Goal: Task Accomplishment & Management: Use online tool/utility

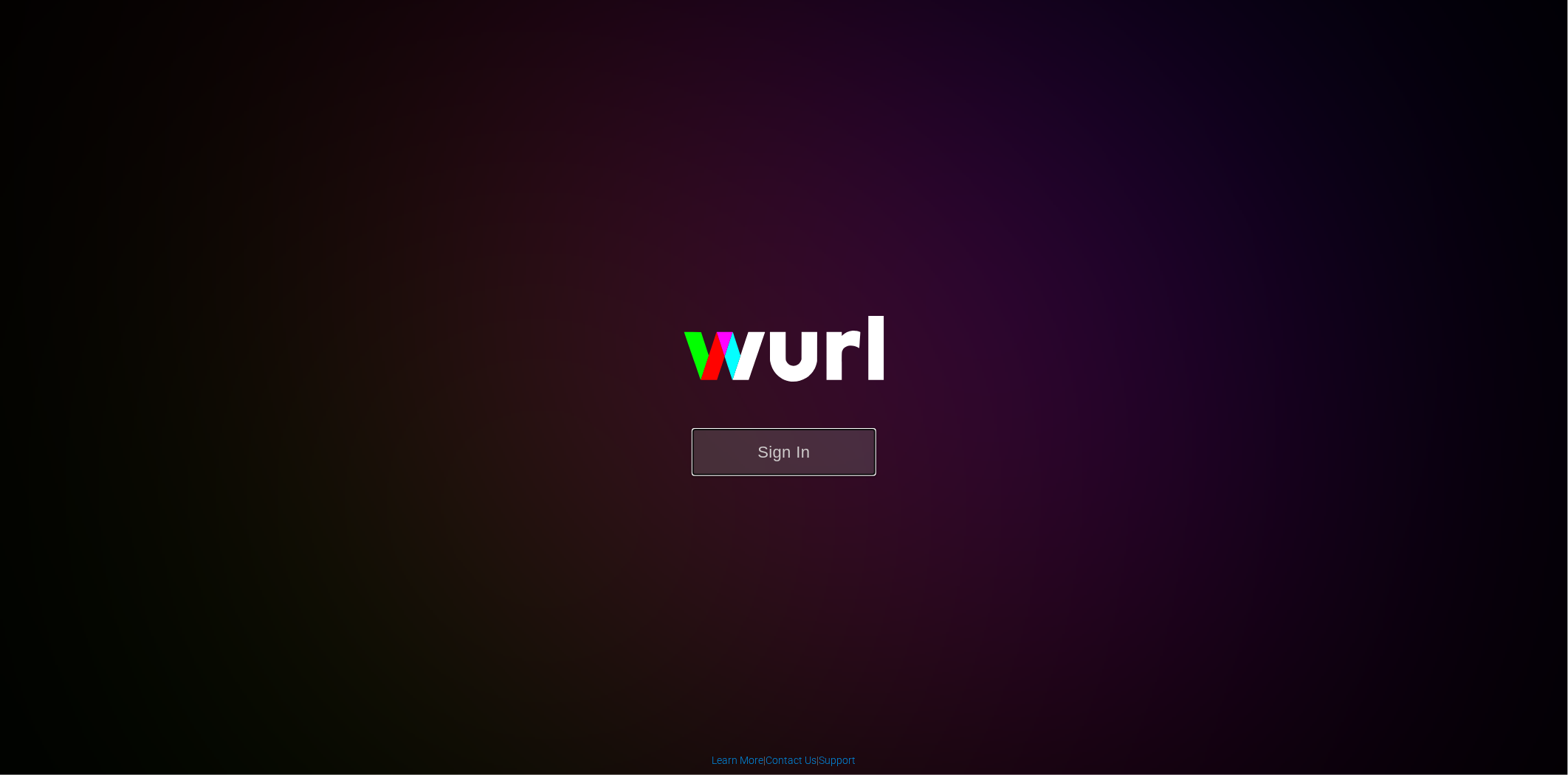
click at [768, 437] on button "Sign In" at bounding box center [784, 452] width 185 height 48
click at [787, 441] on button "Sign In" at bounding box center [784, 452] width 185 height 48
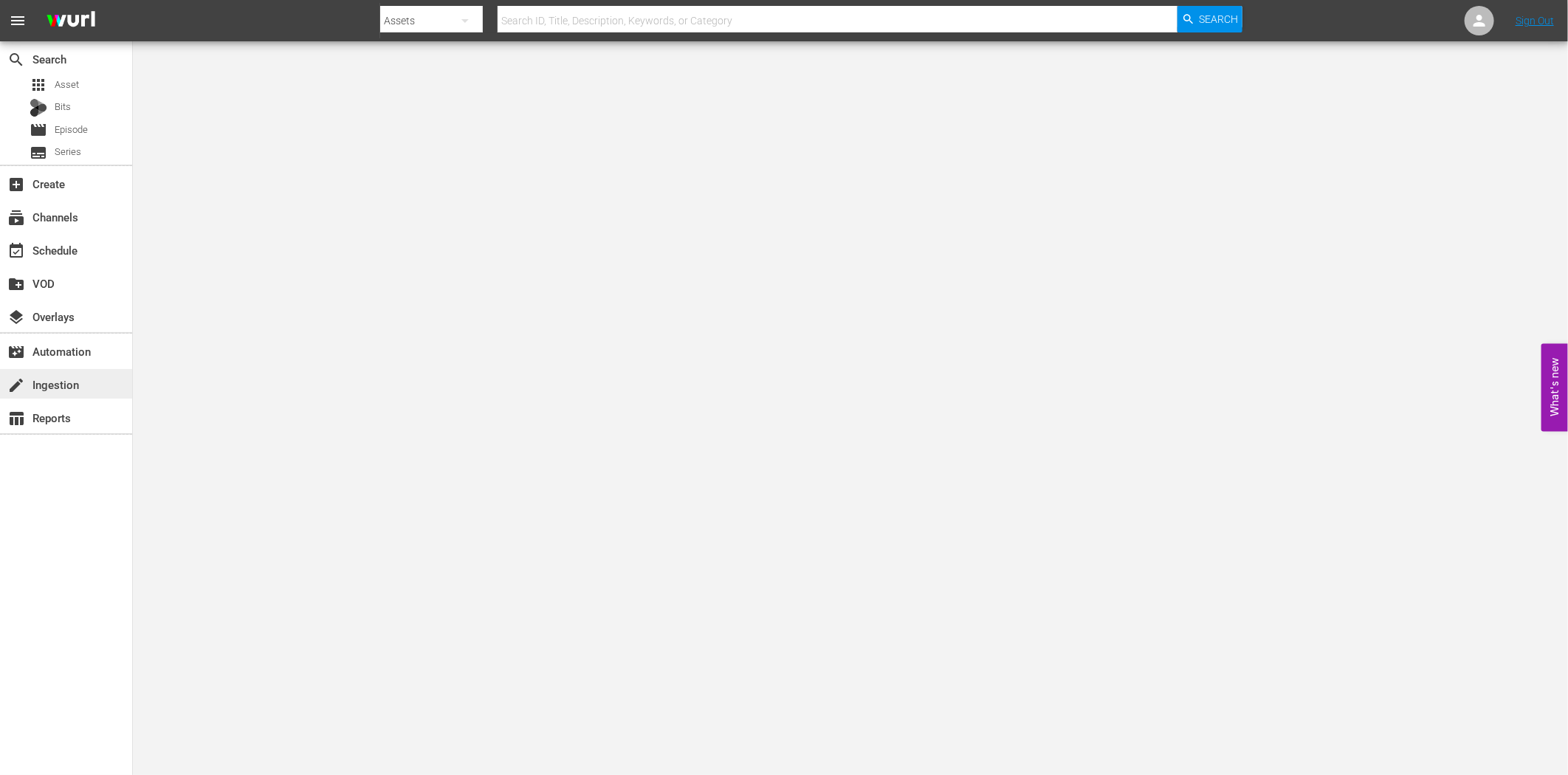
click at [53, 394] on div "create Ingestion" at bounding box center [66, 384] width 132 height 30
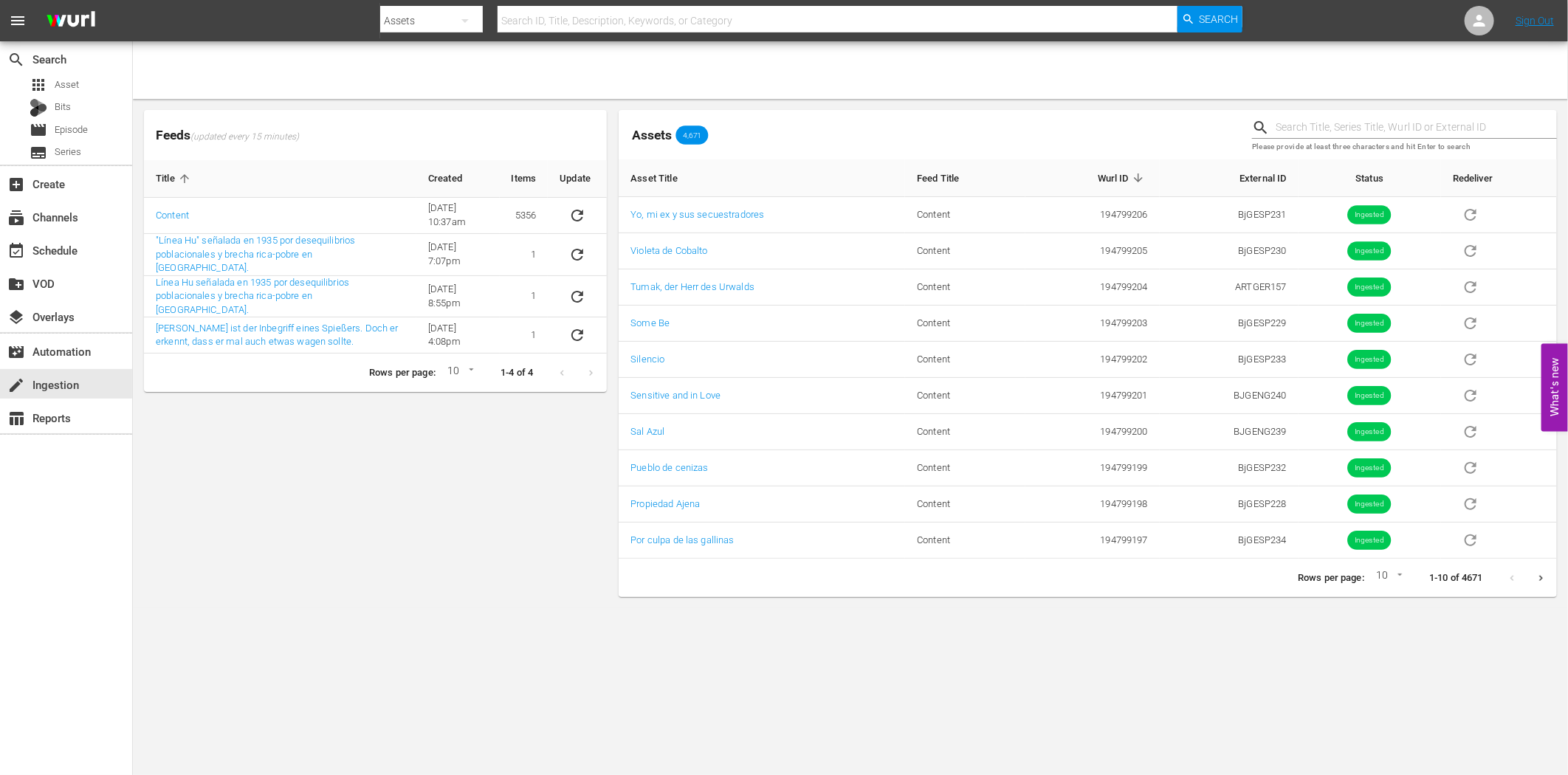
click at [385, 566] on div "Feeds (updated every 15 minutes) Title Created Items Update Content [DATE] 10:3…" at bounding box center [374, 353] width 474 height 499
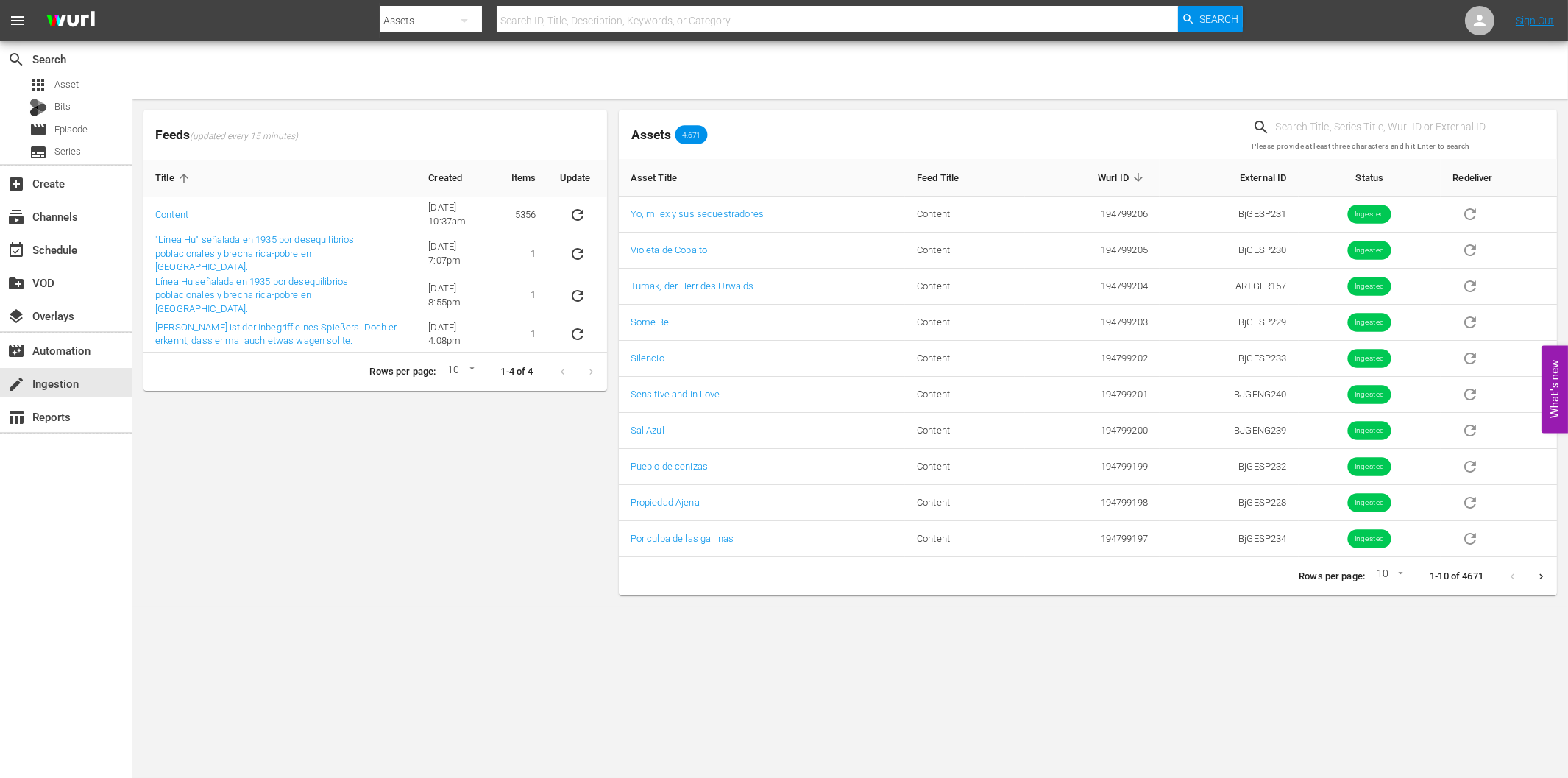
click at [383, 564] on div "Feeds (updated every 15 minutes) Title Created Items Update Content [DATE] 10:3…" at bounding box center [375, 352] width 475 height 497
click at [40, 254] on div "event_available Schedule" at bounding box center [41, 247] width 82 height 13
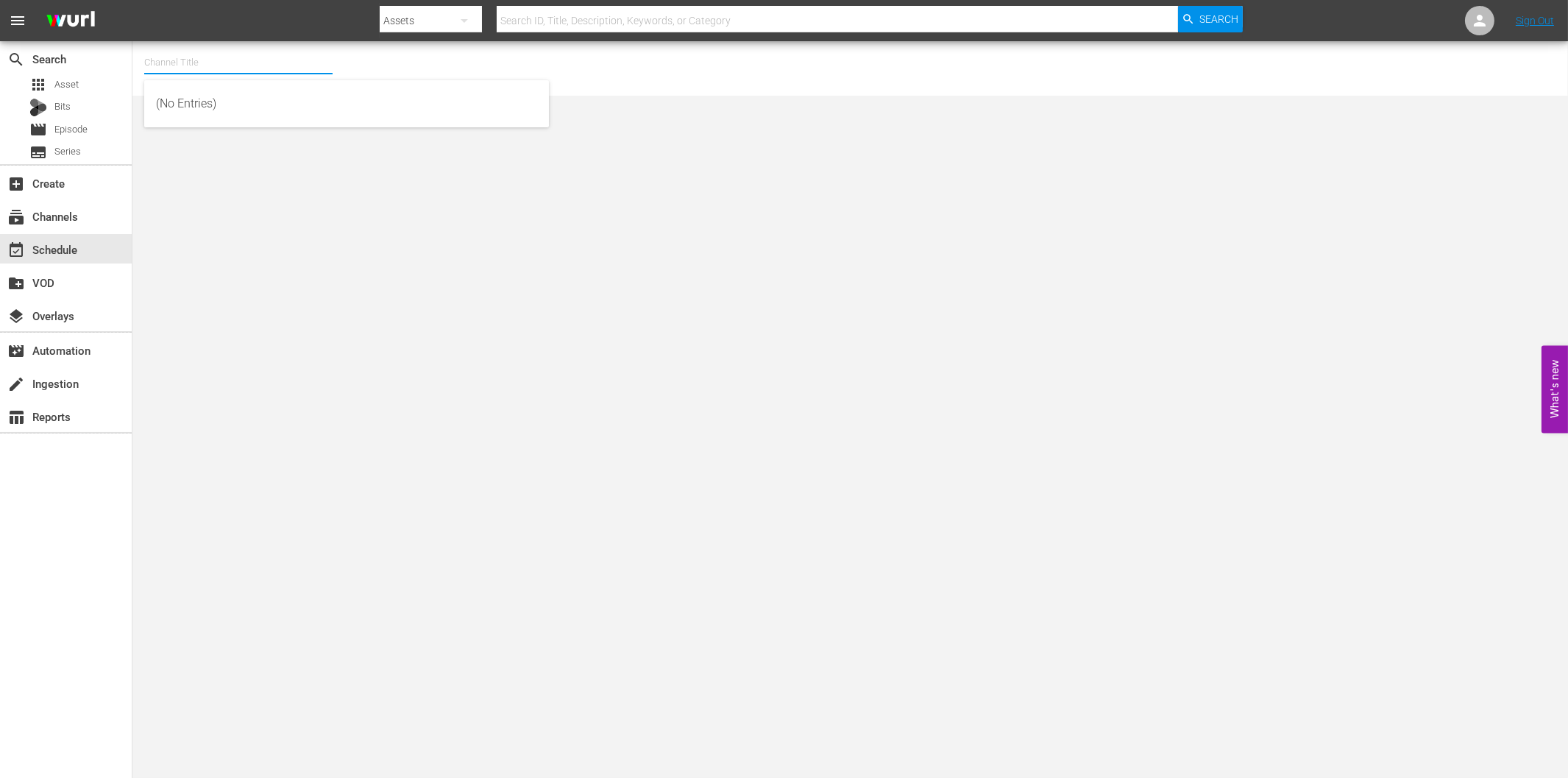
click at [172, 55] on input "text" at bounding box center [238, 62] width 188 height 35
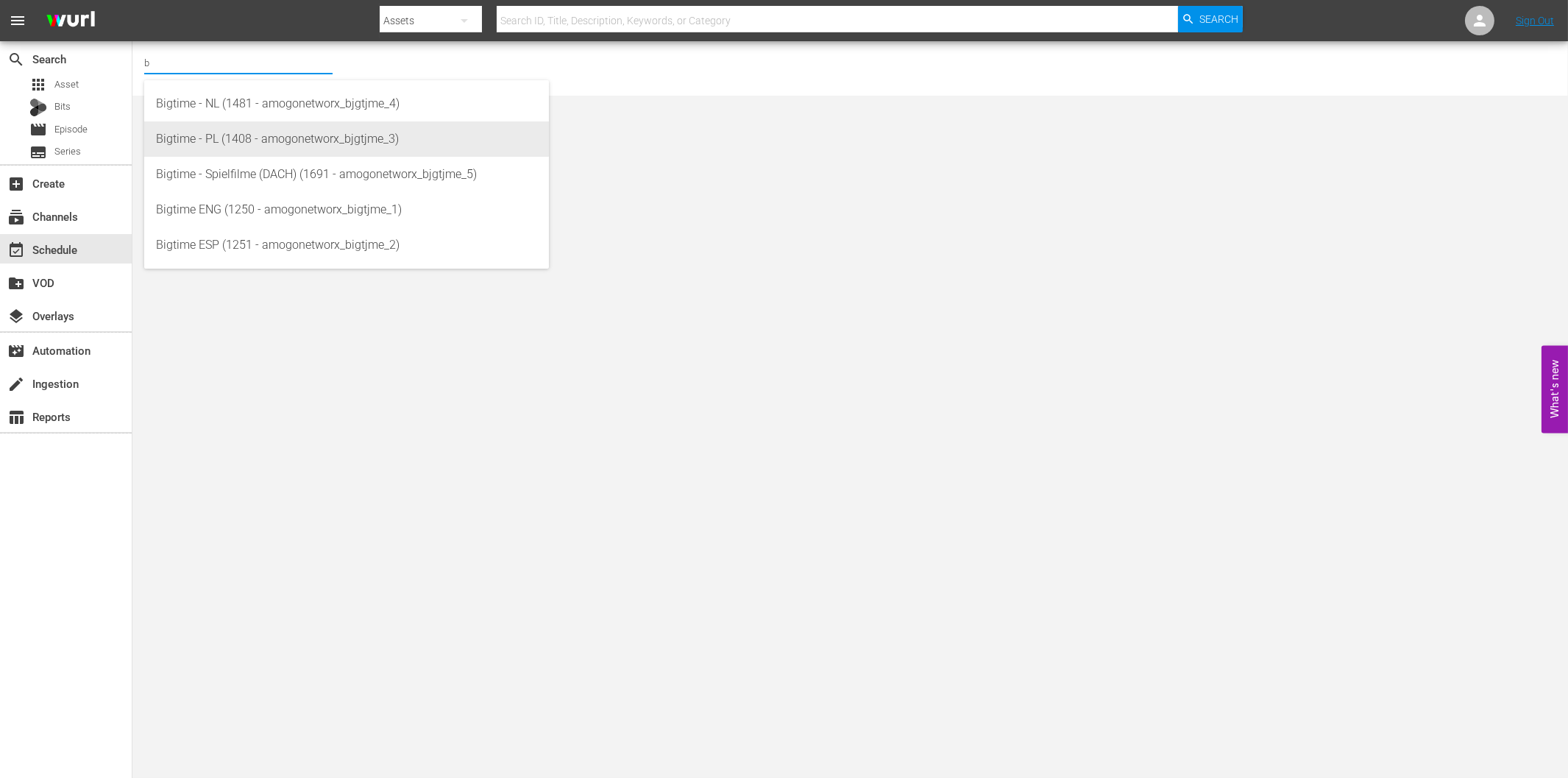
click at [203, 137] on div "Bigtime - PL (1408 - amogonetworx_bjgtjme_3)" at bounding box center [347, 139] width 381 height 35
type input "Bigtime - PL (1408 - amogonetworx_bjgtjme_3)"
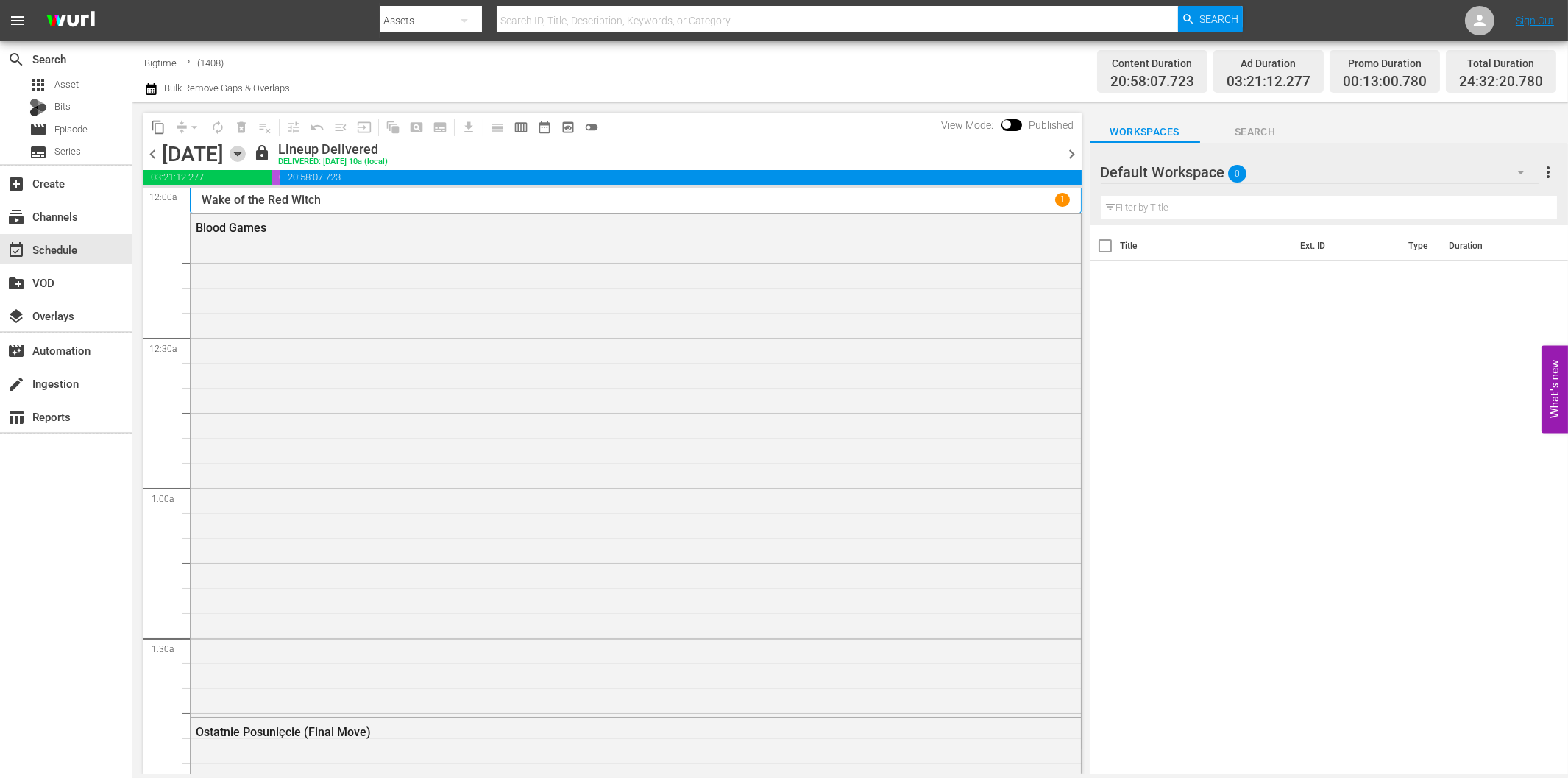
click at [246, 156] on icon "button" at bounding box center [238, 154] width 16 height 16
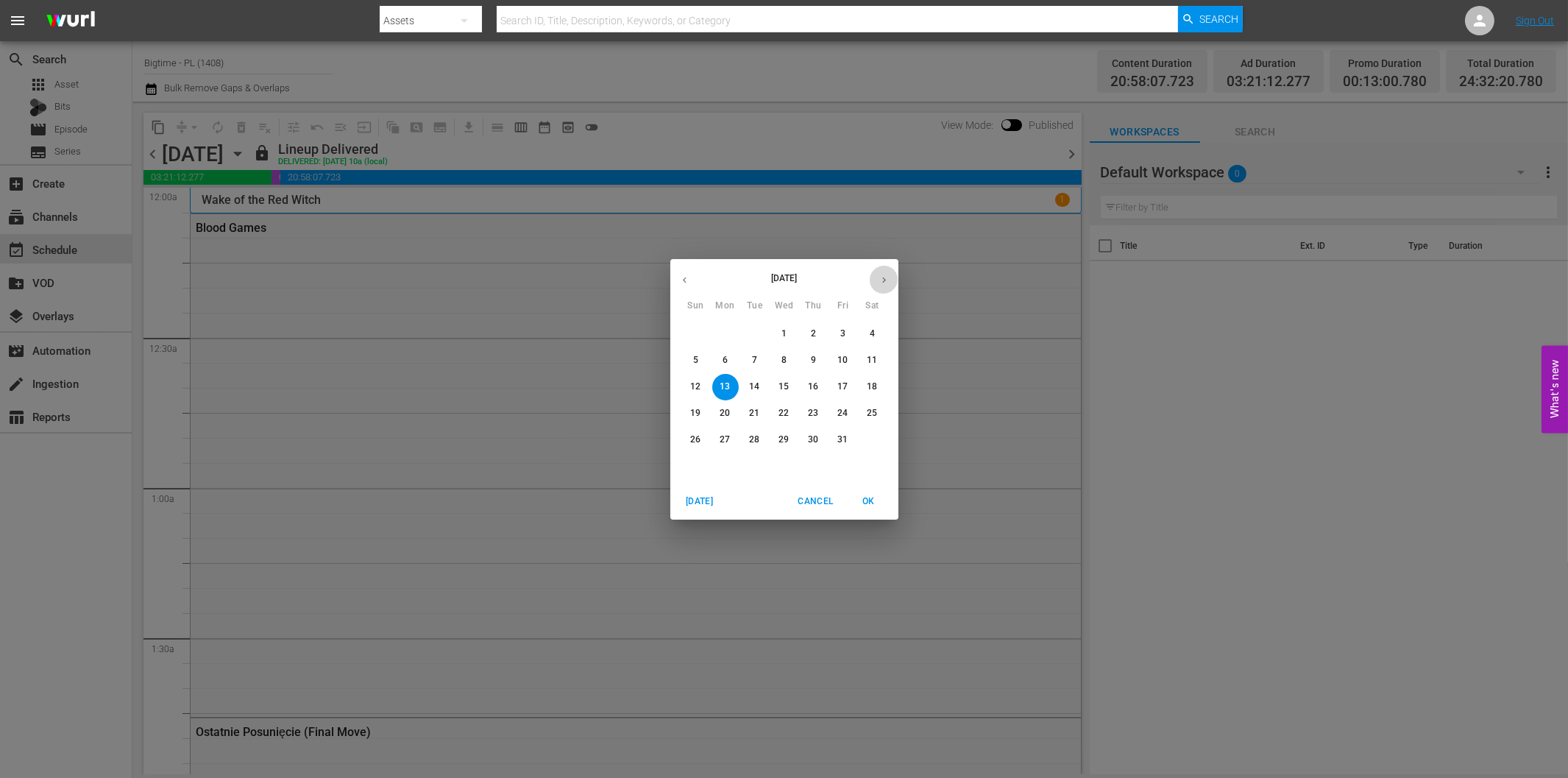
click at [887, 280] on icon "button" at bounding box center [884, 280] width 11 height 11
click at [725, 357] on p "3" at bounding box center [725, 360] width 5 height 13
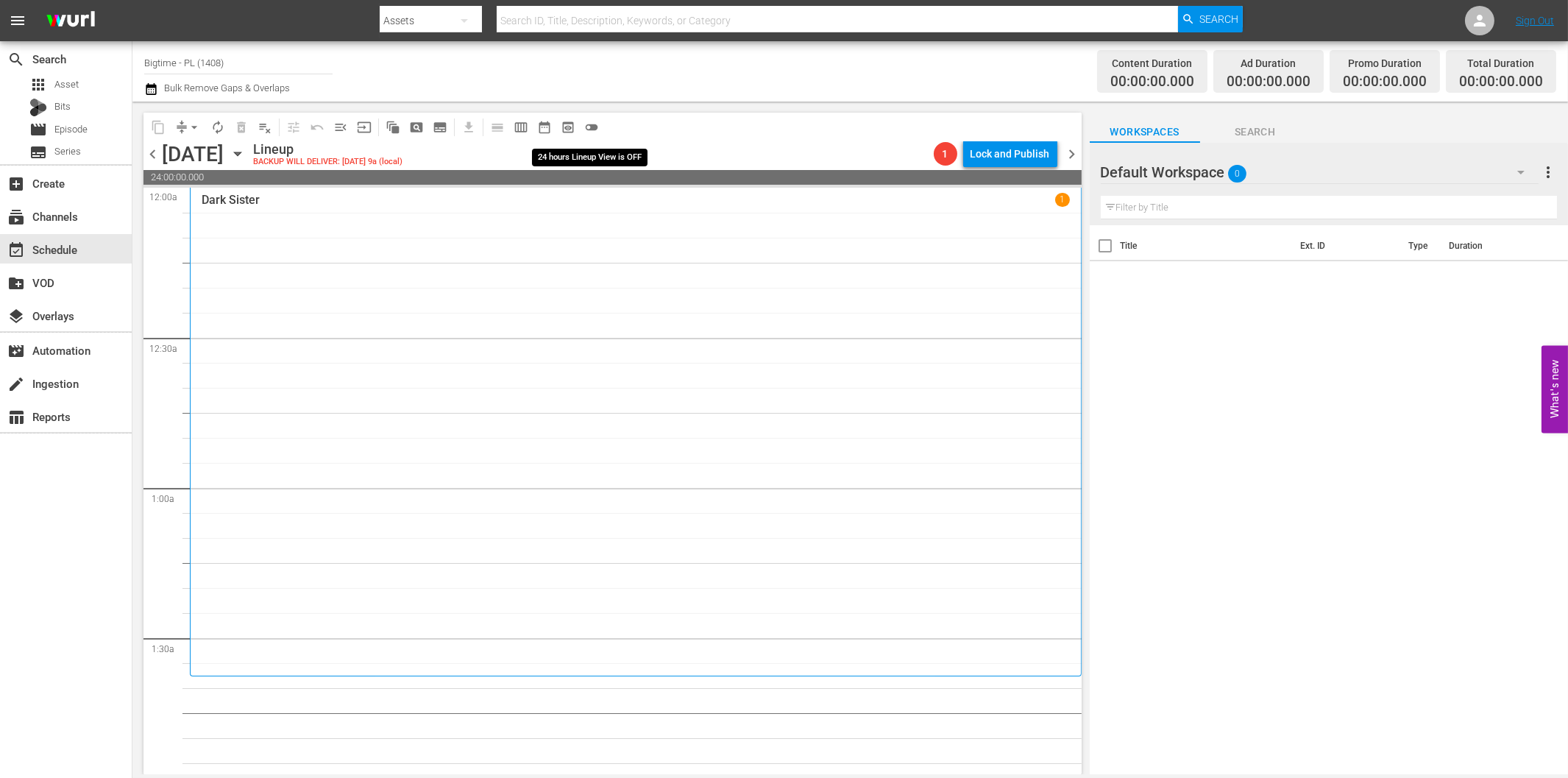
click at [595, 124] on span "toggle_off" at bounding box center [591, 127] width 15 height 15
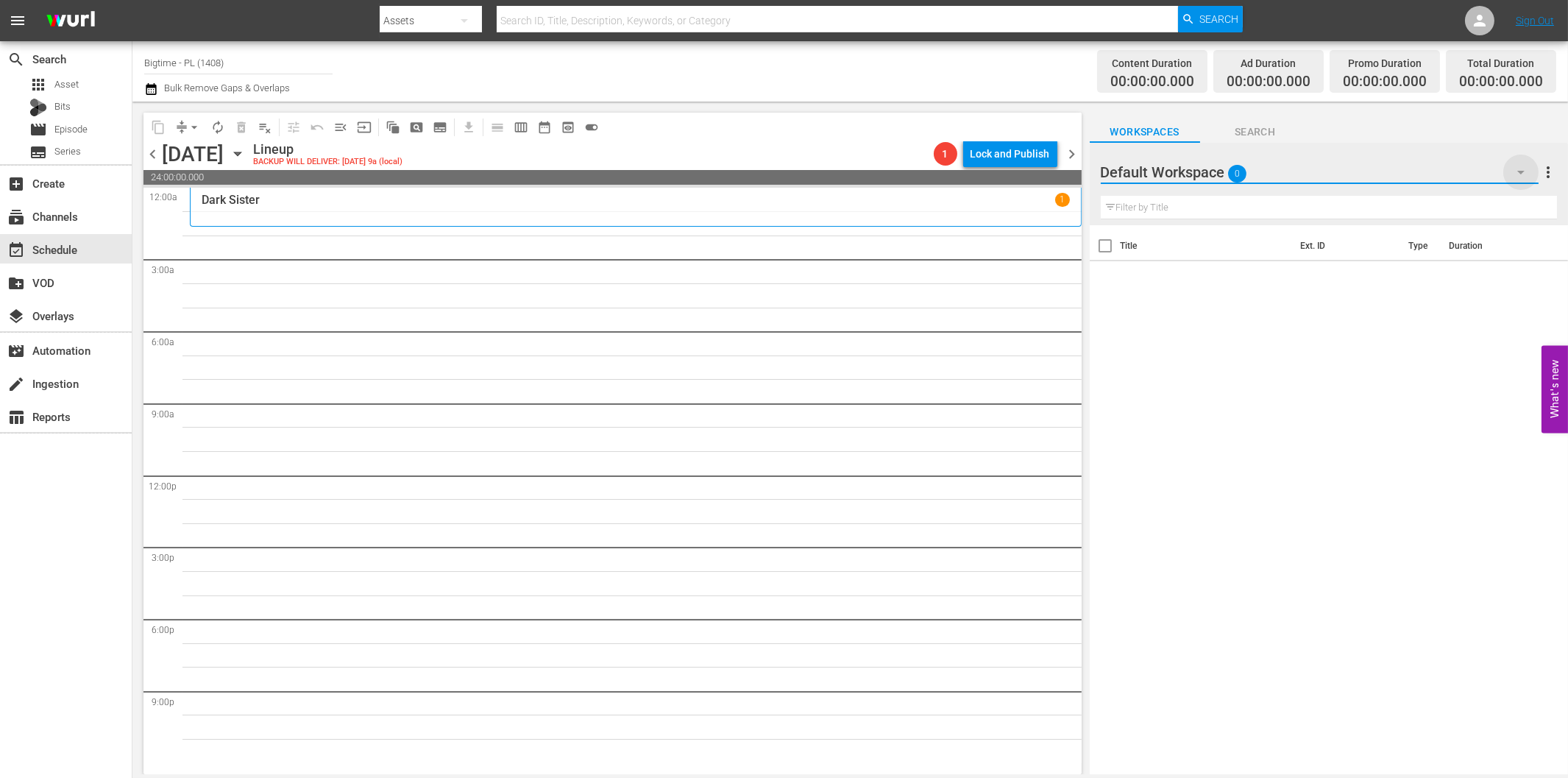
click at [1514, 174] on icon "button" at bounding box center [1521, 172] width 18 height 18
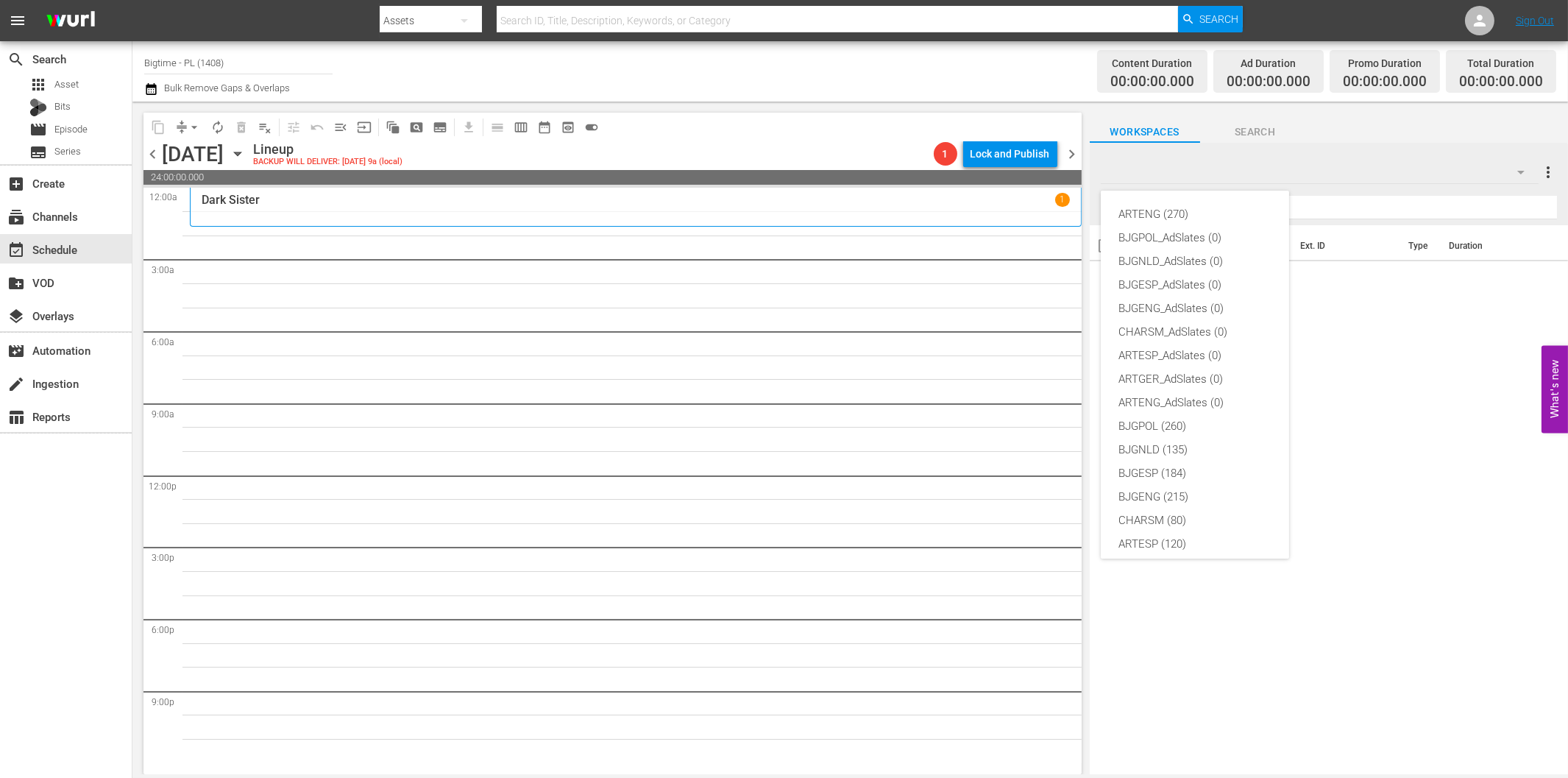
scroll to position [55, 0]
click at [1184, 370] on div "BJGPOL (260)" at bounding box center [1195, 371] width 153 height 24
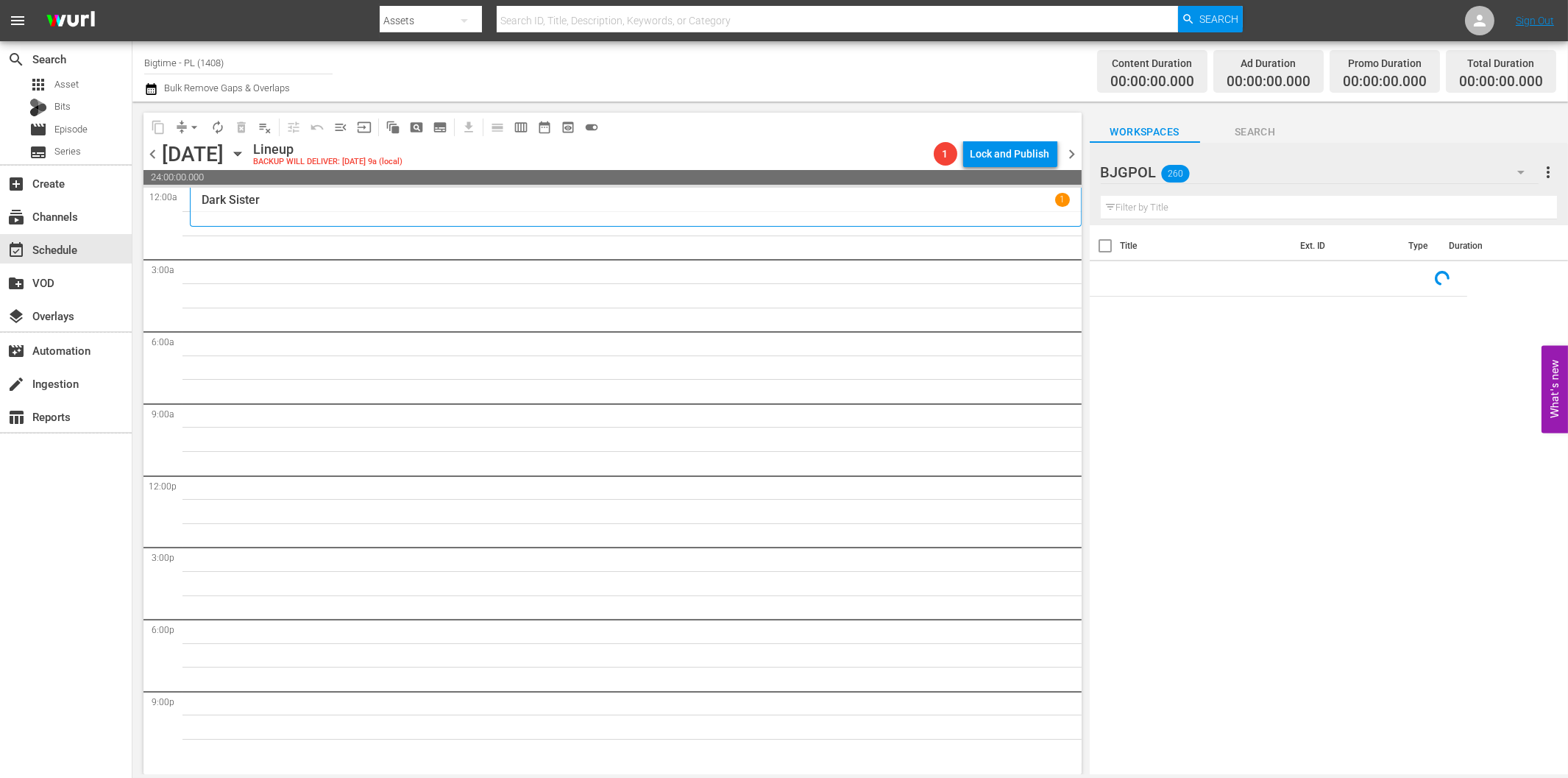
click at [1144, 209] on input "text" at bounding box center [1330, 208] width 457 height 24
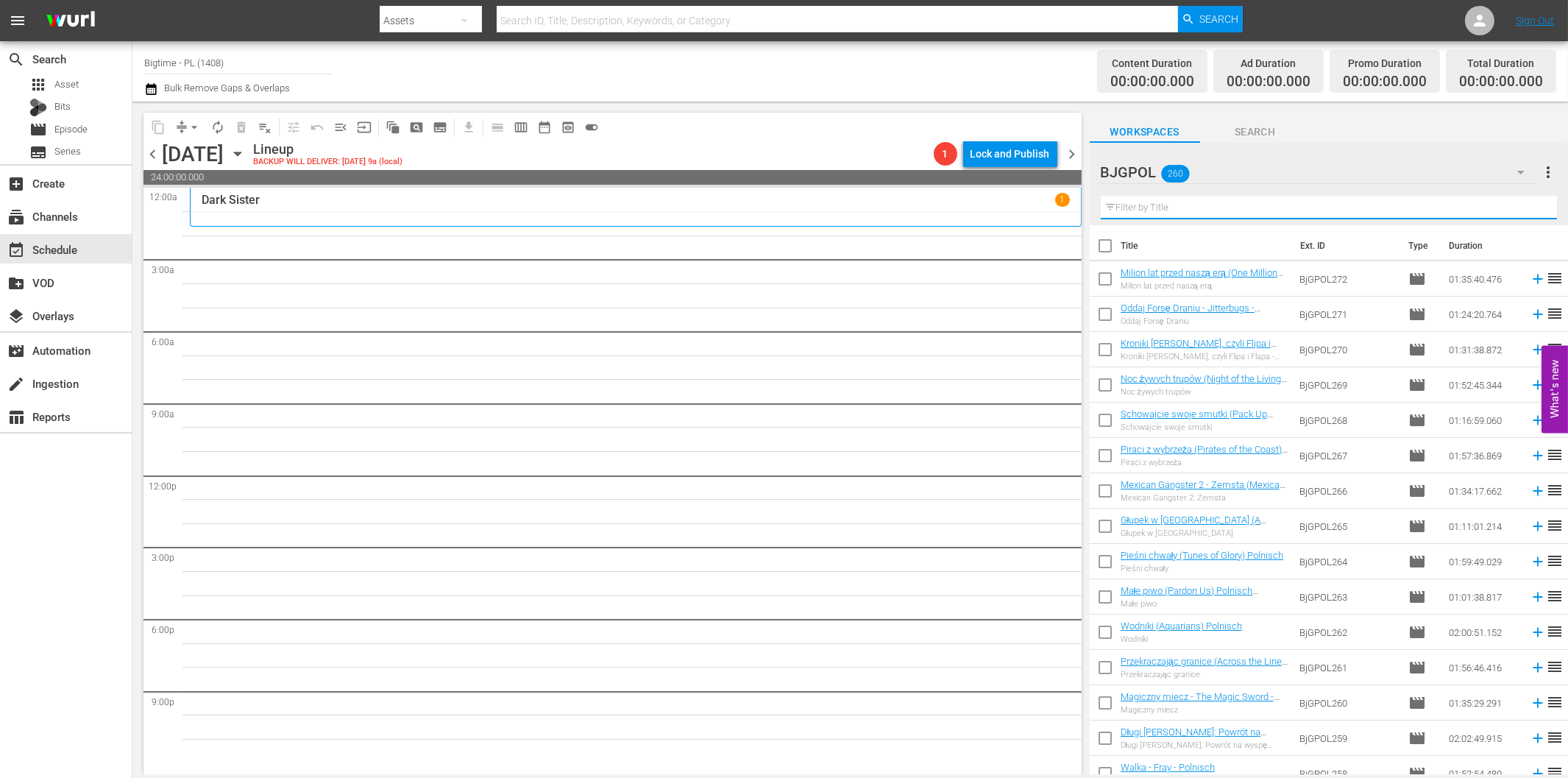
paste input "Get Rich Free"
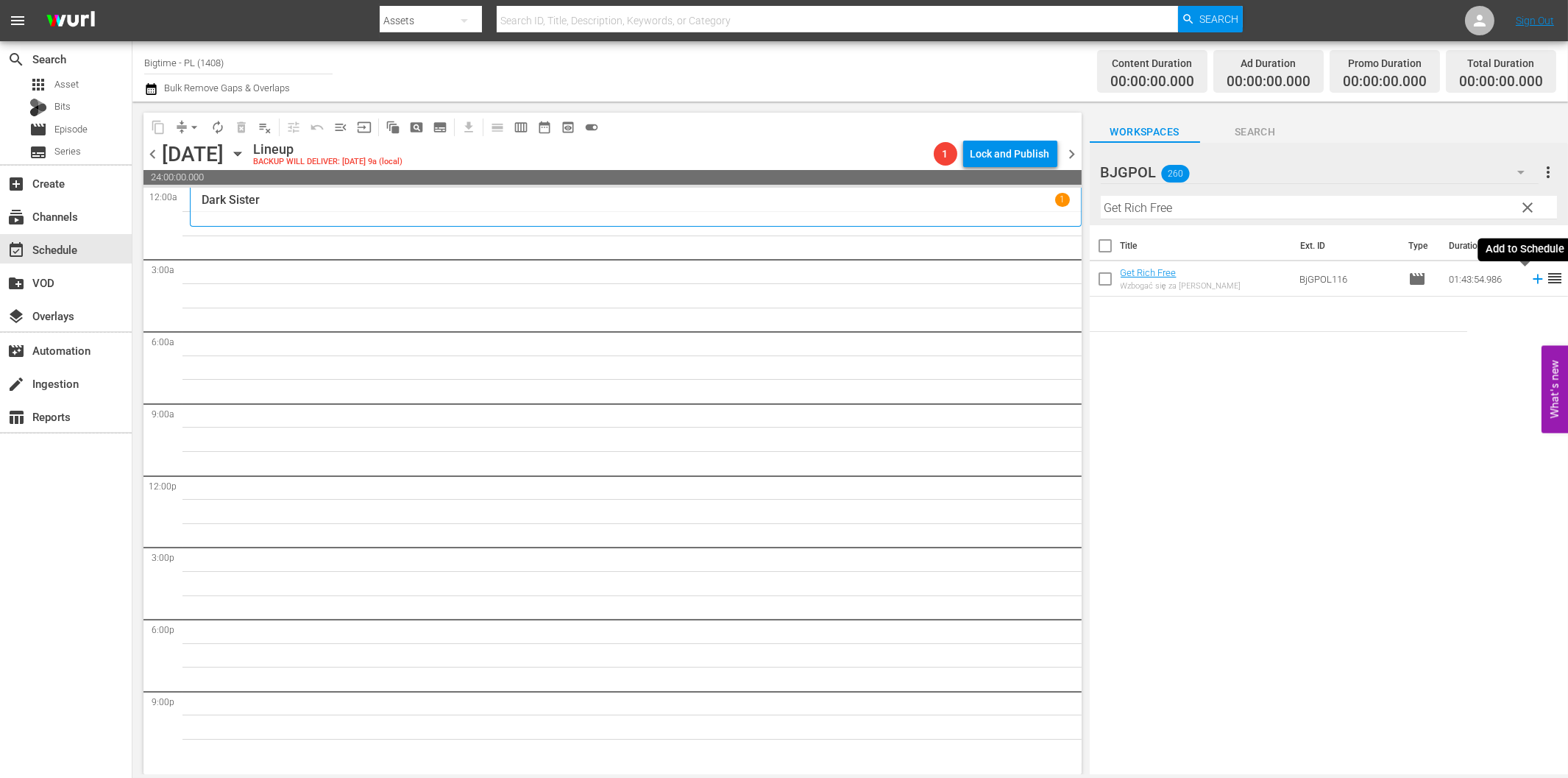
click at [1533, 277] on icon at bounding box center [1537, 279] width 9 height 9
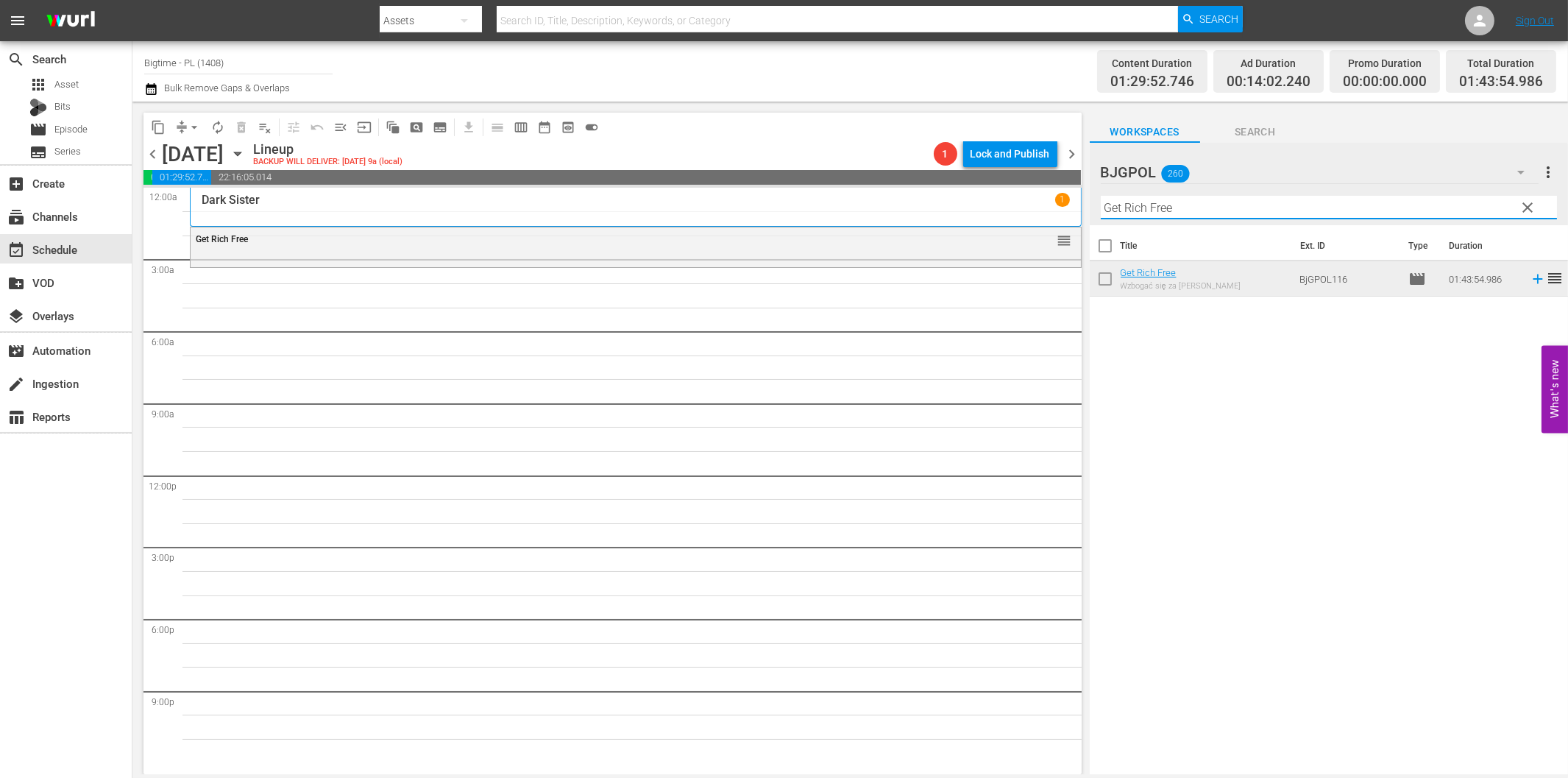
click at [1137, 209] on input "Get Rich Free" at bounding box center [1330, 208] width 457 height 24
paste input "The Dog [PERSON_NAME]"
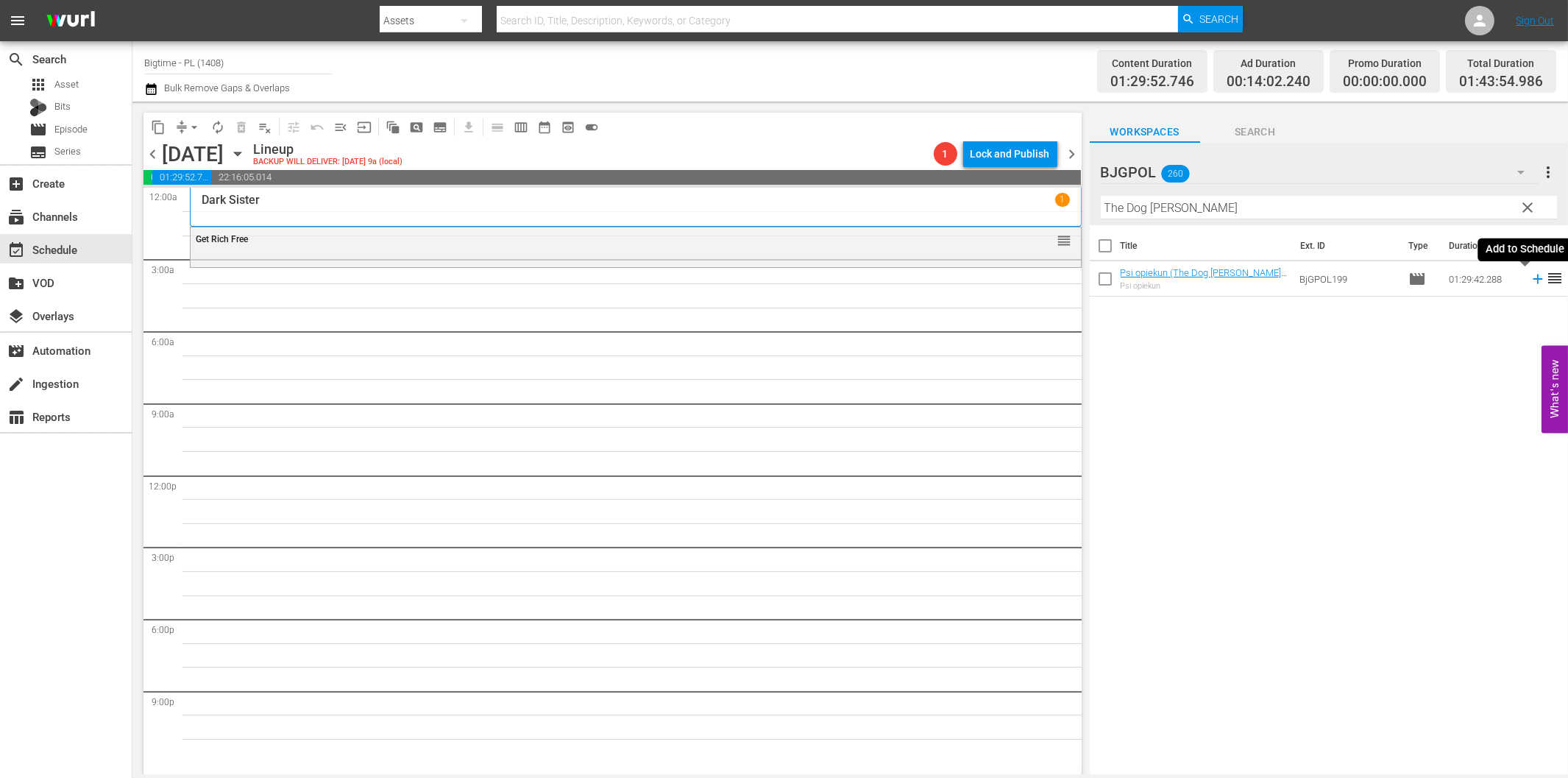
click at [1530, 281] on icon at bounding box center [1538, 278] width 16 height 16
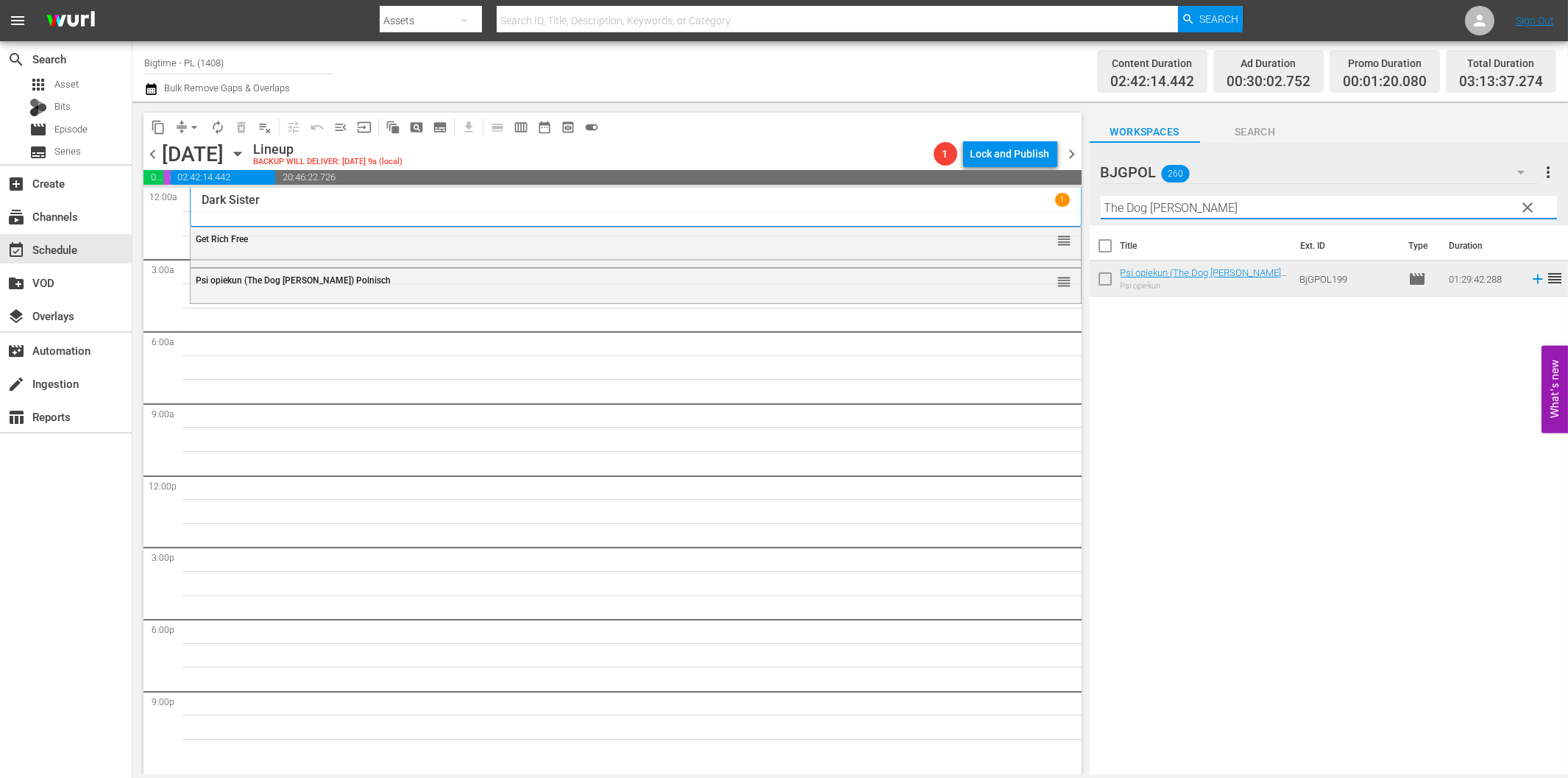
click at [1136, 209] on input "The Dog [PERSON_NAME]" at bounding box center [1330, 208] width 457 height 24
paste input "Field Freak"
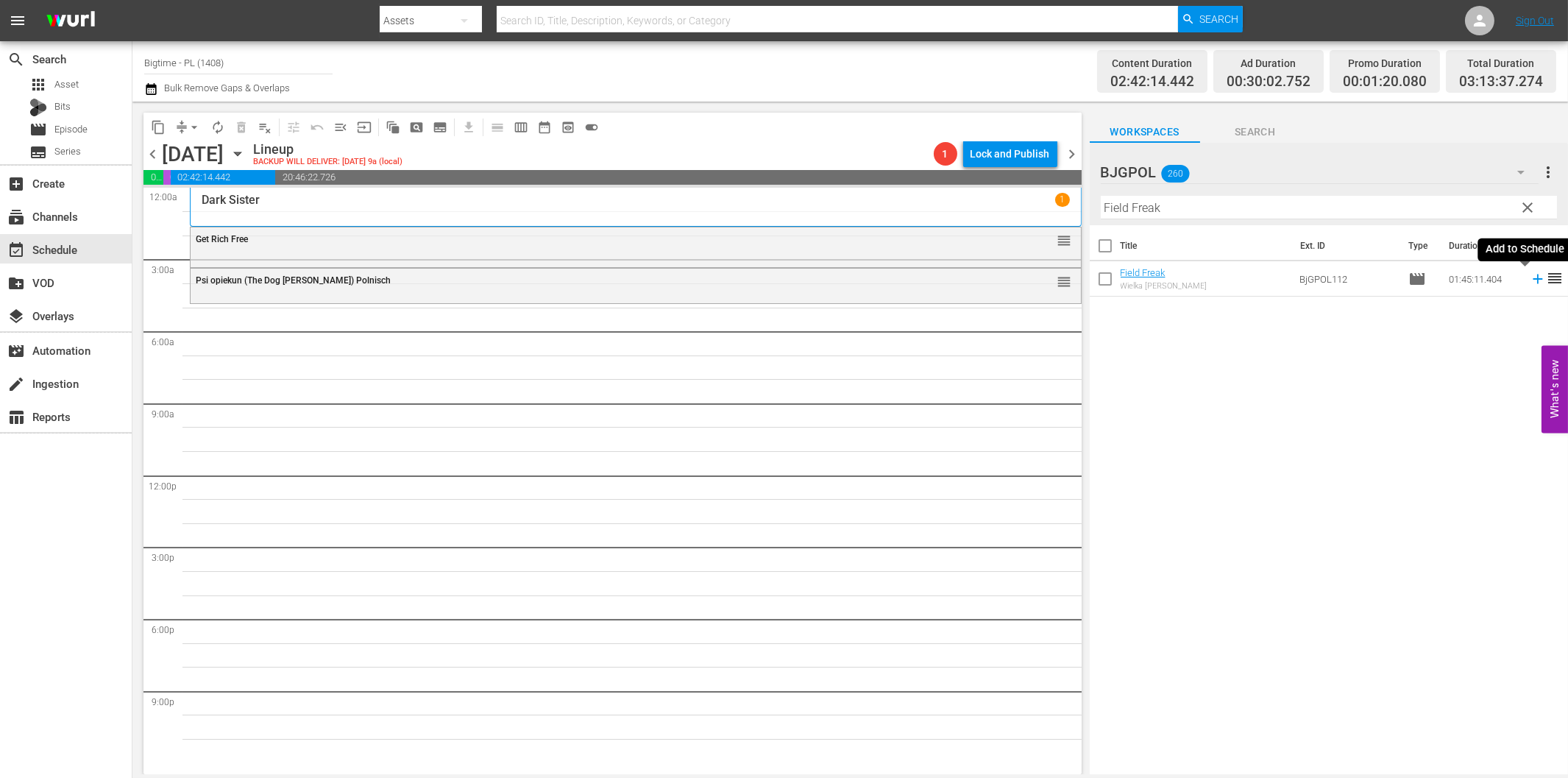
drag, startPoint x: 1526, startPoint y: 280, endPoint x: 1519, endPoint y: 280, distance: 7.0
click at [1533, 280] on icon at bounding box center [1537, 279] width 9 height 9
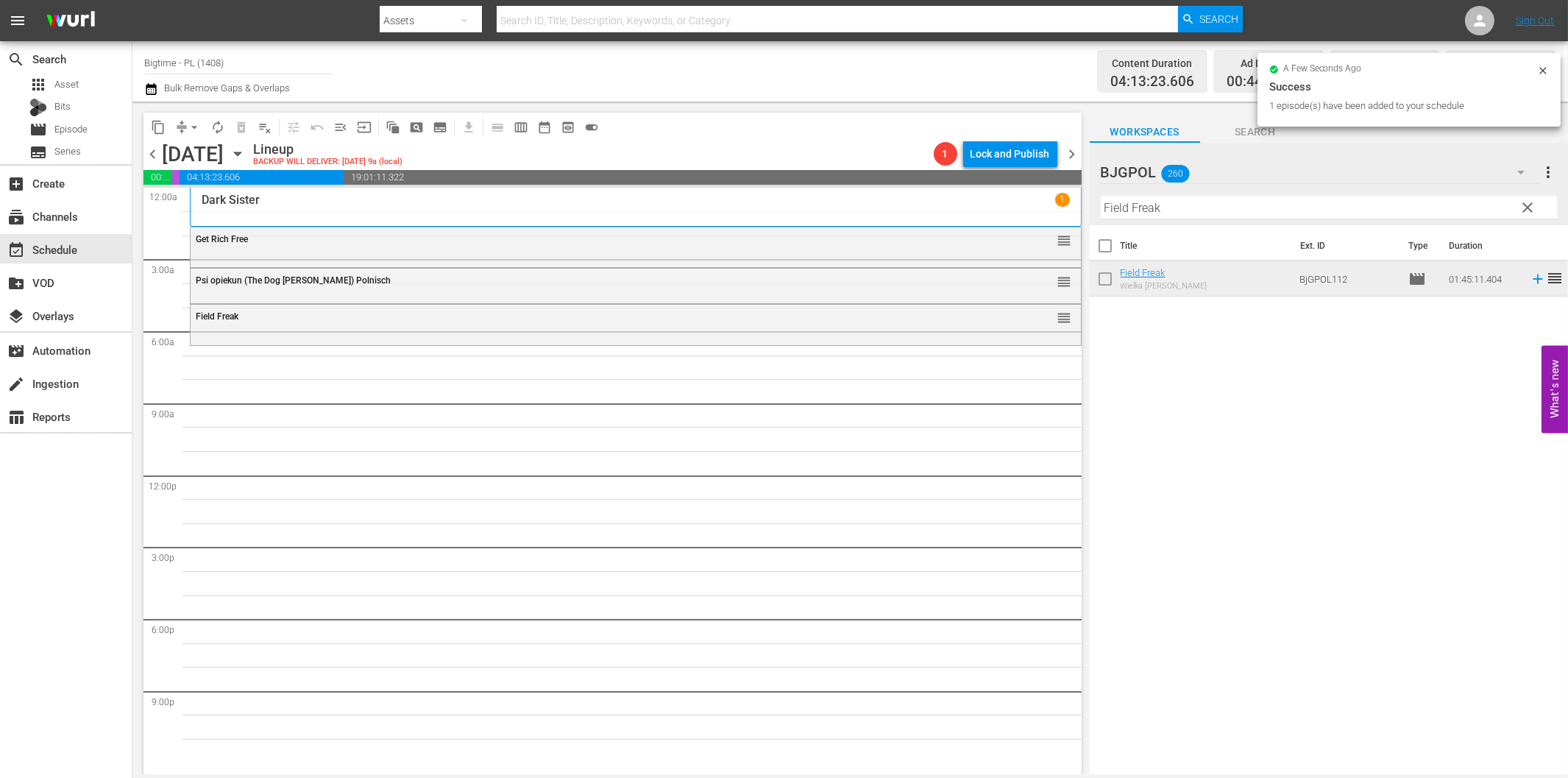
click at [1156, 206] on input "Field Freak" at bounding box center [1330, 208] width 457 height 24
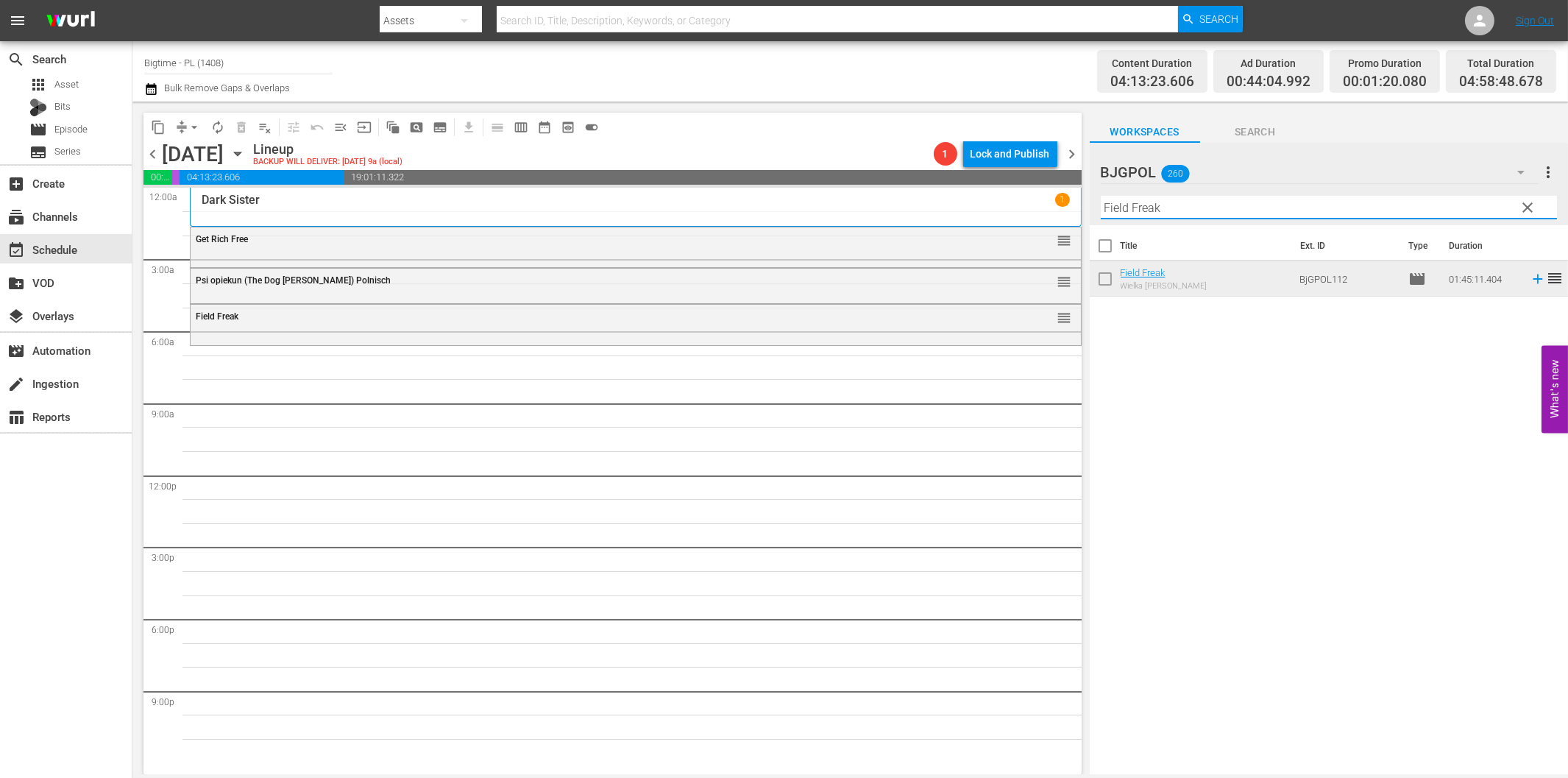
paste input "The Surrogate"
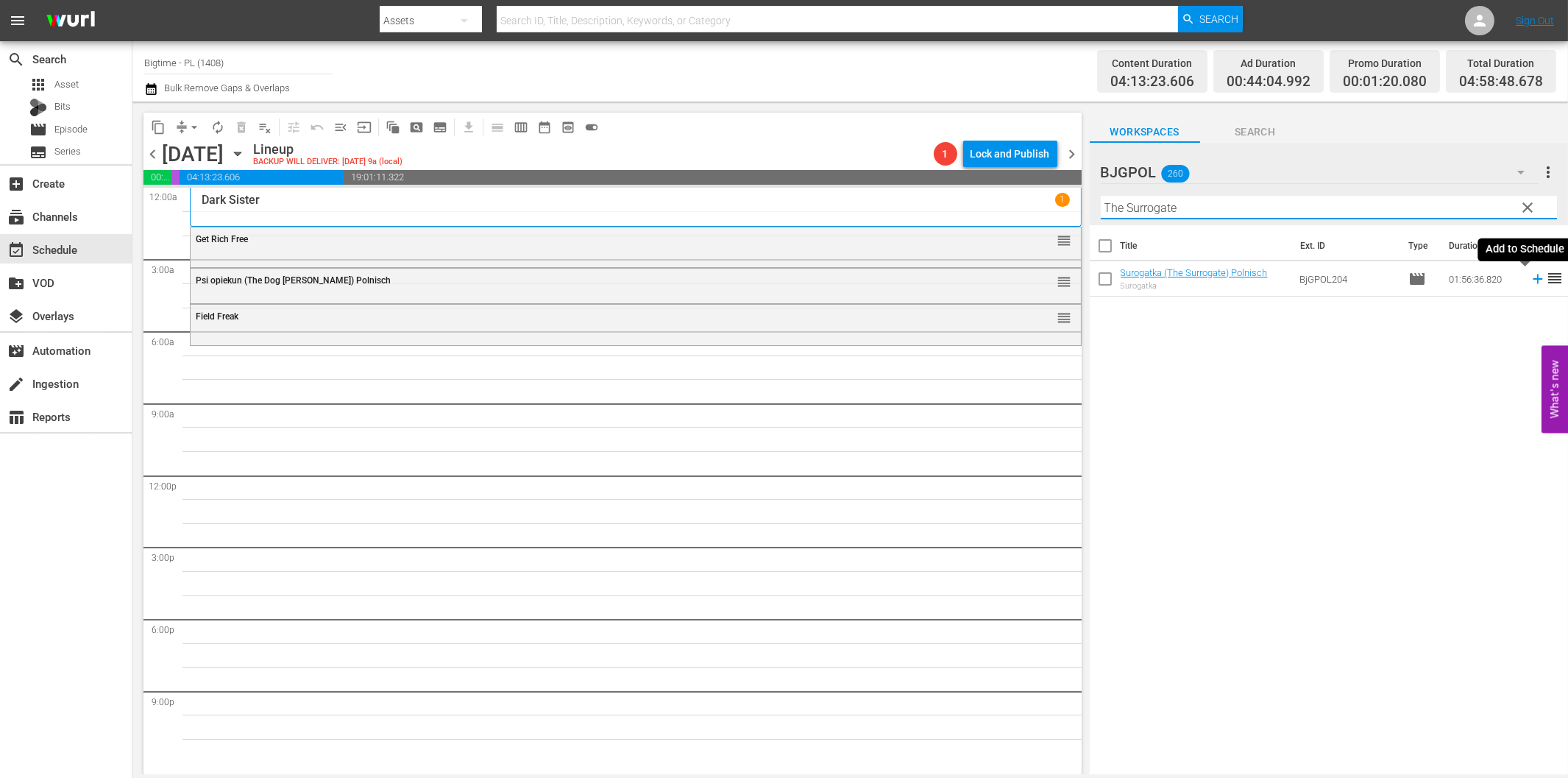
click at [1530, 281] on icon at bounding box center [1538, 278] width 16 height 16
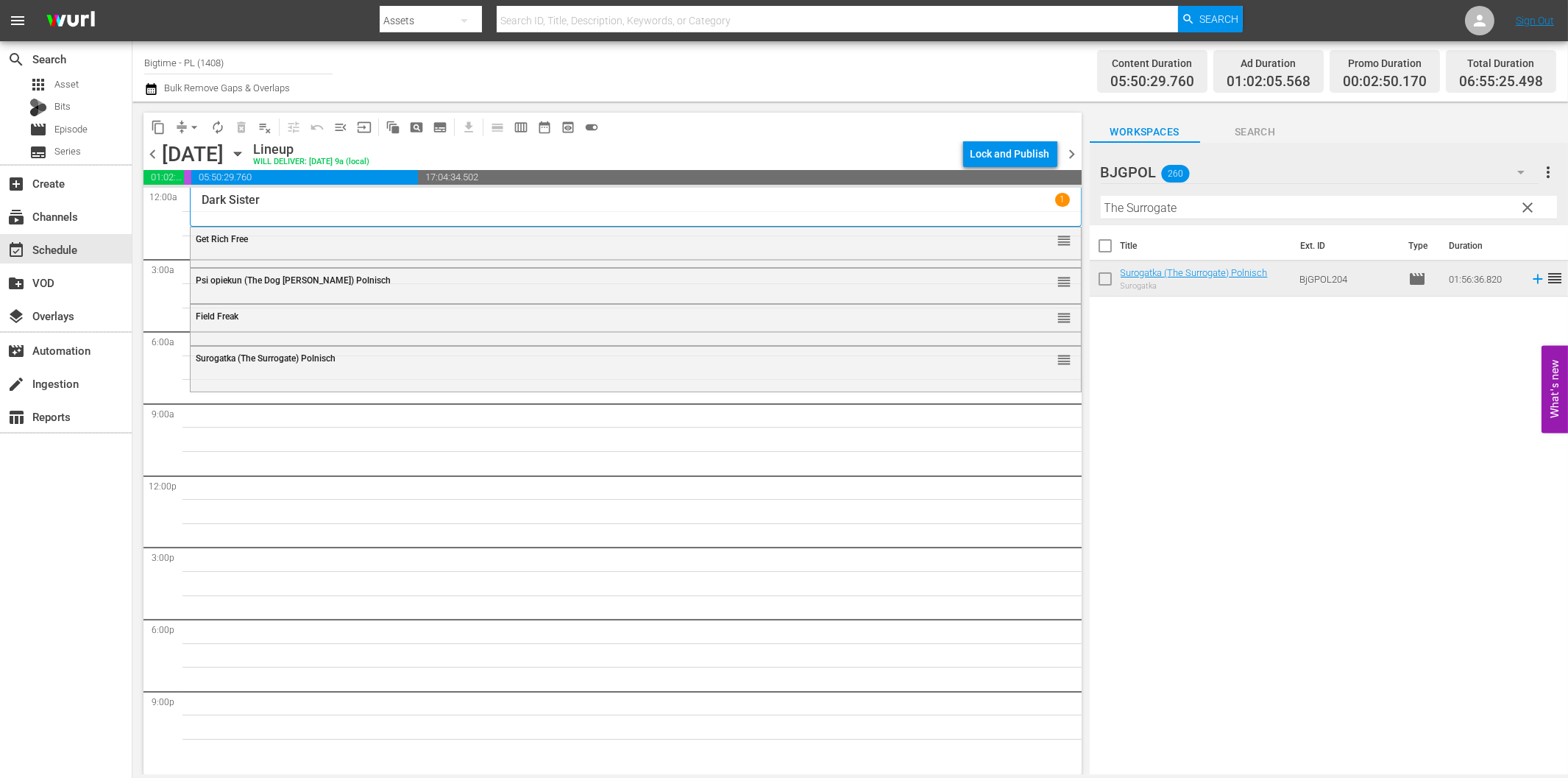
click at [1189, 206] on input "The Surrogate" at bounding box center [1330, 208] width 457 height 24
paste input "Aquarians – Polnisch"
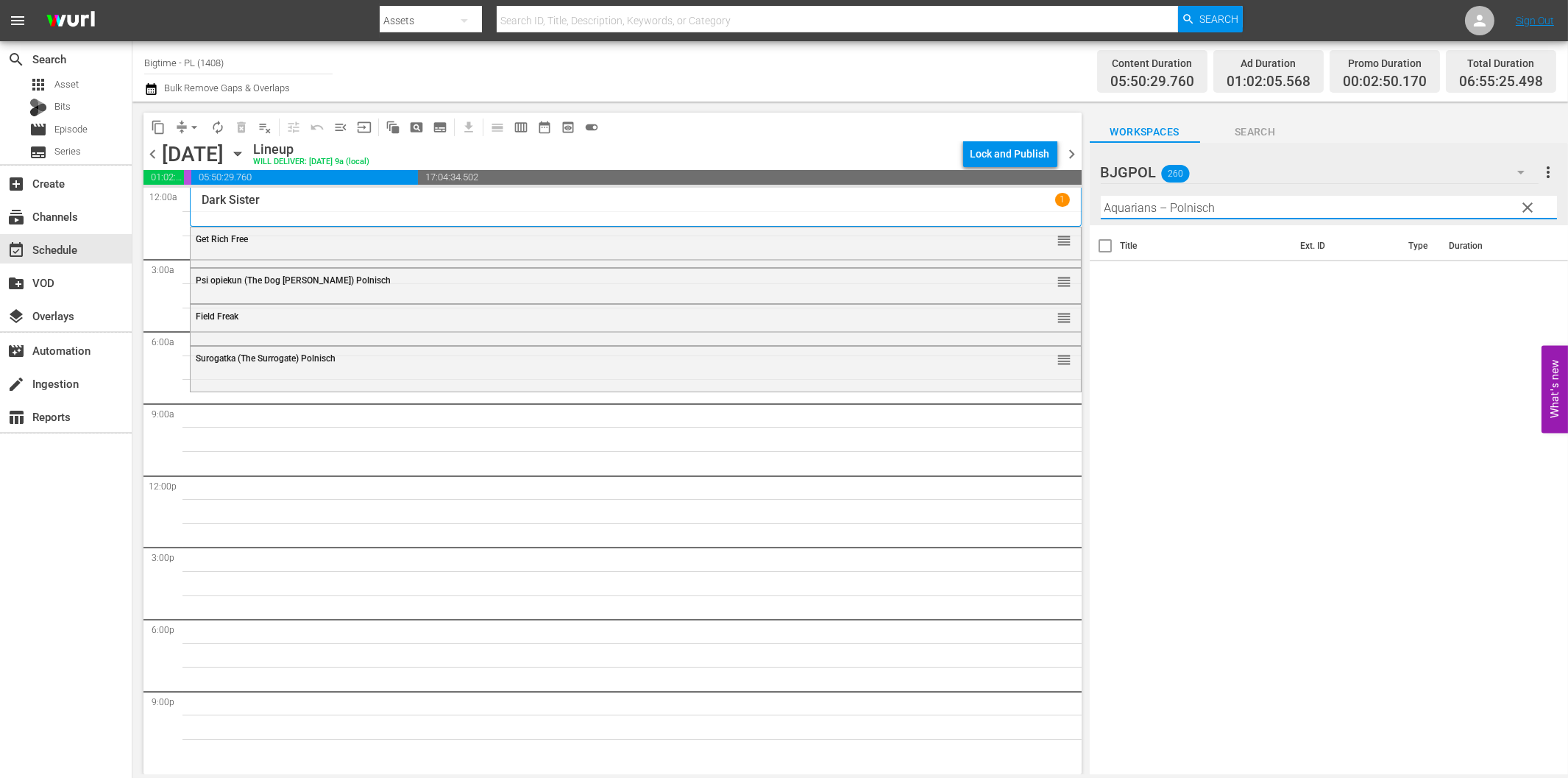
drag, startPoint x: 1162, startPoint y: 204, endPoint x: 1278, endPoint y: 207, distance: 116.0
click at [1275, 206] on input "Aquarians – Polnisch" at bounding box center [1330, 208] width 457 height 24
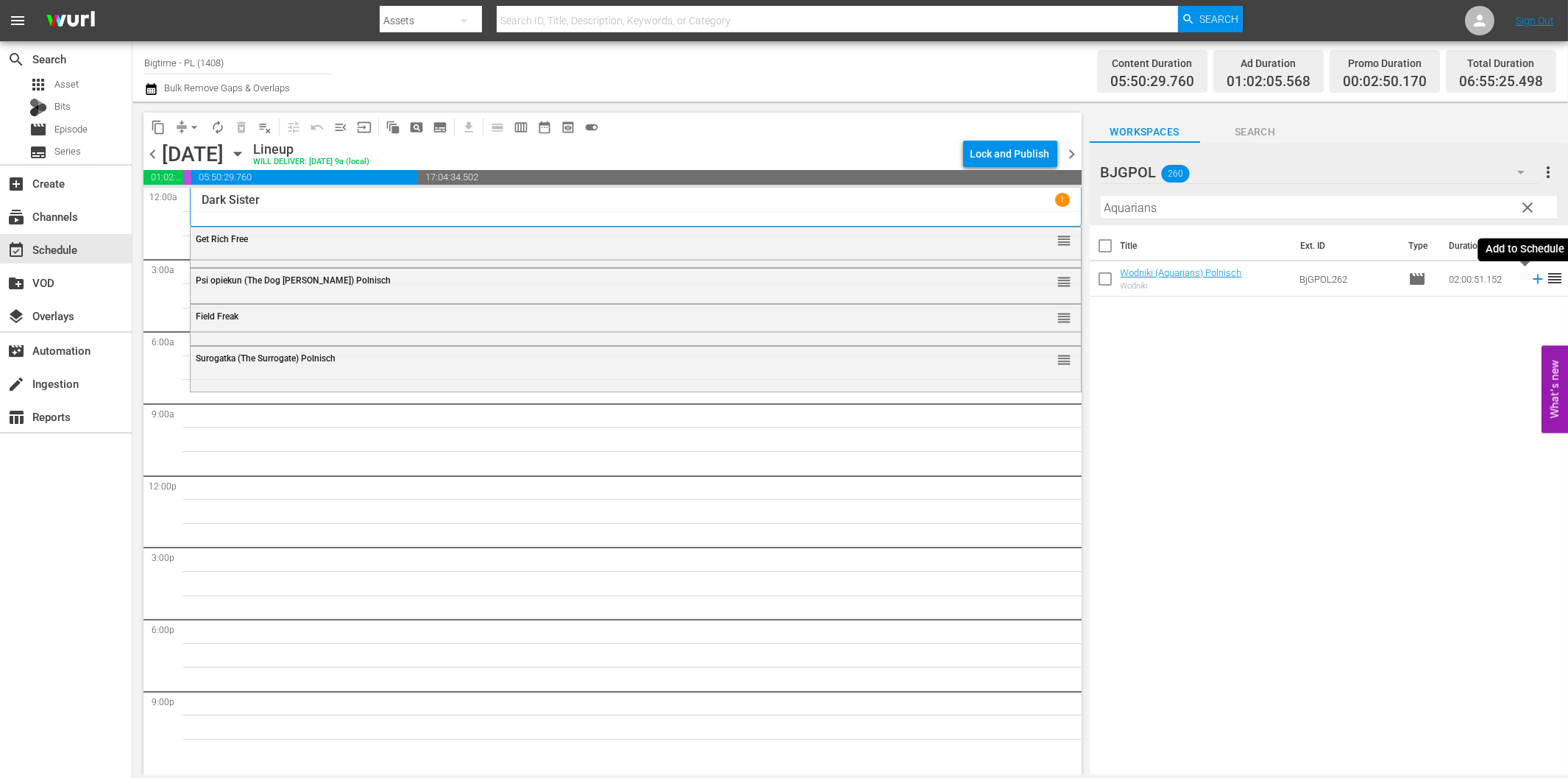
click at [1533, 282] on icon at bounding box center [1537, 279] width 9 height 9
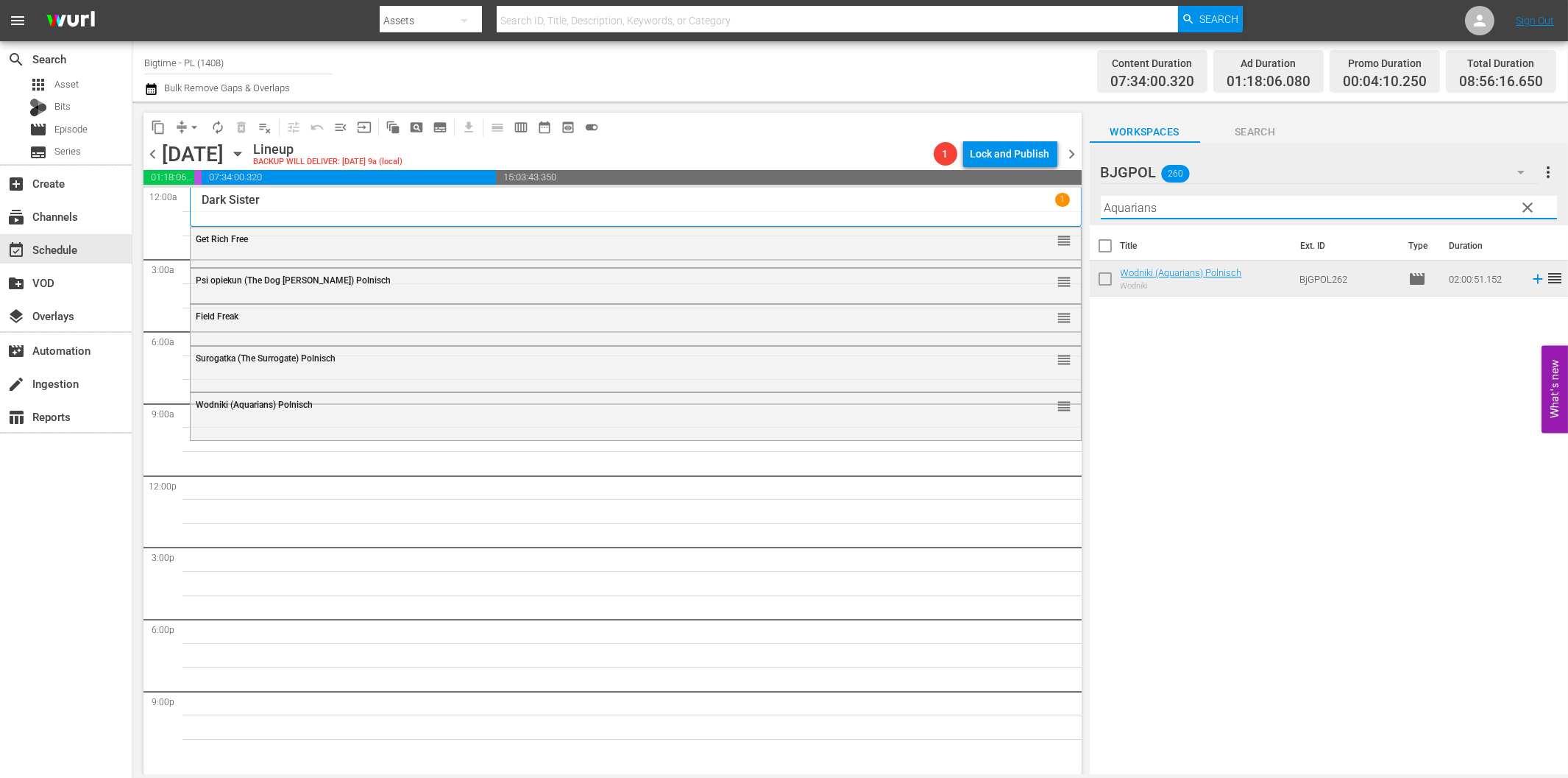
click at [1146, 210] on input "Aquarians" at bounding box center [1330, 208] width 457 height 24
paste input "dmi"
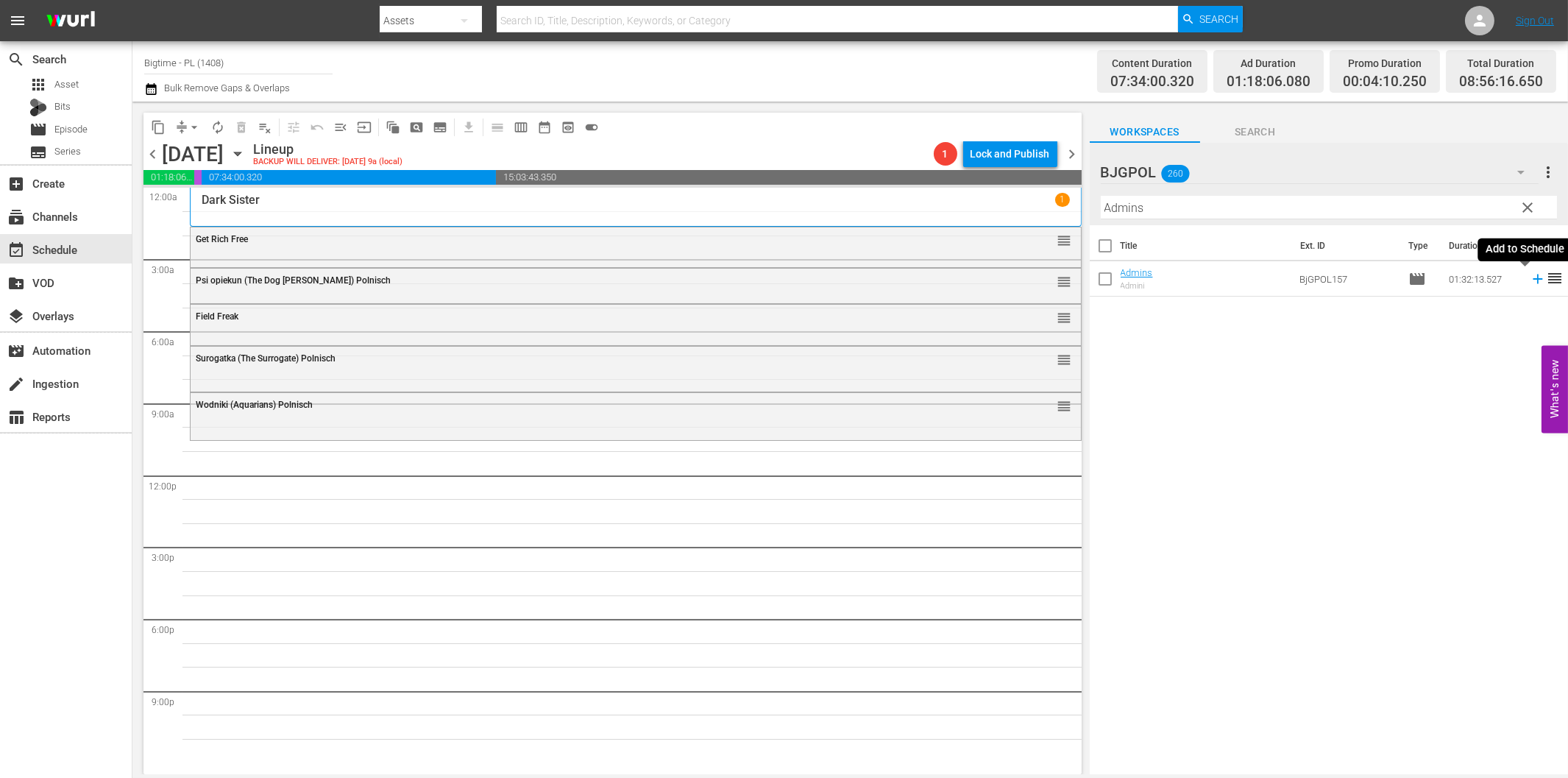
click at [1533, 278] on icon at bounding box center [1537, 279] width 9 height 9
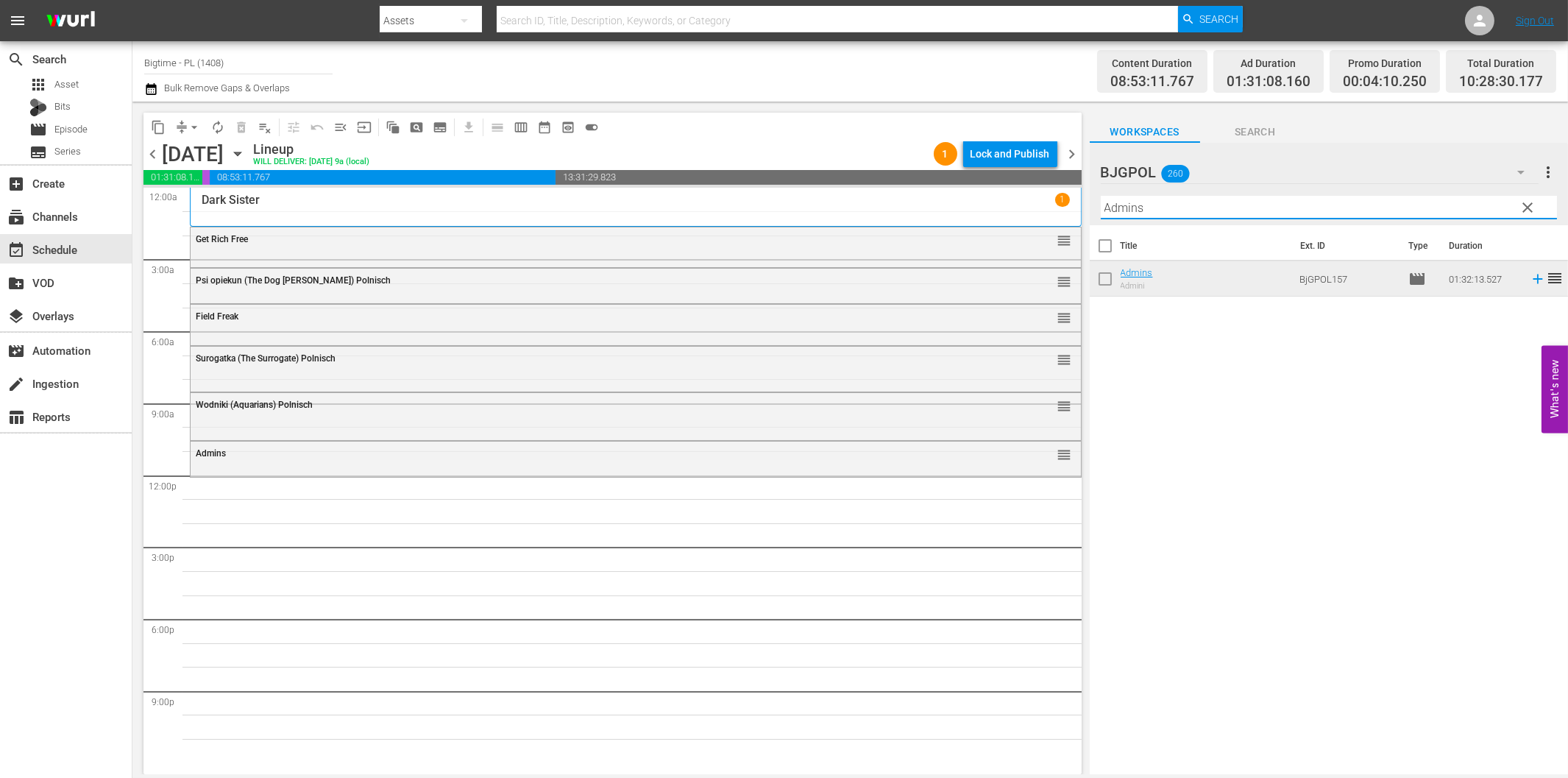
click at [1298, 212] on input "Admins" at bounding box center [1330, 208] width 457 height 24
paste input "Springtime in the [PERSON_NAME]"
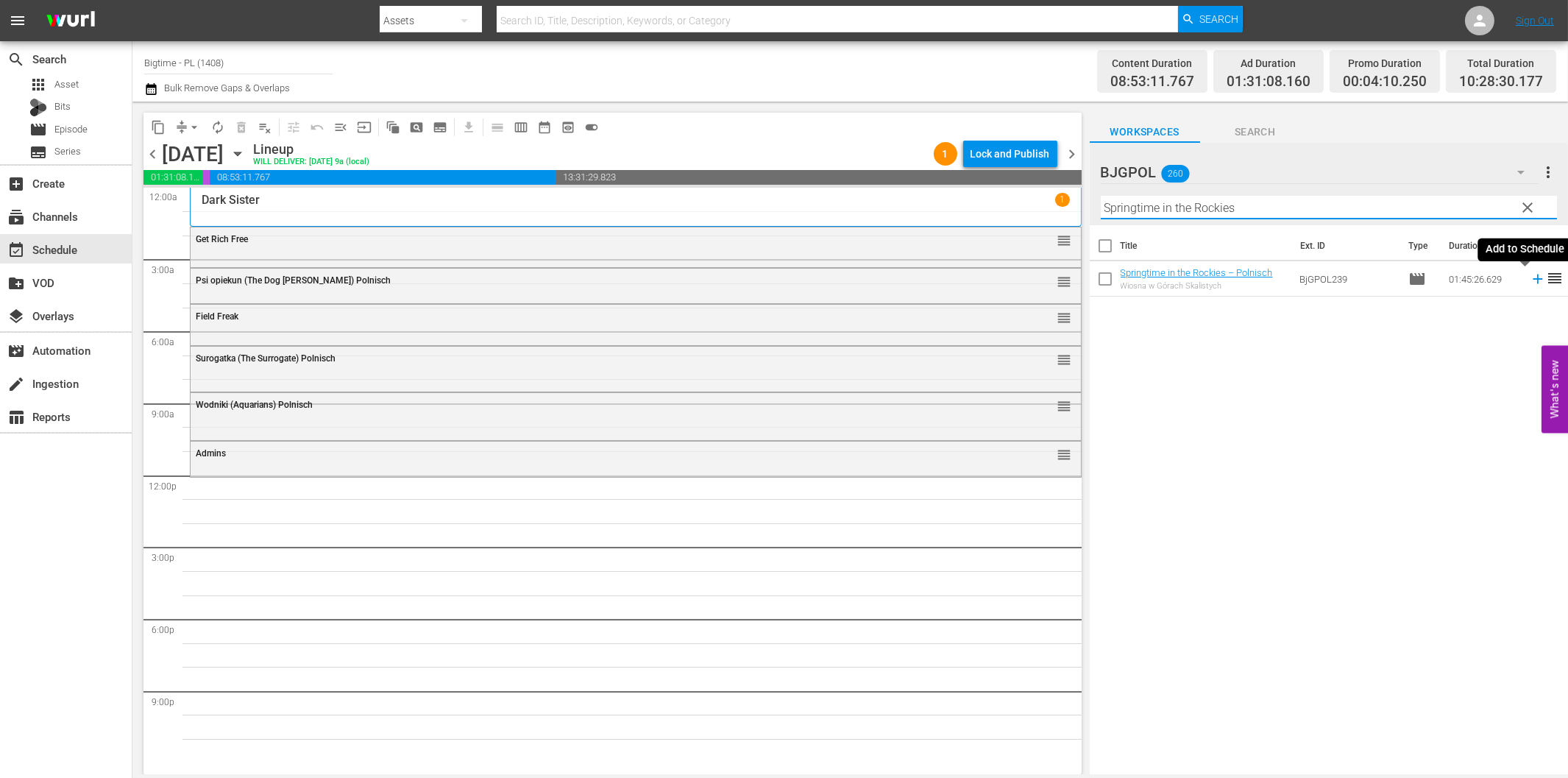
click at [1530, 283] on icon at bounding box center [1538, 278] width 16 height 16
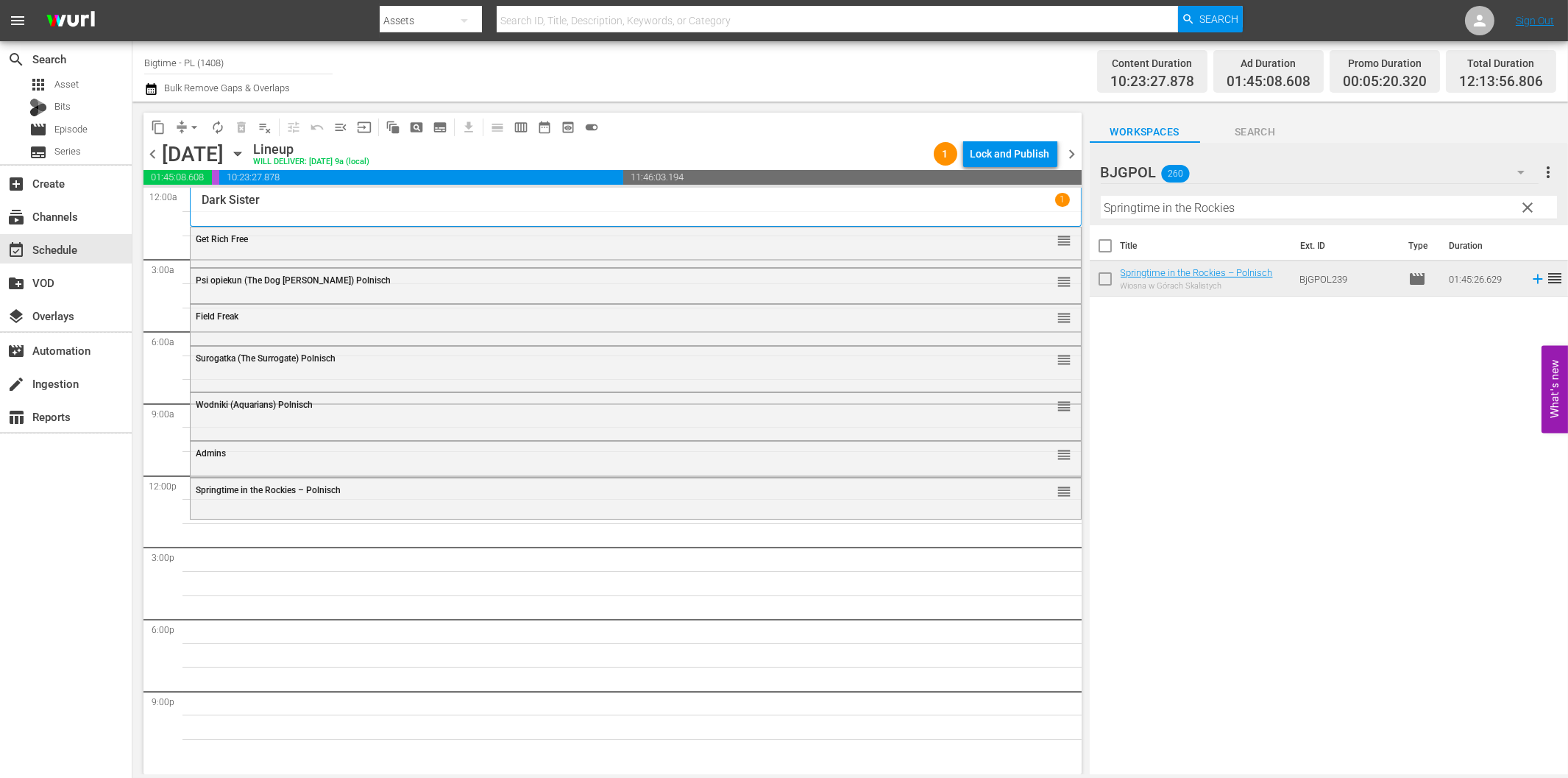
click at [1212, 209] on input "Springtime in the Rockies" at bounding box center [1330, 208] width 457 height 24
paste input "House on Rockingham"
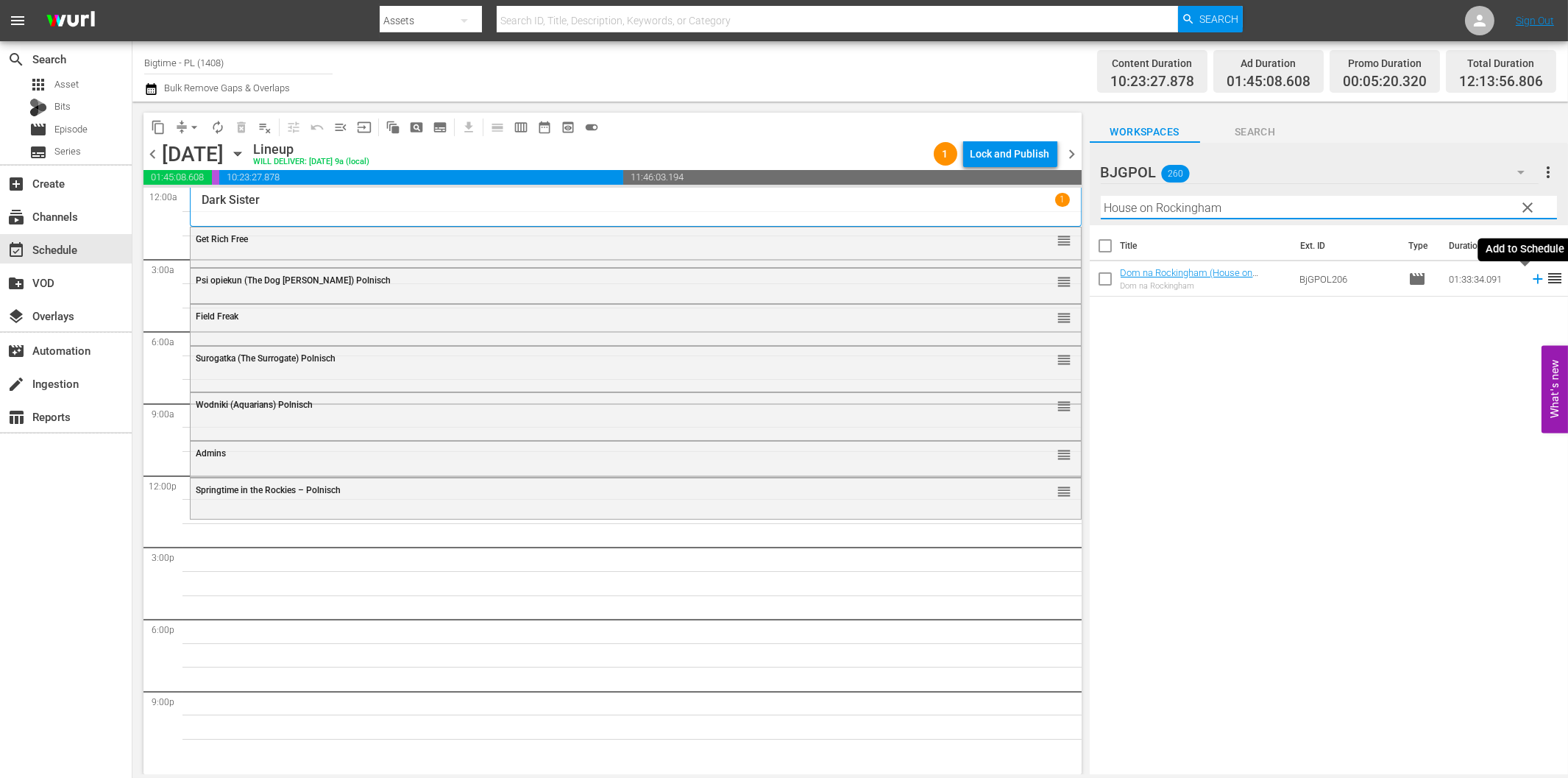
click at [1530, 281] on icon at bounding box center [1538, 278] width 16 height 16
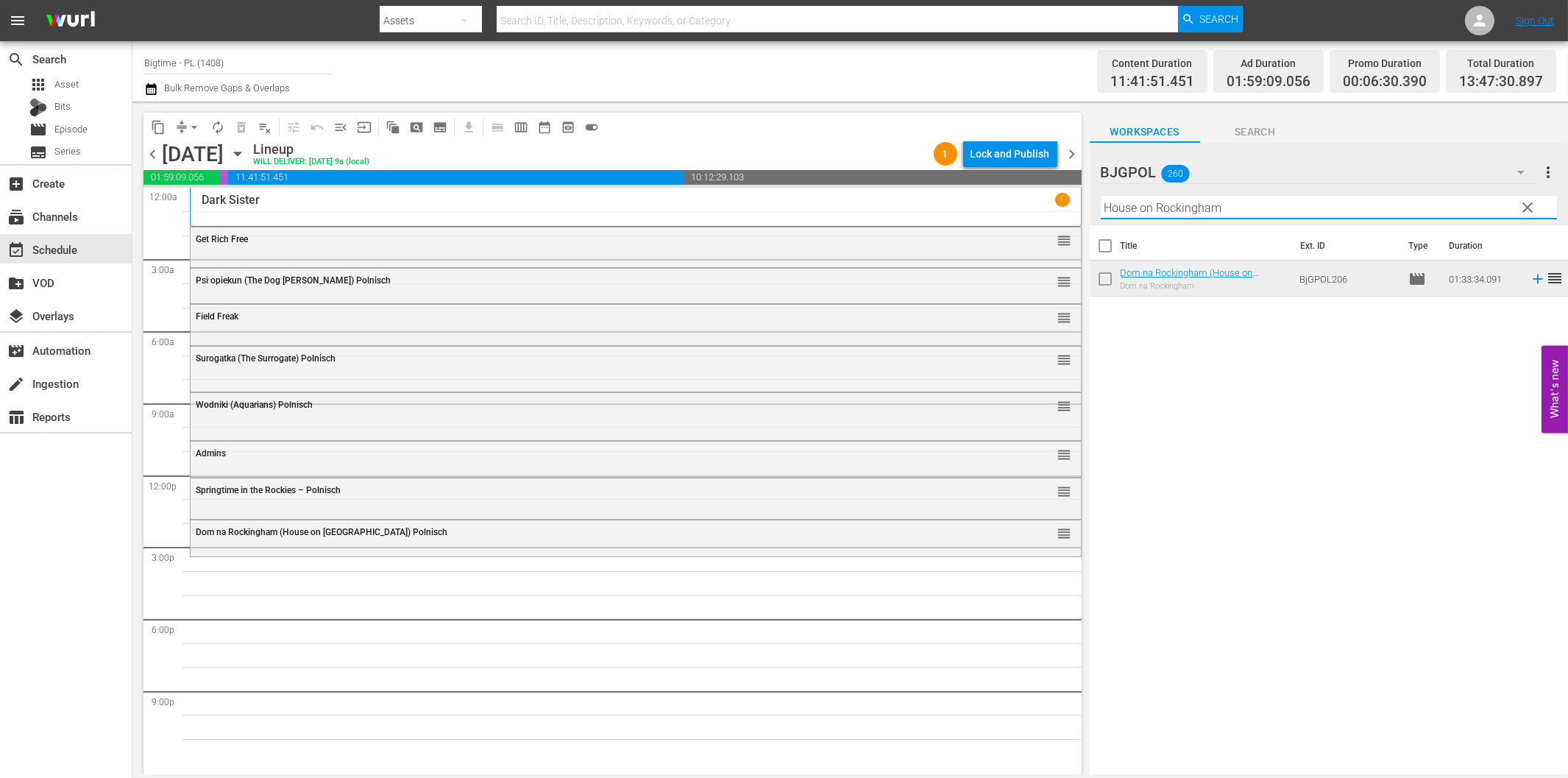
click at [1210, 214] on input "House on Rockingham" at bounding box center [1330, 208] width 457 height 24
paste input "All Roads Lead Home"
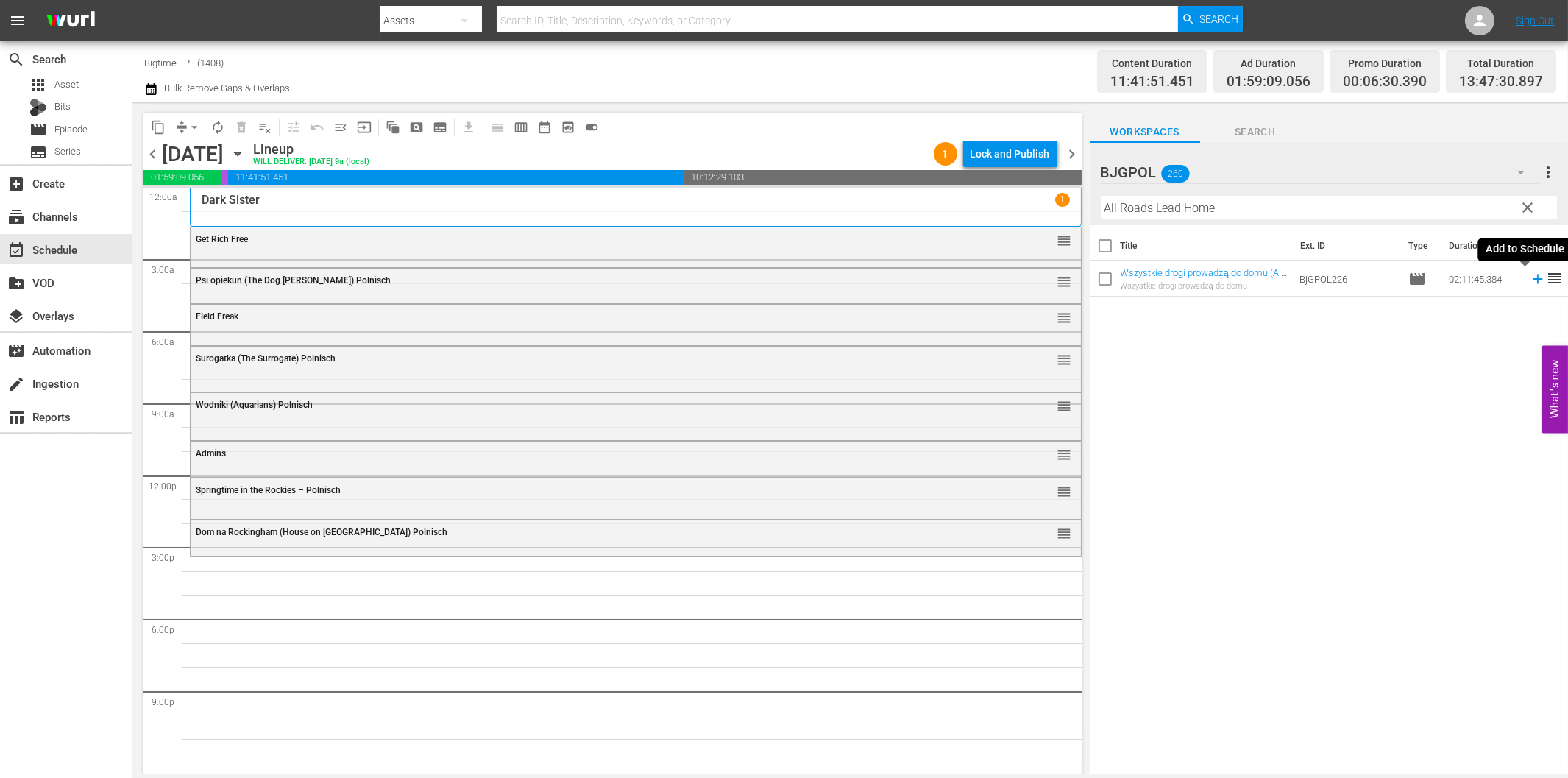
click at [1530, 285] on icon at bounding box center [1538, 278] width 16 height 16
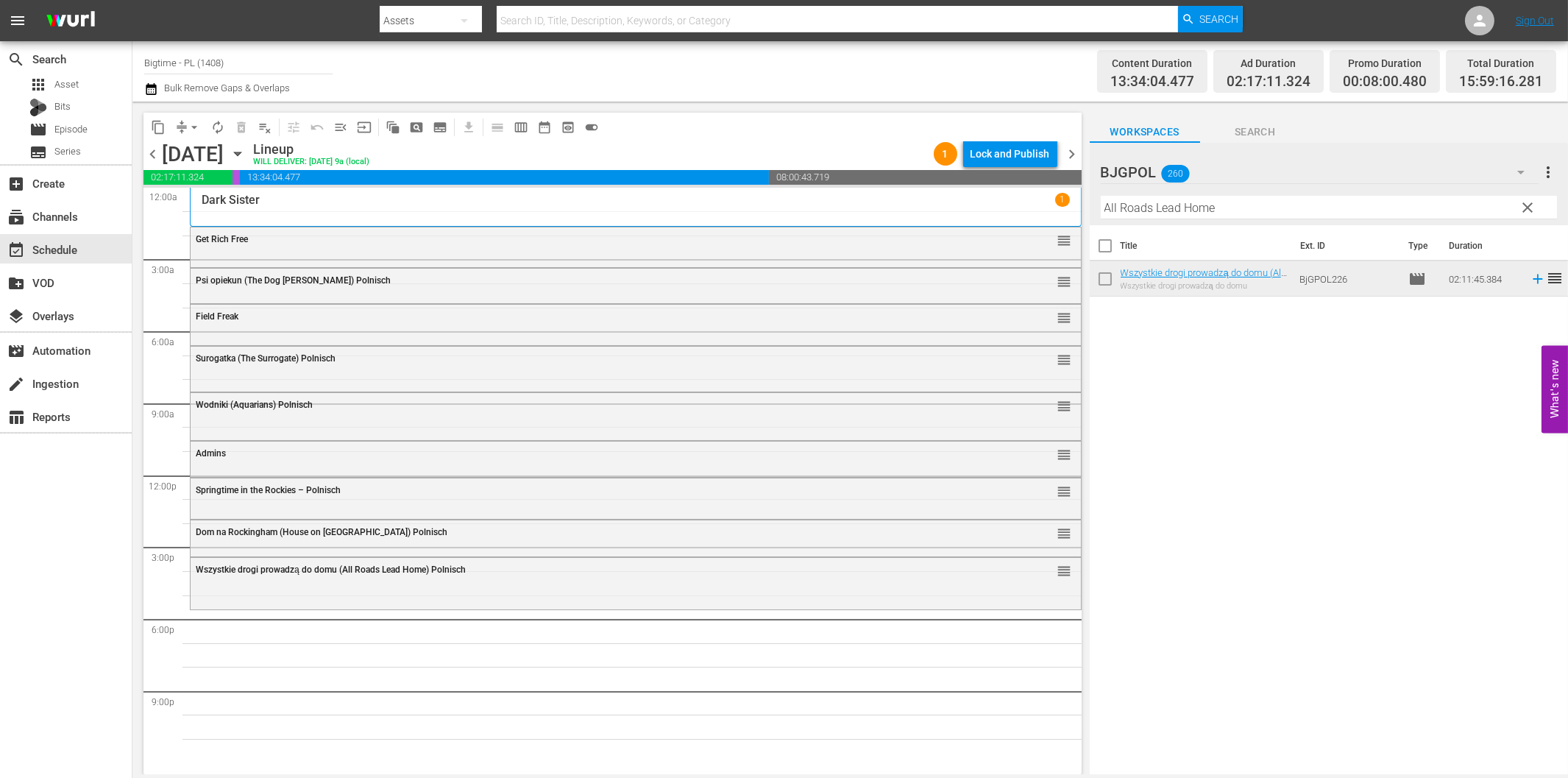
click at [1159, 206] on input "All Roads Lead Home" at bounding box center [1330, 208] width 457 height 24
paste input "Beauty in the Broken"
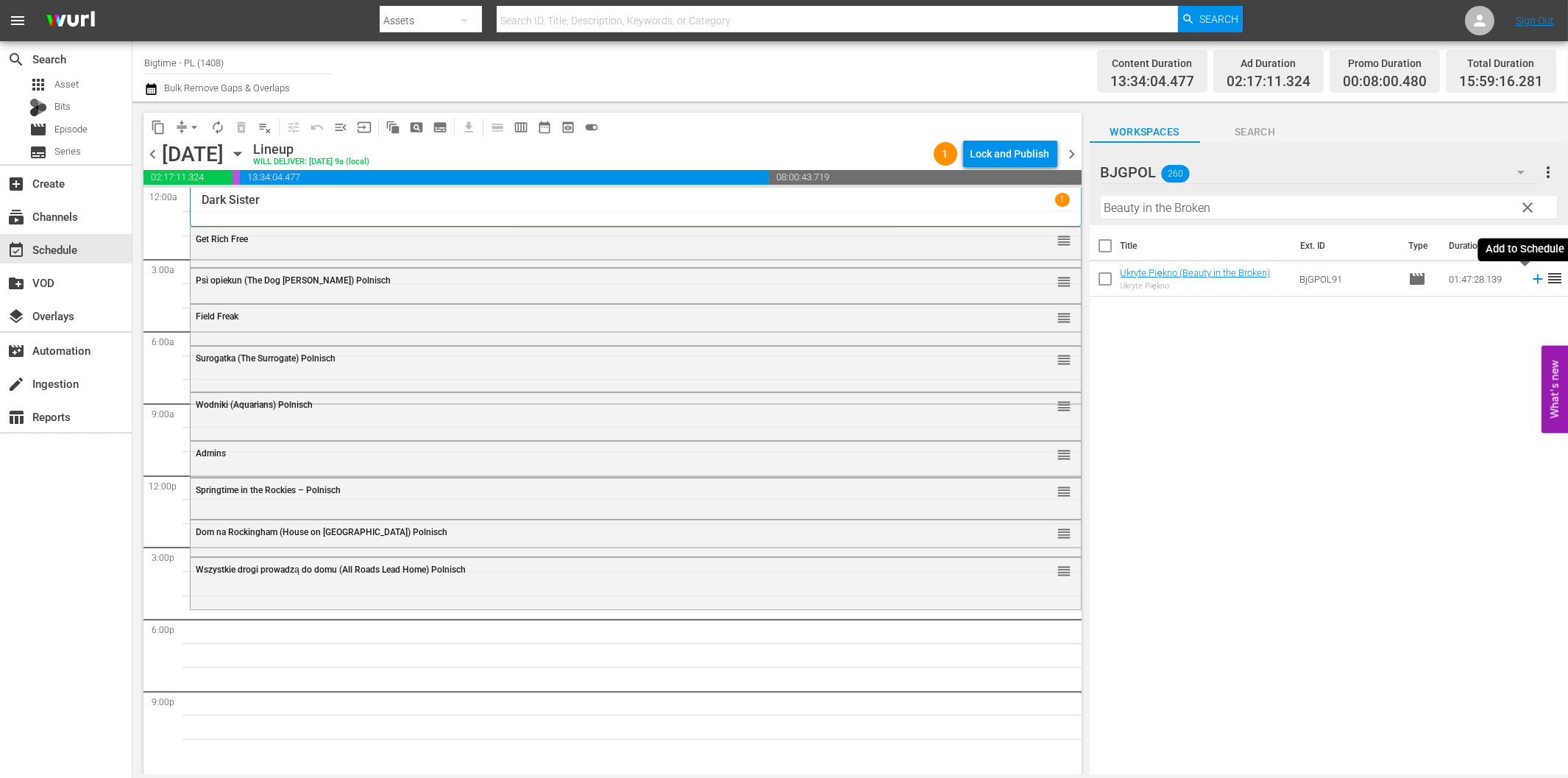
click at [1530, 275] on icon at bounding box center [1538, 278] width 16 height 16
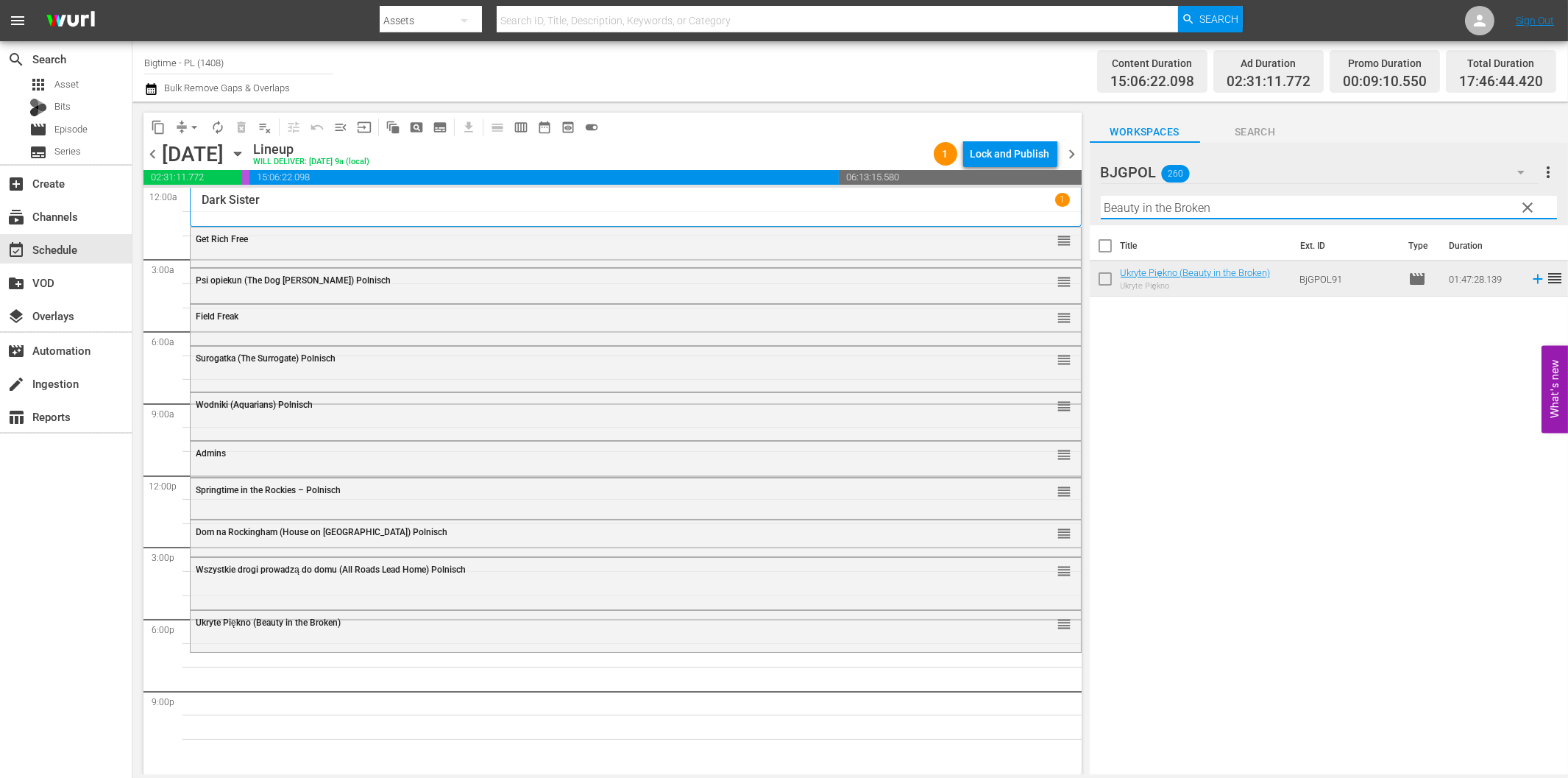
click at [1197, 202] on input "Beauty in the Broken" at bounding box center [1330, 208] width 457 height 24
paste input "Gold Fools"
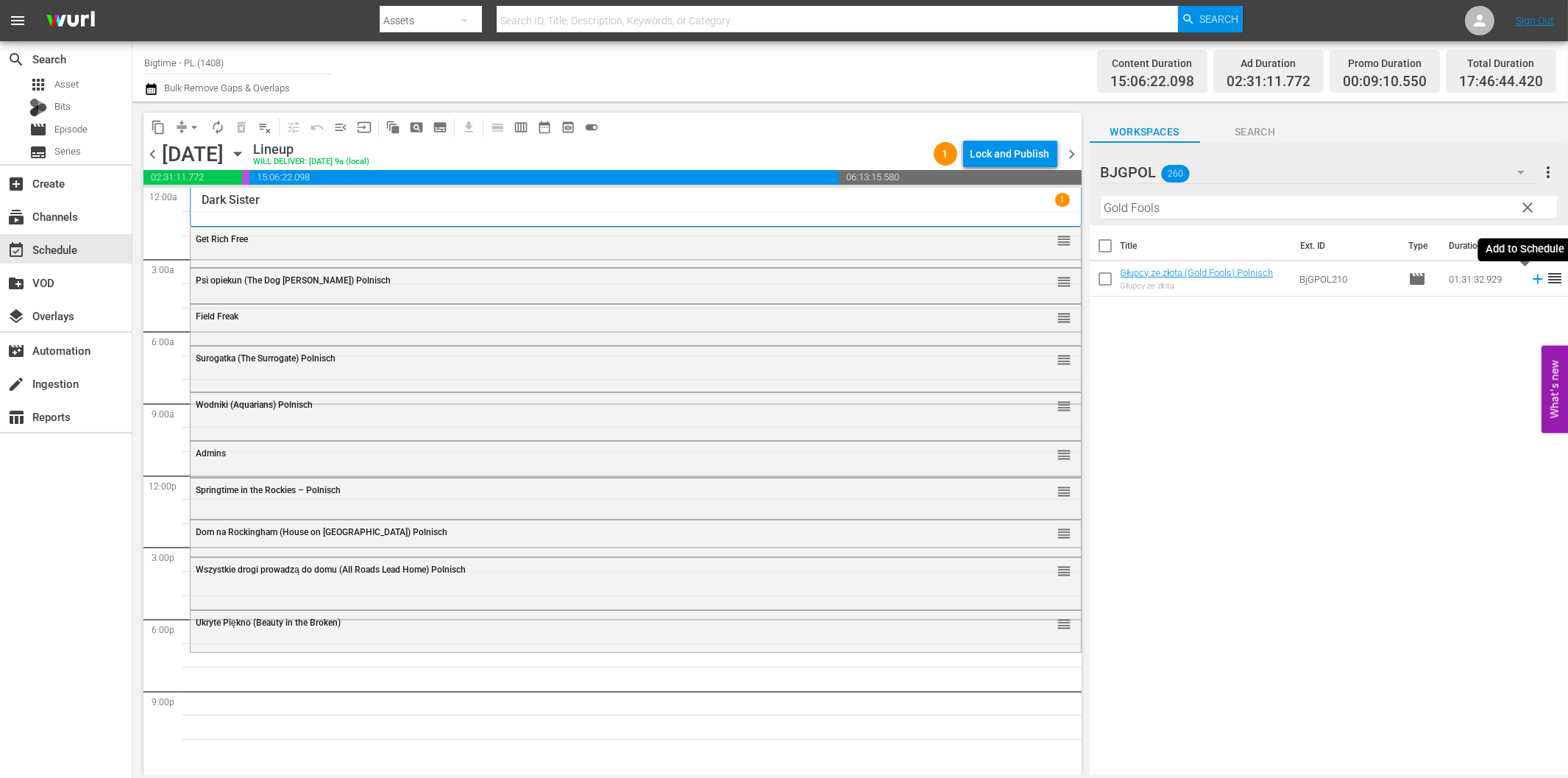
click at [1530, 278] on icon at bounding box center [1538, 278] width 16 height 16
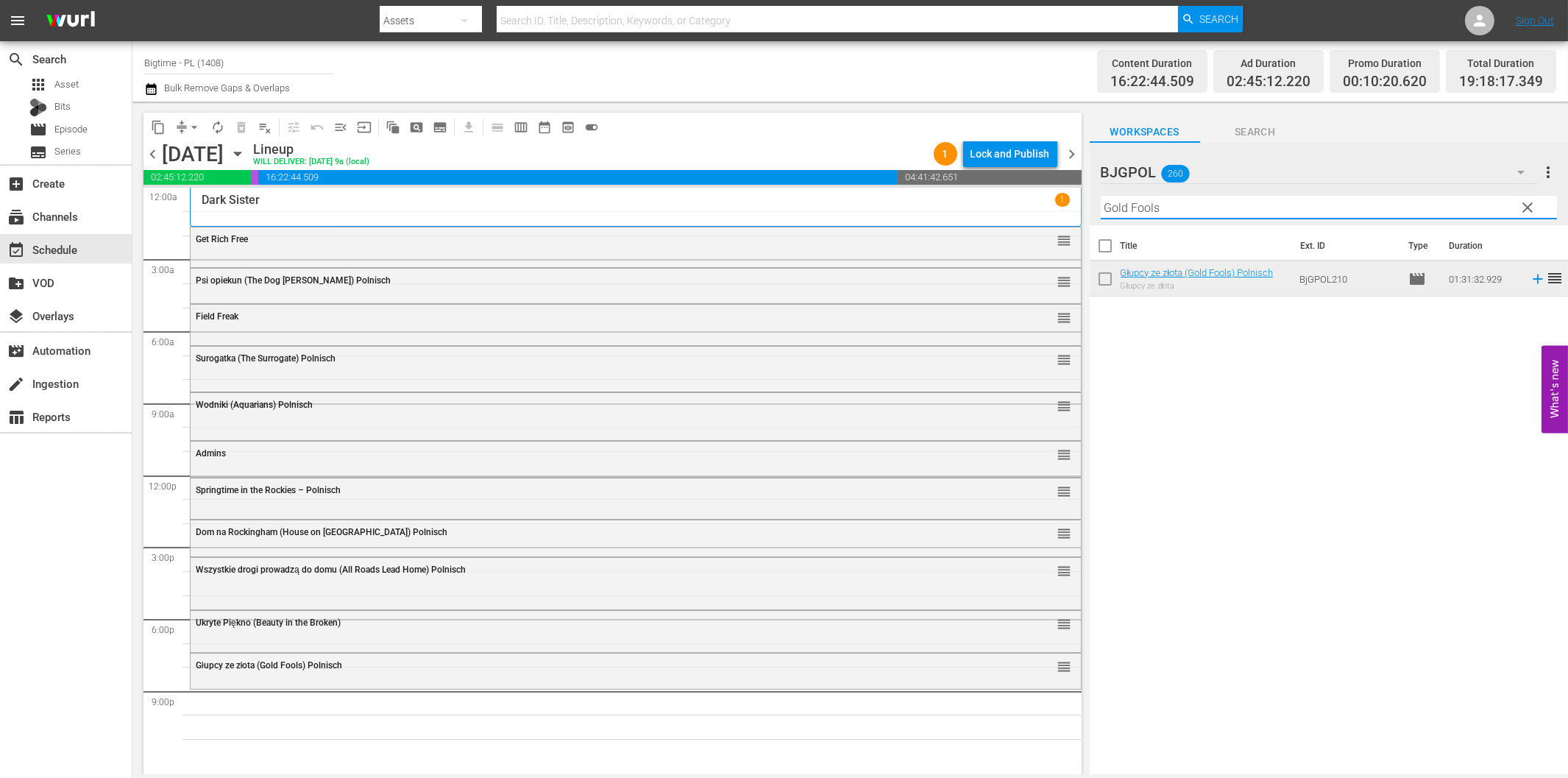
click at [1222, 207] on input "Gold Fools" at bounding box center [1330, 208] width 457 height 24
paste input "[PERSON_NAME]"
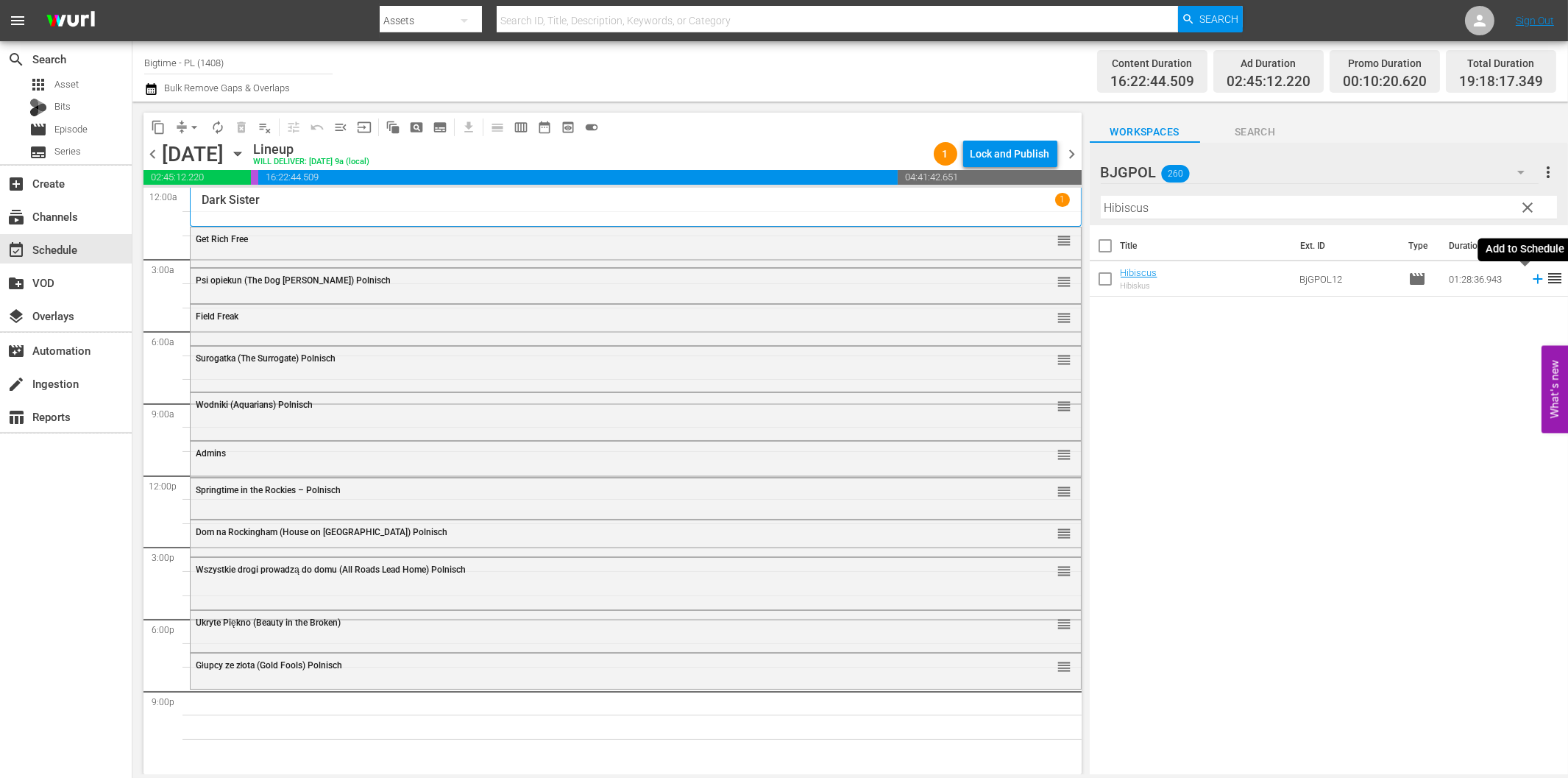
click at [1533, 278] on icon at bounding box center [1537, 279] width 9 height 9
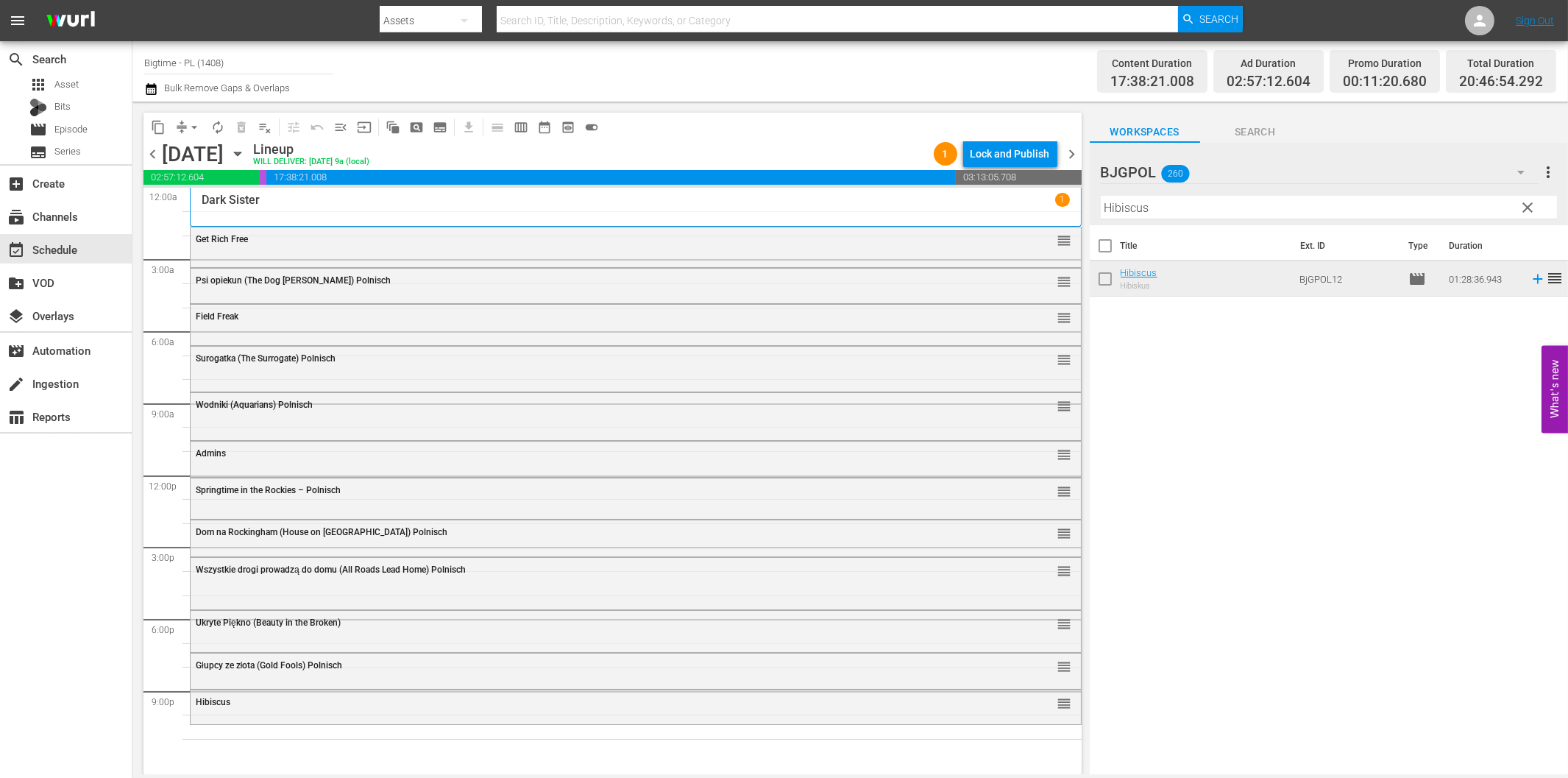
click at [1152, 209] on input "Hibiscus" at bounding box center [1330, 208] width 457 height 24
paste input "Final Move"
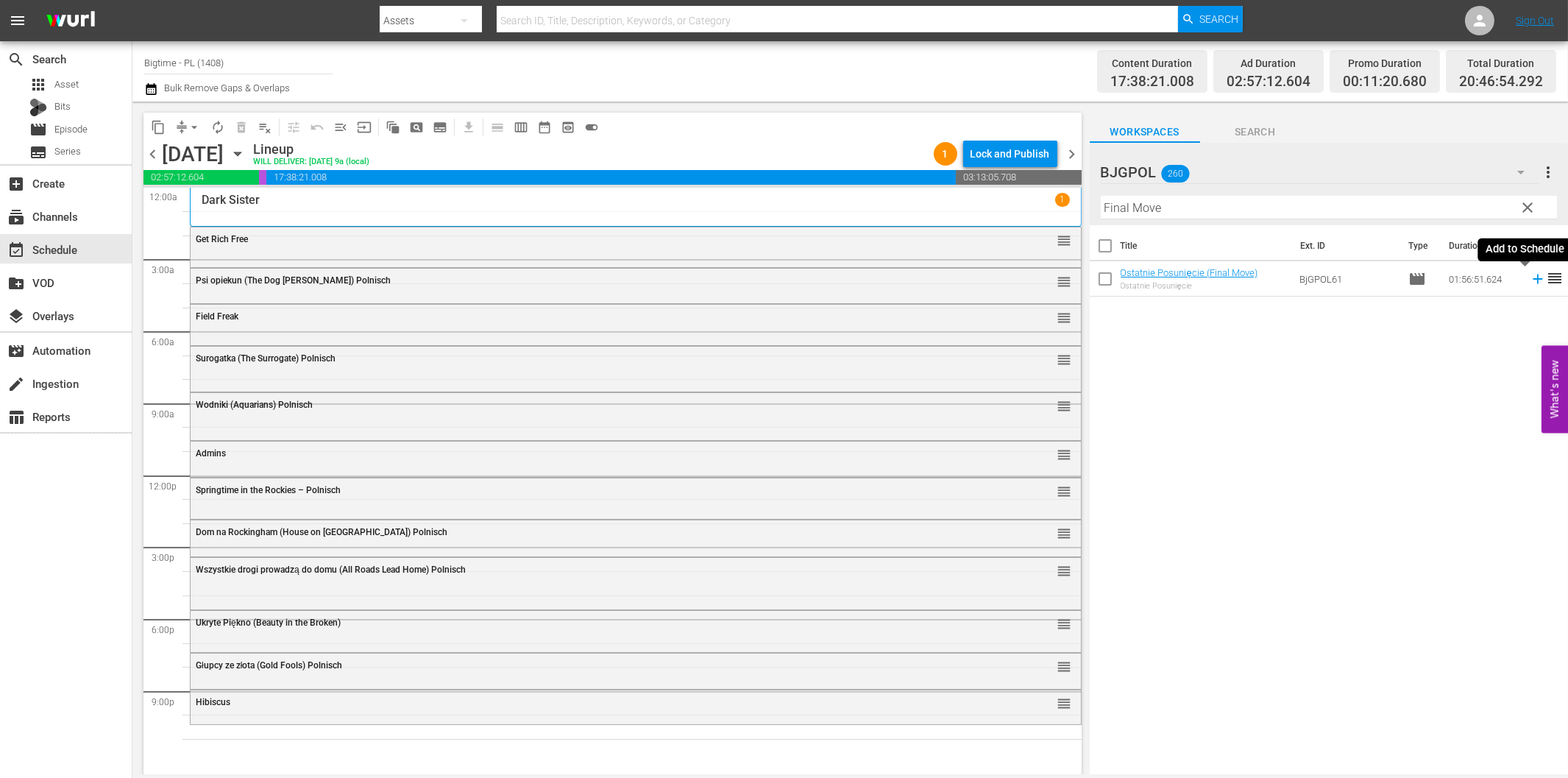
click at [1530, 282] on icon at bounding box center [1538, 278] width 16 height 16
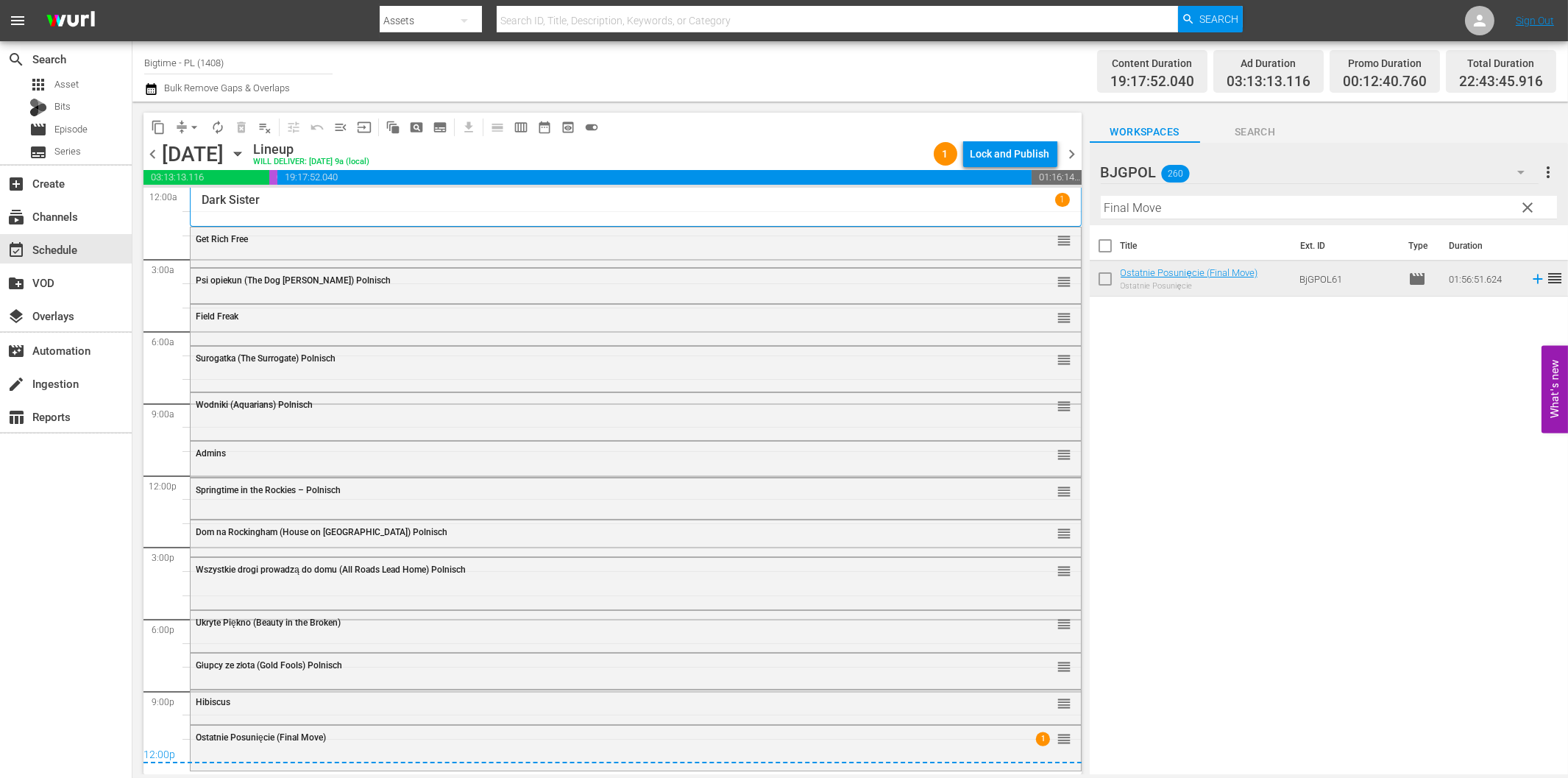
click at [1201, 527] on div "Title Ext. ID Type Duration Ostatnie Posunięcie (Final Move) Ostatnie Posunięci…" at bounding box center [1329, 500] width 478 height 551
click at [1006, 153] on div "Lock and Publish" at bounding box center [1010, 154] width 79 height 27
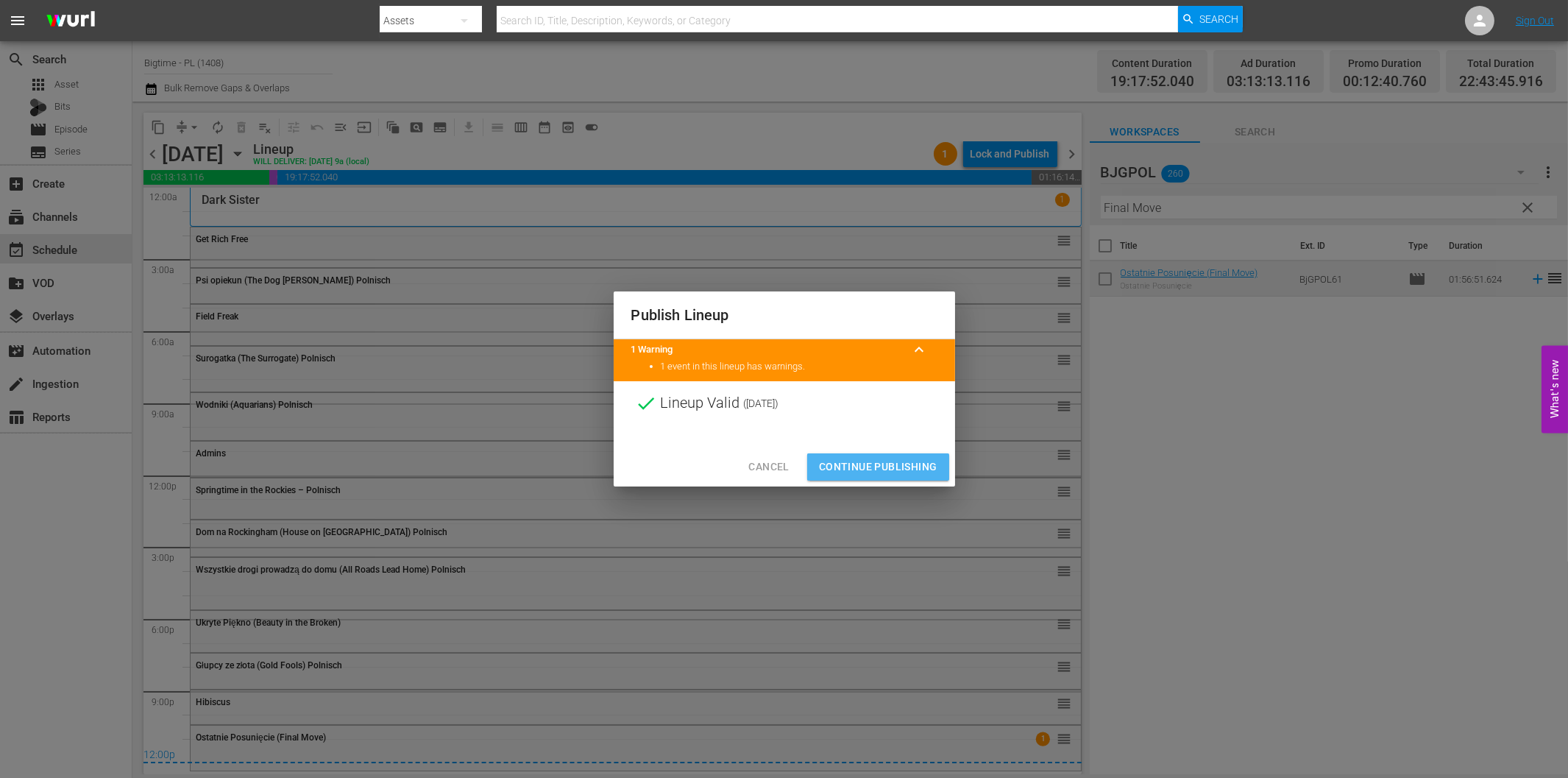
click at [895, 471] on span "Continue Publishing" at bounding box center [878, 467] width 118 height 18
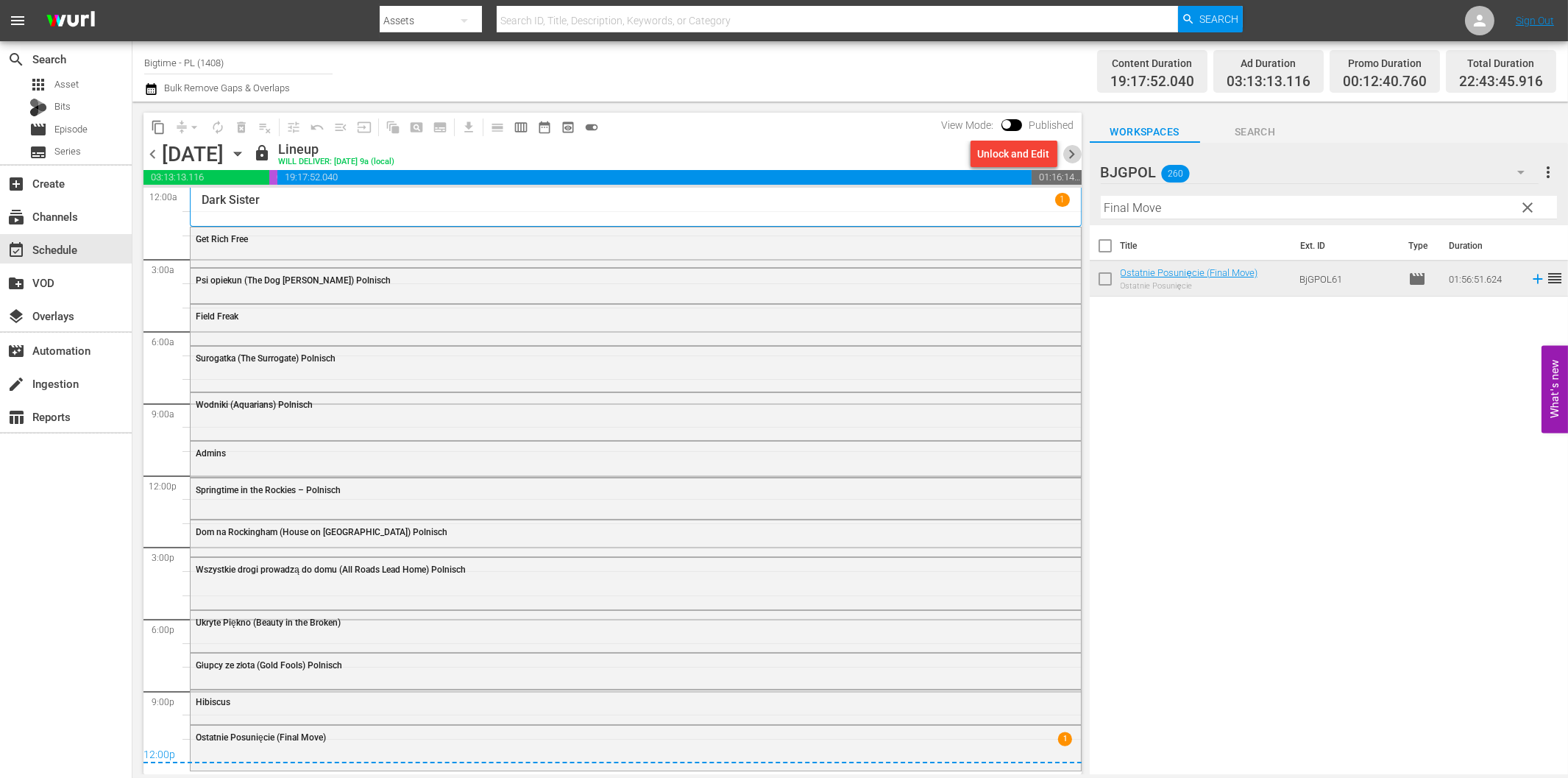
click at [1069, 151] on span "chevron_right" at bounding box center [1072, 154] width 18 height 18
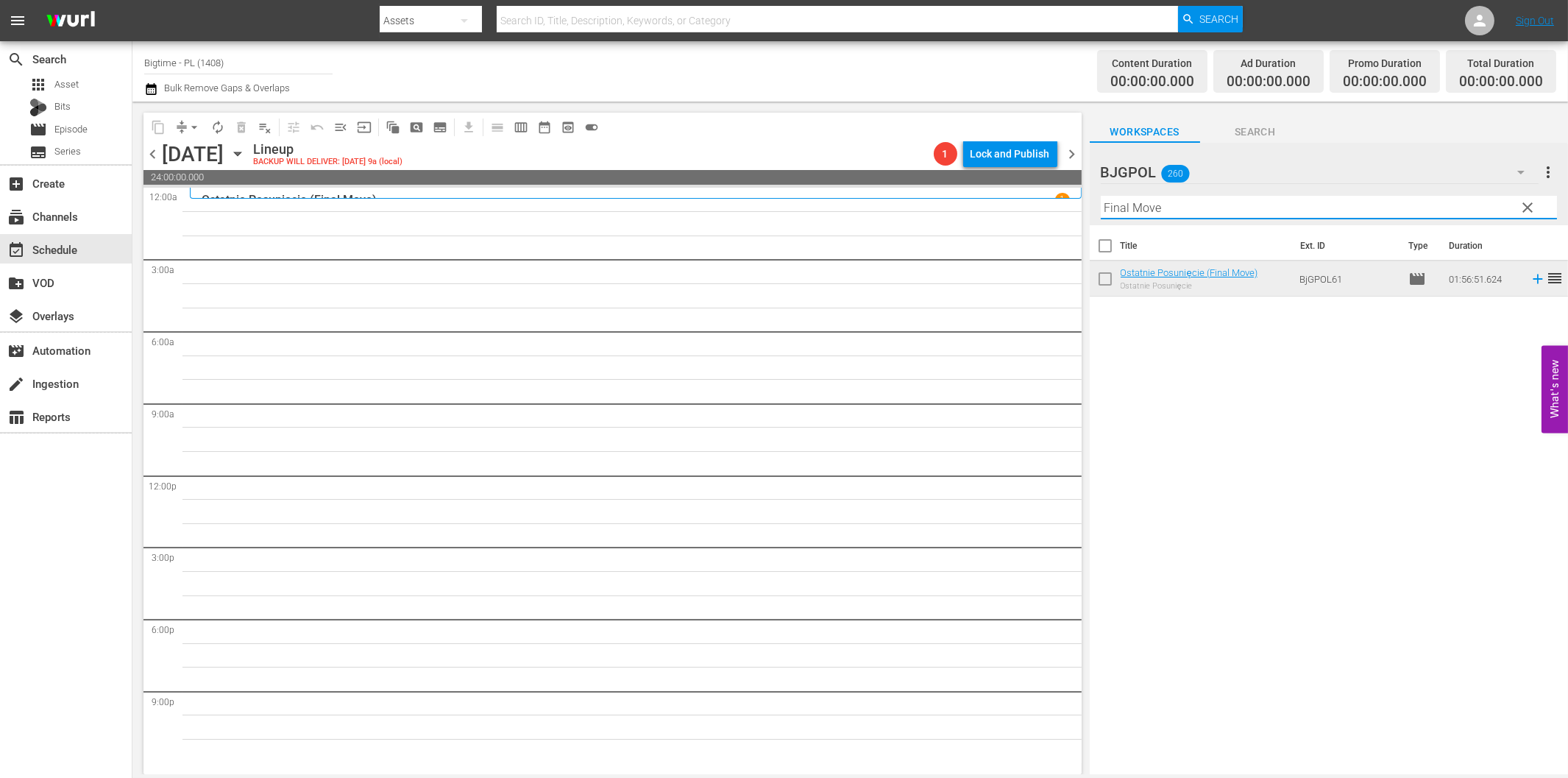
click at [1160, 213] on input "Final Move" at bounding box center [1330, 208] width 457 height 24
paste input "Last Shot"
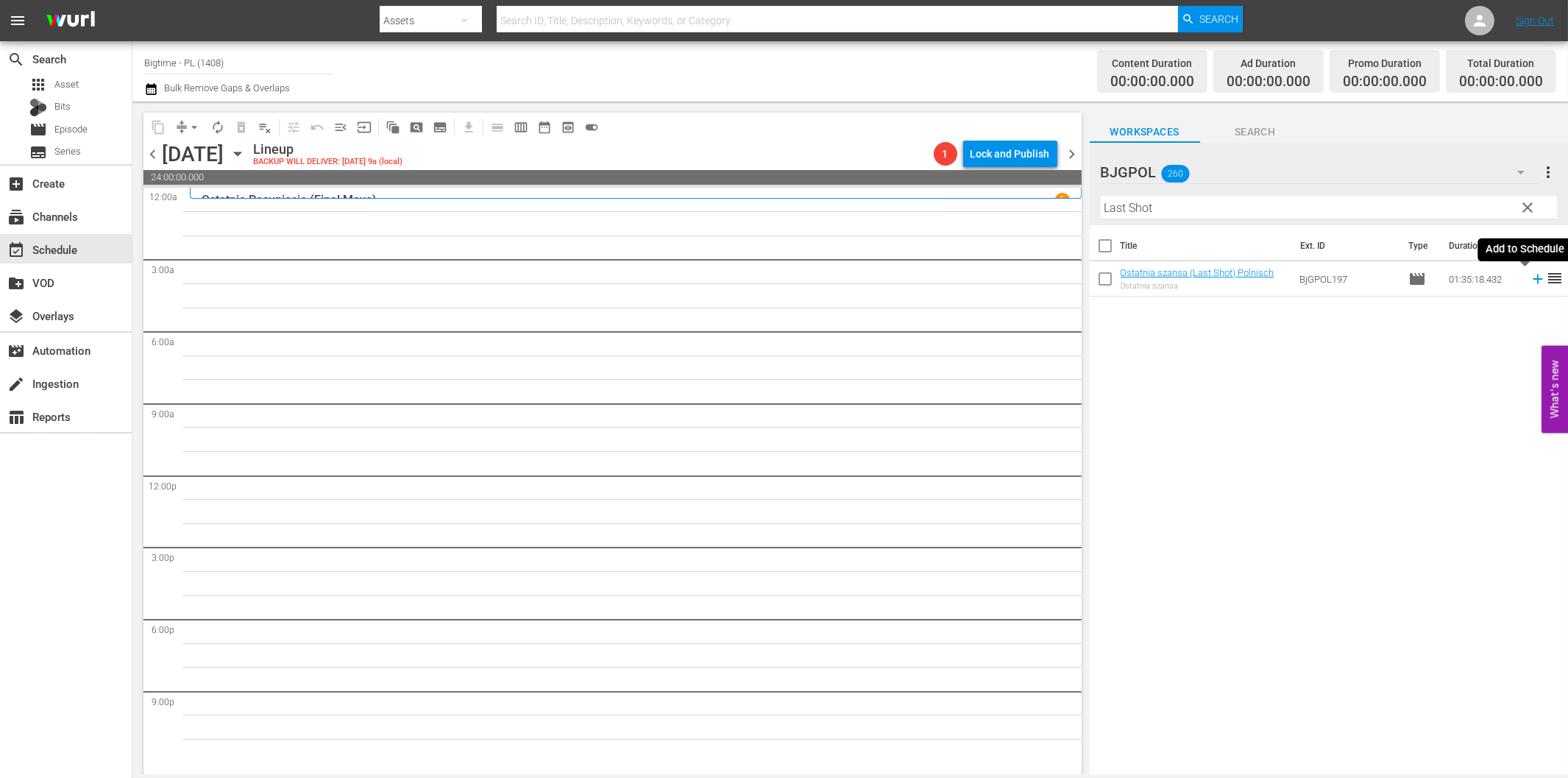
click at [1530, 277] on icon at bounding box center [1538, 278] width 16 height 16
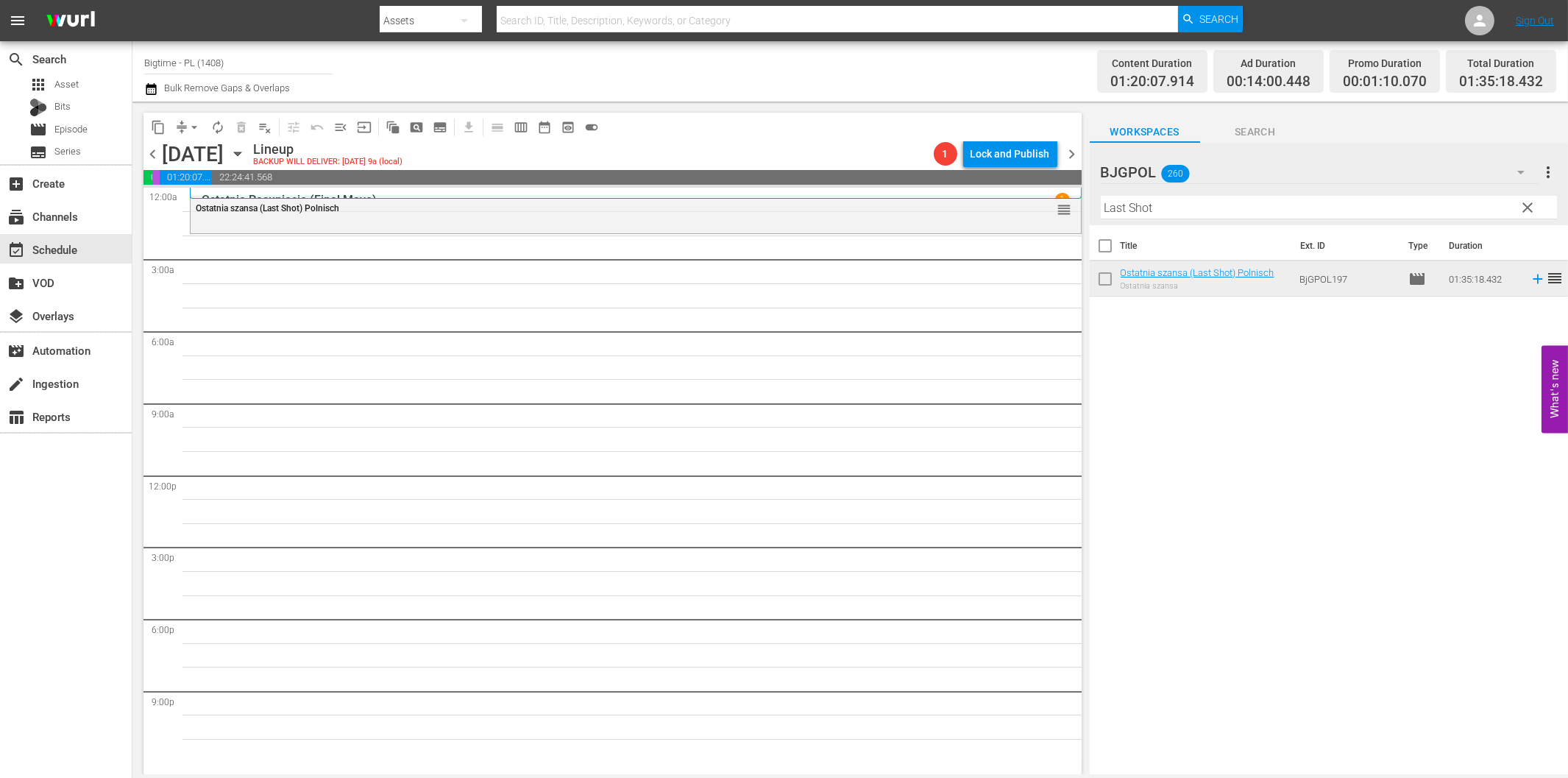
click at [1173, 217] on input "Last Shot" at bounding box center [1330, 208] width 457 height 24
paste input "A Murder Of Innocence"
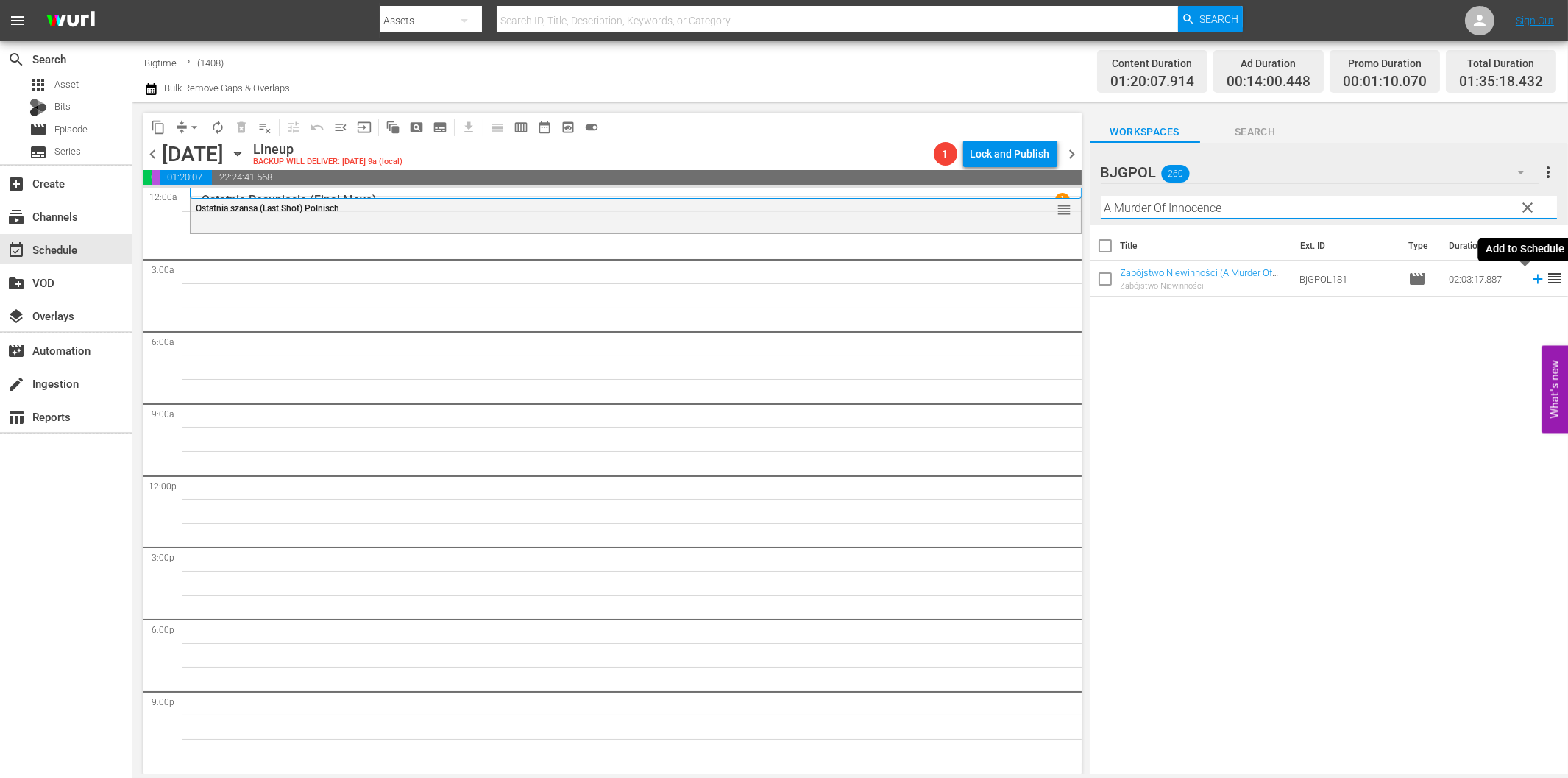
click at [1530, 284] on icon at bounding box center [1538, 278] width 16 height 16
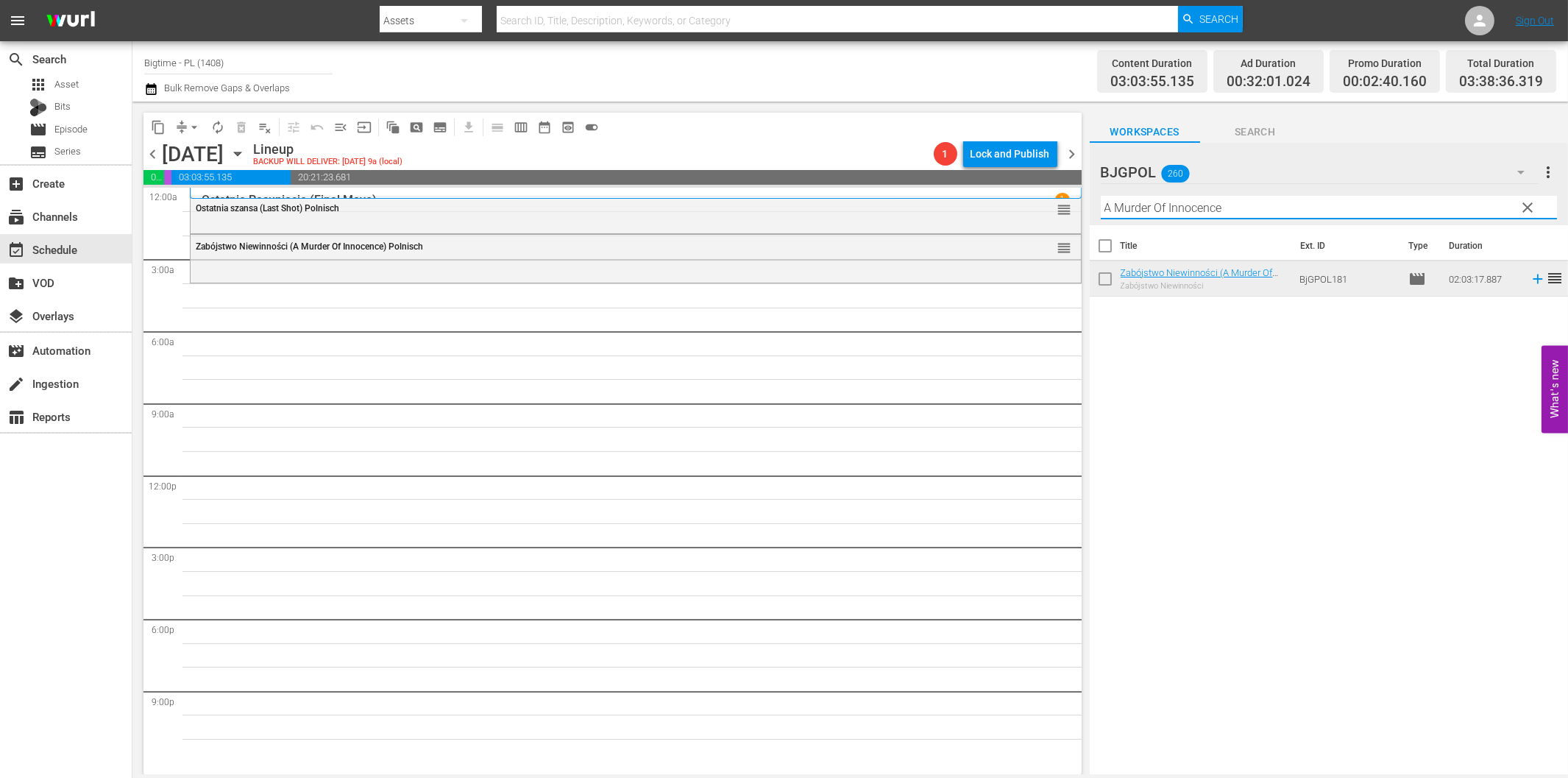
click at [1180, 211] on input "A Murder Of Innocence" at bounding box center [1330, 208] width 457 height 24
paste input "Her Side of the Bed"
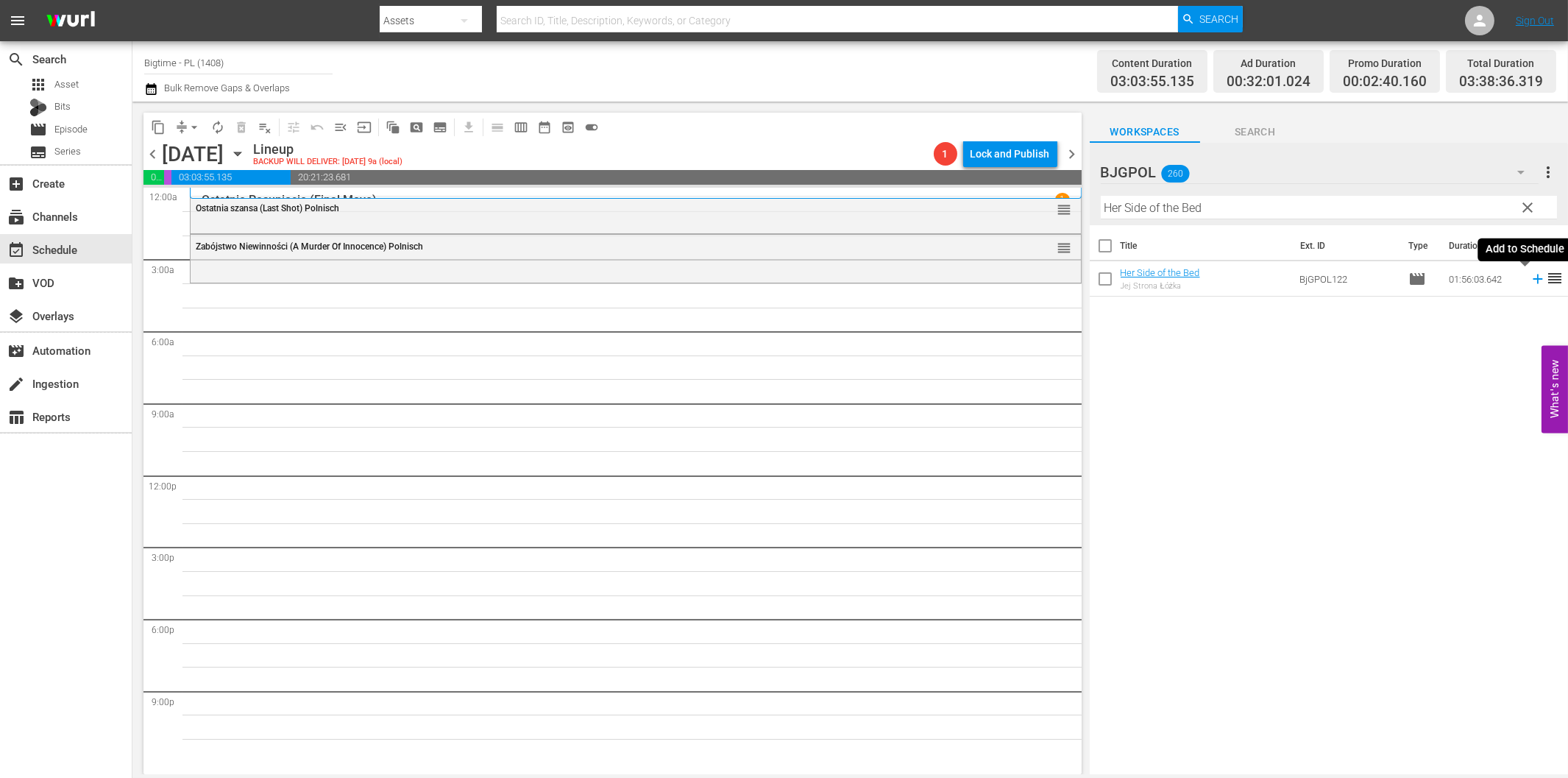
click at [1530, 275] on icon at bounding box center [1538, 278] width 16 height 16
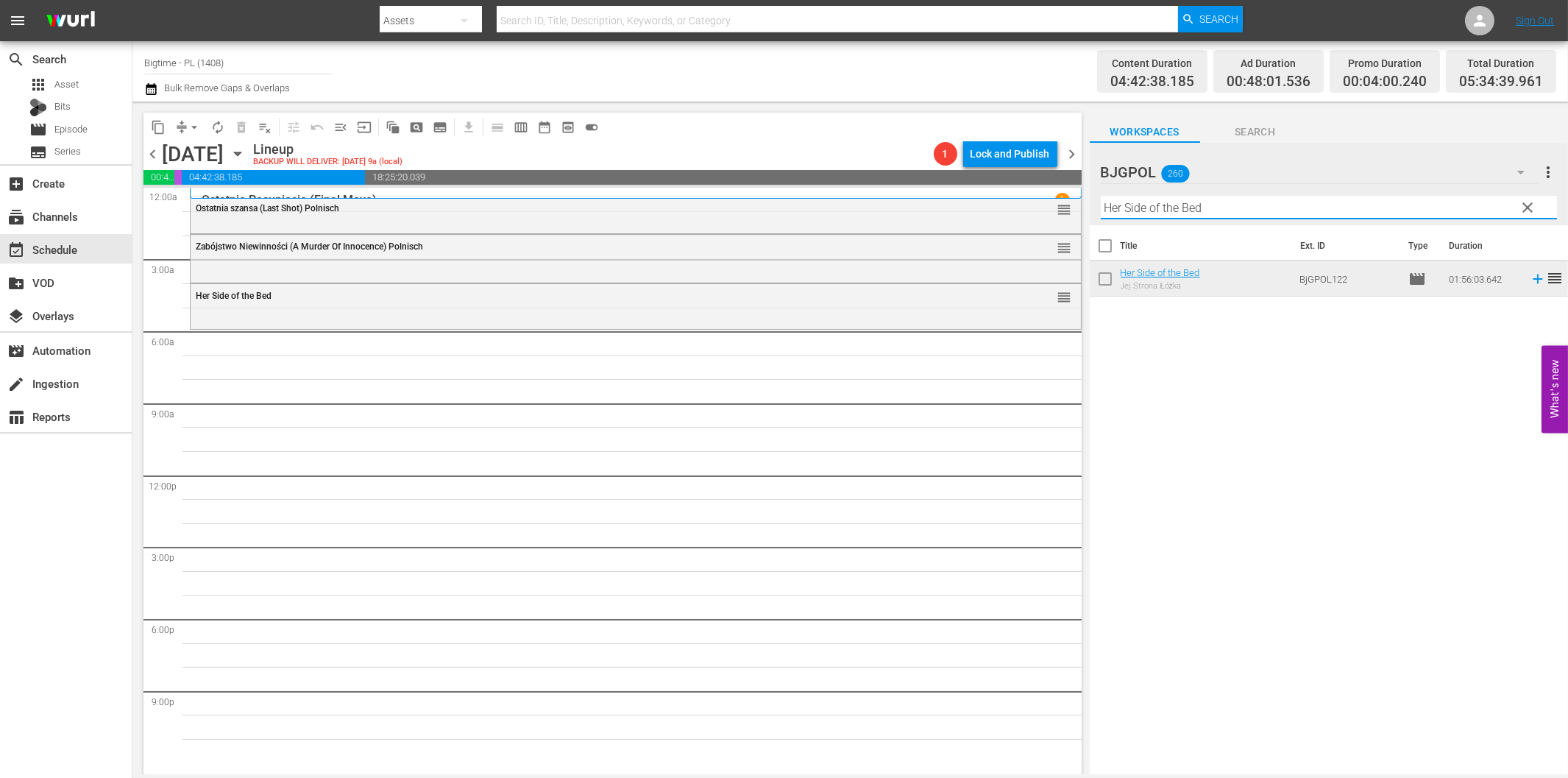
click at [1145, 209] on input "Her Side of the Bed" at bounding box center [1330, 208] width 457 height 24
paste input "Breaking Barbi"
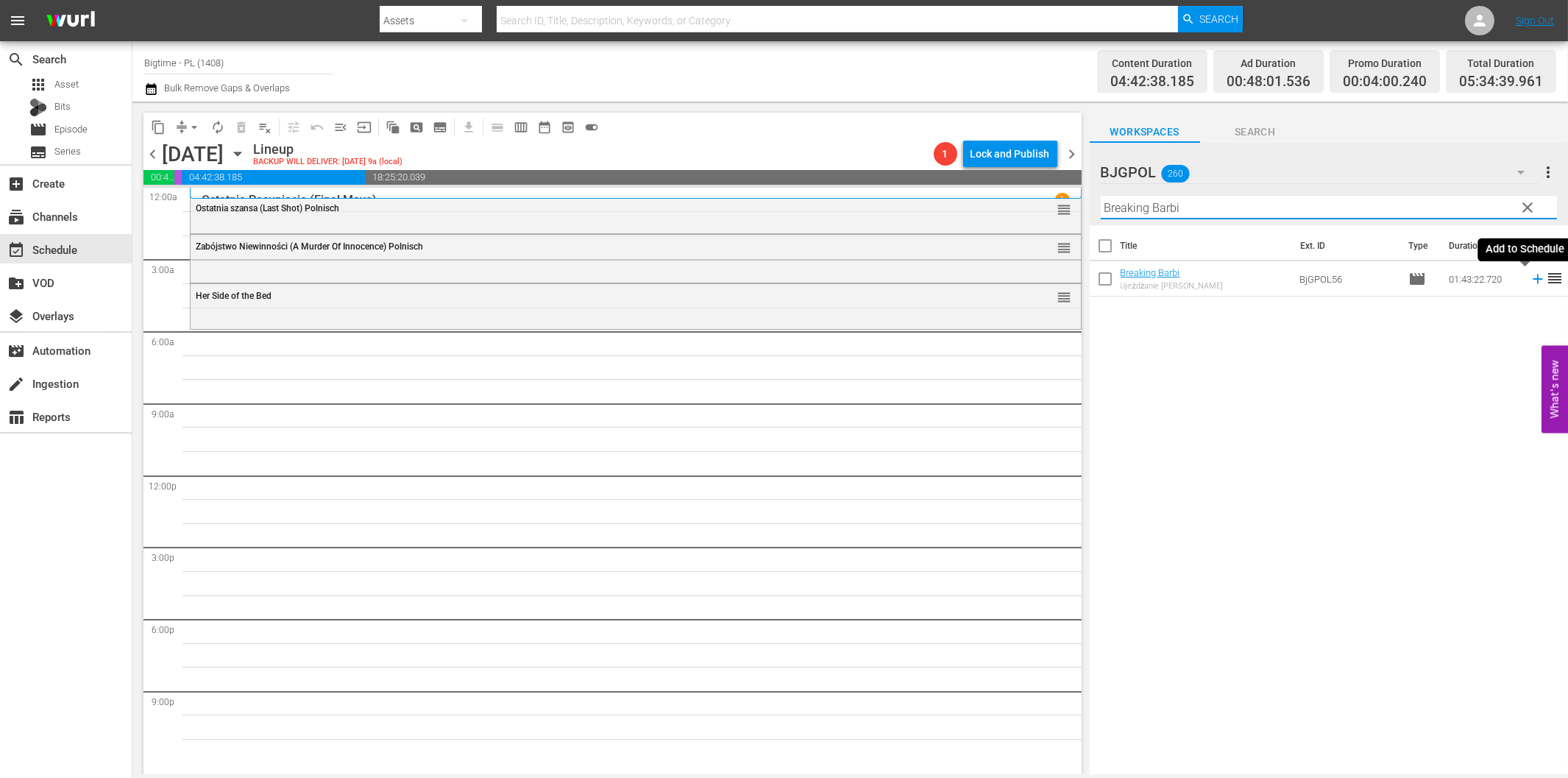
click at [1530, 278] on icon at bounding box center [1538, 278] width 16 height 16
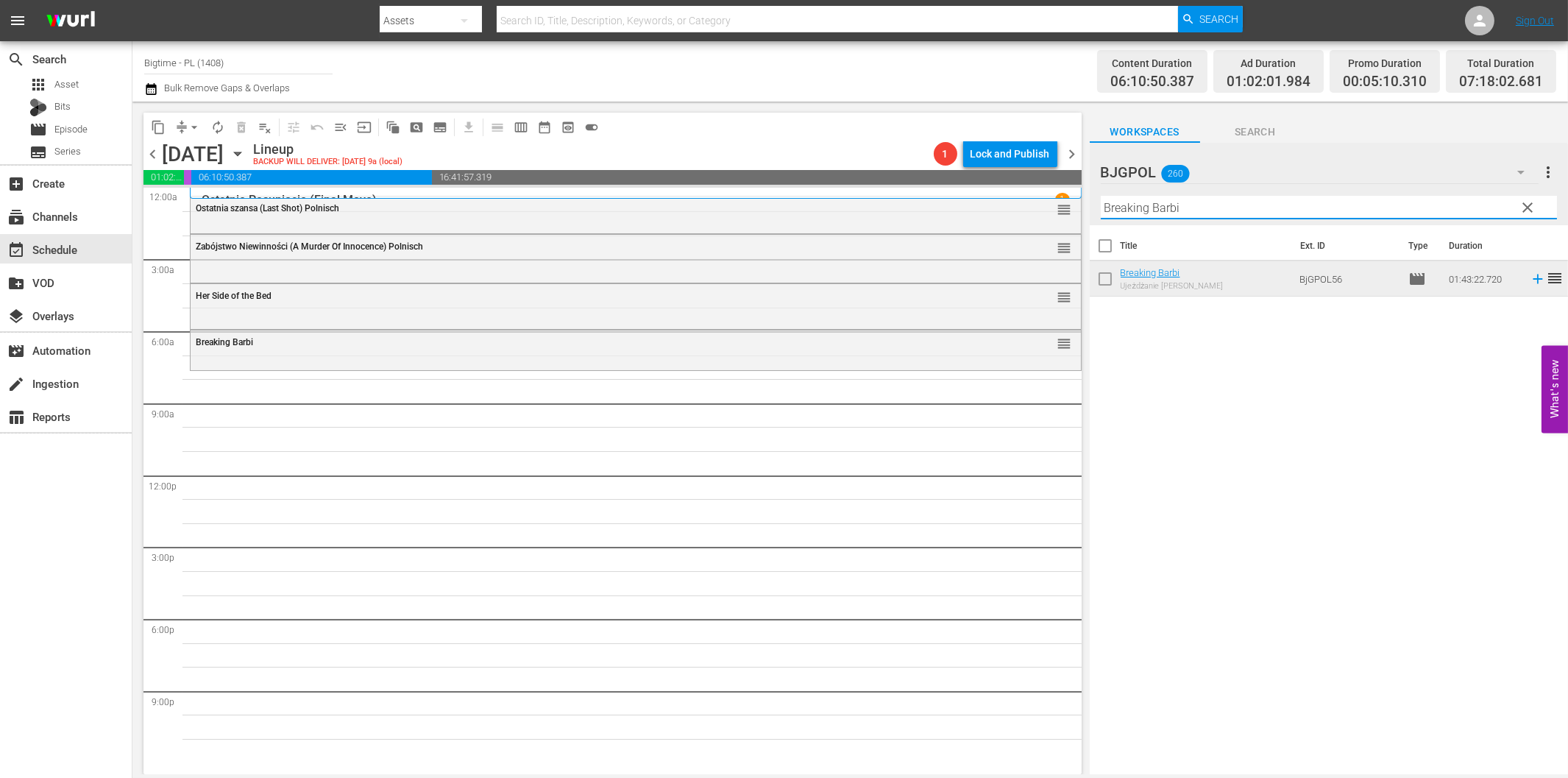
click at [1205, 211] on input "Breaking Barbi" at bounding box center [1330, 208] width 457 height 24
paste input "The Map Reader"
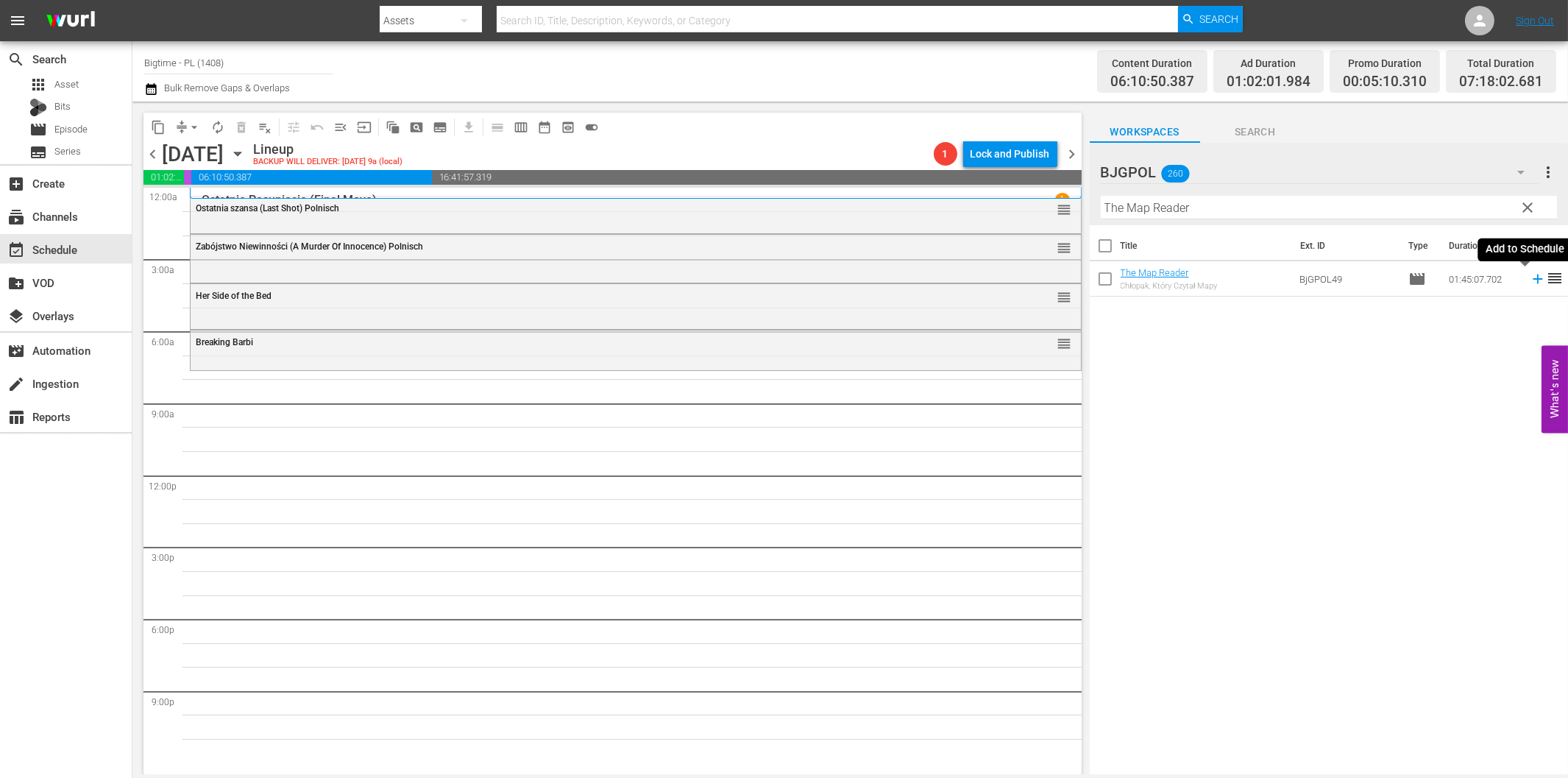
click at [1533, 278] on icon at bounding box center [1537, 279] width 9 height 9
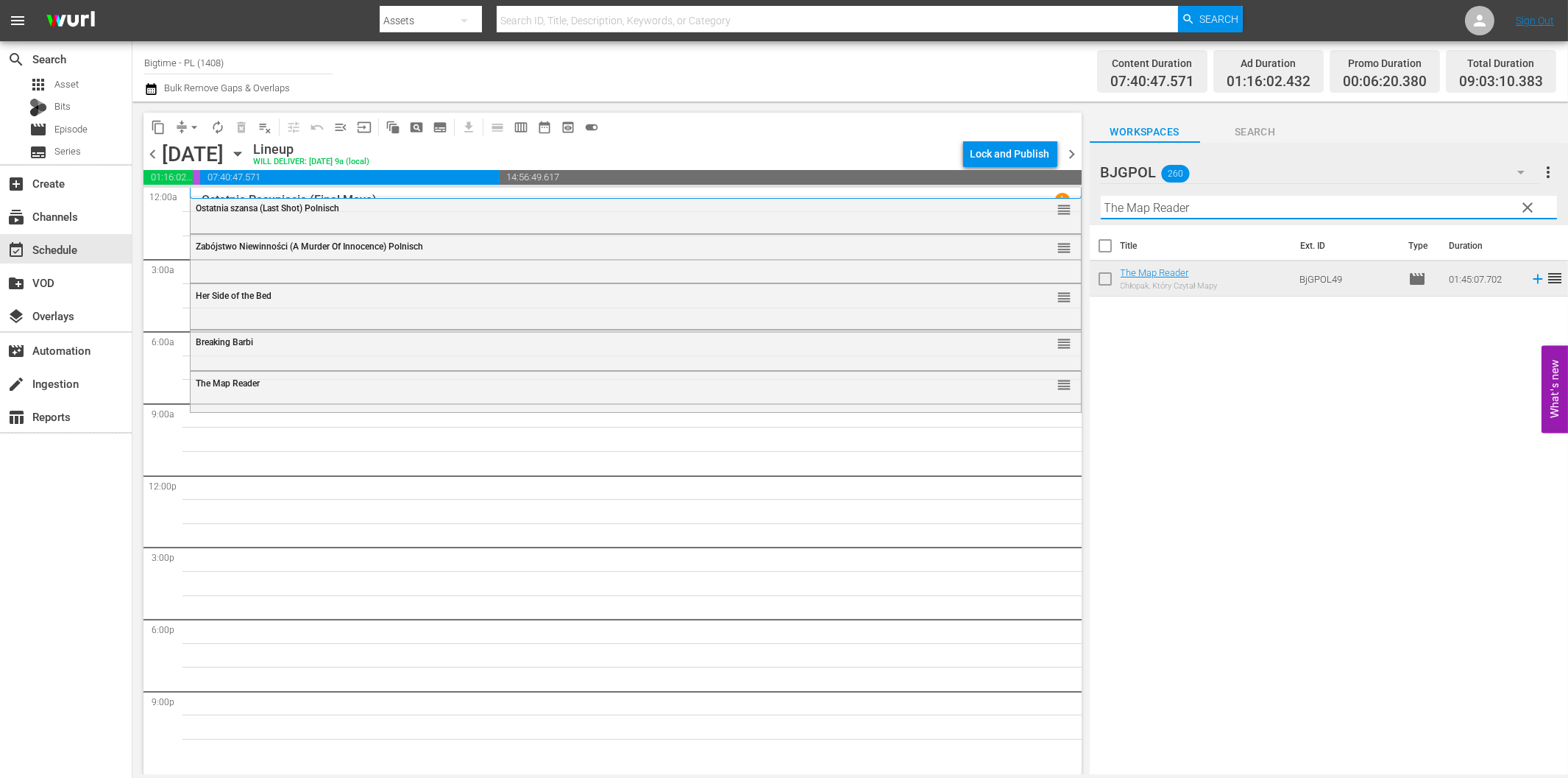
click at [1188, 216] on input "The Map Reader" at bounding box center [1330, 208] width 457 height 24
paste input "Off The Menu"
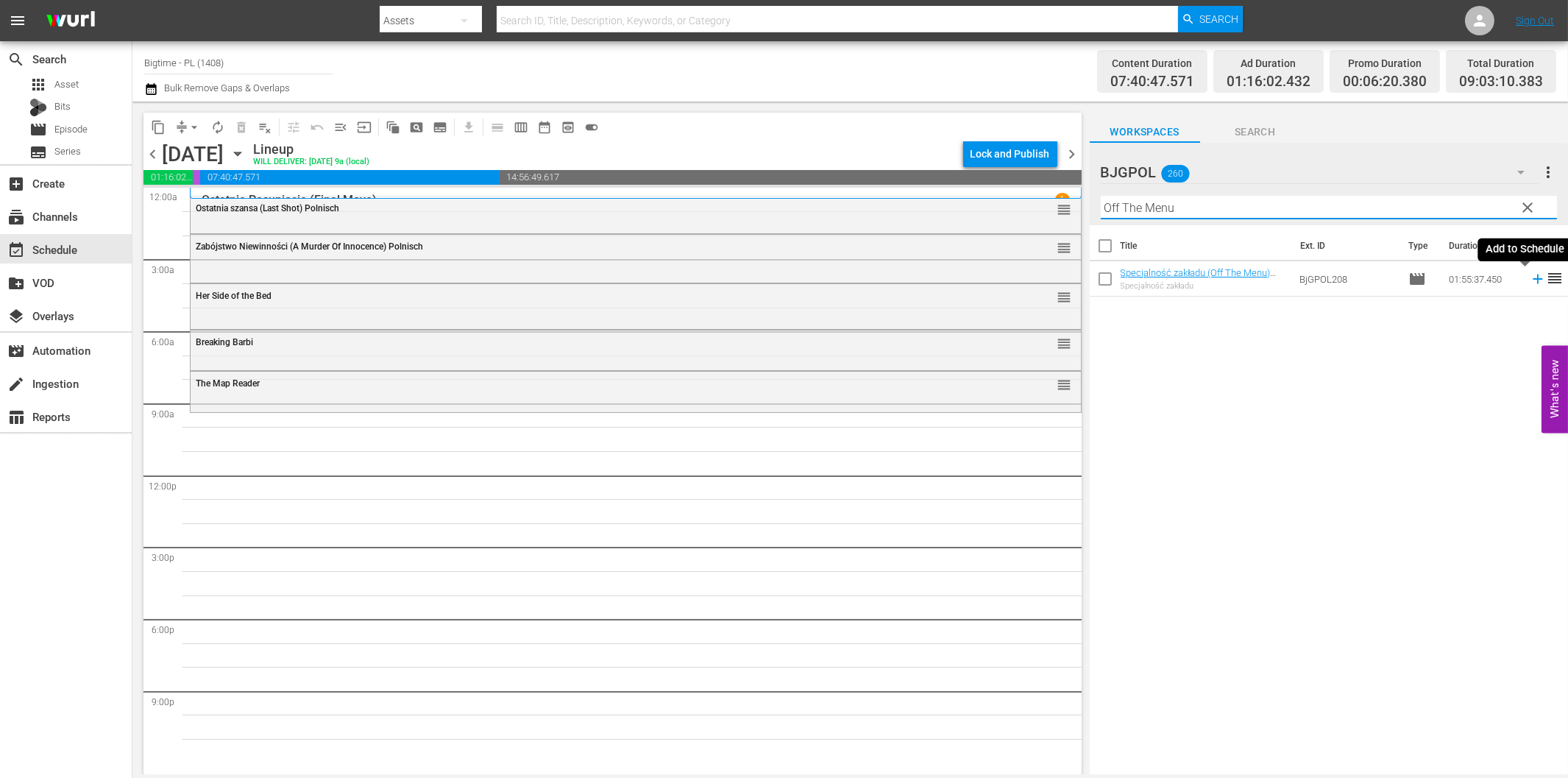
click at [1533, 277] on icon at bounding box center [1537, 279] width 9 height 9
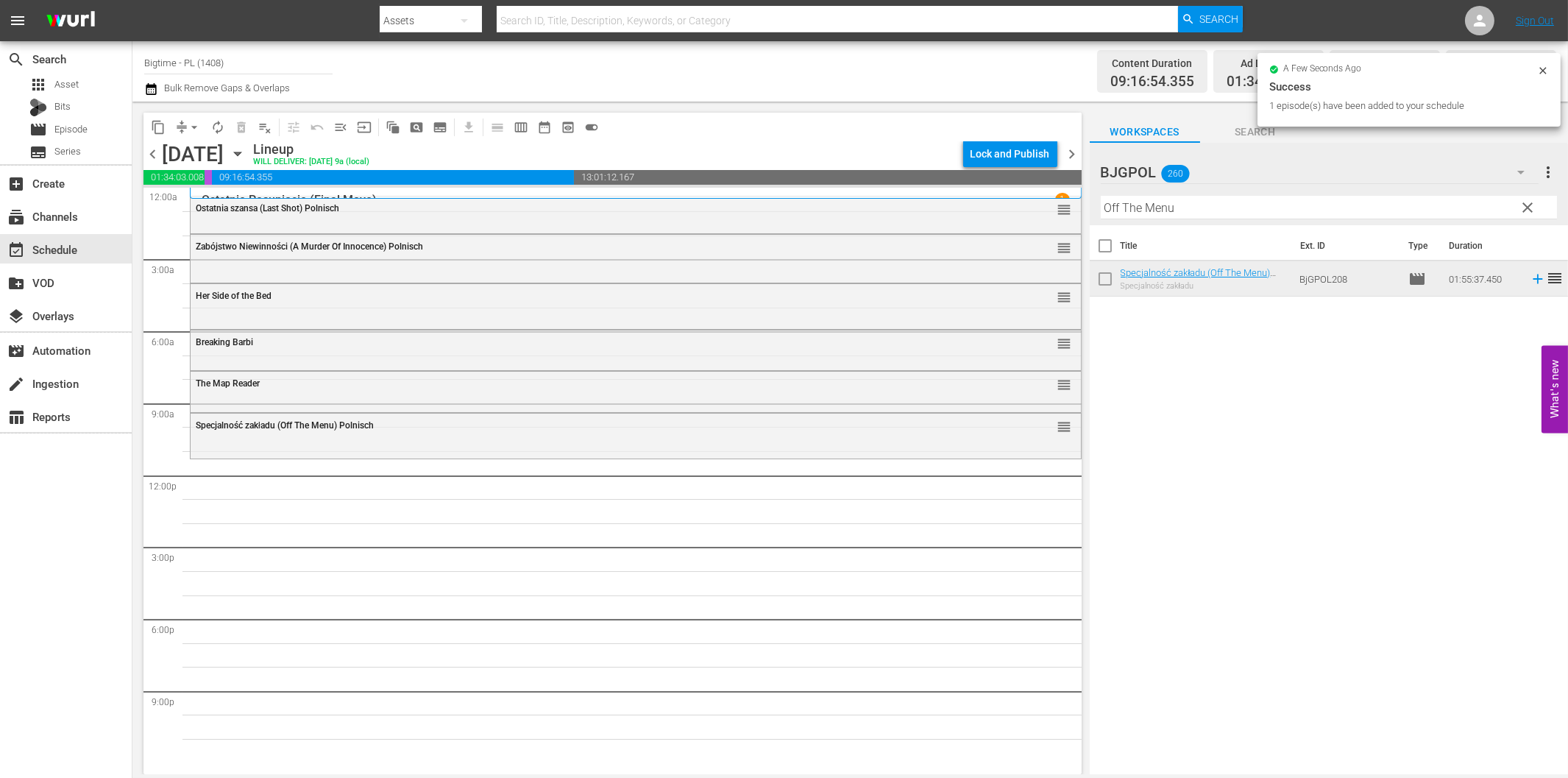
click at [1221, 200] on input "Off The Menu" at bounding box center [1330, 208] width 457 height 24
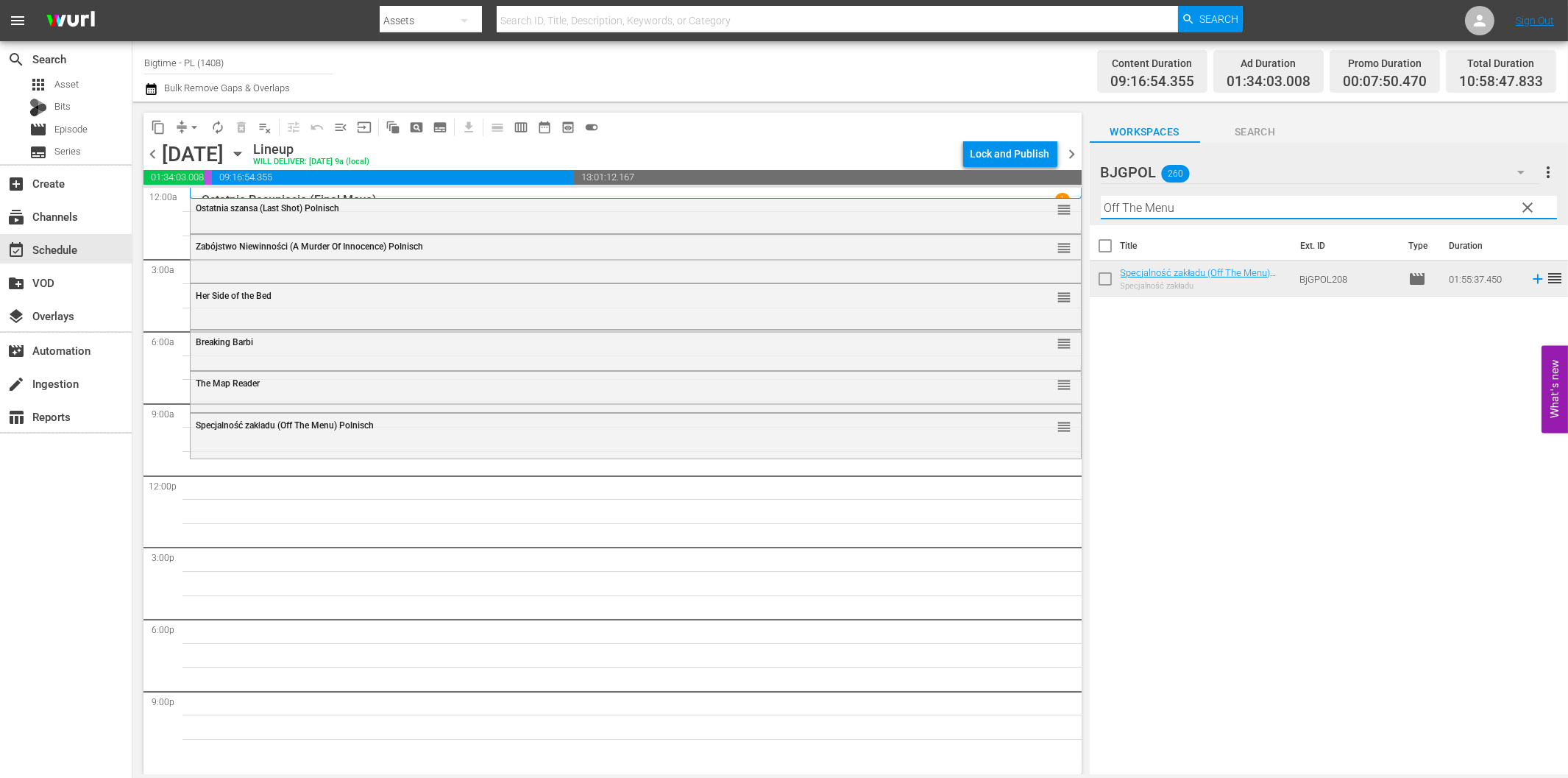
paste input "Cyrano de Bergerac"
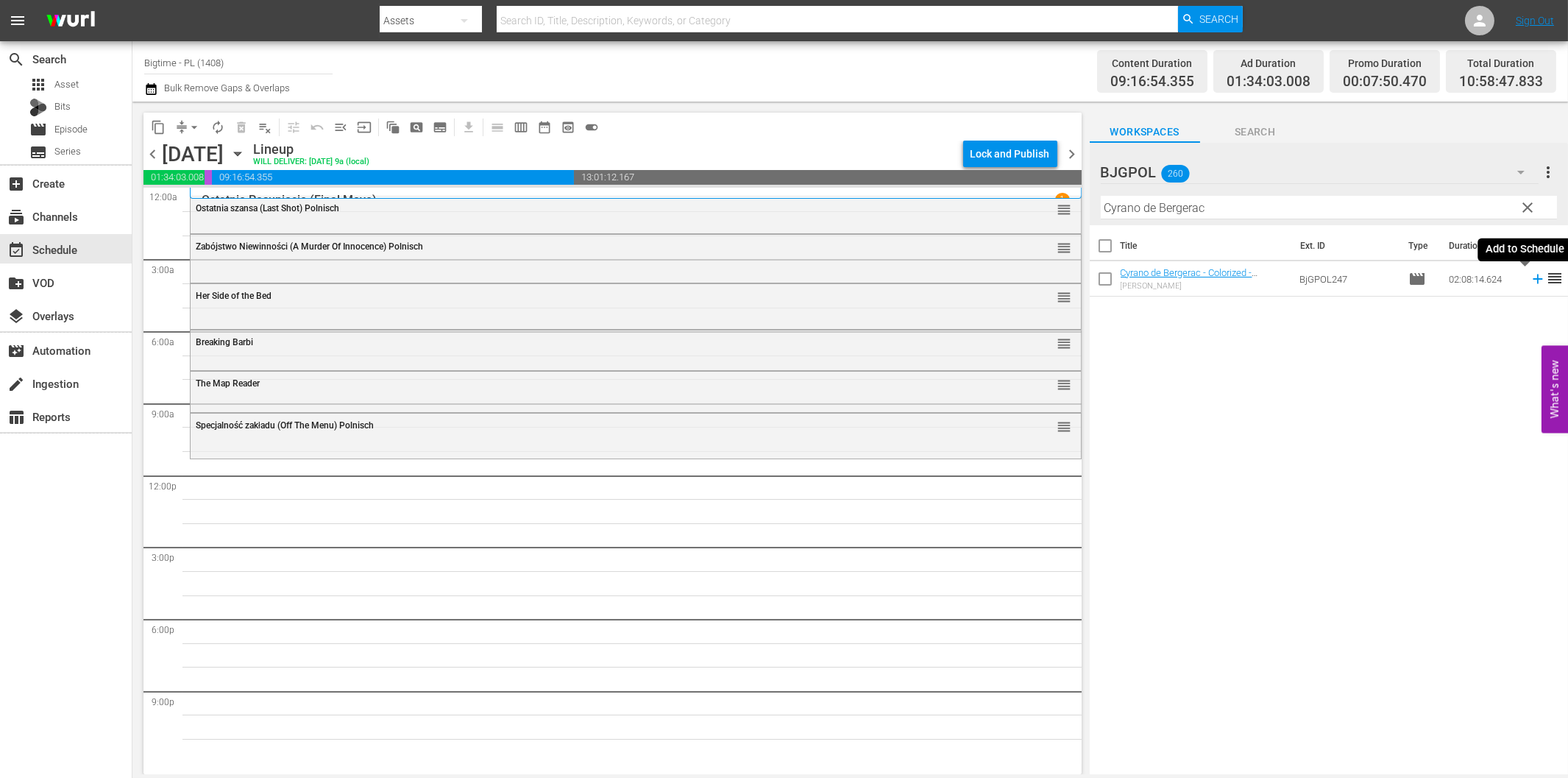
click at [1530, 282] on icon at bounding box center [1538, 278] width 16 height 16
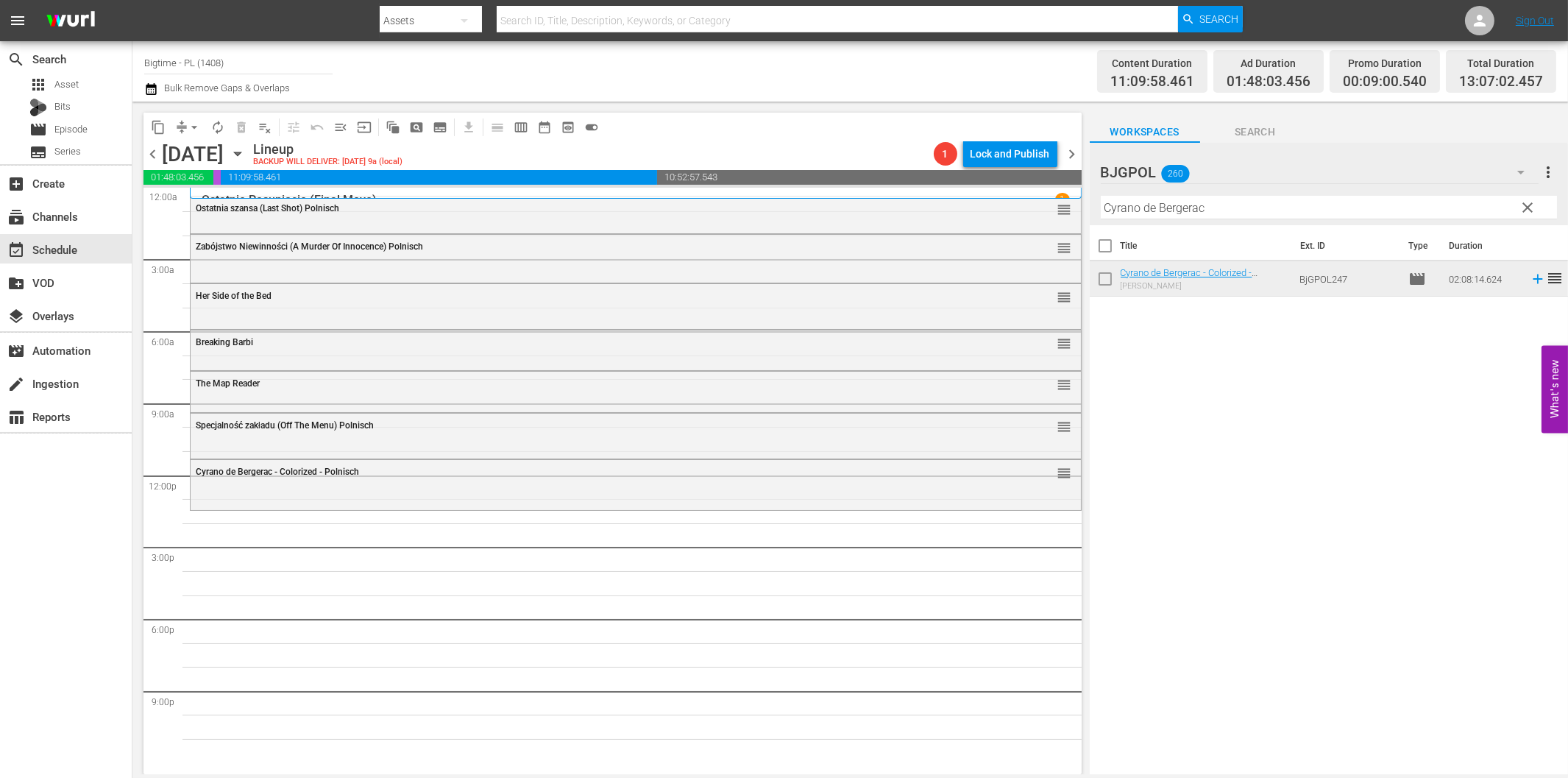
click at [1240, 209] on input "Cyrano de Bergerac" at bounding box center [1330, 208] width 457 height 24
paste input "Love Is Blind"
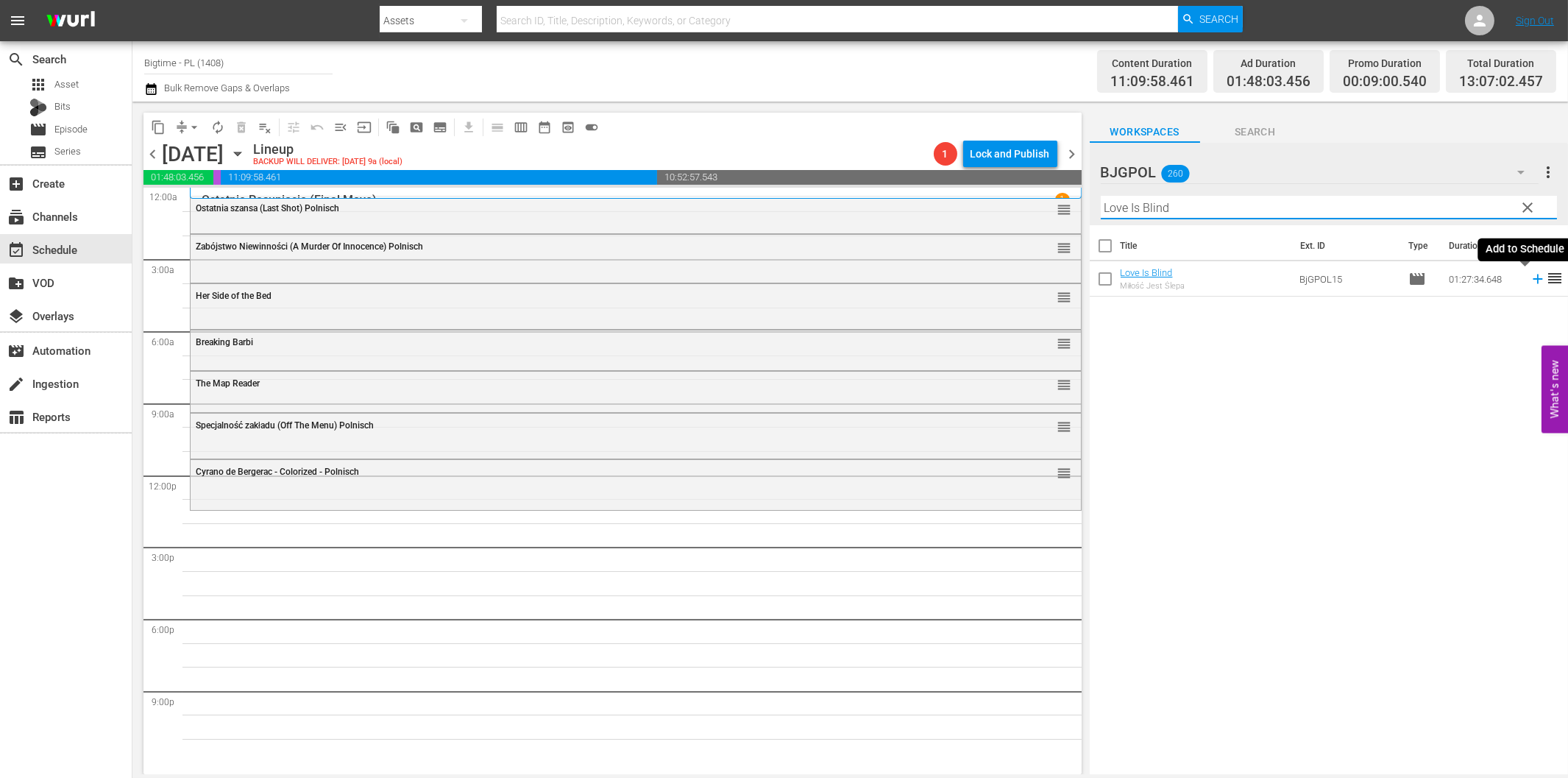
click at [1530, 274] on icon at bounding box center [1538, 278] width 16 height 16
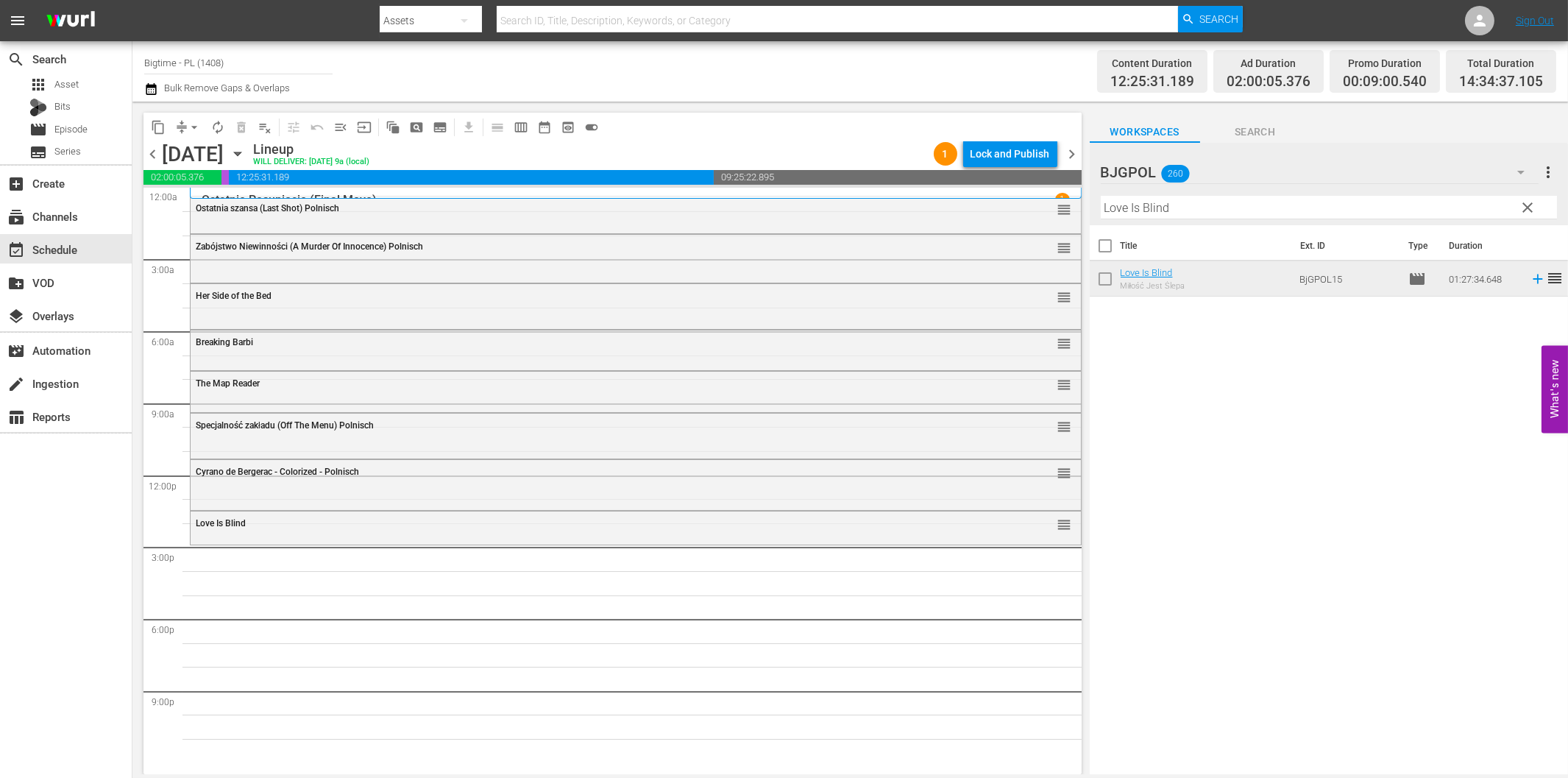
click at [1338, 220] on div "Filter by Title Love Is Blind" at bounding box center [1330, 207] width 457 height 35
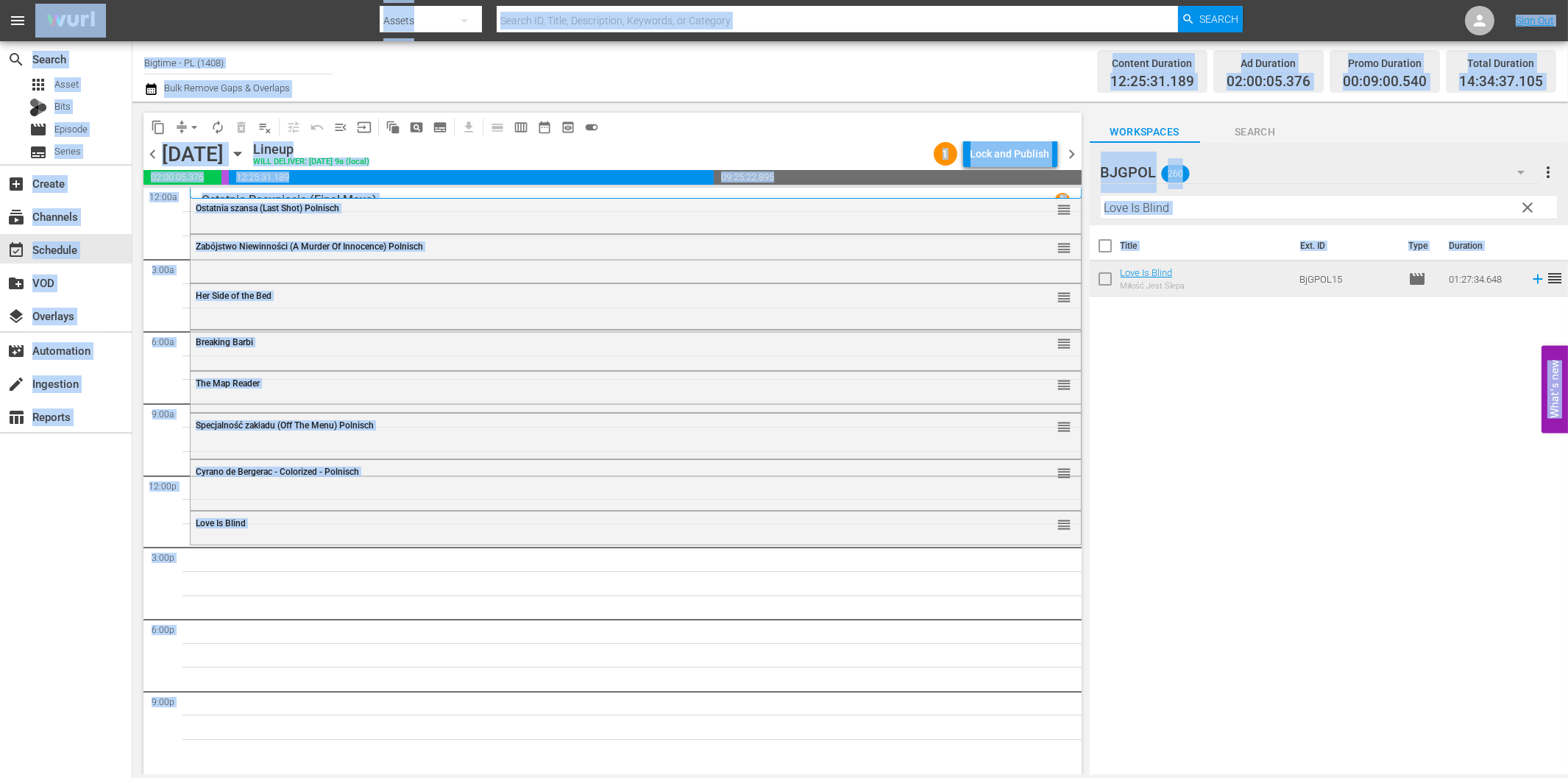
click at [1352, 208] on input "Love Is Blind" at bounding box center [1330, 208] width 457 height 24
click at [846, 104] on div "content_copy compress arrow_drop_down autorenew_outlined delete_forever_outline…" at bounding box center [609, 438] width 953 height 673
click at [857, 42] on div "Channel Title Bigtime - PL (1408) Bulk Remove Gaps & Overlaps Content Duration …" at bounding box center [850, 71] width 1435 height 60
click at [827, 22] on input "text" at bounding box center [837, 20] width 681 height 35
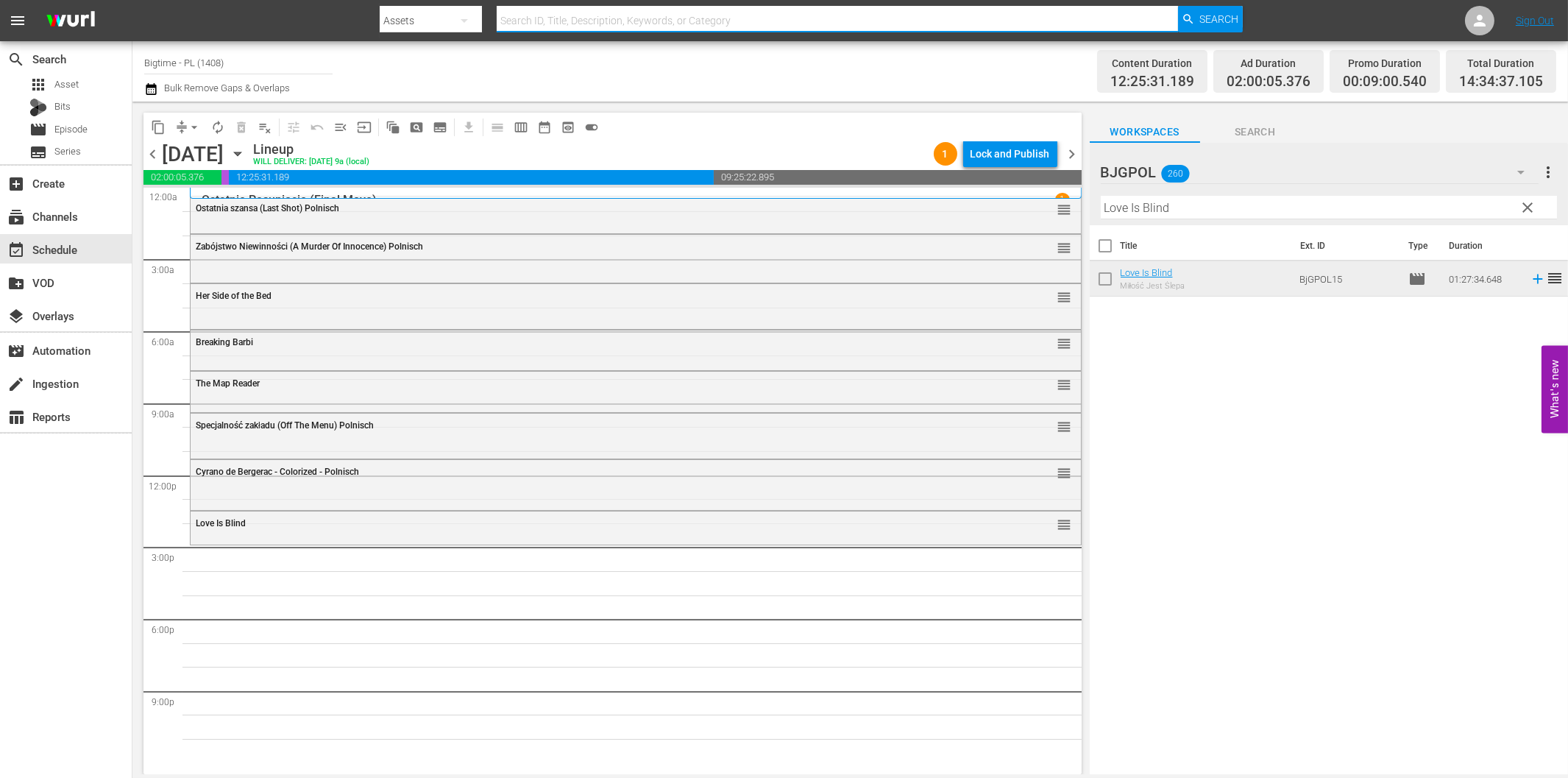
click at [1221, 213] on input "Love Is Blind" at bounding box center [1330, 208] width 457 height 24
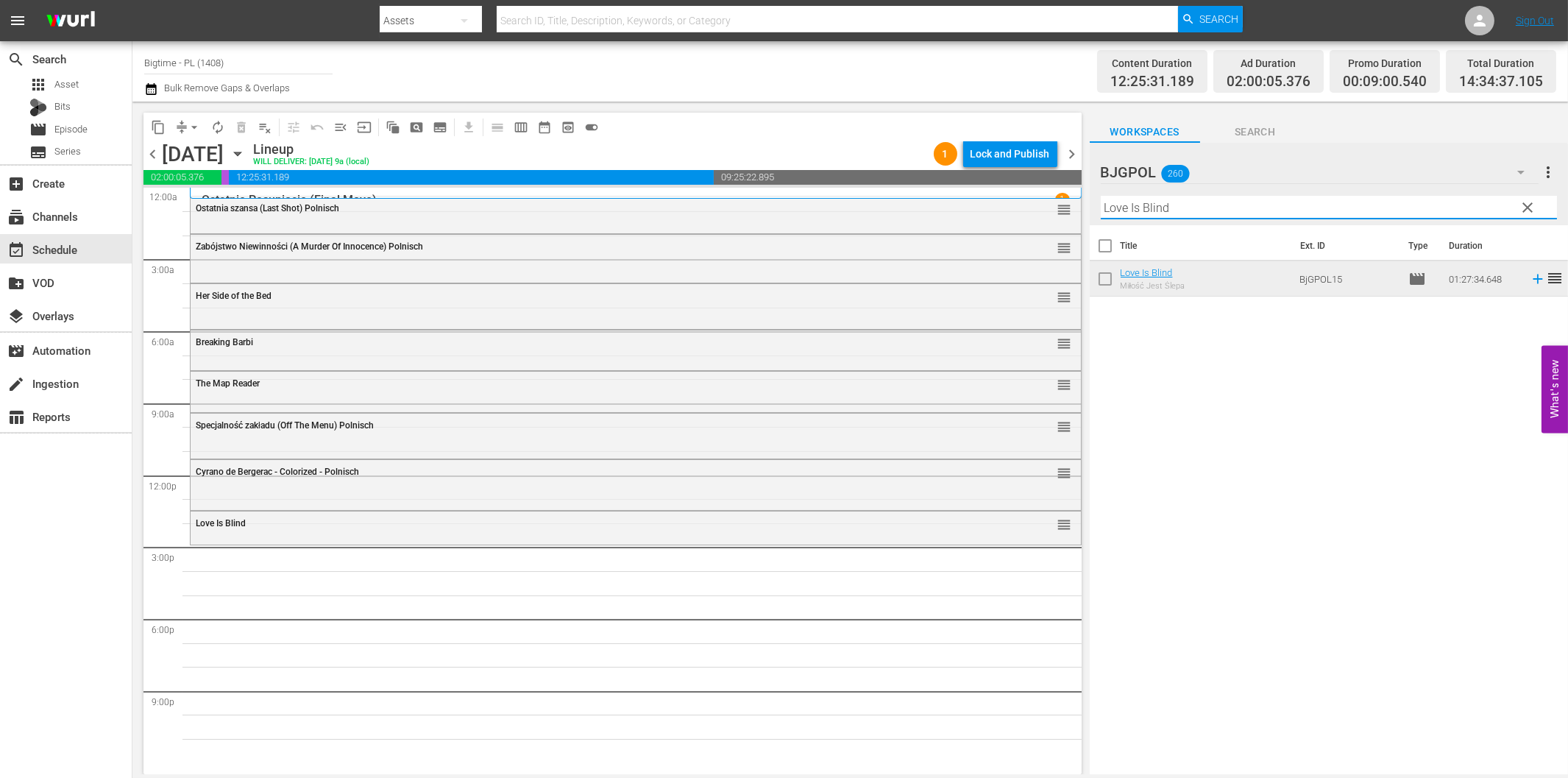
paste input "The Way Ahea"
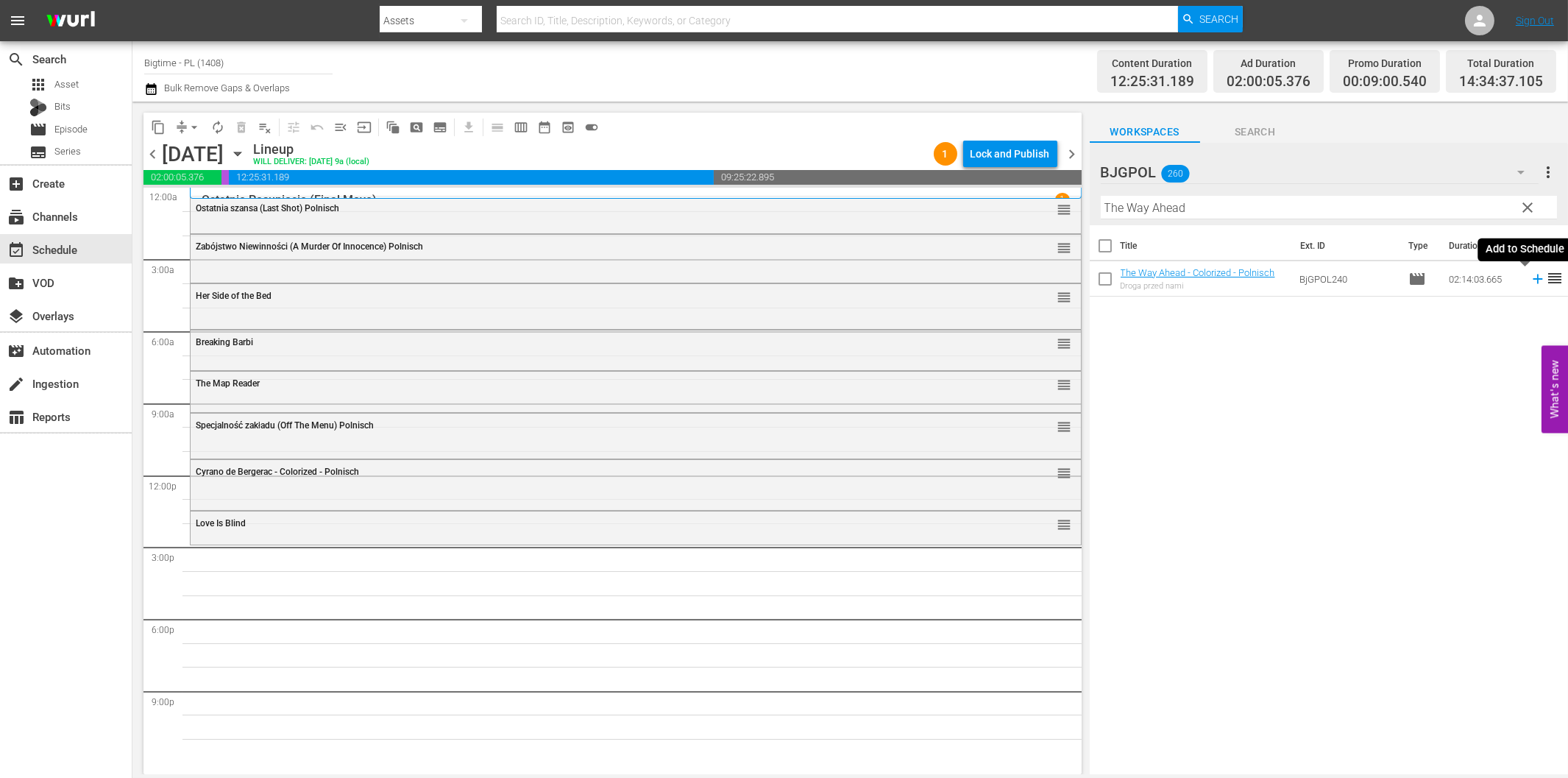
click at [1533, 277] on icon at bounding box center [1537, 279] width 9 height 9
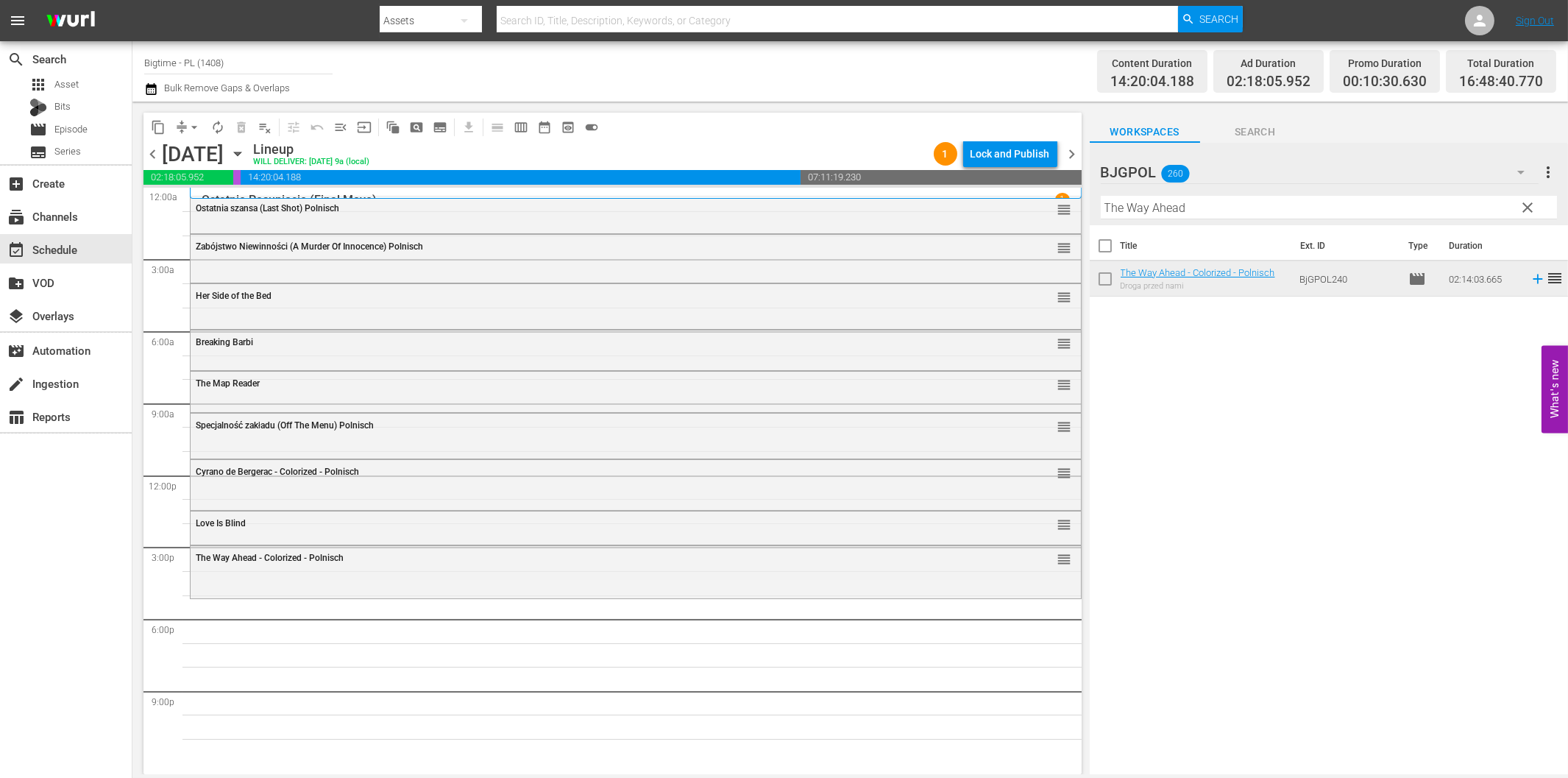
click at [1126, 205] on input "The Way Ahead" at bounding box center [1330, 208] width 457 height 24
paste input "Harbinger"
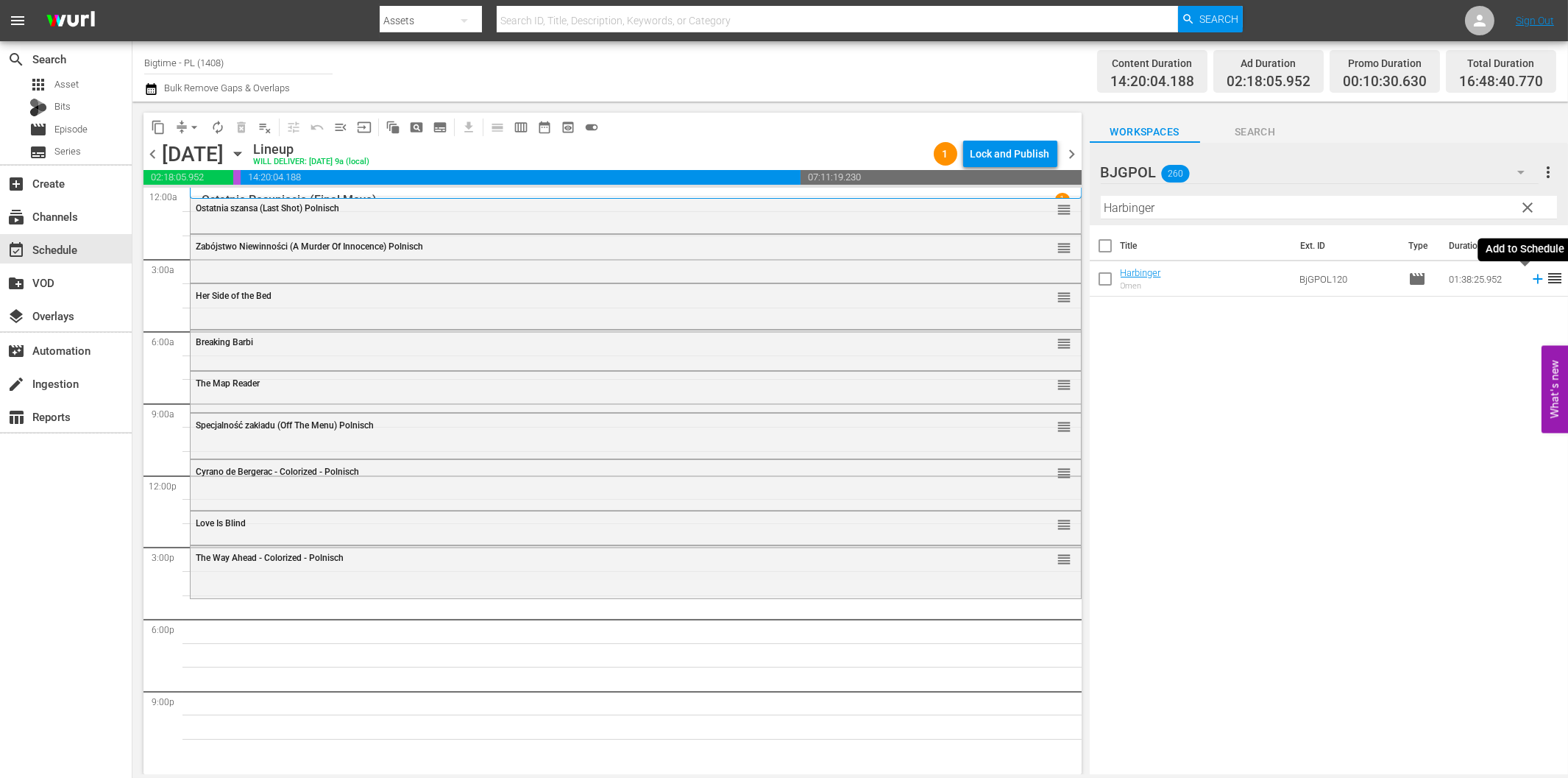
click at [1530, 276] on icon at bounding box center [1538, 278] width 16 height 16
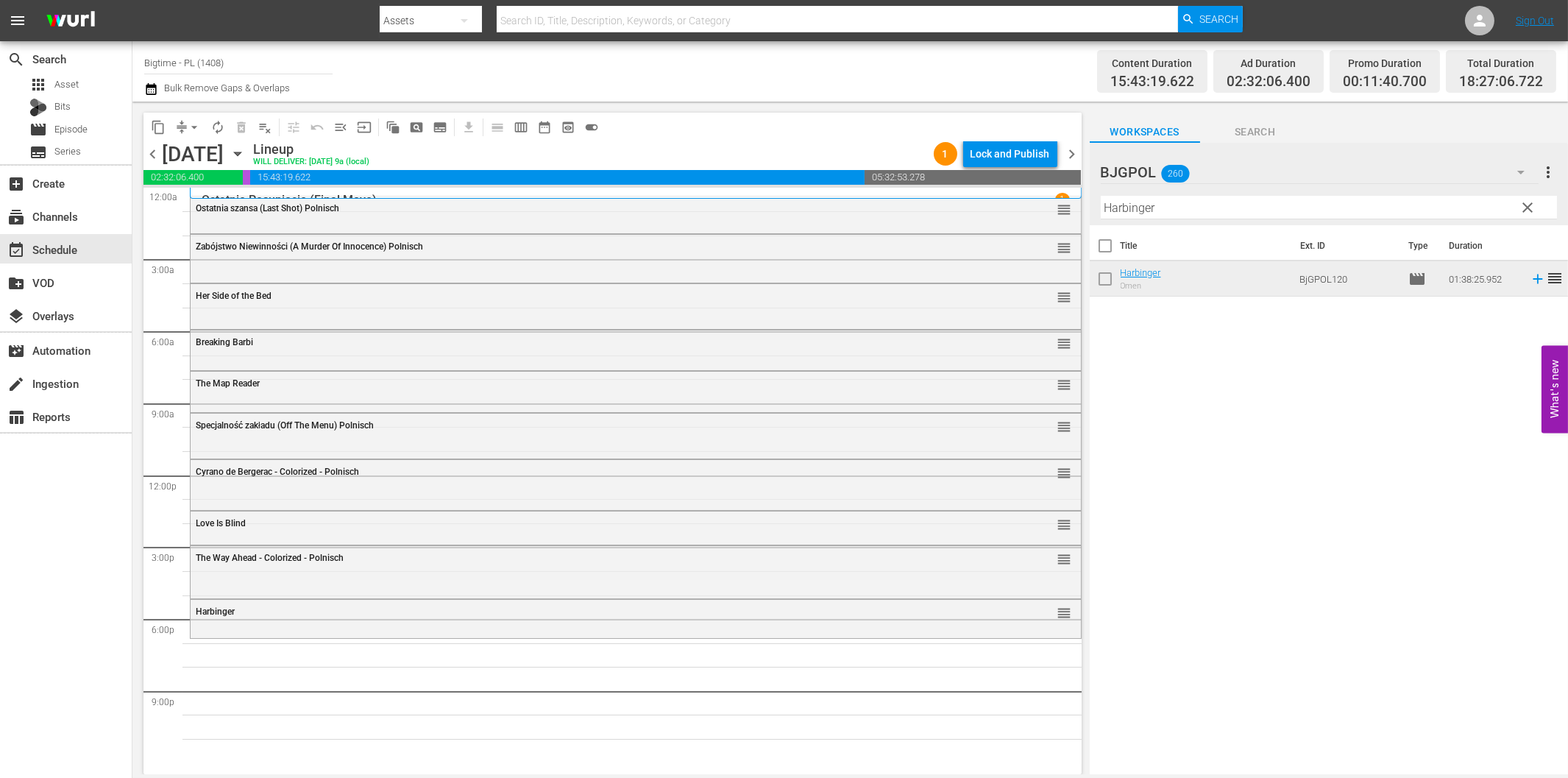
click at [1155, 206] on input "Harbinger" at bounding box center [1330, 208] width 457 height 24
paste input "Breakdowns"
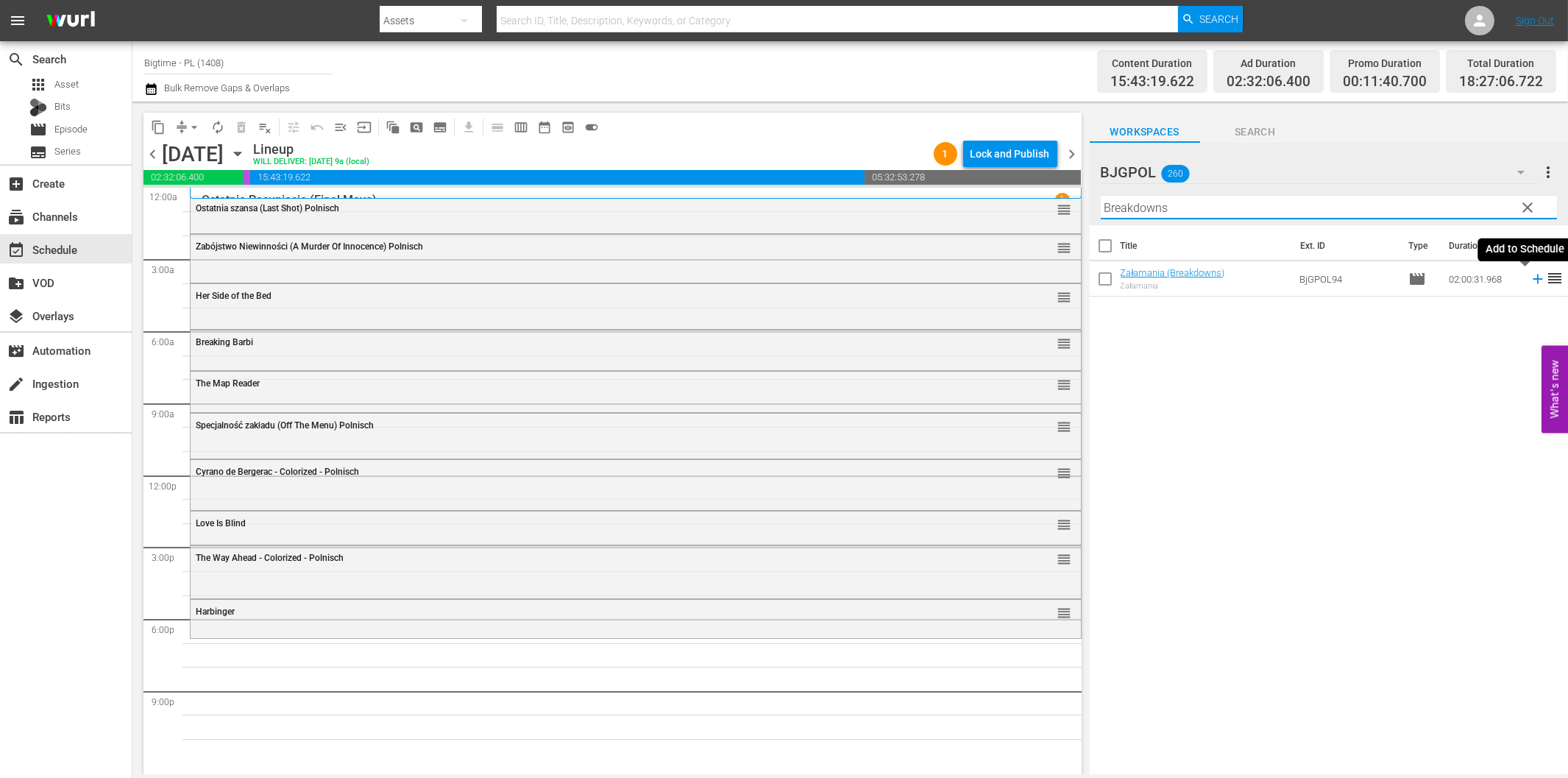
click at [1530, 282] on icon at bounding box center [1538, 278] width 16 height 16
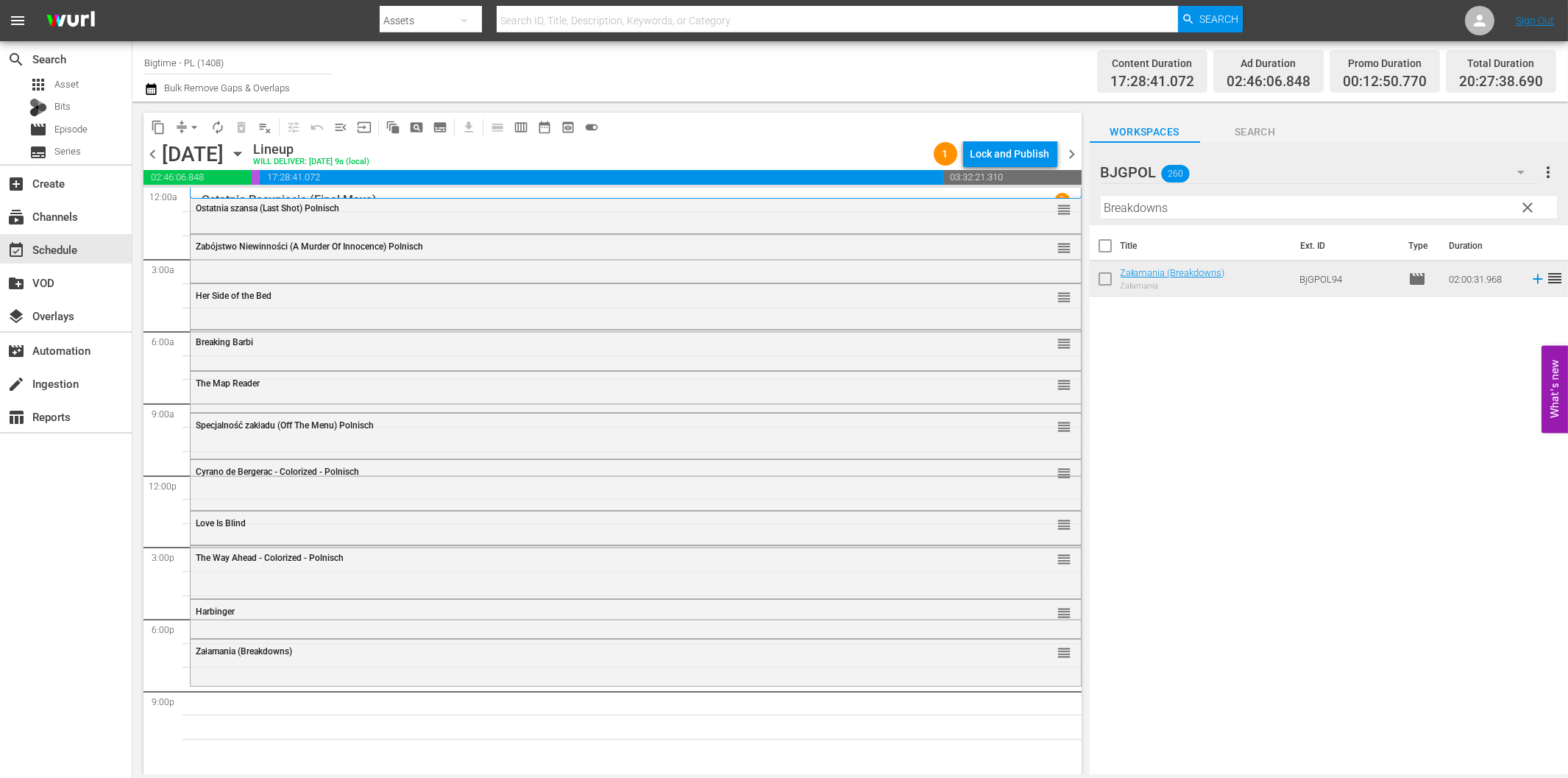
click at [1152, 207] on input "Breakdowns" at bounding box center [1330, 208] width 457 height 24
paste input "Dark by [PERSON_NAME]"
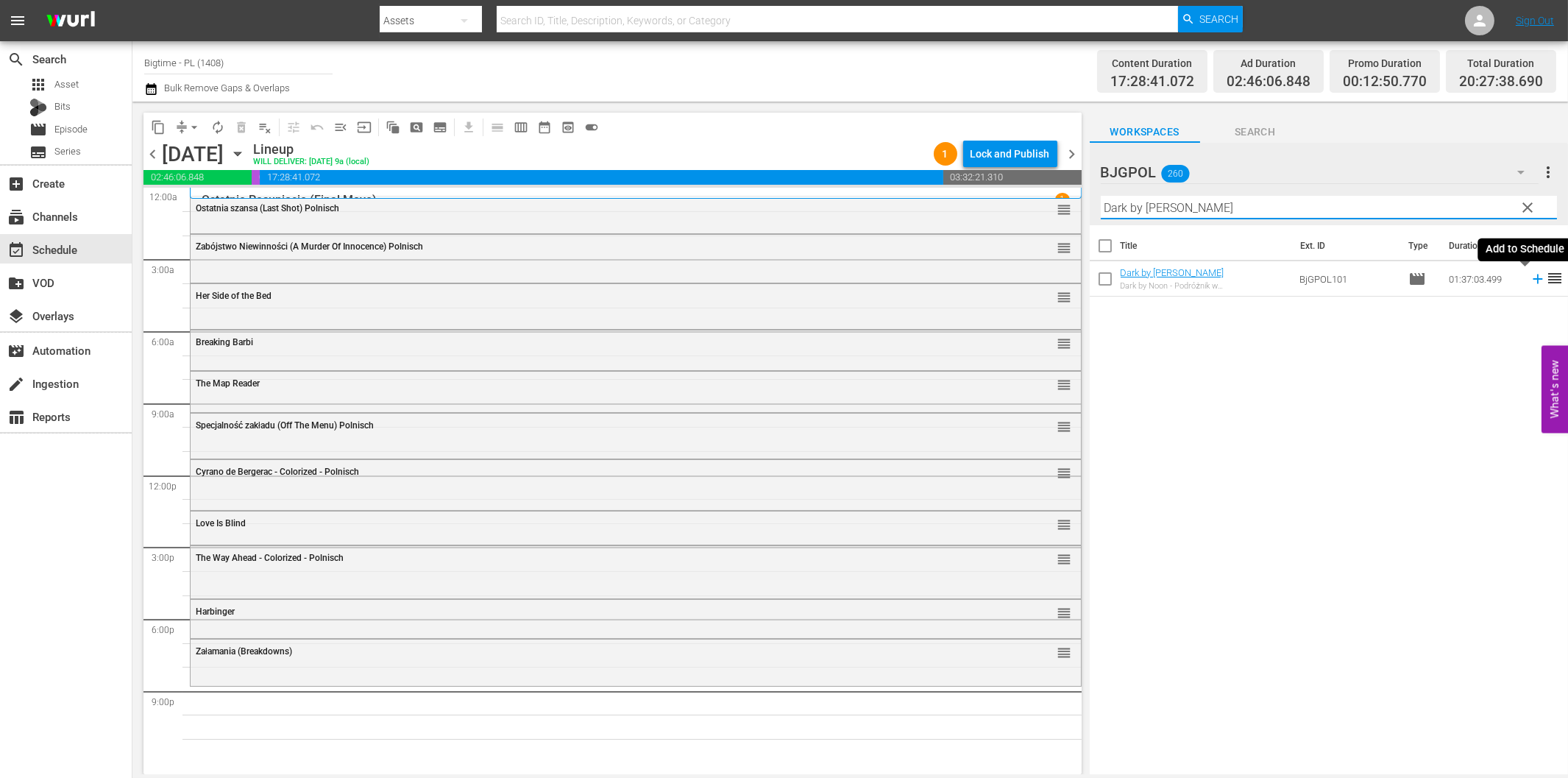
click at [1530, 281] on icon at bounding box center [1538, 278] width 16 height 16
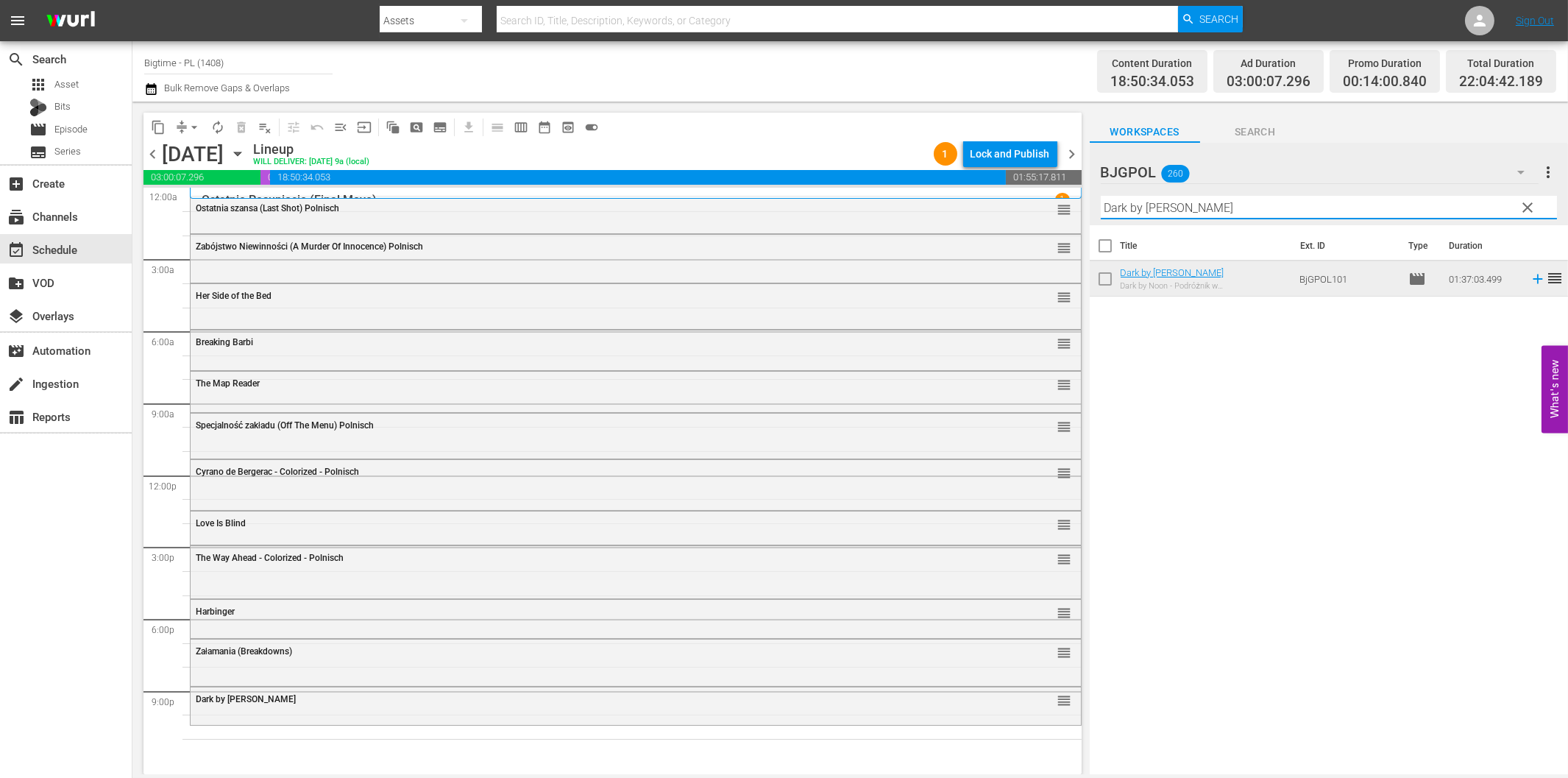
click at [1191, 207] on input "Dark by [PERSON_NAME]" at bounding box center [1330, 208] width 457 height 24
paste input "Ultimate Justice"
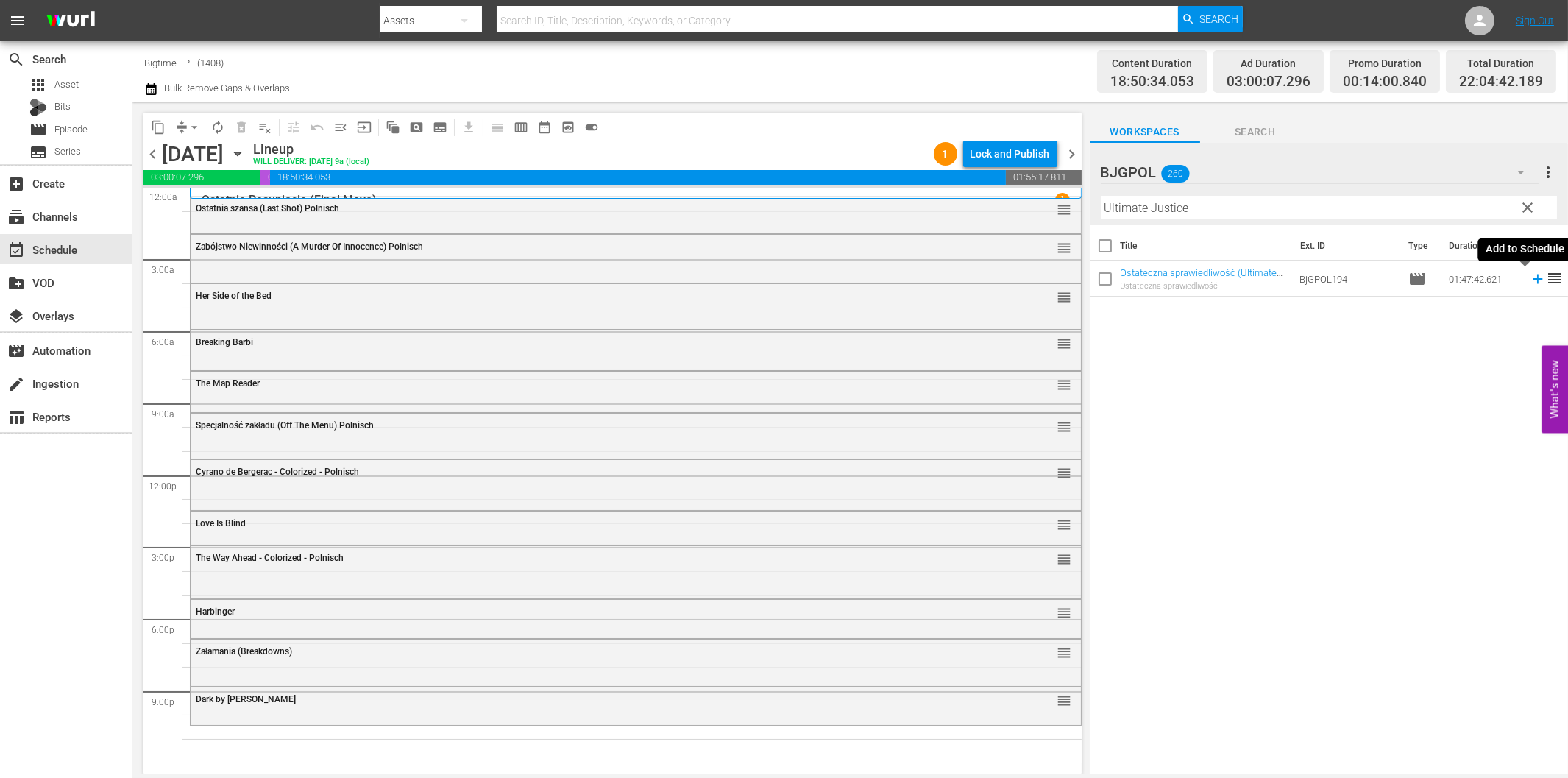
click at [1533, 280] on icon at bounding box center [1537, 279] width 9 height 9
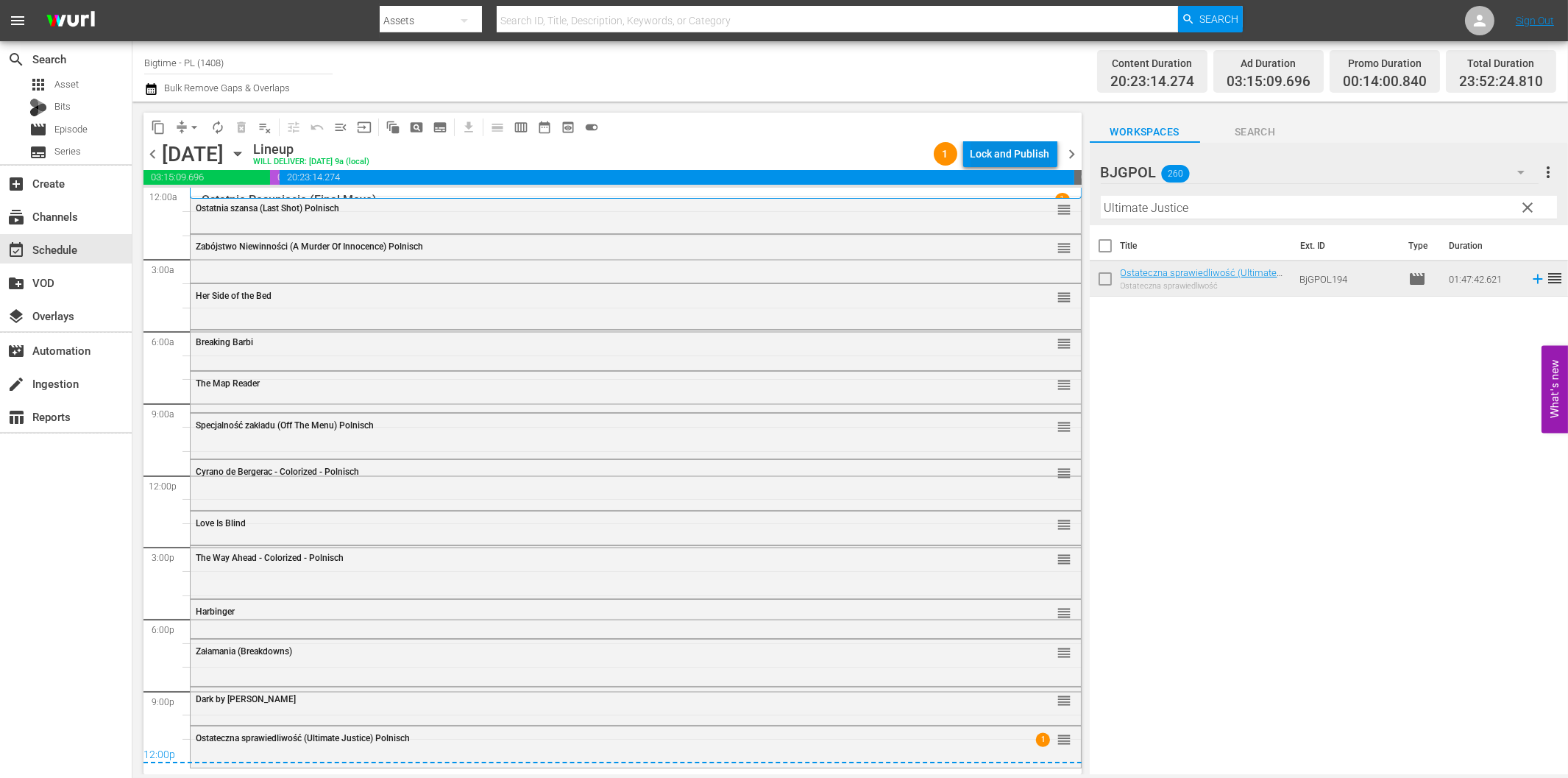
click at [989, 149] on div "Lock and Publish" at bounding box center [1010, 154] width 79 height 27
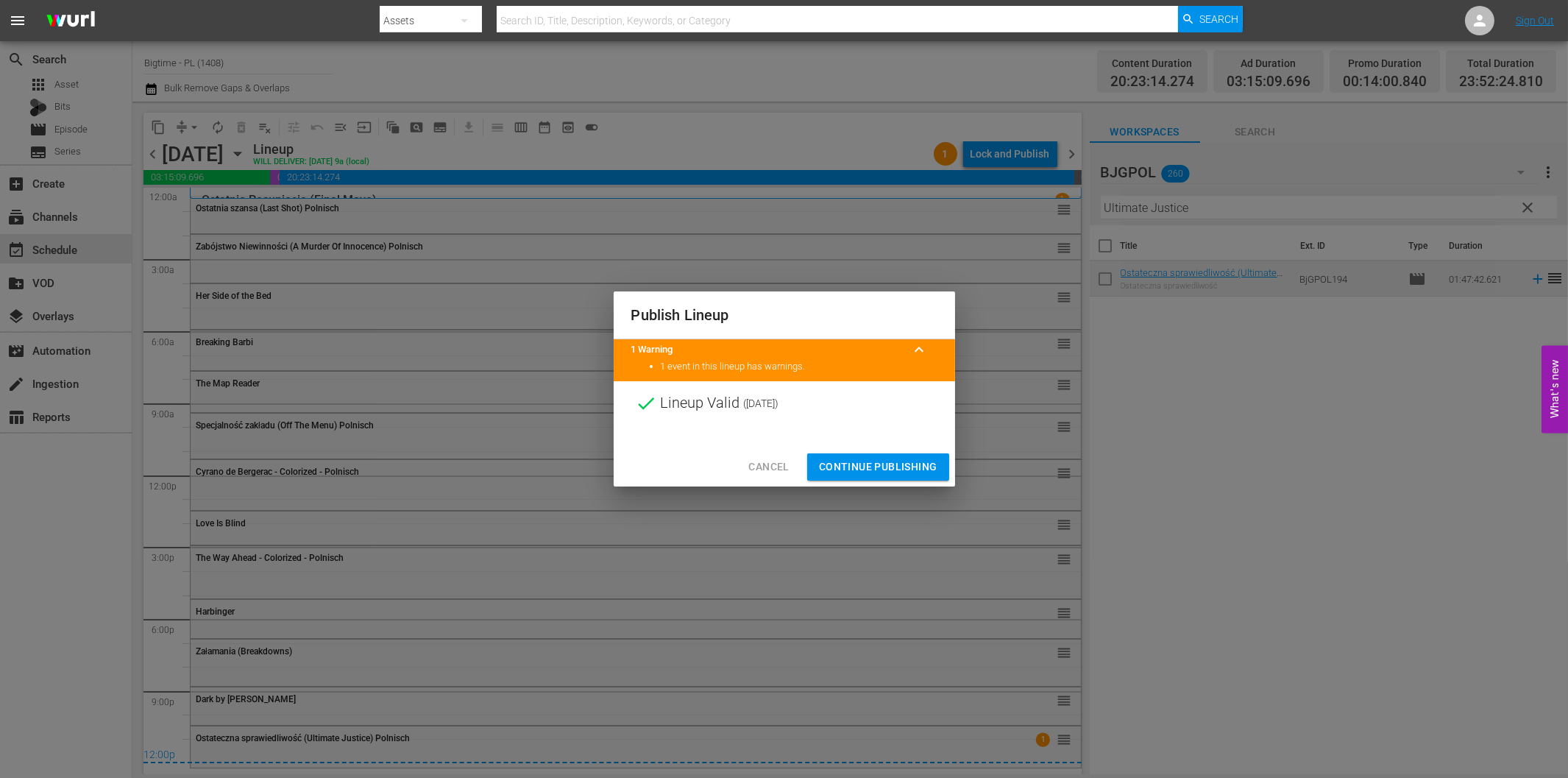
click at [892, 470] on span "Continue Publishing" at bounding box center [878, 467] width 118 height 18
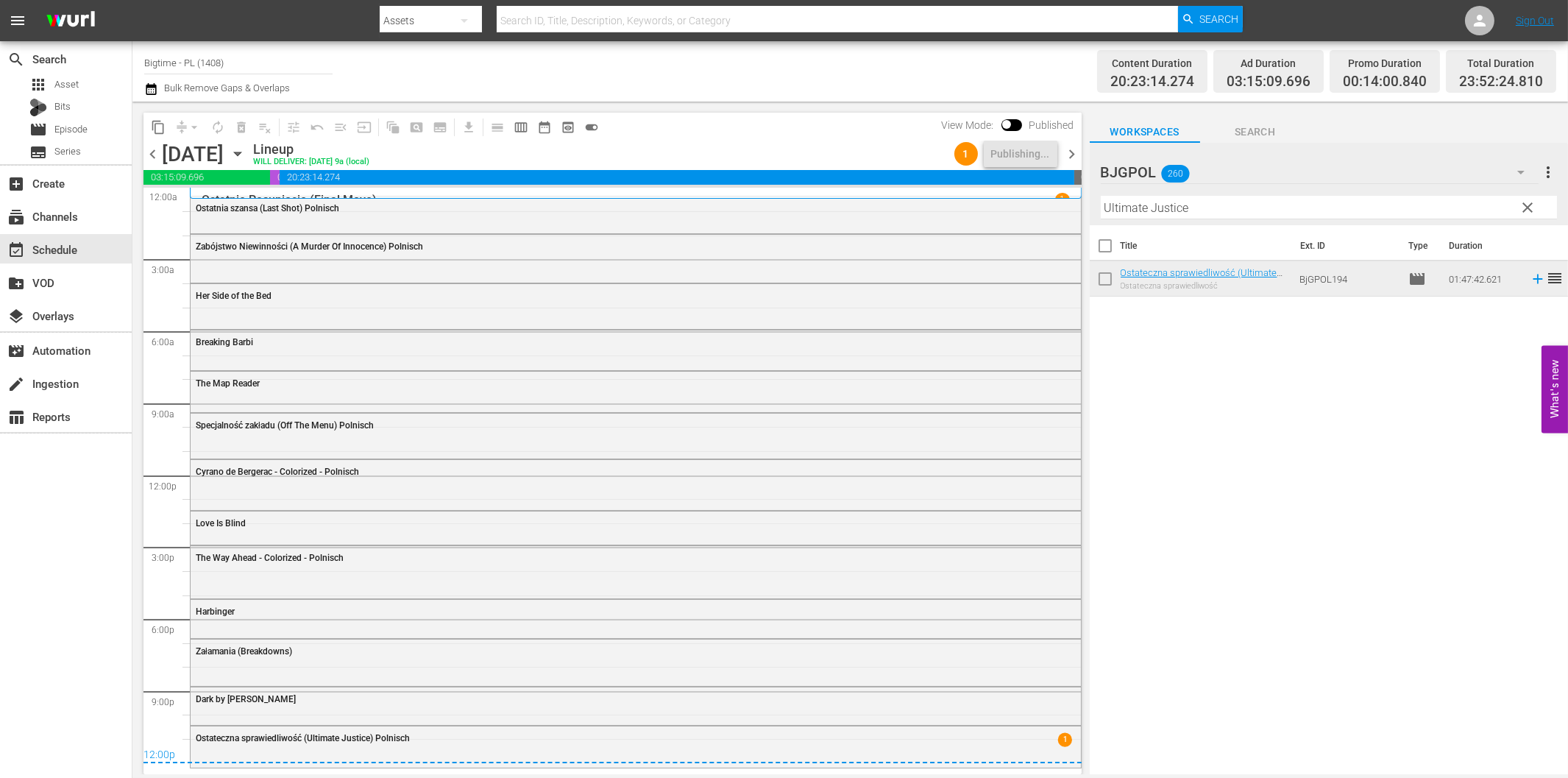
click at [1073, 158] on span "chevron_right" at bounding box center [1072, 154] width 18 height 18
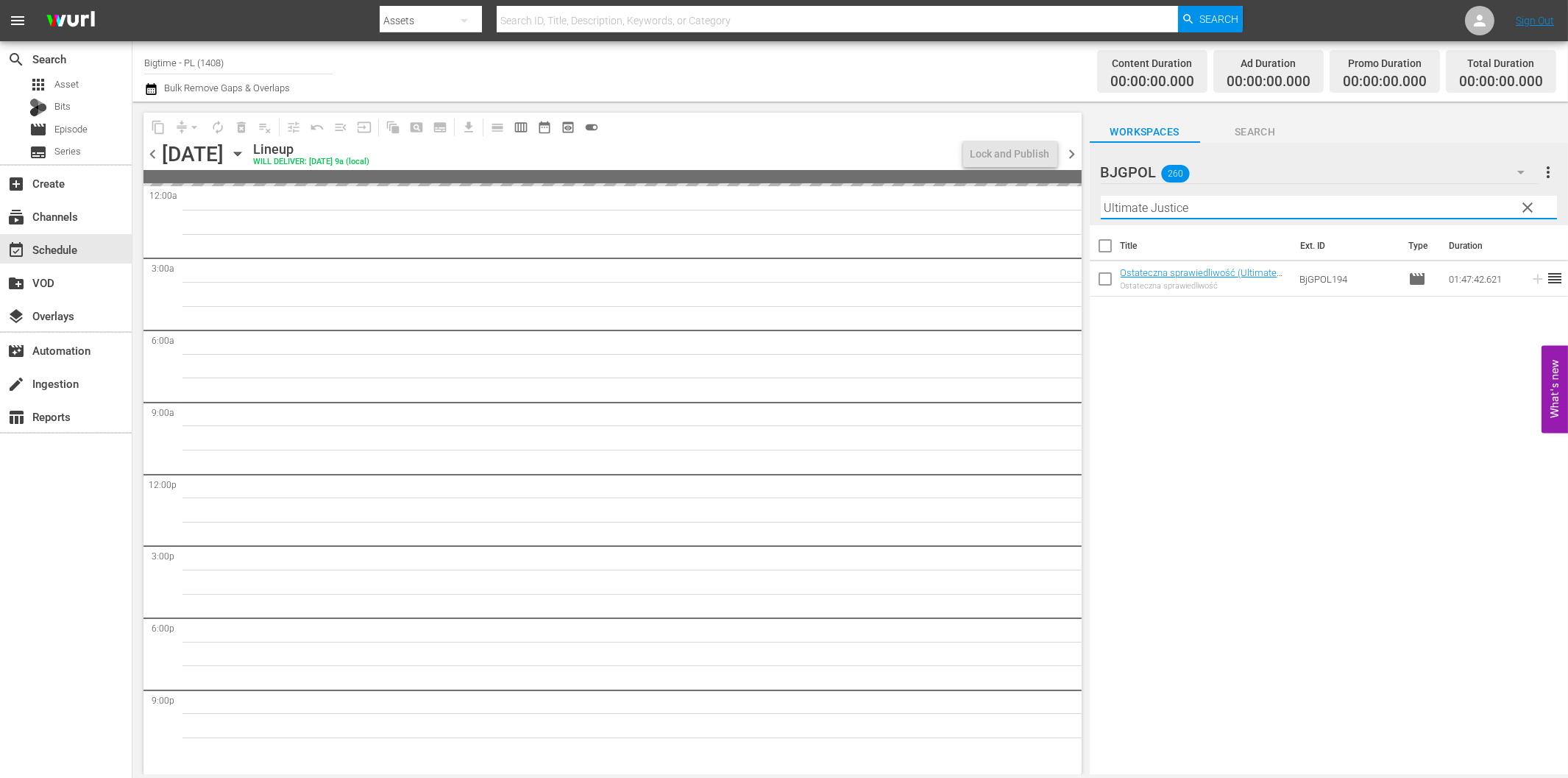
click at [1166, 209] on input "Ultimate Justice" at bounding box center [1330, 208] width 457 height 24
click at [150, 152] on span "chevron_left" at bounding box center [152, 154] width 18 height 18
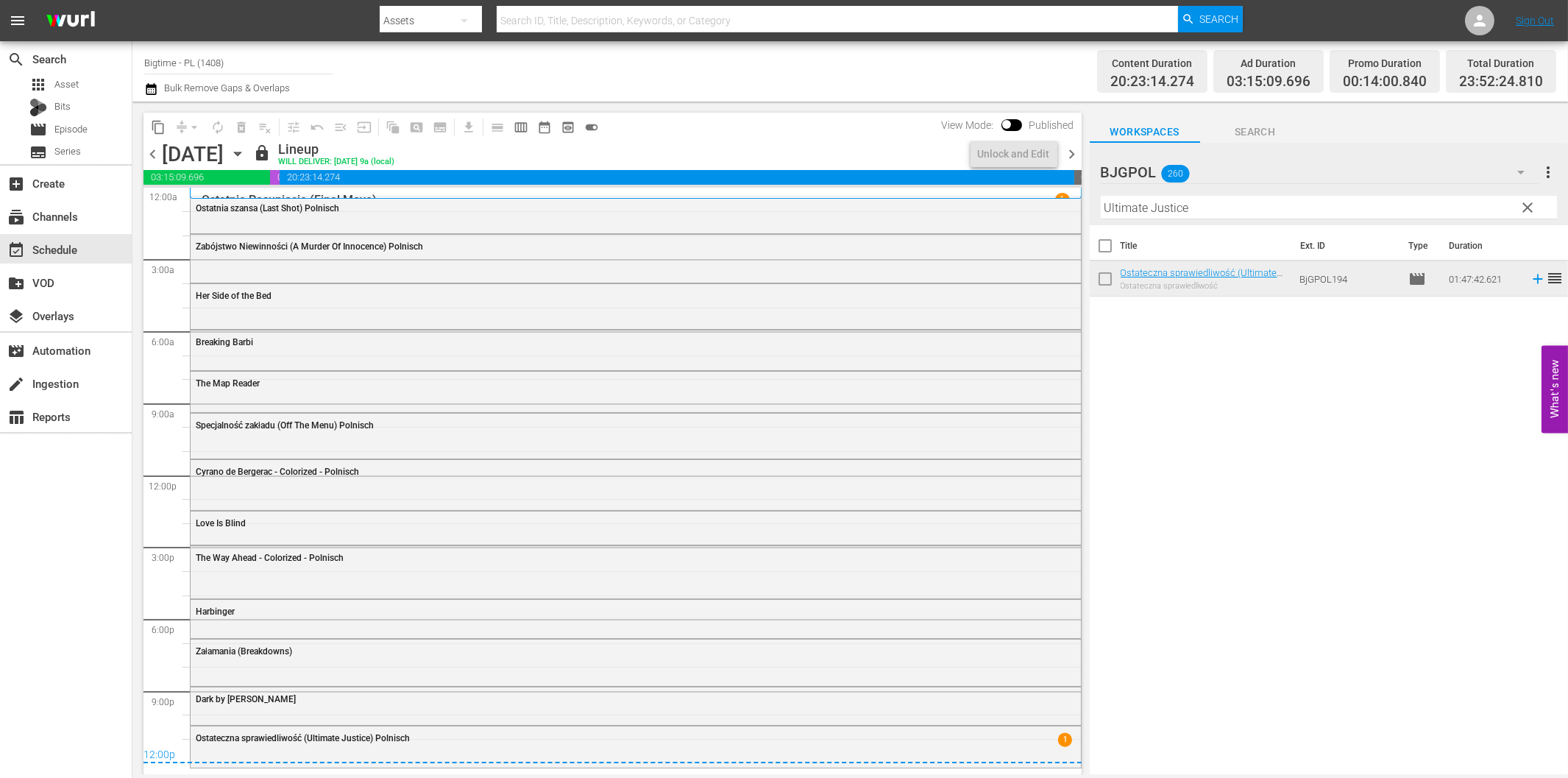
click at [1075, 153] on span "chevron_right" at bounding box center [1072, 154] width 18 height 18
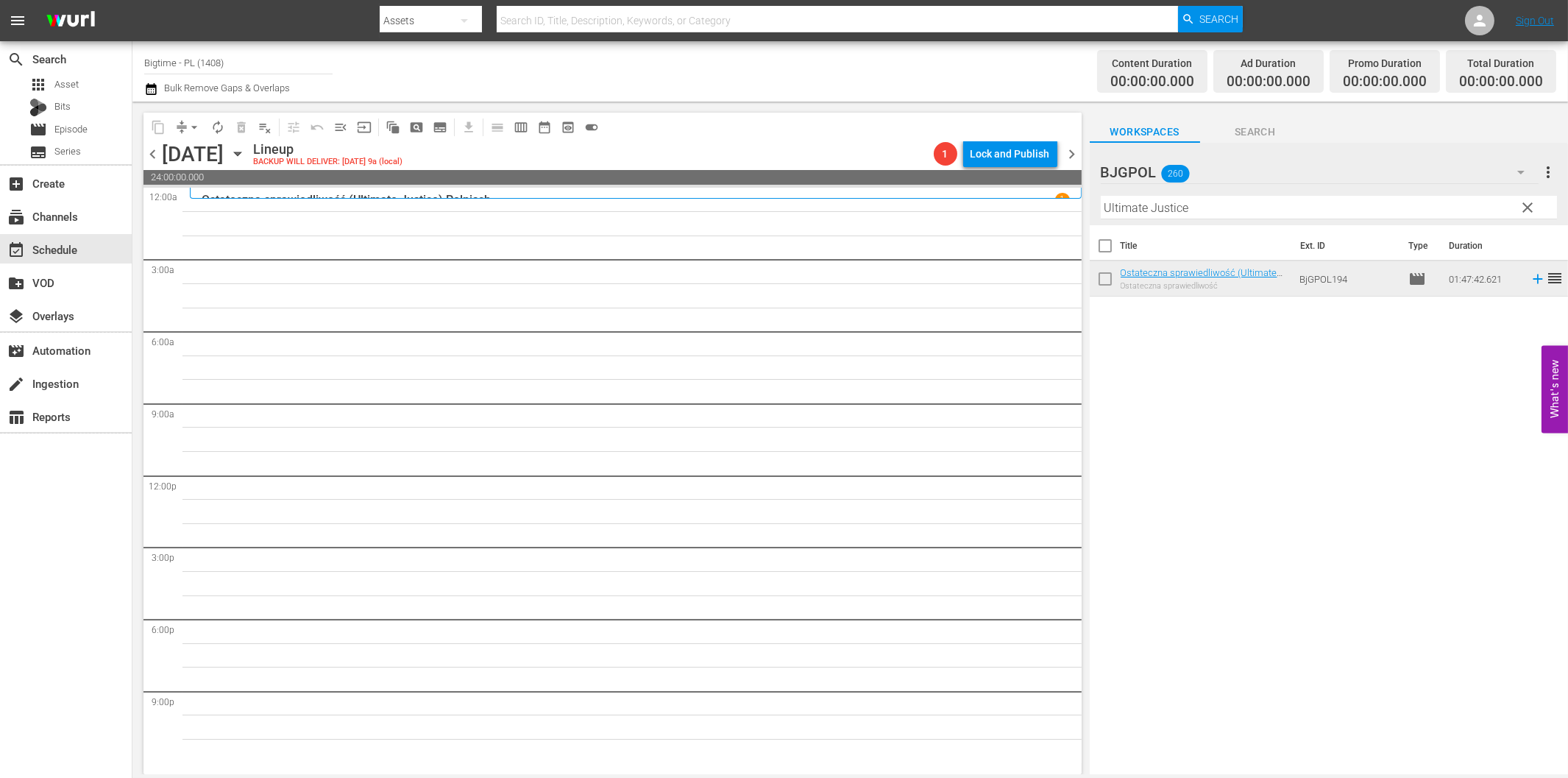
click at [1149, 206] on input "Ultimate Justice" at bounding box center [1330, 208] width 457 height 24
paste input "Deadliest Prey"
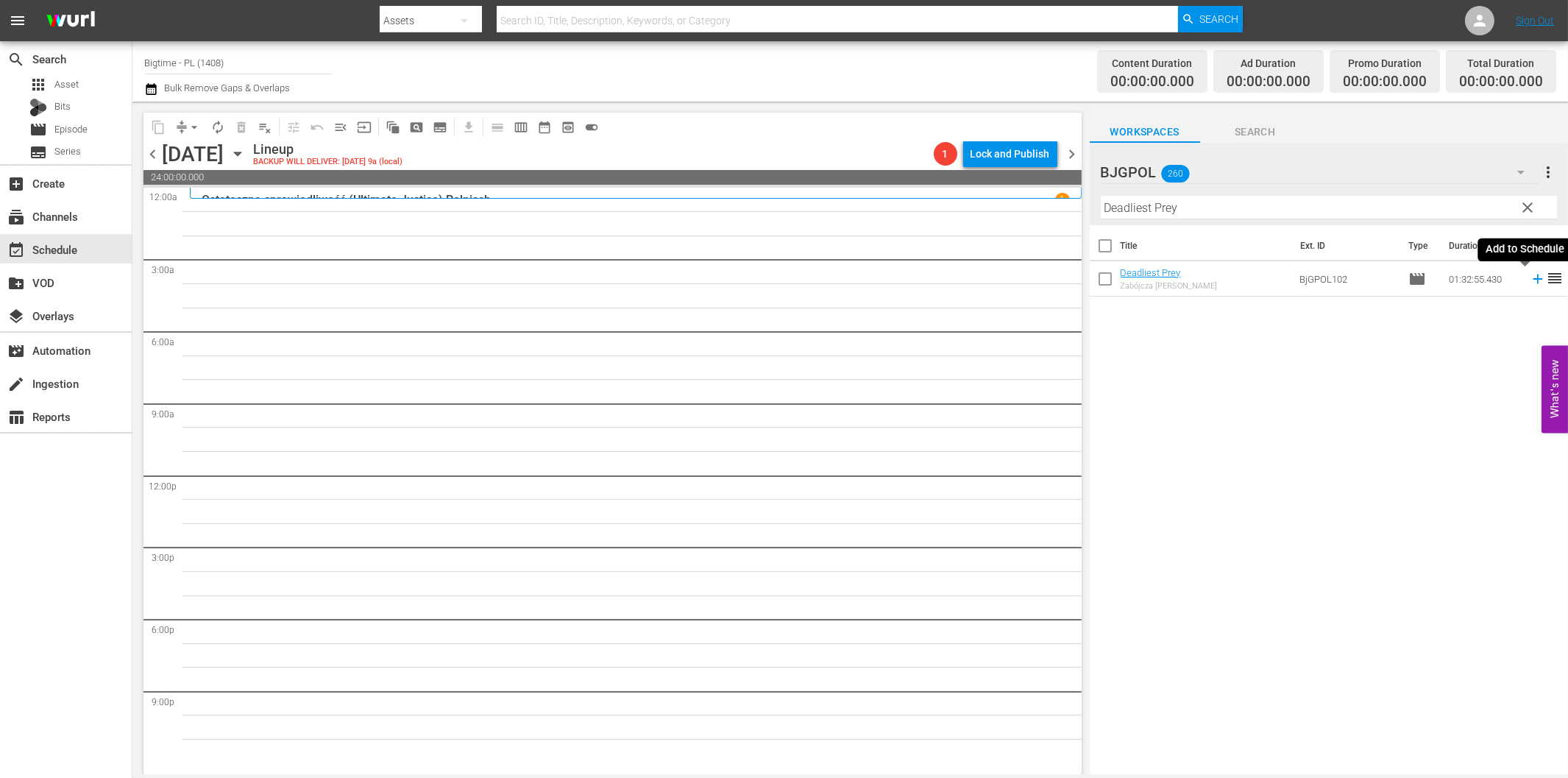
click at [1530, 280] on icon at bounding box center [1538, 278] width 16 height 16
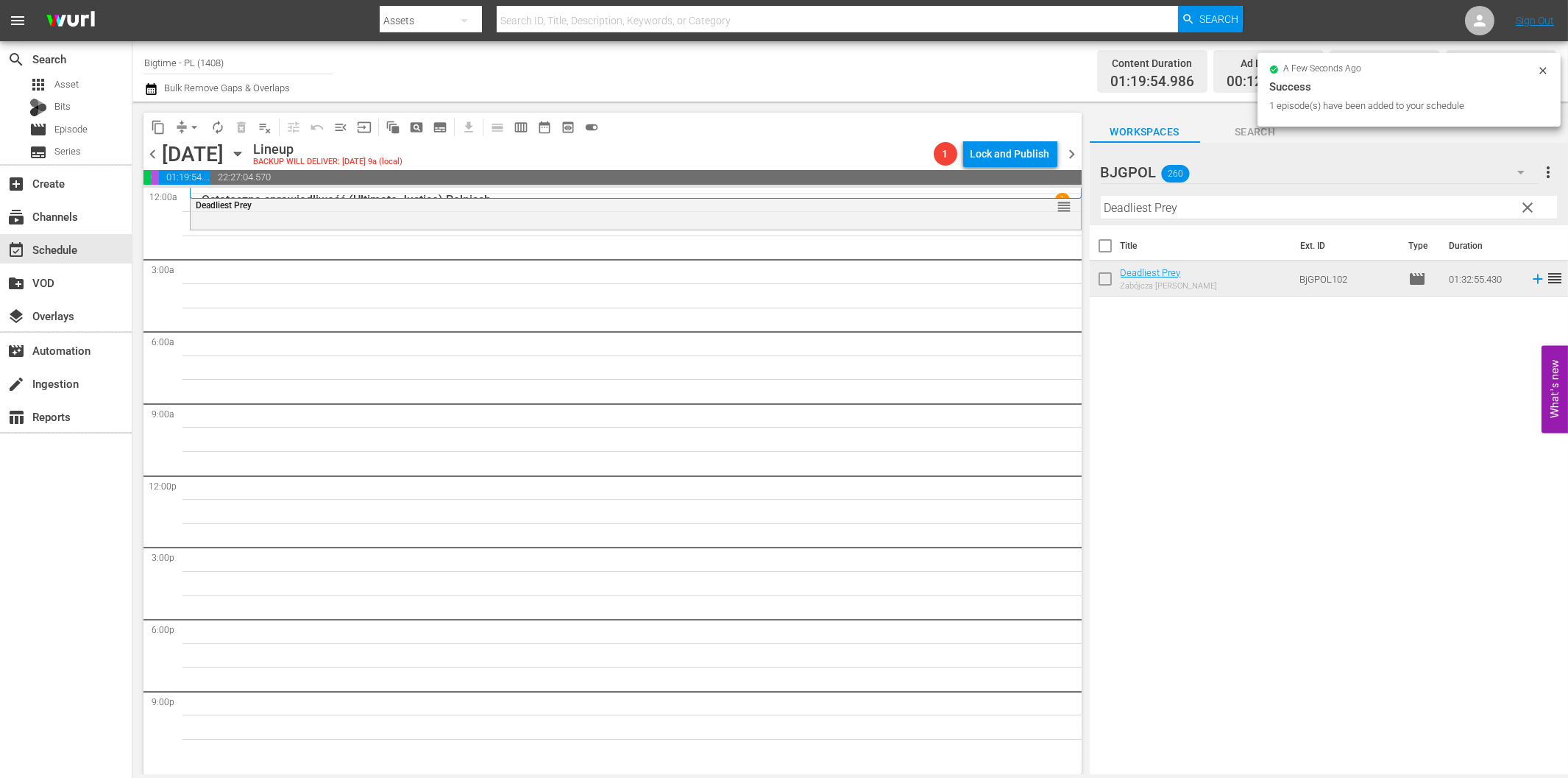
click at [1138, 202] on input "Deadliest Prey" at bounding box center [1330, 208] width 457 height 24
paste input "Brute Sanit"
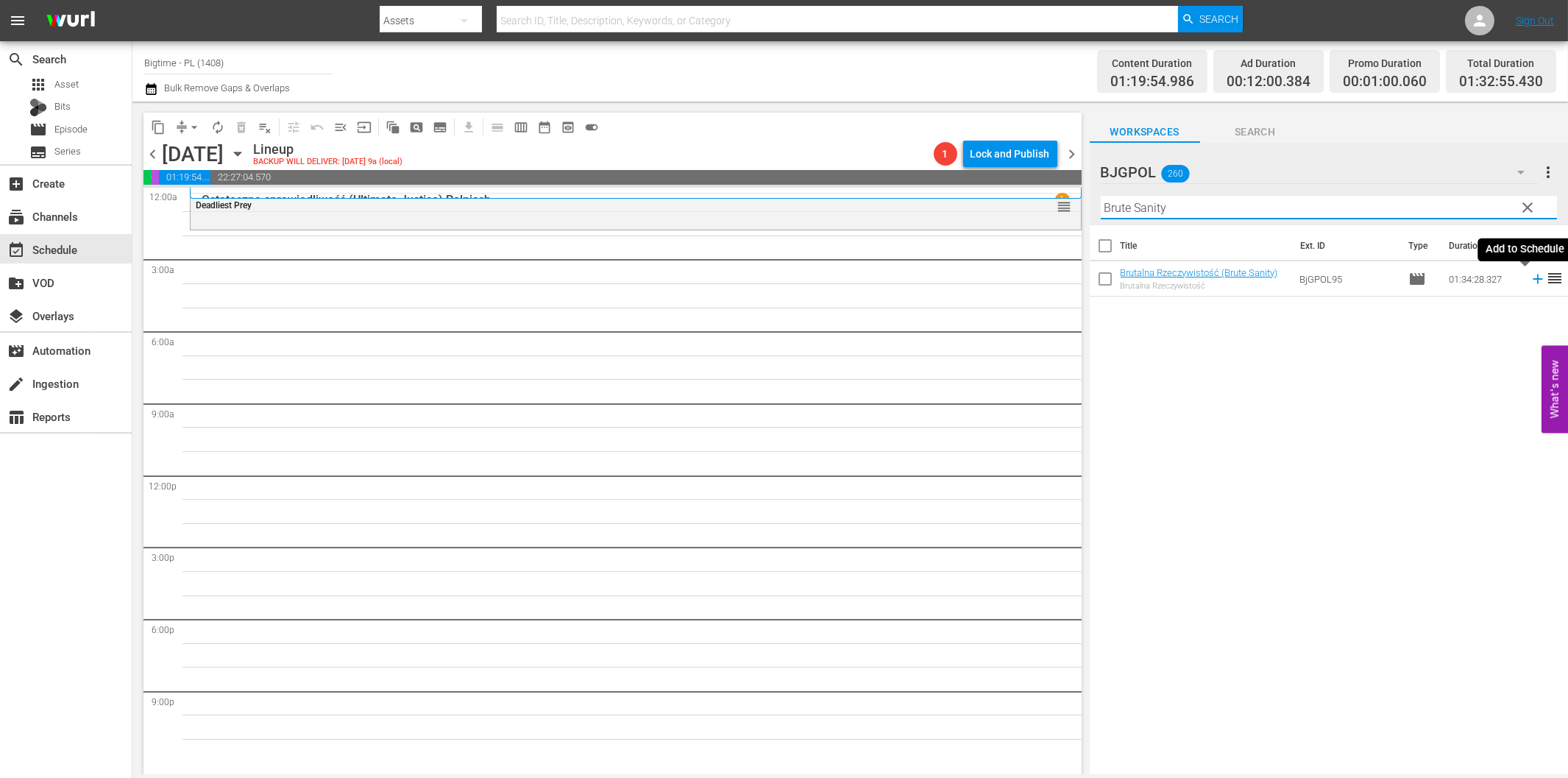
click at [1530, 280] on icon at bounding box center [1538, 278] width 16 height 16
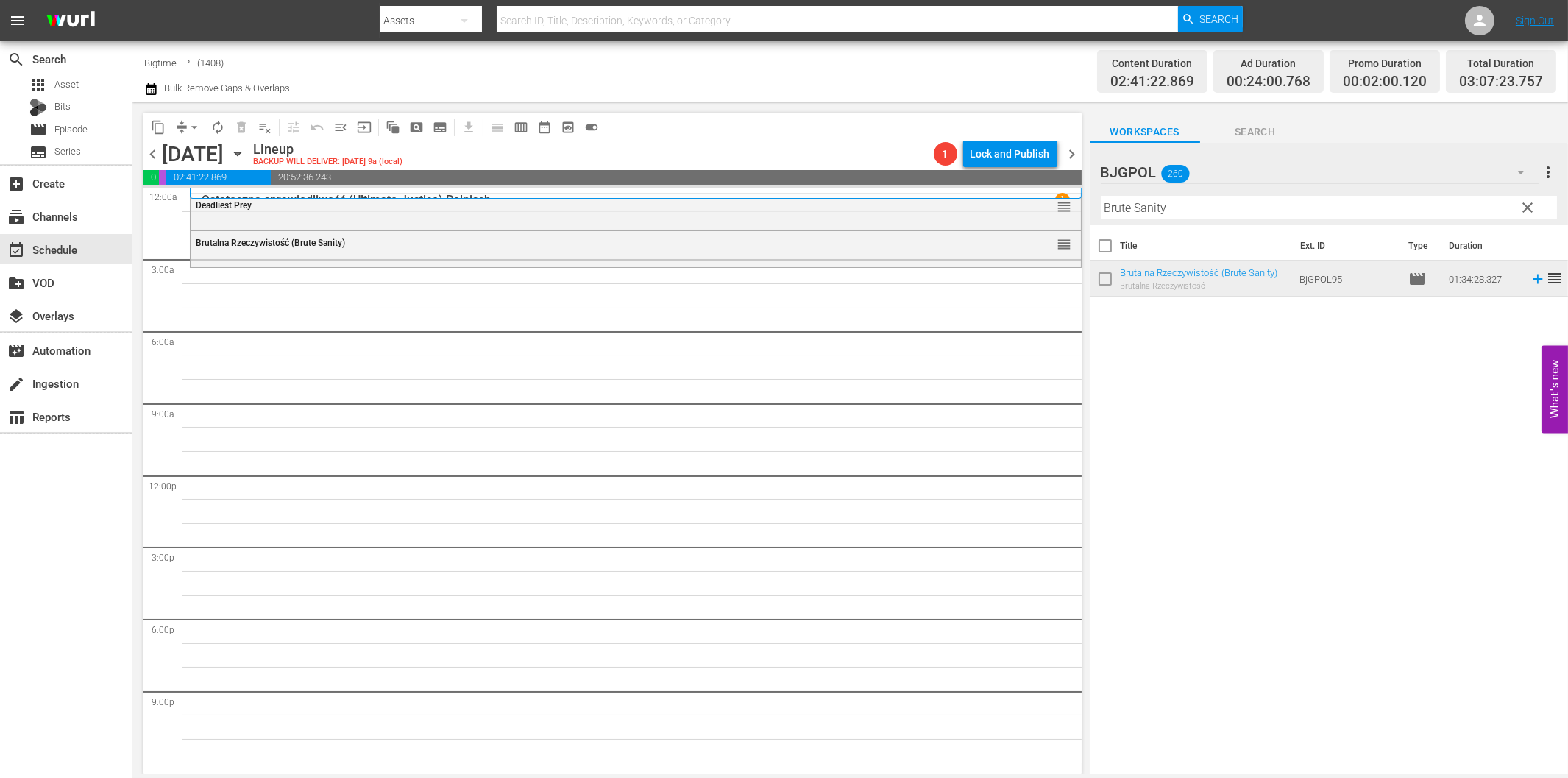
click at [1161, 211] on input "Brute Sanity" at bounding box center [1330, 208] width 457 height 24
paste input "Gentlemen Explorers"
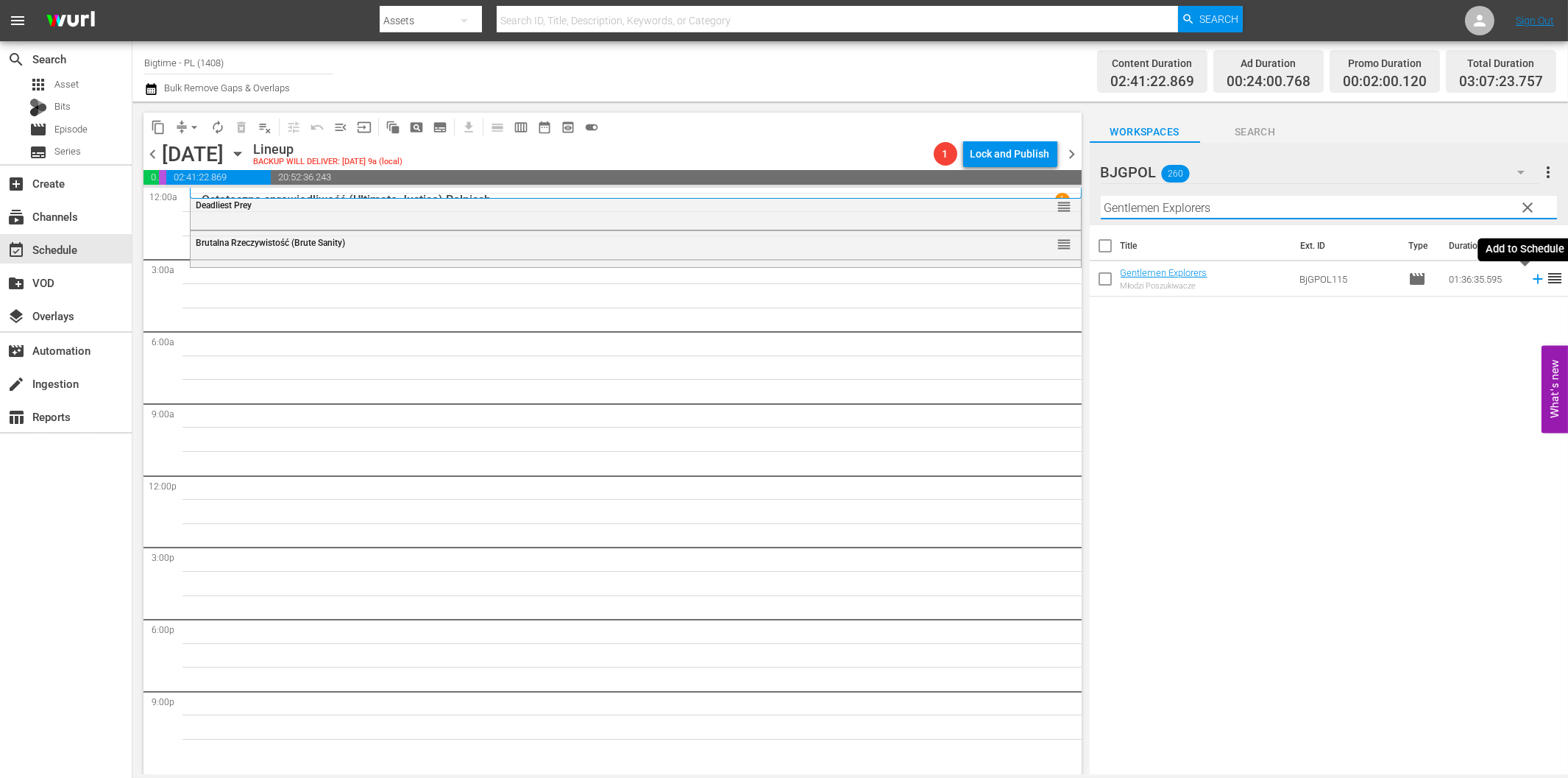
click at [1533, 278] on icon at bounding box center [1537, 279] width 9 height 9
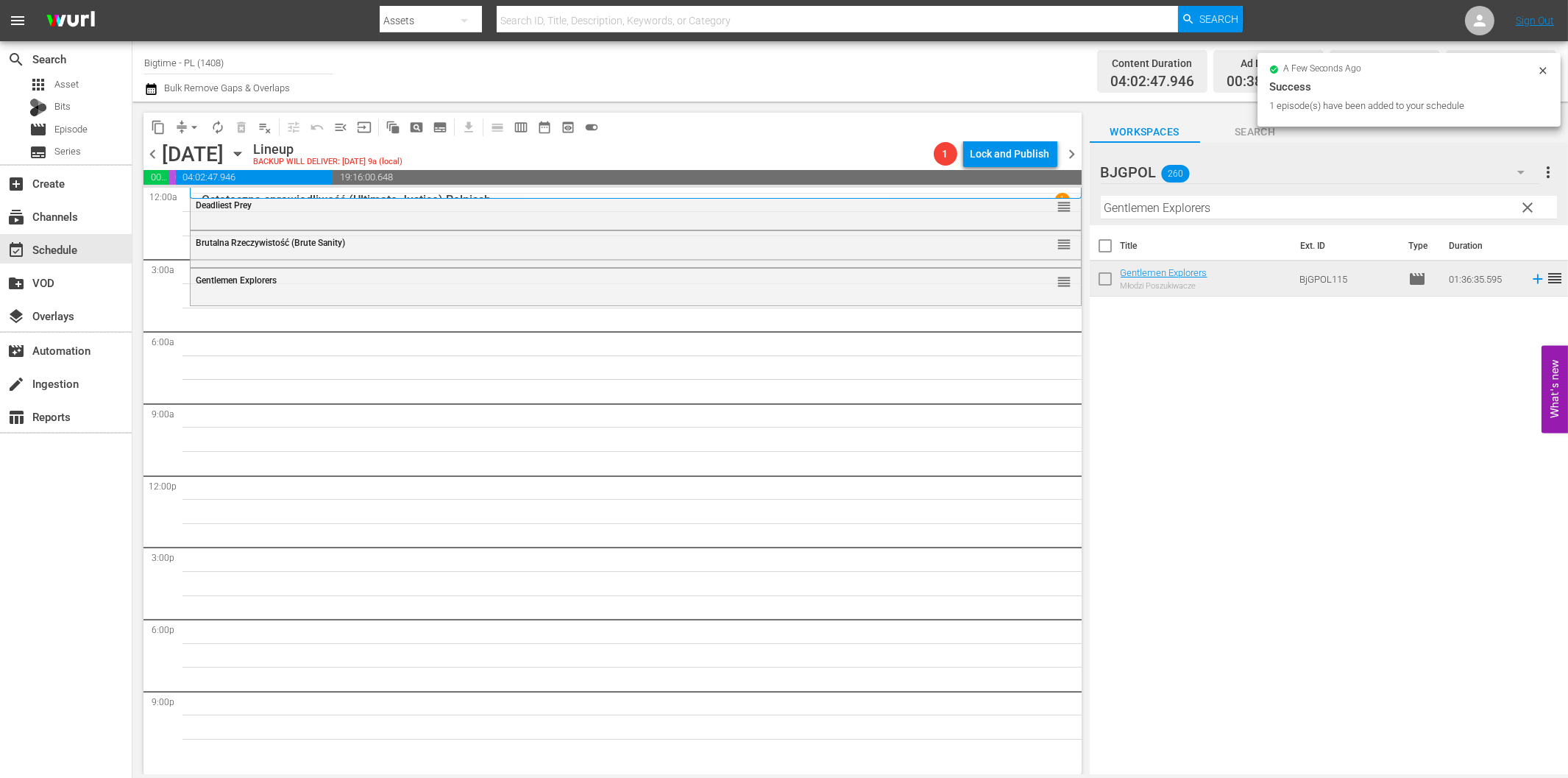
click at [1119, 216] on input "Gentlemen Explorers" at bounding box center [1330, 208] width 457 height 24
paste input "ARC - A Love Story"
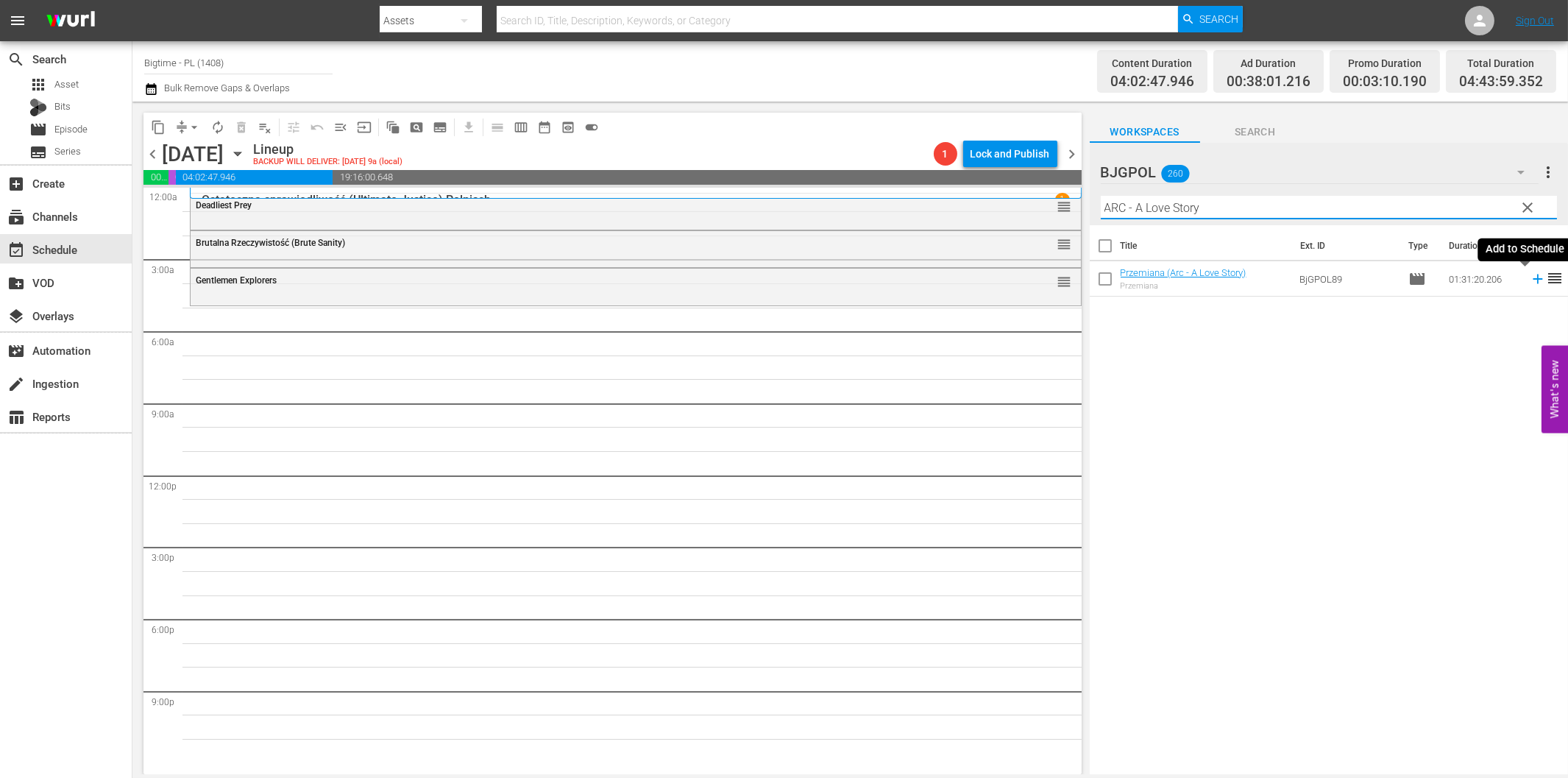
click at [1530, 278] on icon at bounding box center [1538, 278] width 16 height 16
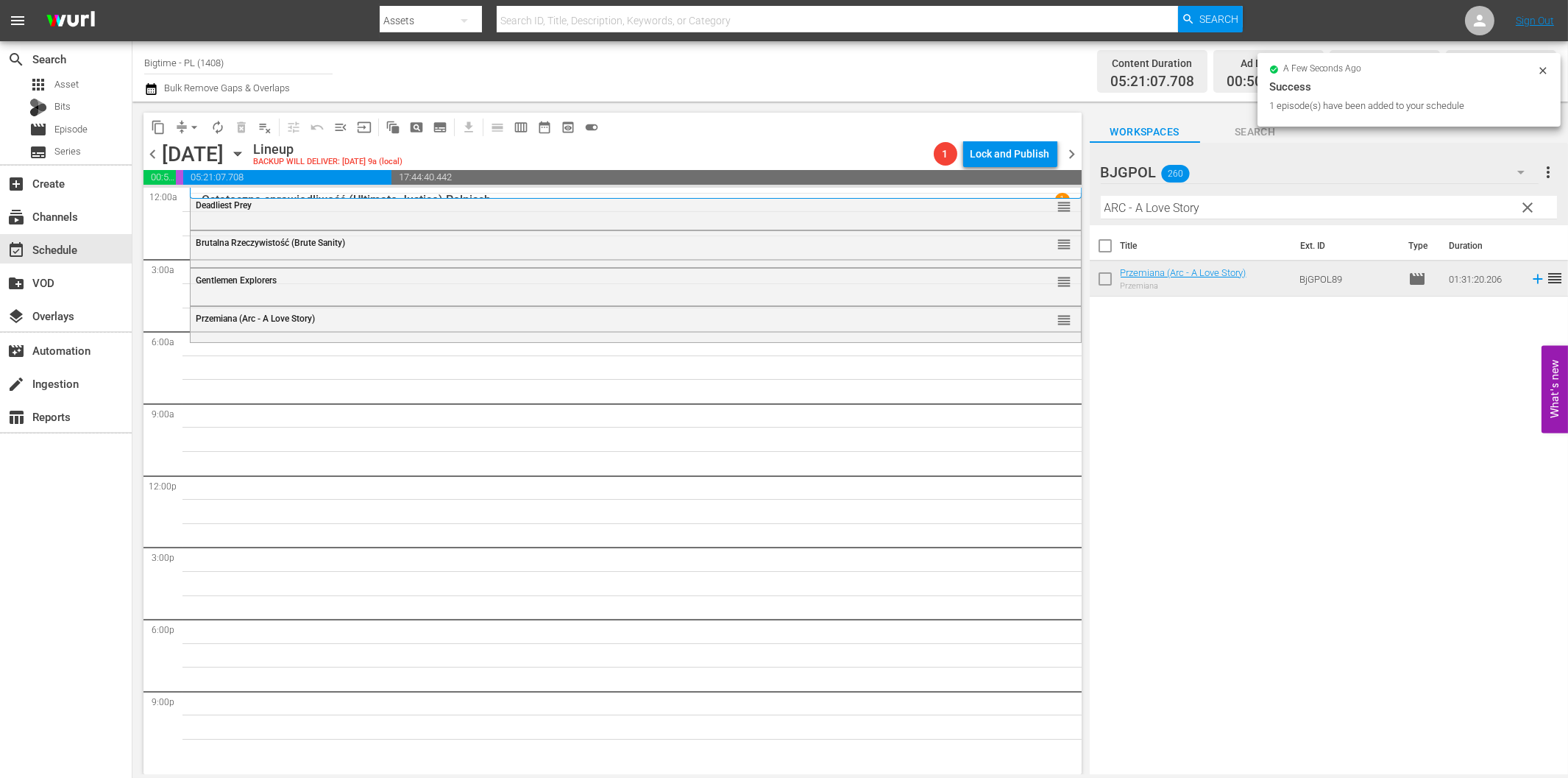
click at [1286, 214] on input "ARC - A Love Story" at bounding box center [1330, 208] width 457 height 24
paste input "Comfort"
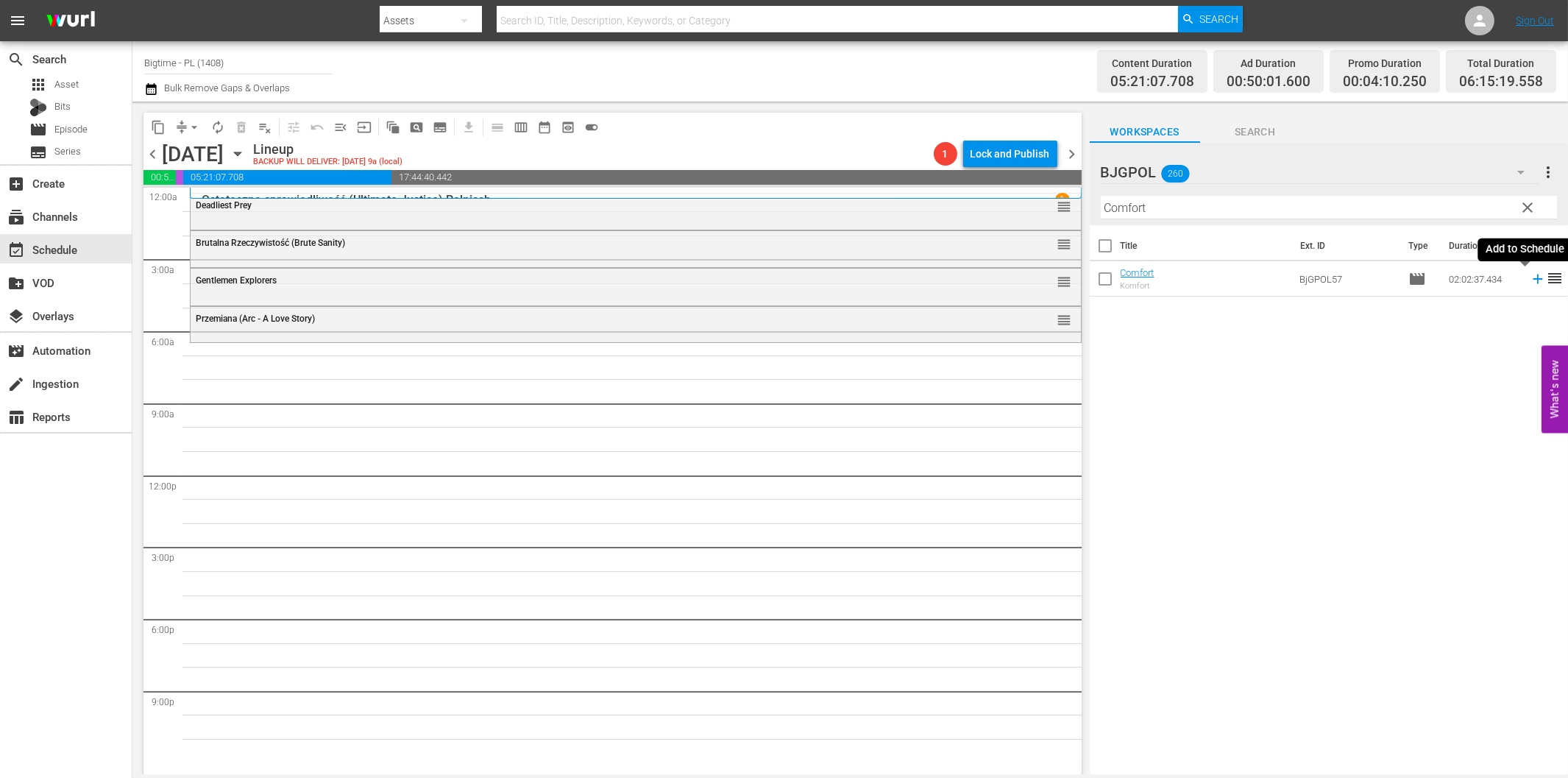
drag, startPoint x: 1524, startPoint y: 278, endPoint x: 1395, endPoint y: 287, distance: 129.3
click at [1530, 278] on icon at bounding box center [1538, 278] width 16 height 16
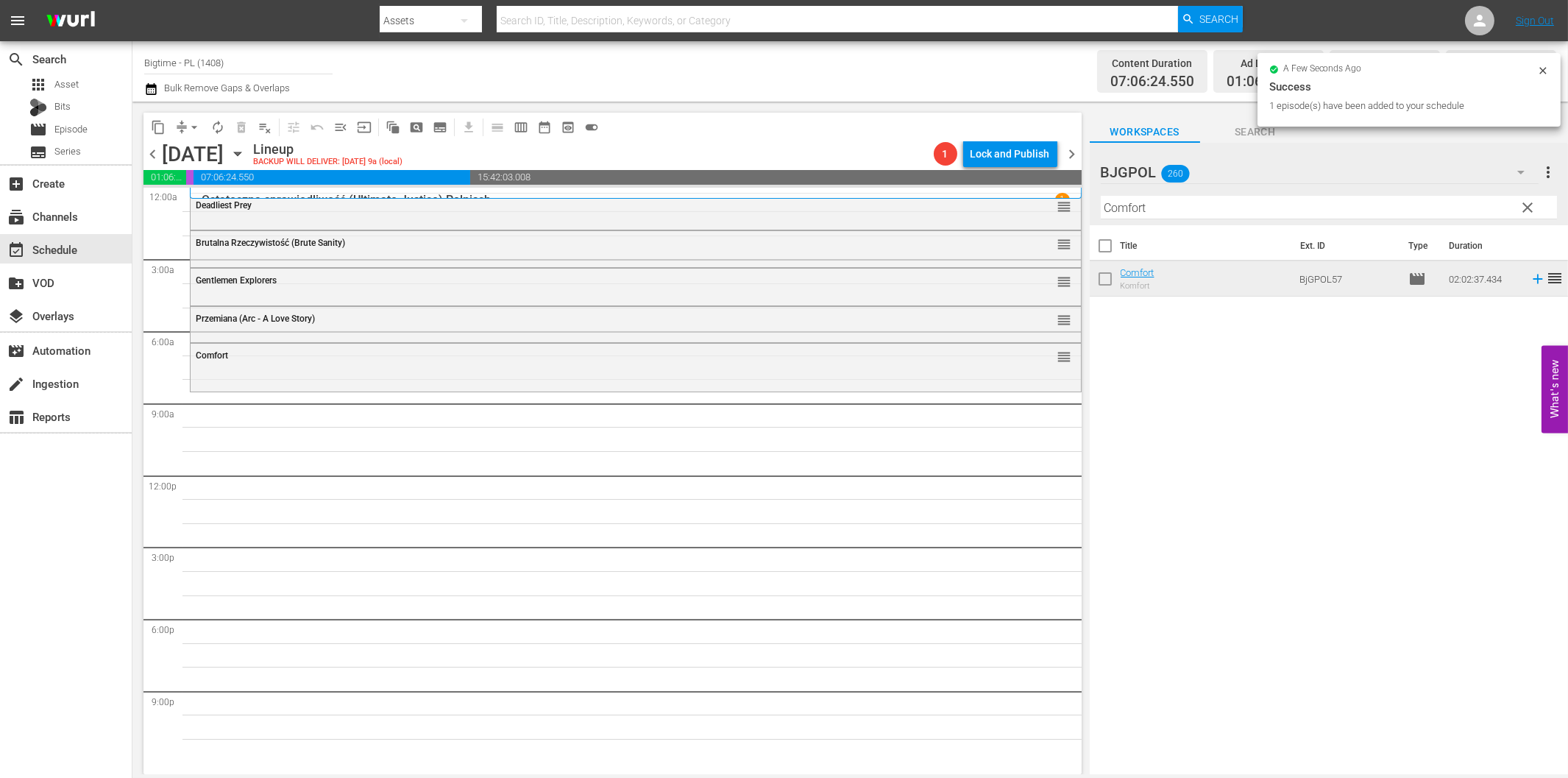
click at [1151, 209] on input "Comfort" at bounding box center [1330, 208] width 457 height 24
paste input "Albert, R.N."
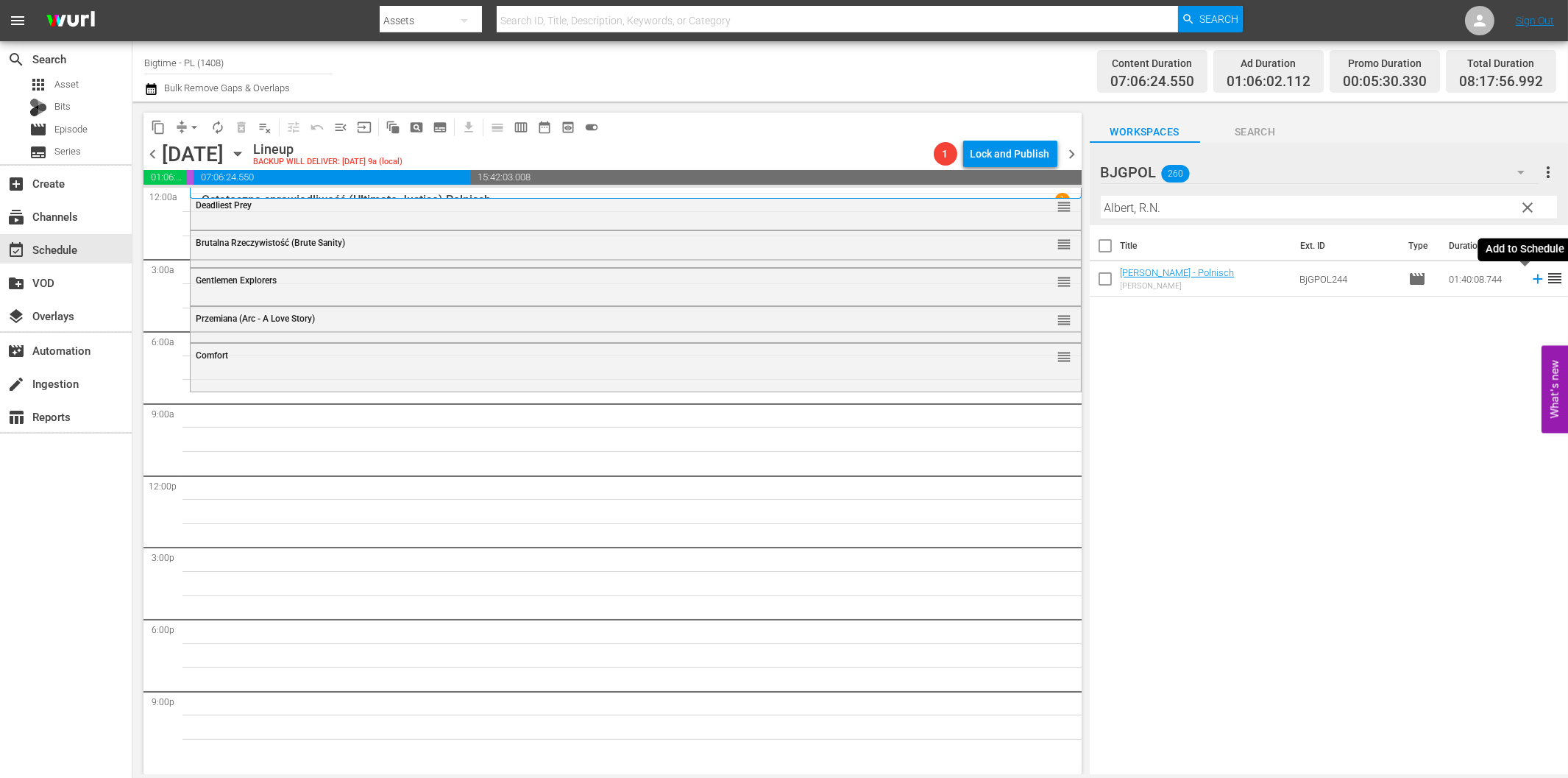
click at [1530, 283] on icon at bounding box center [1538, 278] width 16 height 16
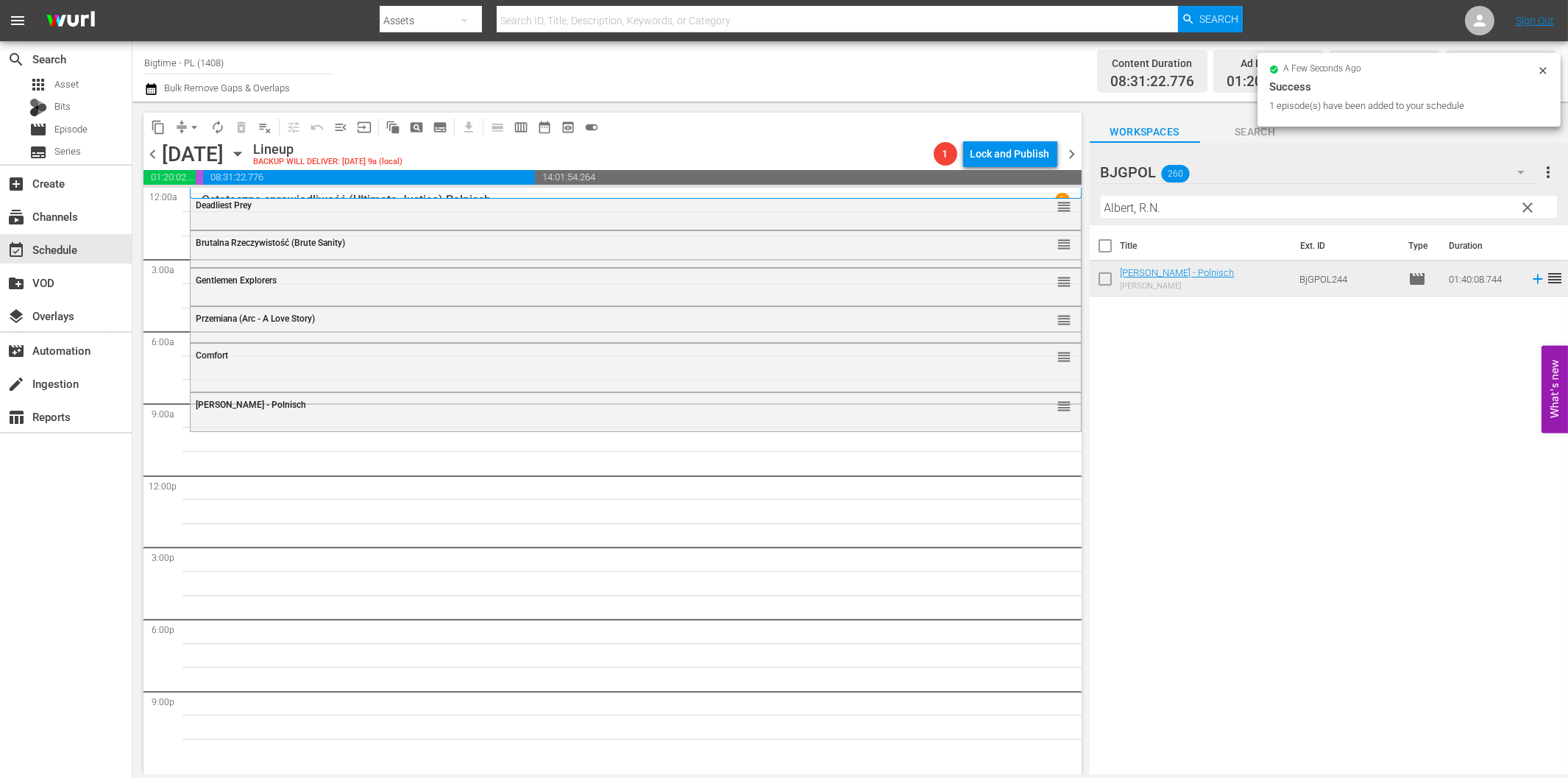
click at [1185, 211] on input "Albert, R.N." at bounding box center [1330, 208] width 457 height 24
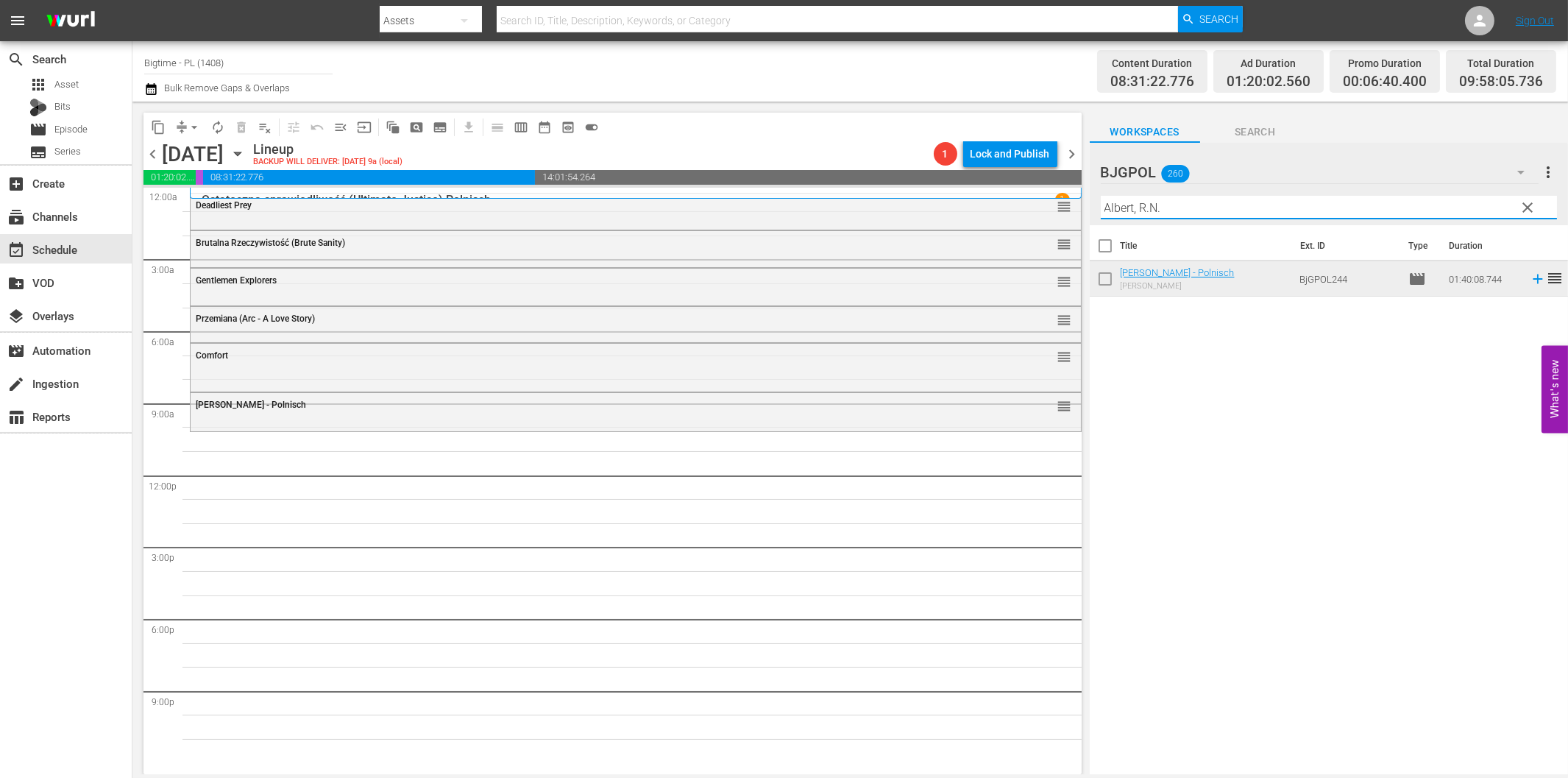
paste input "FAT BOY CHRONICLES"
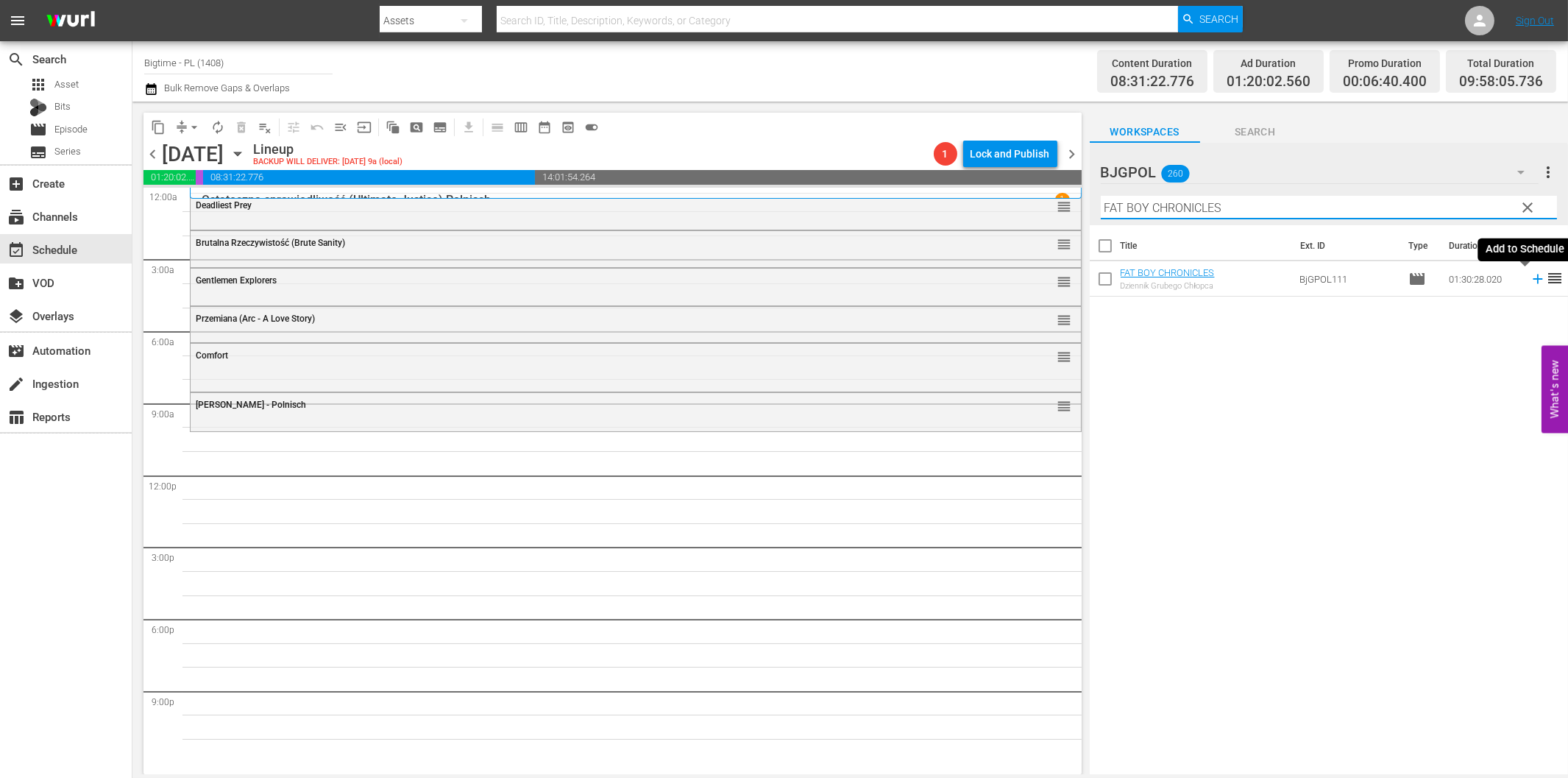
click at [1533, 280] on icon at bounding box center [1537, 279] width 9 height 9
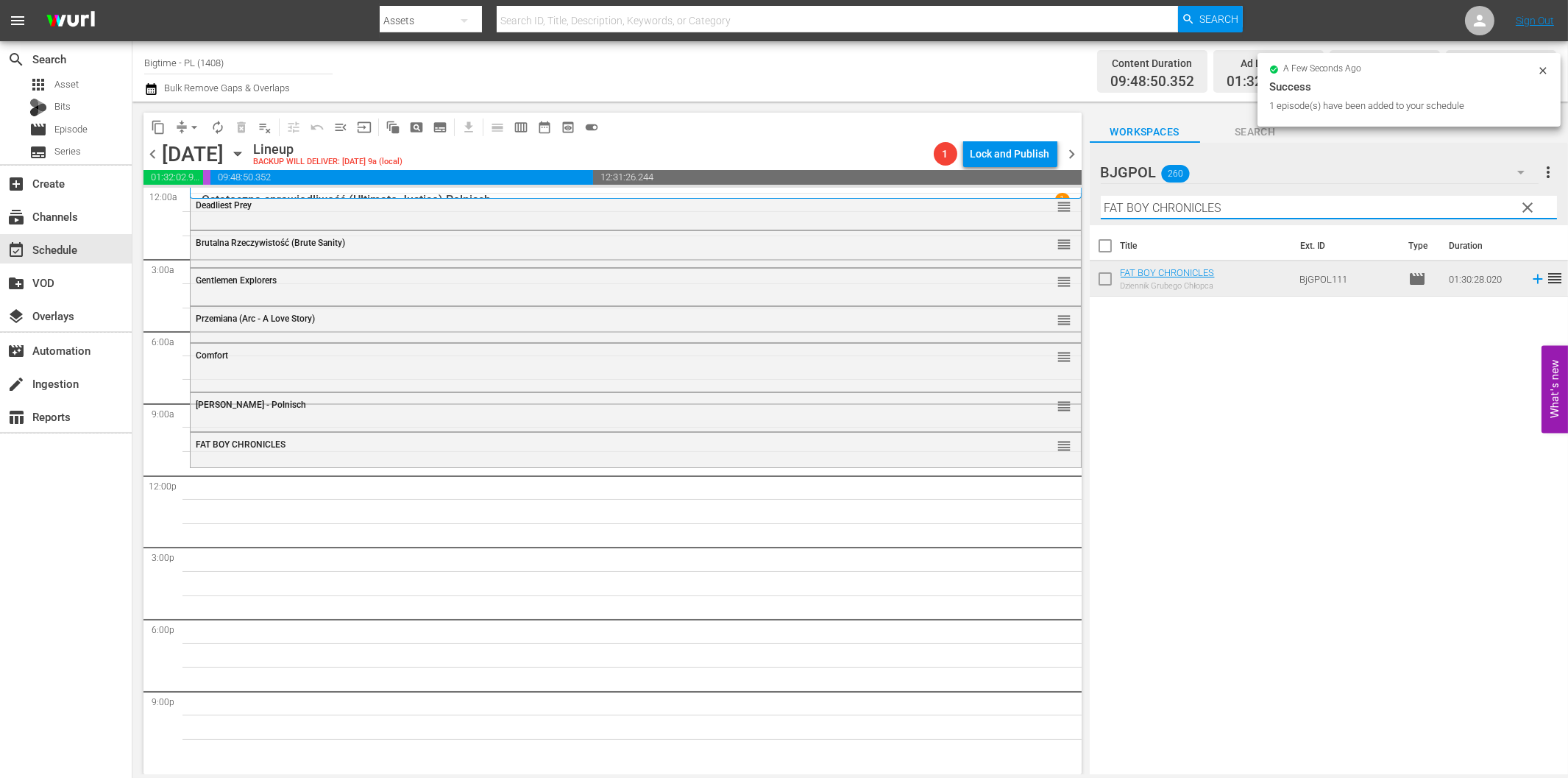
click at [1122, 213] on input "FAT BOY CHRONICLES" at bounding box center [1330, 208] width 457 height 24
paste input "[PERSON_NAME]"
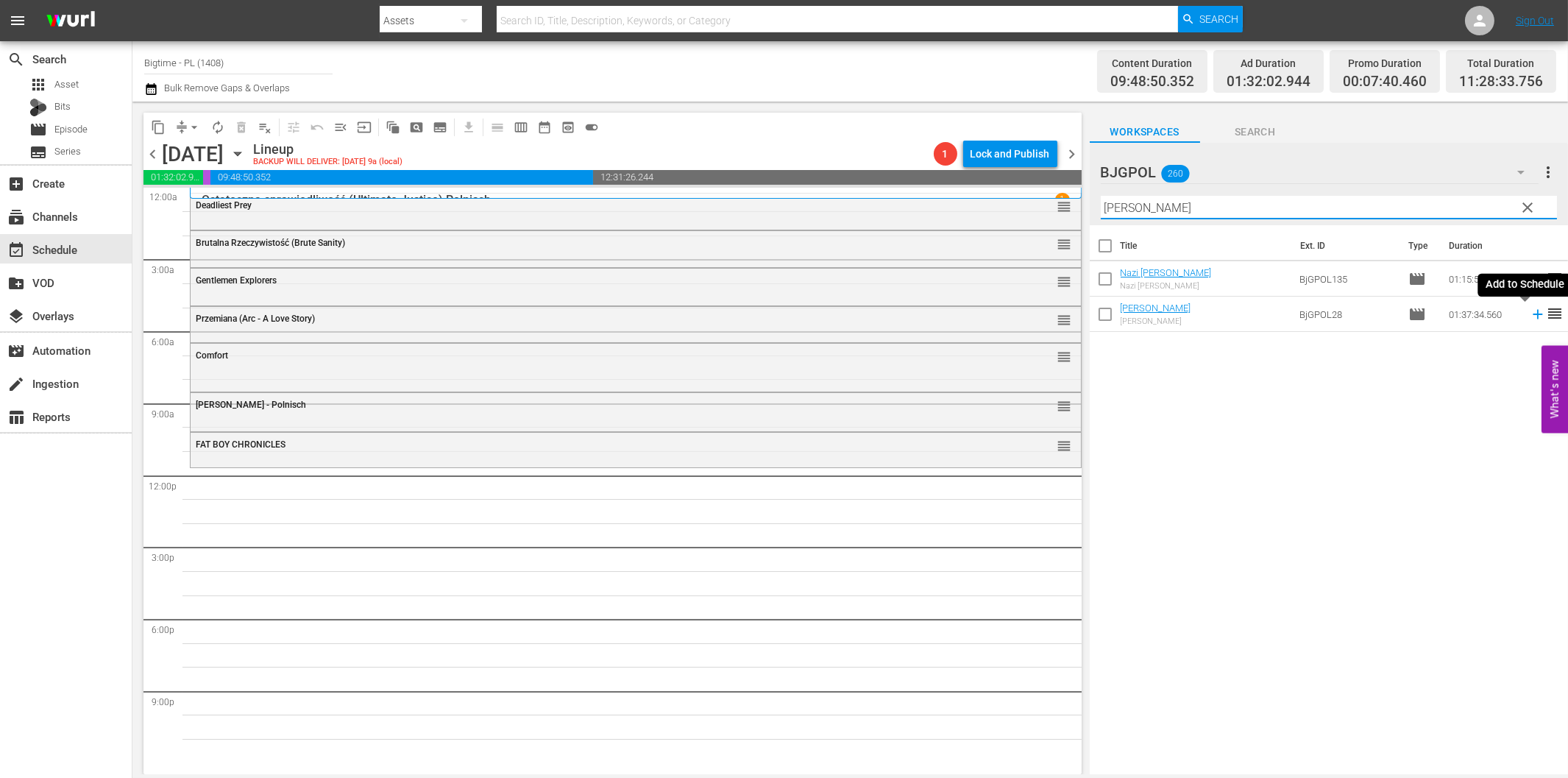
click at [1530, 318] on icon at bounding box center [1538, 314] width 16 height 16
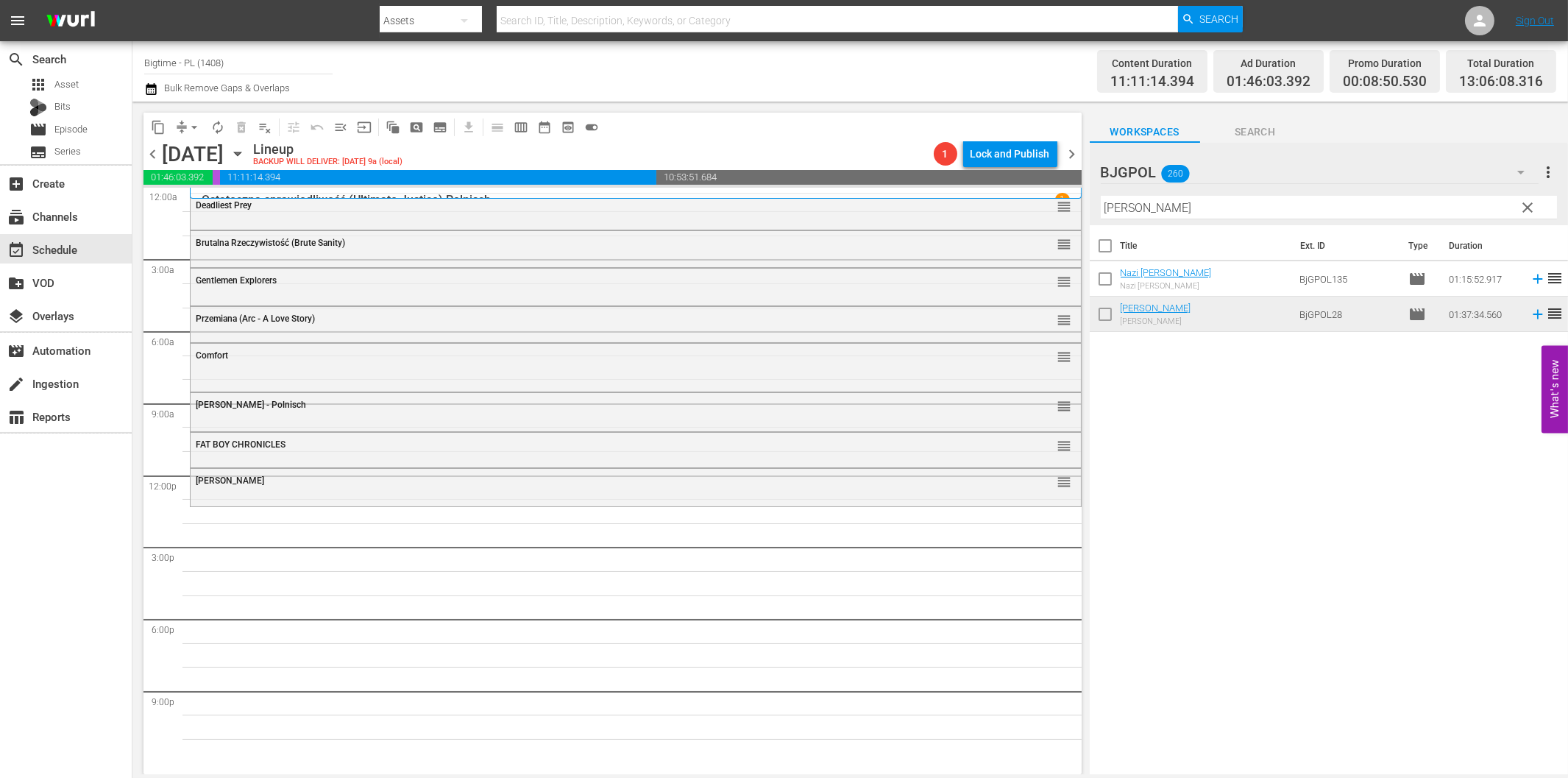
click at [1261, 208] on input "[PERSON_NAME]" at bounding box center [1330, 208] width 457 height 24
paste input "Living with the Dead - A Love Story"
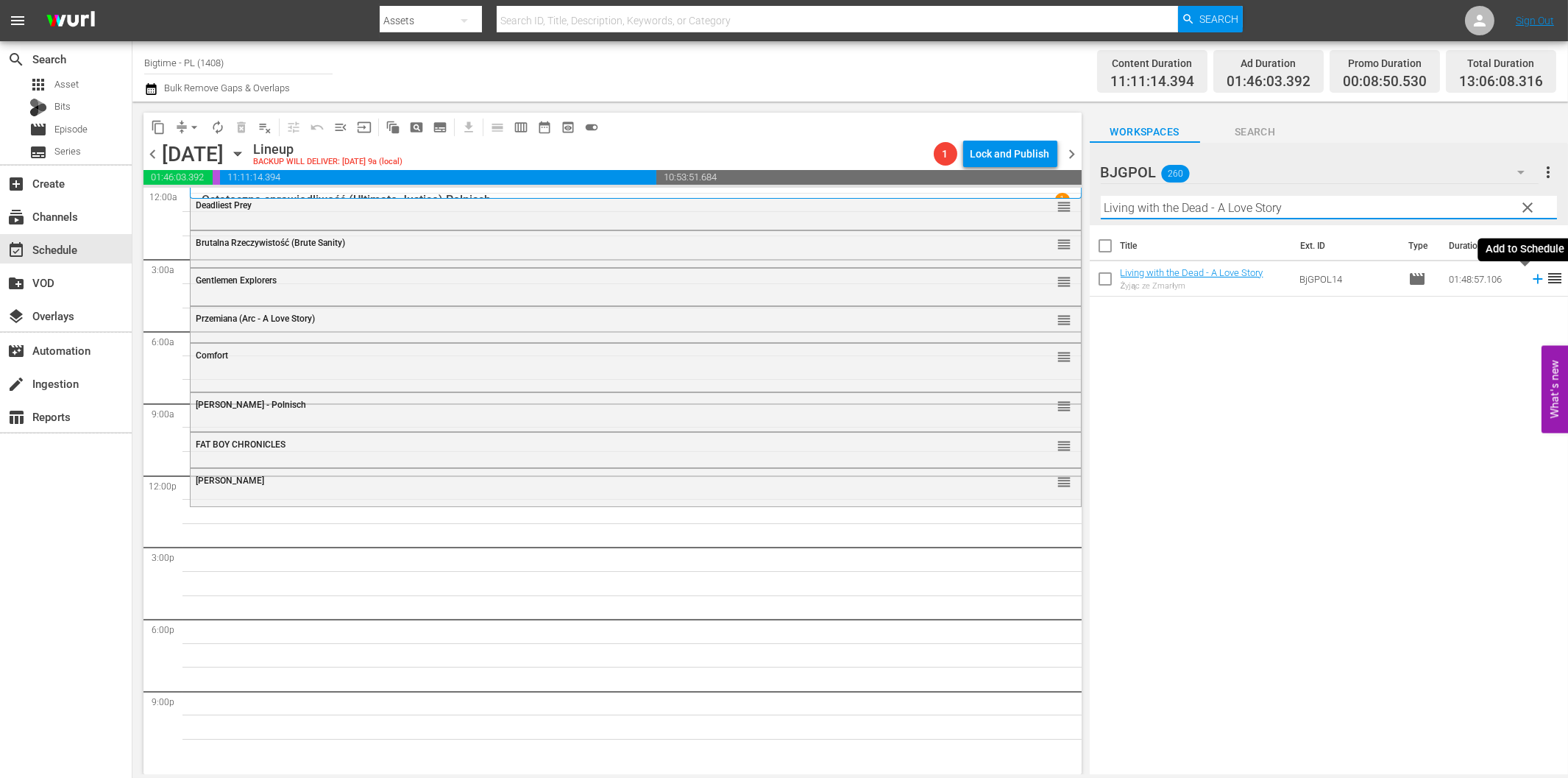
click at [1530, 277] on icon at bounding box center [1538, 278] width 16 height 16
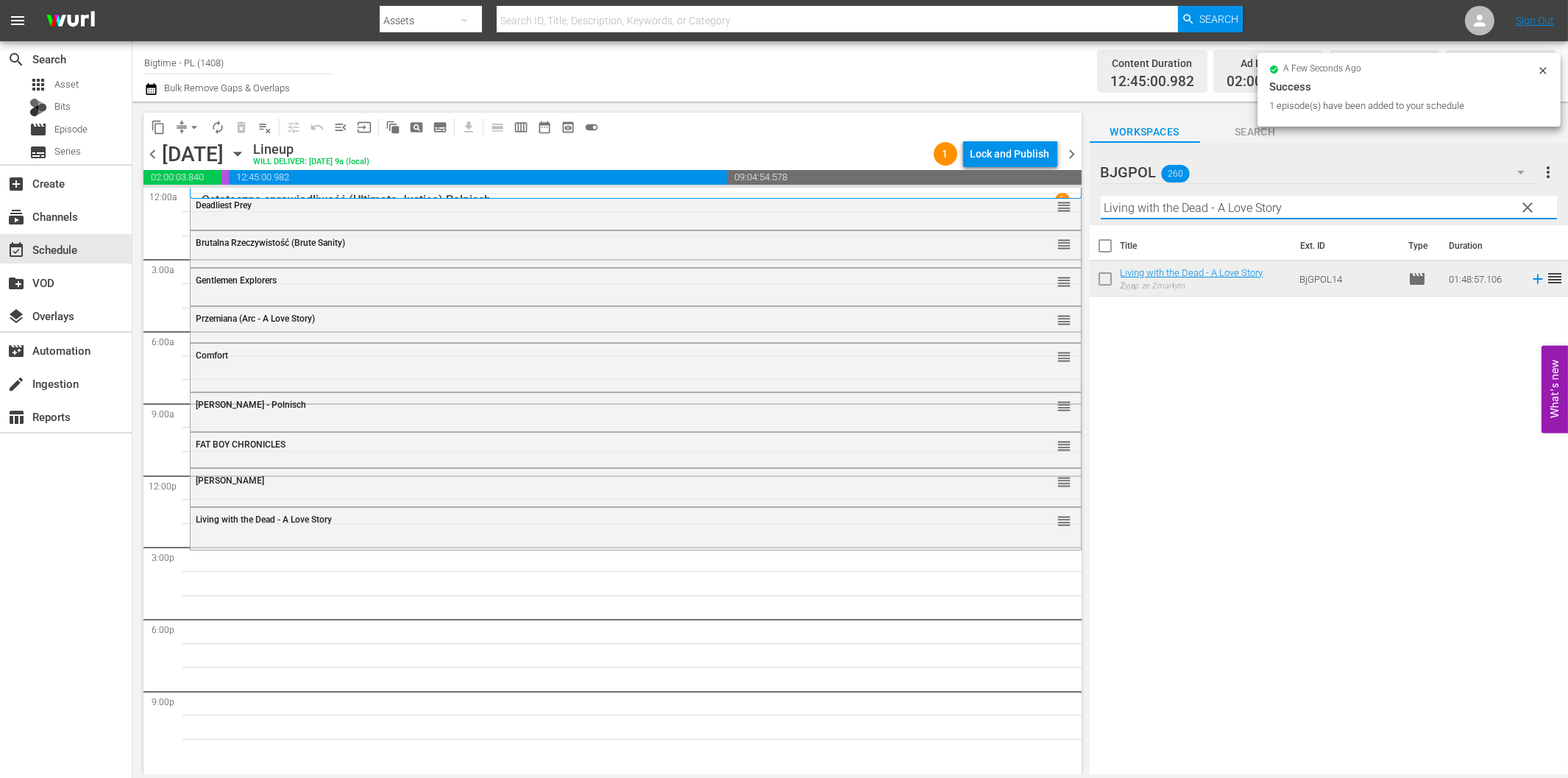
click at [1110, 204] on input "Living with the Dead - A Love Story" at bounding box center [1330, 208] width 457 height 24
paste input "Clarit"
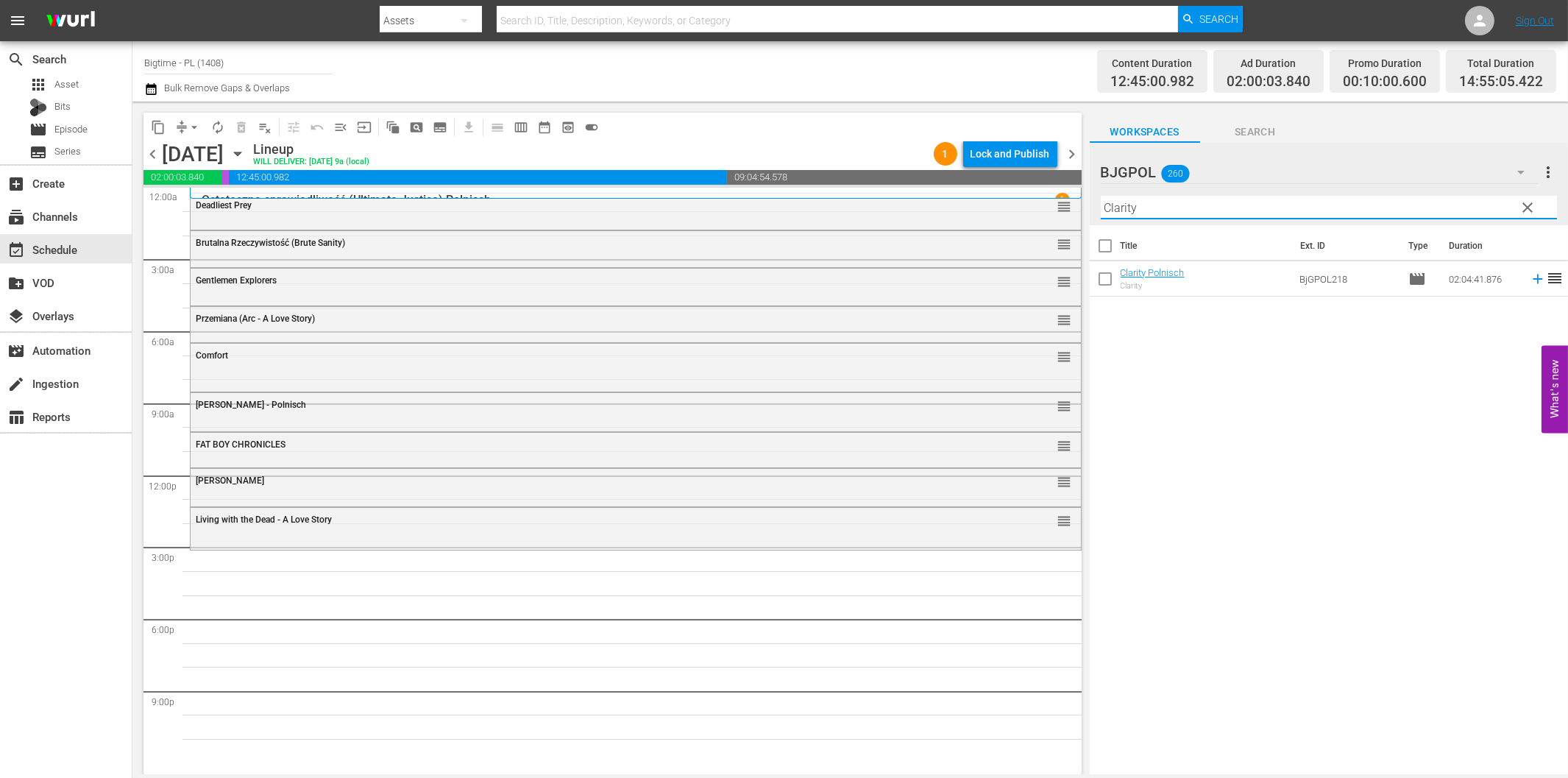
click at [1530, 280] on icon at bounding box center [1538, 278] width 16 height 16
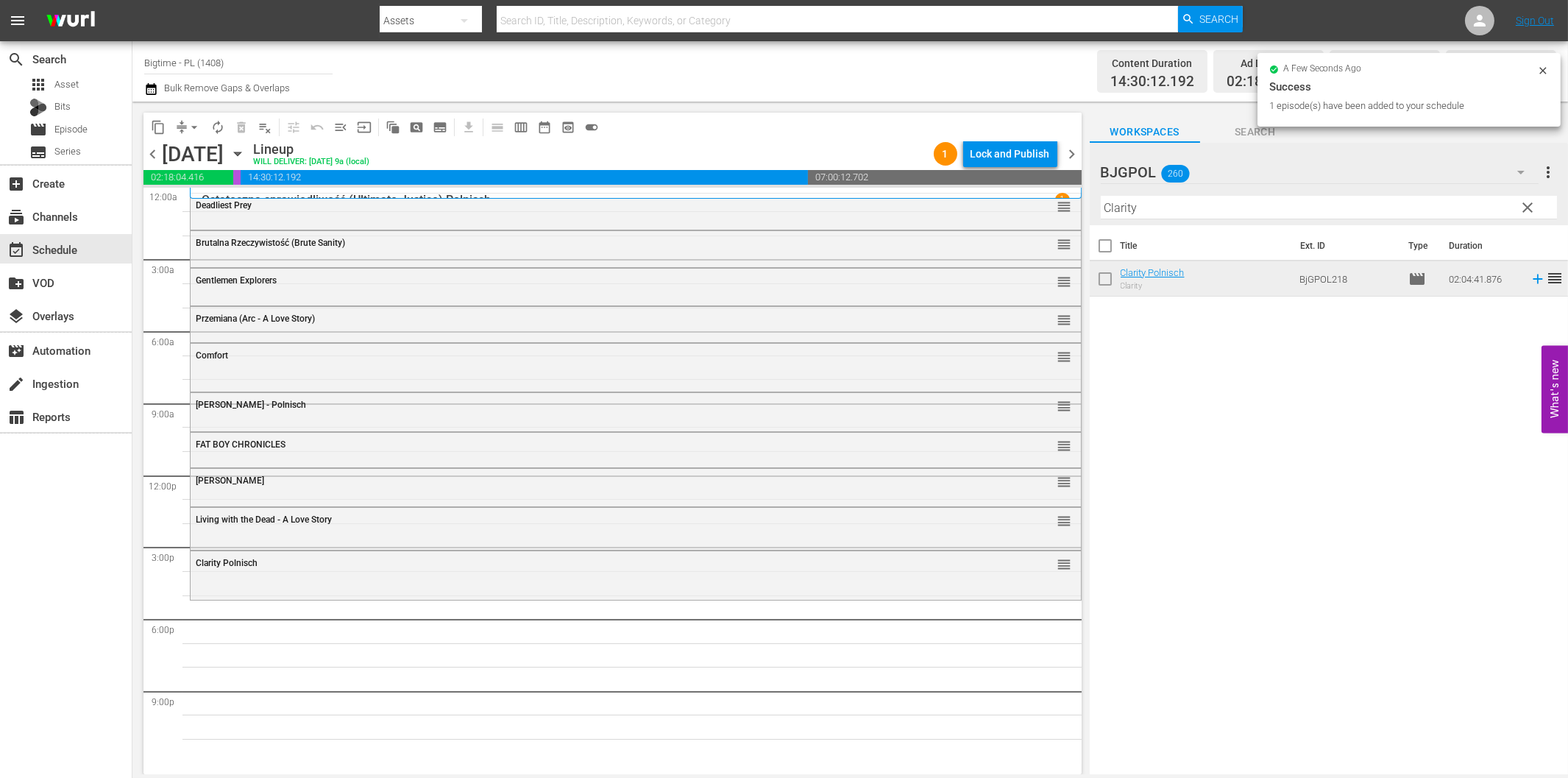
click at [1179, 220] on div "Filter by Title Clarity" at bounding box center [1330, 207] width 457 height 35
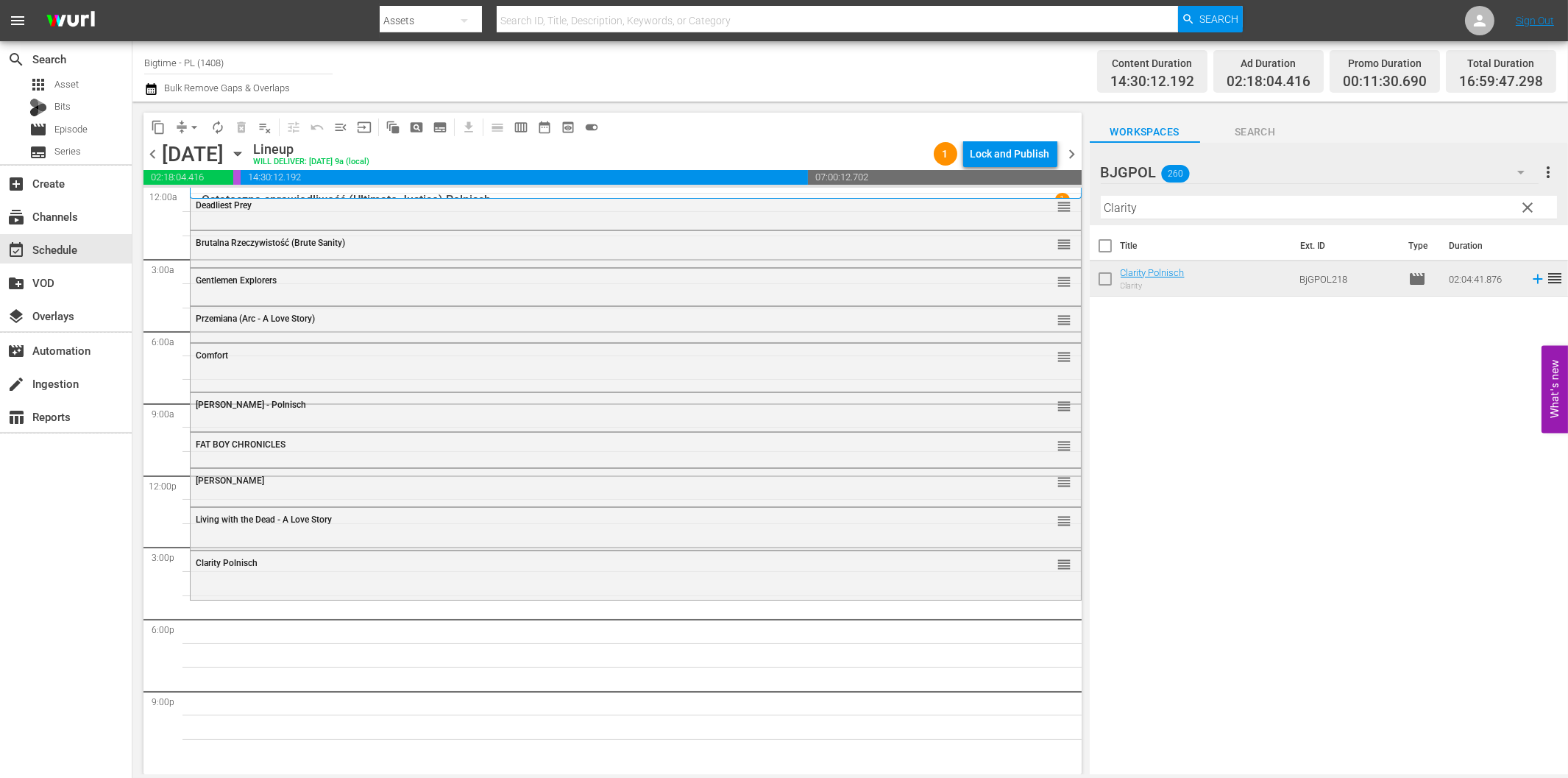
click at [1176, 213] on input "Clarity" at bounding box center [1330, 208] width 457 height 24
paste input "TWIN CITIES"
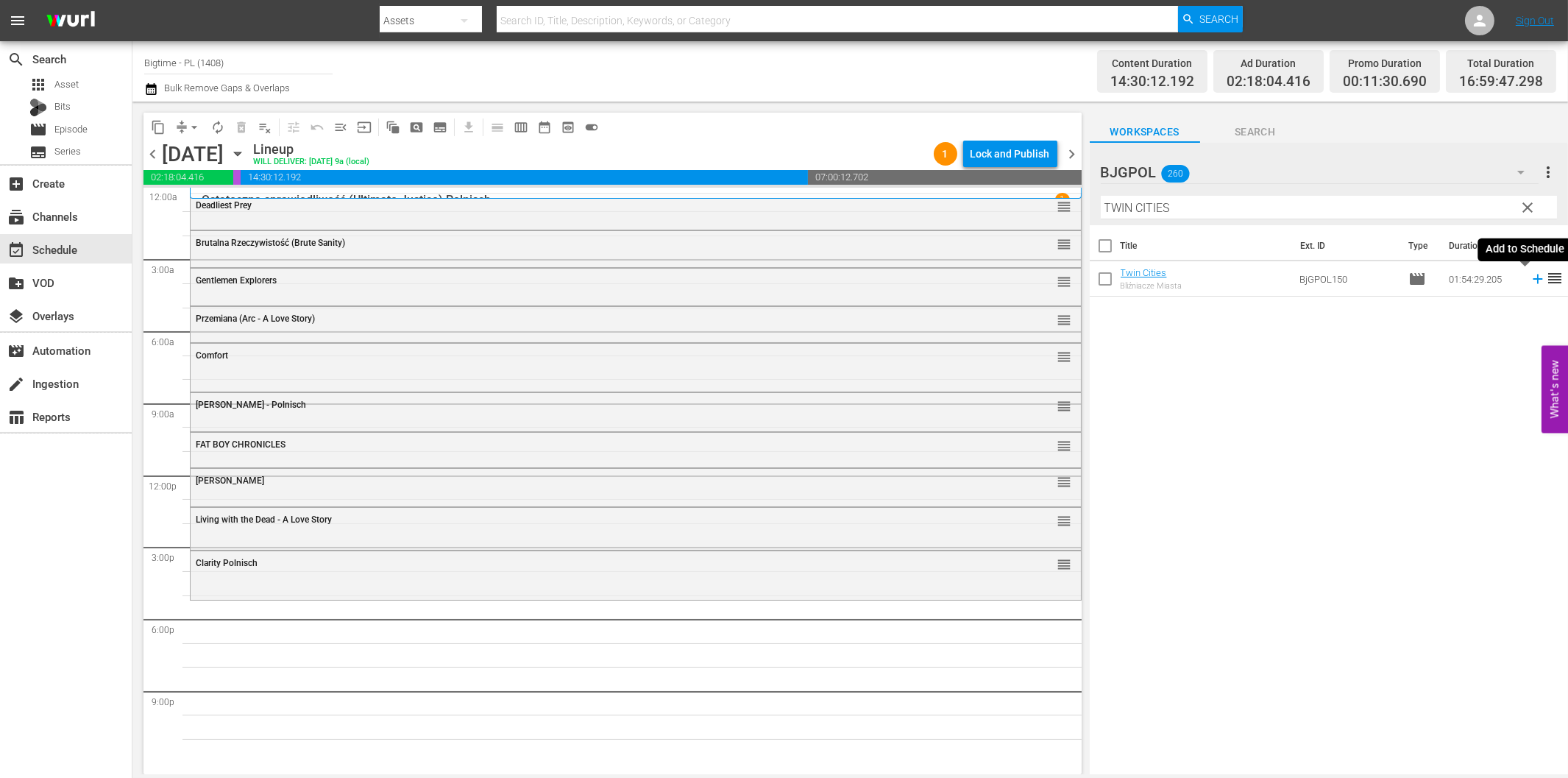
click at [1530, 277] on icon at bounding box center [1538, 278] width 16 height 16
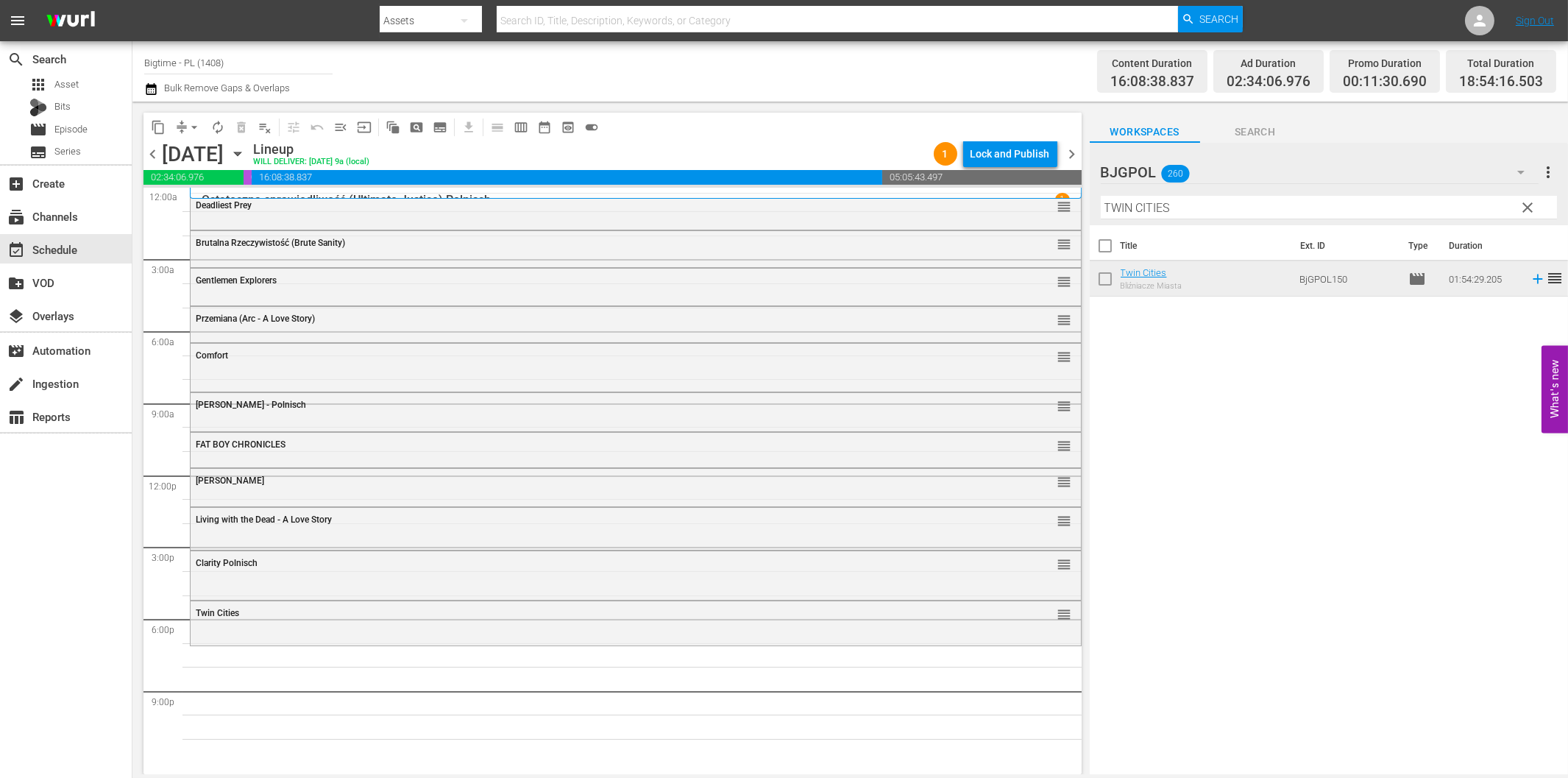
click at [1214, 200] on input "TWIN CITIES" at bounding box center [1330, 208] width 457 height 24
paste input "Created Equal"
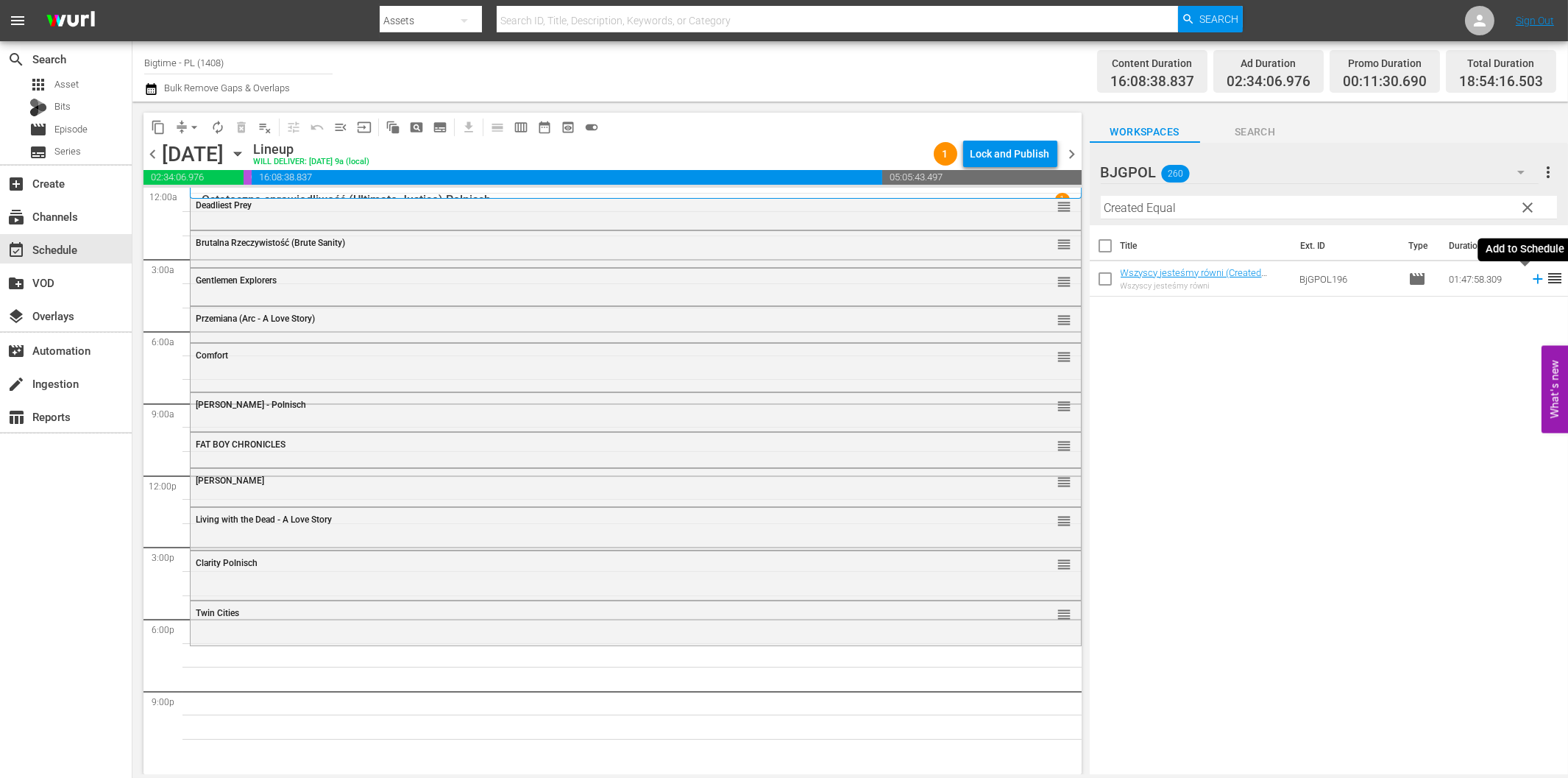
click at [1530, 277] on icon at bounding box center [1538, 278] width 16 height 16
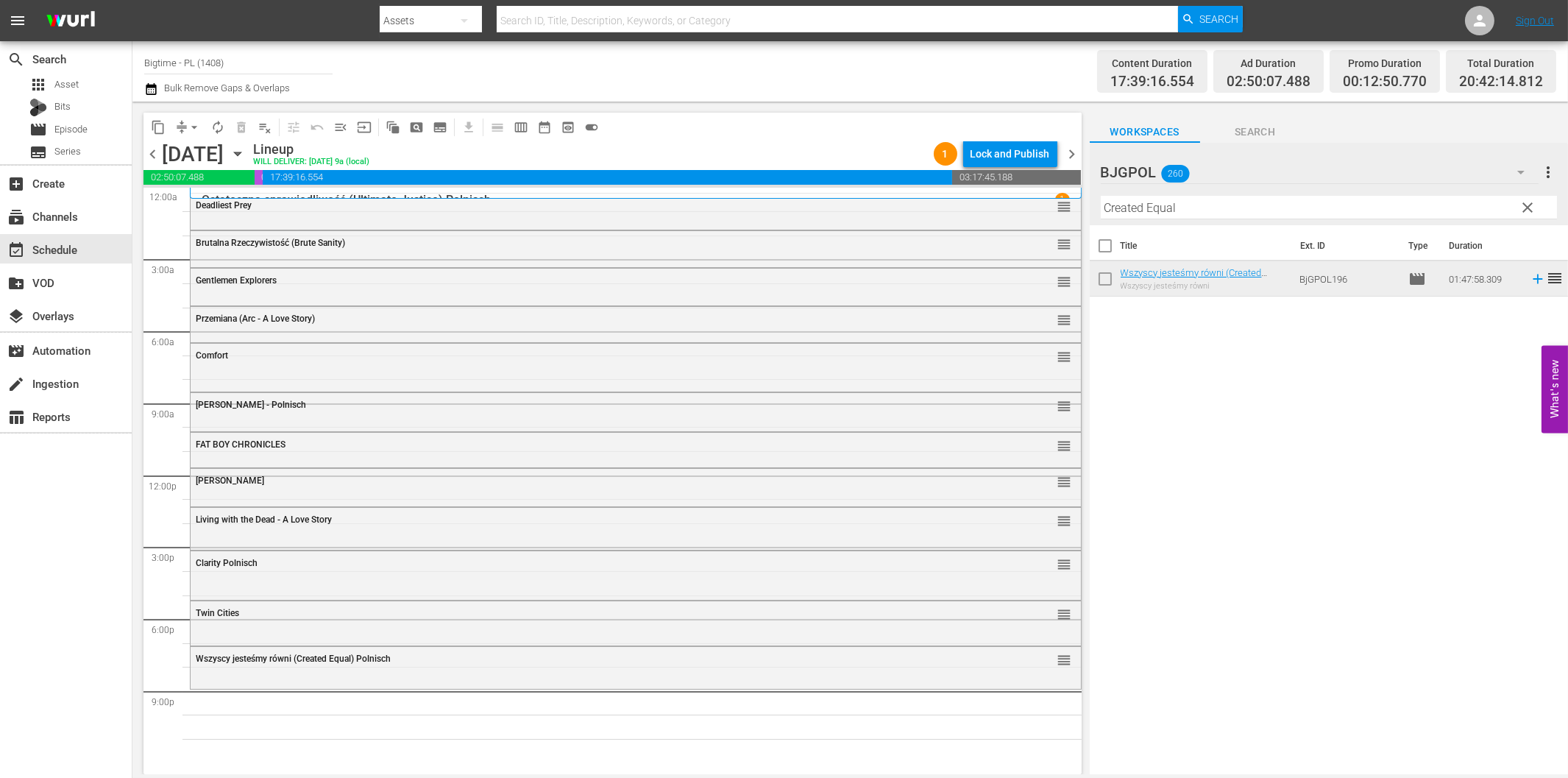
click at [1279, 204] on input "Created Equal" at bounding box center [1330, 208] width 457 height 24
click at [1184, 212] on input "Created Equal" at bounding box center [1330, 208] width 457 height 24
paste input "[DATE] Party"
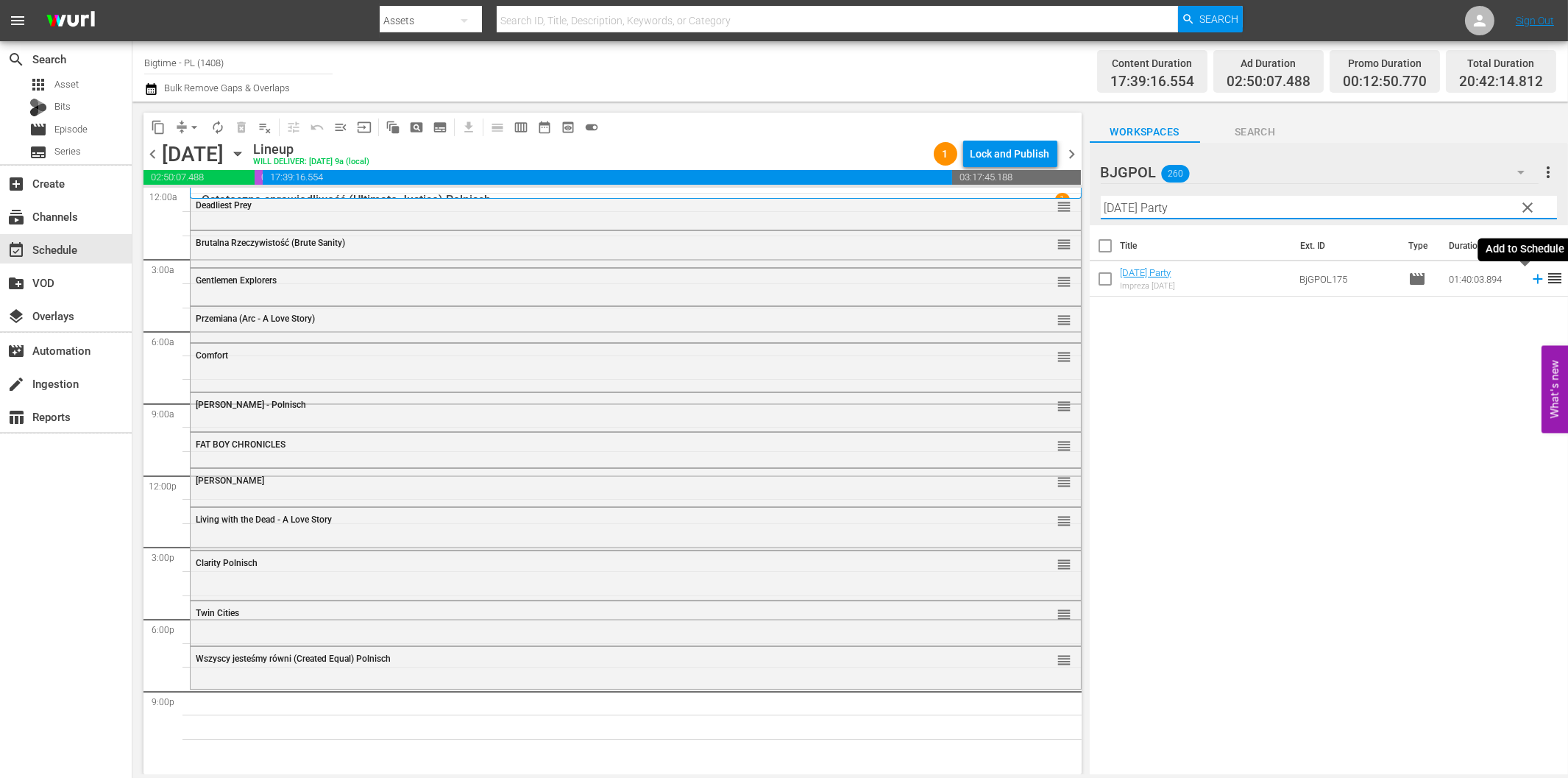
click at [1530, 283] on icon at bounding box center [1538, 278] width 16 height 16
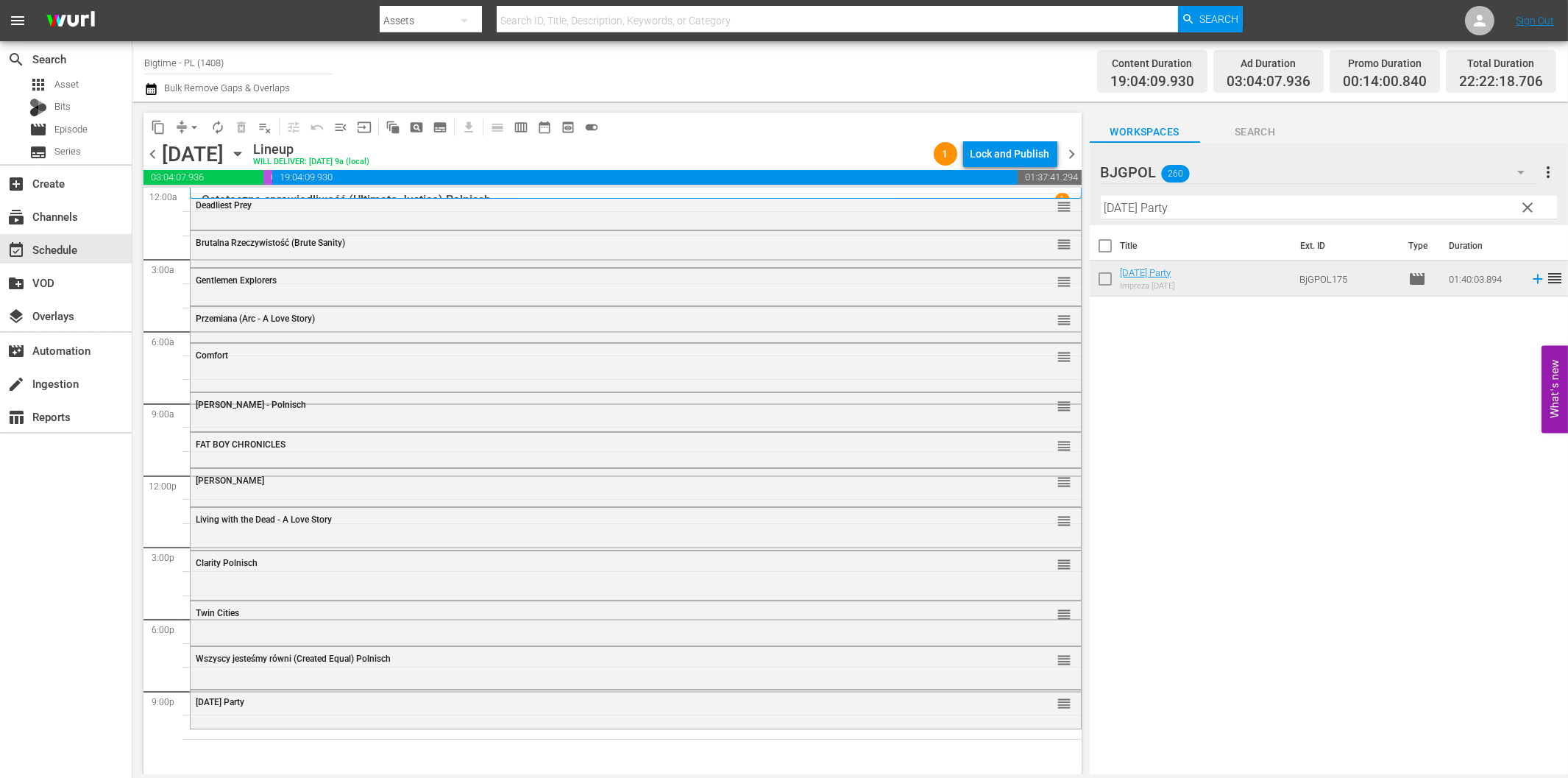
click at [1149, 209] on input "[DATE] Party" at bounding box center [1330, 208] width 457 height 24
paste input "Dutch Kills"
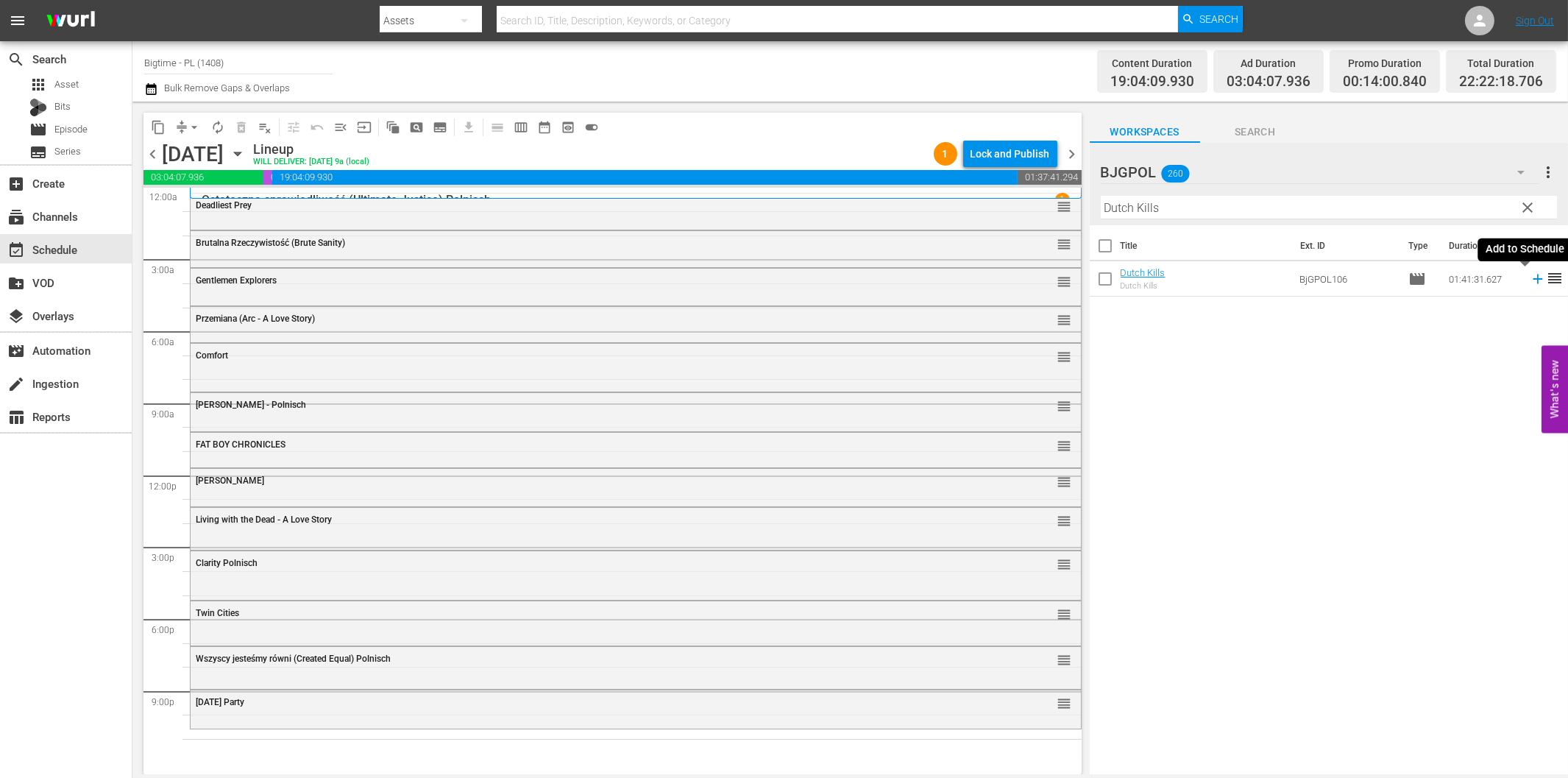
click at [1530, 274] on icon at bounding box center [1538, 278] width 16 height 16
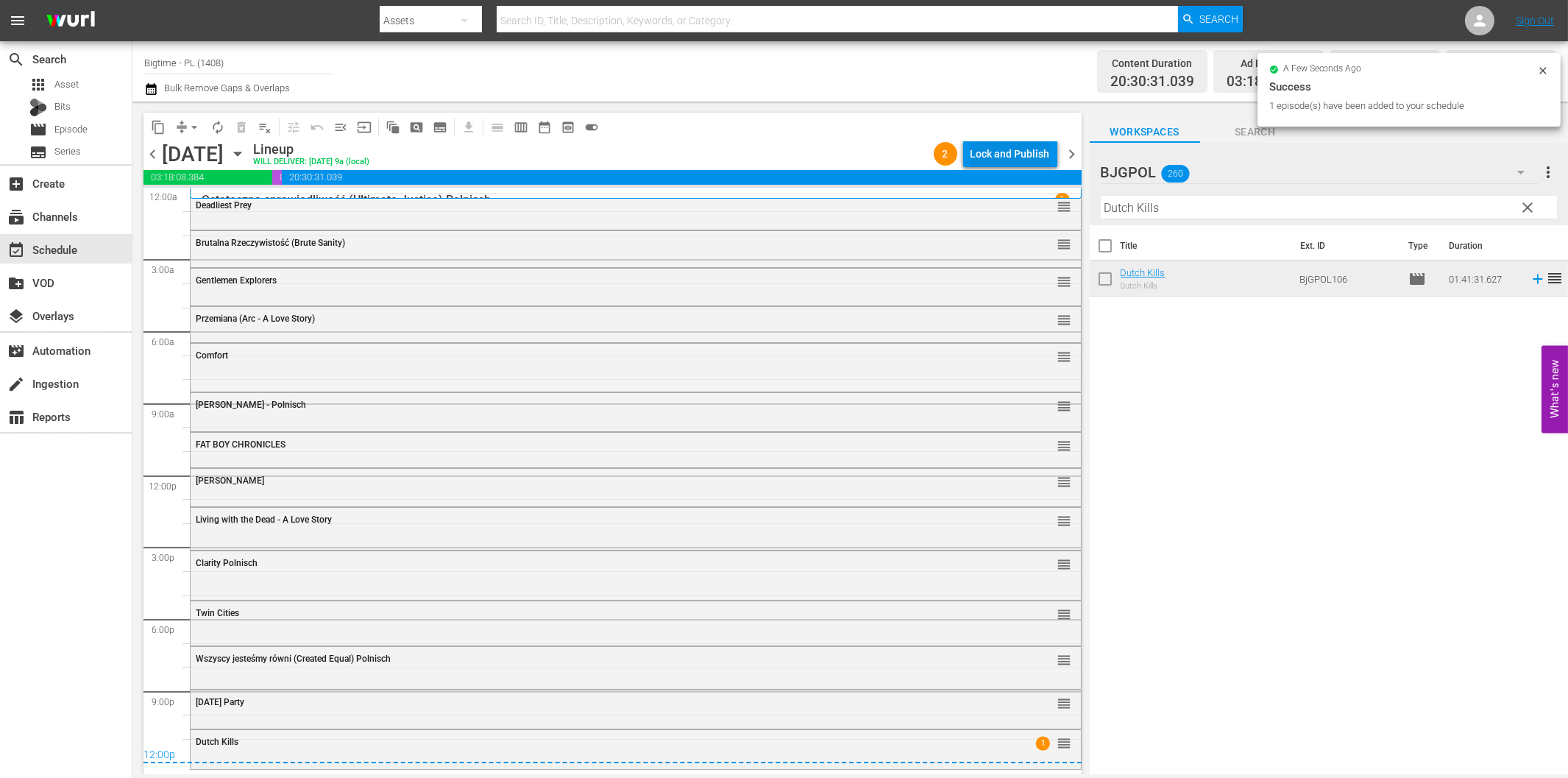
click at [1008, 153] on div "Lock and Publish" at bounding box center [1010, 154] width 79 height 27
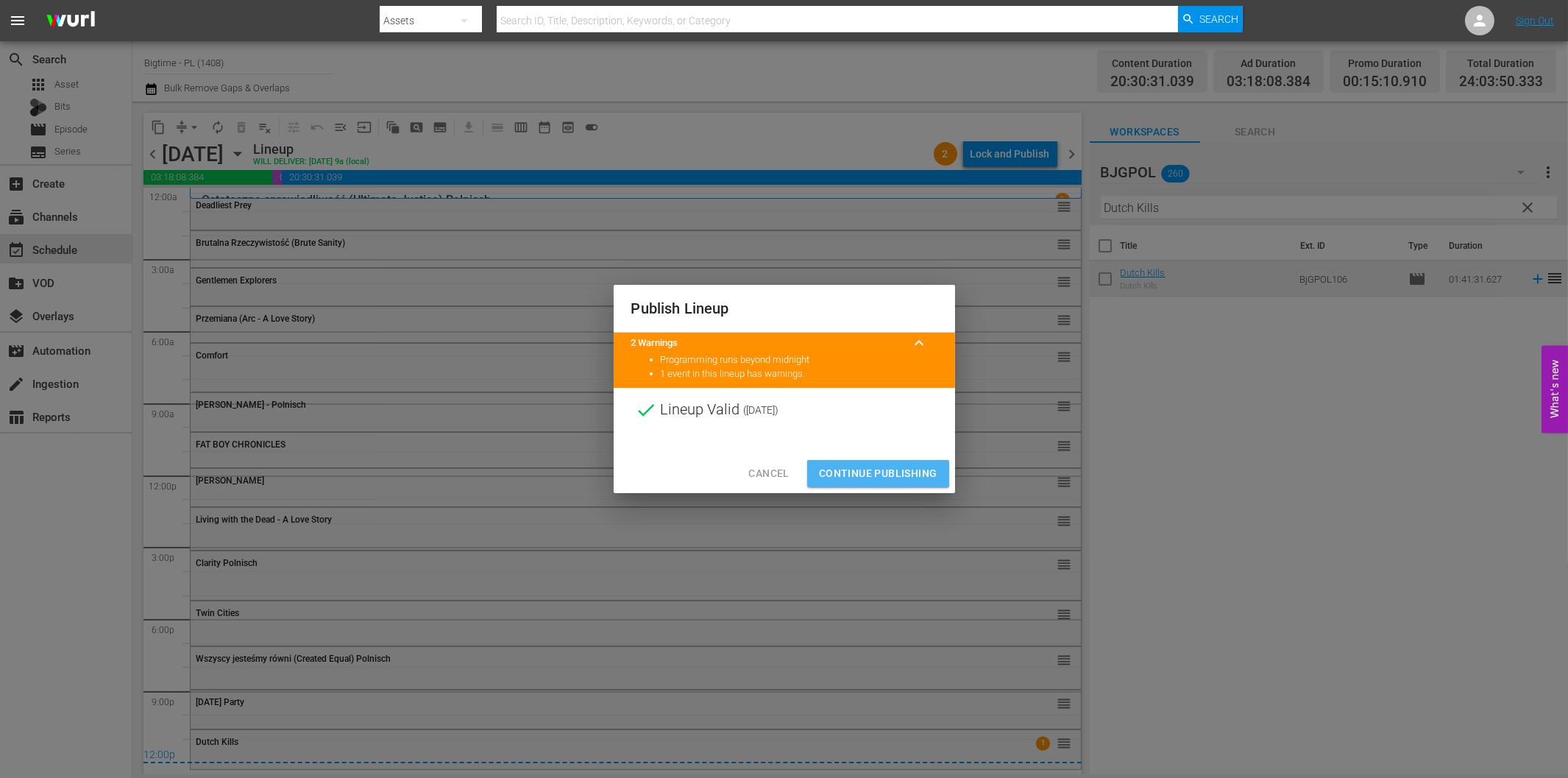
click at [911, 467] on span "Continue Publishing" at bounding box center [878, 473] width 118 height 18
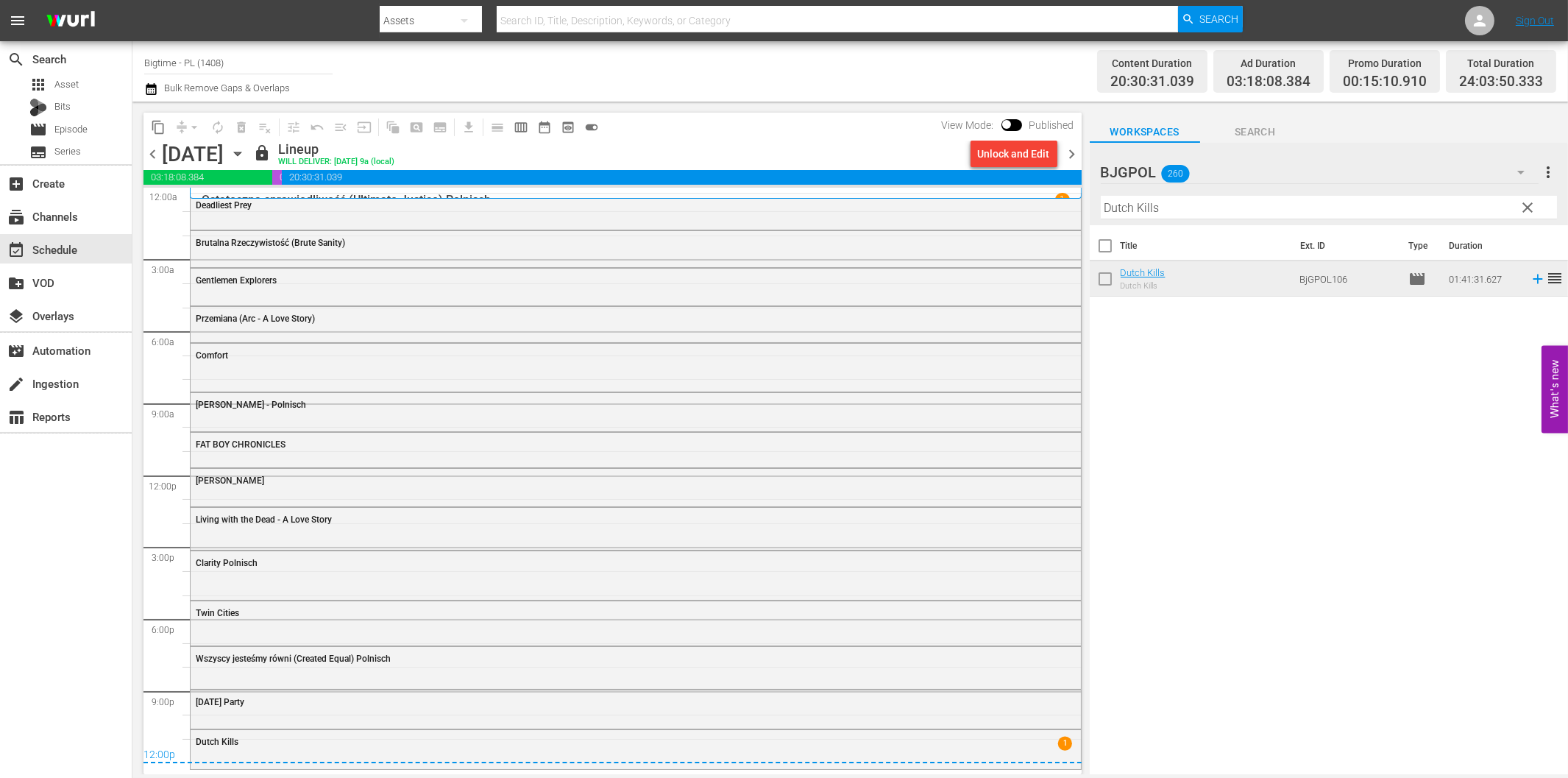
click at [1073, 155] on span "chevron_right" at bounding box center [1072, 154] width 18 height 18
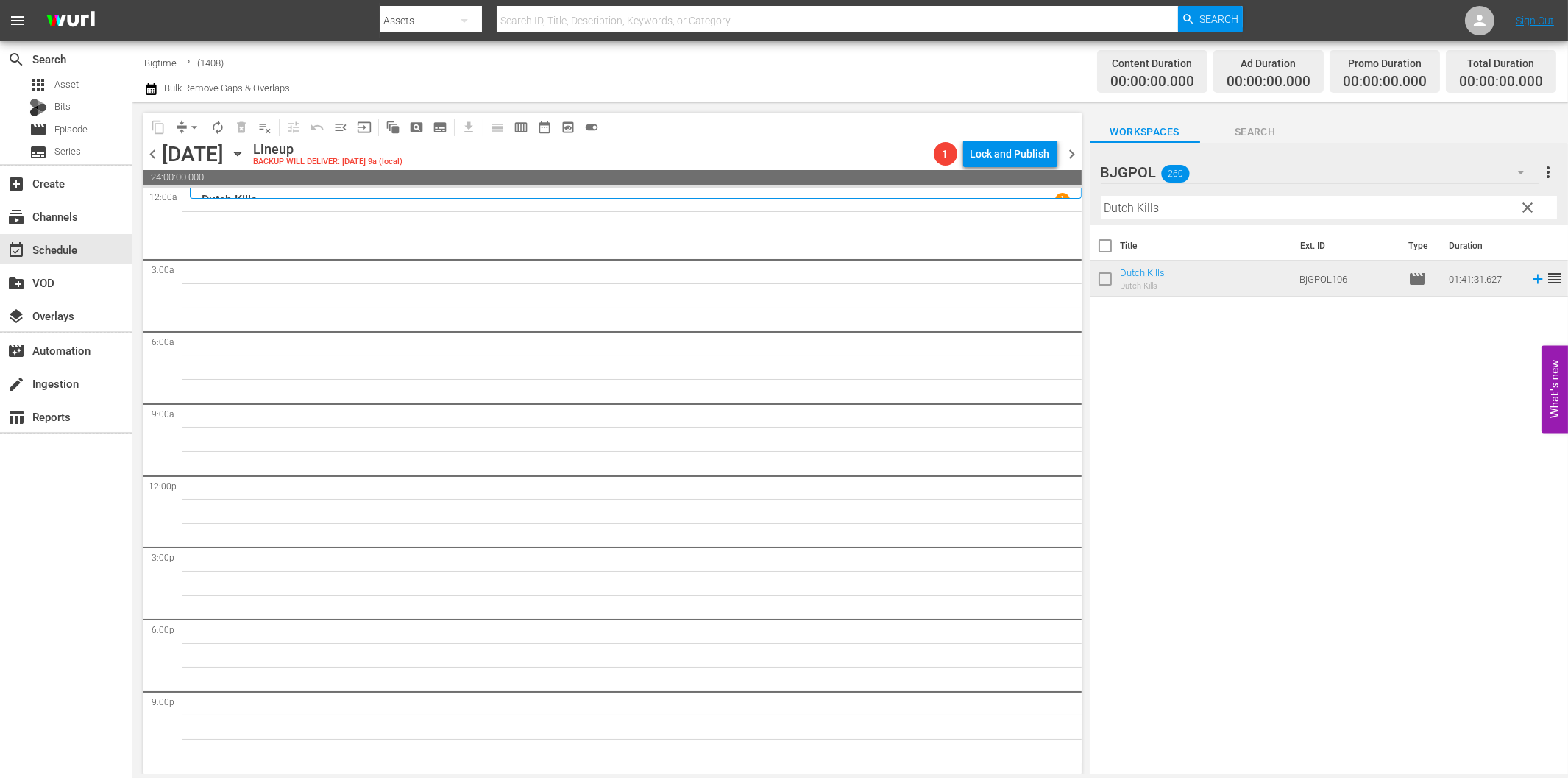
click at [1199, 207] on input "Dutch Kills" at bounding box center [1330, 208] width 457 height 24
paste input "The Hardest Thing"
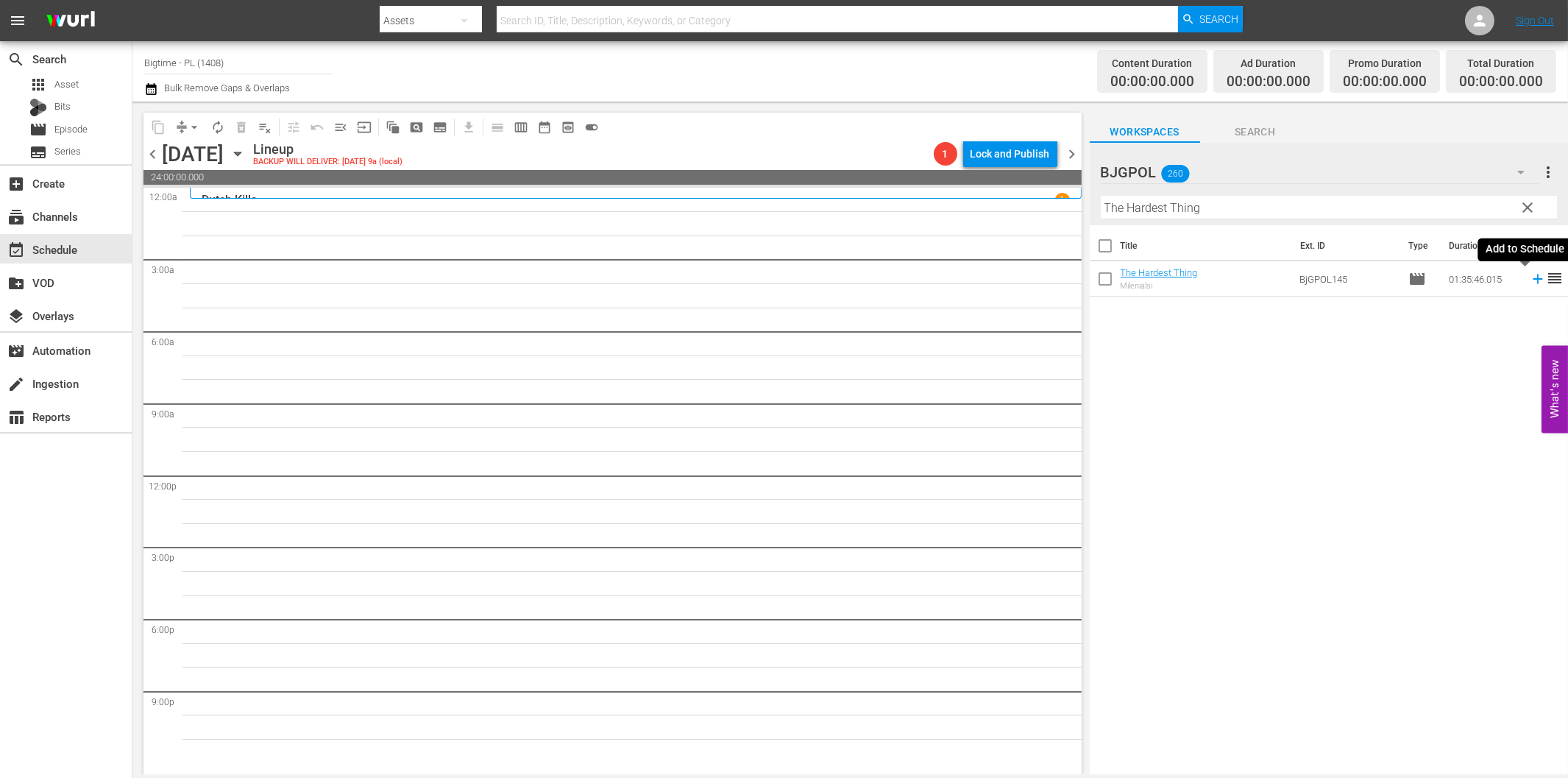
click at [1530, 277] on icon at bounding box center [1538, 278] width 16 height 16
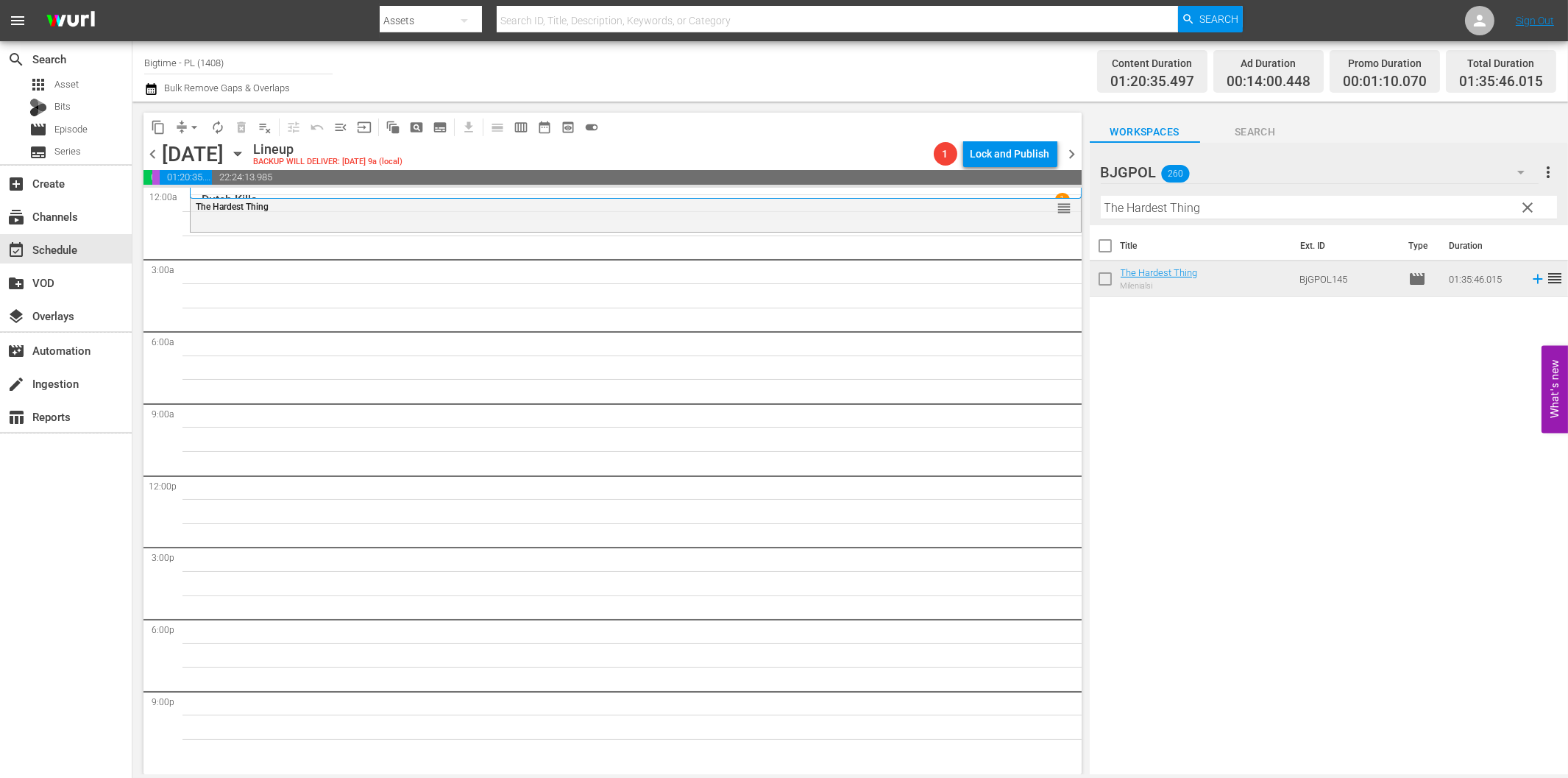
click at [1173, 210] on input "The Hardest Thing" at bounding box center [1330, 208] width 457 height 24
paste input "Congressman"
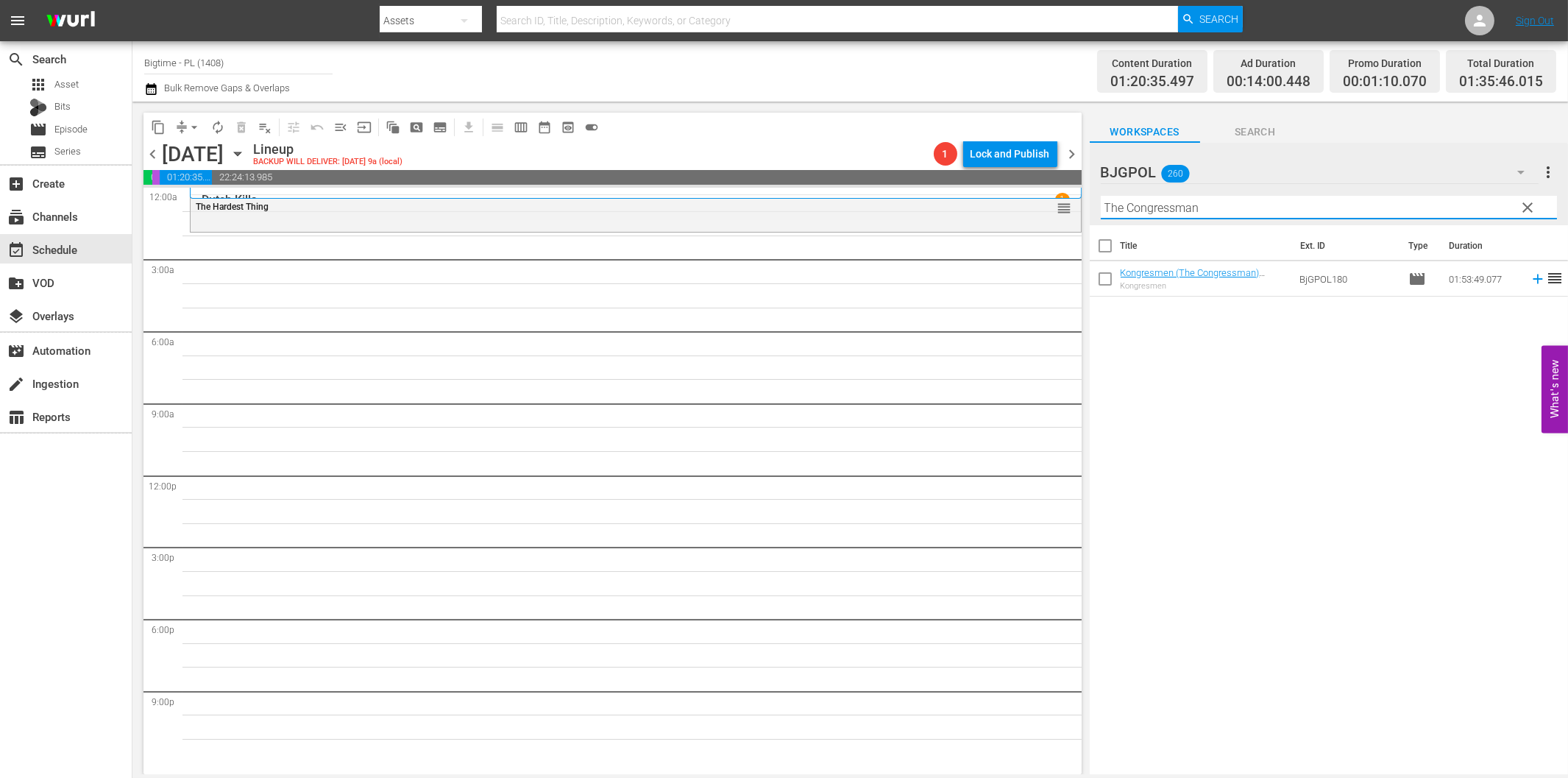
click at [1533, 278] on icon at bounding box center [1537, 279] width 9 height 9
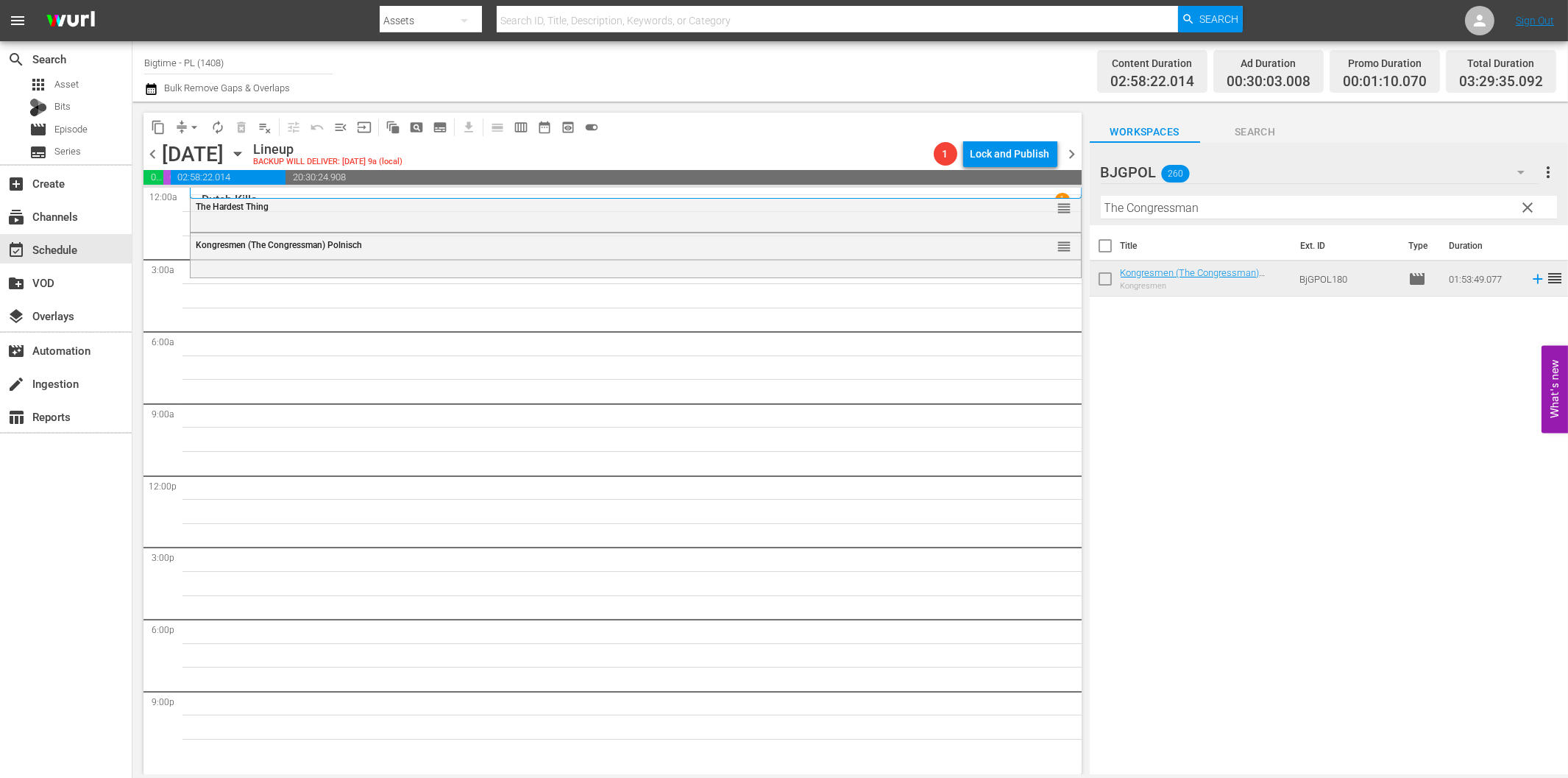
click at [1139, 209] on input "The Congressman" at bounding box center [1330, 208] width 457 height 24
paste input "Beach Love"
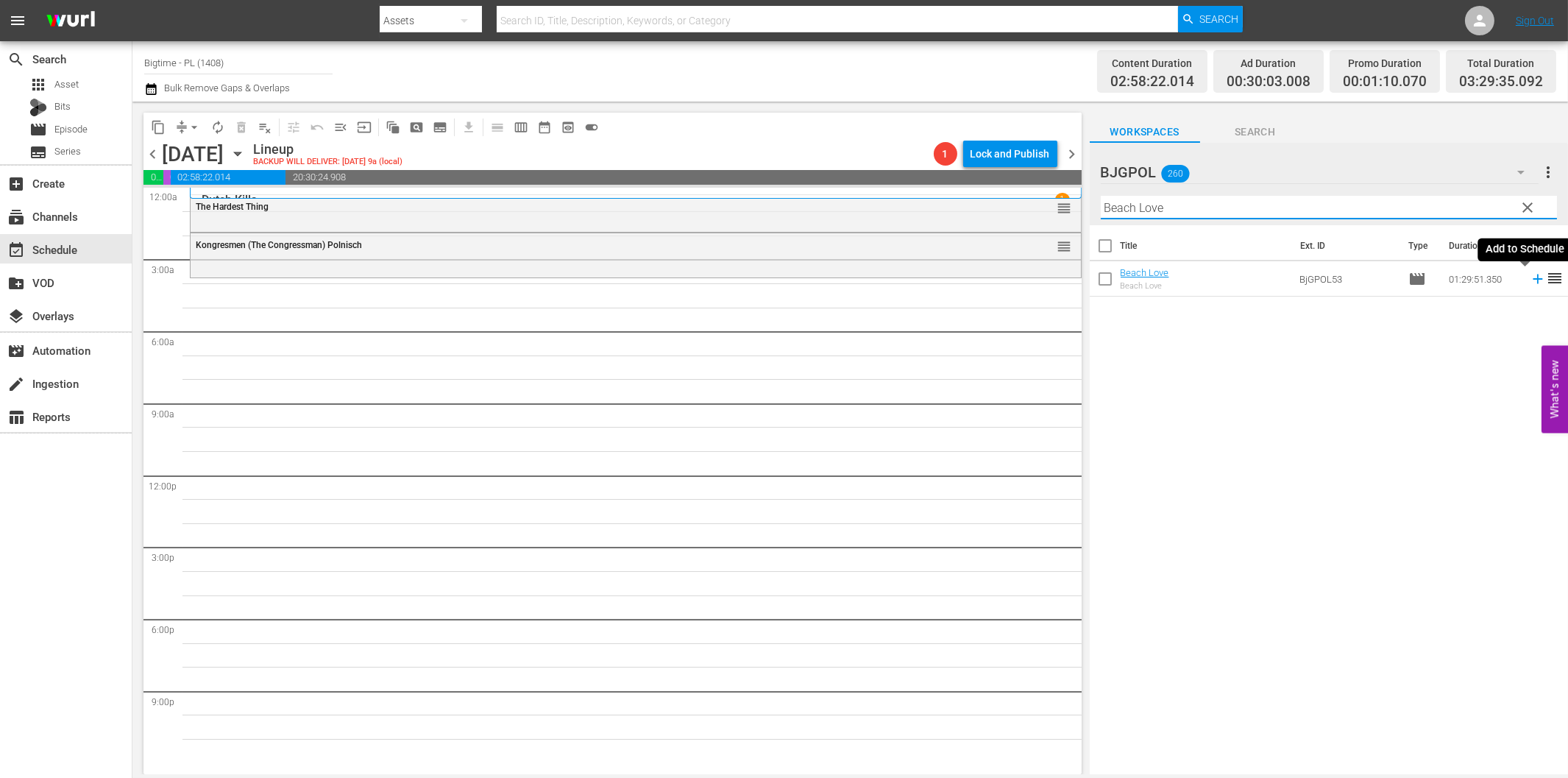
click at [1530, 281] on icon at bounding box center [1538, 278] width 16 height 16
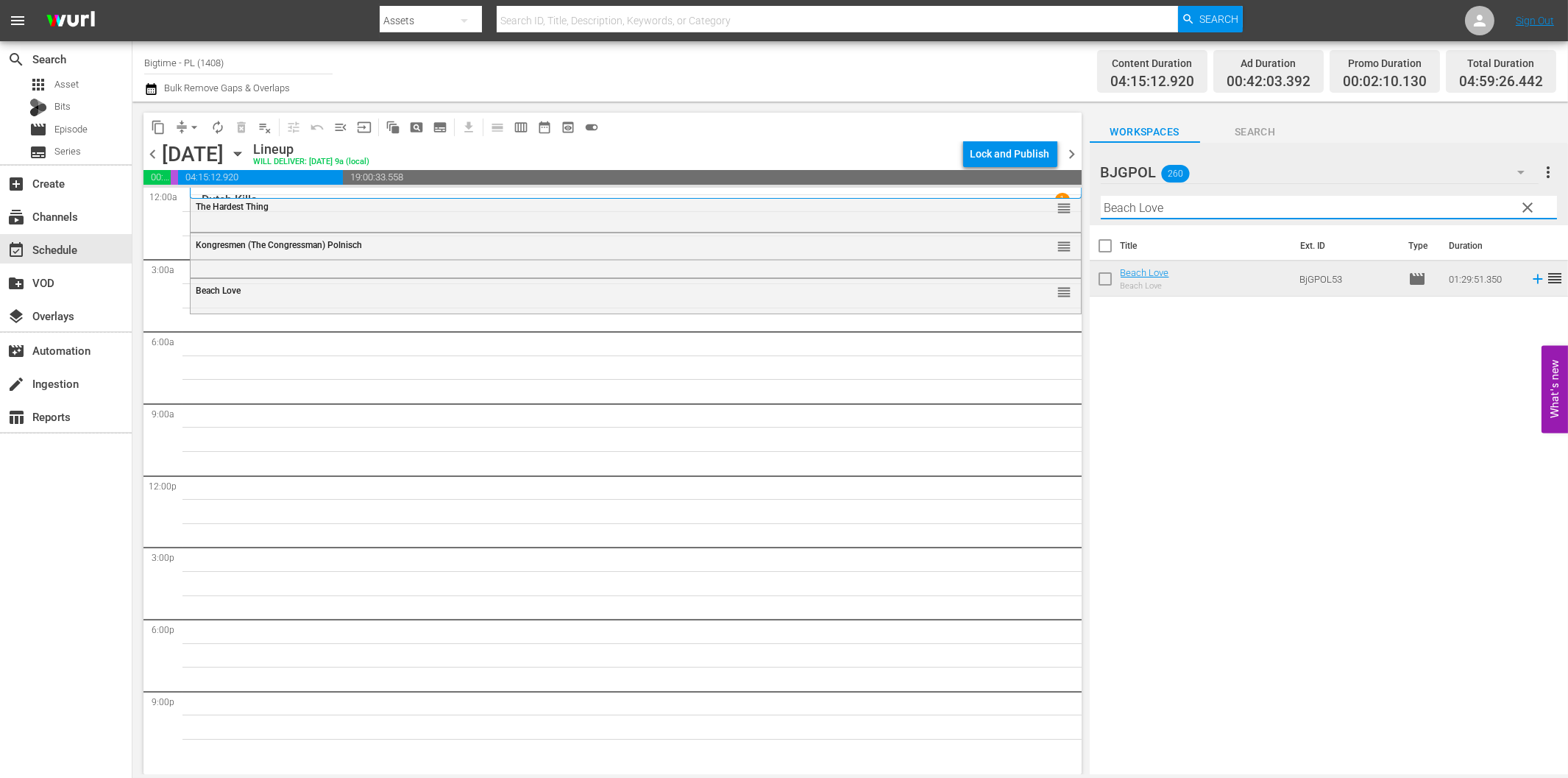
click at [1212, 208] on input "Beach Love" at bounding box center [1330, 208] width 457 height 24
paste input "CainAbel"
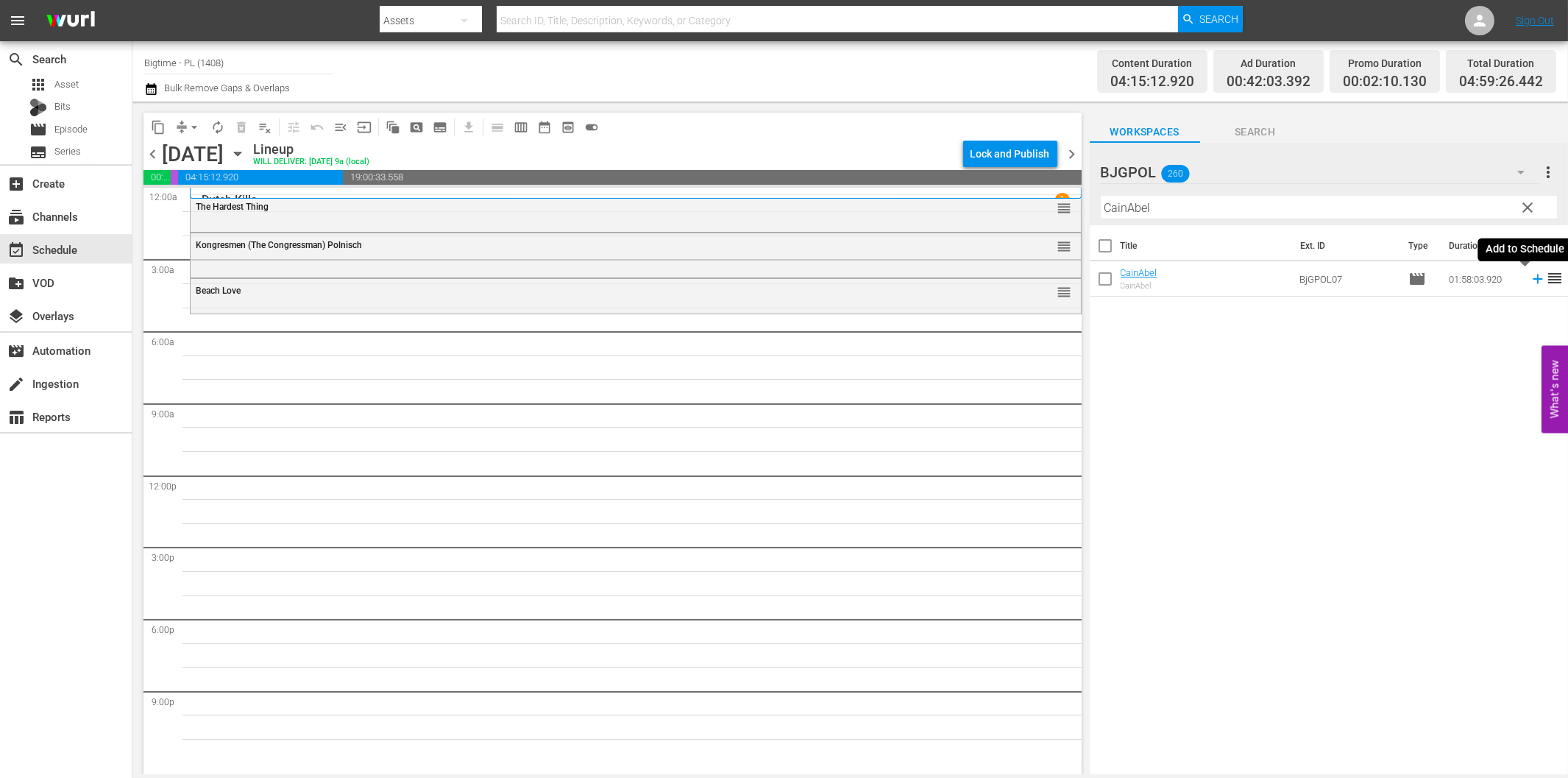
click at [1533, 278] on icon at bounding box center [1537, 279] width 9 height 9
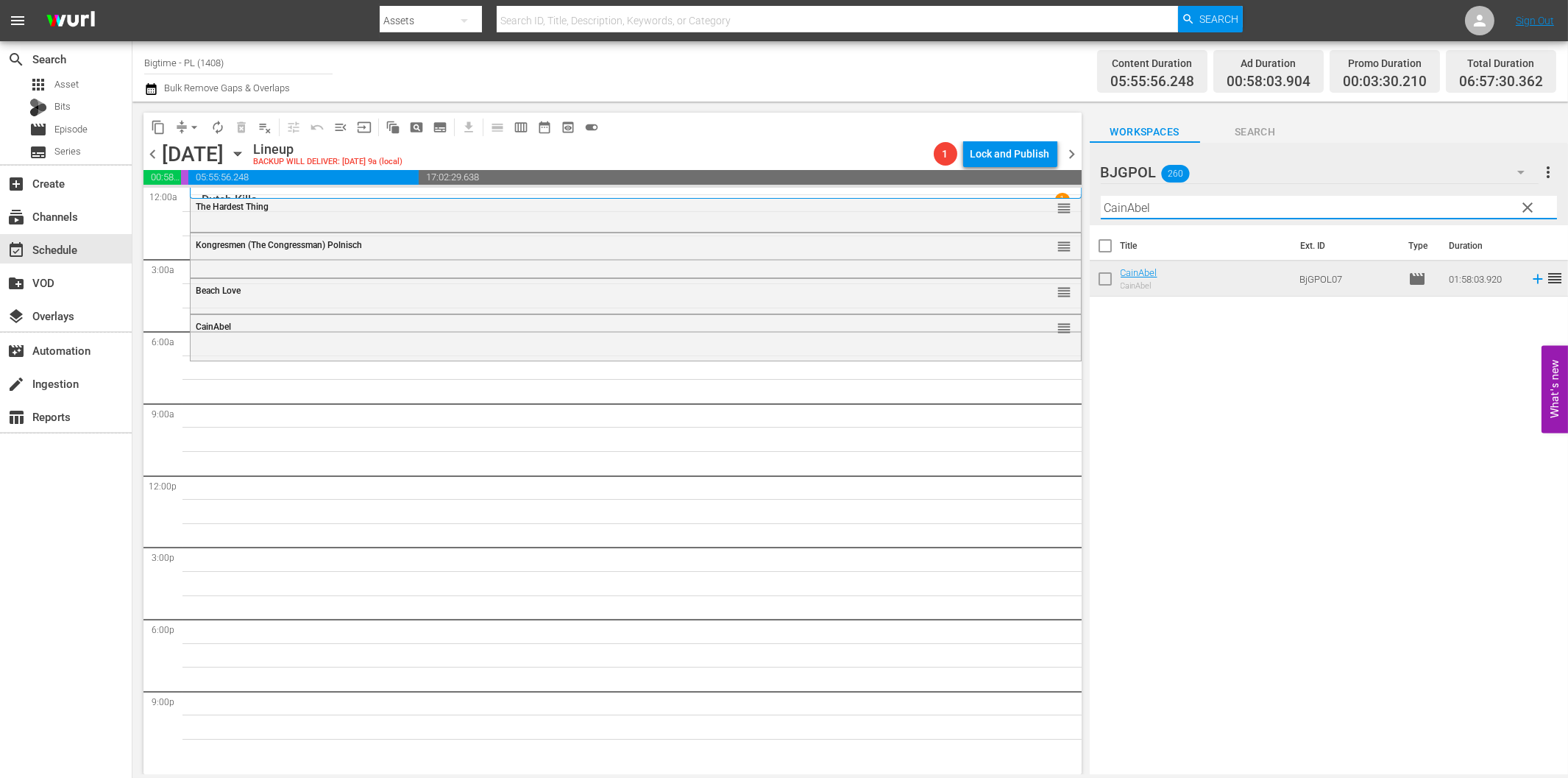
click at [1262, 214] on input "CainAbel" at bounding box center [1330, 208] width 457 height 24
paste input "Hope Dances"
click at [1533, 280] on icon at bounding box center [1537, 279] width 9 height 9
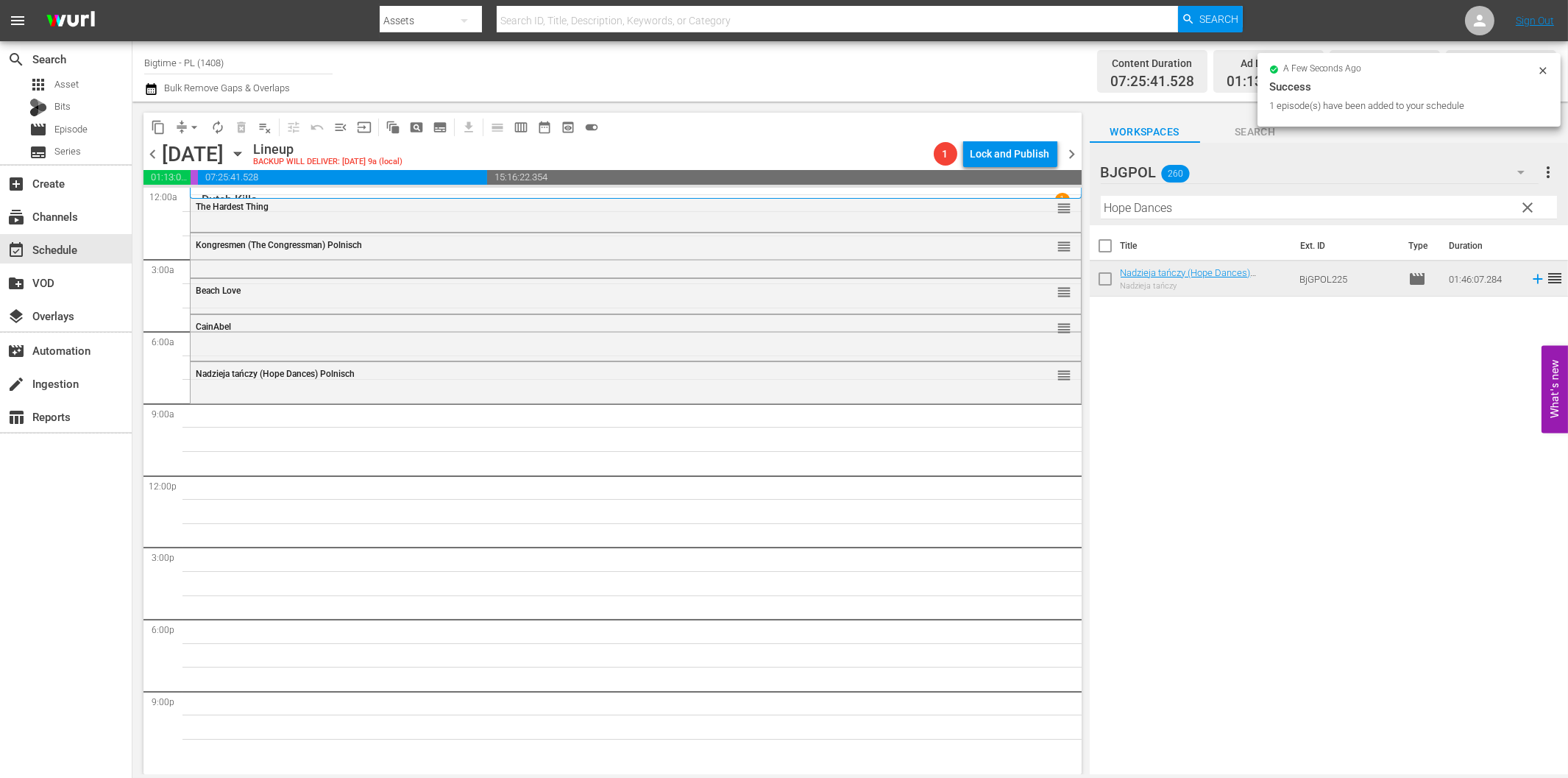
click at [1173, 209] on input "Hope Dances" at bounding box center [1330, 208] width 457 height 24
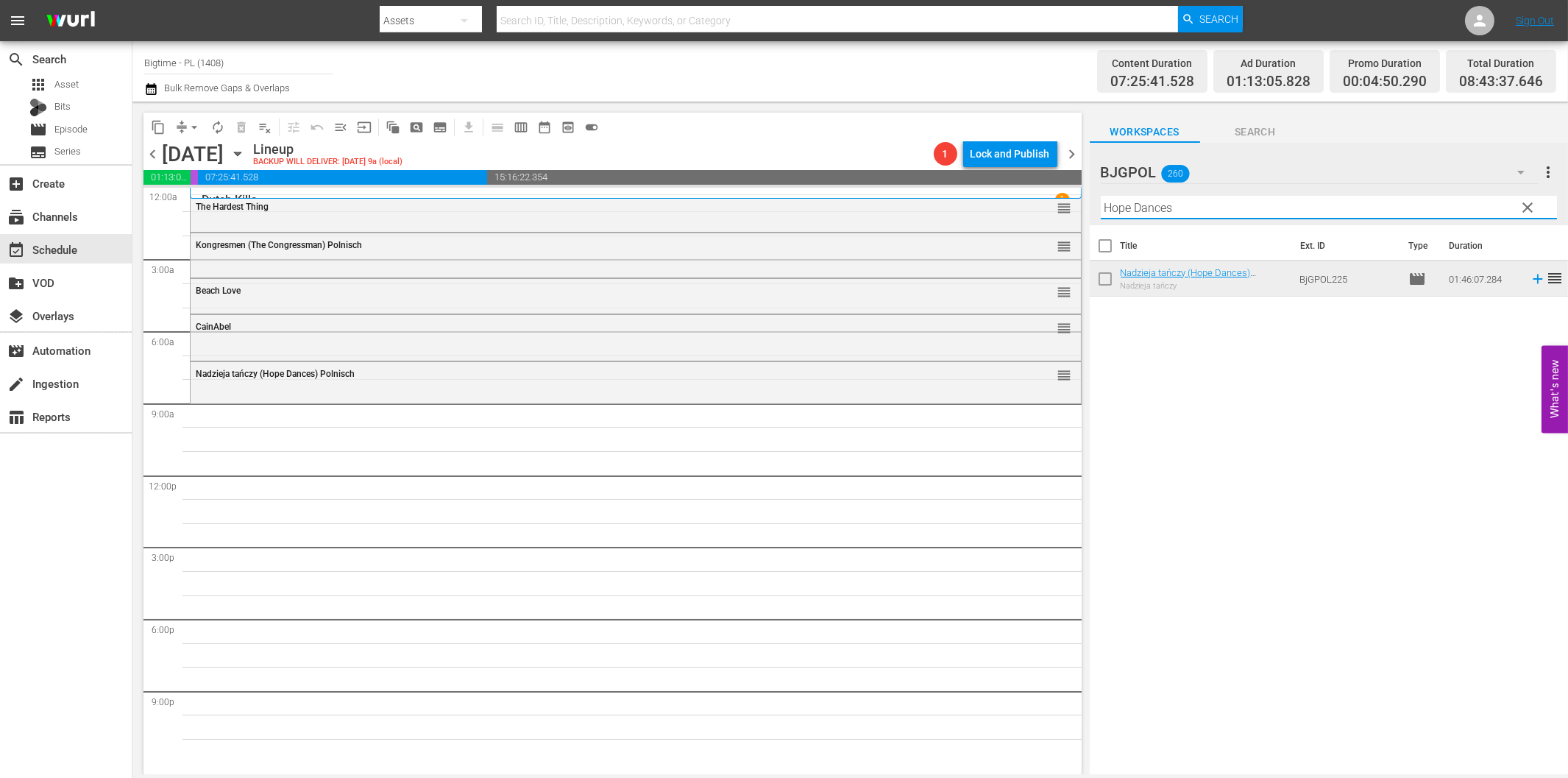
paste input "[PERSON_NAME]"
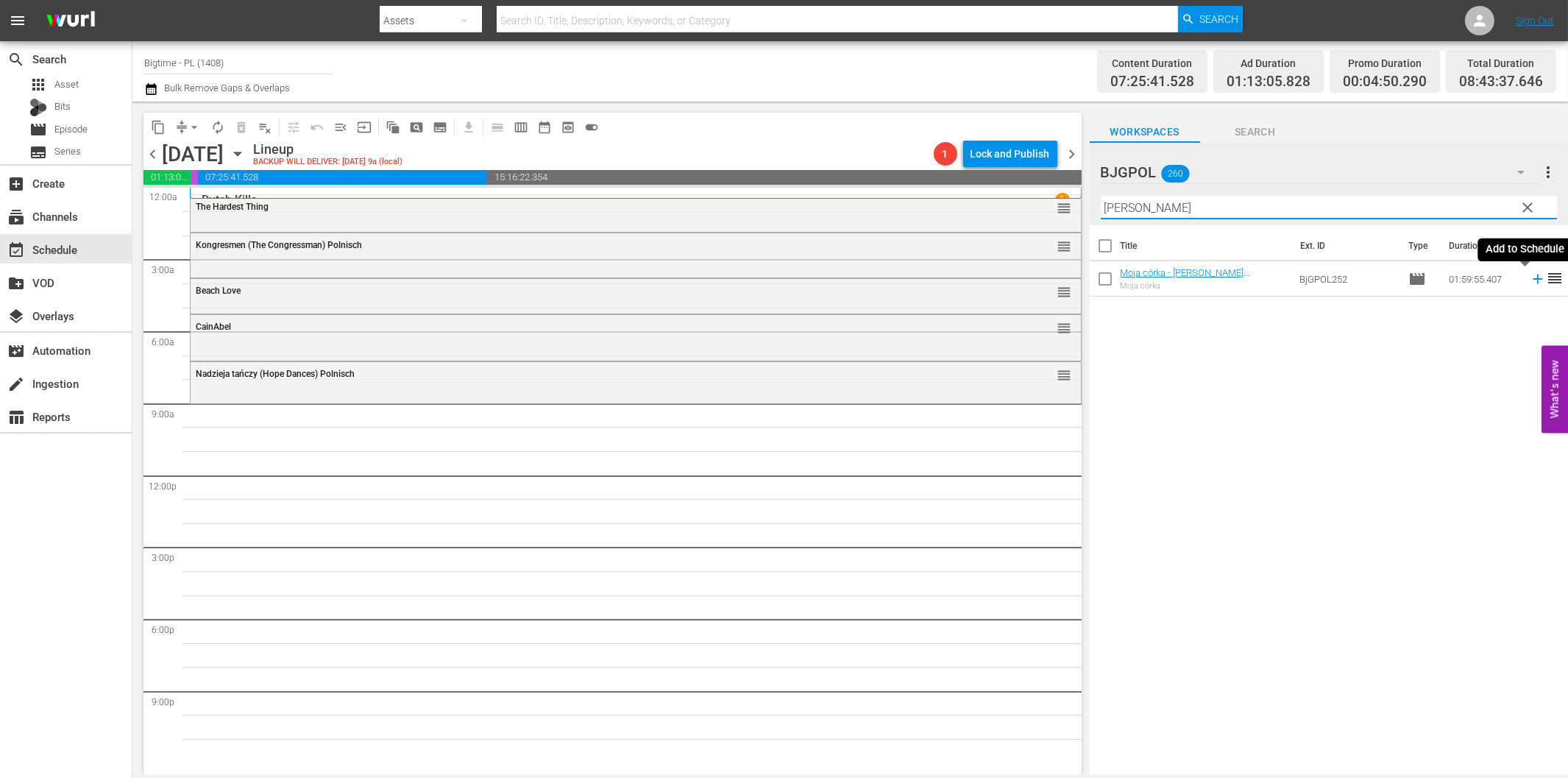
click at [1530, 282] on icon at bounding box center [1538, 278] width 16 height 16
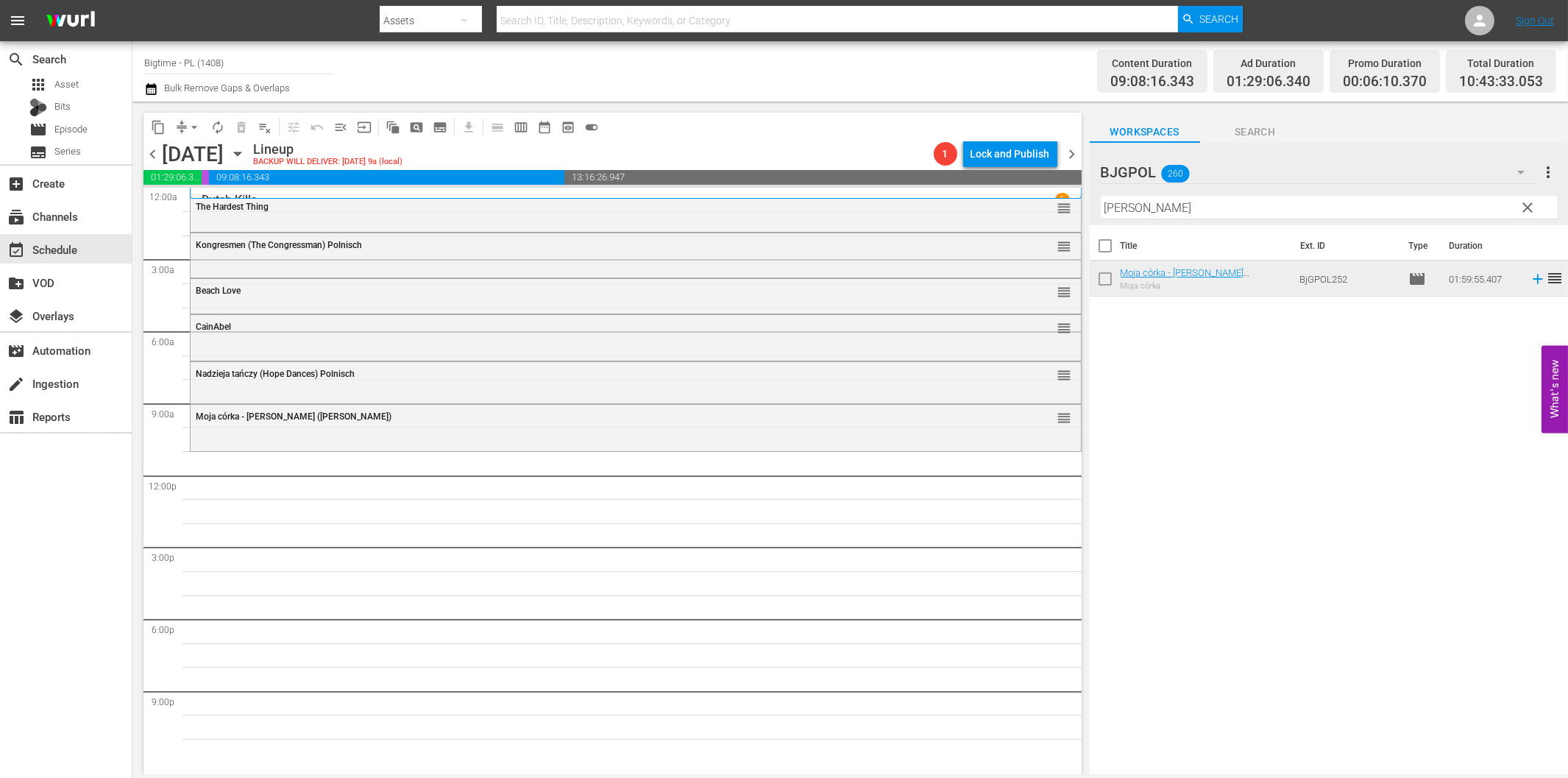
click at [1218, 213] on input "[PERSON_NAME]" at bounding box center [1330, 208] width 457 height 24
paste input "[PERSON_NAME] Hills Bandits"
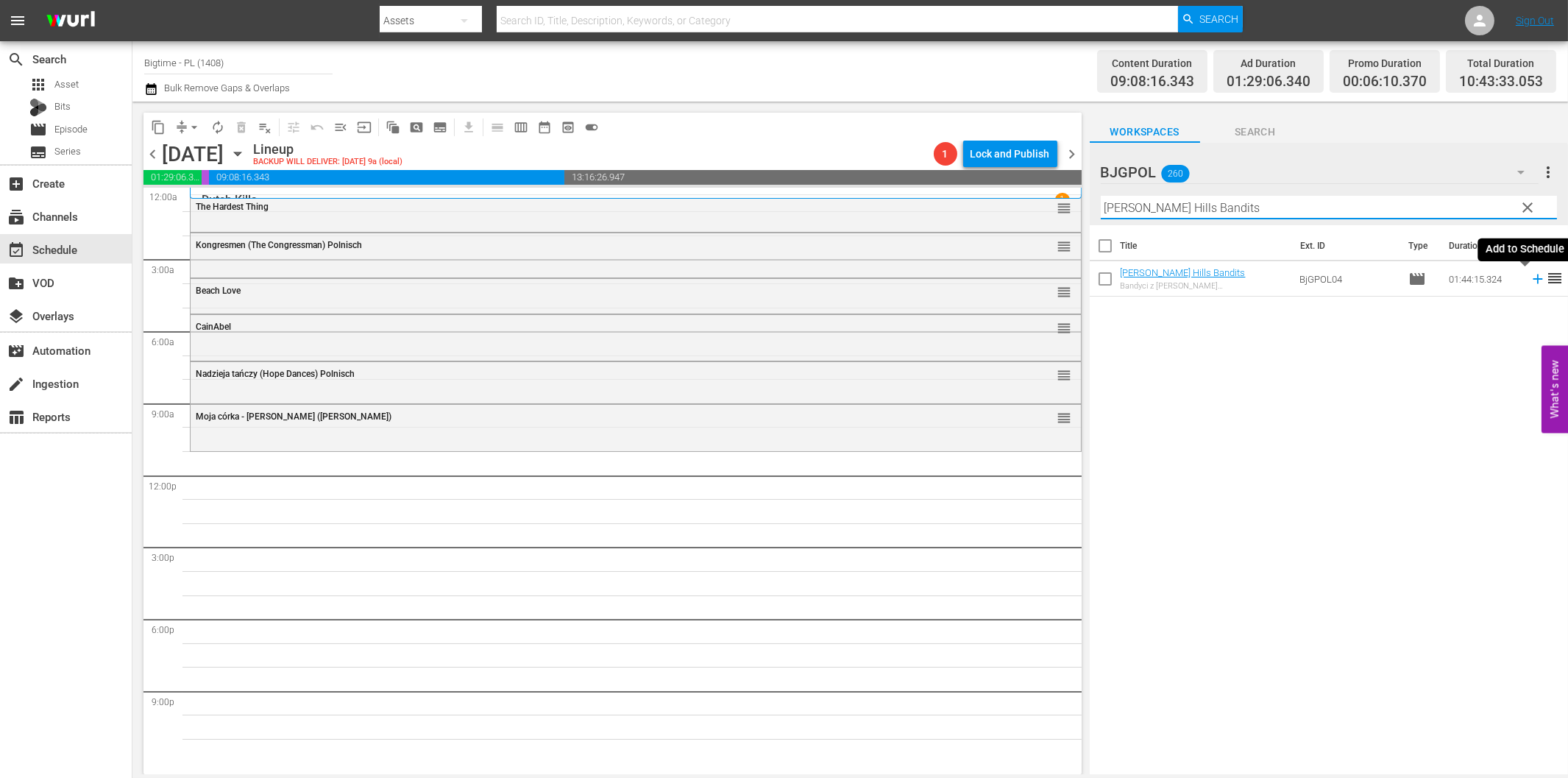
click at [1530, 281] on icon at bounding box center [1538, 278] width 16 height 16
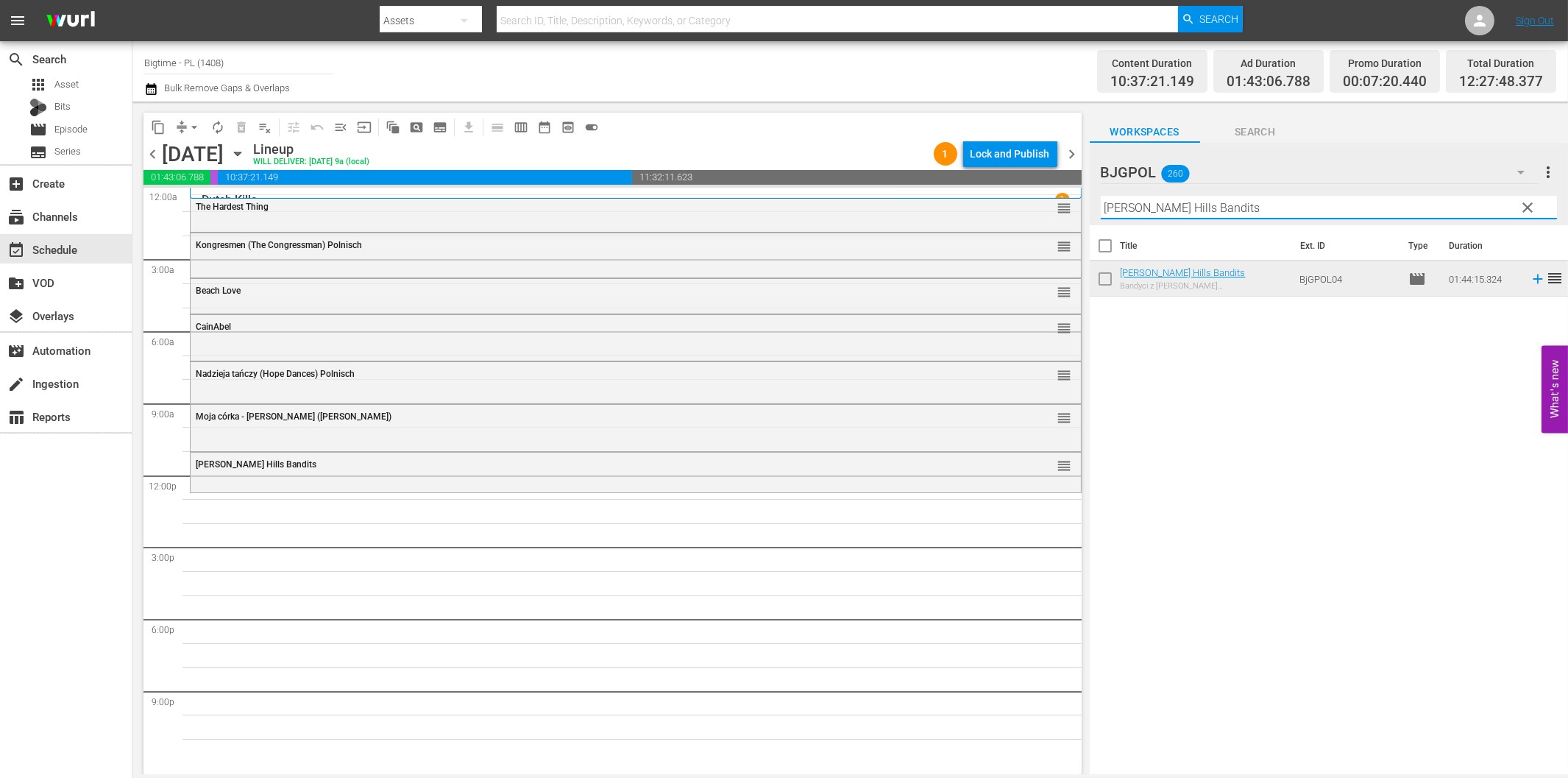
click at [1261, 209] on input "[PERSON_NAME] Hills Bandits" at bounding box center [1330, 208] width 457 height 24
paste input "lur Circle"
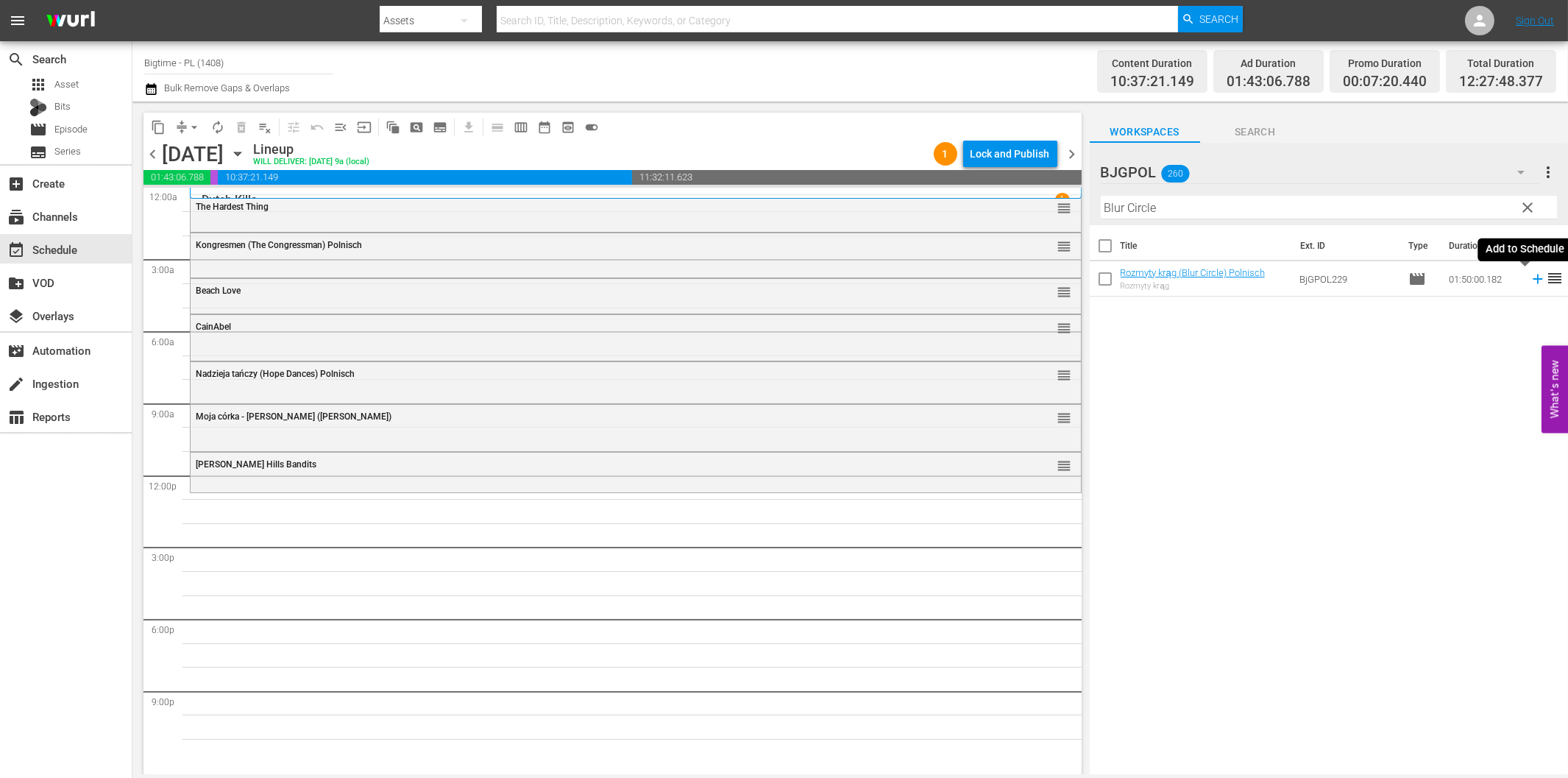
click at [1533, 280] on icon at bounding box center [1537, 279] width 9 height 9
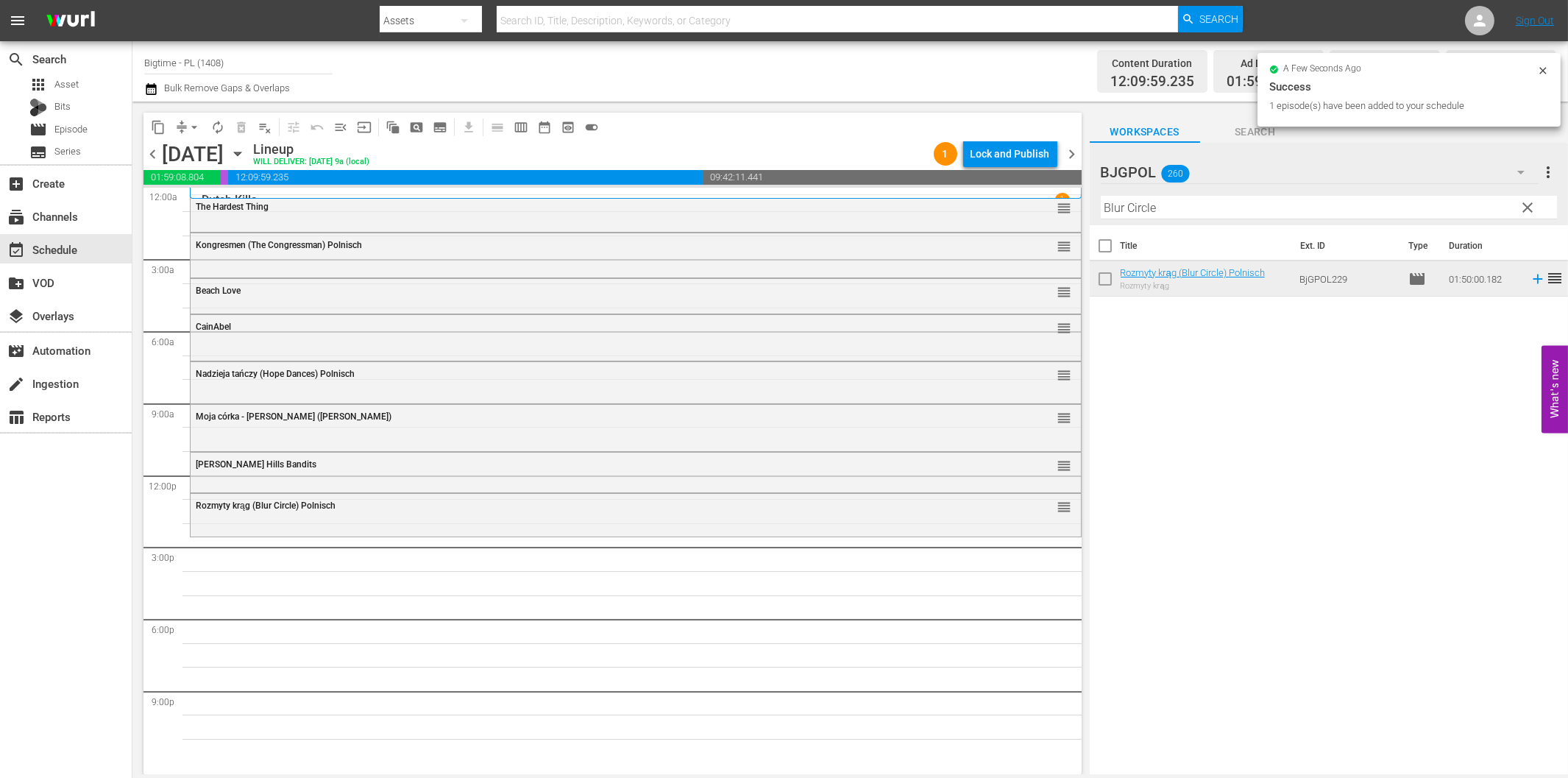
click at [1190, 198] on input "Blur Circle" at bounding box center [1330, 208] width 457 height 24
paste input "Forsaken Son"
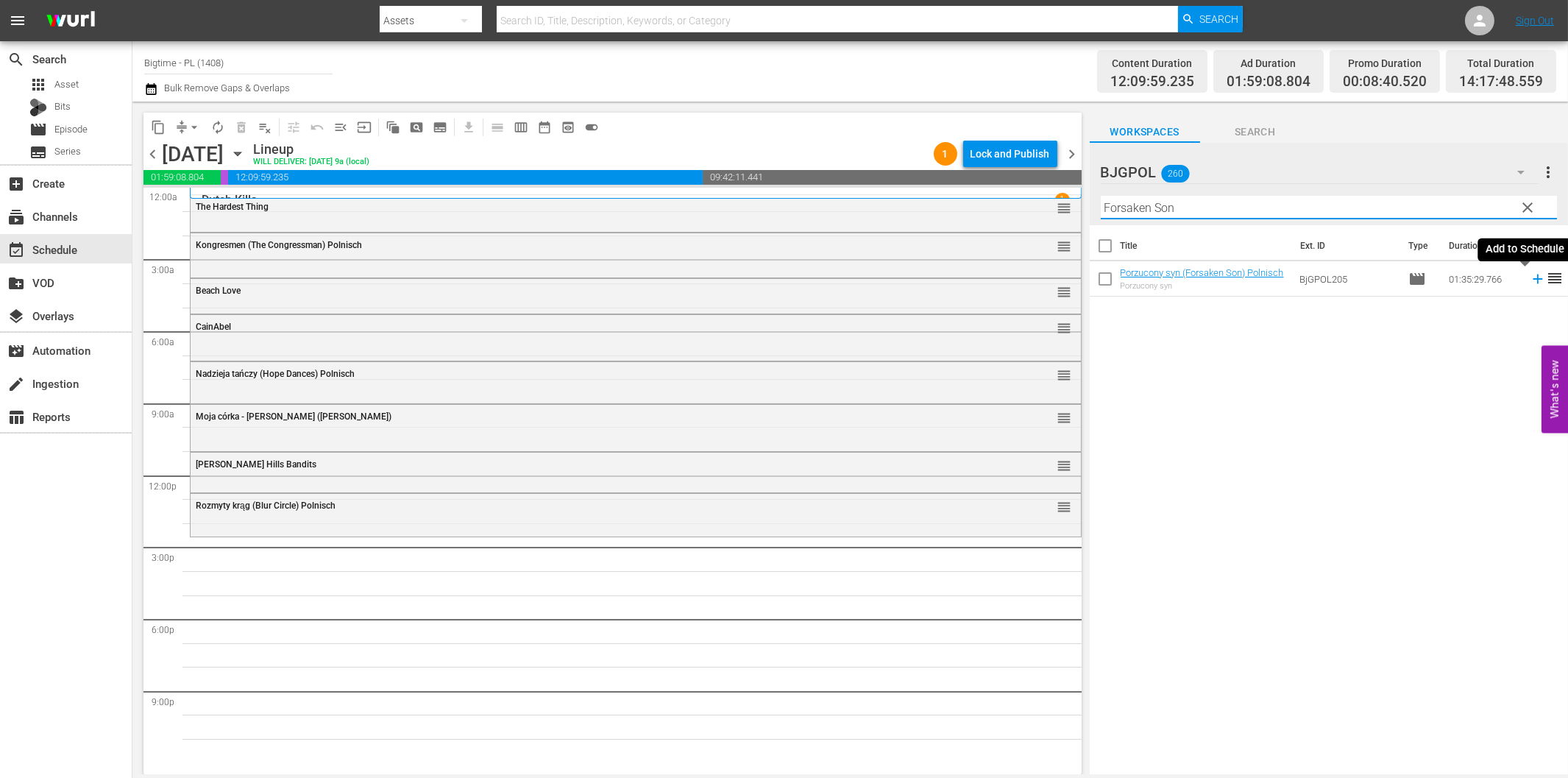
click at [1530, 274] on icon at bounding box center [1538, 278] width 16 height 16
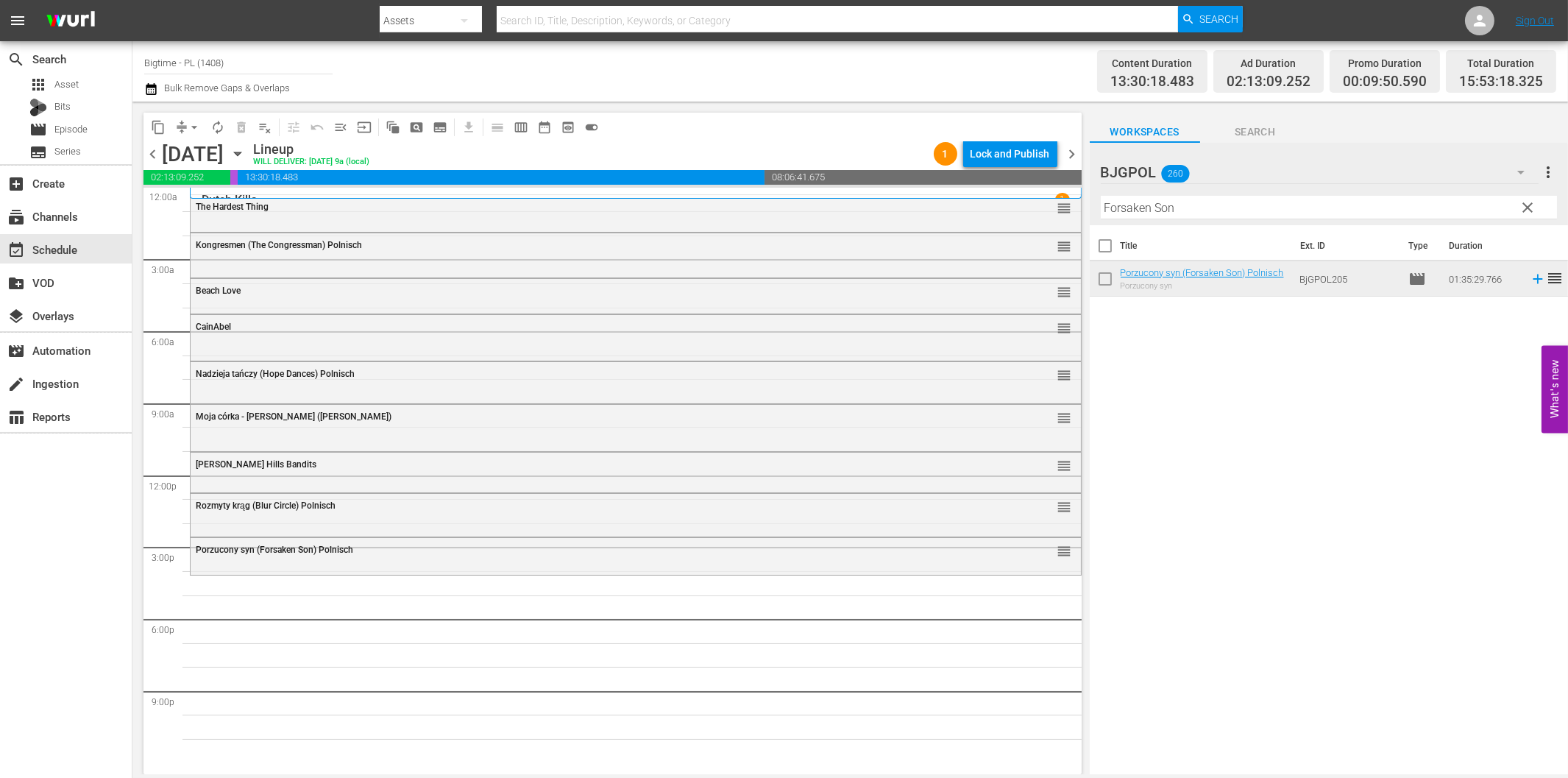
click at [1162, 211] on input "Forsaken Son" at bounding box center [1330, 208] width 457 height 24
paste input "Thick"
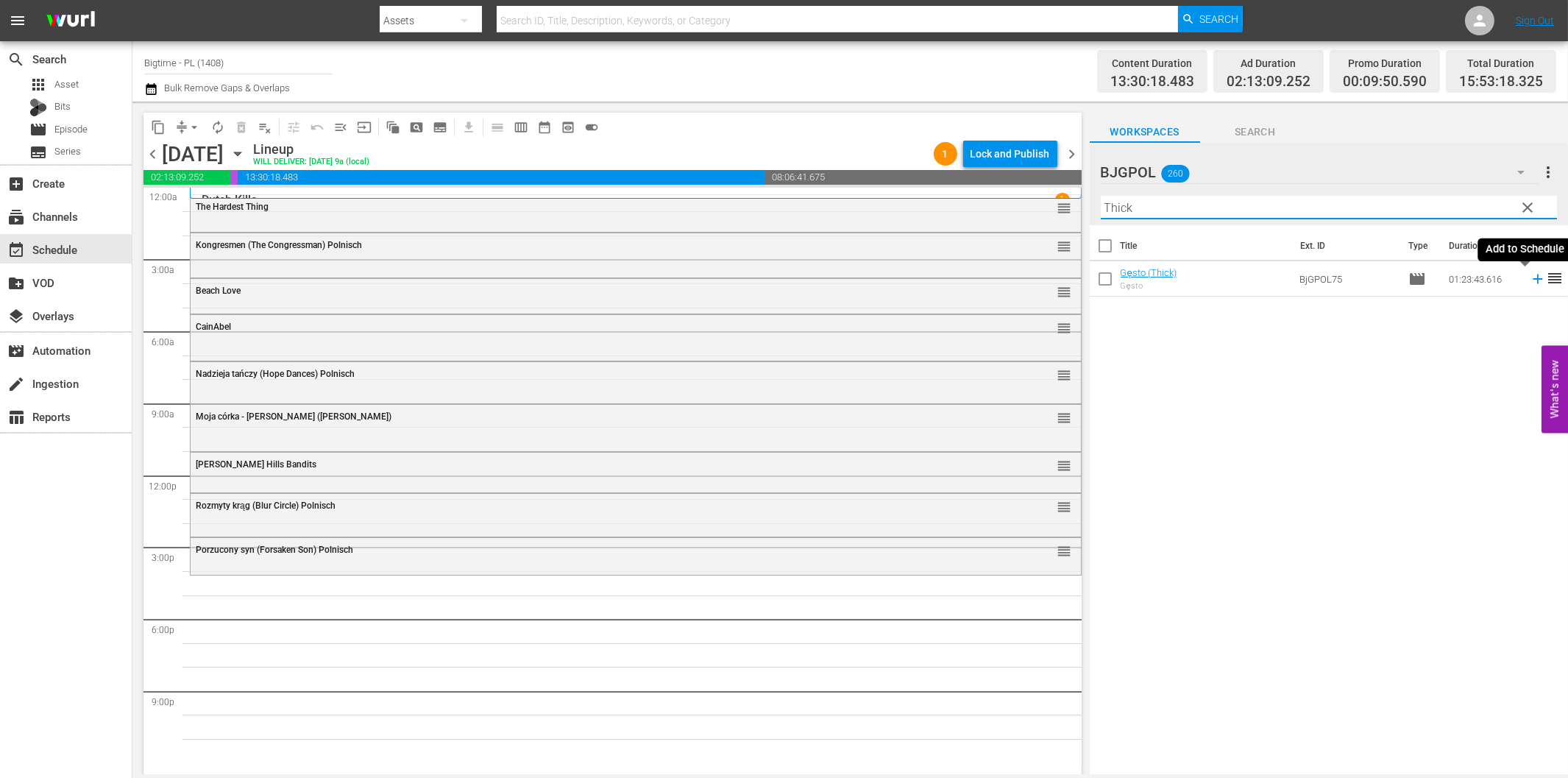
click at [1533, 280] on icon at bounding box center [1537, 279] width 9 height 9
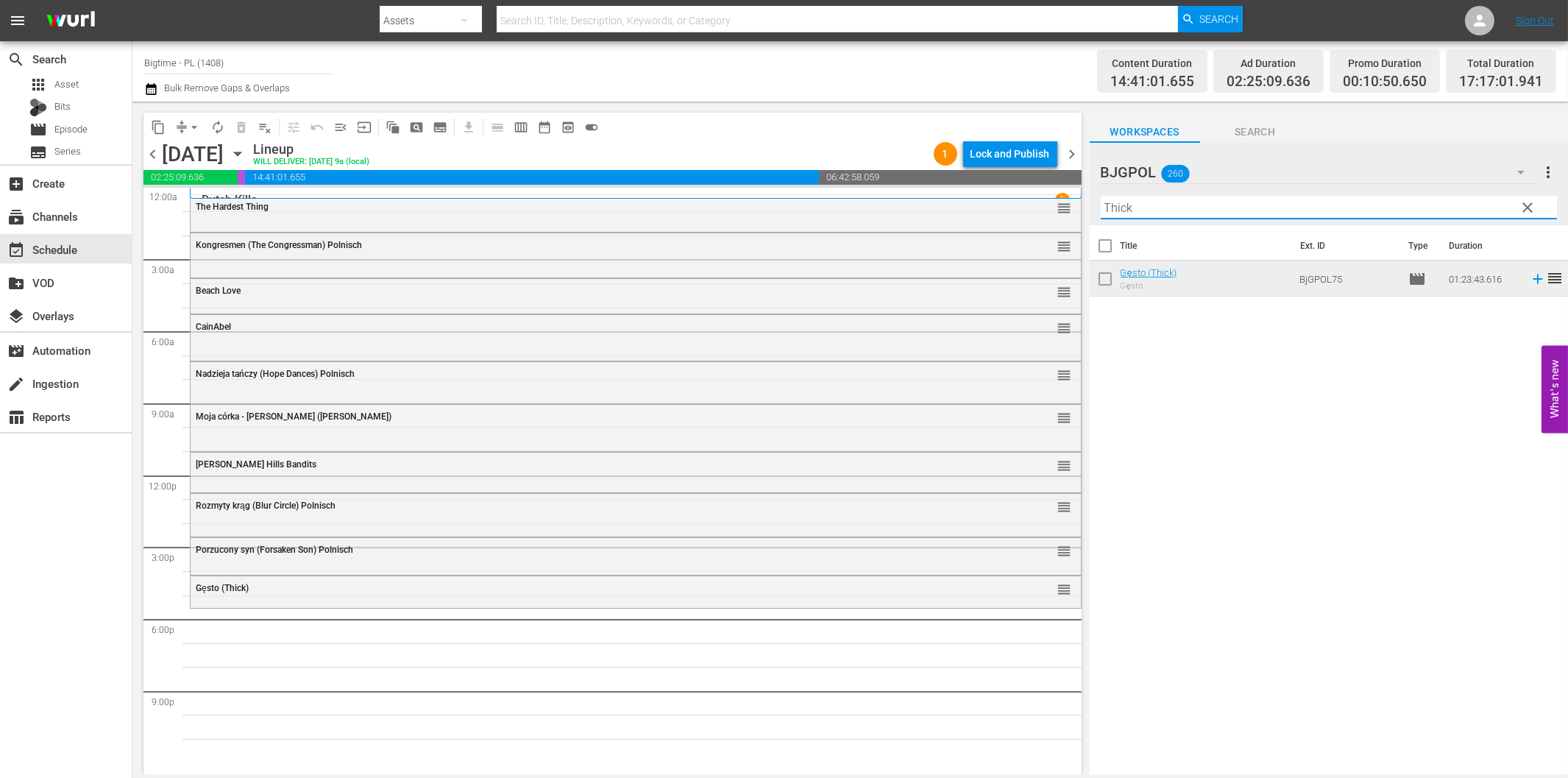
click at [1186, 207] on input "Thick" at bounding box center [1330, 208] width 457 height 24
paste input "Stunt Games"
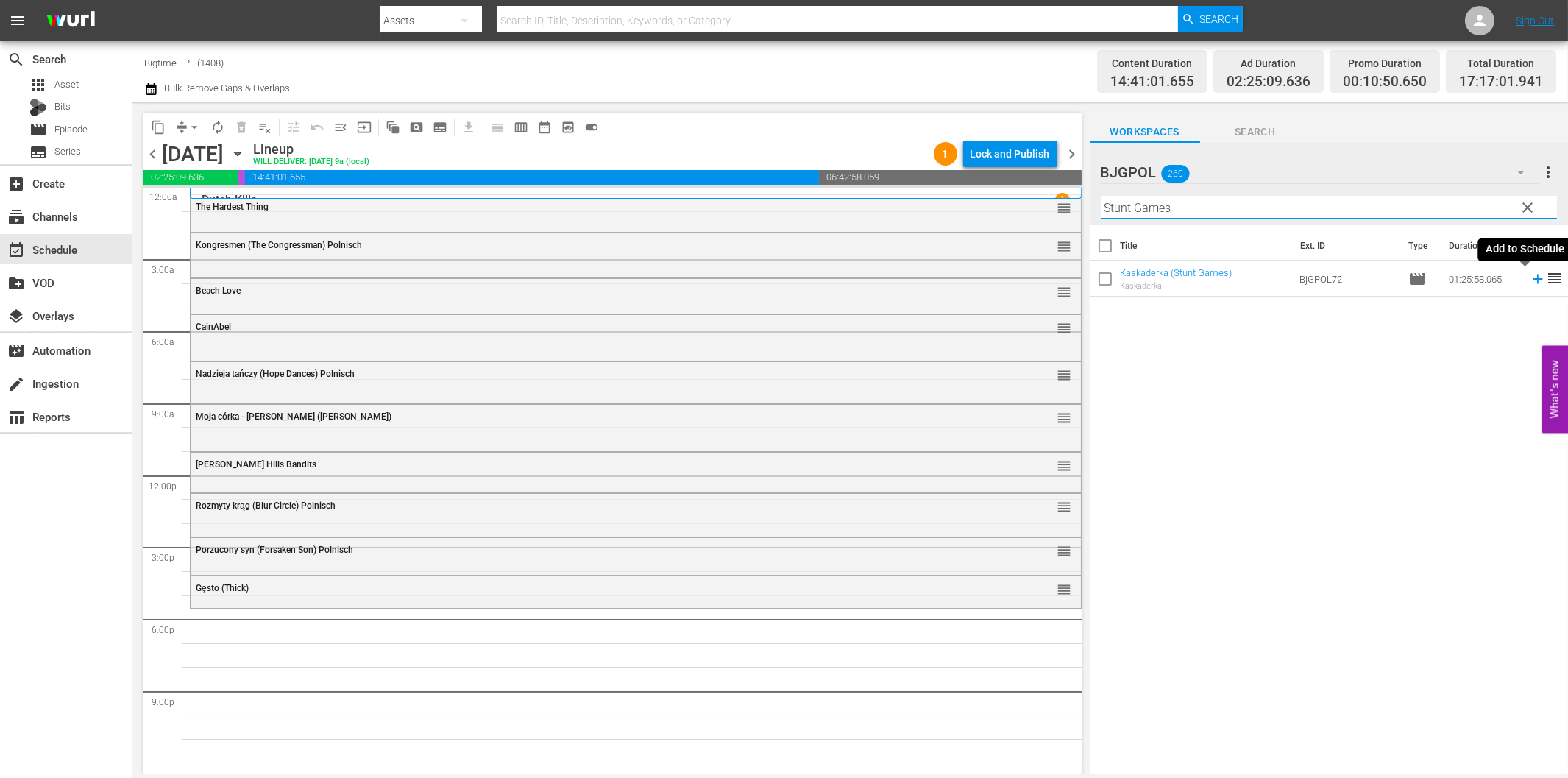
click at [1533, 280] on icon at bounding box center [1537, 279] width 9 height 9
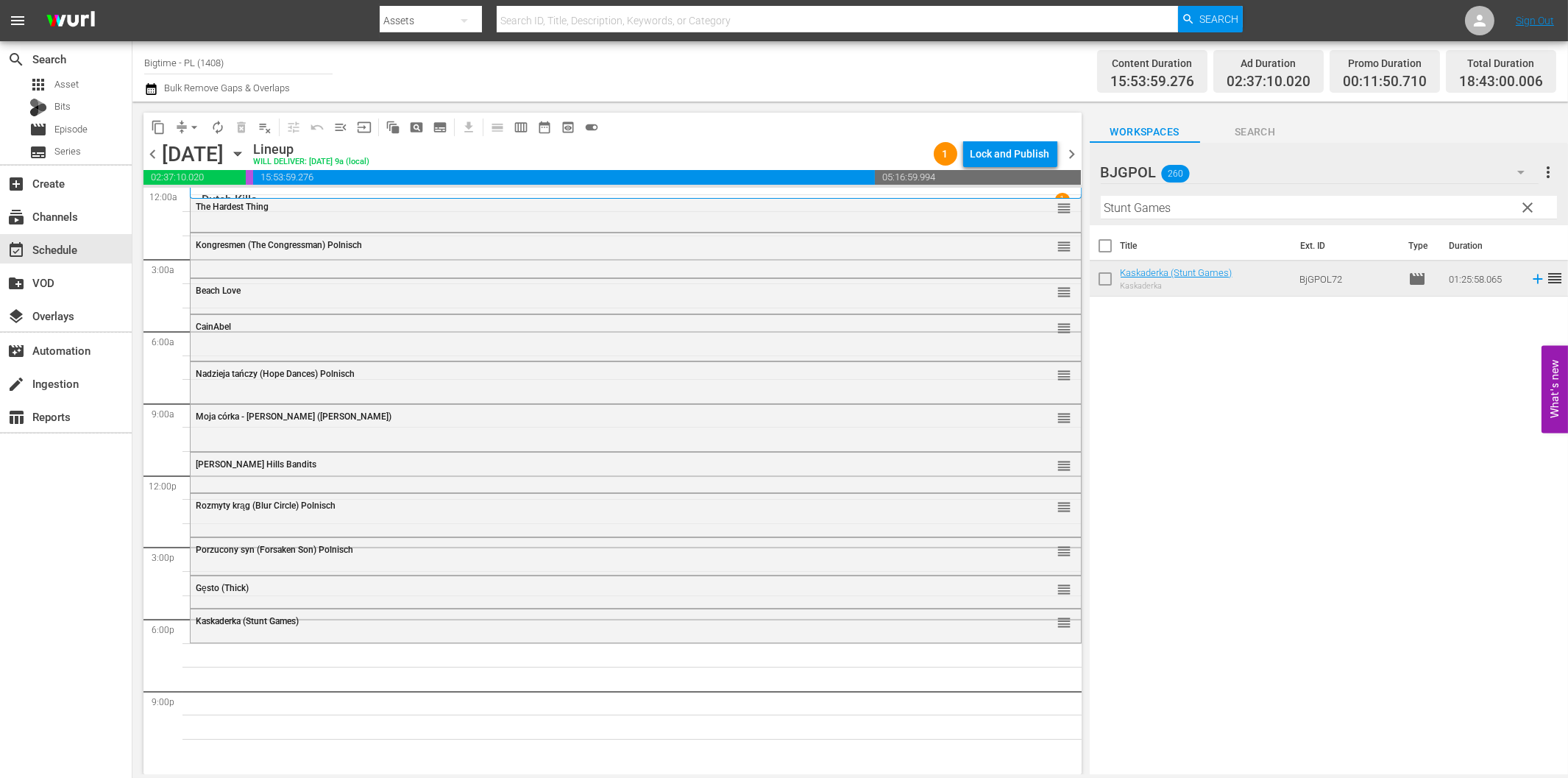
click at [1172, 204] on input "Stunt Games" at bounding box center [1330, 208] width 457 height 24
paste input "Bathing Franky"
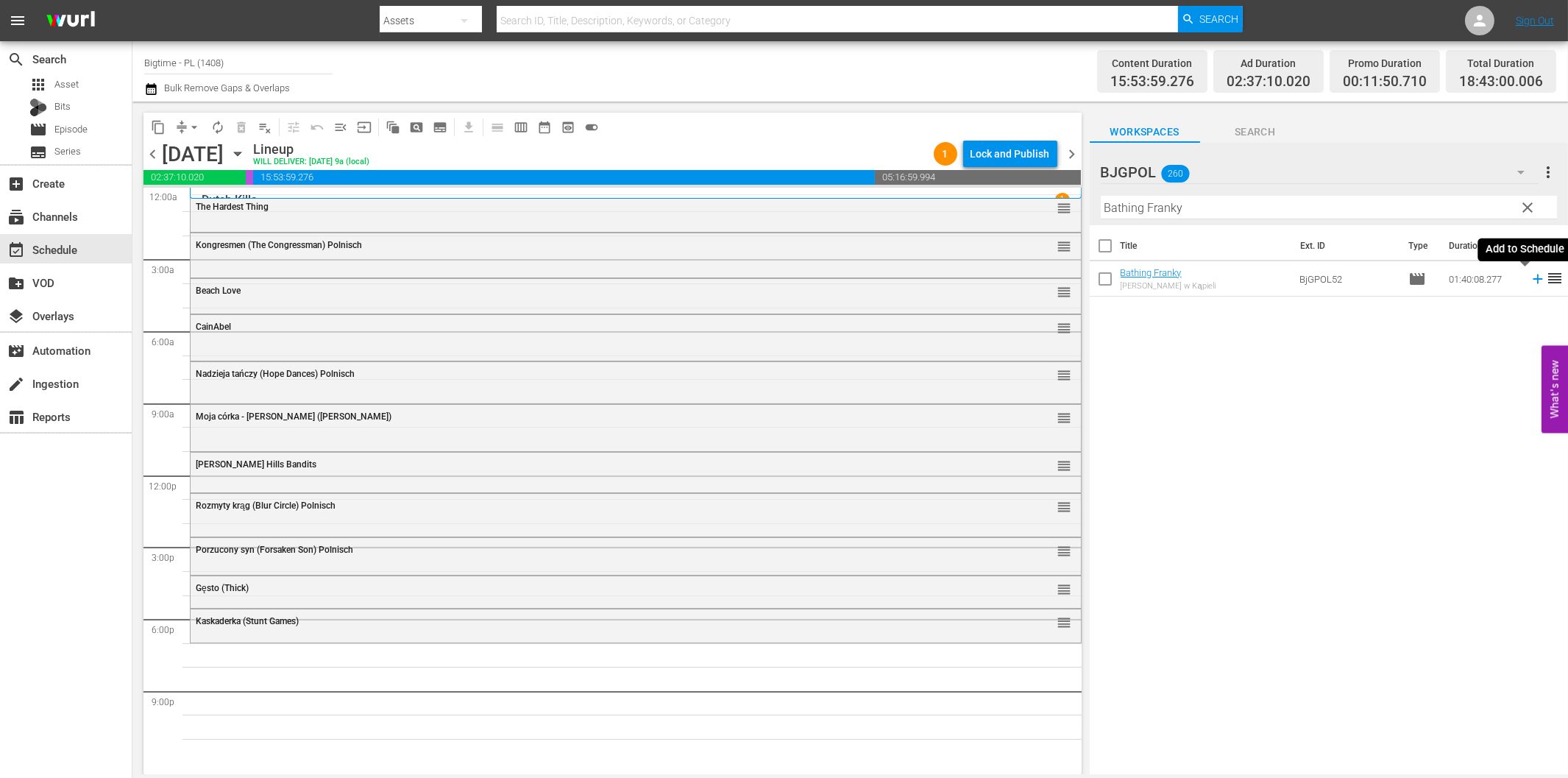
click at [1533, 278] on icon at bounding box center [1537, 279] width 9 height 9
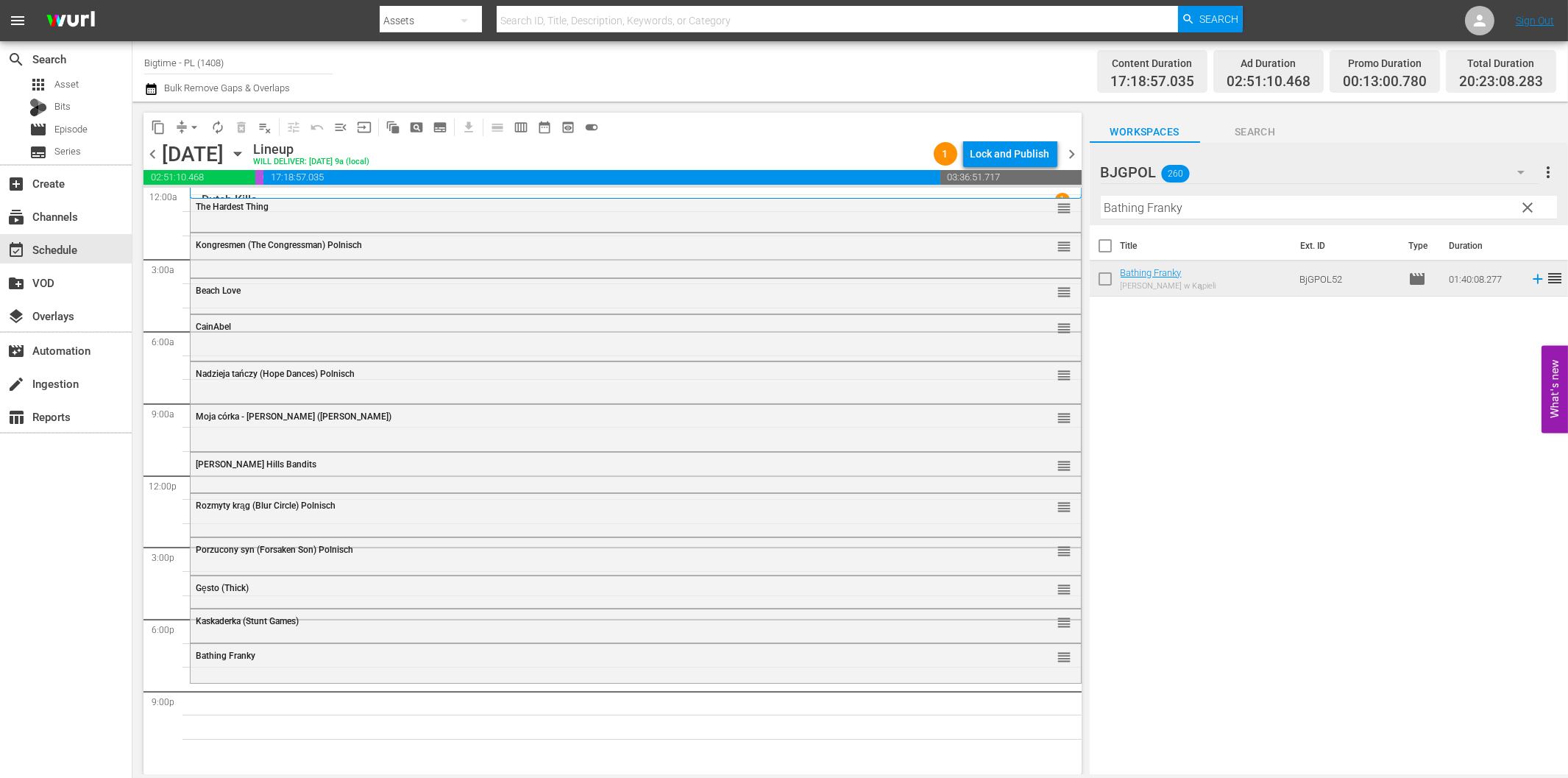
click at [1282, 211] on input "Bathing Franky" at bounding box center [1330, 208] width 457 height 24
paste input "Cloned"
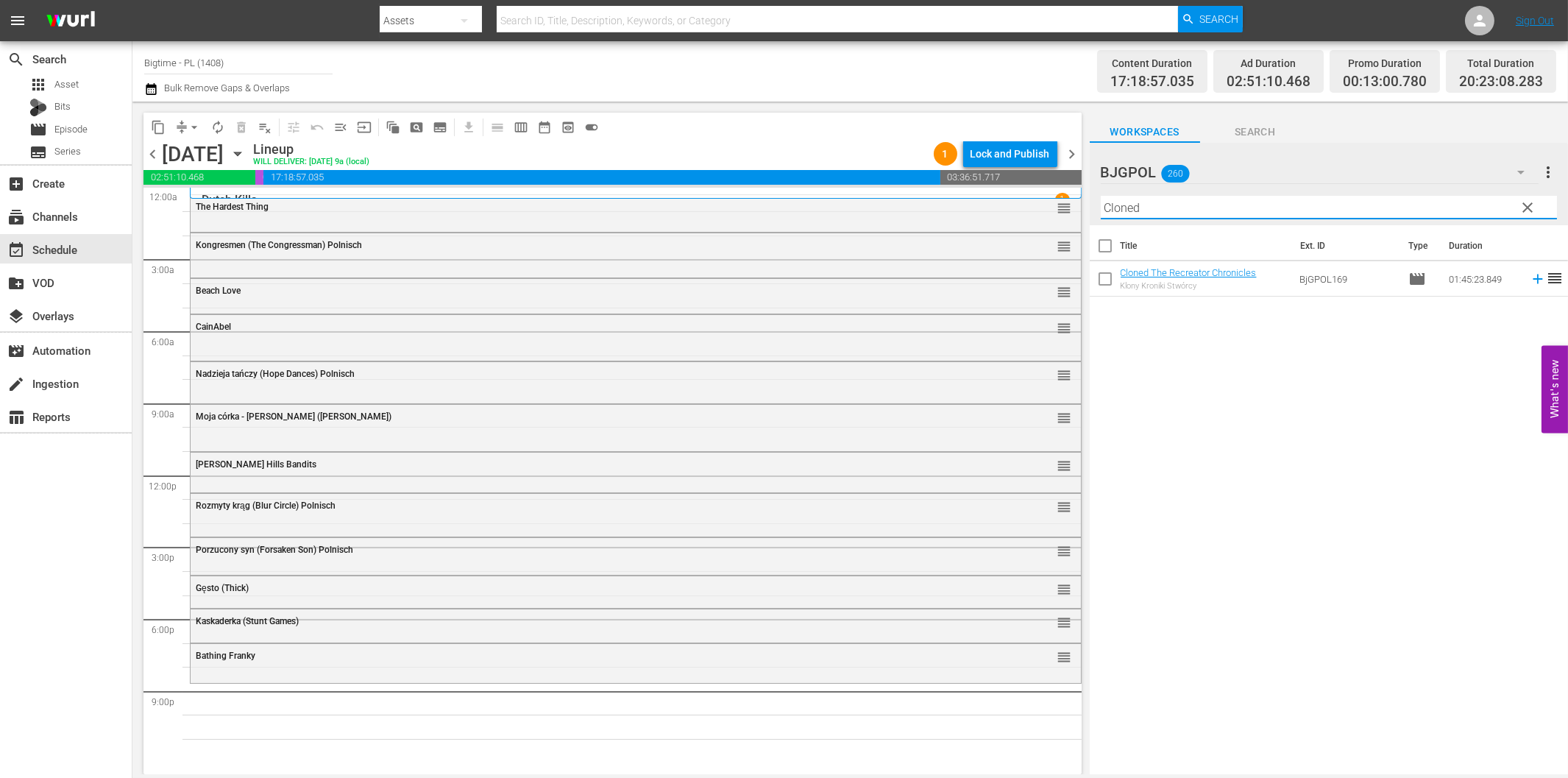
click at [1530, 282] on icon at bounding box center [1538, 278] width 16 height 16
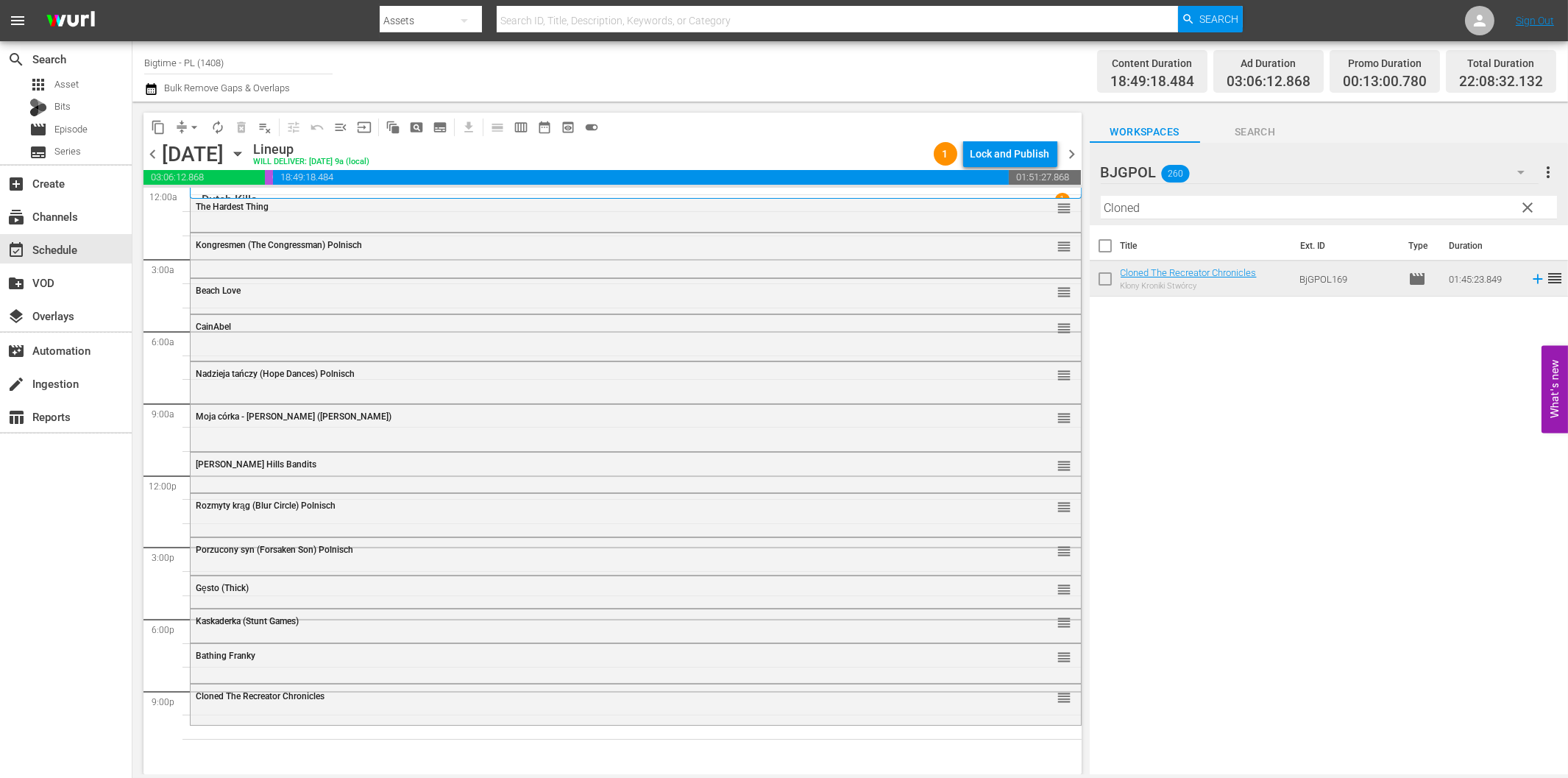
click at [1193, 203] on input "Cloned" at bounding box center [1330, 208] width 457 height 24
paste input "[GEOGRAPHIC_DATA]"
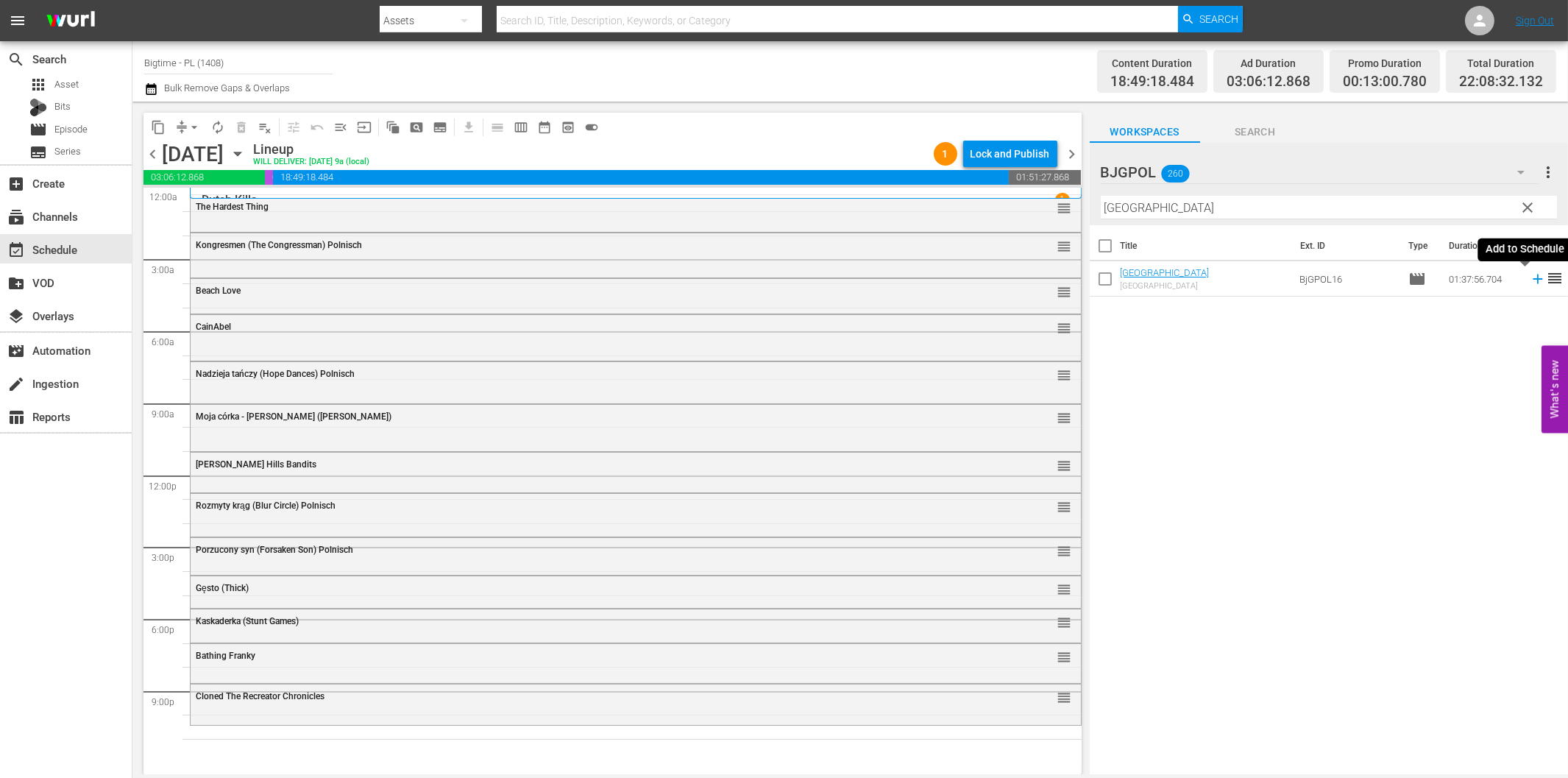
click at [1533, 278] on icon at bounding box center [1537, 279] width 9 height 9
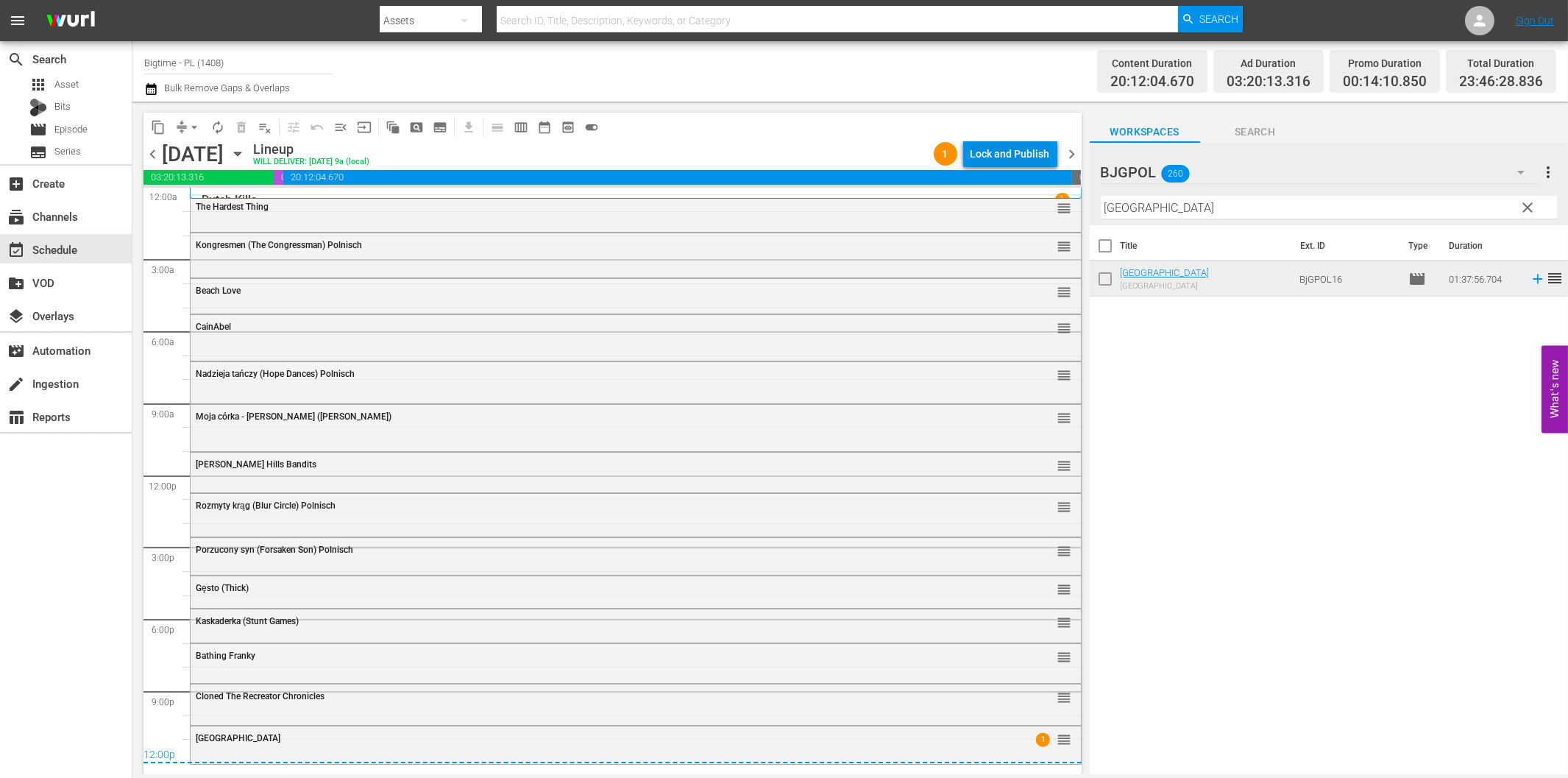
click at [1013, 156] on div "Lock and Publish" at bounding box center [1010, 154] width 79 height 27
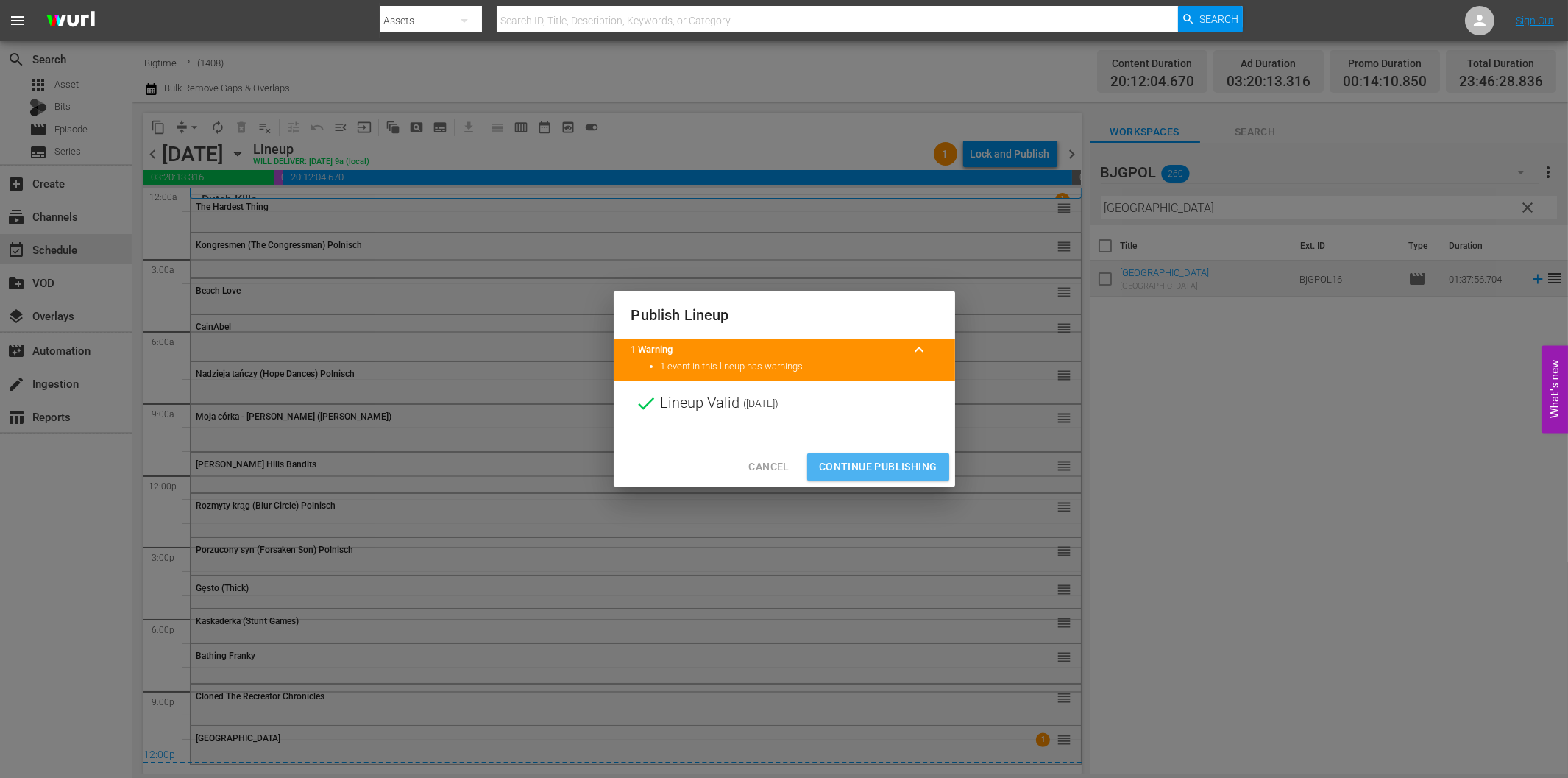
click at [905, 469] on span "Continue Publishing" at bounding box center [878, 467] width 118 height 18
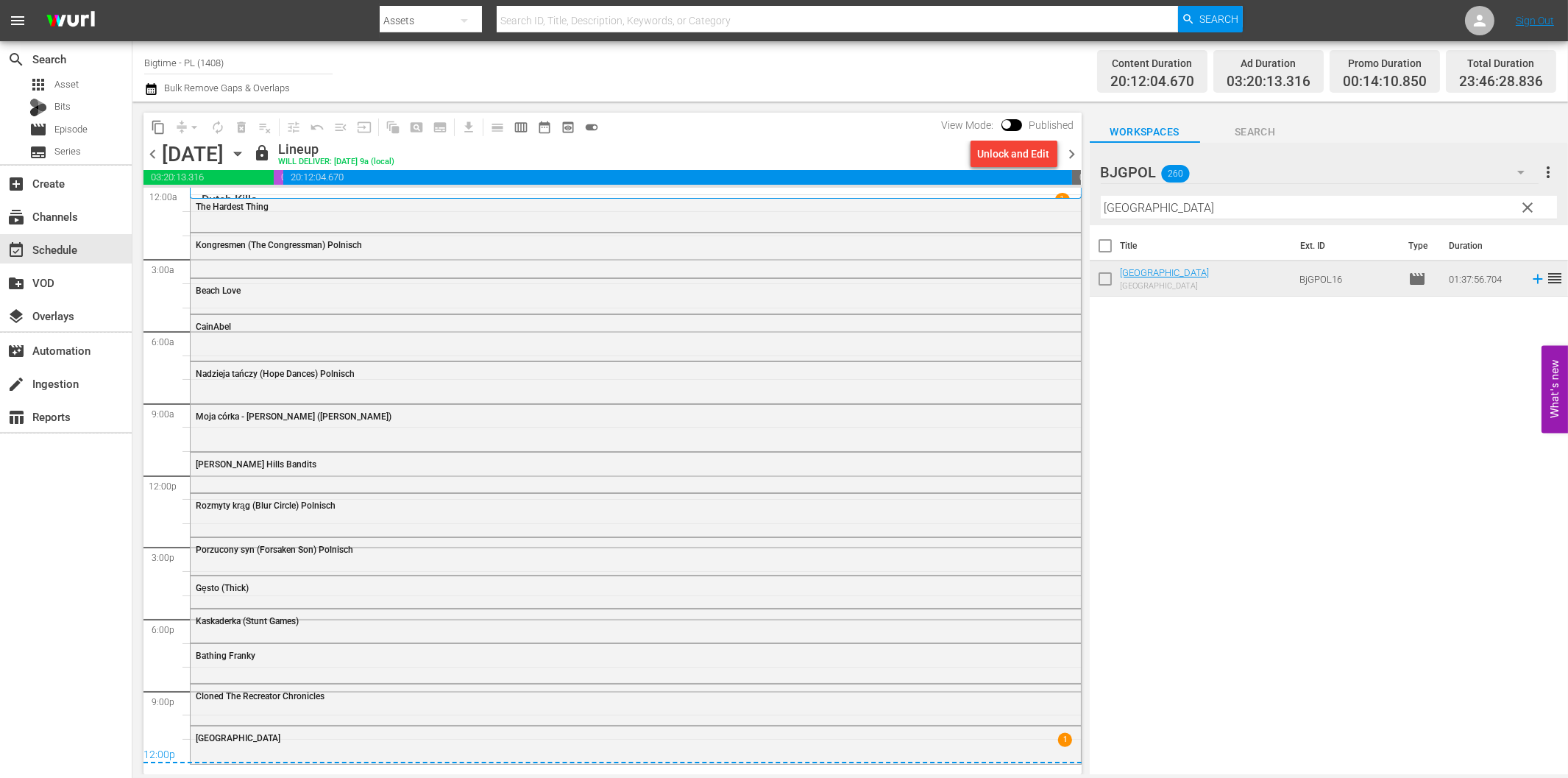
click at [1075, 151] on span "chevron_right" at bounding box center [1072, 154] width 18 height 18
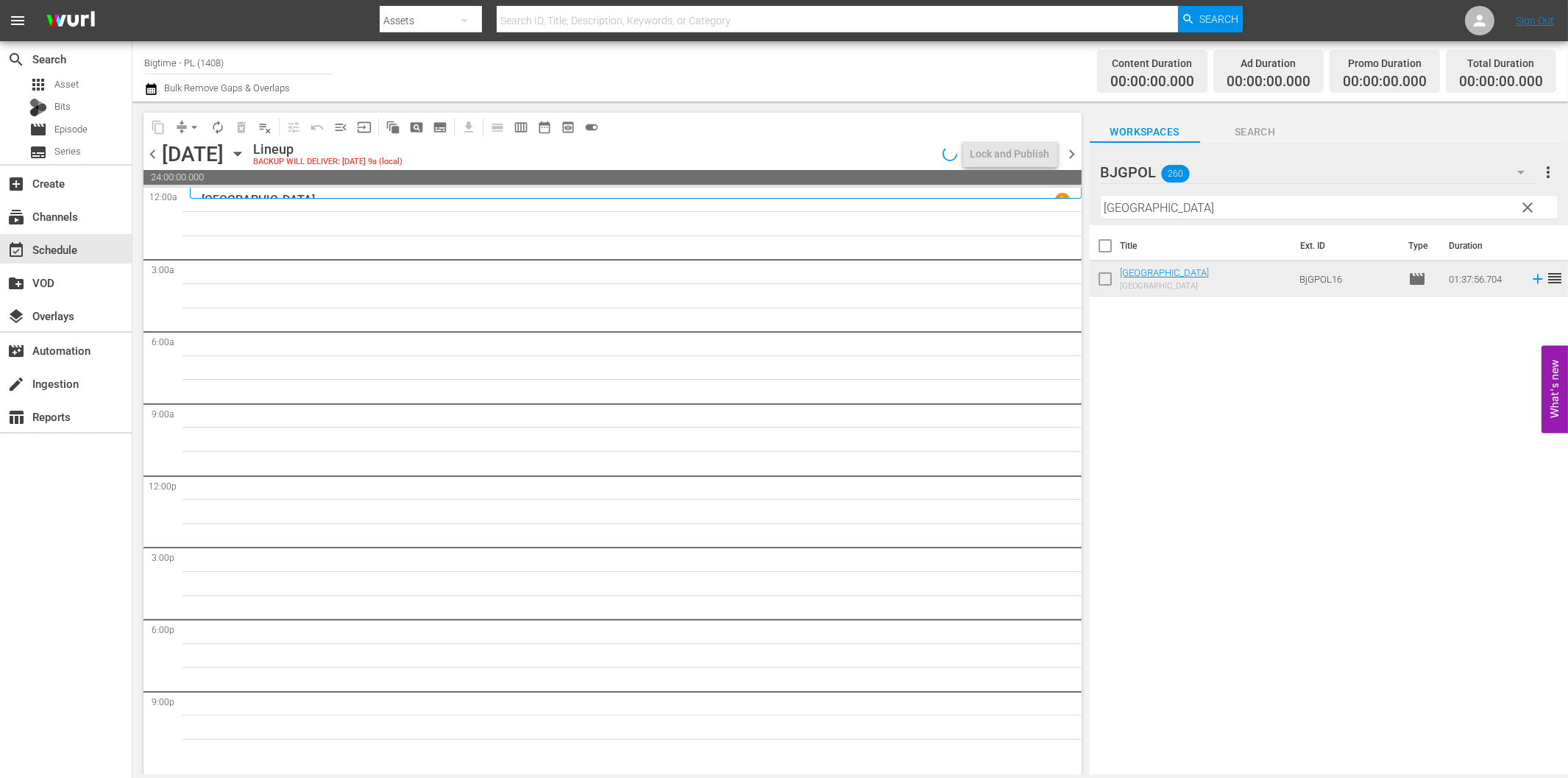
click at [1179, 209] on input "[GEOGRAPHIC_DATA]" at bounding box center [1330, 208] width 457 height 24
paste input "Creature in the [PERSON_NAME]"
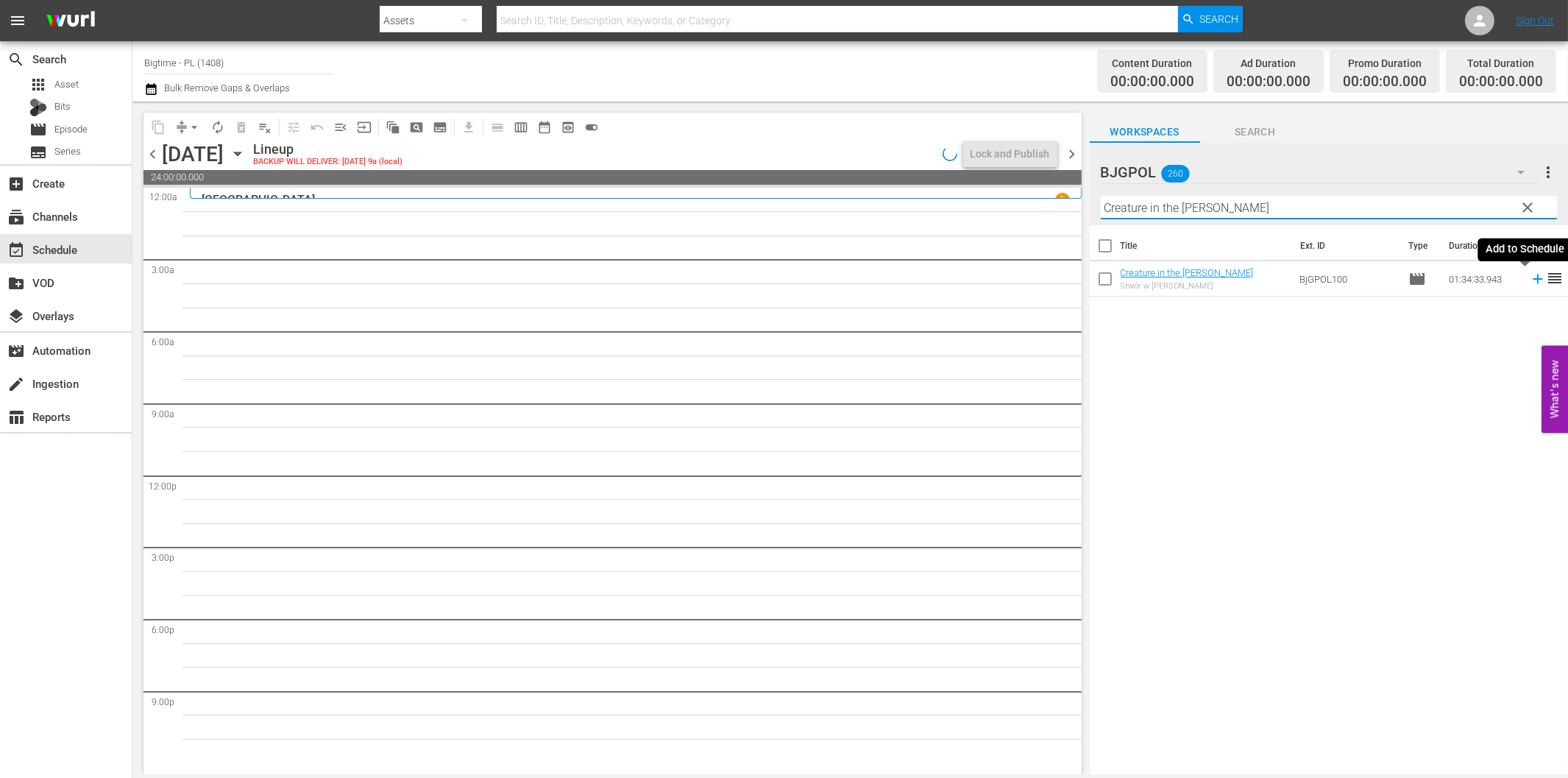
click at [1530, 283] on icon at bounding box center [1538, 278] width 16 height 16
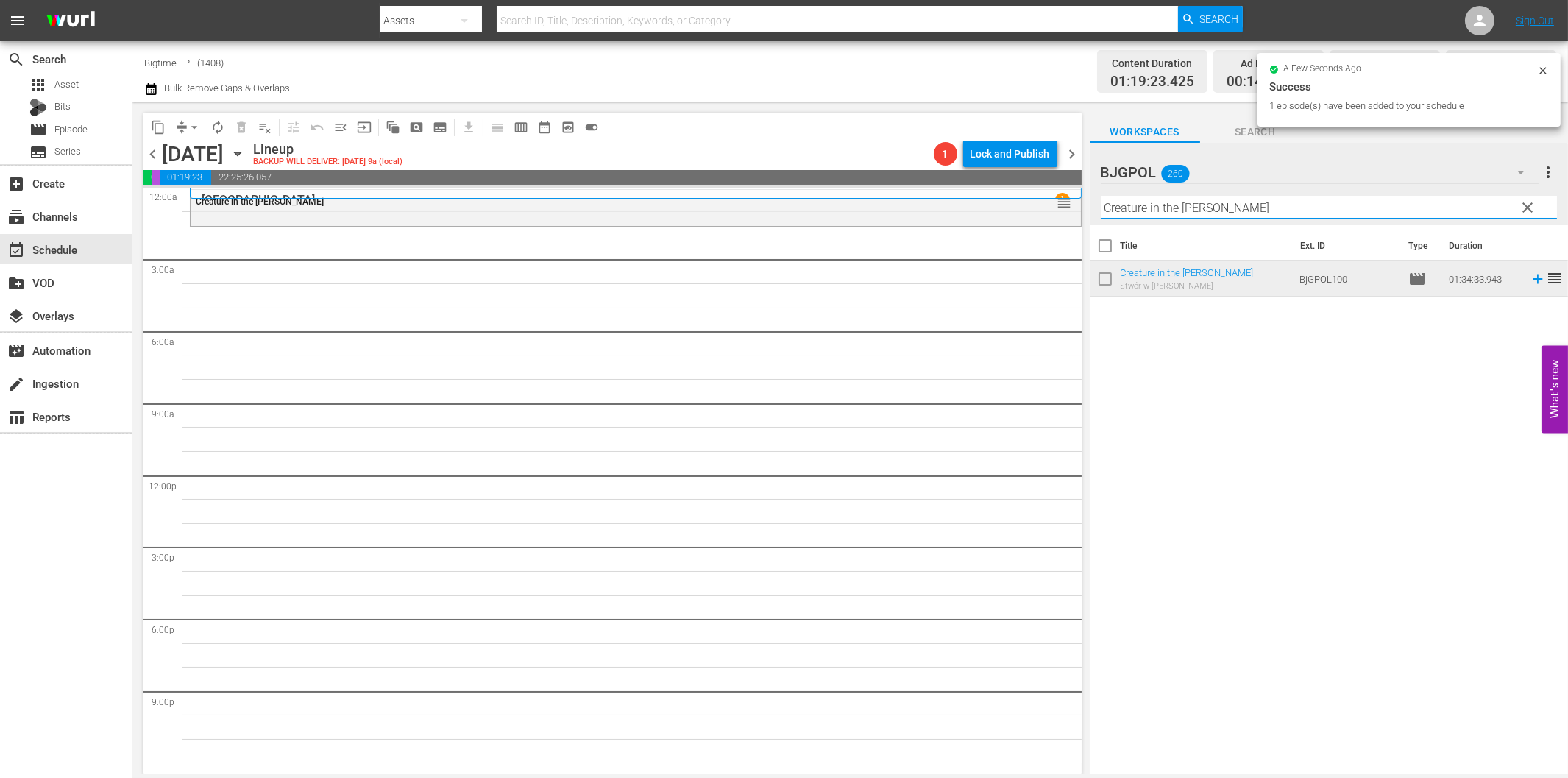
click at [1178, 210] on input "Creature in the [PERSON_NAME]" at bounding box center [1330, 208] width 457 height 24
paste input "Independence War"
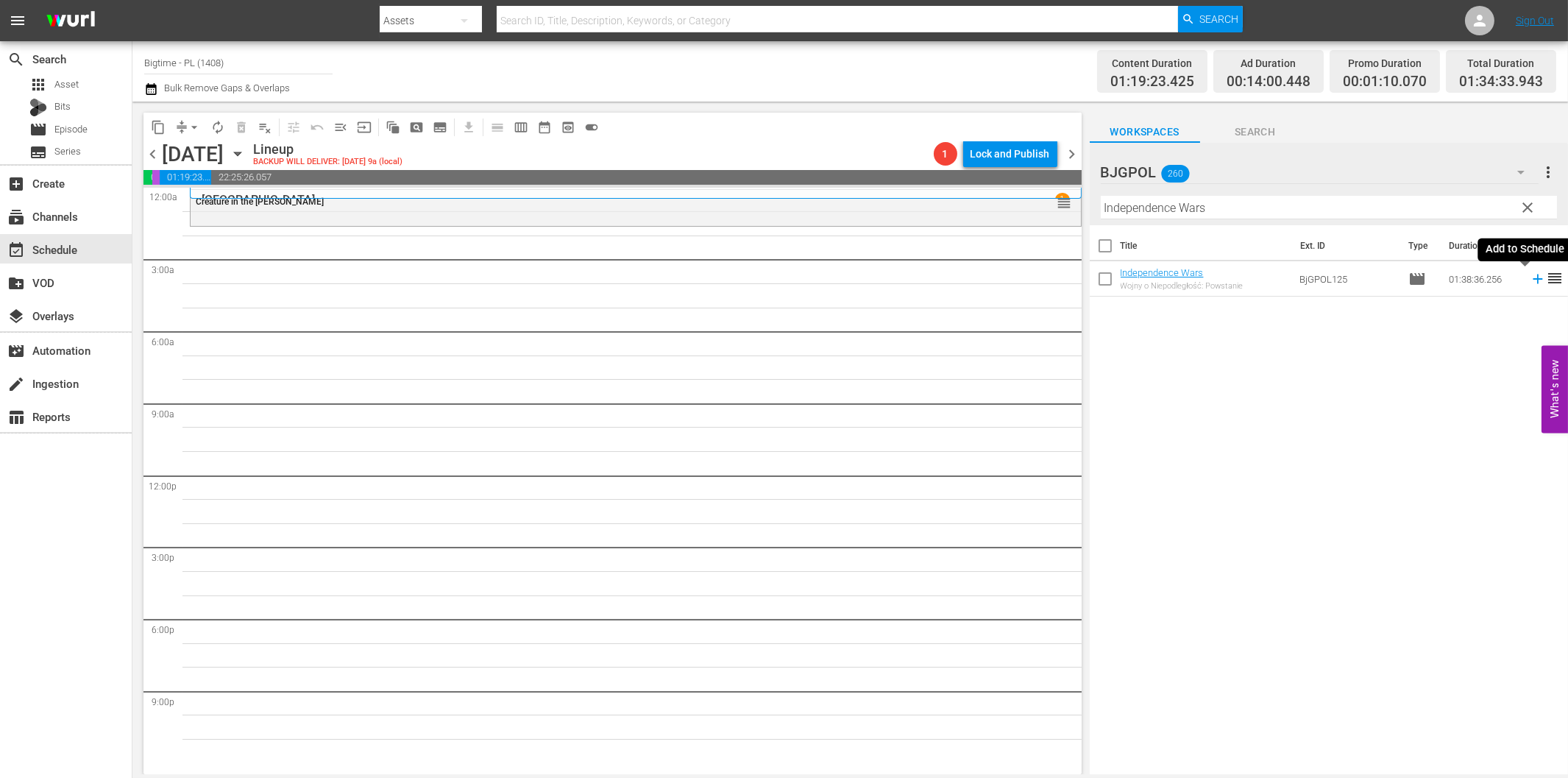
click at [1530, 280] on icon at bounding box center [1538, 278] width 16 height 16
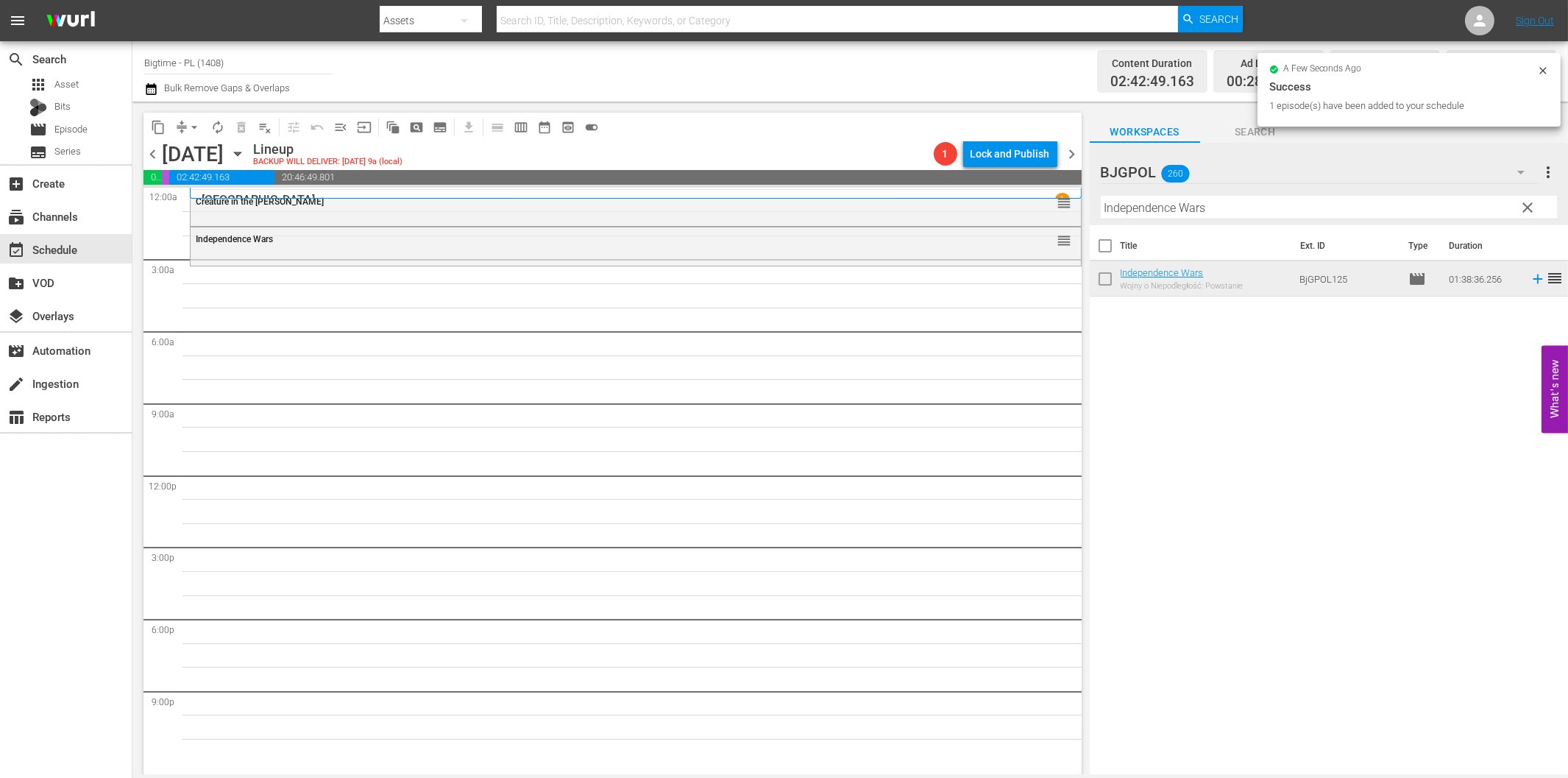
click at [1237, 206] on input "Independence Wars" at bounding box center [1330, 208] width 457 height 24
paste input "My First Miracle"
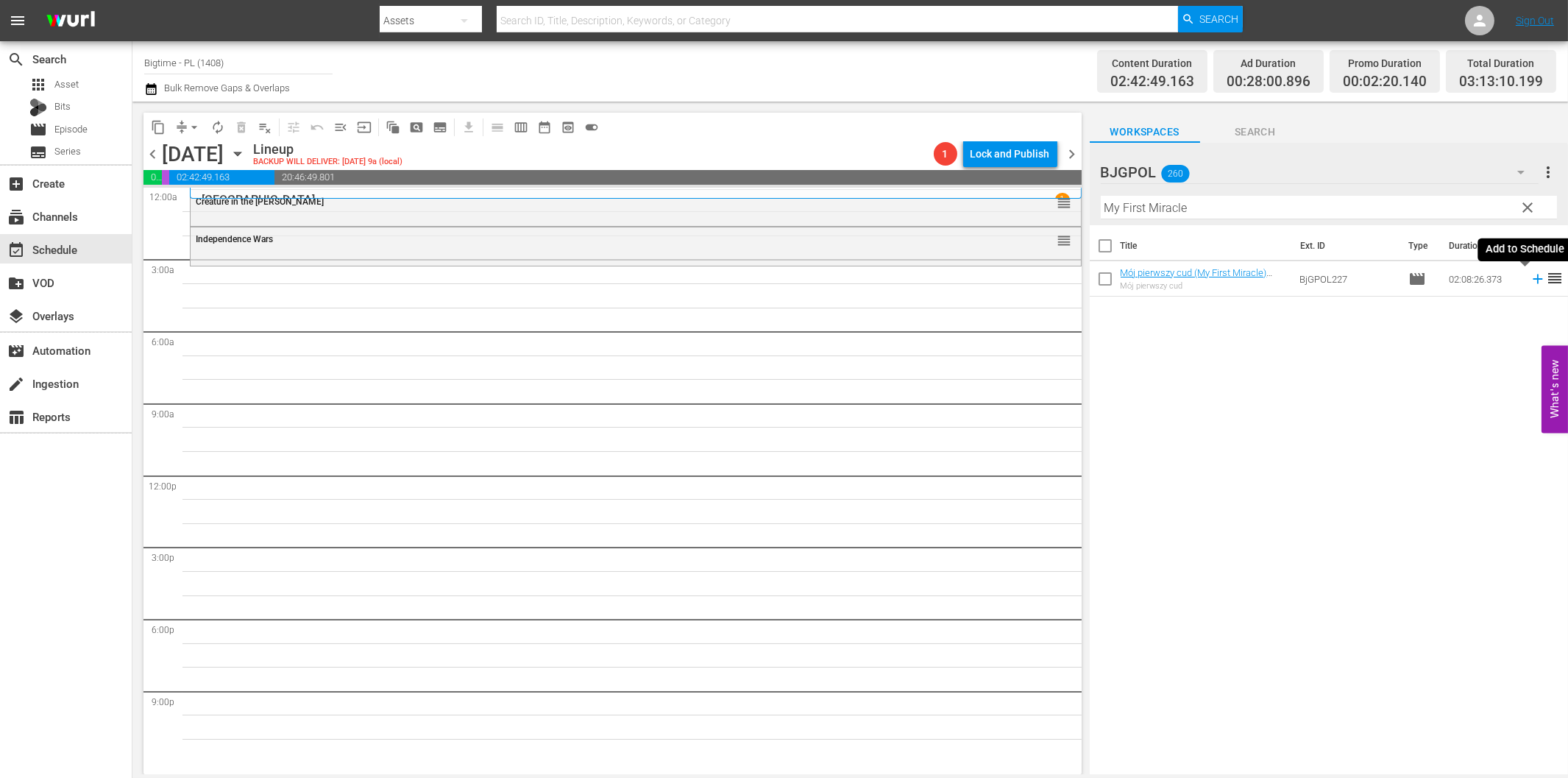
click at [1530, 282] on icon at bounding box center [1538, 278] width 16 height 16
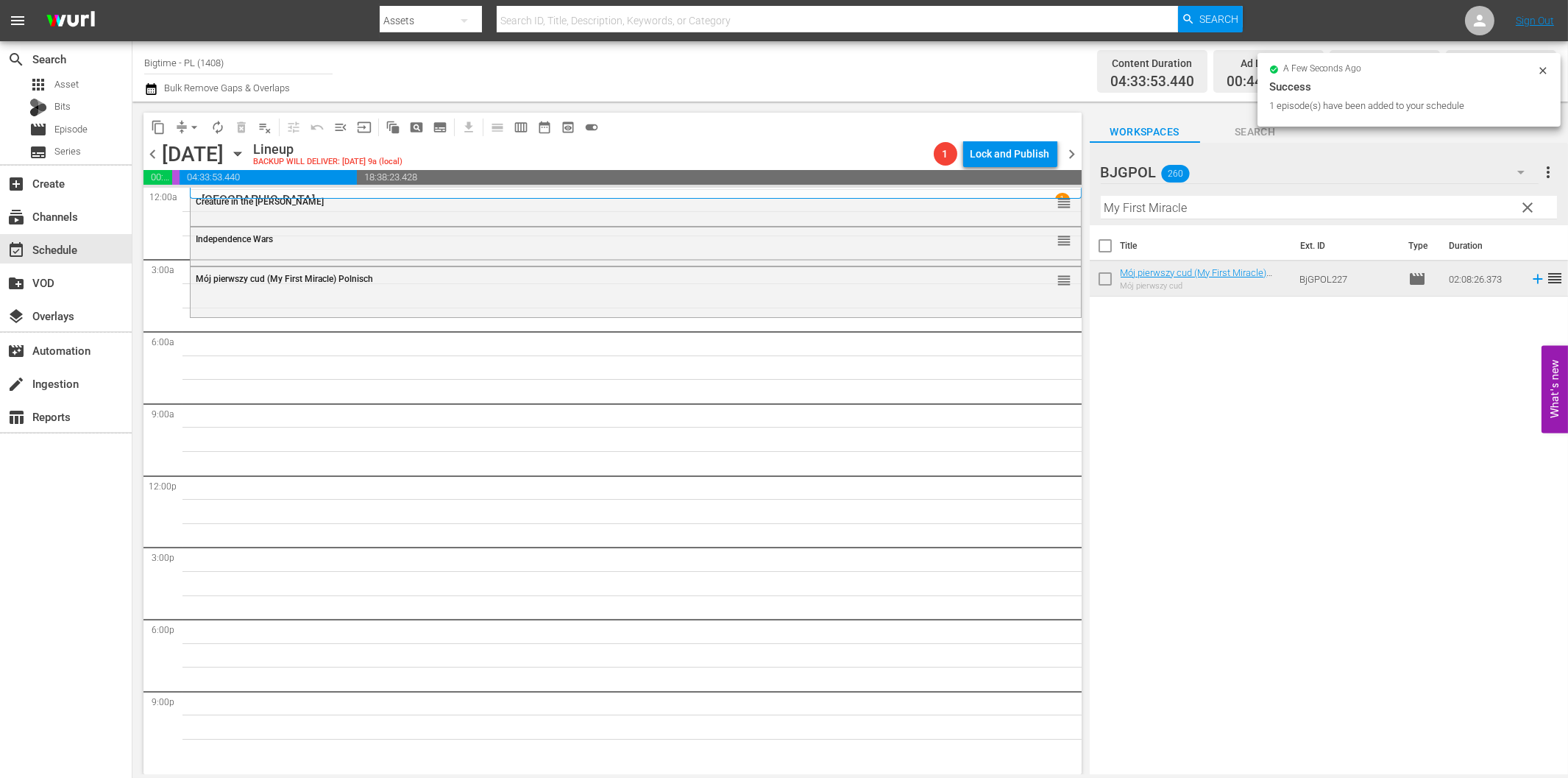
click at [1222, 209] on input "My First Miracle" at bounding box center [1330, 208] width 457 height 24
paste input "EM3"
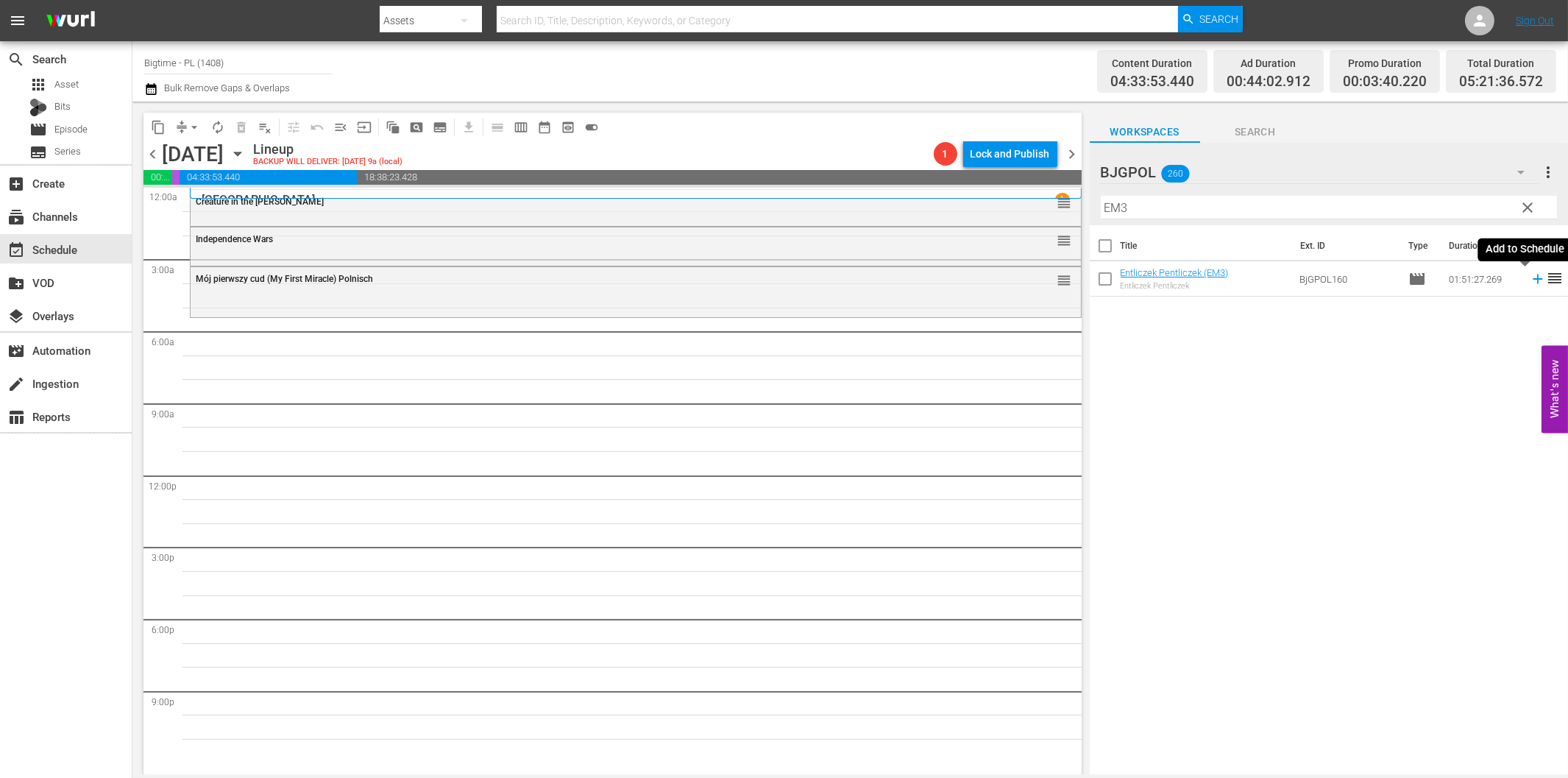
click at [1530, 277] on icon at bounding box center [1538, 278] width 16 height 16
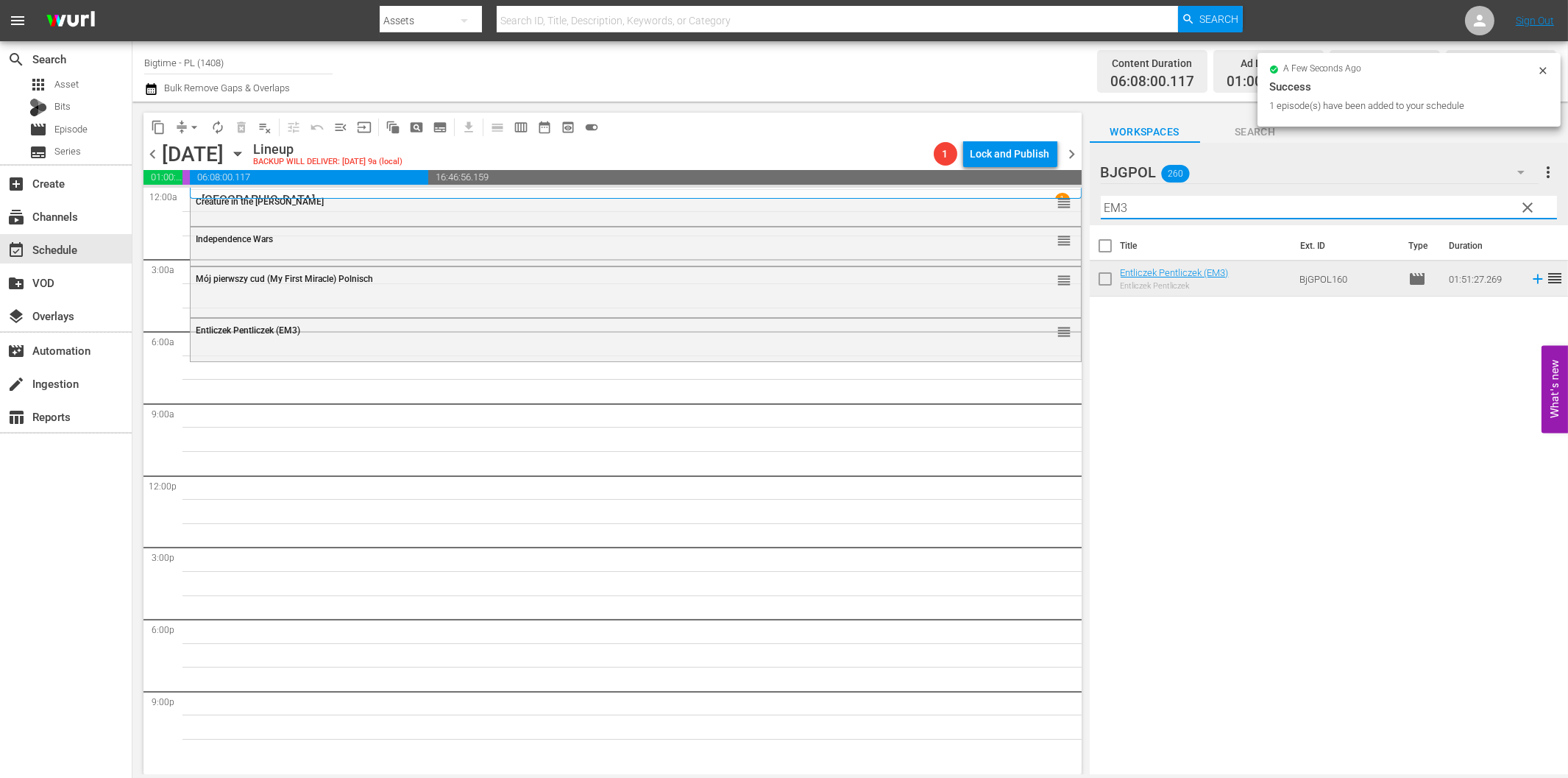
click at [1303, 206] on input "EM3" at bounding box center [1330, 208] width 457 height 24
paste input "A Lobster Tale"
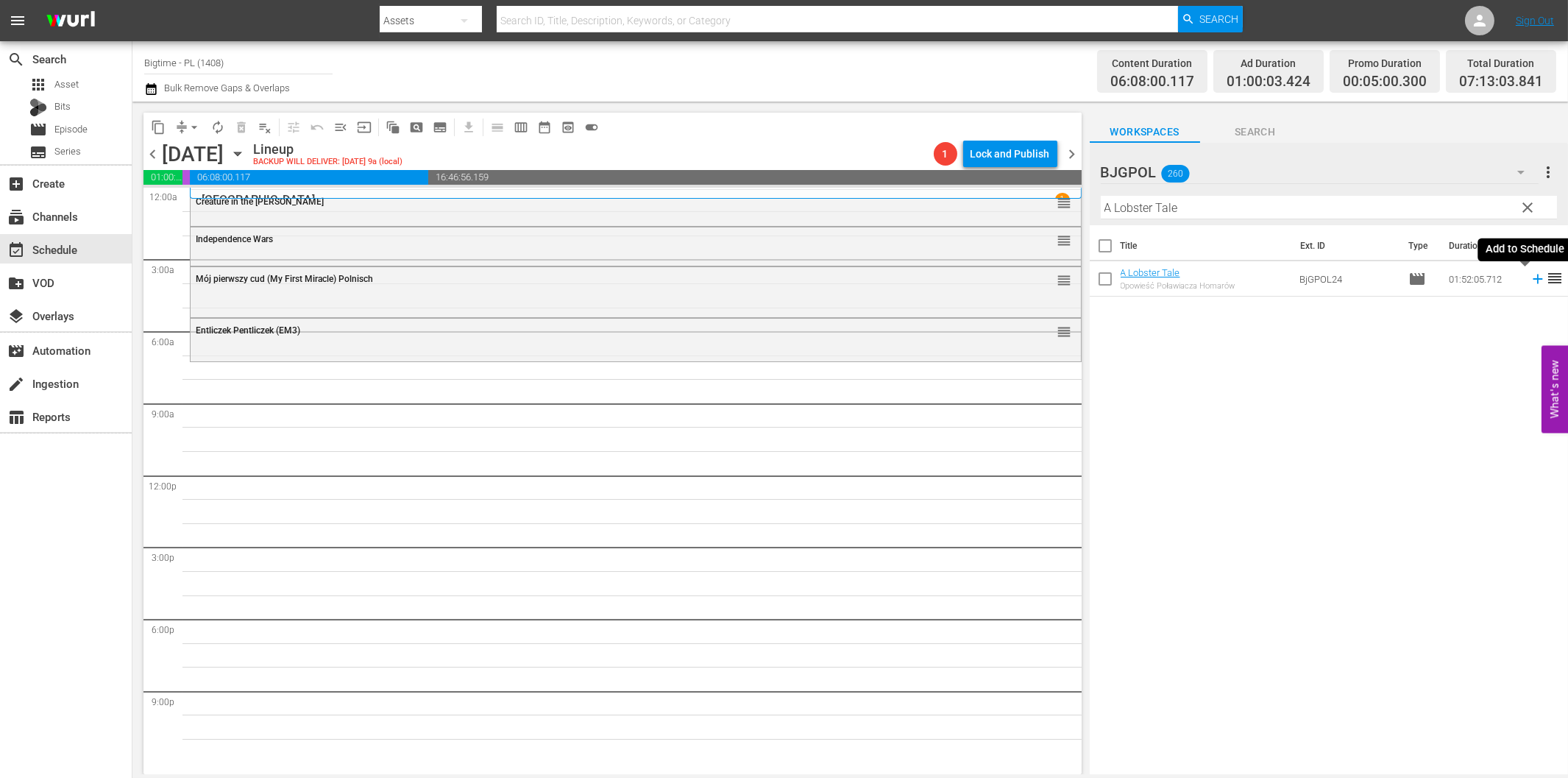
click at [1530, 281] on icon at bounding box center [1538, 278] width 16 height 16
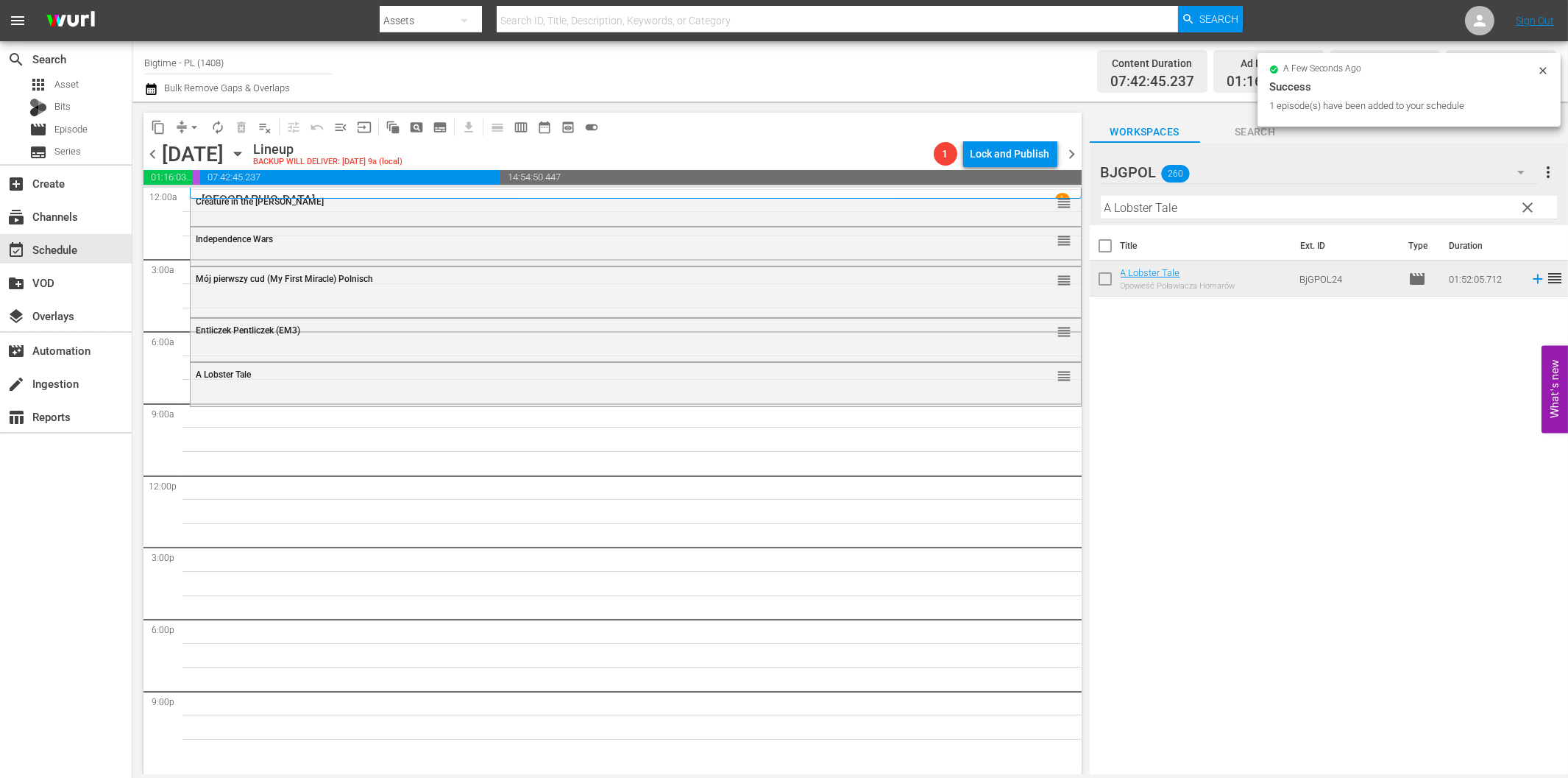
drag, startPoint x: 1115, startPoint y: 217, endPoint x: 1121, endPoint y: 212, distance: 7.8
click at [1117, 216] on input "A Lobster Tale" at bounding box center [1330, 208] width 457 height 24
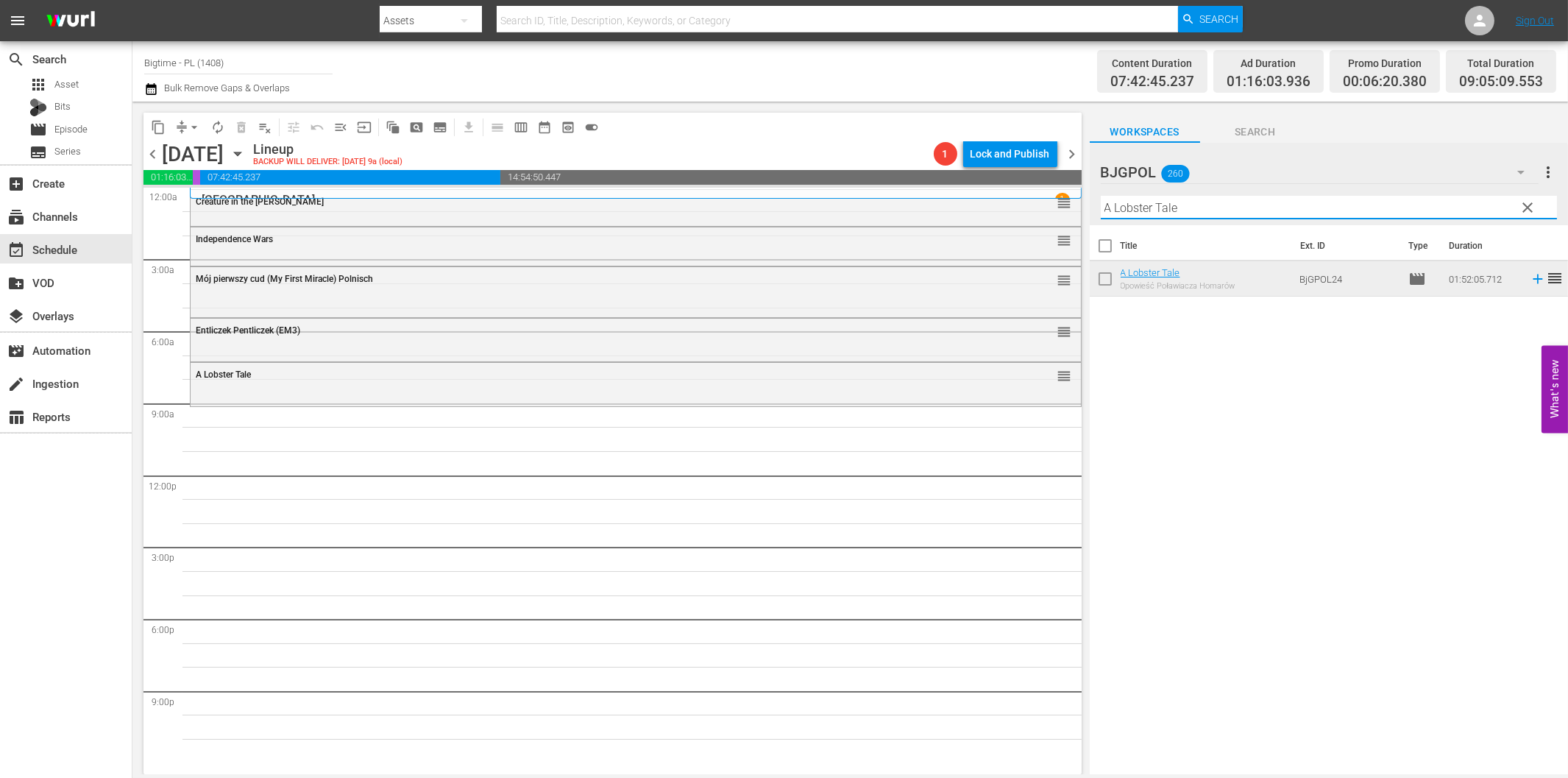
click at [1135, 208] on input "A Lobster Tale" at bounding box center [1330, 208] width 457 height 24
paste input "Blue - The American Dream"
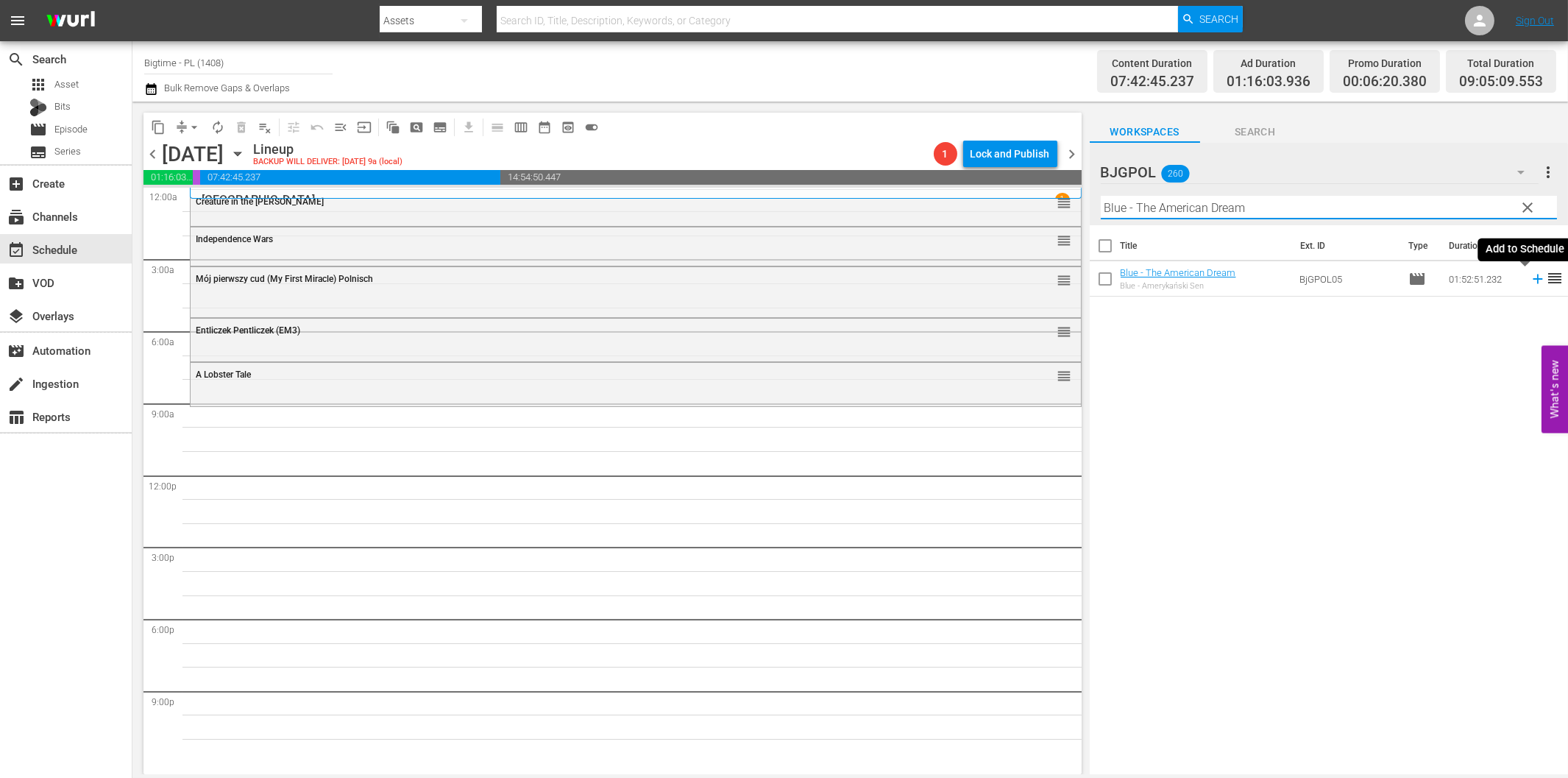
click at [1533, 277] on icon at bounding box center [1537, 279] width 9 height 9
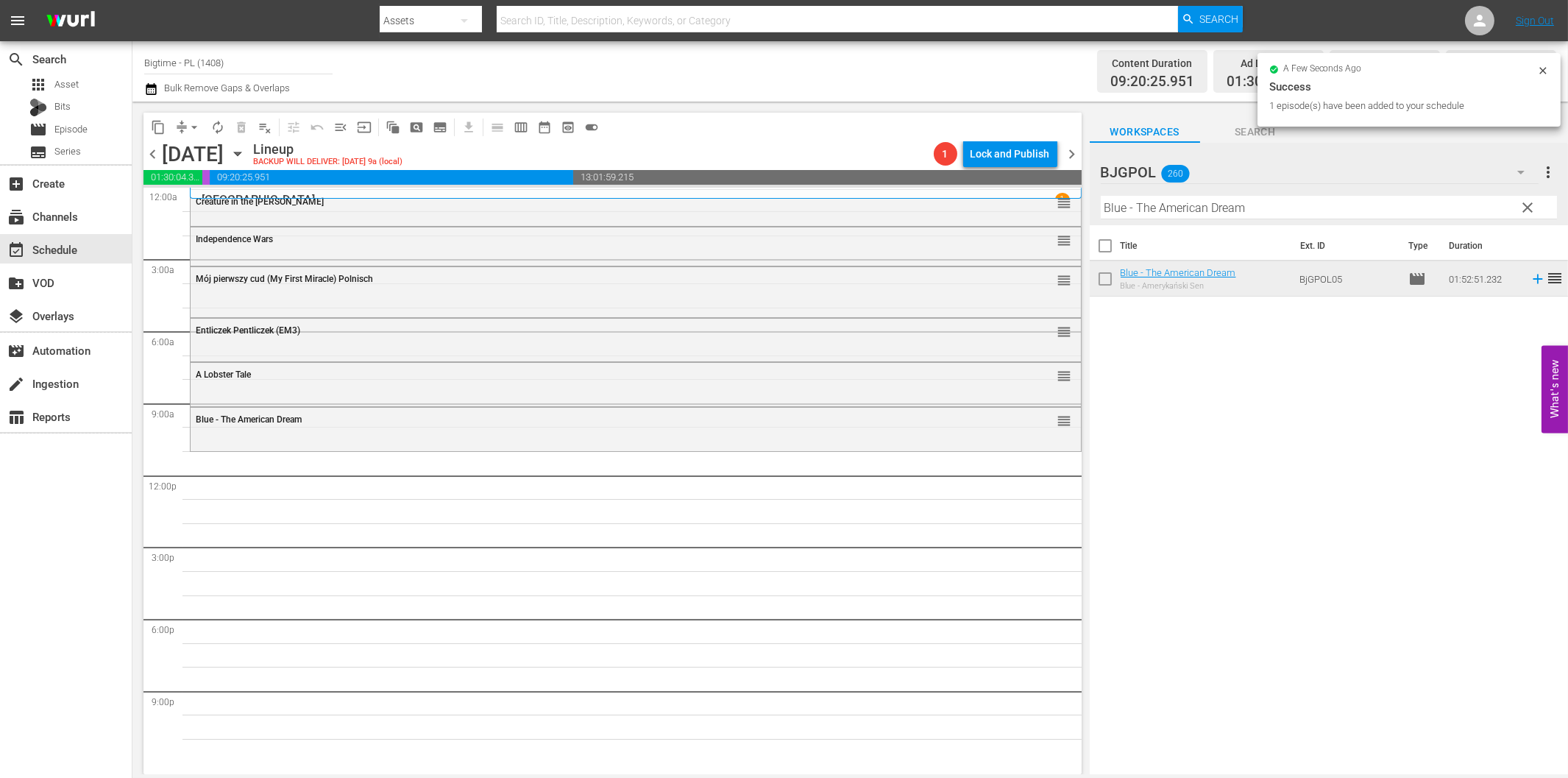
click at [1145, 215] on input "Blue - The American Dream" at bounding box center [1330, 208] width 457 height 24
paste input "All About [PERSON_NAME]"
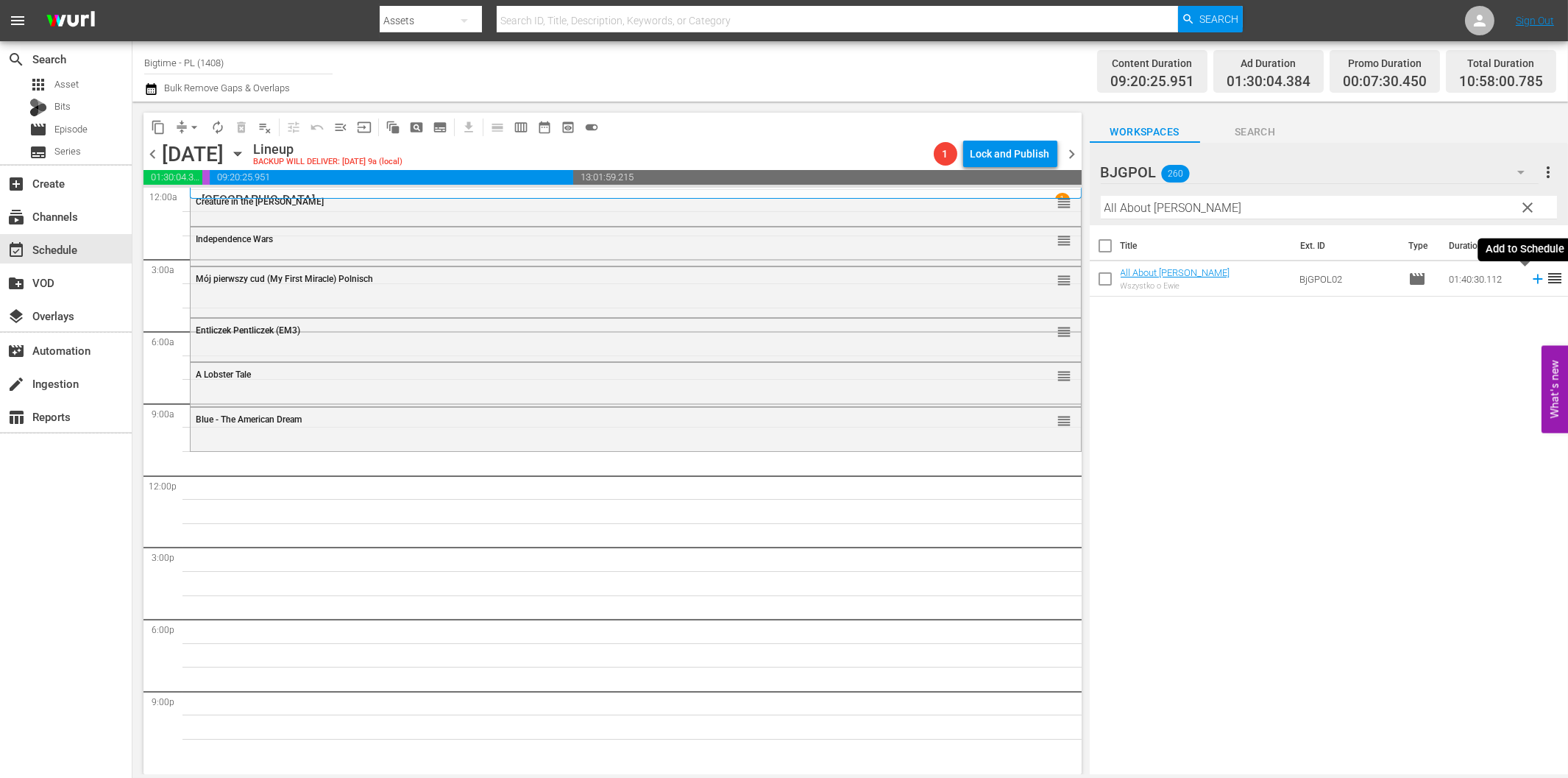
click at [1530, 276] on icon at bounding box center [1538, 278] width 16 height 16
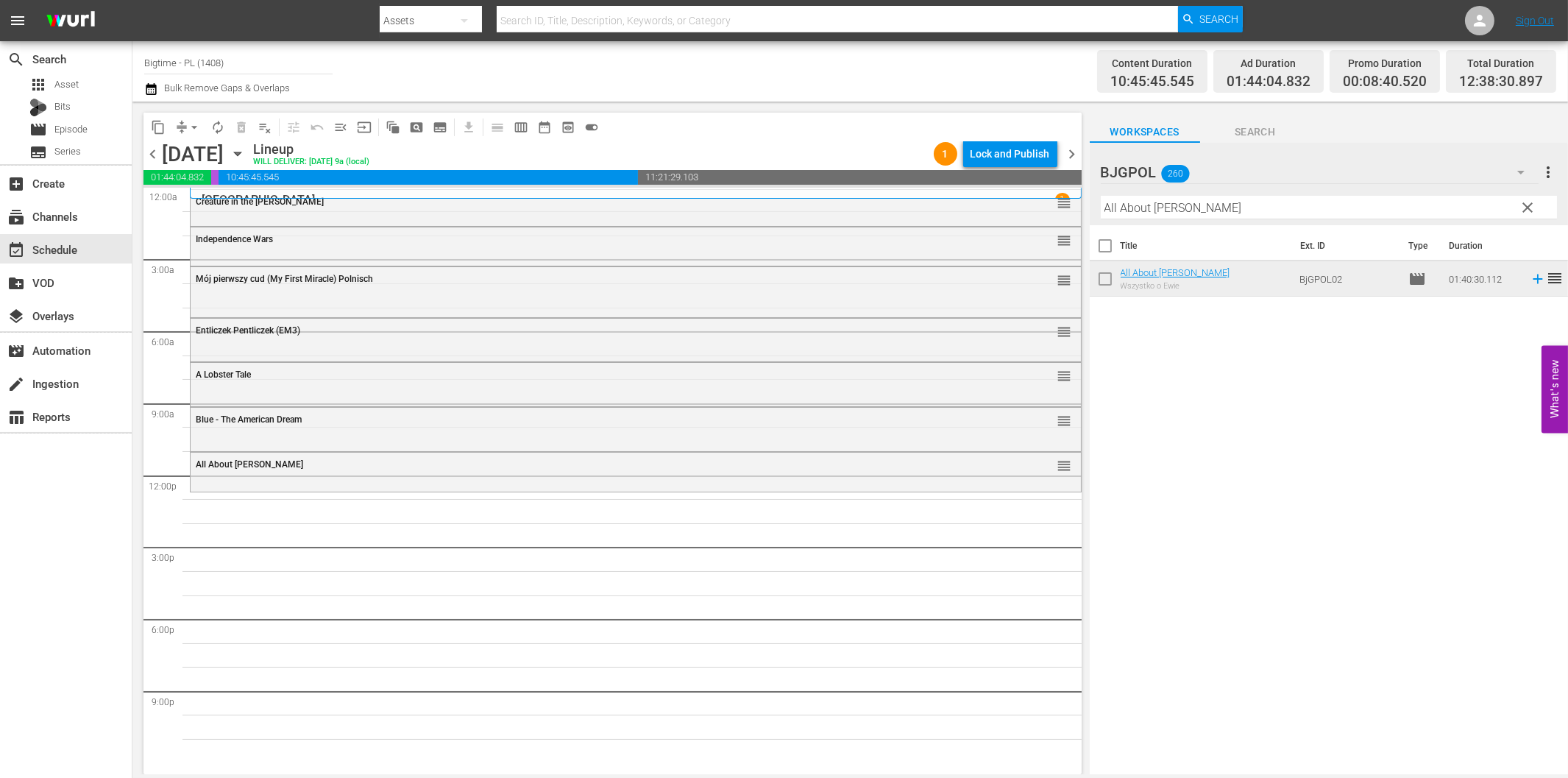
click at [1146, 211] on input "All About [PERSON_NAME]" at bounding box center [1330, 208] width 457 height 24
paste input "The Babysitters"
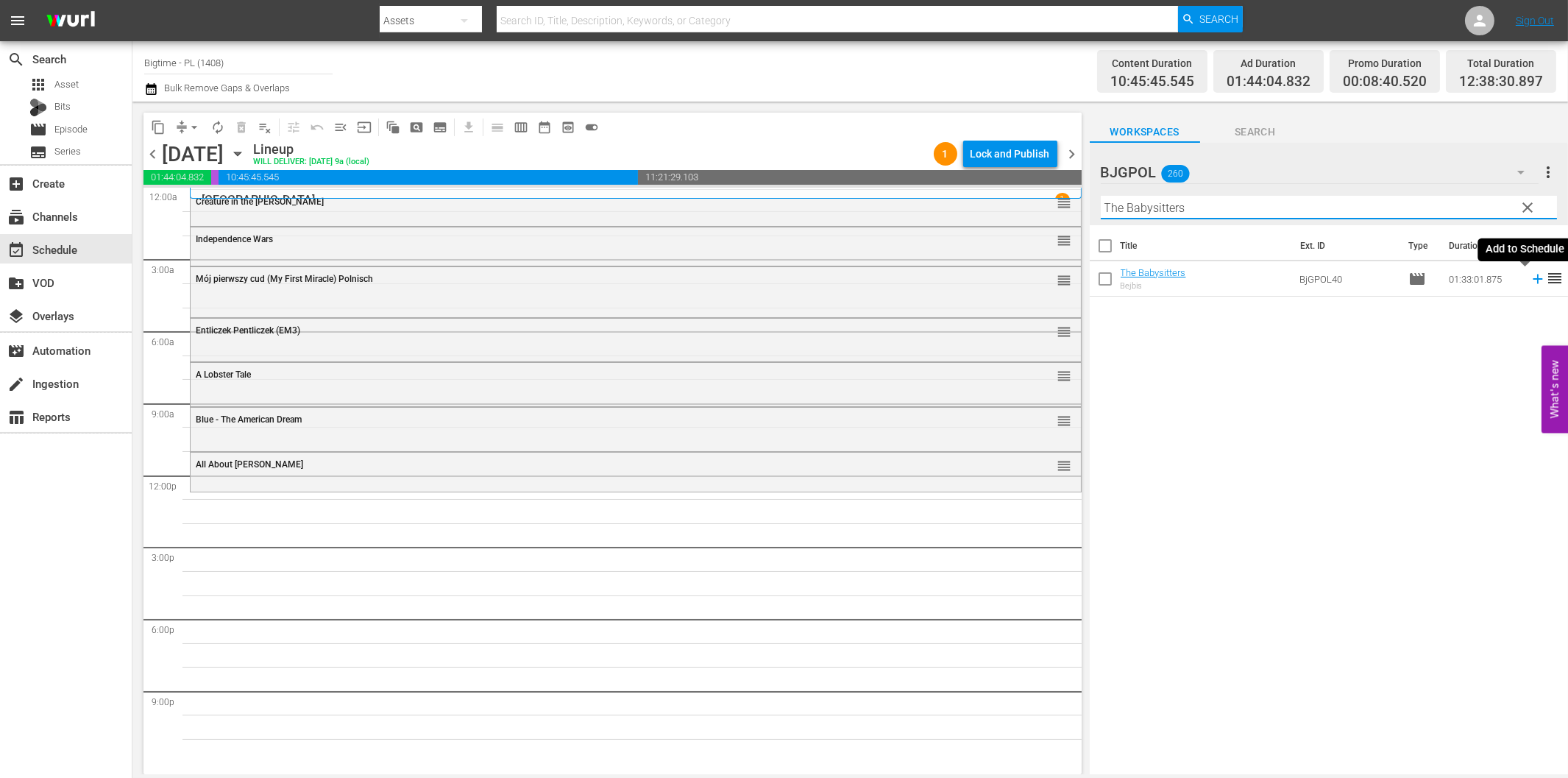
click at [1533, 278] on icon at bounding box center [1537, 279] width 9 height 9
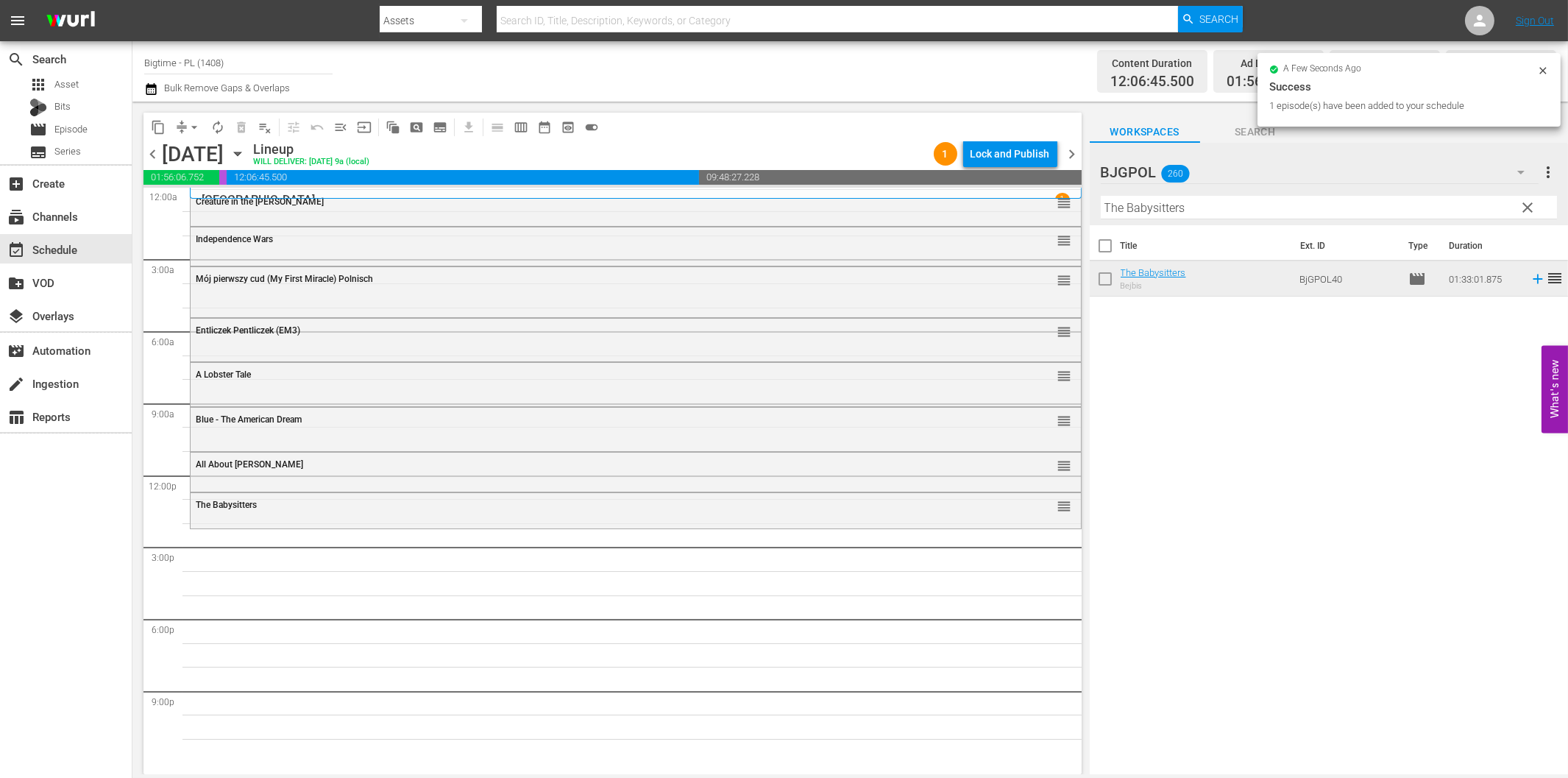
click at [1225, 206] on input "The Babysitters" at bounding box center [1330, 208] width 457 height 24
paste input "Waking [PERSON_NAME]"
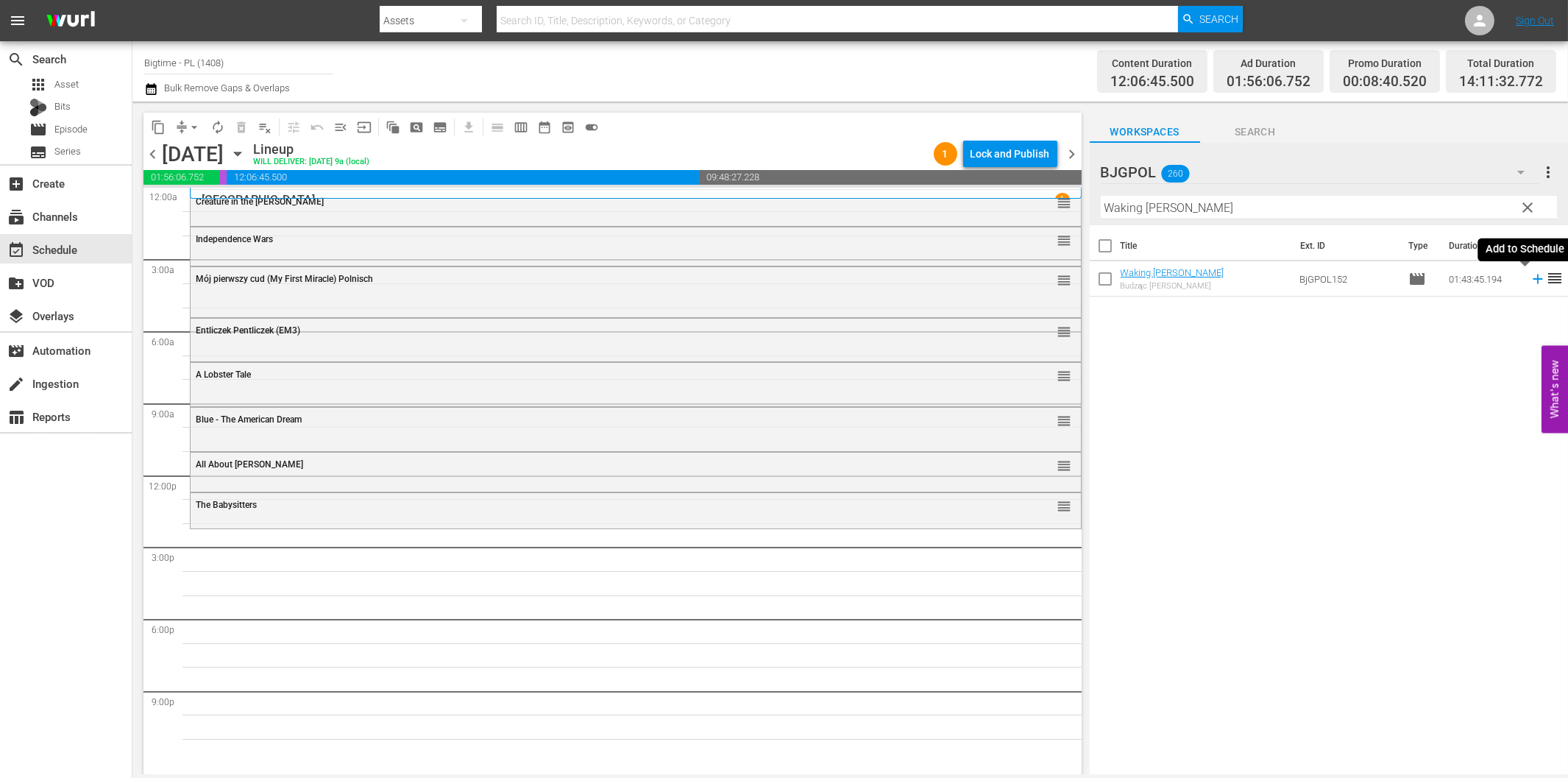
click at [1530, 276] on icon at bounding box center [1538, 278] width 16 height 16
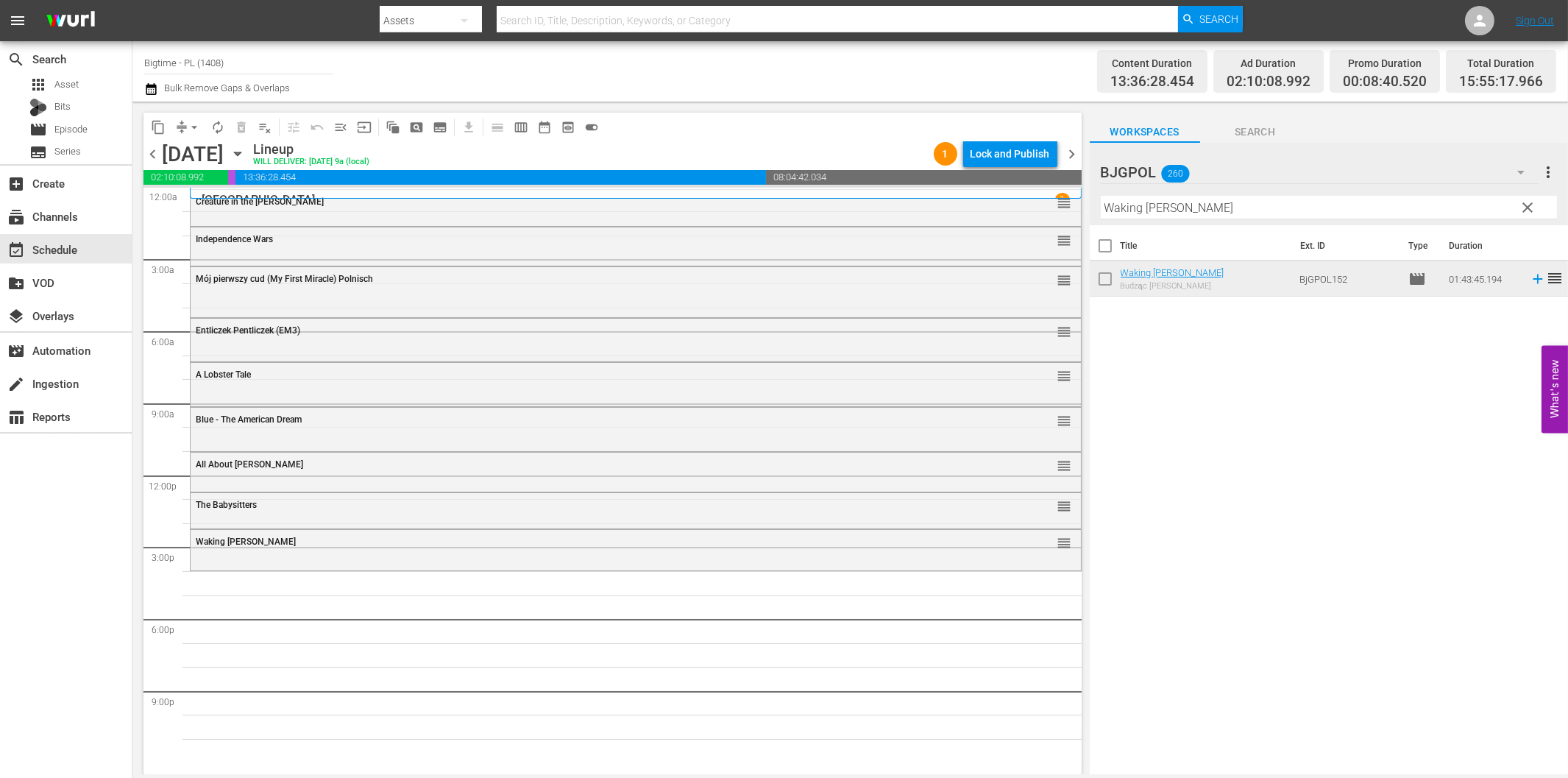
click at [1268, 205] on input "Waking [PERSON_NAME]" at bounding box center [1330, 208] width 457 height 24
paste input "Doom Box"
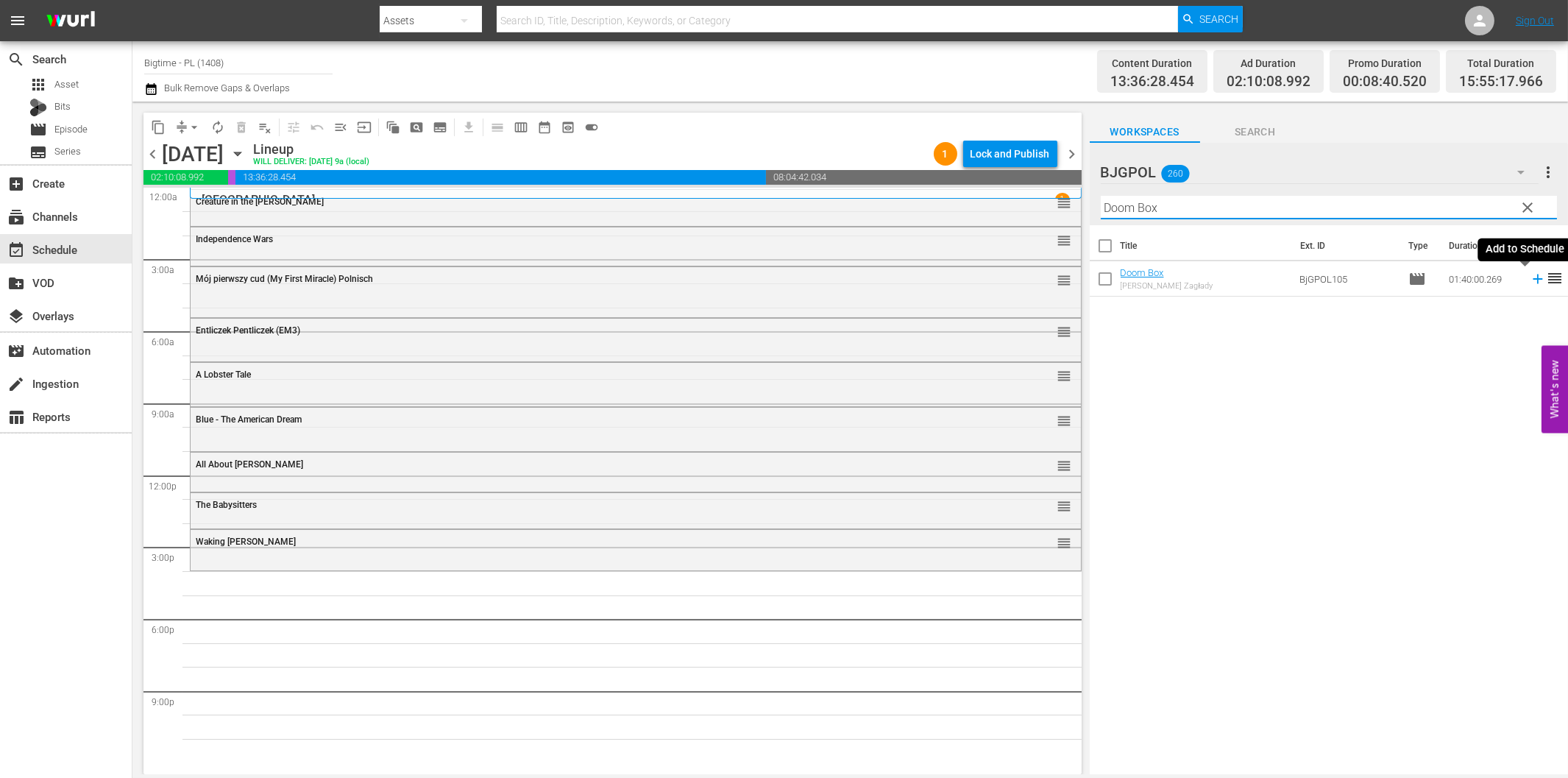
click at [1530, 278] on icon at bounding box center [1538, 278] width 16 height 16
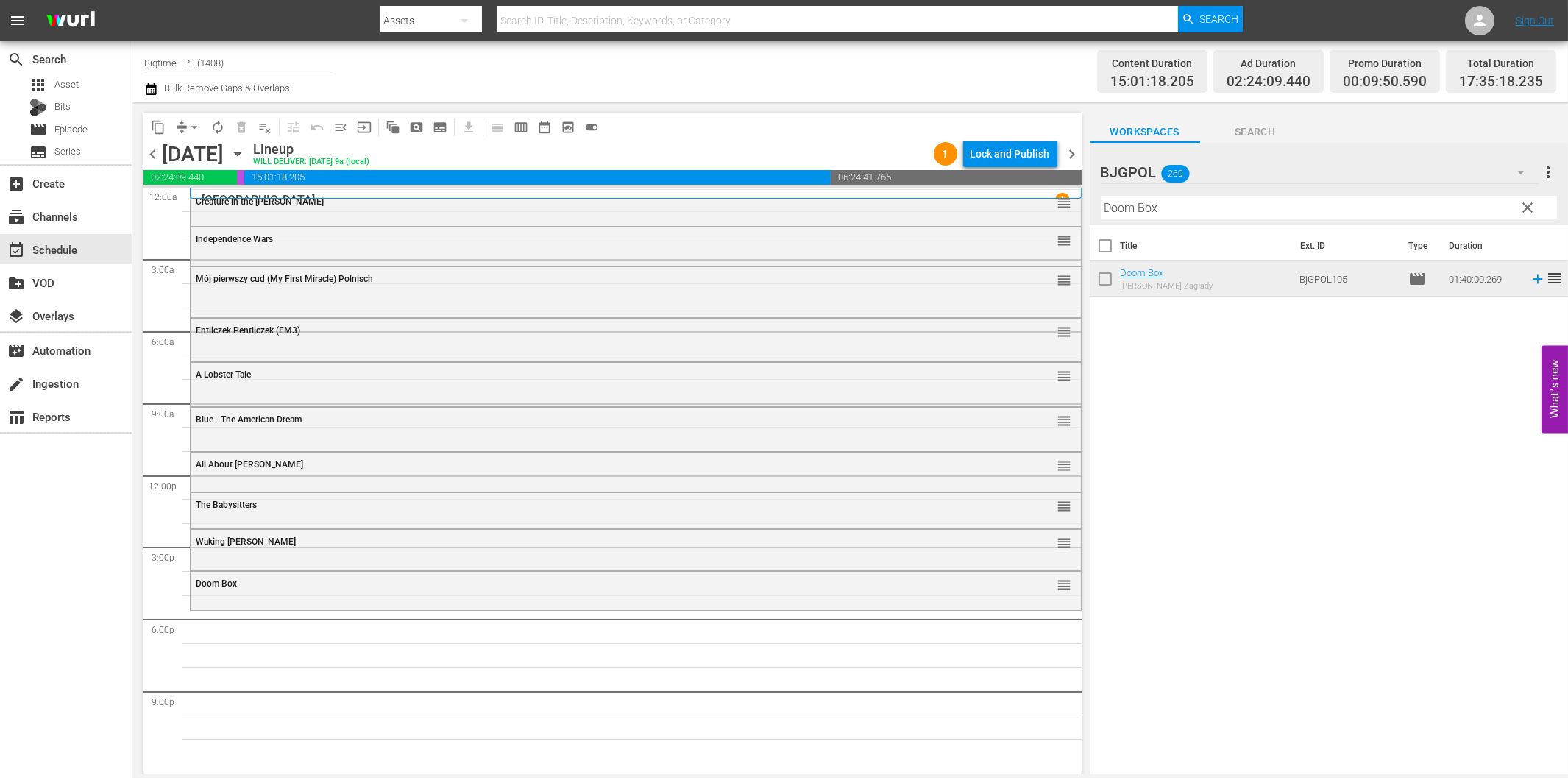
click at [1279, 211] on input "Doom Box" at bounding box center [1330, 208] width 457 height 24
paste input "American Rescue Squad"
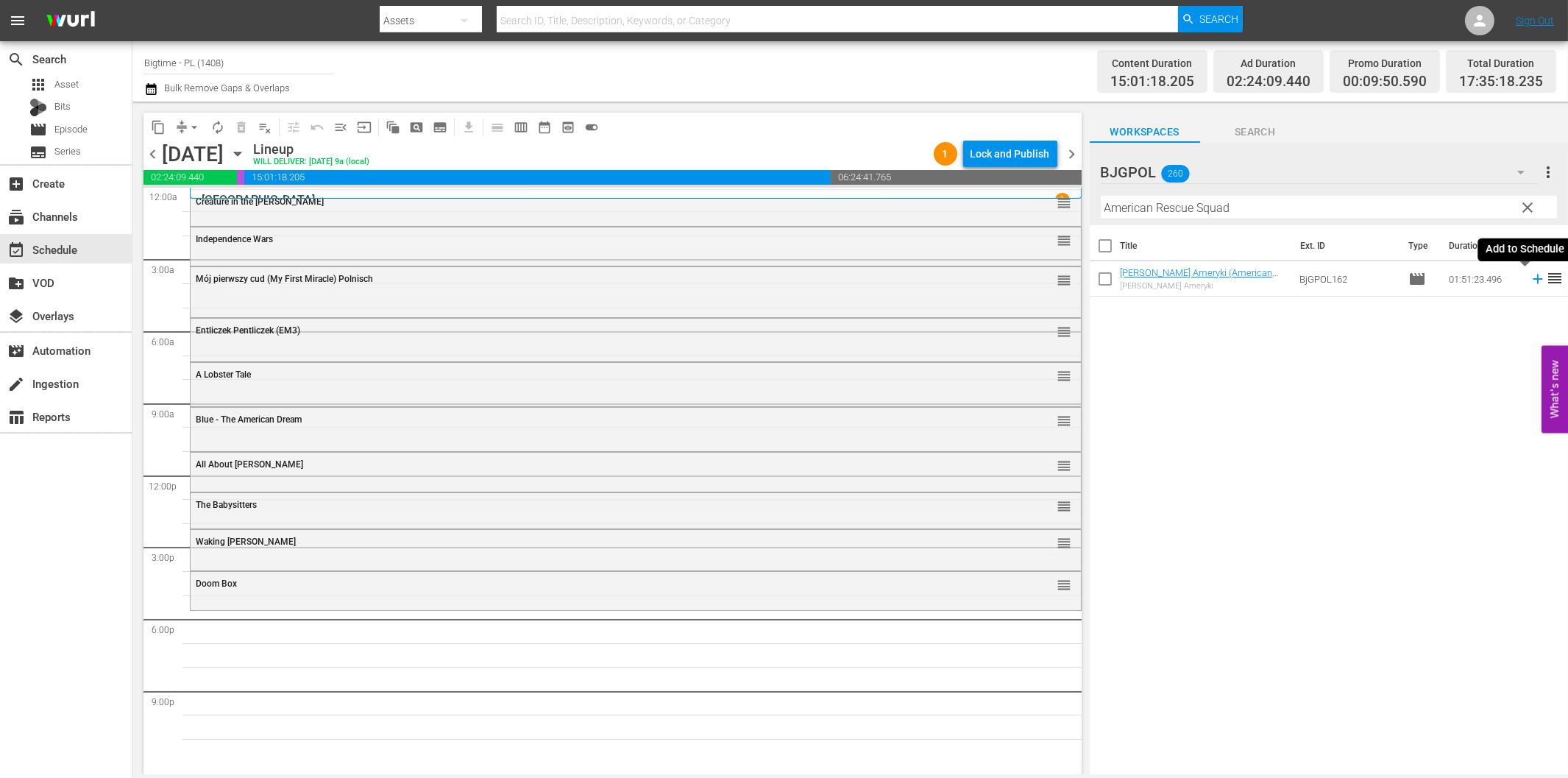
drag, startPoint x: 1528, startPoint y: 278, endPoint x: 1519, endPoint y: 278, distance: 9.0
click at [1530, 278] on icon at bounding box center [1538, 278] width 16 height 16
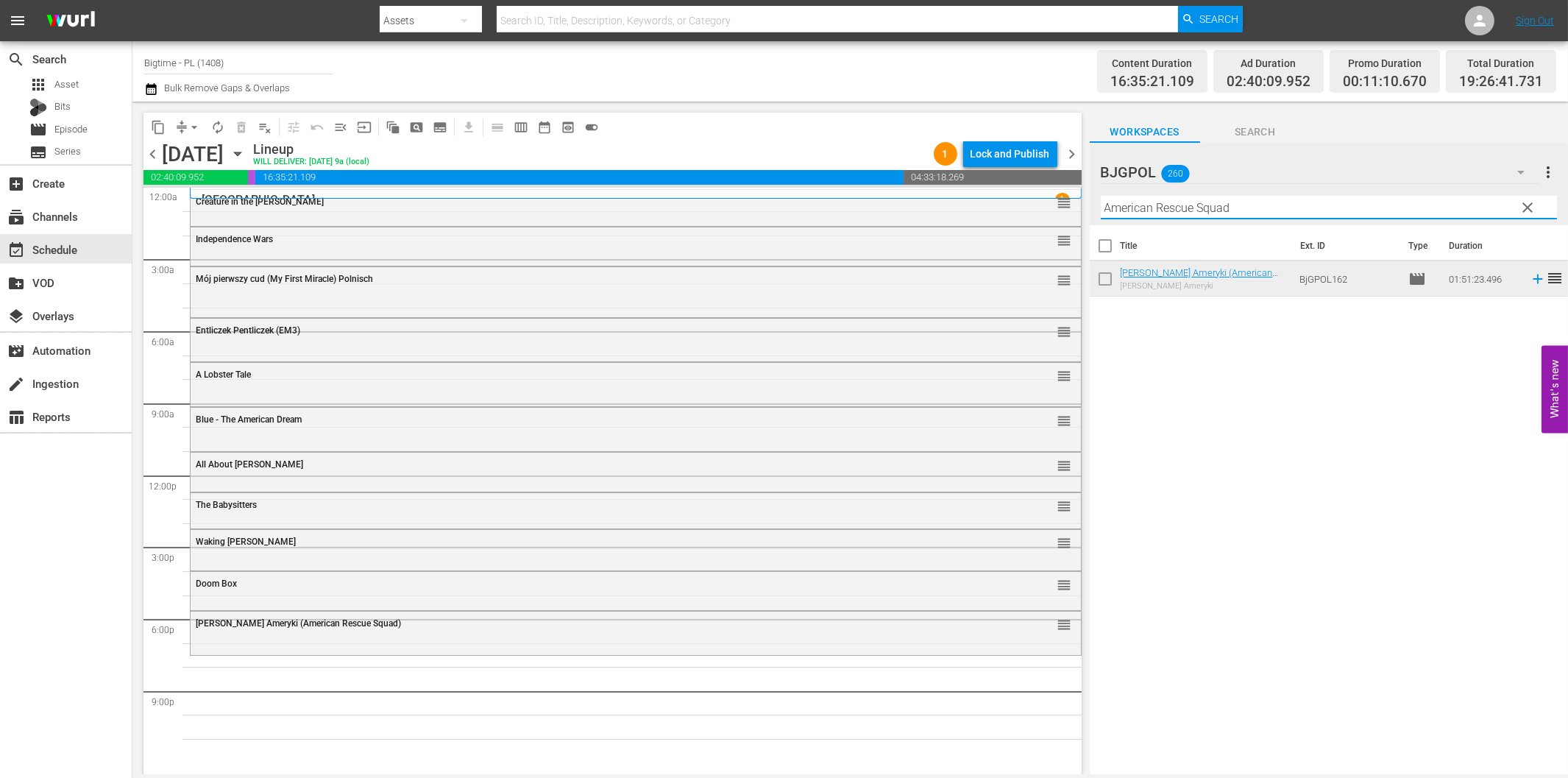
click at [1209, 209] on input "American Rescue Squad" at bounding box center [1330, 208] width 457 height 24
paste input "The Bulldog Bree"
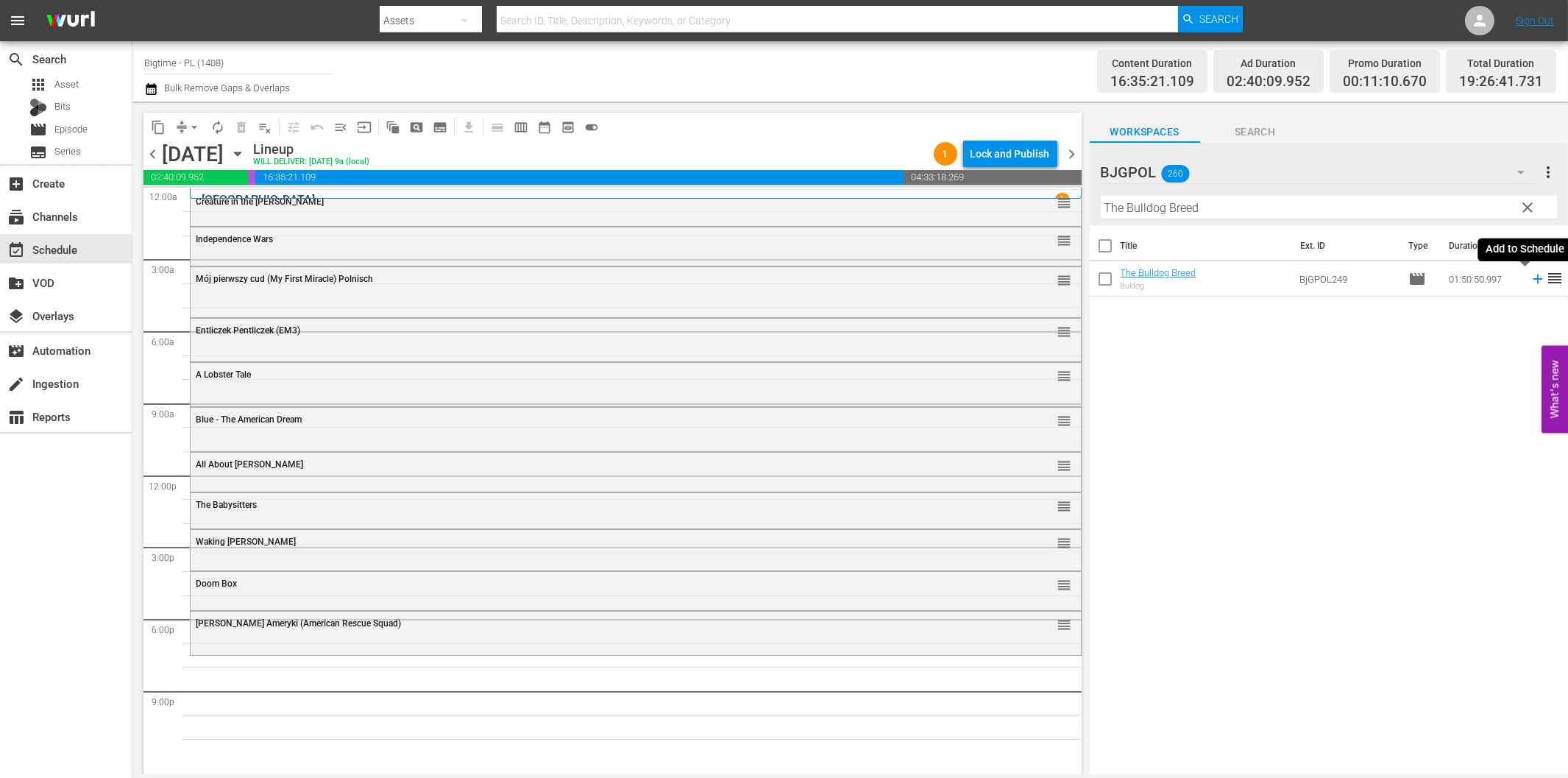
click at [1530, 281] on icon at bounding box center [1538, 278] width 16 height 16
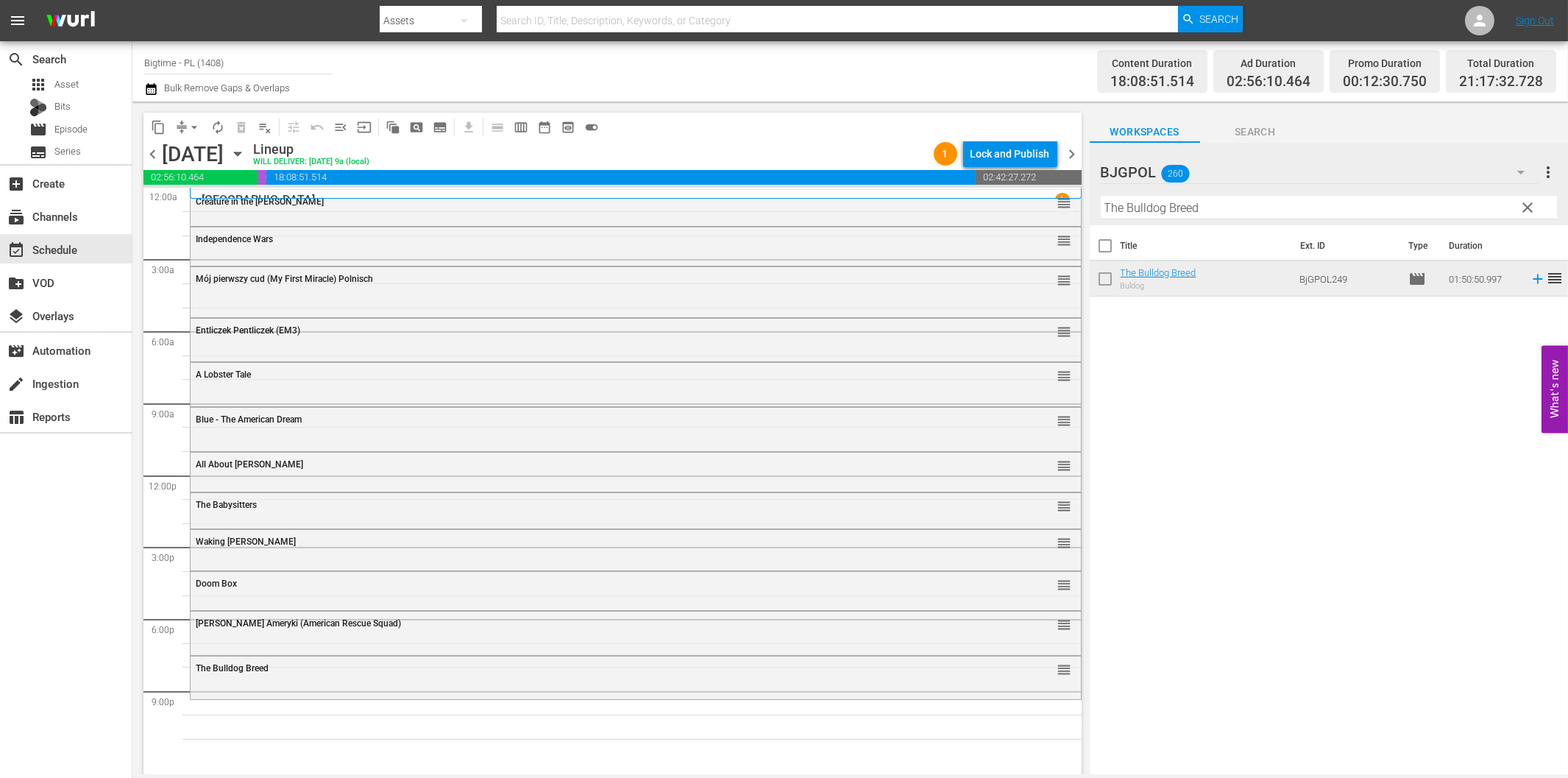
click at [1286, 209] on input "The Bulldog Breed" at bounding box center [1330, 208] width 457 height 24
paste input "Kiss of [DEMOGRAPHIC_DATA] X"
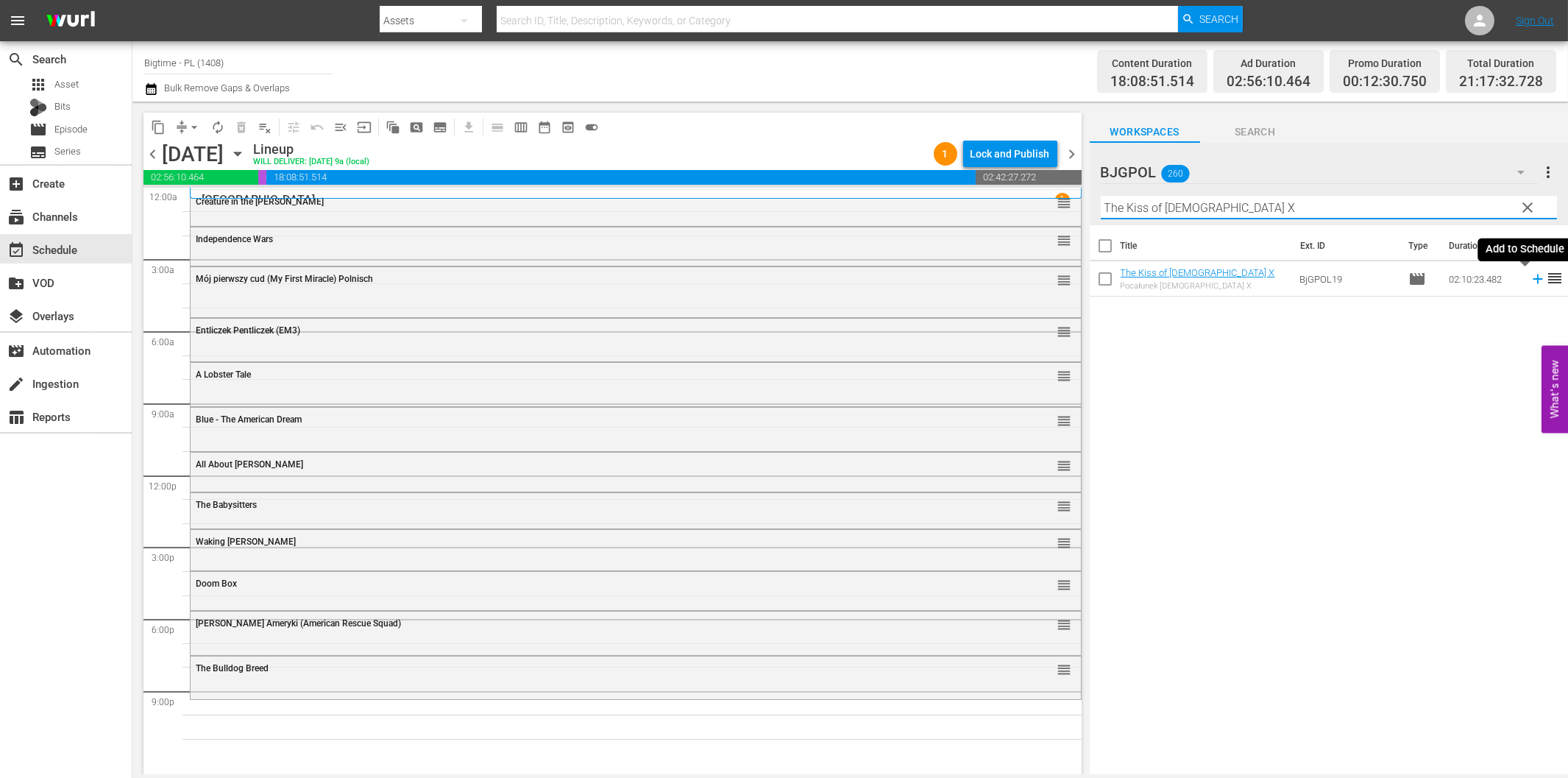
click at [1530, 280] on icon at bounding box center [1538, 278] width 16 height 16
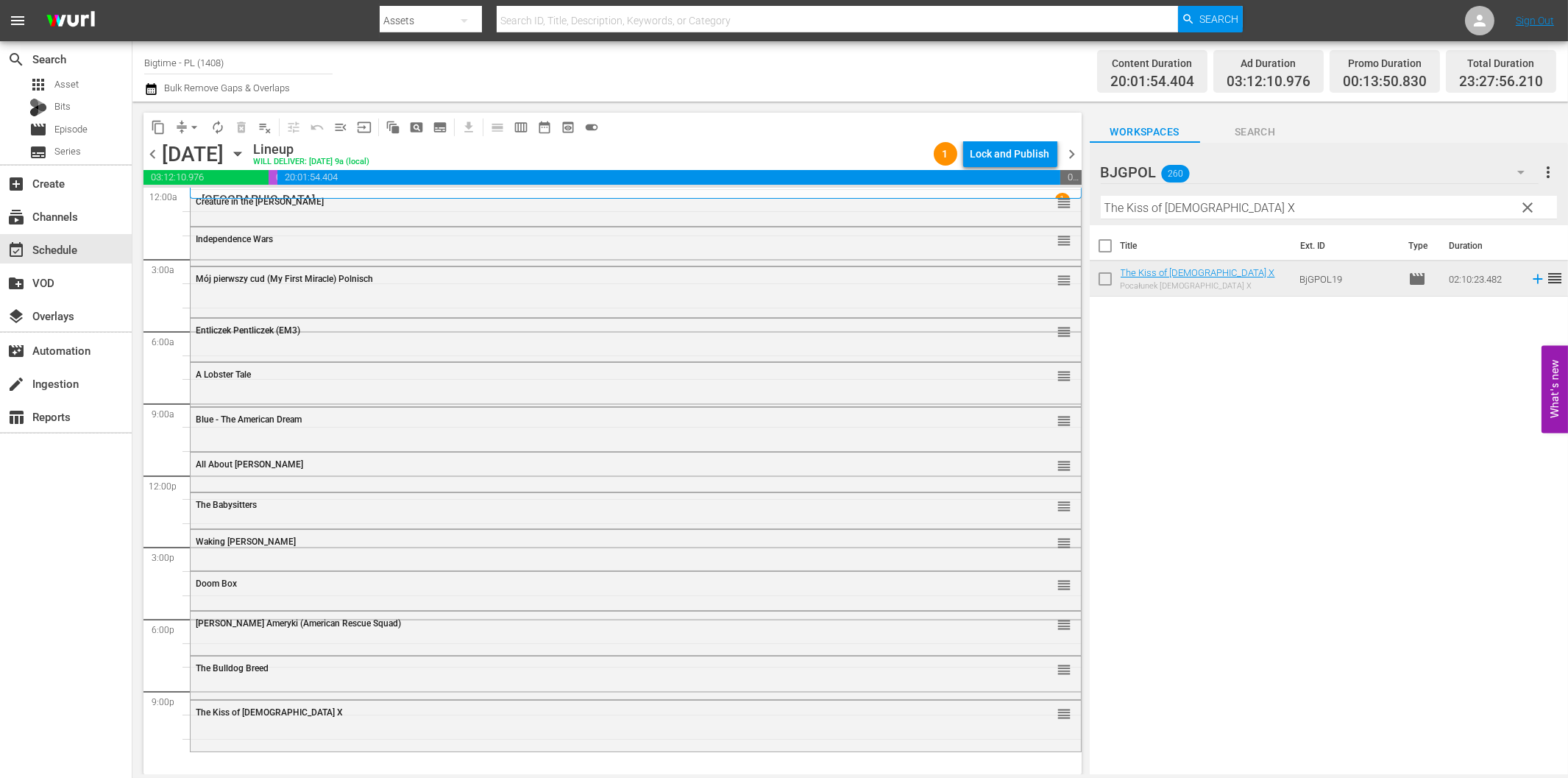
click at [1196, 202] on input "The Kiss of [DEMOGRAPHIC_DATA] X" at bounding box center [1330, 208] width 457 height 24
click at [1230, 210] on input "The Kiss of [DEMOGRAPHIC_DATA] X" at bounding box center [1330, 208] width 457 height 24
paste input "Drastic Measures"
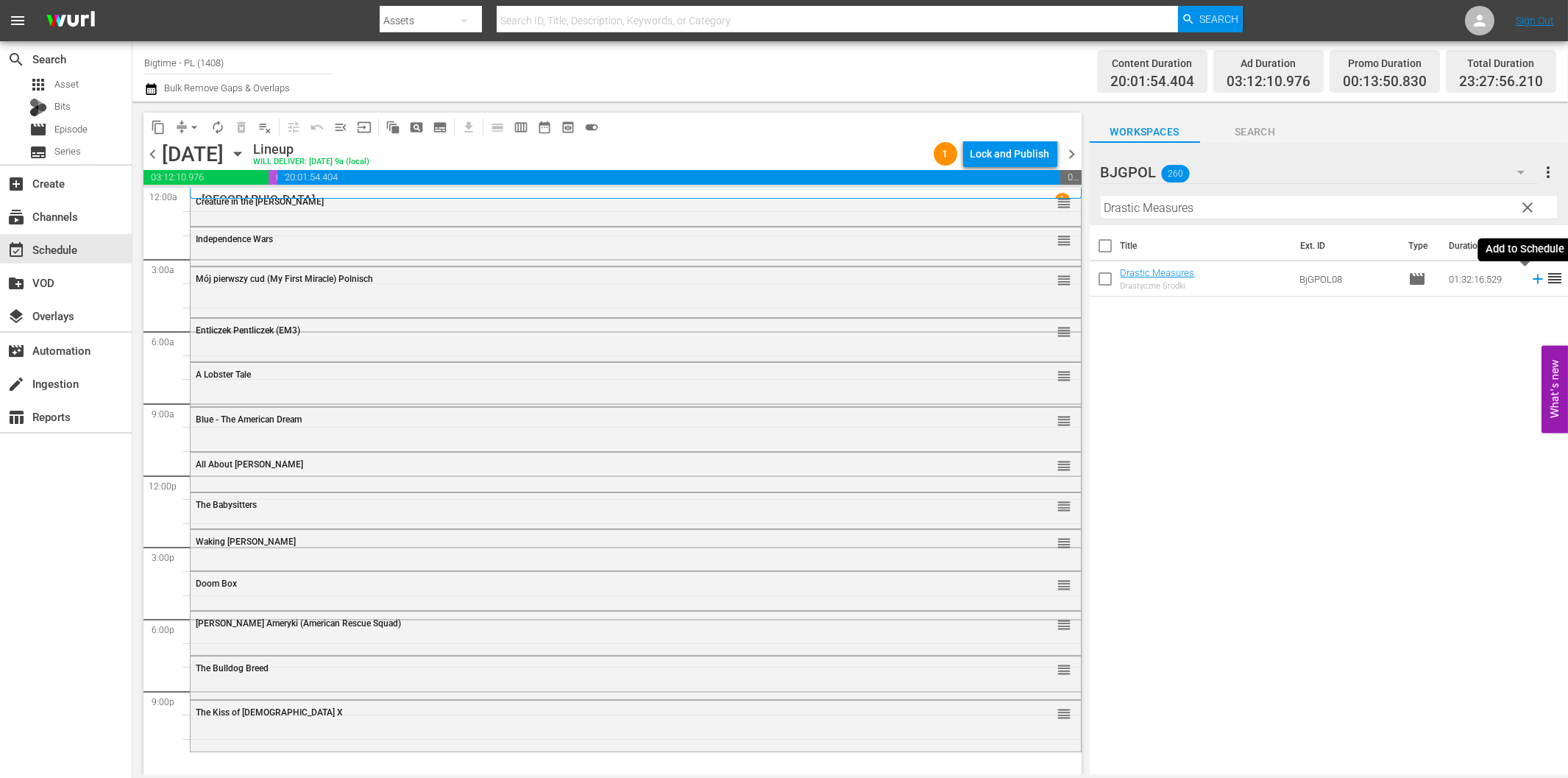
drag, startPoint x: 1526, startPoint y: 280, endPoint x: 1467, endPoint y: 293, distance: 60.4
click at [1530, 281] on icon at bounding box center [1538, 278] width 16 height 16
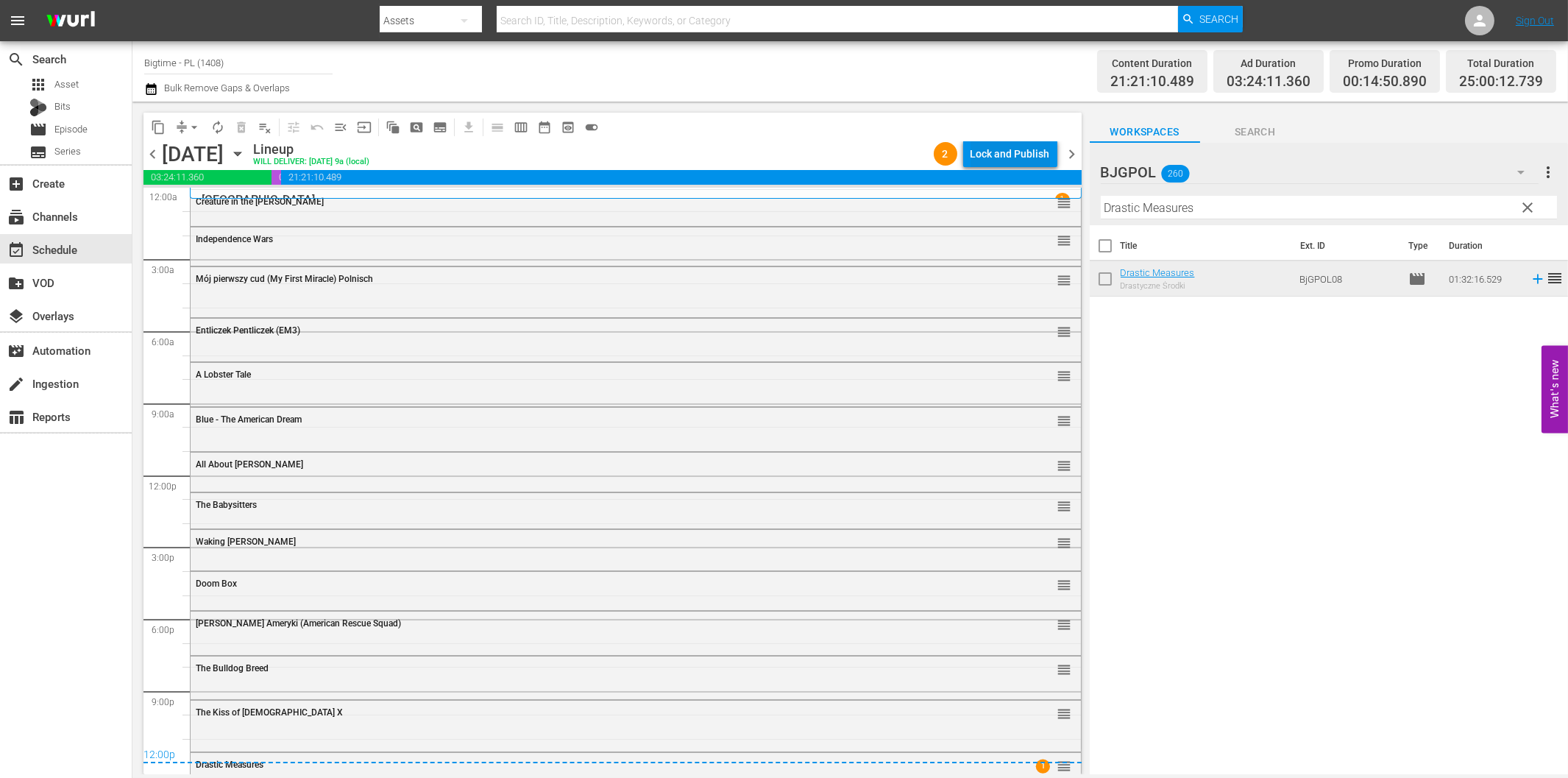
click at [1036, 157] on div "Lock and Publish" at bounding box center [1010, 154] width 79 height 27
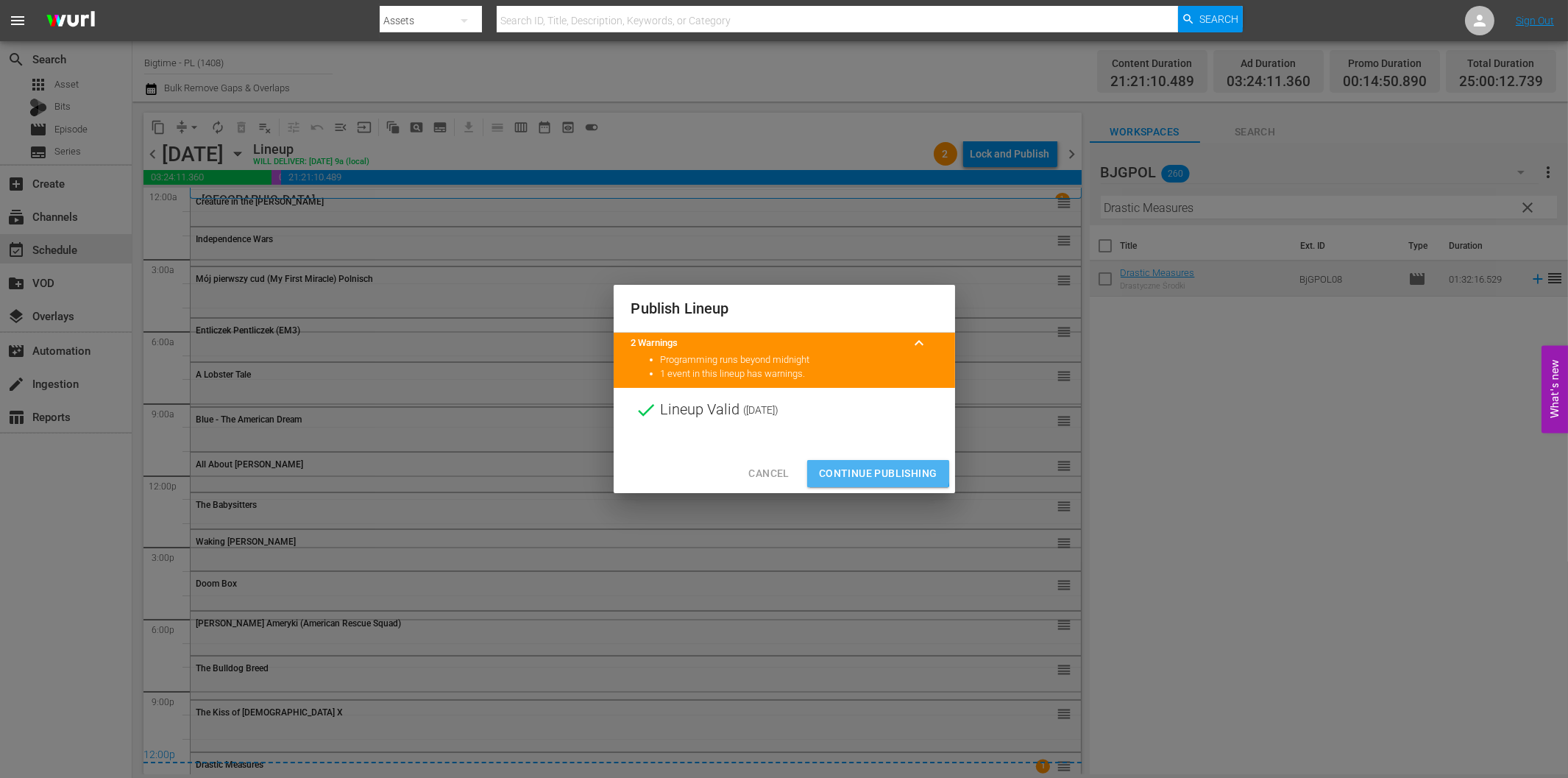
click at [864, 467] on span "Continue Publishing" at bounding box center [878, 473] width 118 height 18
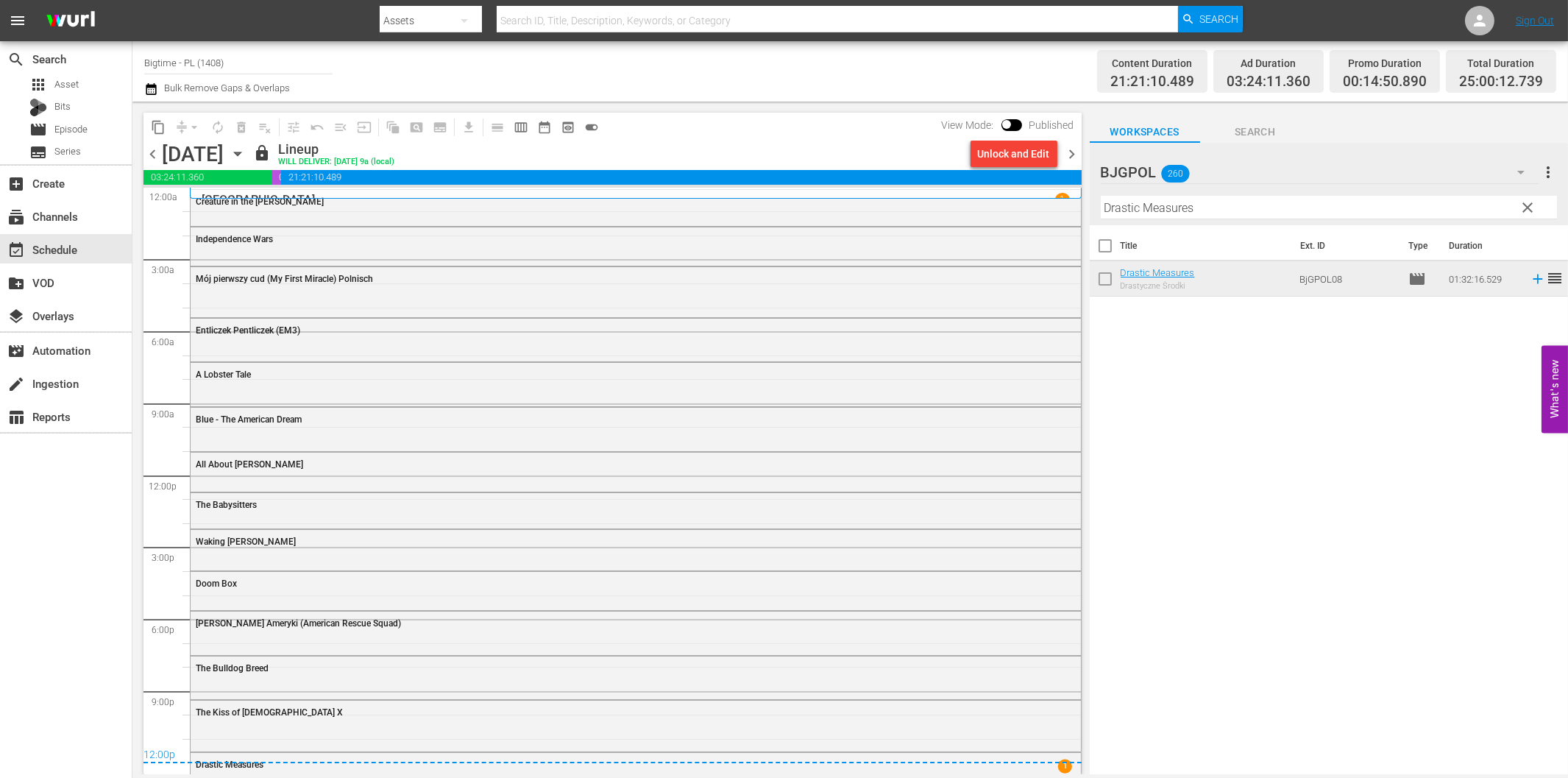
click at [1068, 162] on span "chevron_right" at bounding box center [1072, 154] width 18 height 18
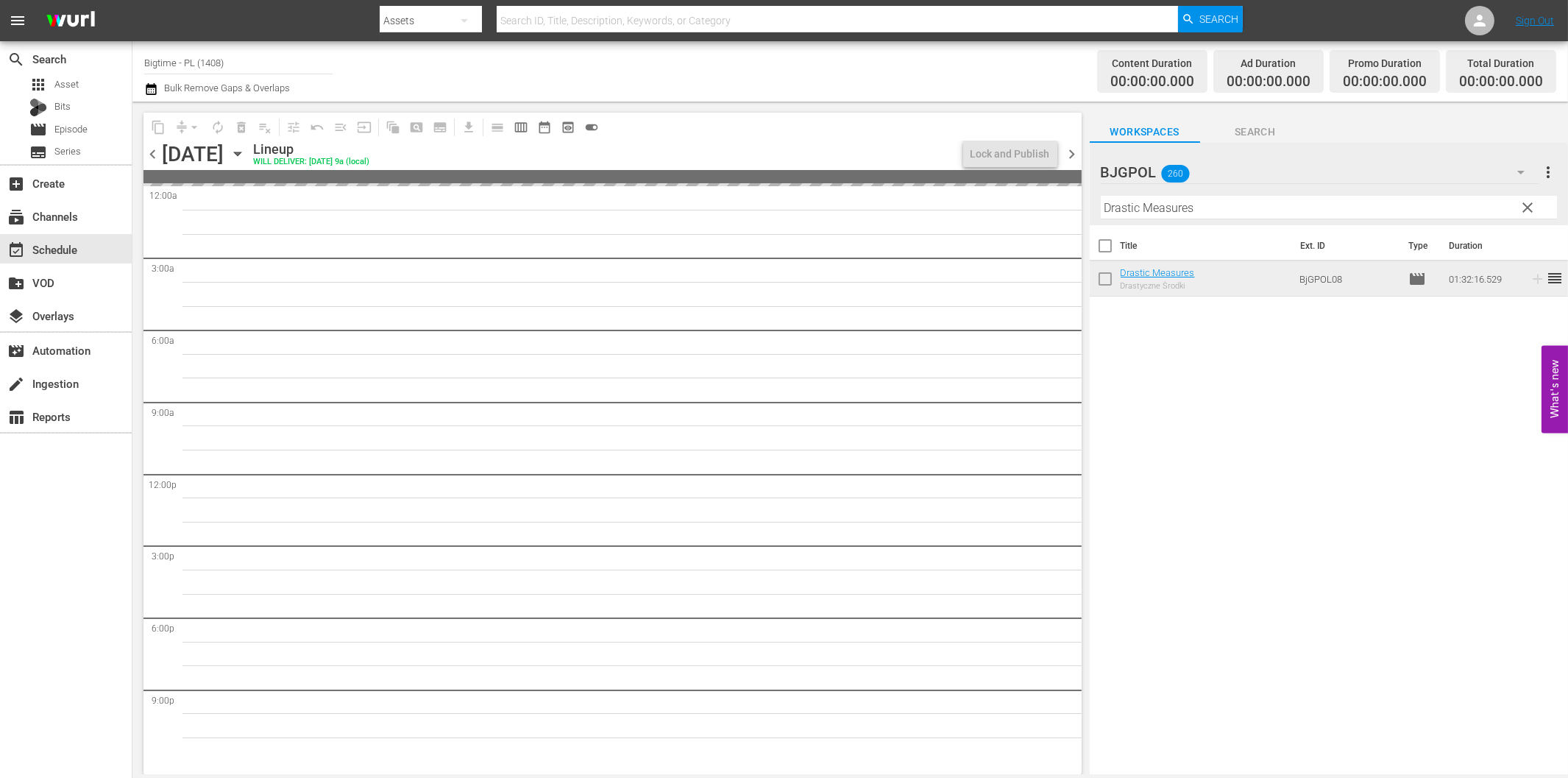
click at [1183, 215] on input "Drastic Measures" at bounding box center [1330, 208] width 457 height 24
paste input "Out Past Dark"
click at [157, 150] on span "chevron_left" at bounding box center [152, 154] width 18 height 18
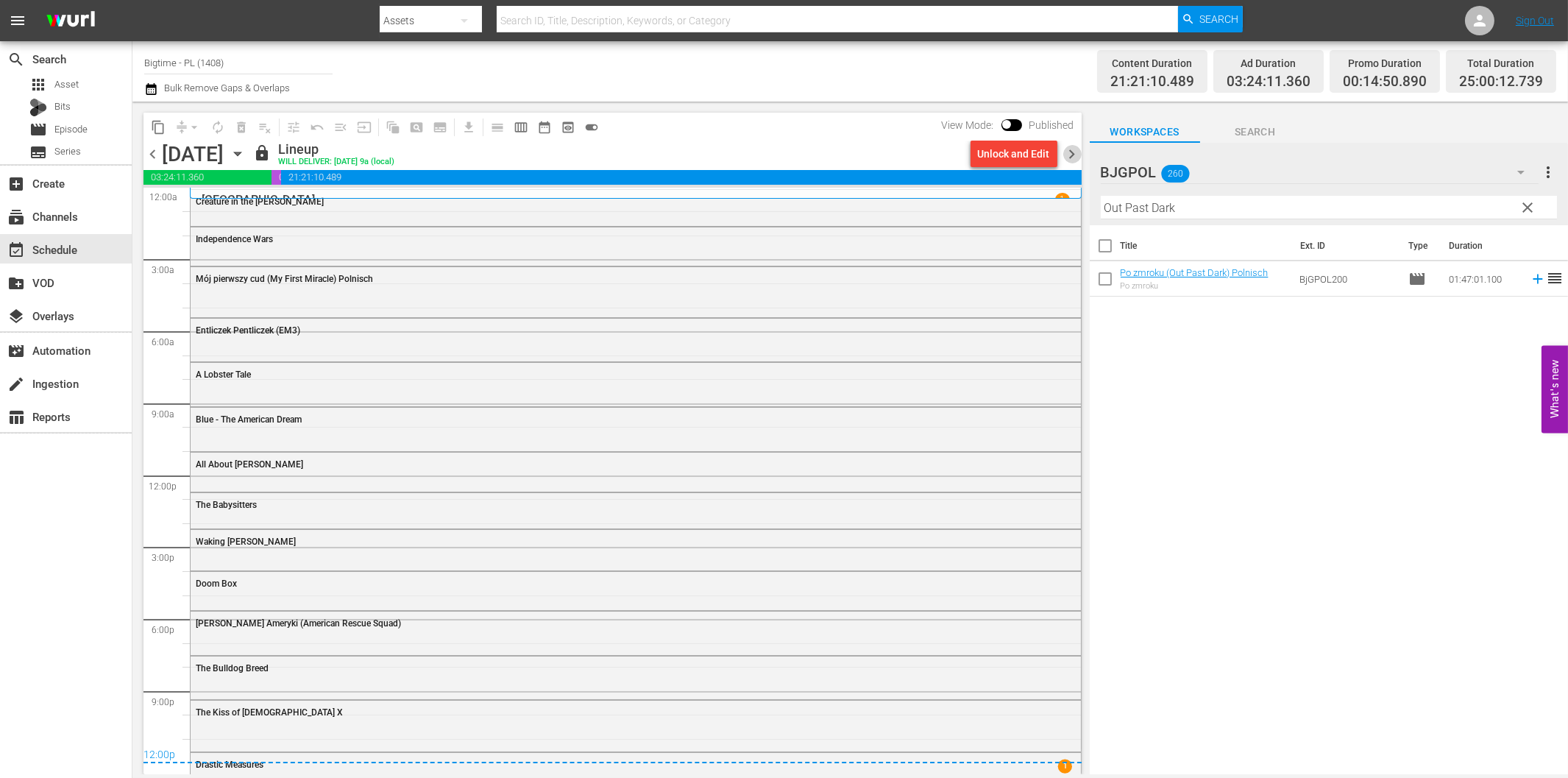
click at [1072, 153] on span "chevron_right" at bounding box center [1072, 154] width 18 height 18
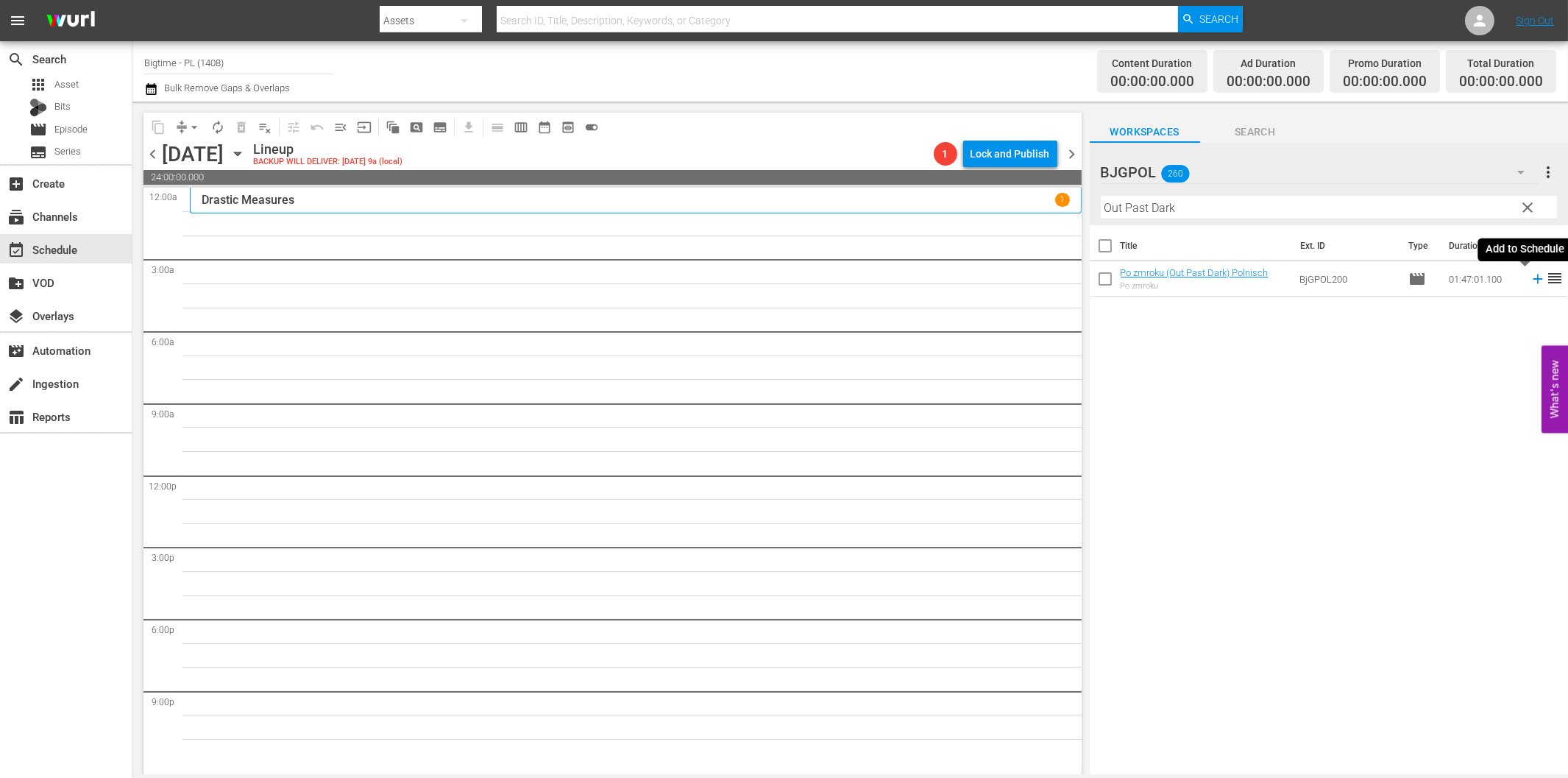
click at [1530, 285] on icon at bounding box center [1538, 278] width 16 height 16
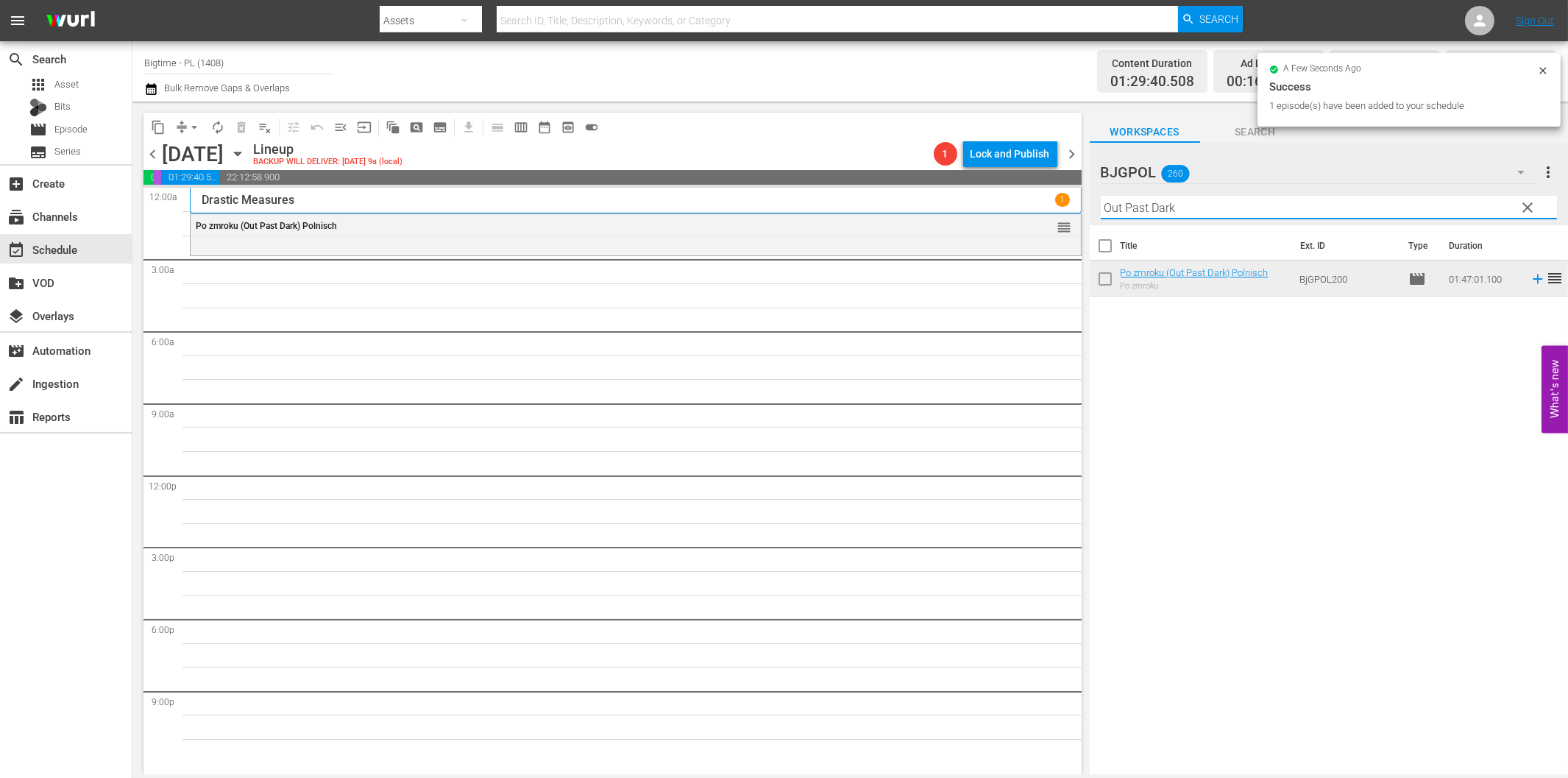
click at [1124, 209] on input "Out Past Dark" at bounding box center [1330, 208] width 457 height 24
paste input "Taught In Cold Blood"
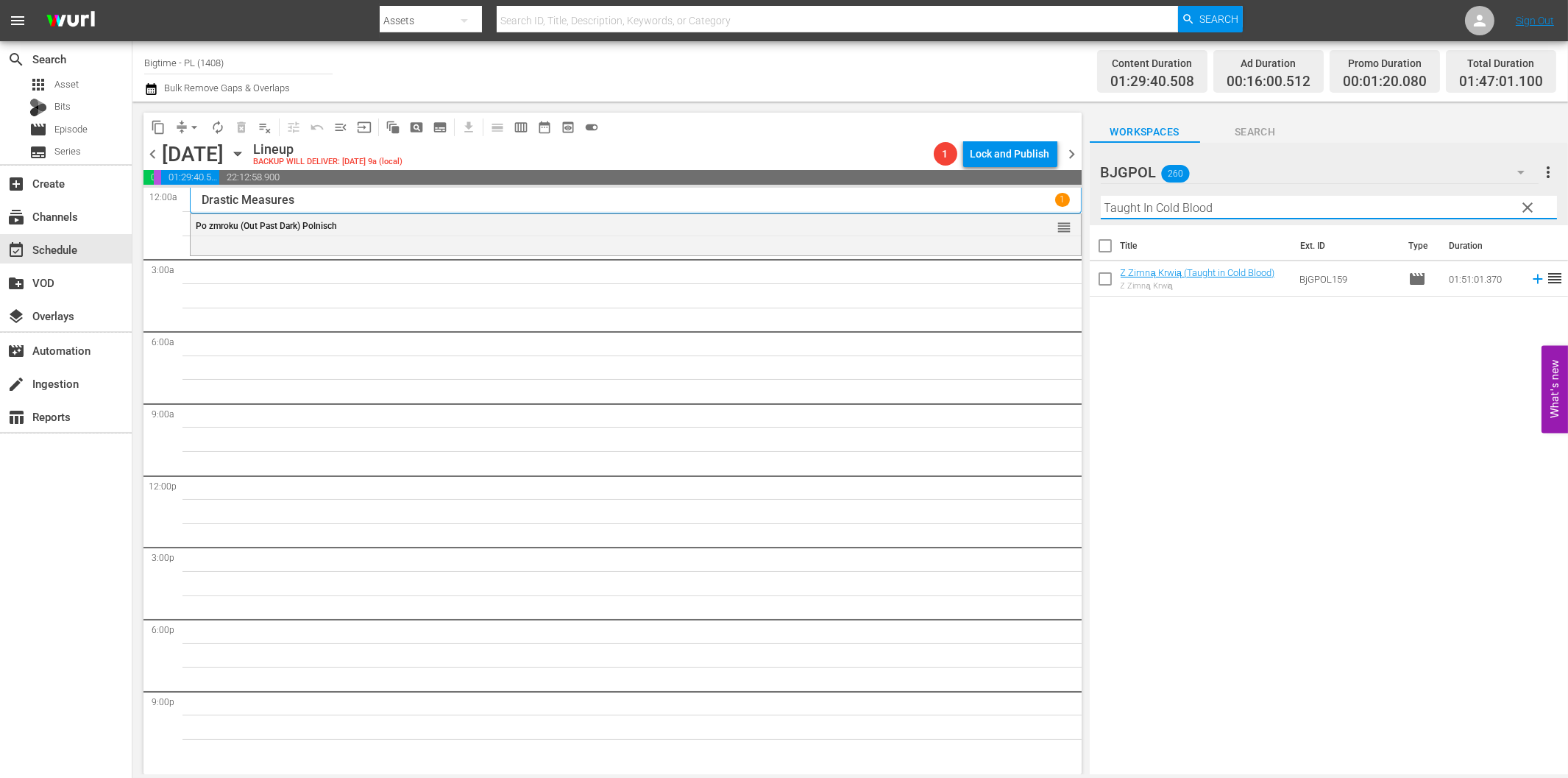
click at [1530, 280] on icon at bounding box center [1538, 278] width 16 height 16
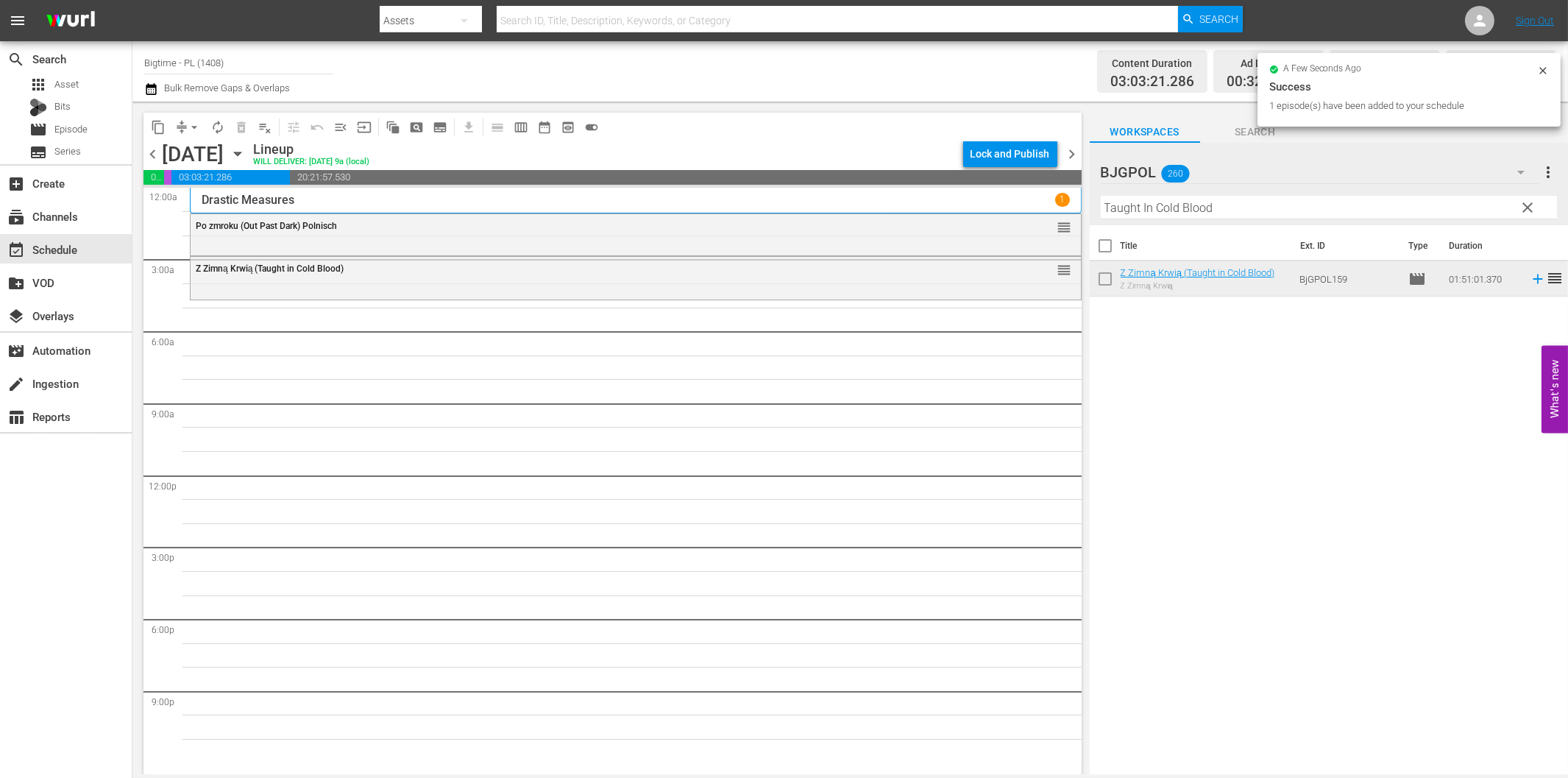
click at [1169, 216] on input "Taught In Cold Blood" at bounding box center [1330, 208] width 457 height 24
paste input "Evol"
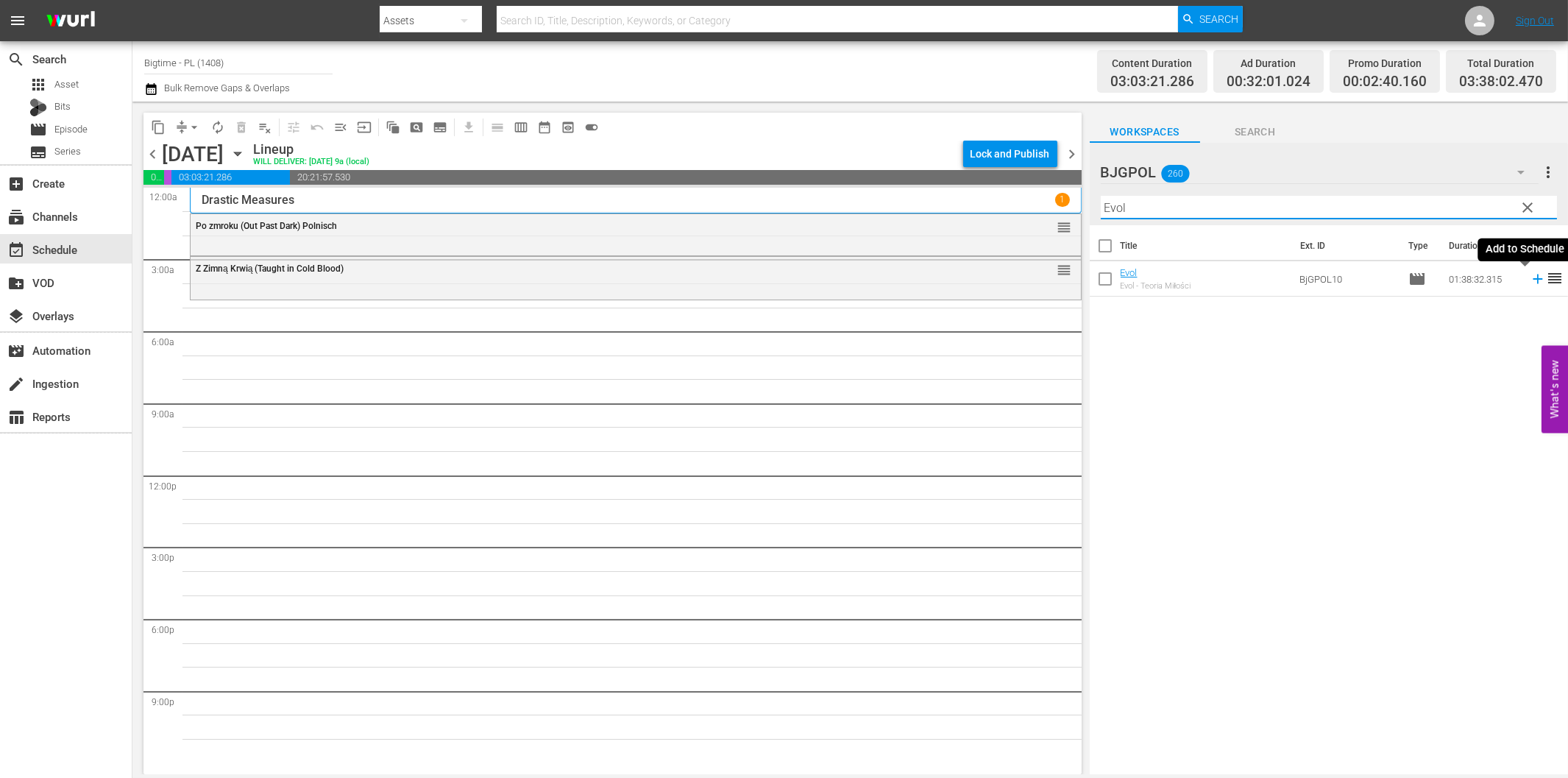
click at [1530, 278] on icon at bounding box center [1538, 278] width 16 height 16
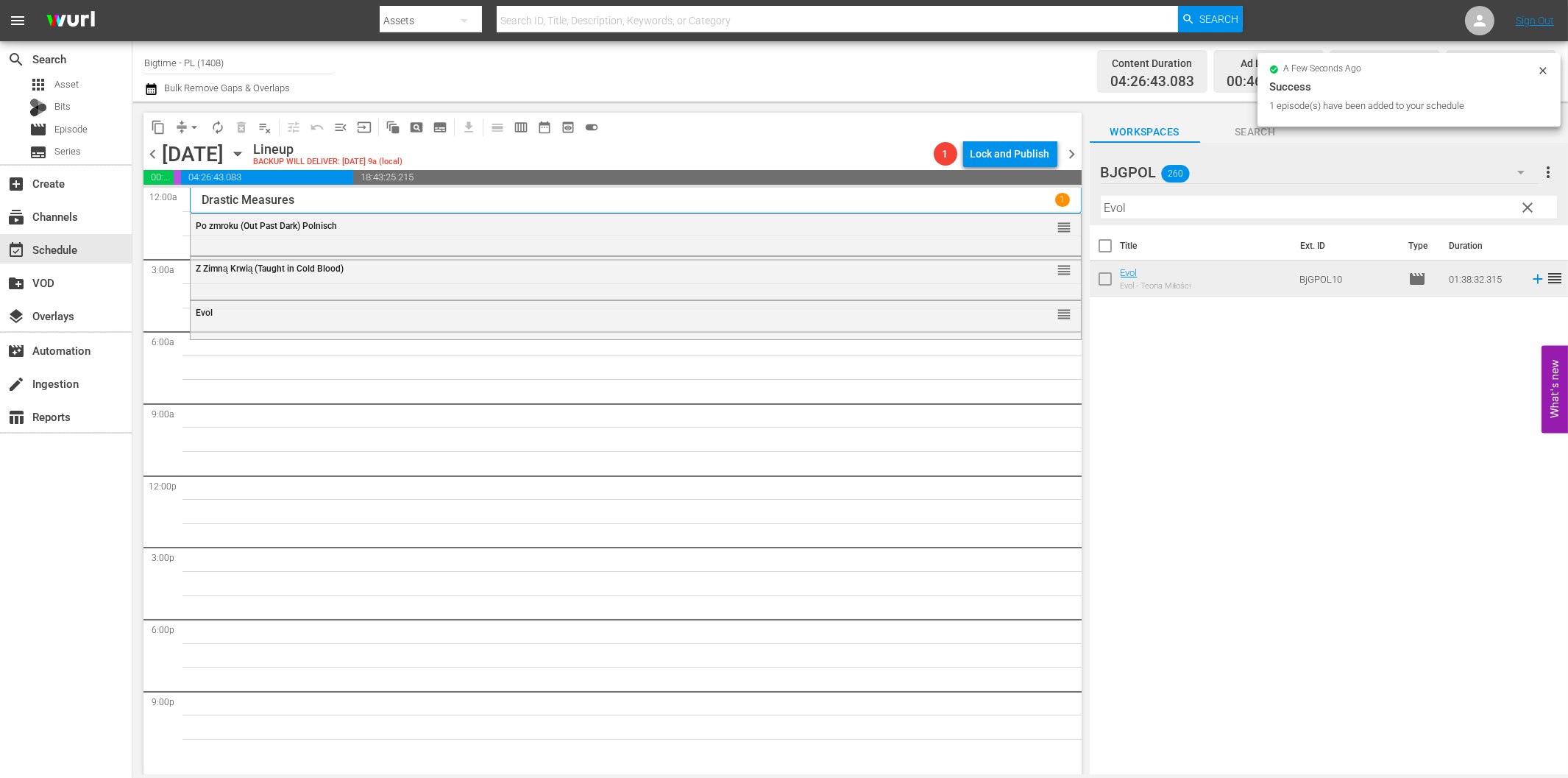
click at [1161, 203] on input "Evol" at bounding box center [1330, 208] width 457 height 24
paste input "Battle B-Boy"
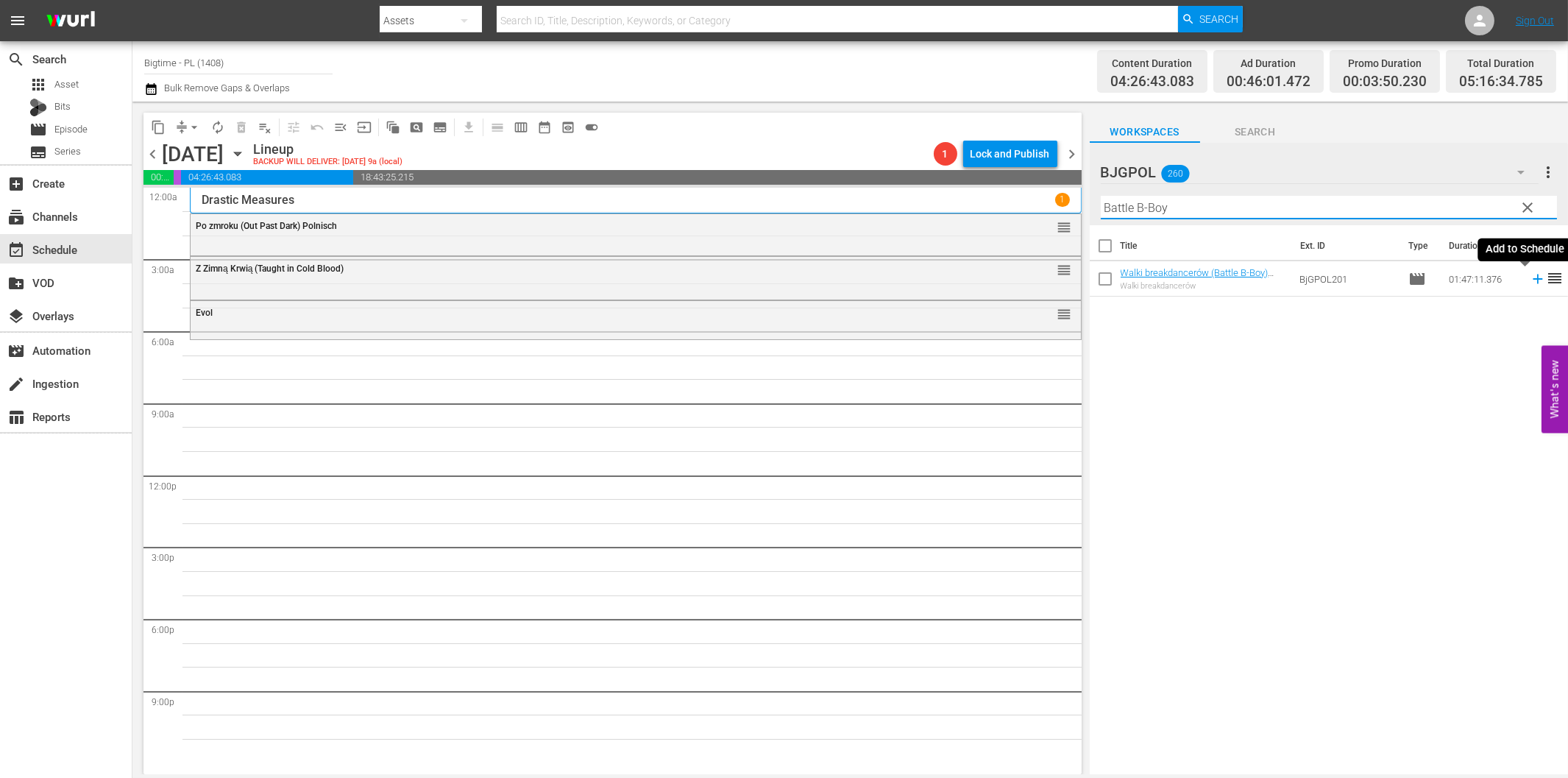
click at [1530, 280] on icon at bounding box center [1538, 278] width 16 height 16
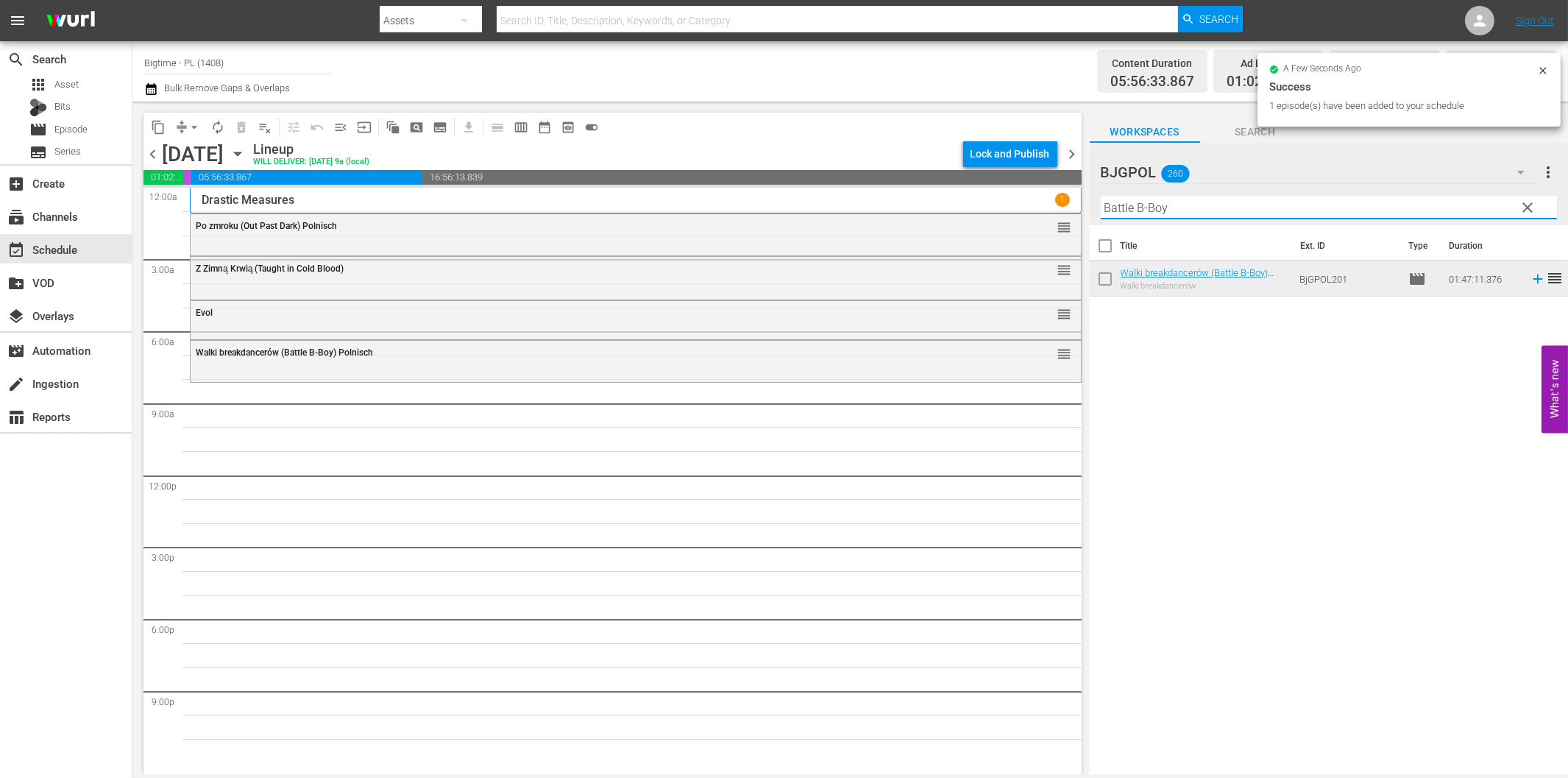
click at [1168, 207] on input "Battle B-Boy" at bounding box center [1330, 208] width 457 height 24
paste input "Harm's Wa"
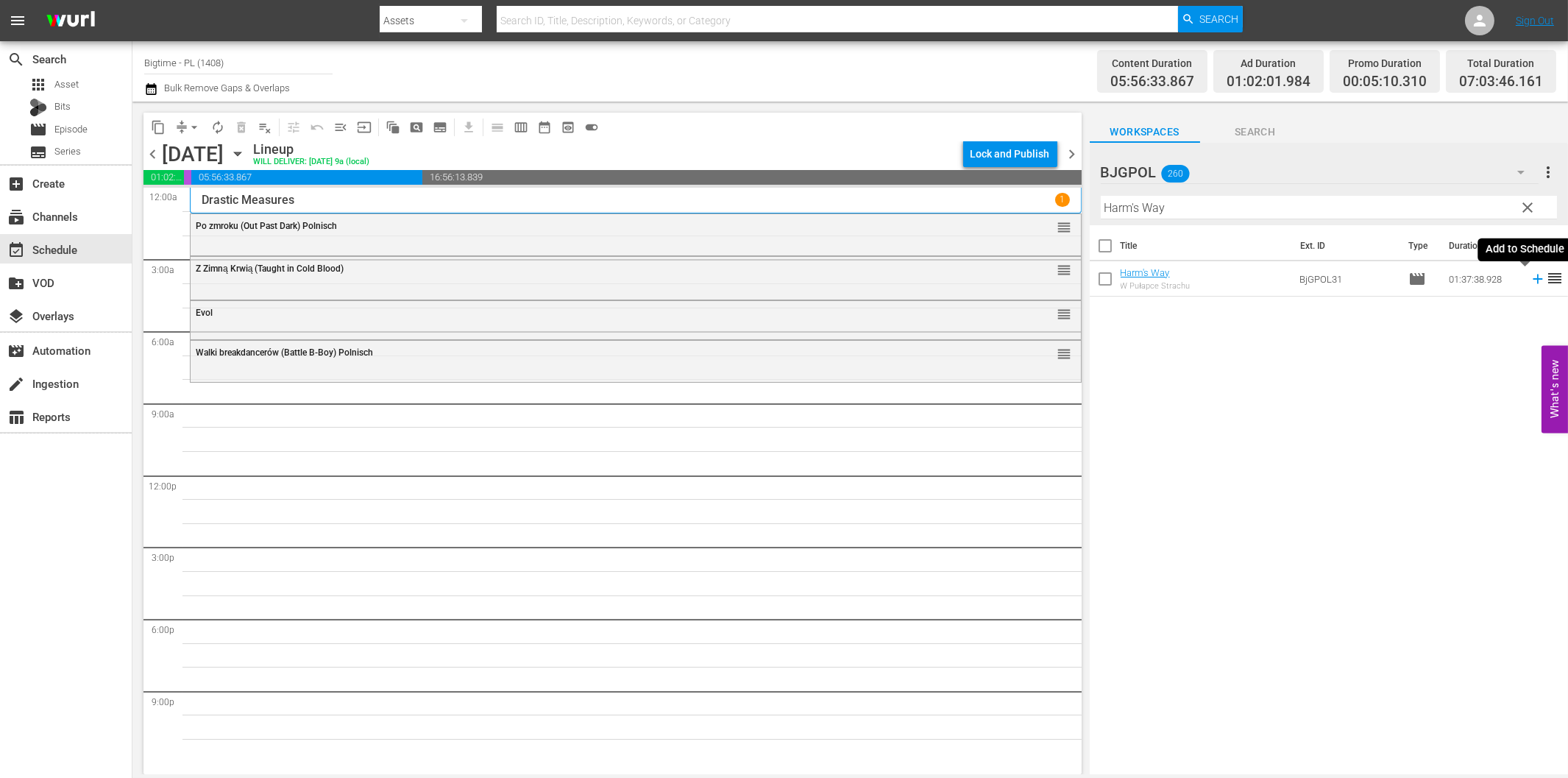
click at [1530, 282] on icon at bounding box center [1538, 278] width 16 height 16
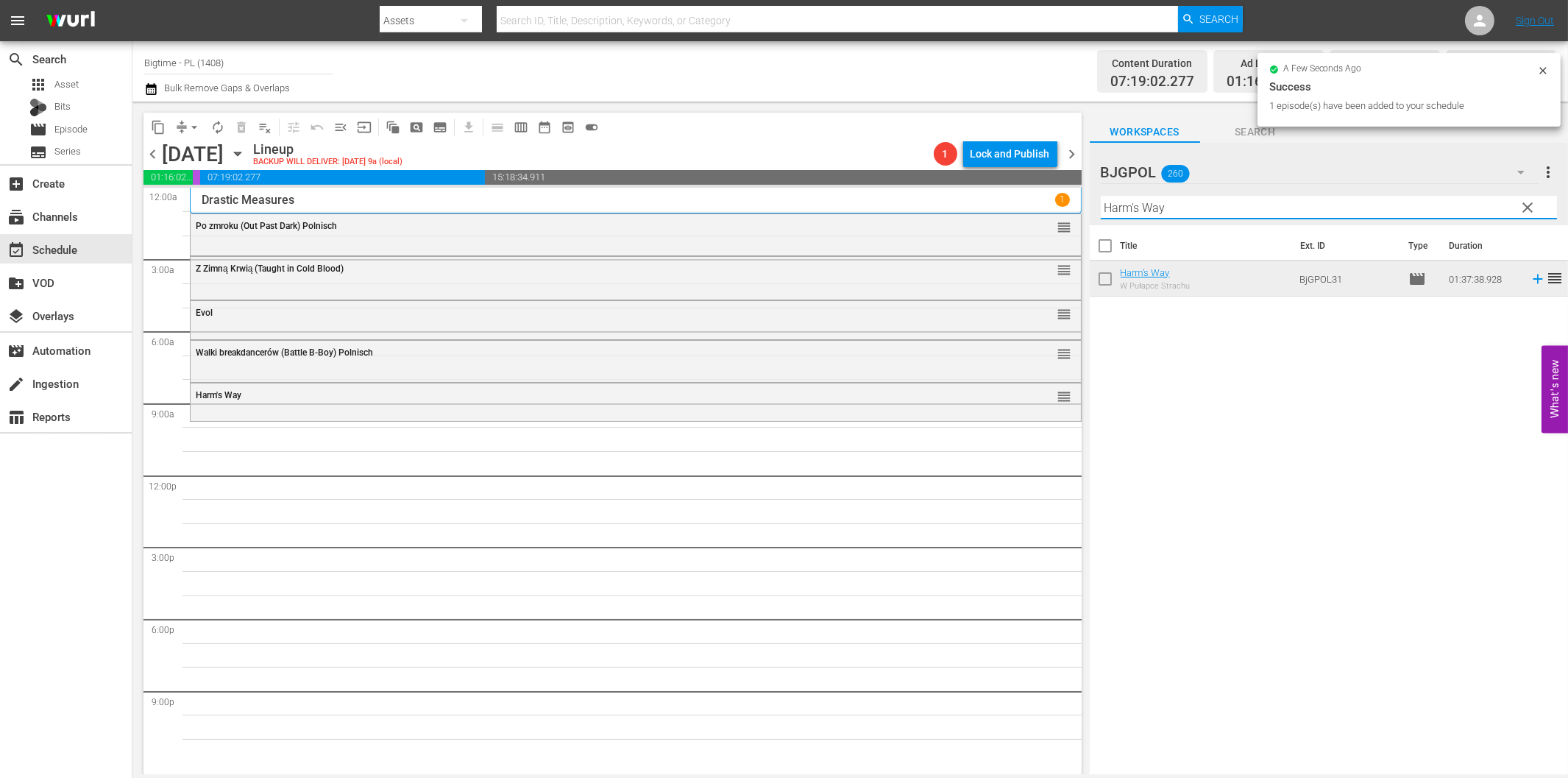
click at [1149, 199] on input "Harm's Way" at bounding box center [1330, 208] width 457 height 24
paste input "[PERSON_NAME]'s Diaries"
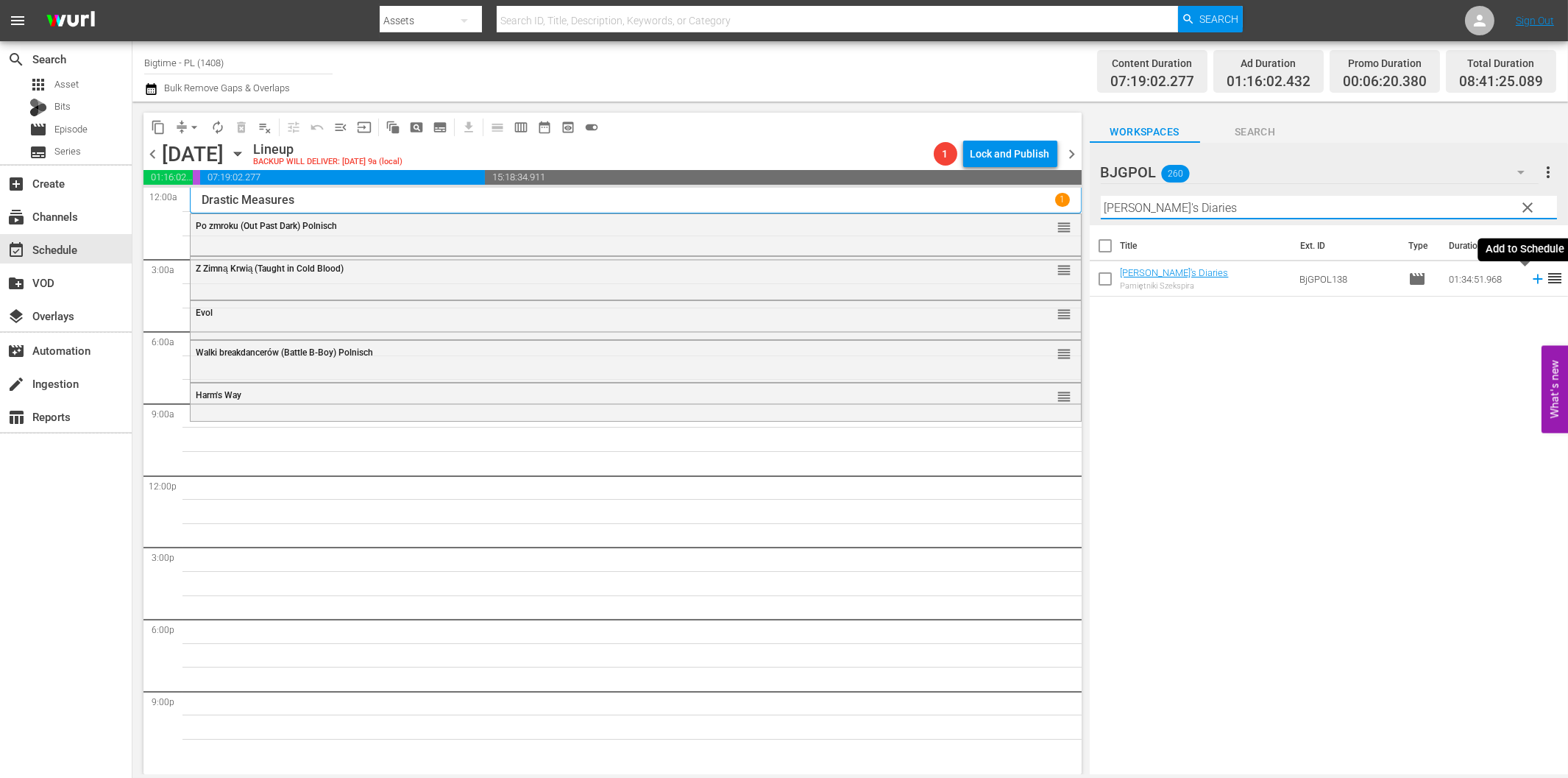
click at [1530, 282] on icon at bounding box center [1538, 278] width 16 height 16
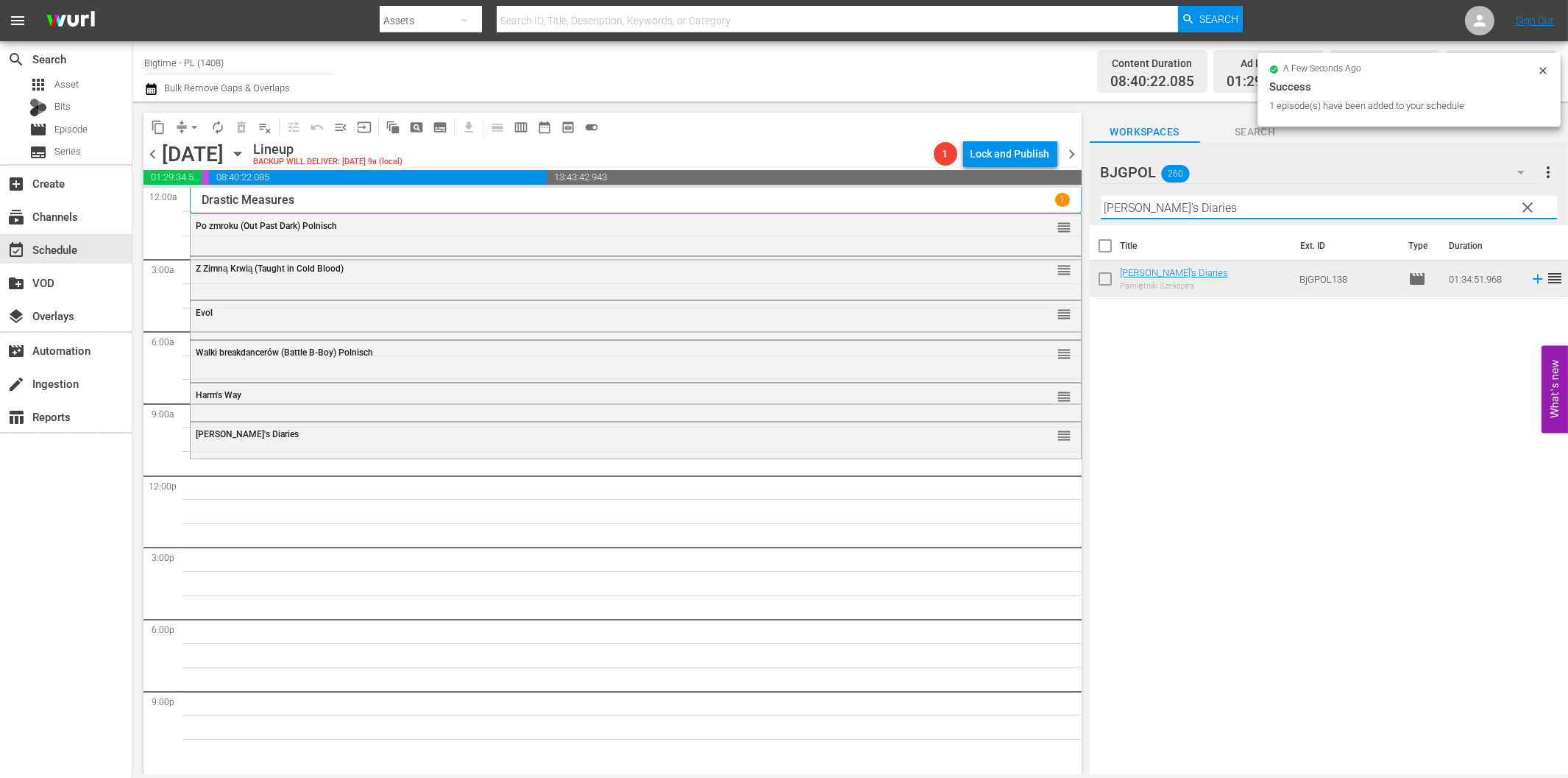
click at [1215, 200] on input "[PERSON_NAME]'s Diaries" at bounding box center [1330, 208] width 457 height 24
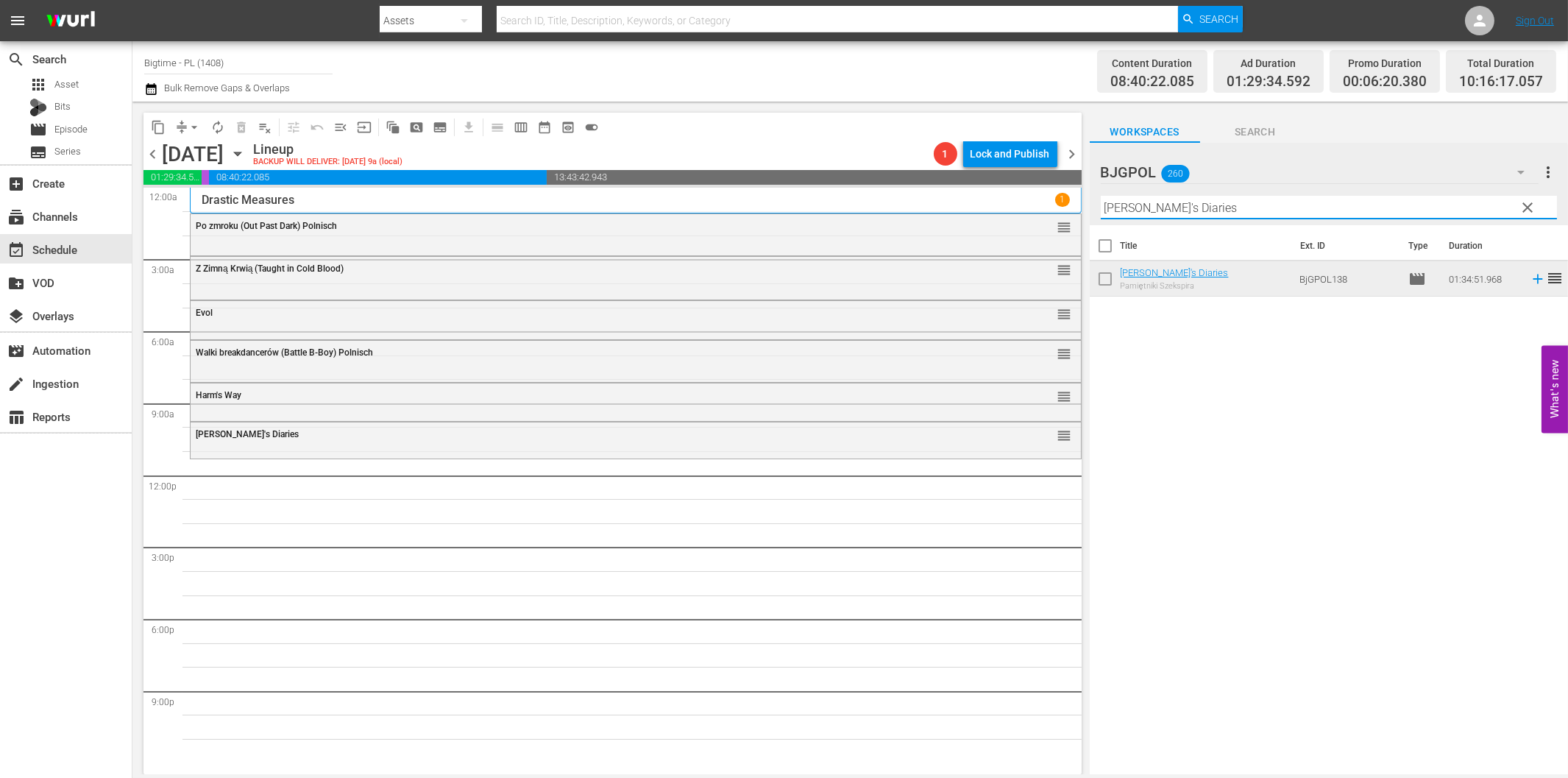
paste input "Anything is Possible"
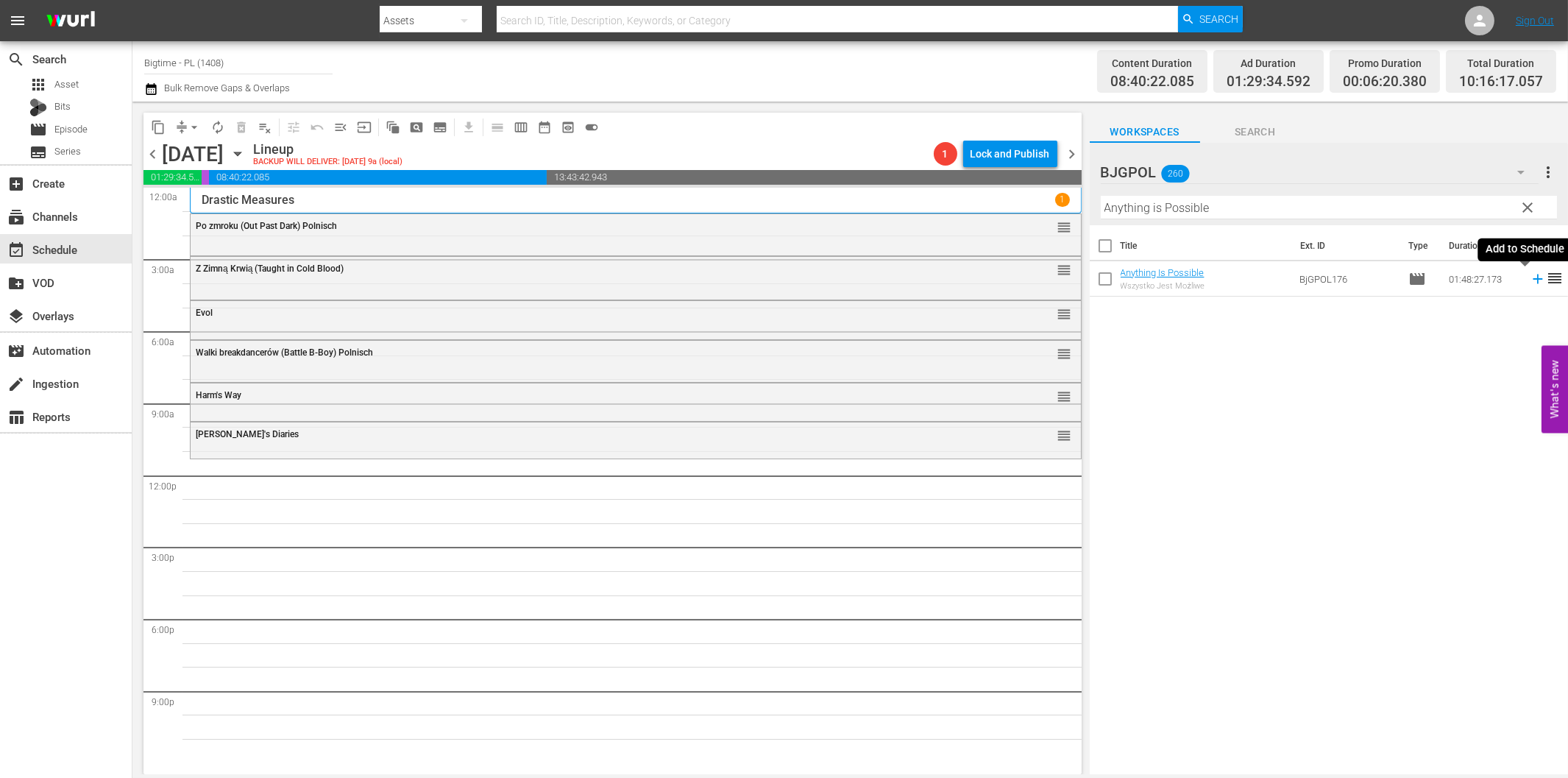
click at [1533, 278] on icon at bounding box center [1537, 279] width 9 height 9
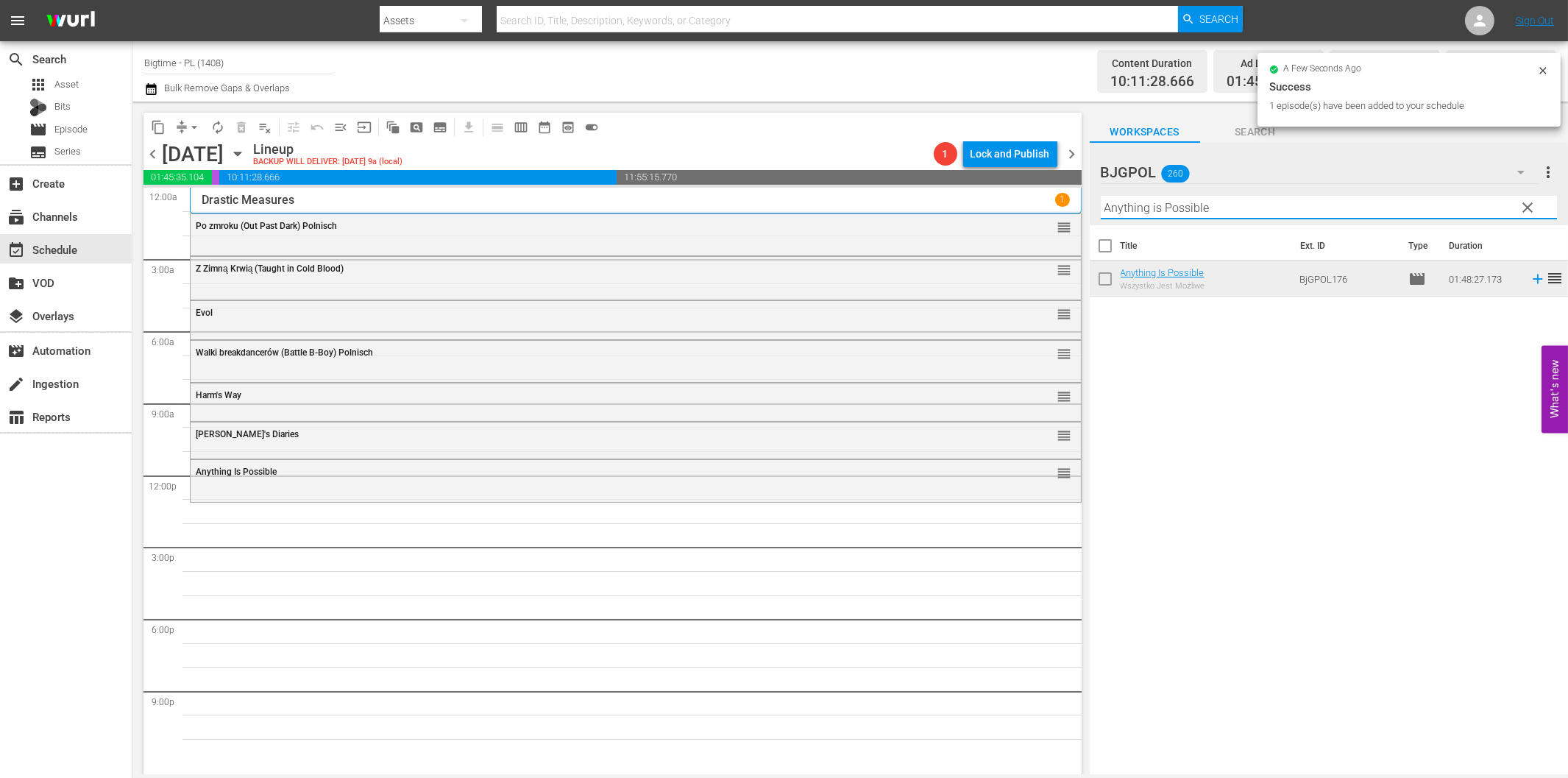
click at [1173, 209] on input "Anything is Possible" at bounding box center [1330, 208] width 457 height 24
paste input "To Love Is Enemy of the Great Dull Void"
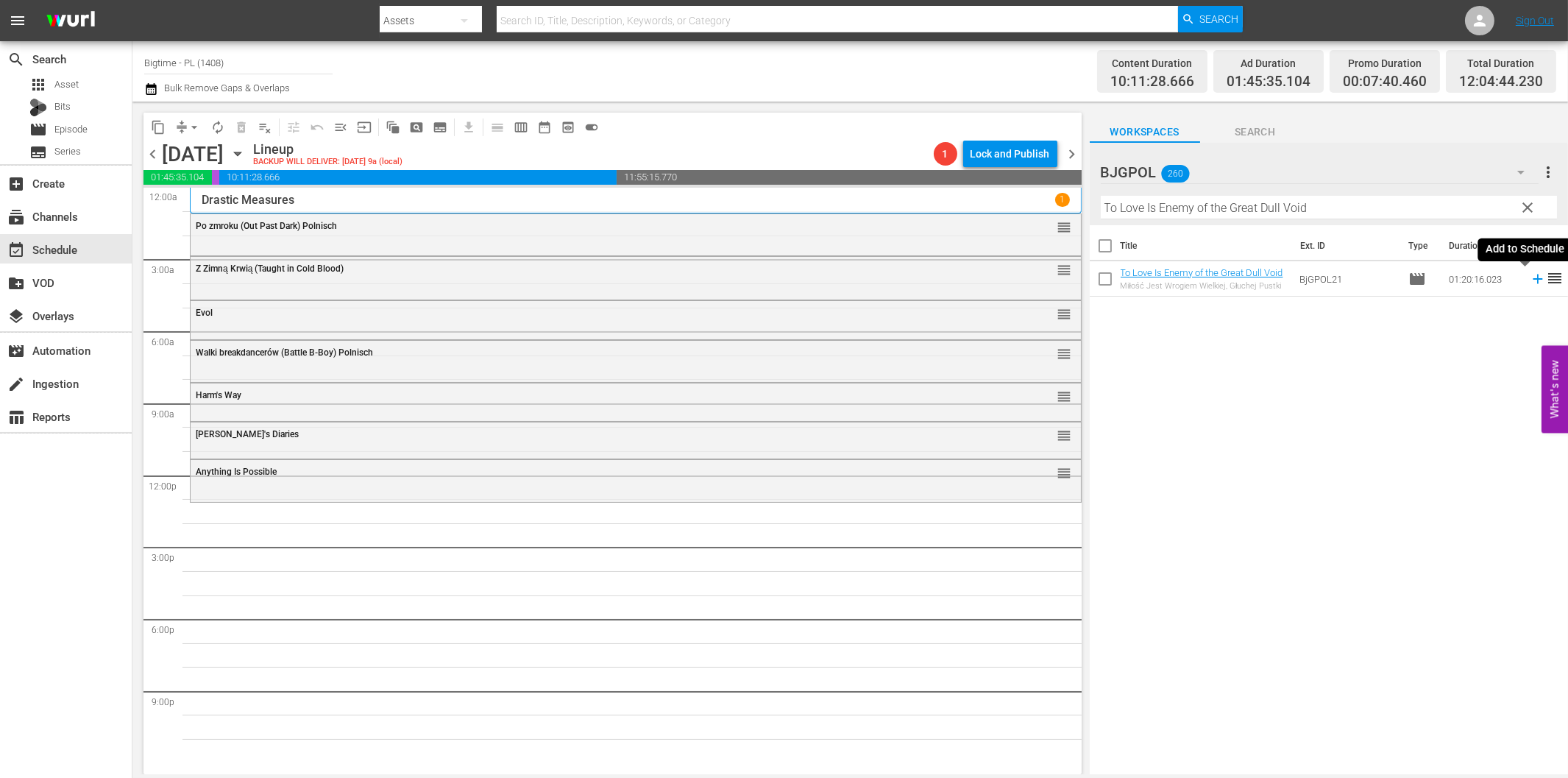
click at [1533, 280] on icon at bounding box center [1537, 279] width 9 height 9
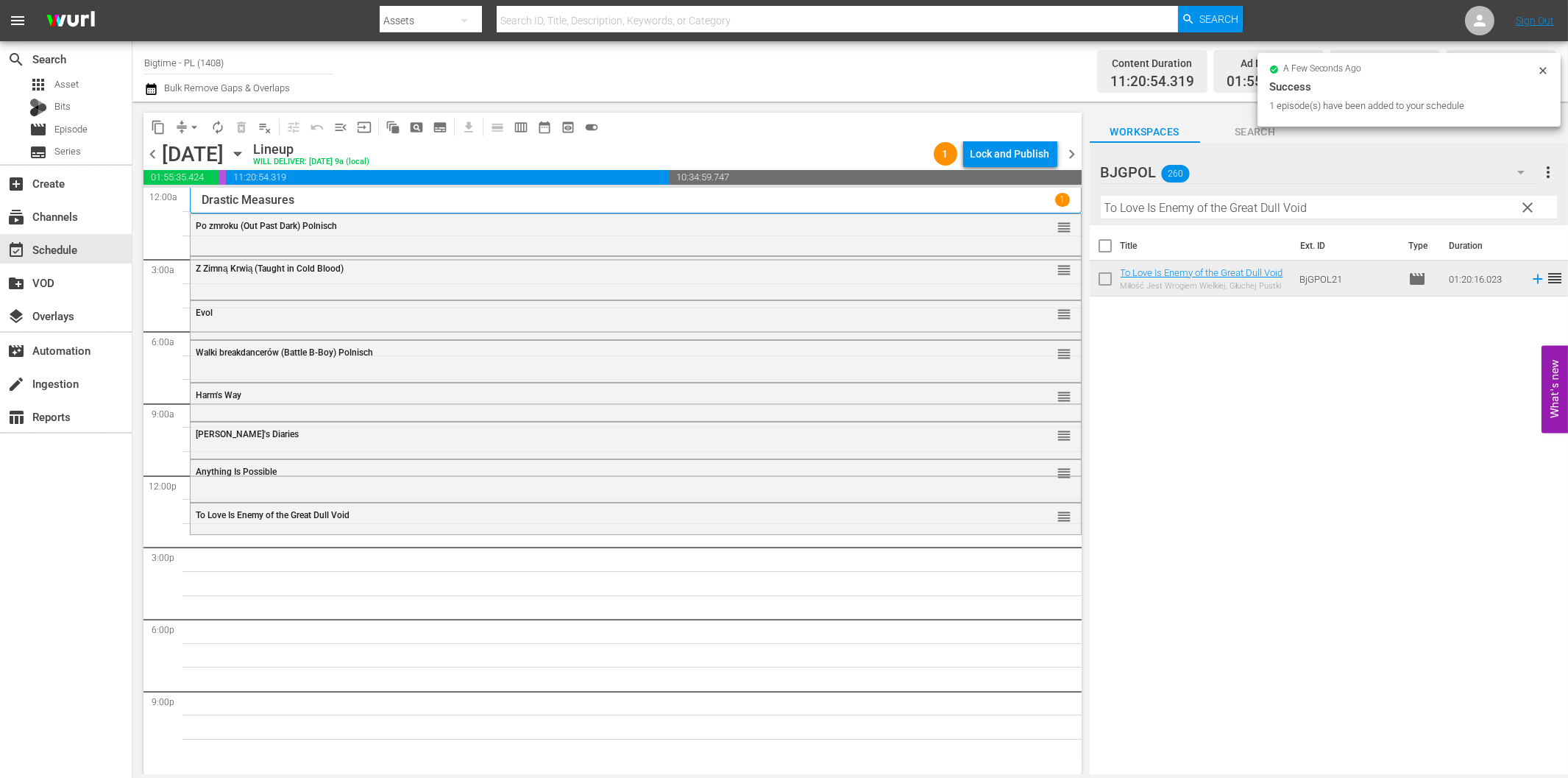
click at [1169, 209] on input "To Love Is Enemy of the Great Dull Void" at bounding box center [1330, 208] width 457 height 24
paste input "A Year and Change"
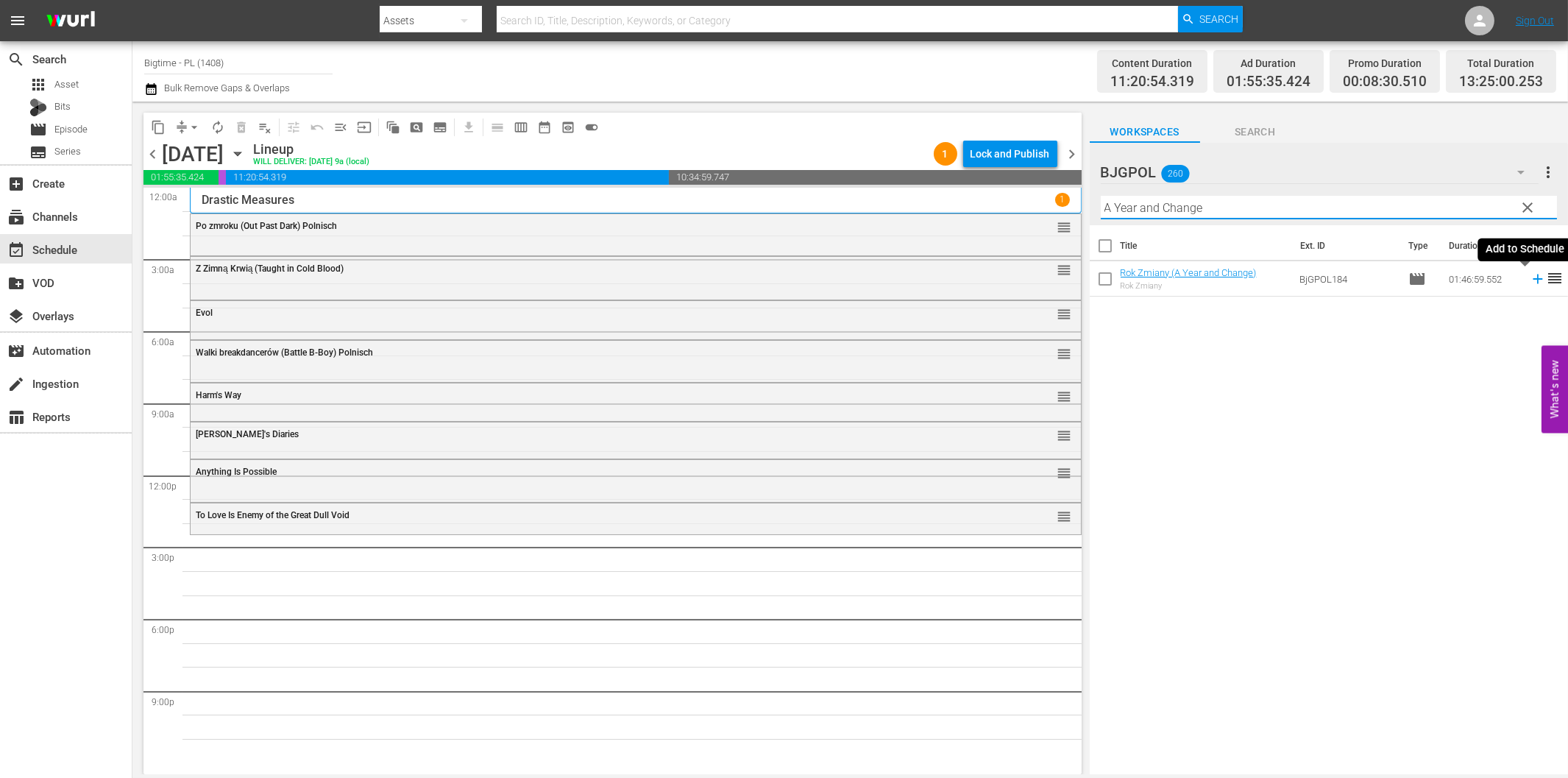
click at [1530, 283] on icon at bounding box center [1538, 278] width 16 height 16
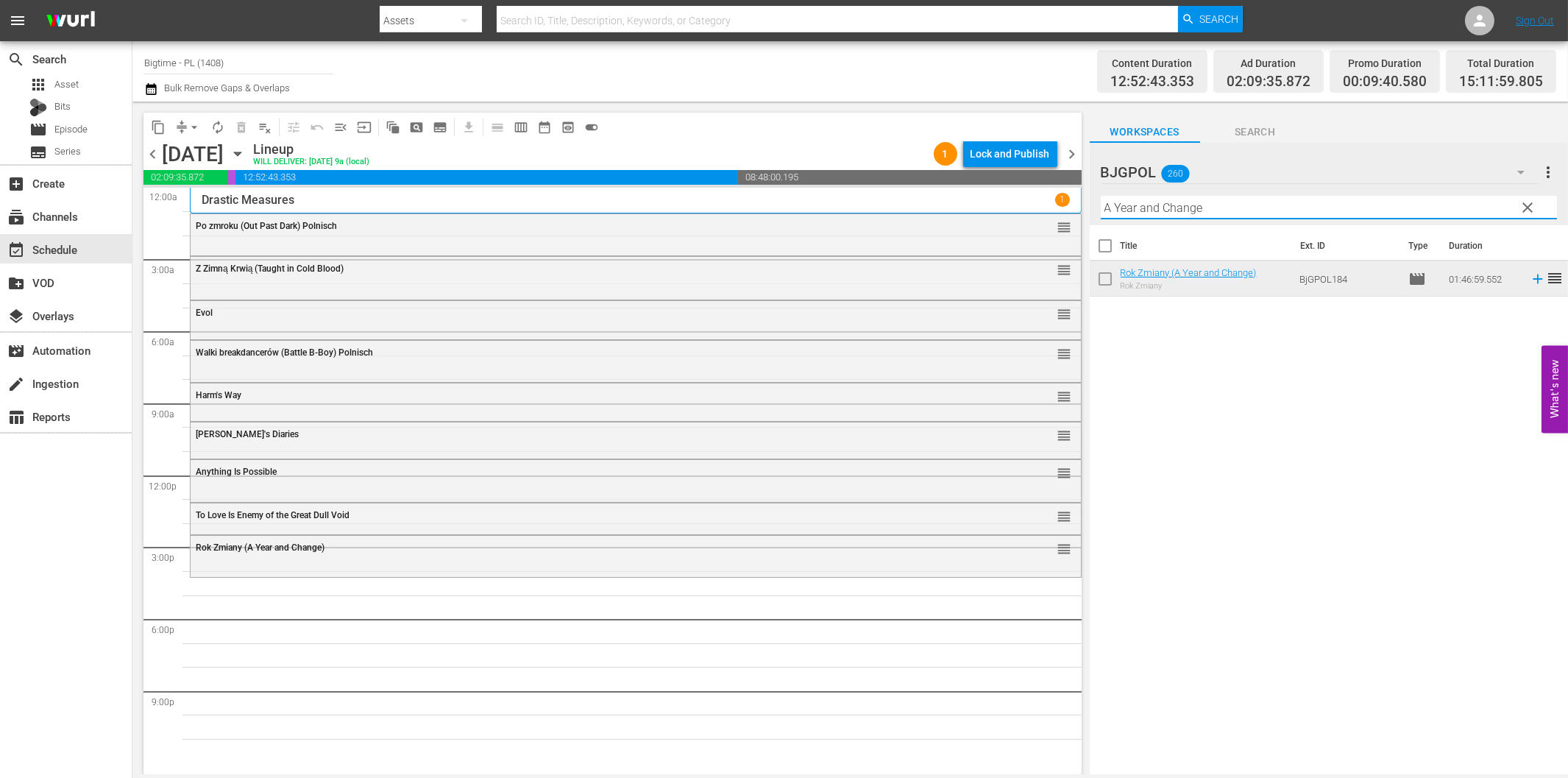
click at [1183, 214] on input "A Year and Change" at bounding box center [1330, 208] width 457 height 24
paste input "Octopus Pot"
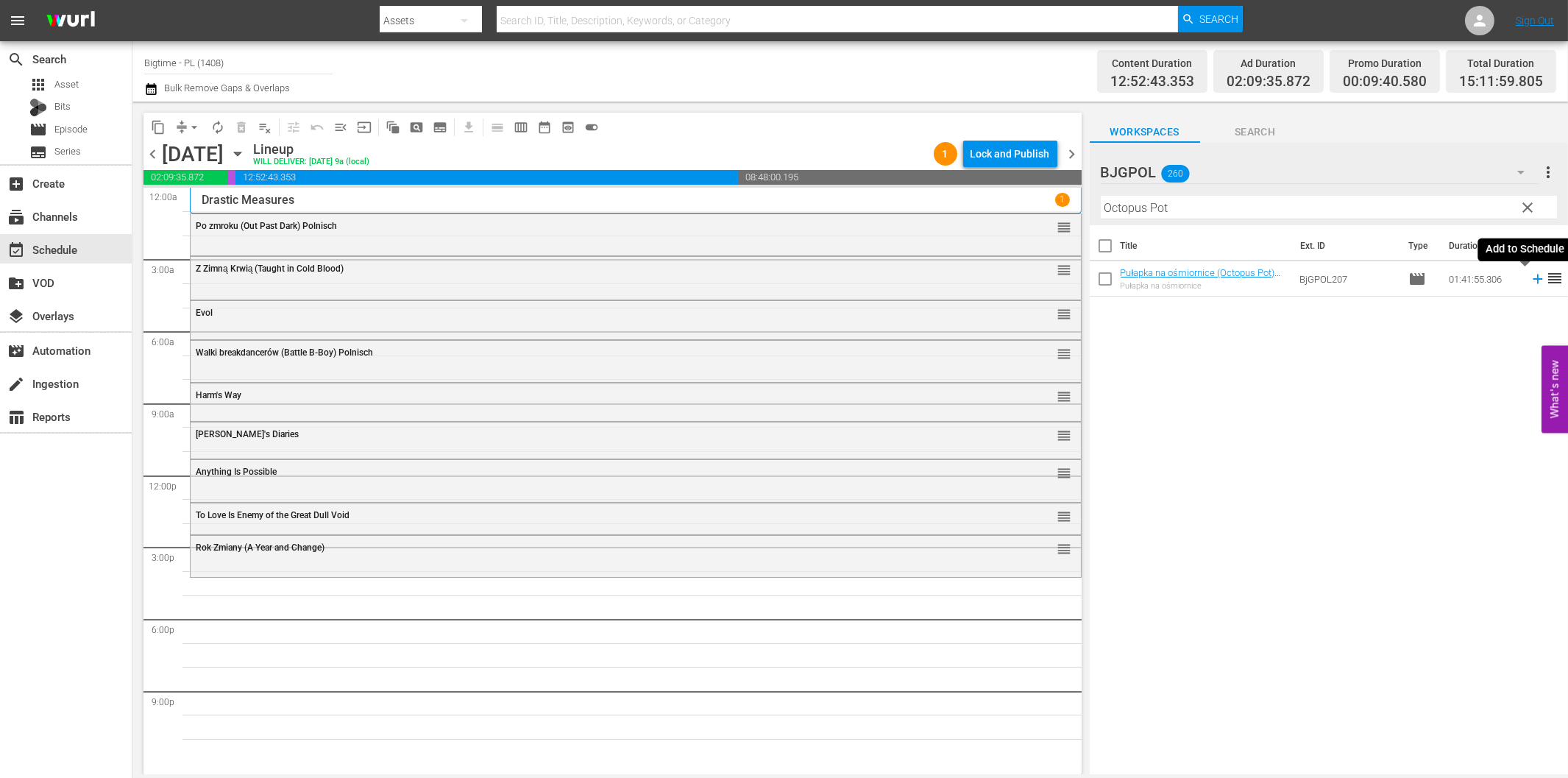
click at [1530, 280] on icon at bounding box center [1538, 278] width 16 height 16
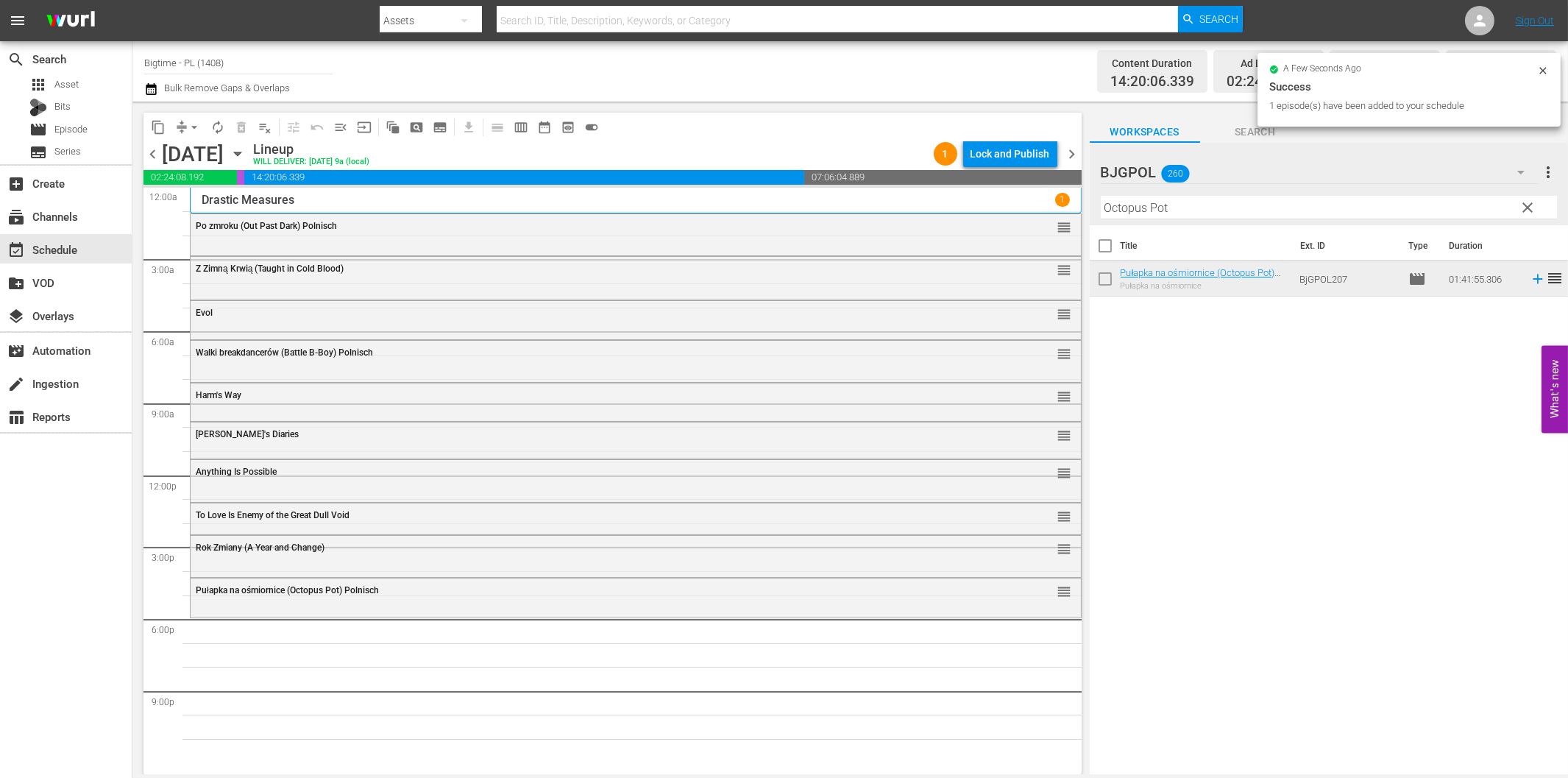
click at [1240, 208] on input "Octopus Pot" at bounding box center [1330, 208] width 457 height 24
paste input "American Sophomore"
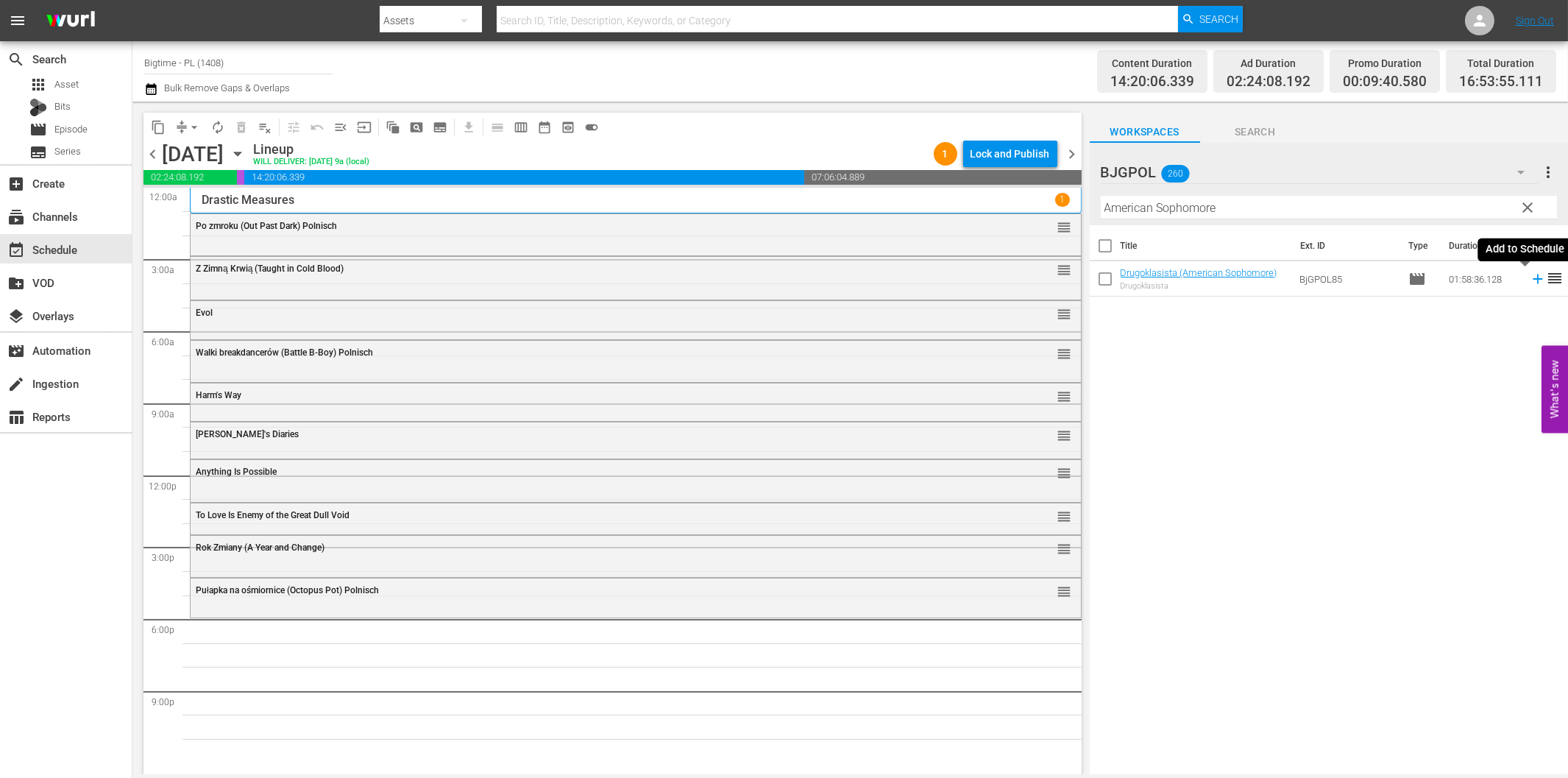
click at [1533, 278] on icon at bounding box center [1537, 279] width 9 height 9
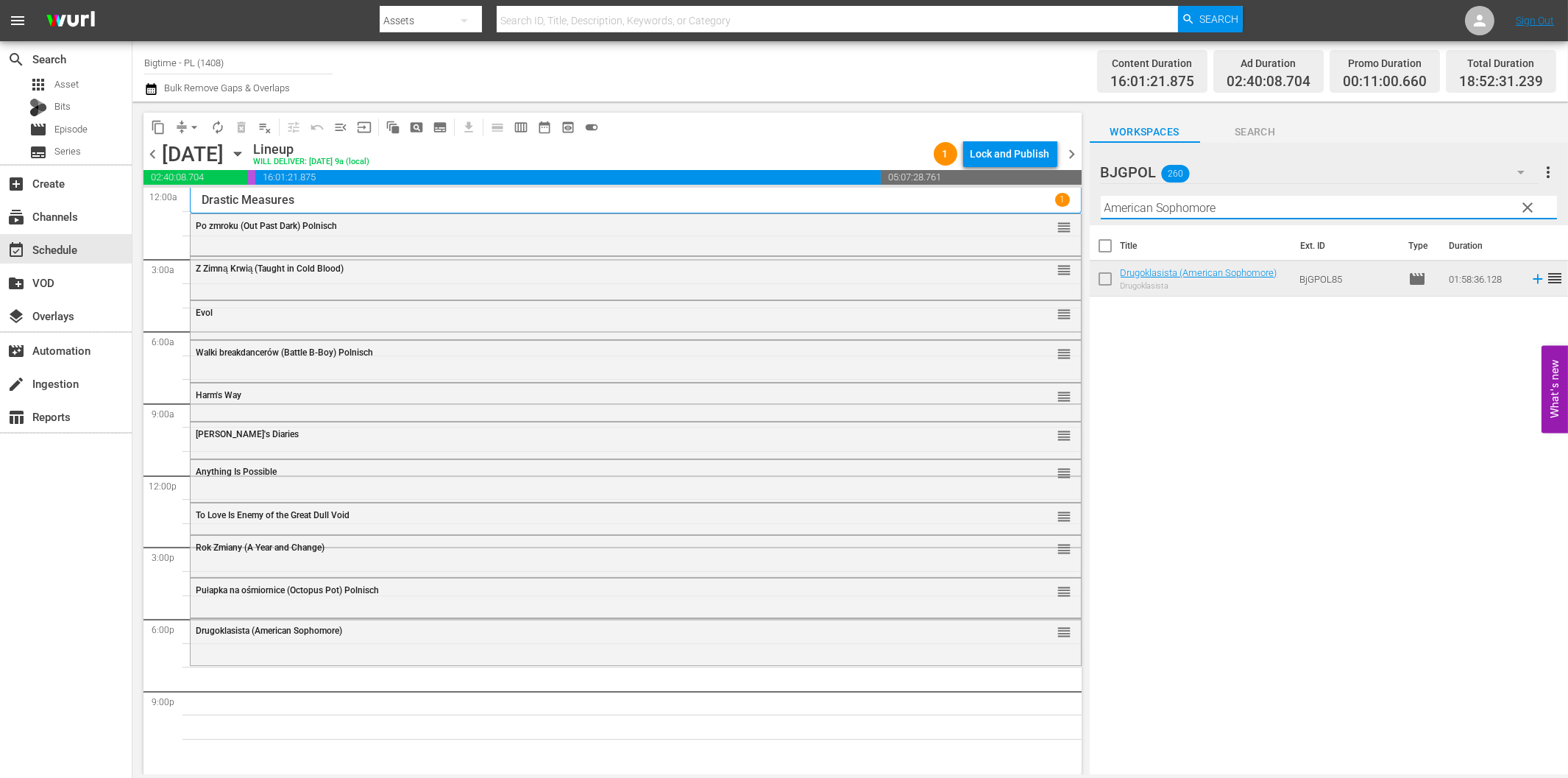
click at [1192, 202] on input "American Sophomore" at bounding box center [1330, 208] width 457 height 24
paste input "The Employer"
click at [1533, 280] on icon at bounding box center [1537, 279] width 9 height 9
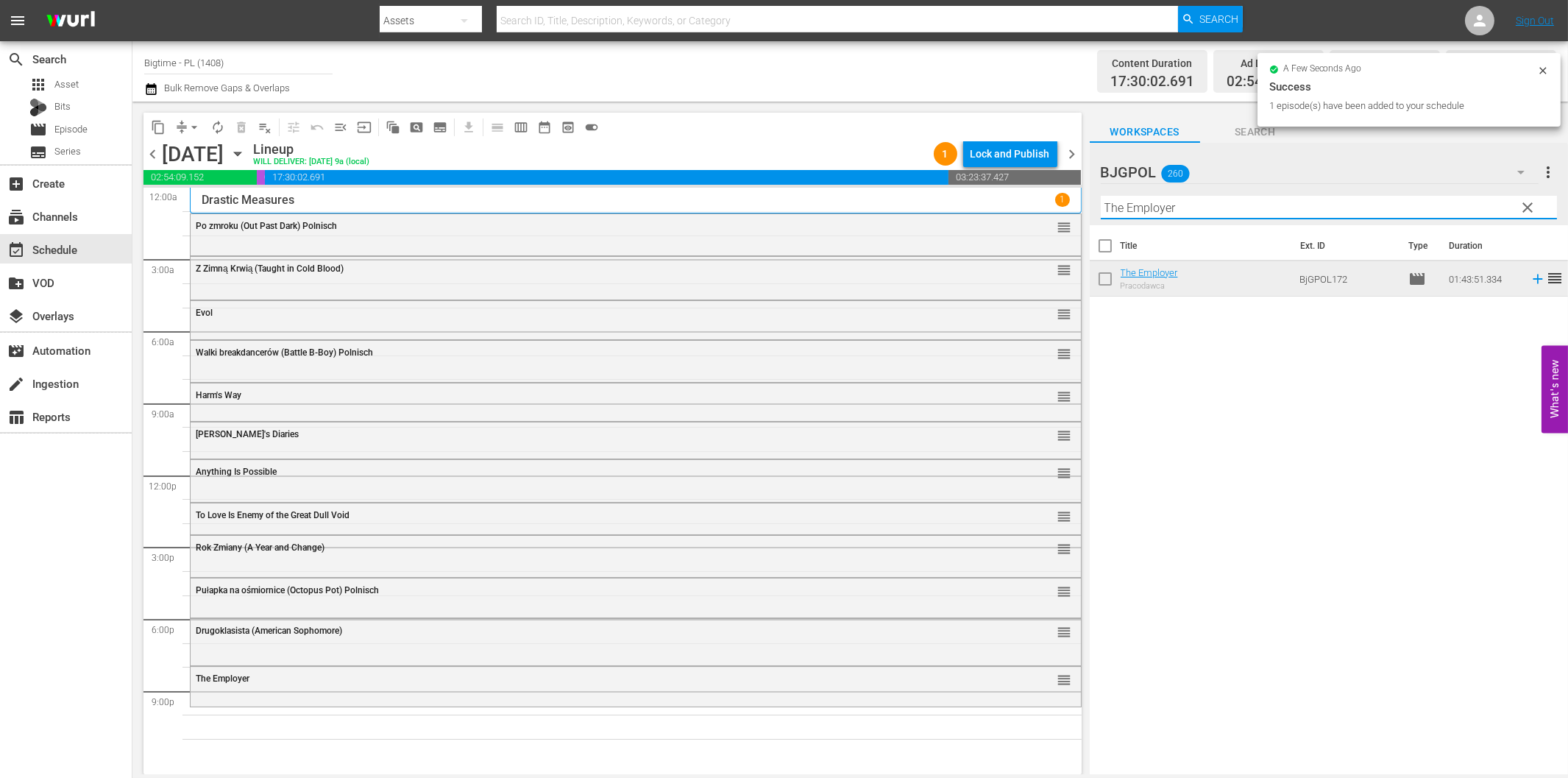
click at [1234, 212] on input "The Employer" at bounding box center [1330, 208] width 457 height 24
paste input "Cabin Of Errors"
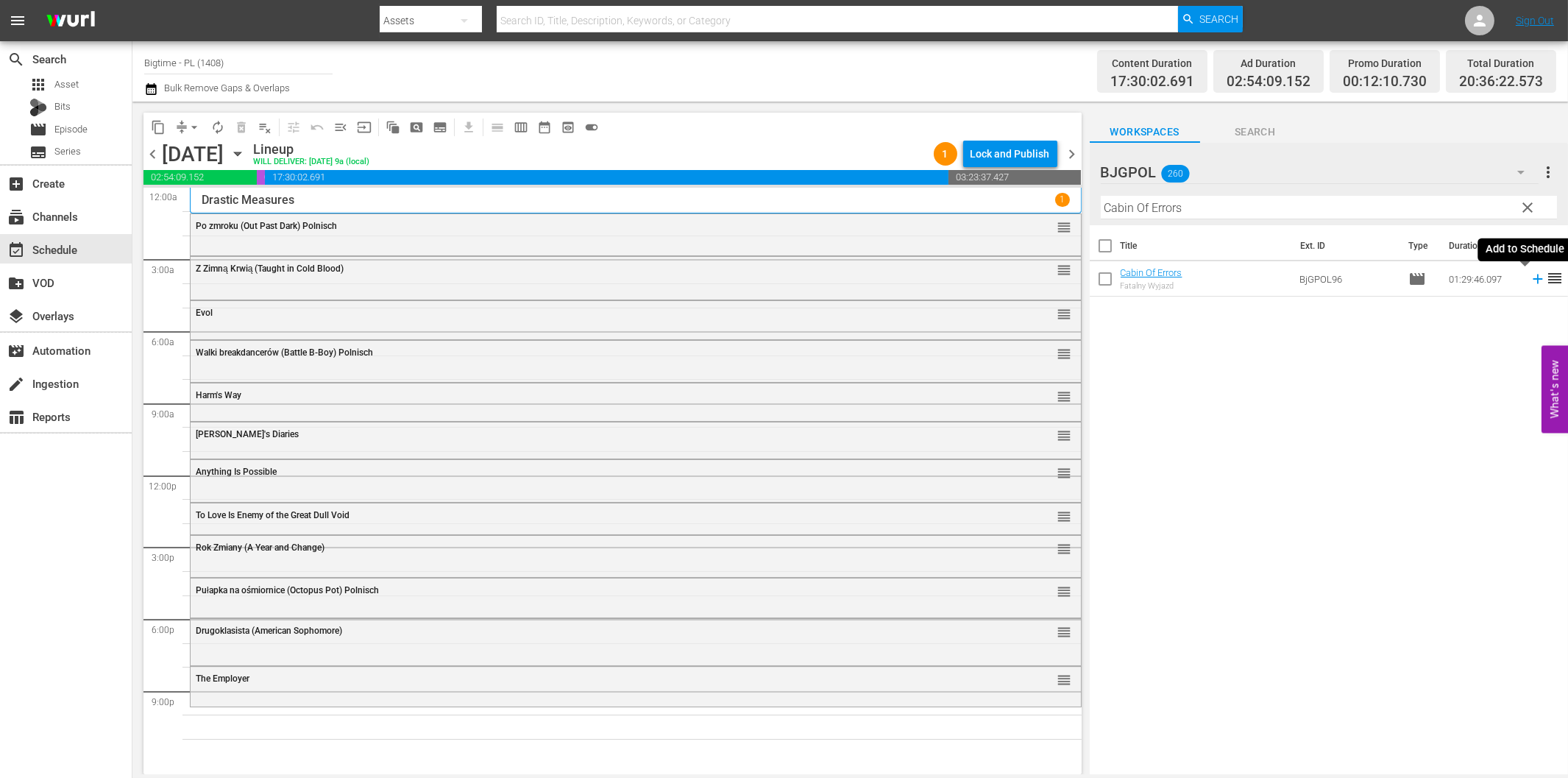
click at [1530, 282] on icon at bounding box center [1538, 278] width 16 height 16
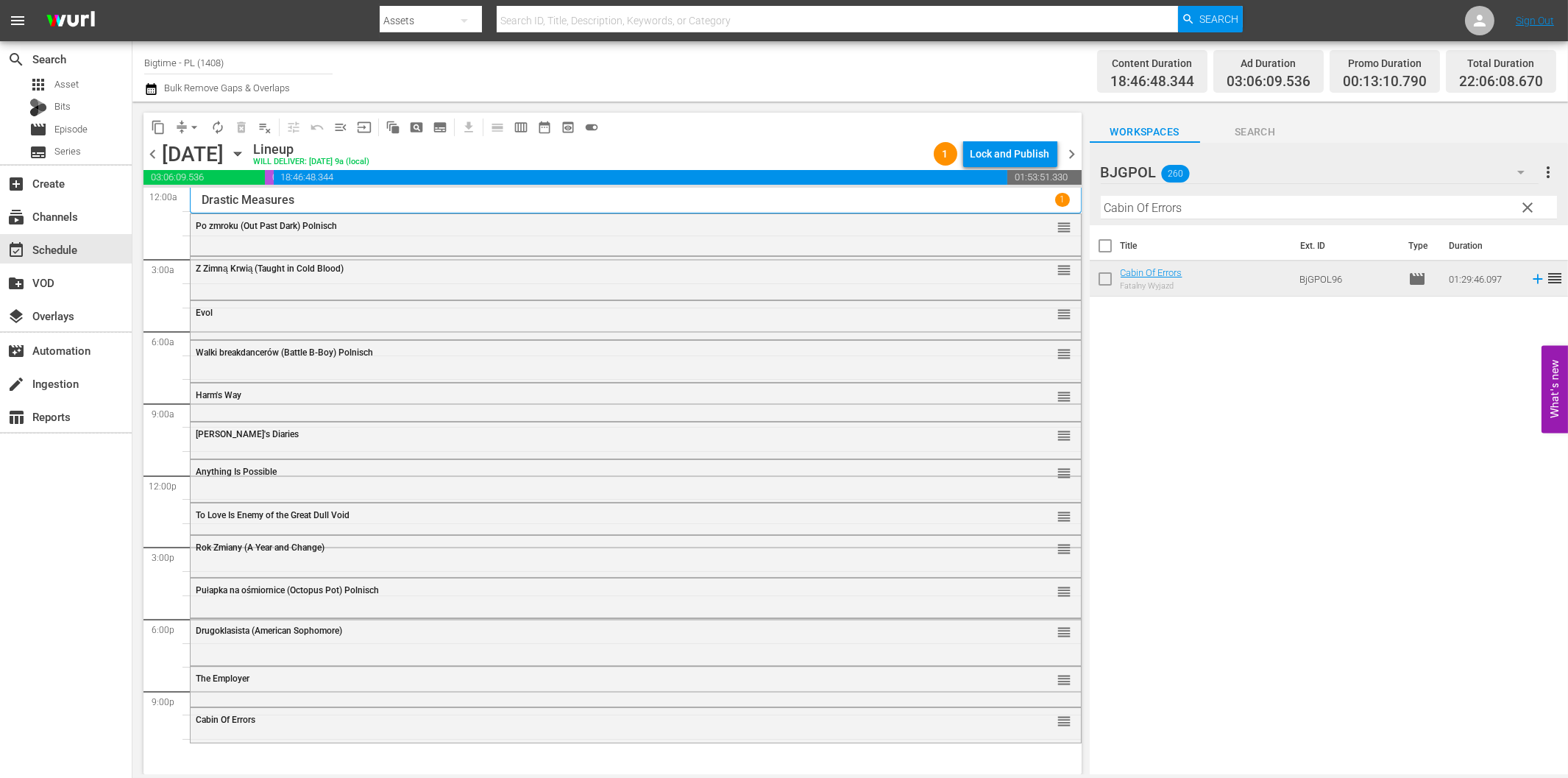
click at [1193, 209] on input "Cabin Of Errors" at bounding box center [1330, 208] width 457 height 24
paste input "If I Tell You I Have To Kill You"
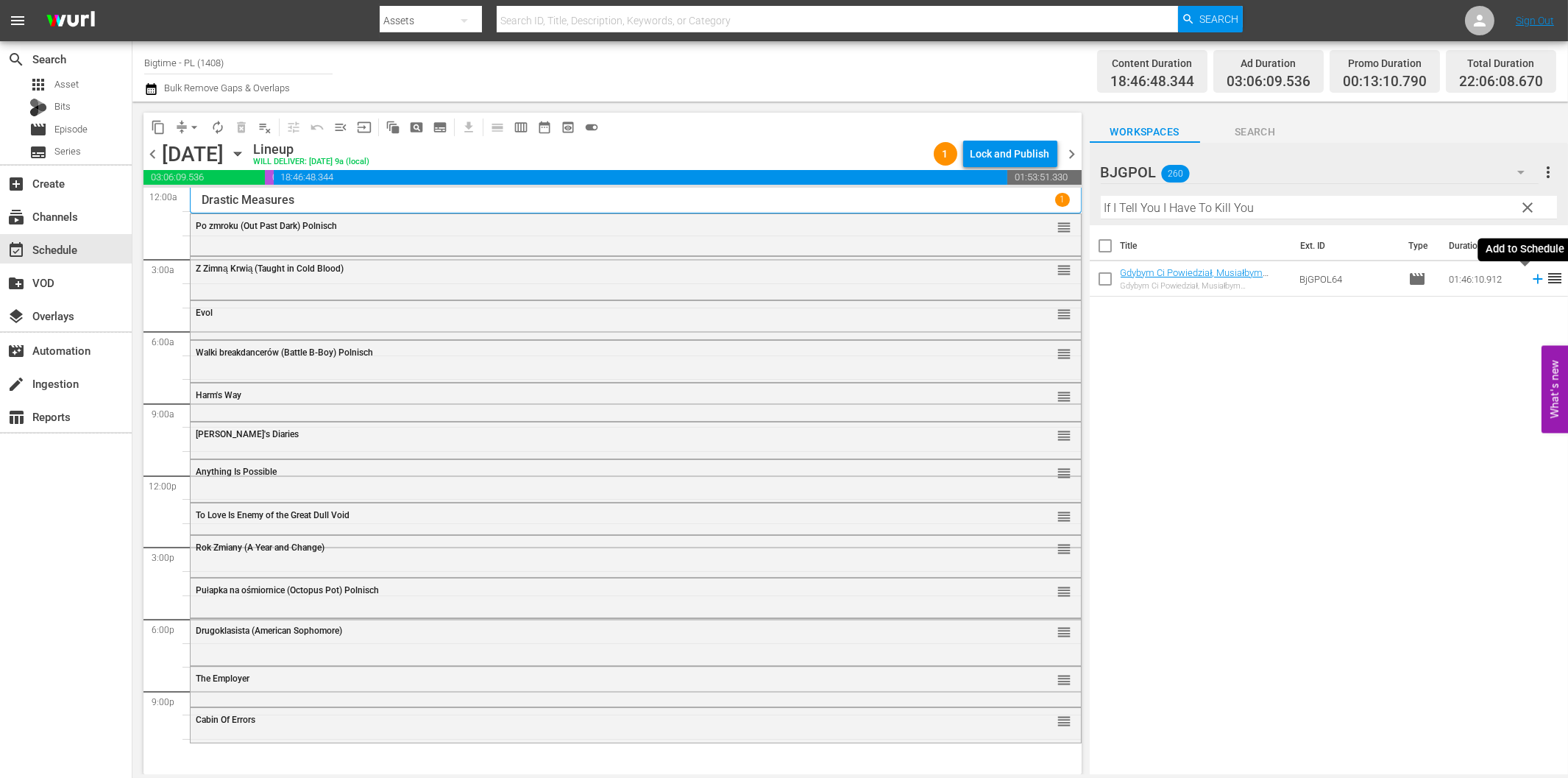
click at [1530, 277] on icon at bounding box center [1538, 278] width 16 height 16
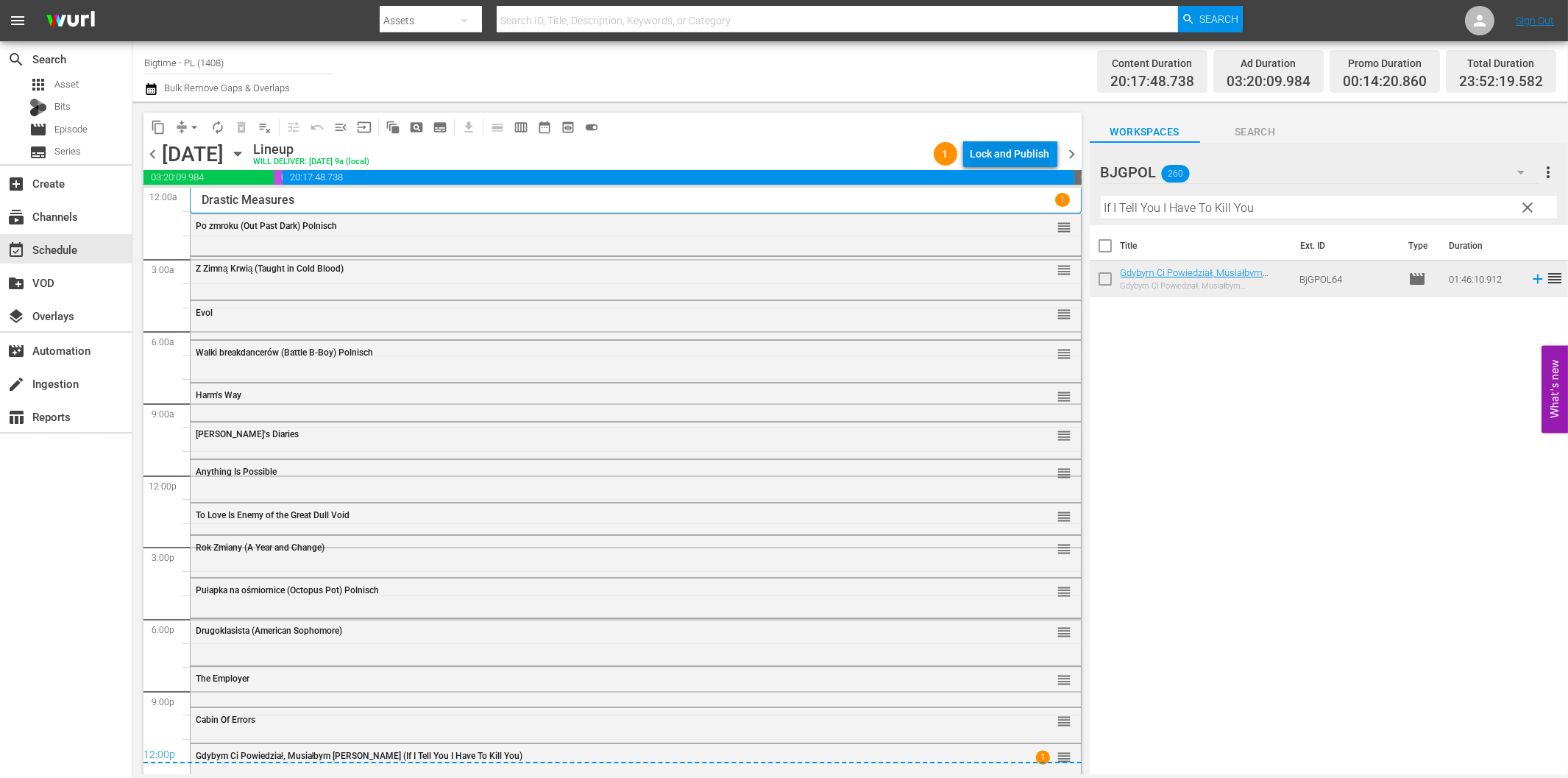
click at [1003, 151] on div "Lock and Publish" at bounding box center [1010, 154] width 79 height 27
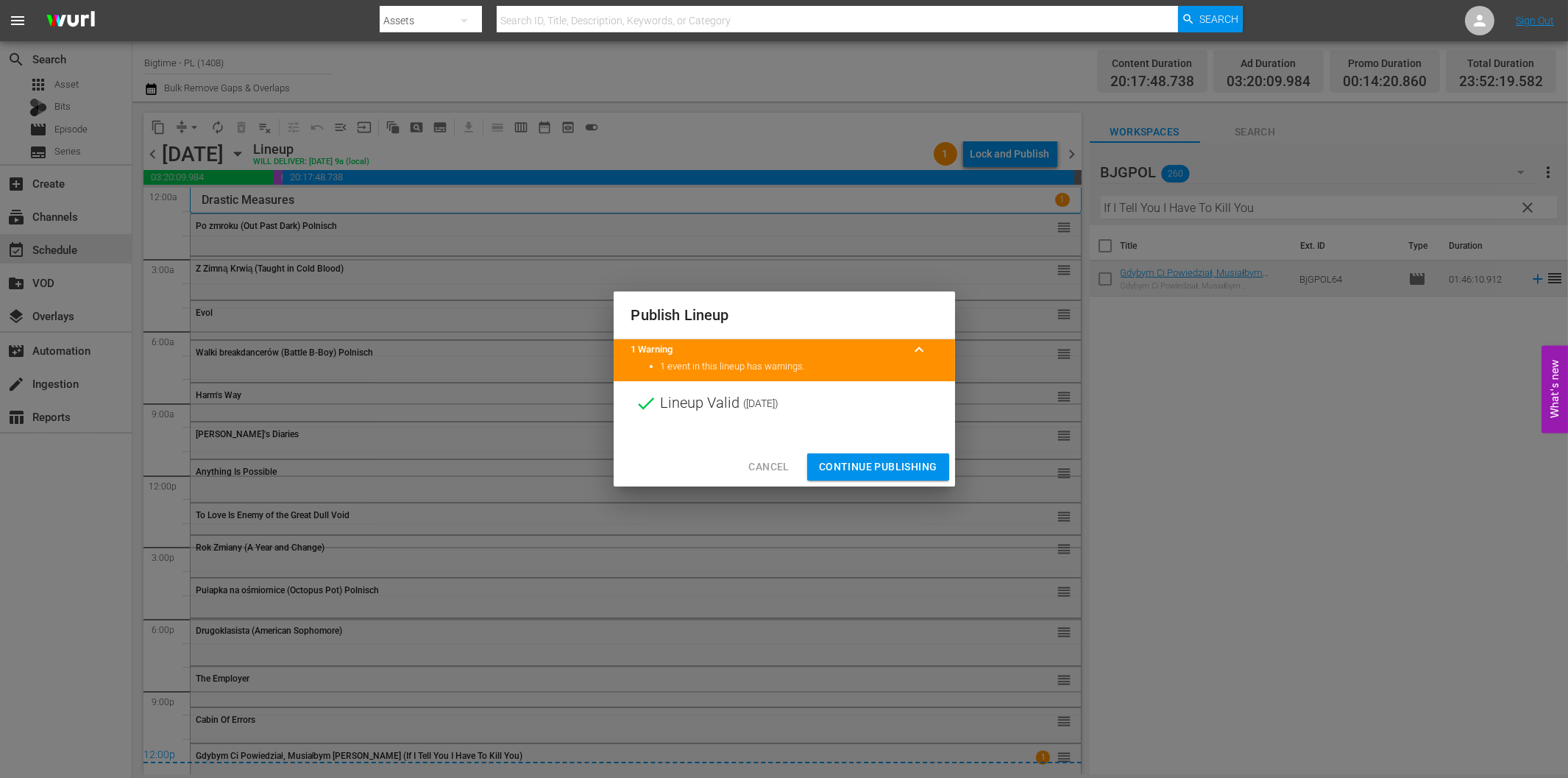
click at [892, 462] on span "Continue Publishing" at bounding box center [878, 467] width 118 height 18
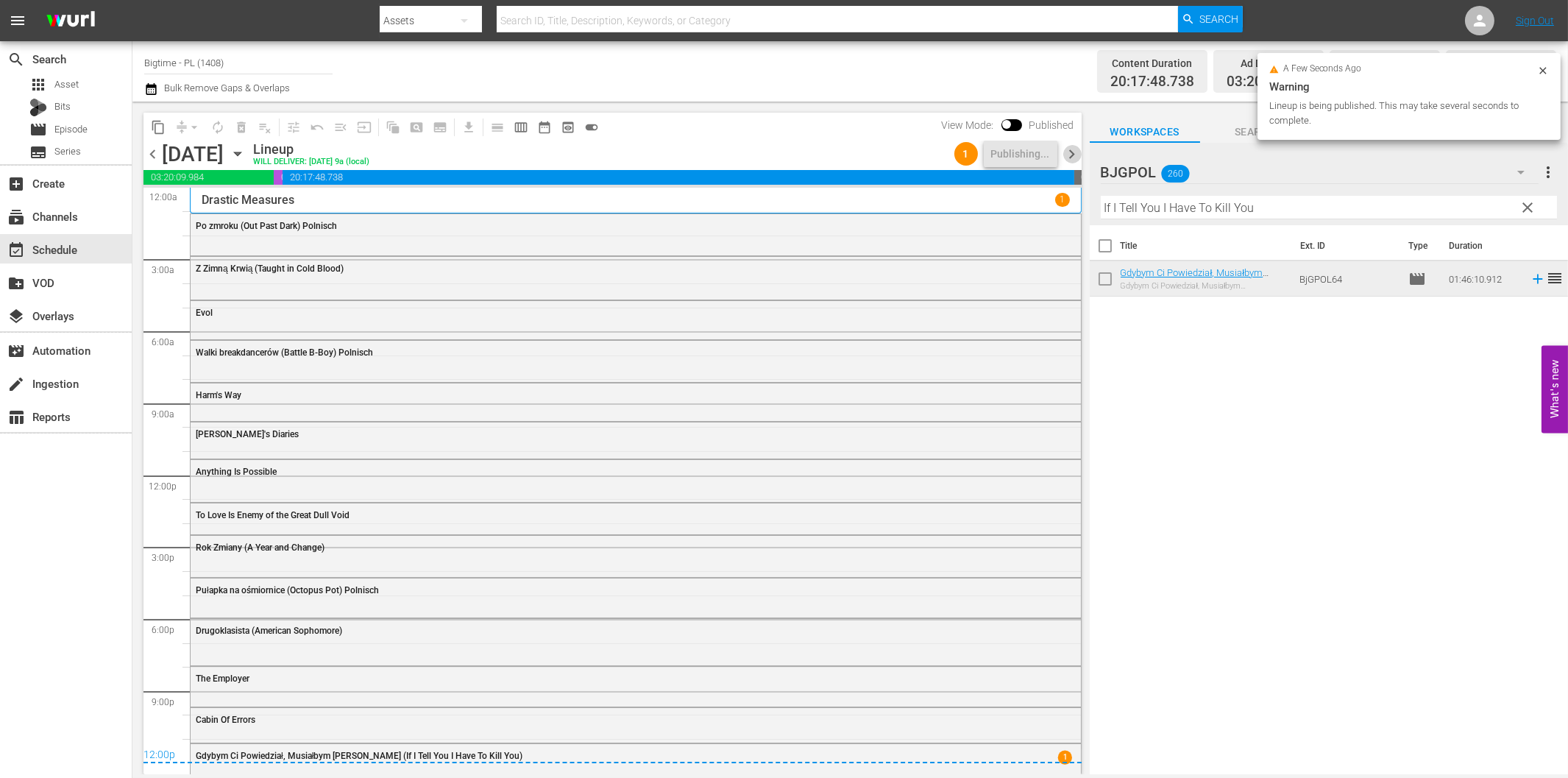
click at [1075, 145] on span "chevron_right" at bounding box center [1072, 154] width 18 height 18
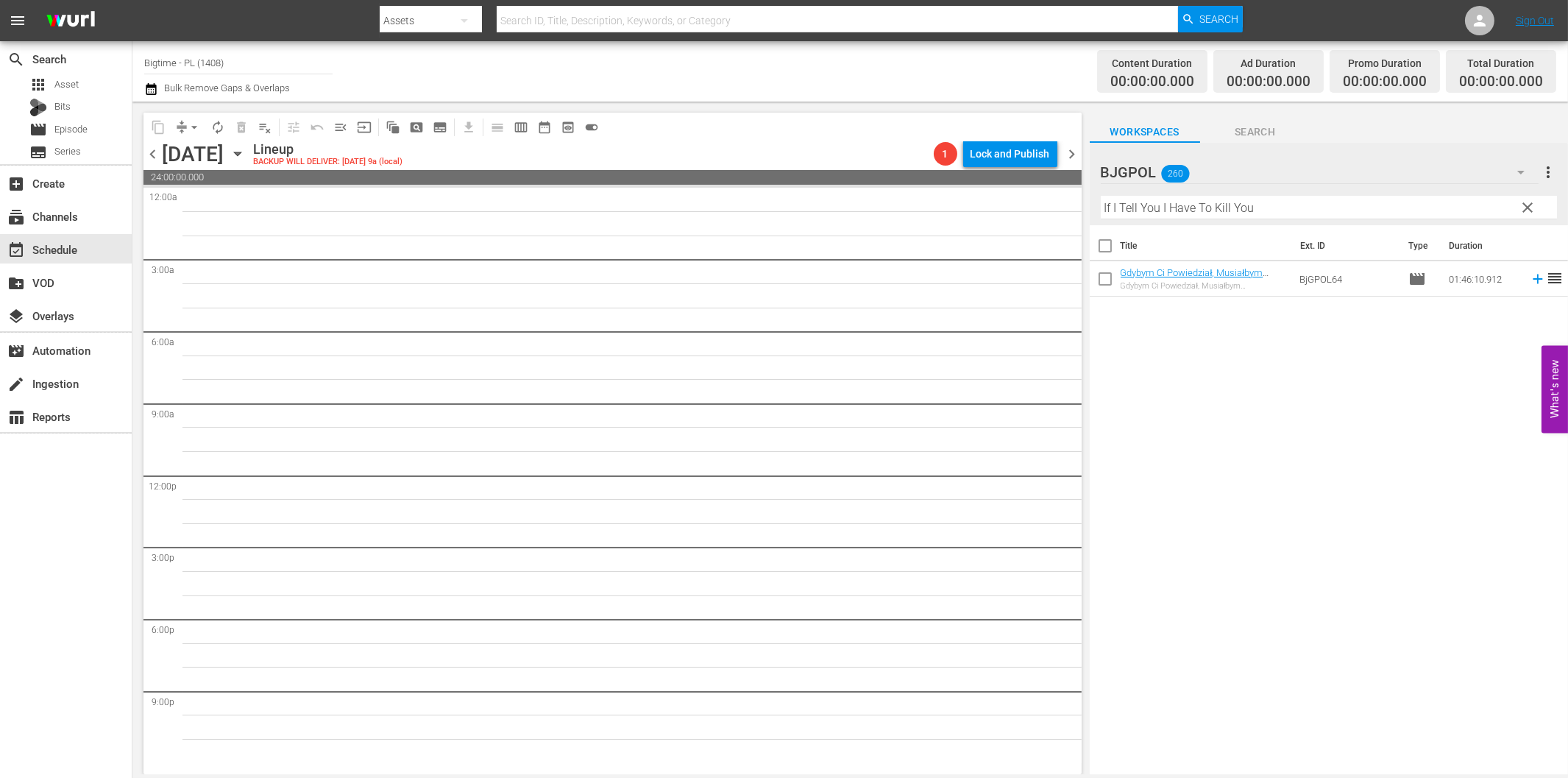
click at [1147, 216] on input "If I Tell You I Have To Kill You" at bounding box center [1330, 208] width 457 height 24
paste input "[PERSON_NAME] - Terror by Night"
click at [1533, 280] on icon at bounding box center [1537, 279] width 9 height 9
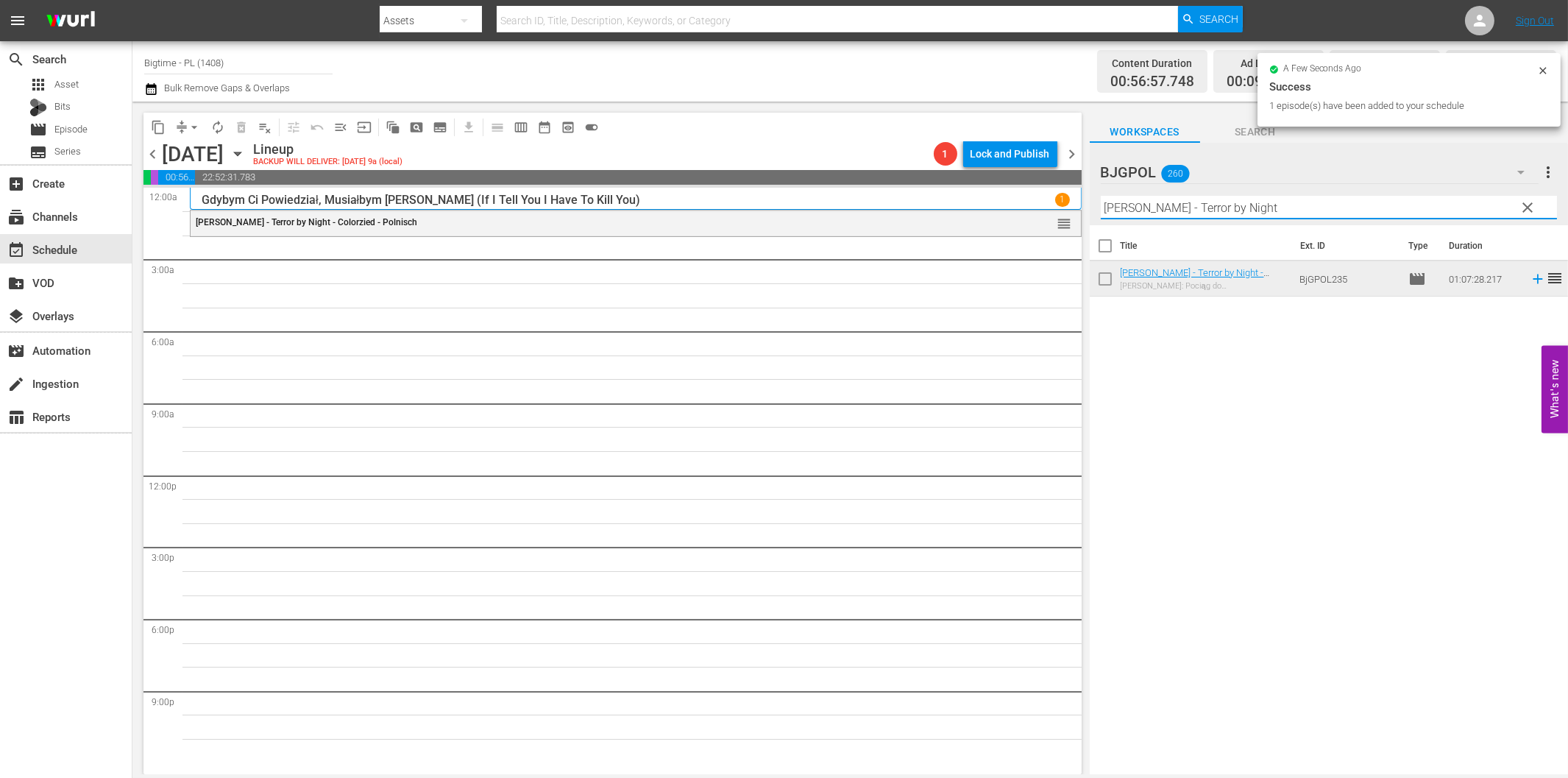
click at [1171, 207] on input "[PERSON_NAME] - Terror by Night" at bounding box center [1330, 208] width 457 height 24
paste input "[PERSON_NAME]'s War"
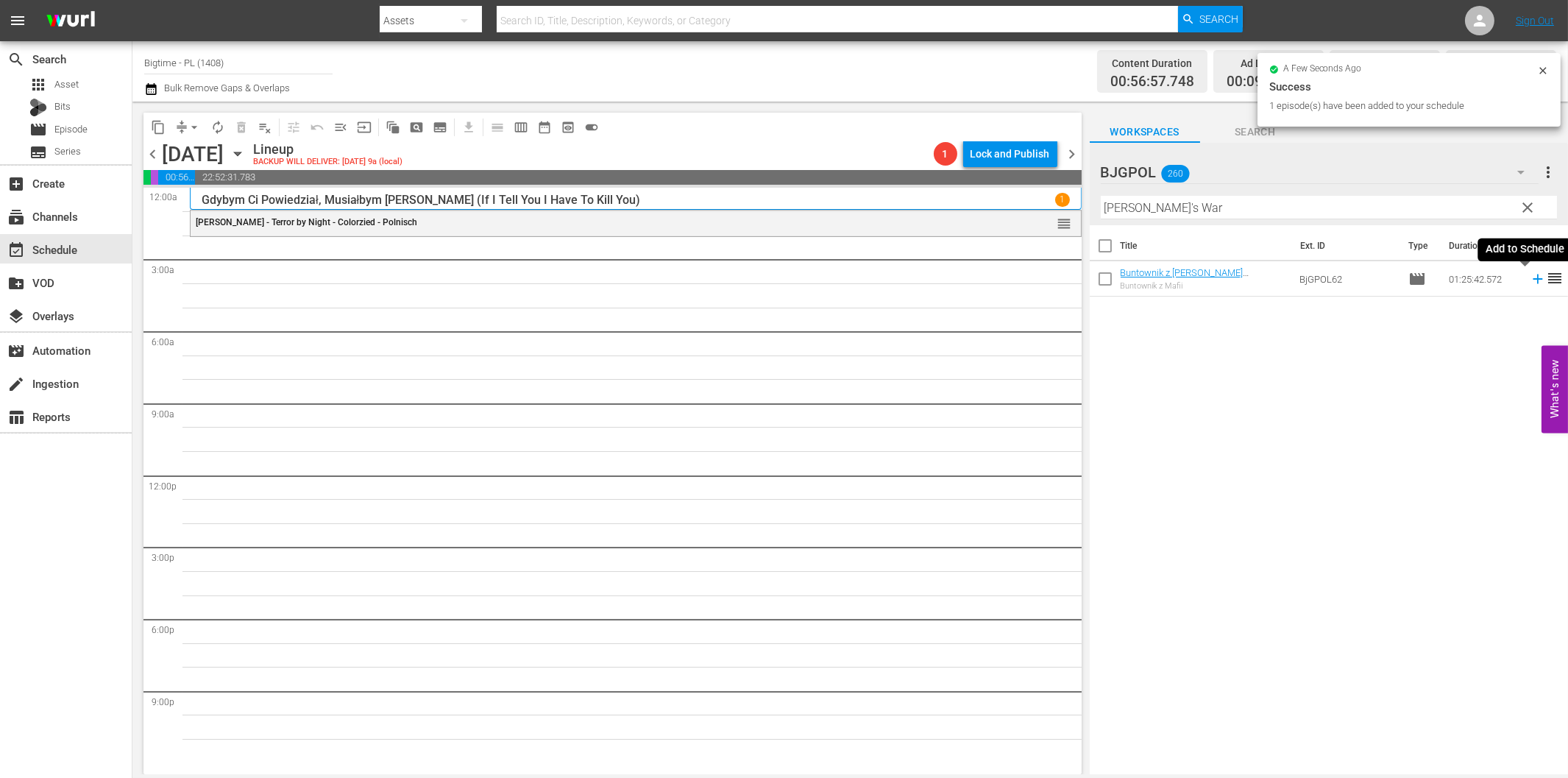
click at [1530, 282] on icon at bounding box center [1538, 278] width 16 height 16
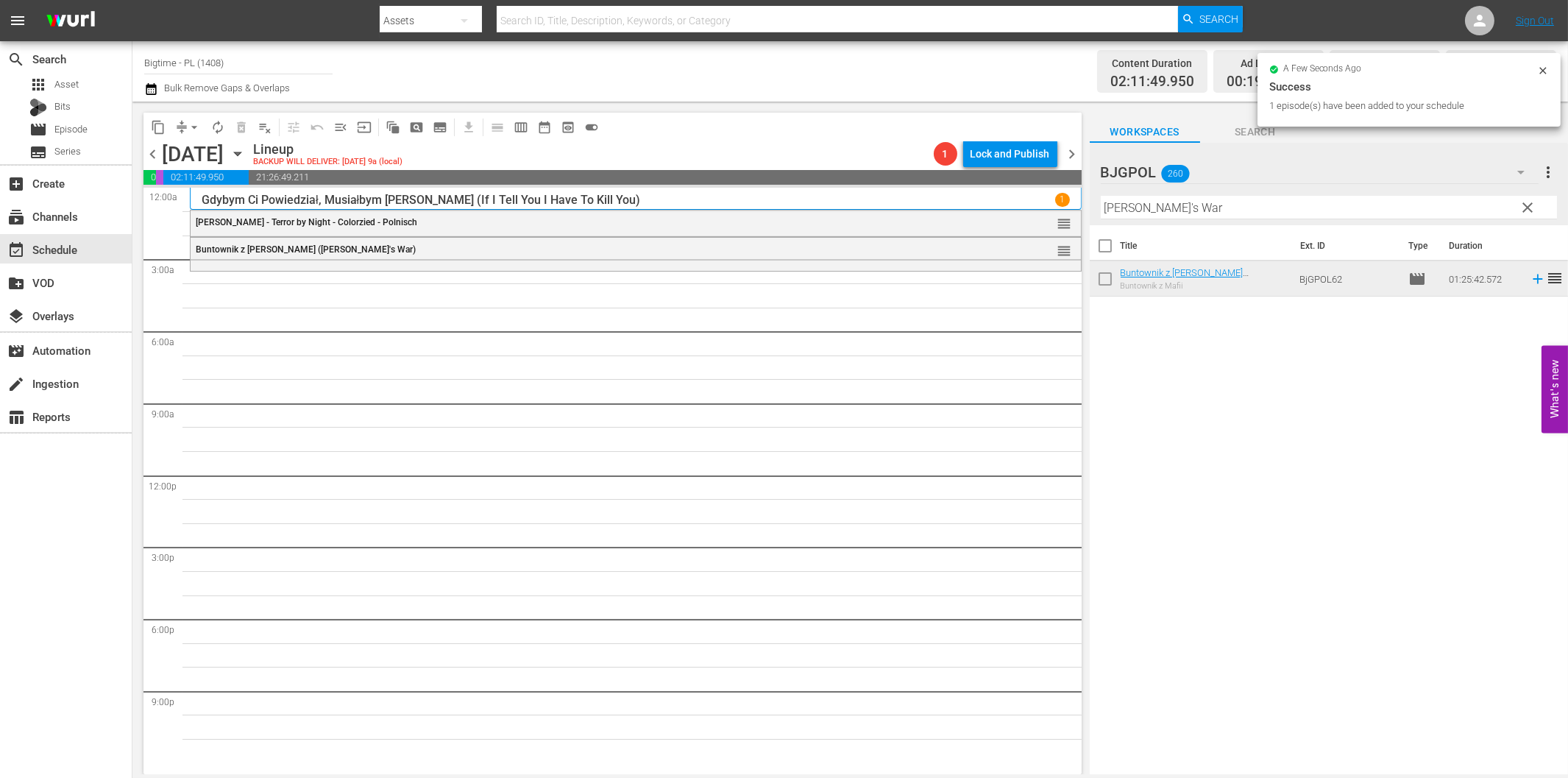
click at [1173, 212] on input "[PERSON_NAME]'s War" at bounding box center [1330, 208] width 457 height 24
paste input "In Tranzit"
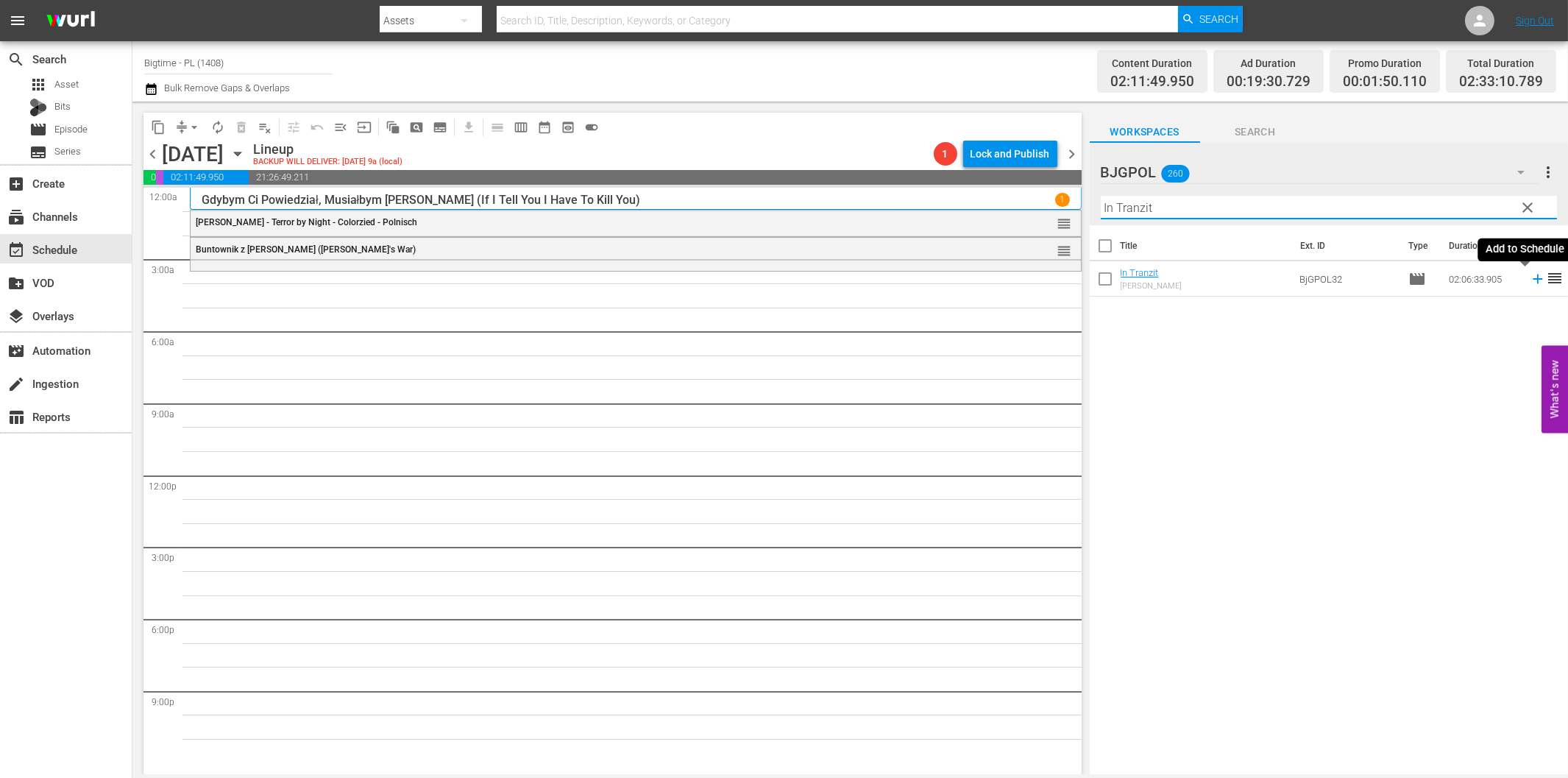
click at [1533, 280] on icon at bounding box center [1537, 279] width 9 height 9
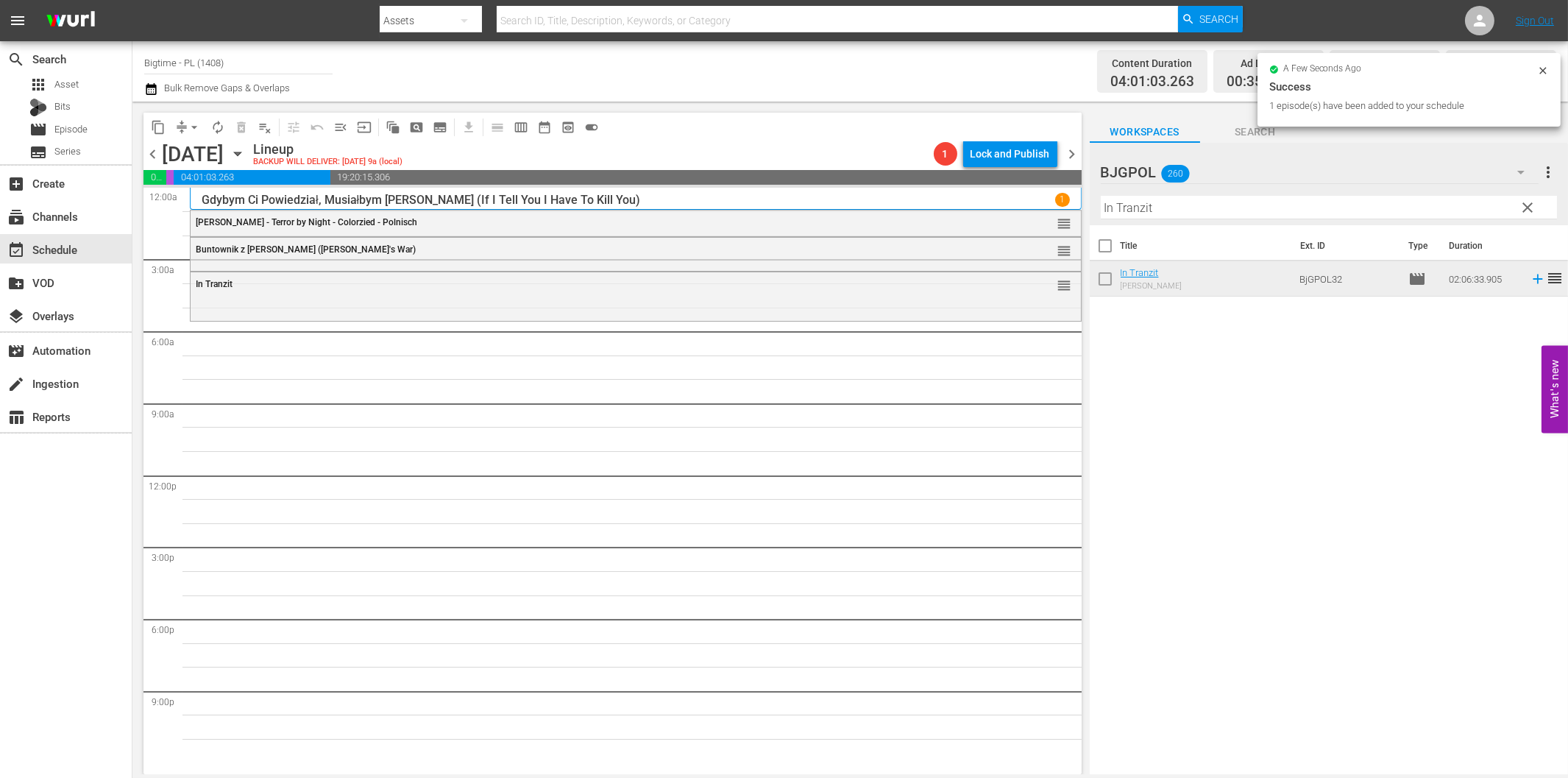
click at [1150, 210] on input "In Tranzit" at bounding box center [1330, 208] width 457 height 24
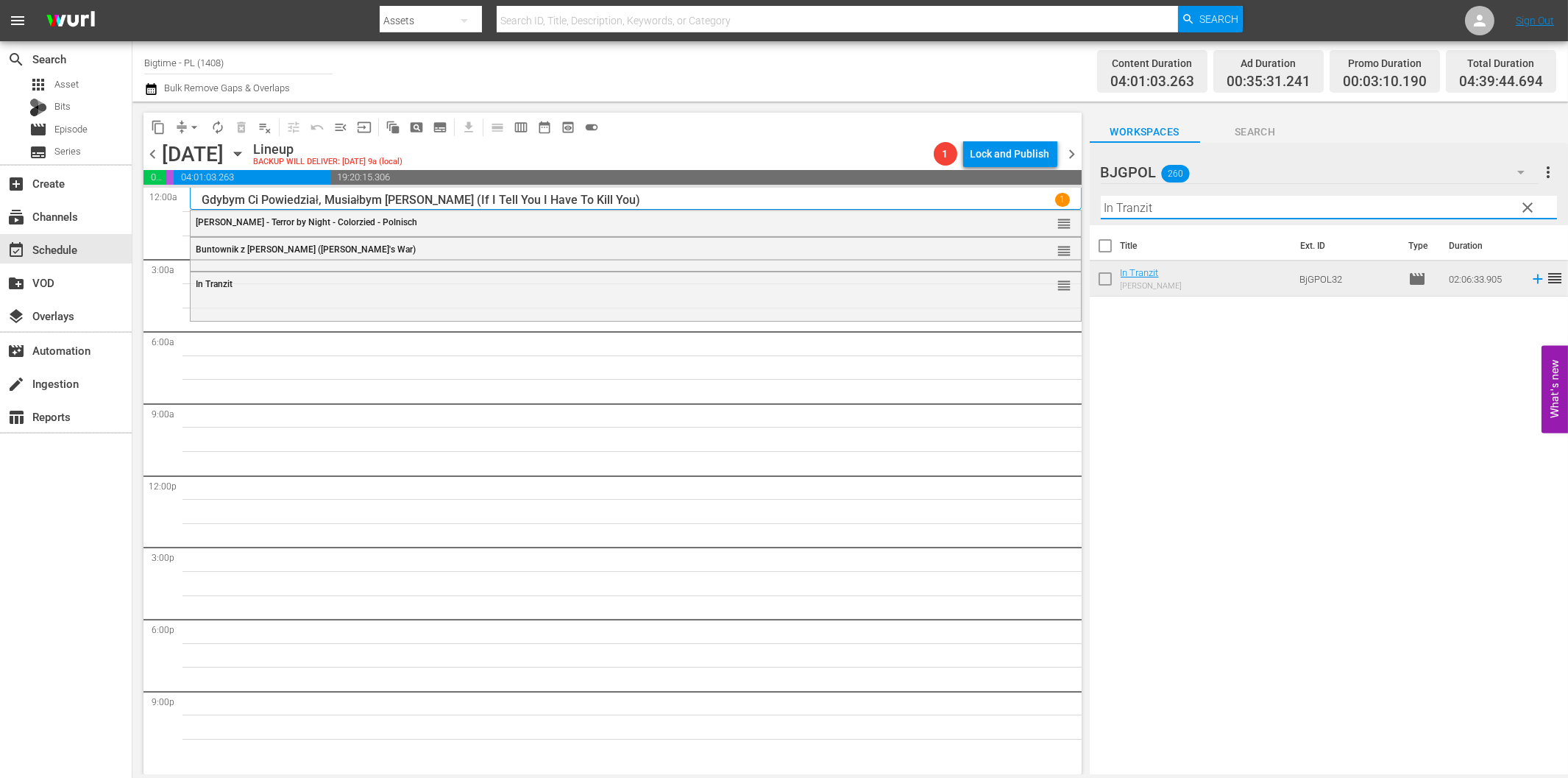
paste input "She Sings to the Stars"
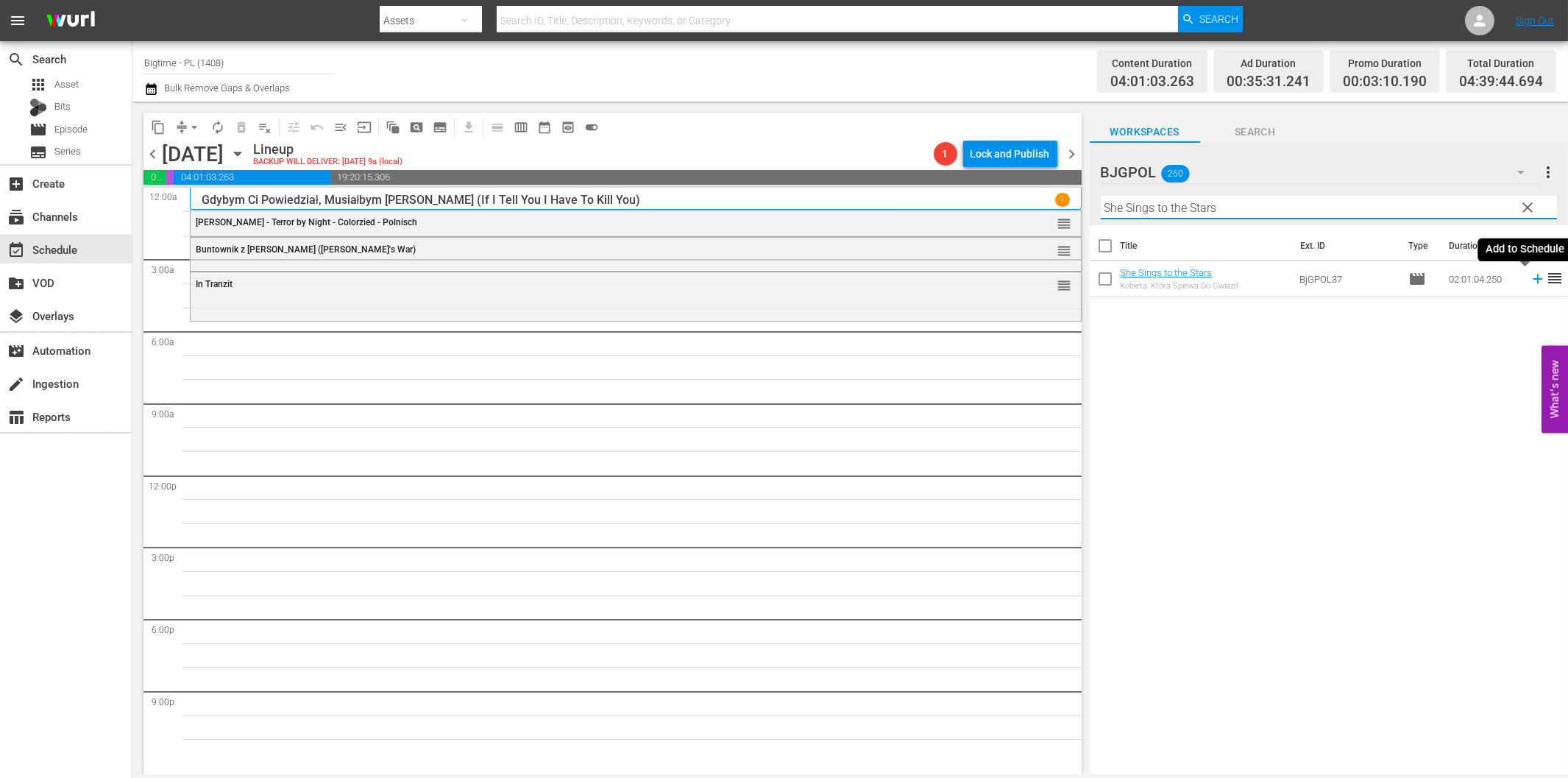
click at [1533, 278] on icon at bounding box center [1537, 279] width 9 height 9
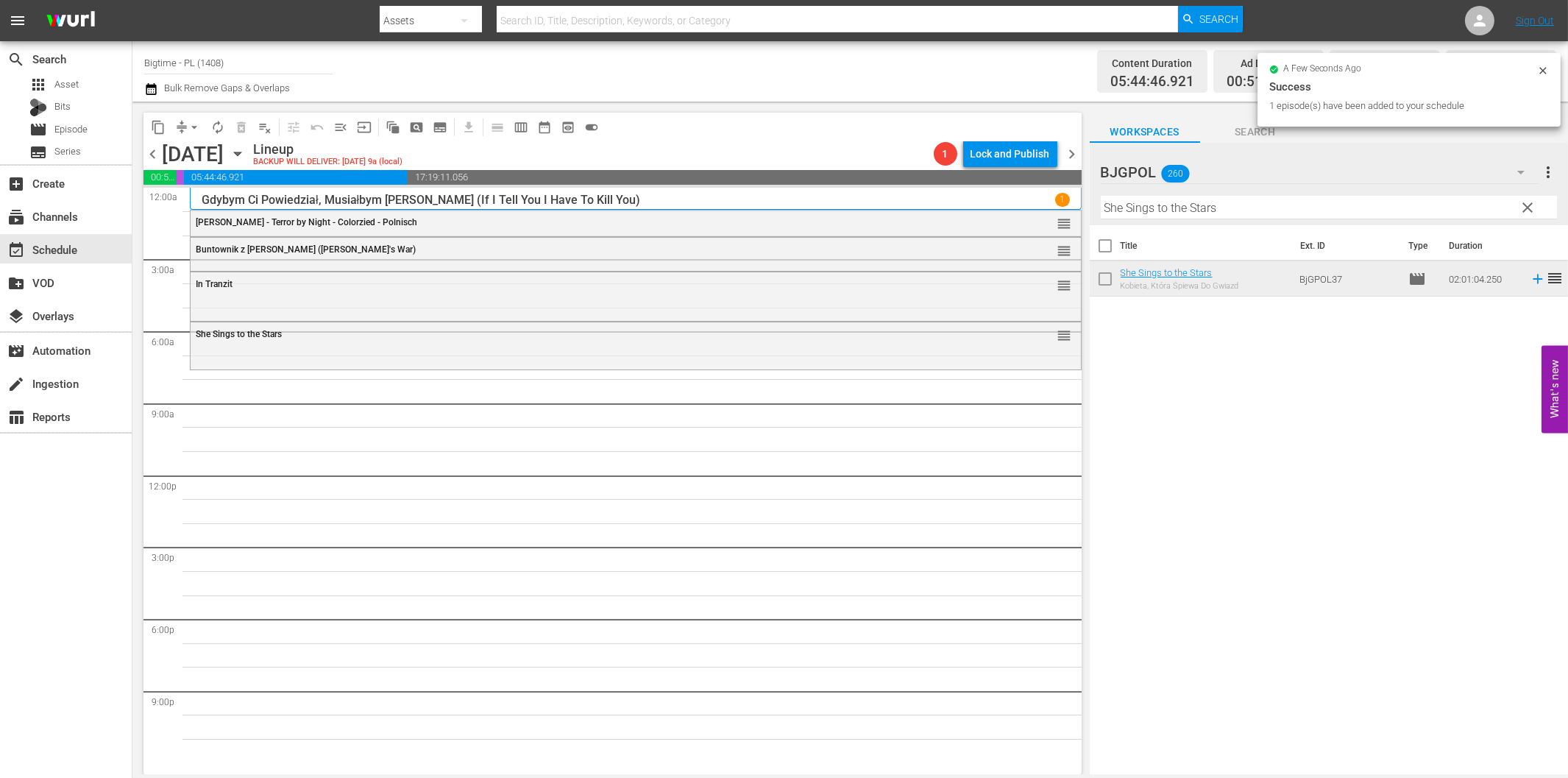
click at [1114, 207] on input "She Sings to the Stars" at bounding box center [1330, 208] width 457 height 24
paste input "Chapter 27"
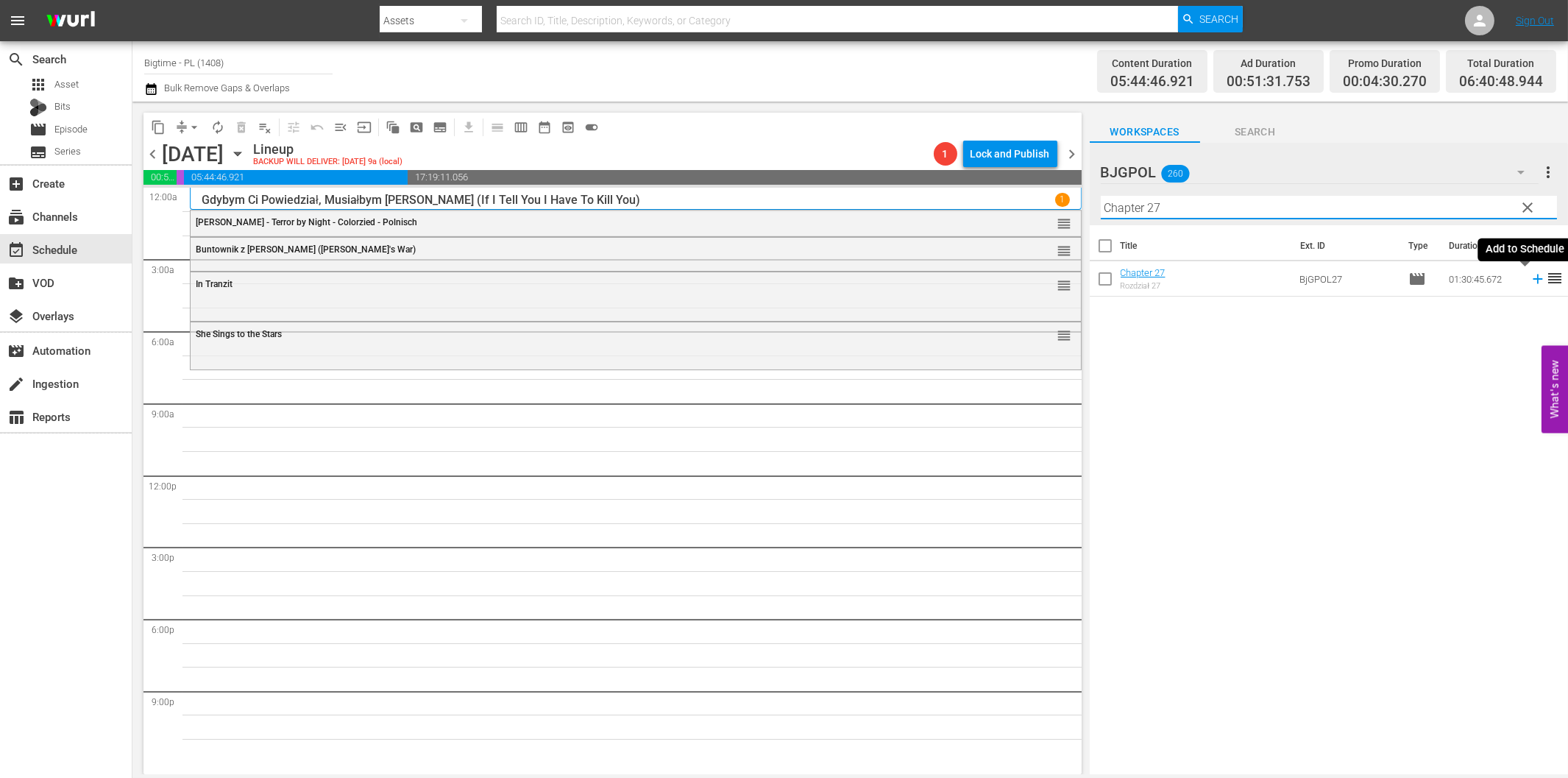
click at [1530, 280] on icon at bounding box center [1538, 278] width 16 height 16
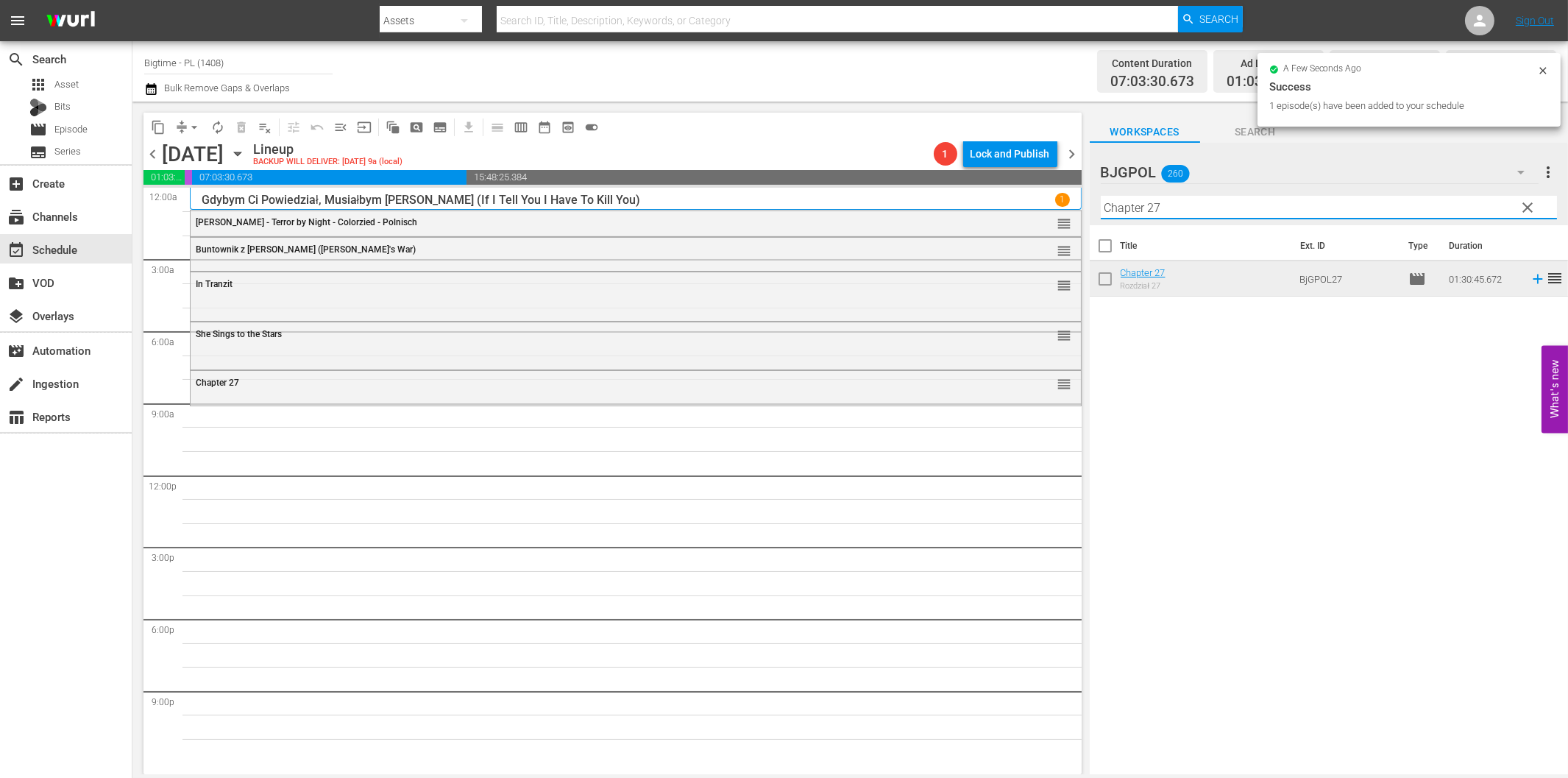
click at [1126, 209] on input "Chapter 27" at bounding box center [1330, 208] width 457 height 24
paste input "Patagonia Treasure Trail"
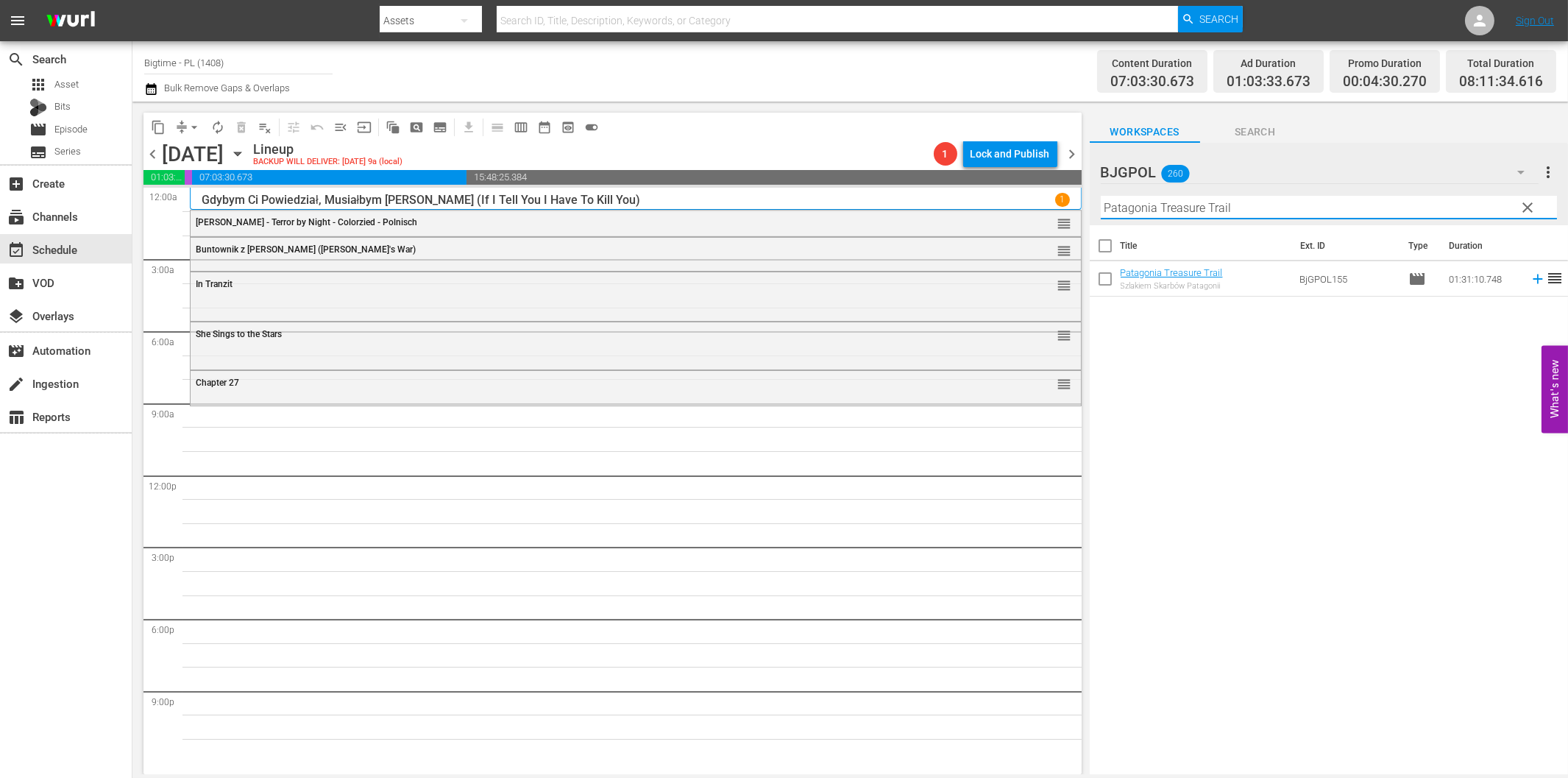
click at [1530, 280] on icon at bounding box center [1538, 278] width 16 height 16
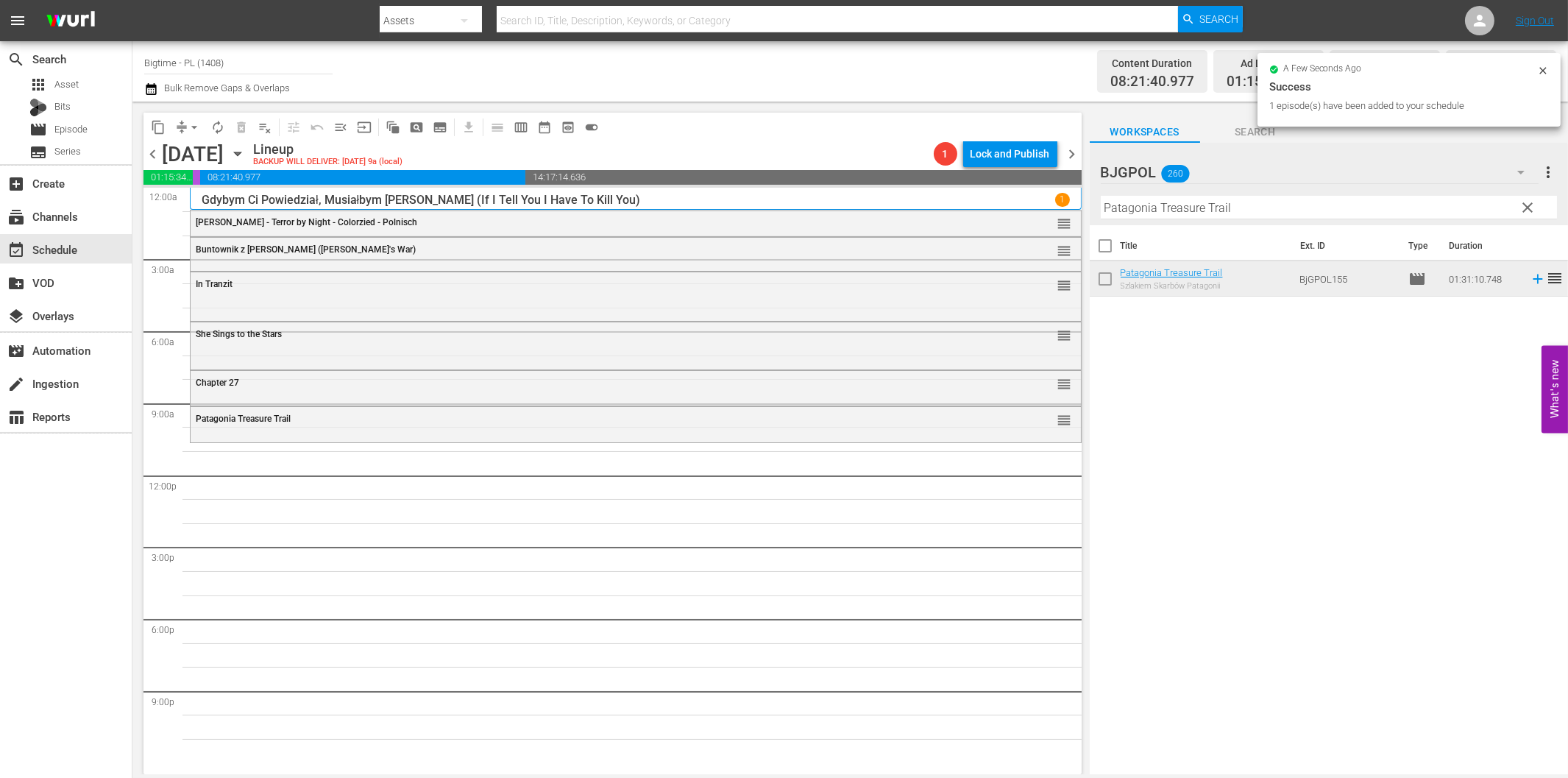
click at [1256, 211] on input "Patagonia Treasure Trail" at bounding box center [1330, 208] width 457 height 24
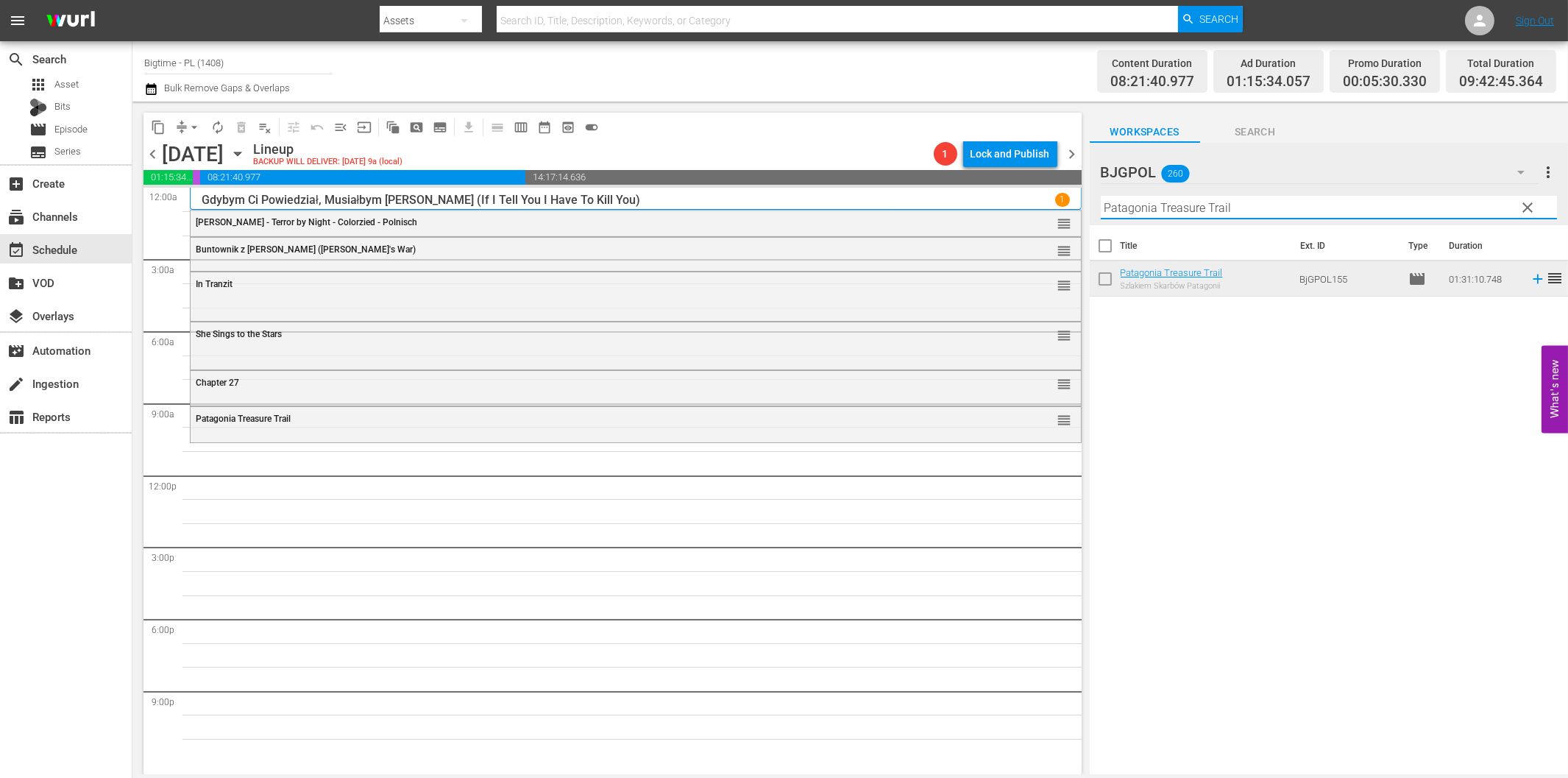
paste input "LoveJacked"
click at [1533, 277] on icon at bounding box center [1537, 279] width 9 height 9
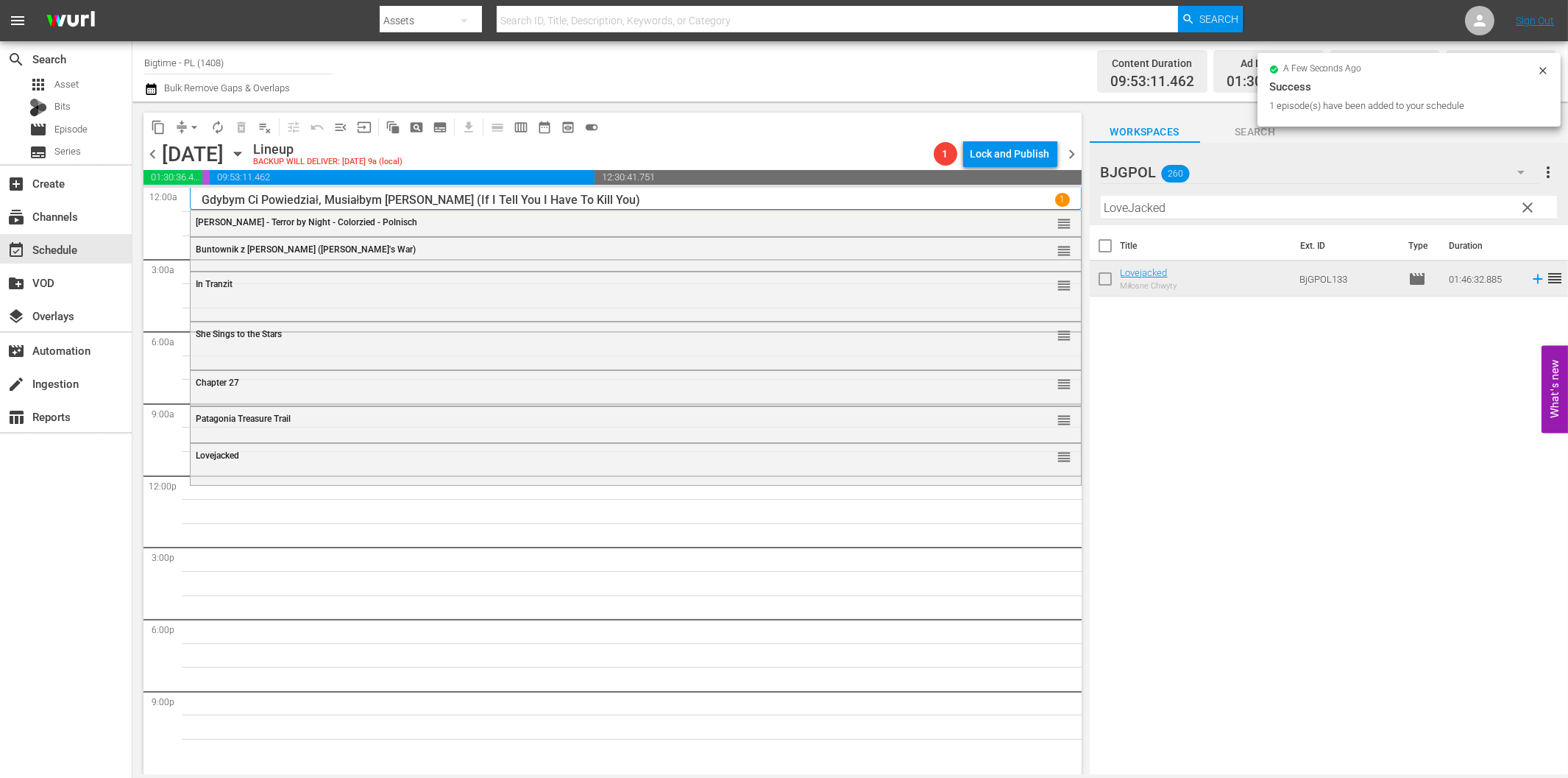
click at [1263, 209] on input "LoveJacked" at bounding box center [1330, 208] width 457 height 24
paste input "Welcome to the Men's Group"
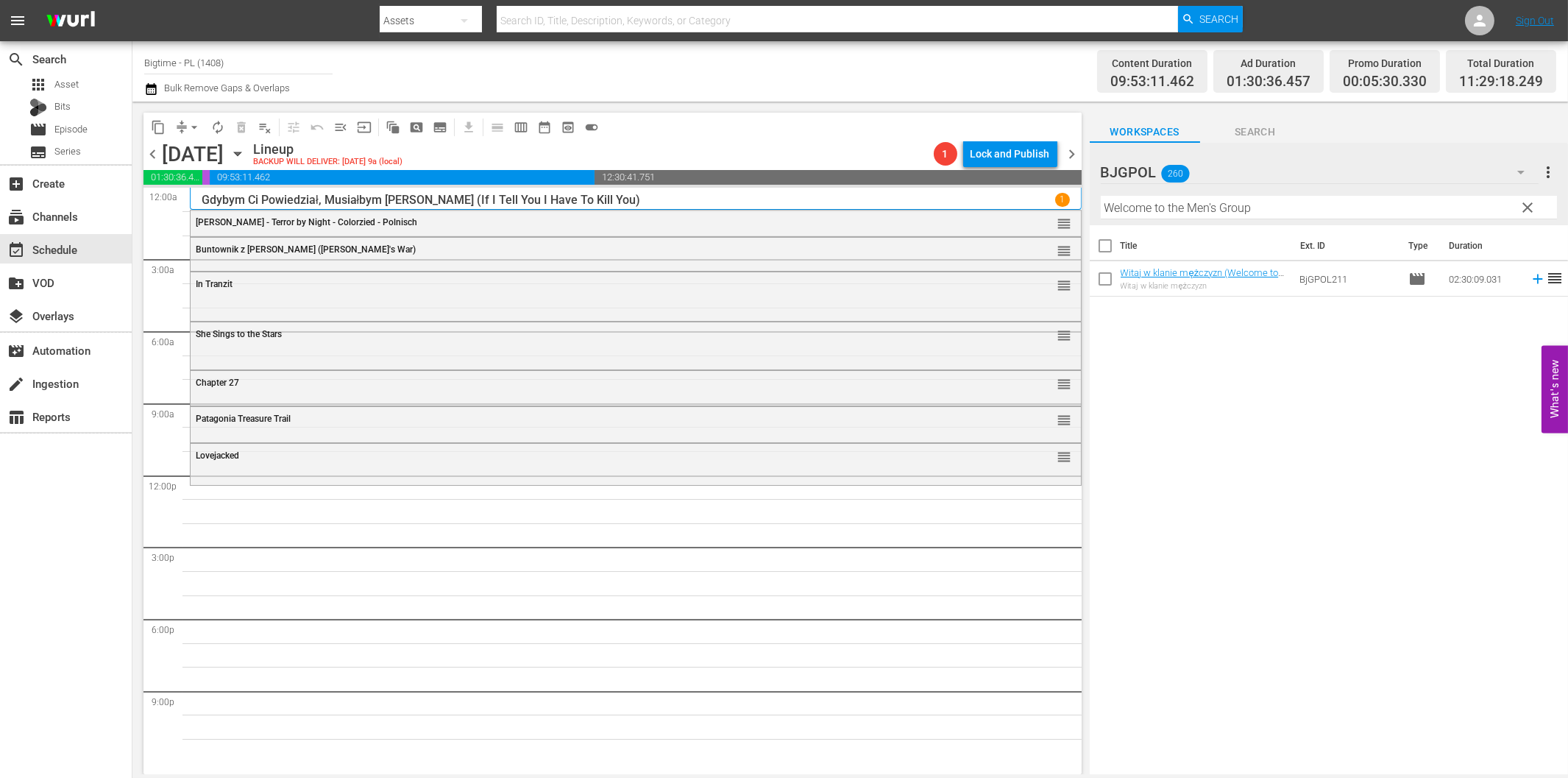
click at [1533, 280] on icon at bounding box center [1537, 279] width 9 height 9
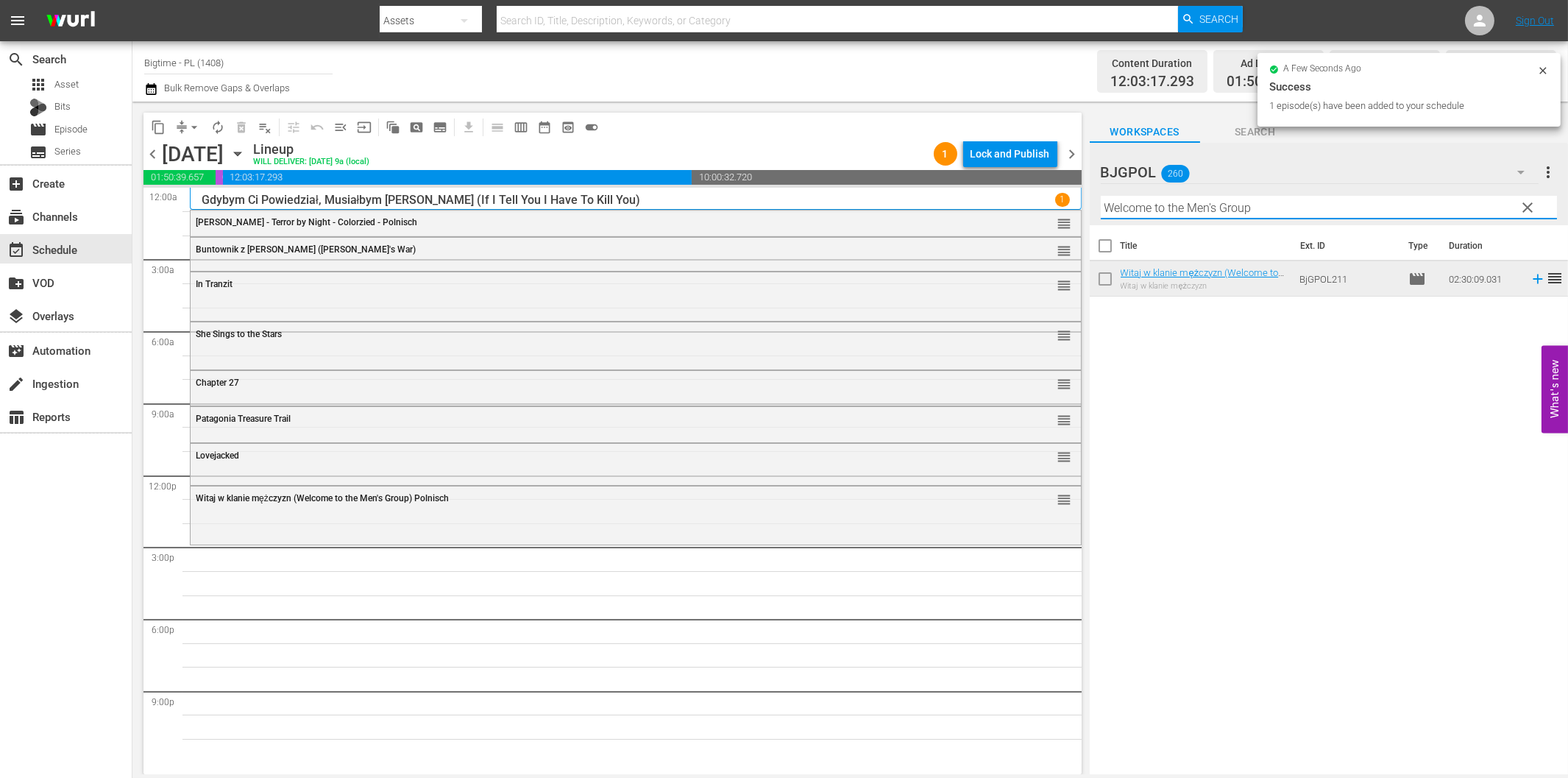
click at [1244, 210] on input "Welcome to the Men's Group" at bounding box center [1330, 208] width 457 height 24
paste input "Twice"
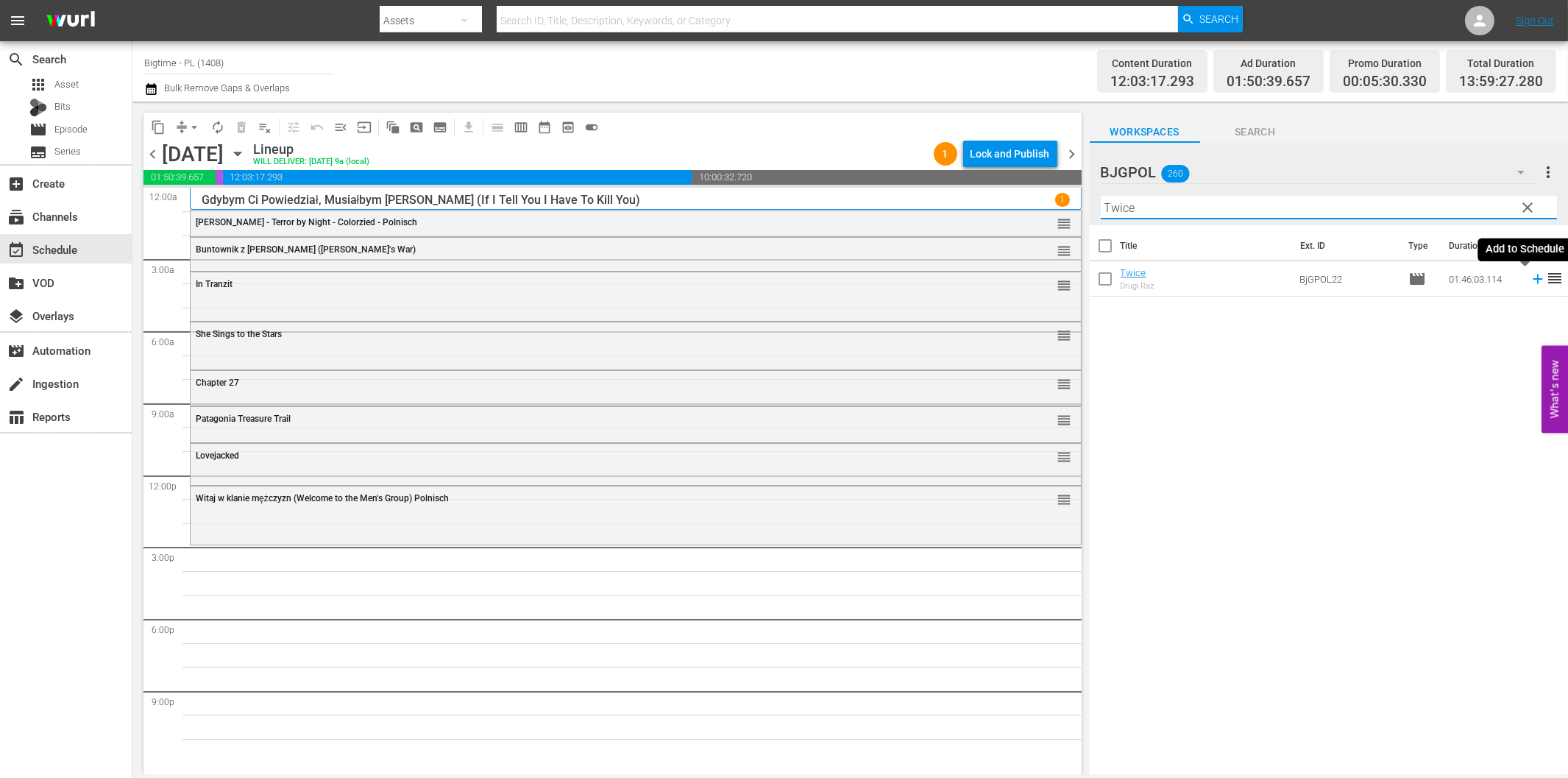
click at [1530, 282] on icon at bounding box center [1538, 278] width 16 height 16
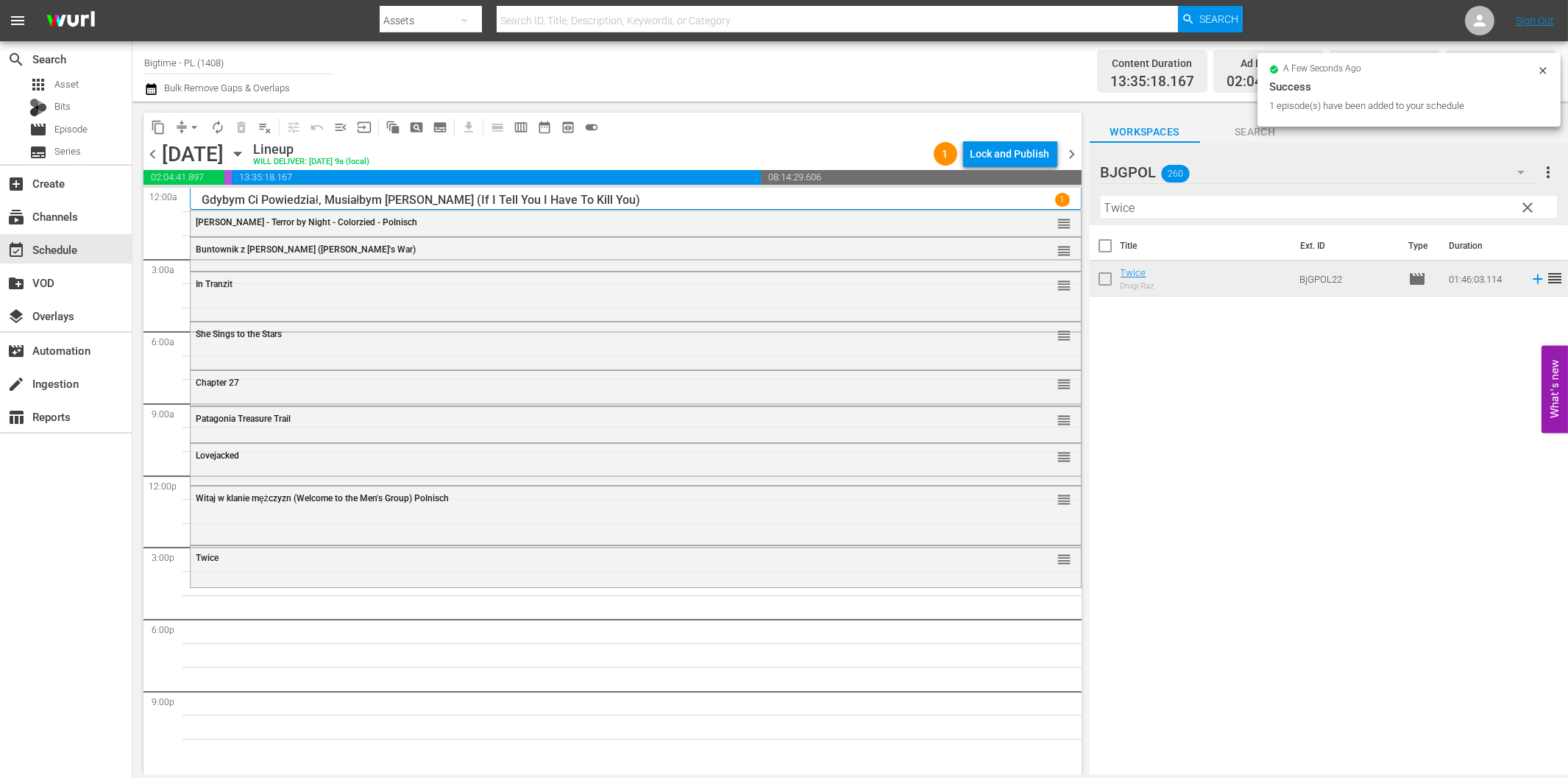
click at [1323, 210] on input "Twice" at bounding box center [1330, 208] width 457 height 24
paste input "Promises"
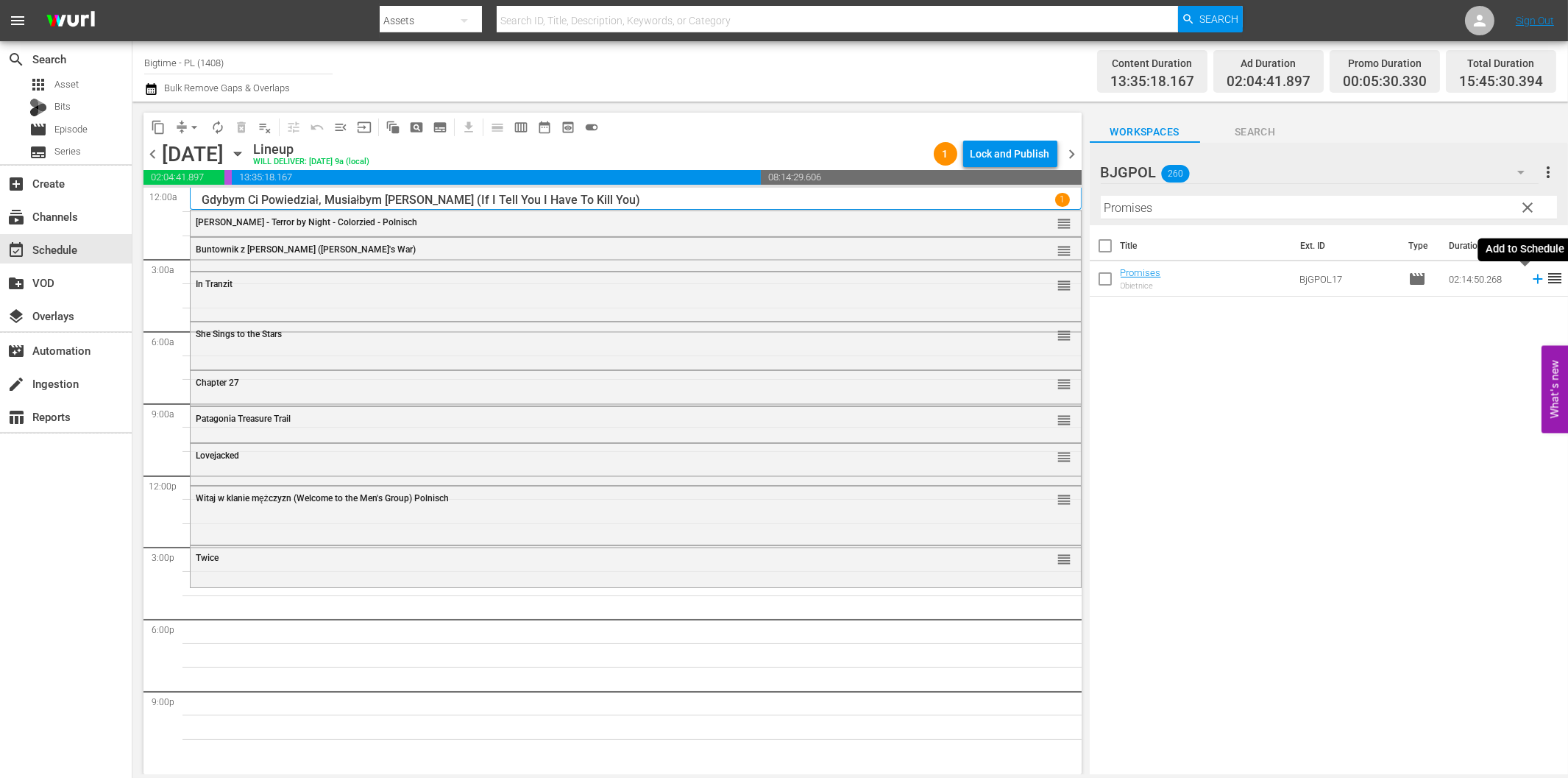
click at [1530, 274] on icon at bounding box center [1538, 278] width 16 height 16
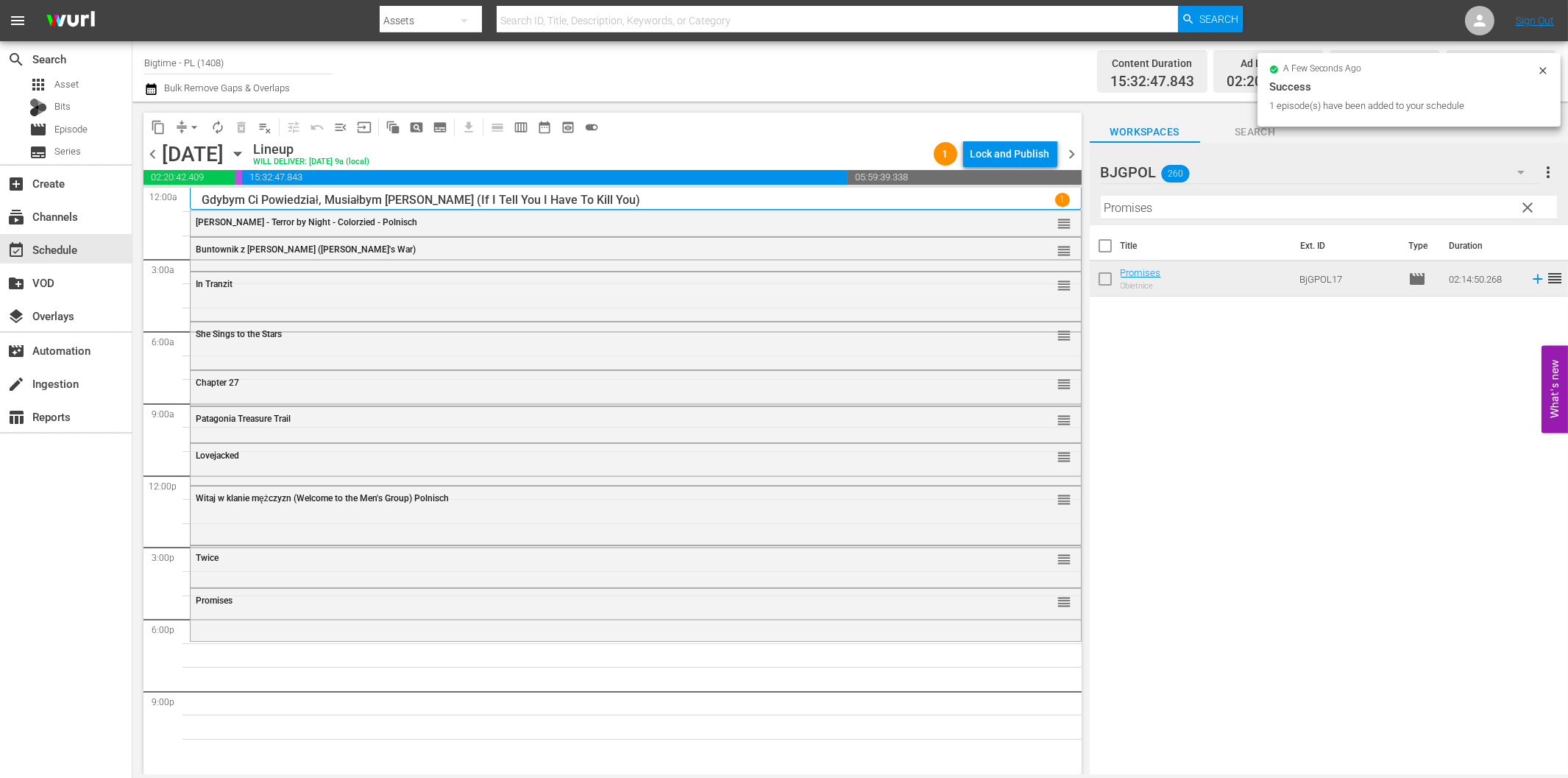
click at [1251, 211] on input "Promises" at bounding box center [1330, 208] width 457 height 24
paste input "Million"
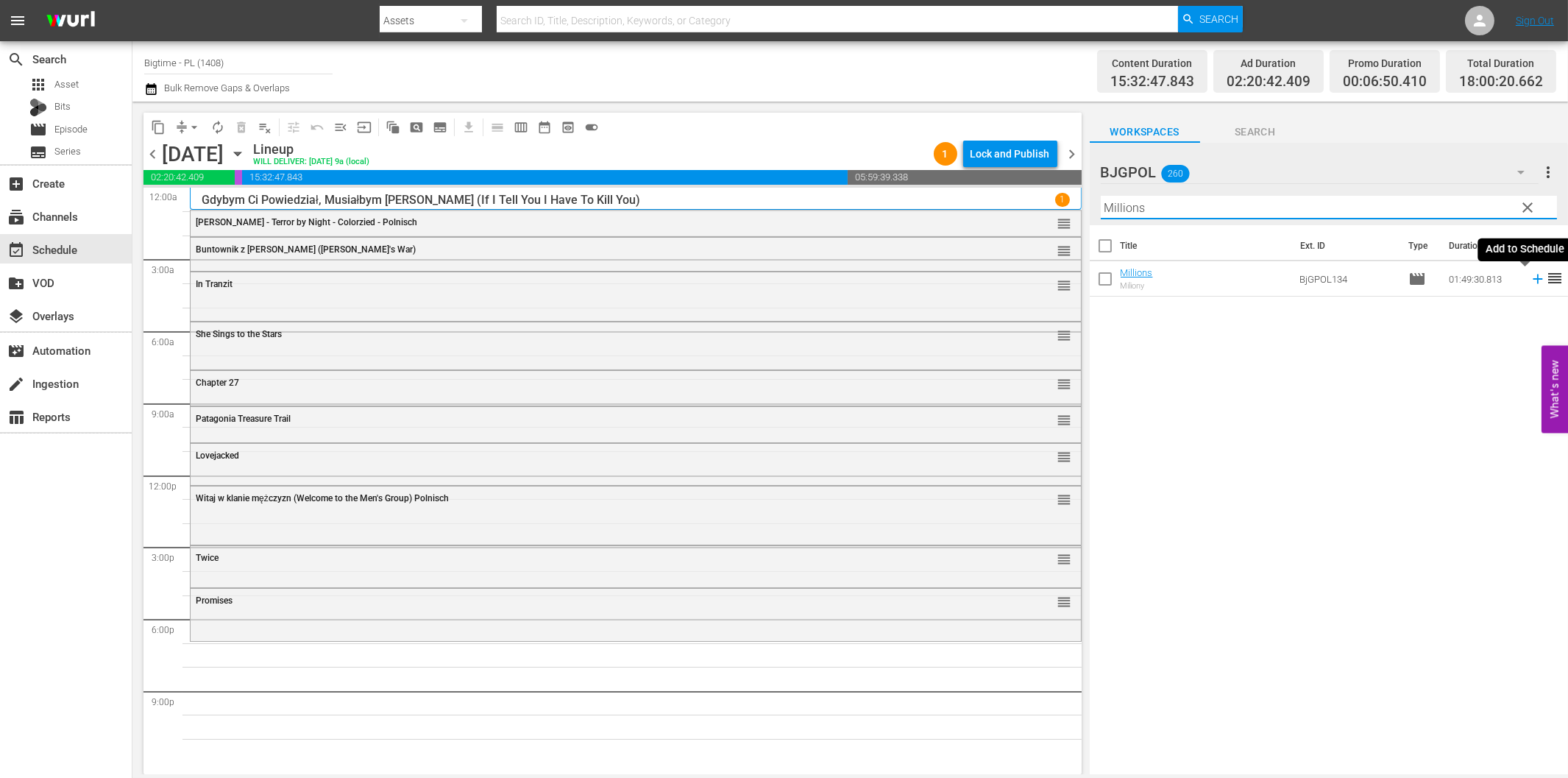
click at [1530, 277] on icon at bounding box center [1538, 278] width 16 height 16
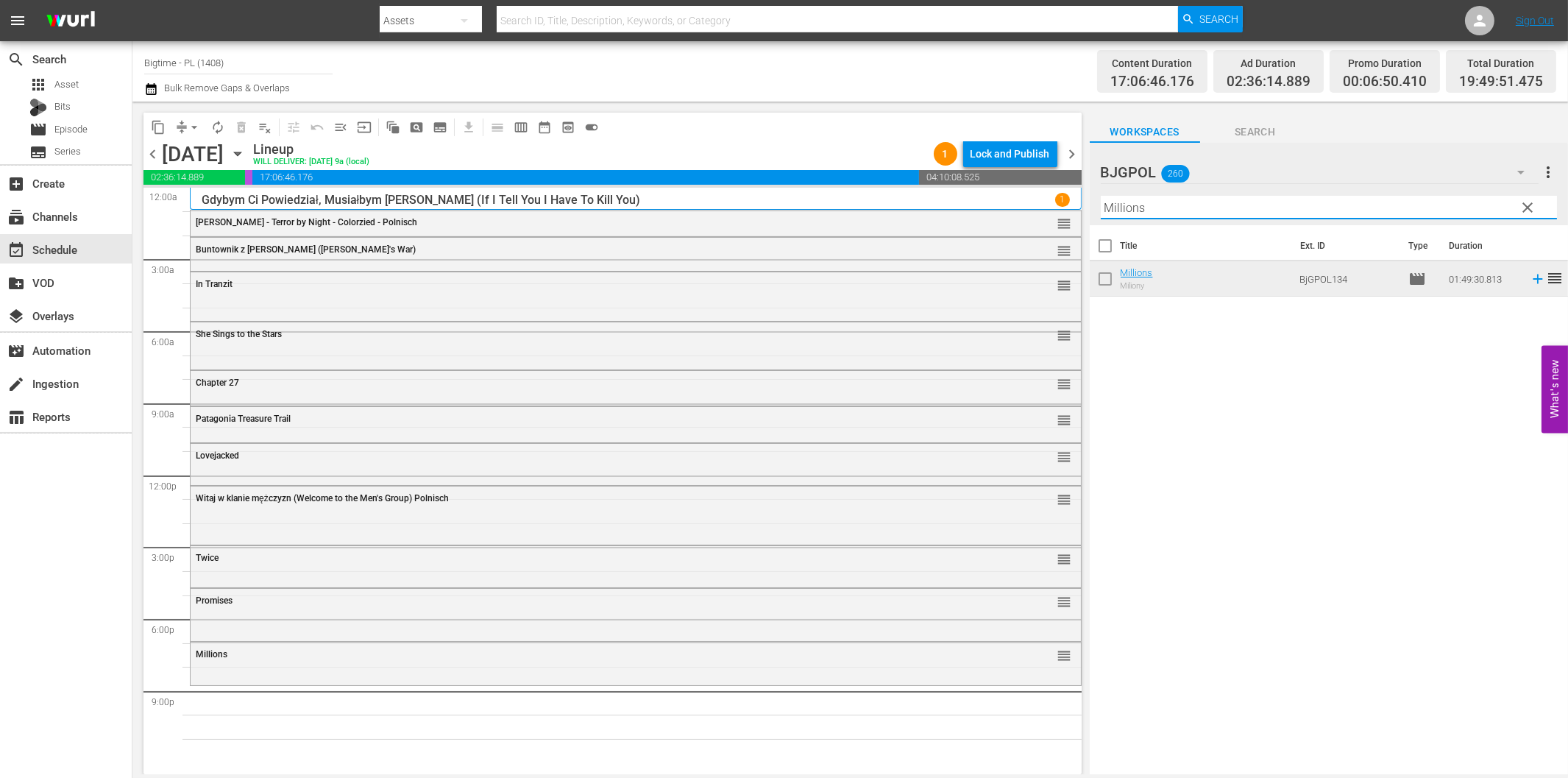
click at [1144, 206] on input "Millions" at bounding box center [1330, 208] width 457 height 24
paste input "Light of Mine"
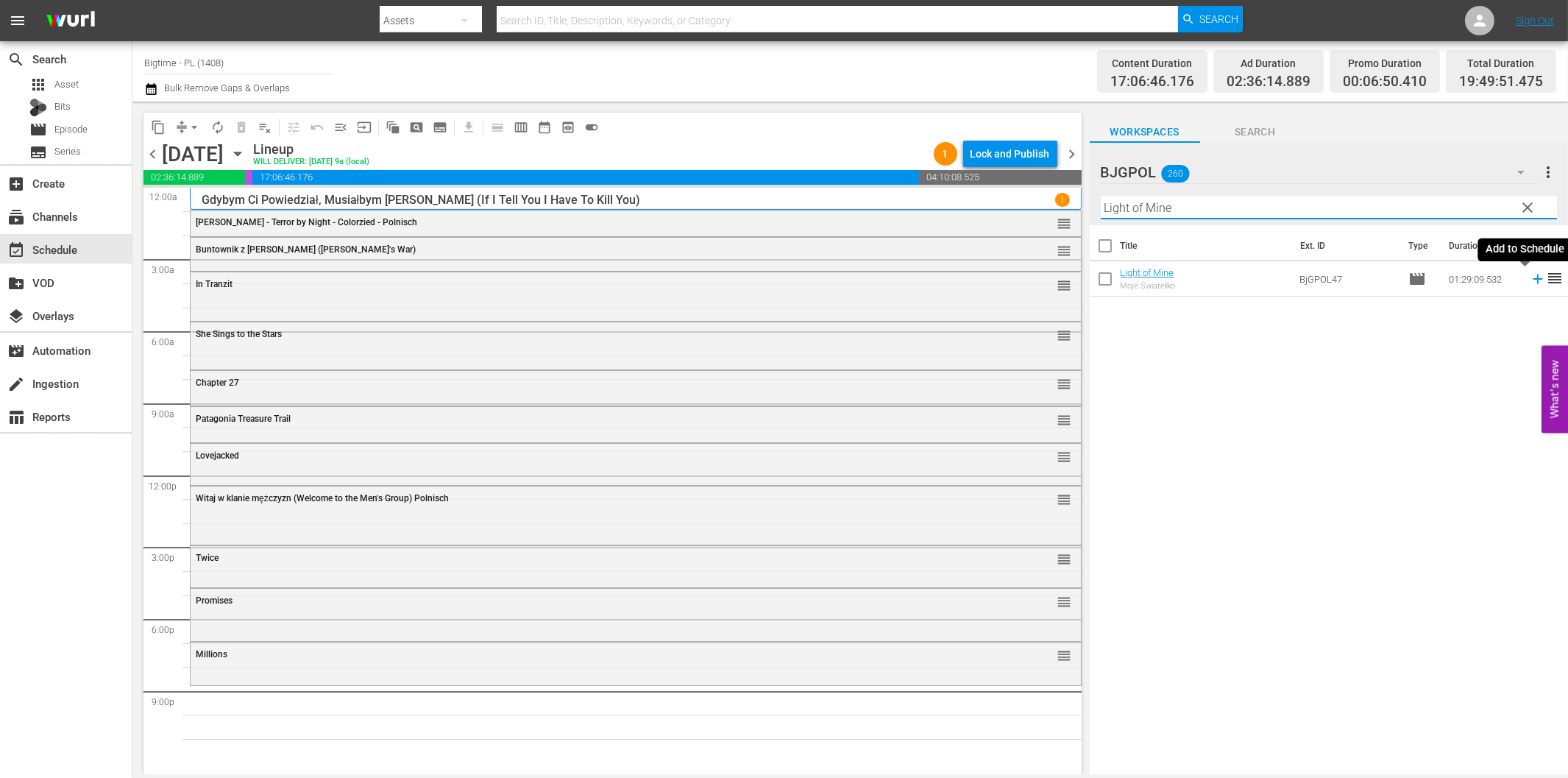
click at [1533, 280] on icon at bounding box center [1537, 279] width 9 height 9
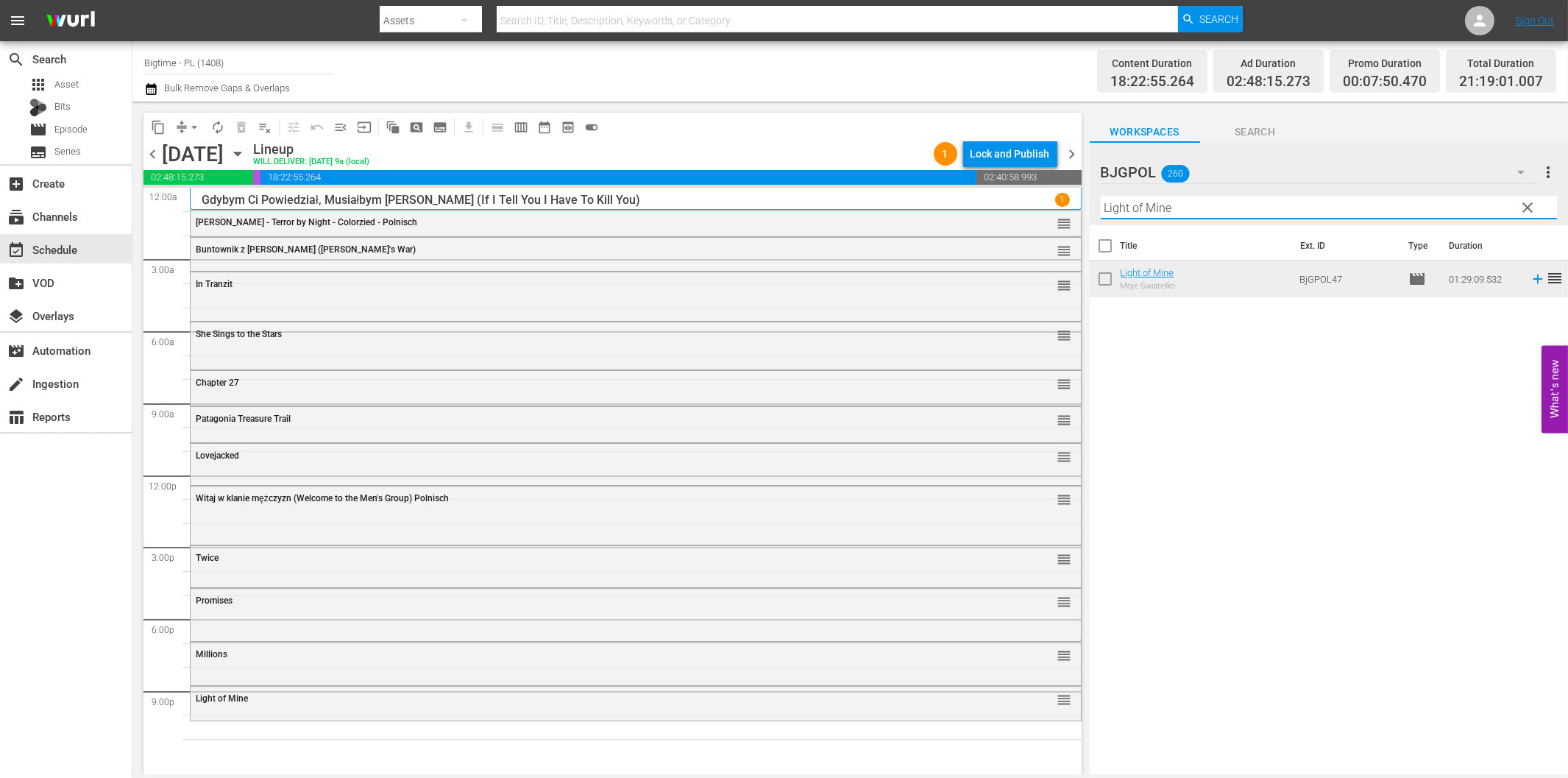
click at [1232, 210] on input "Light of Mine" at bounding box center [1330, 208] width 457 height 24
paste input "The Inflicted"
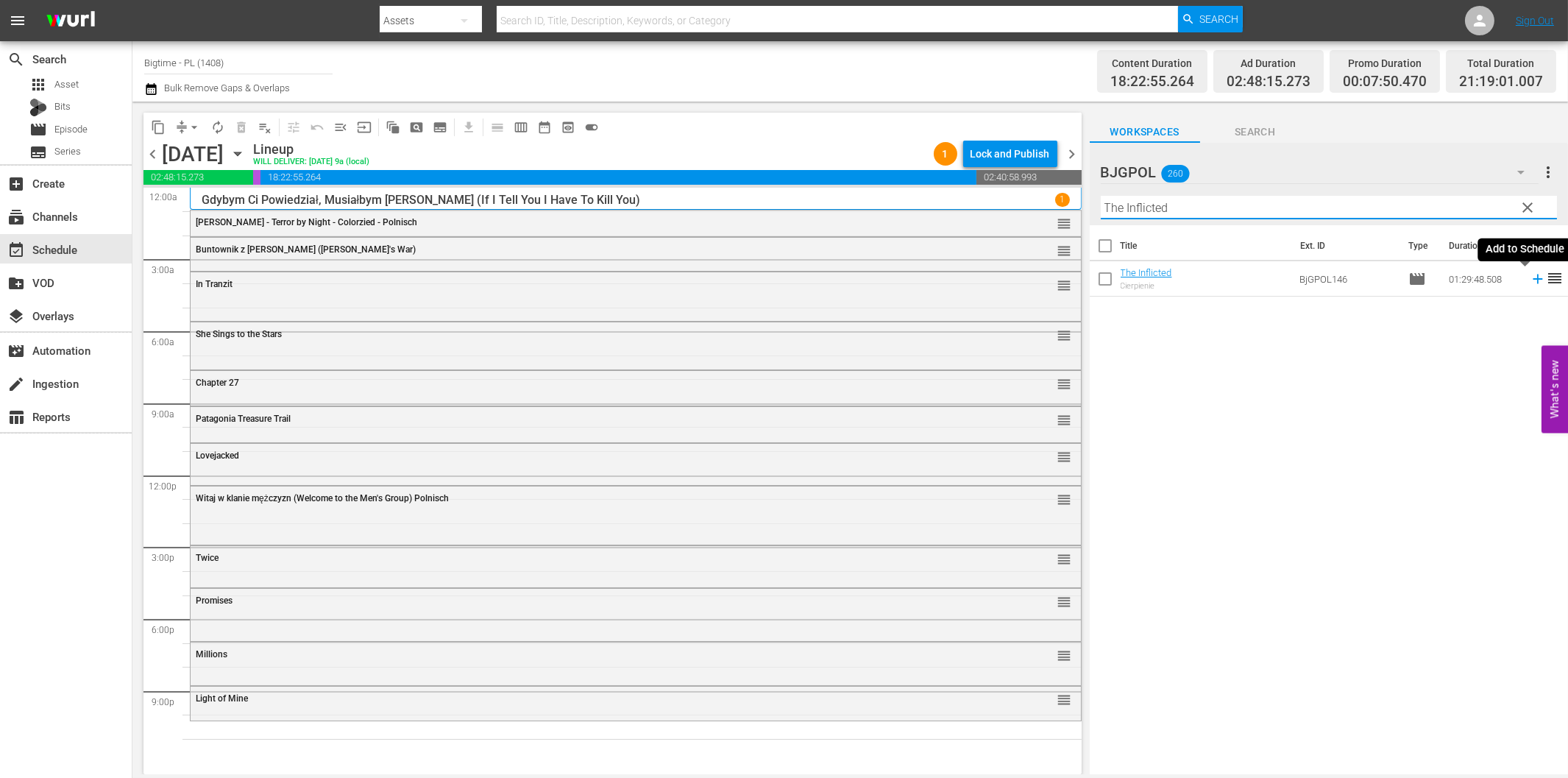
click at [1530, 278] on icon at bounding box center [1538, 278] width 16 height 16
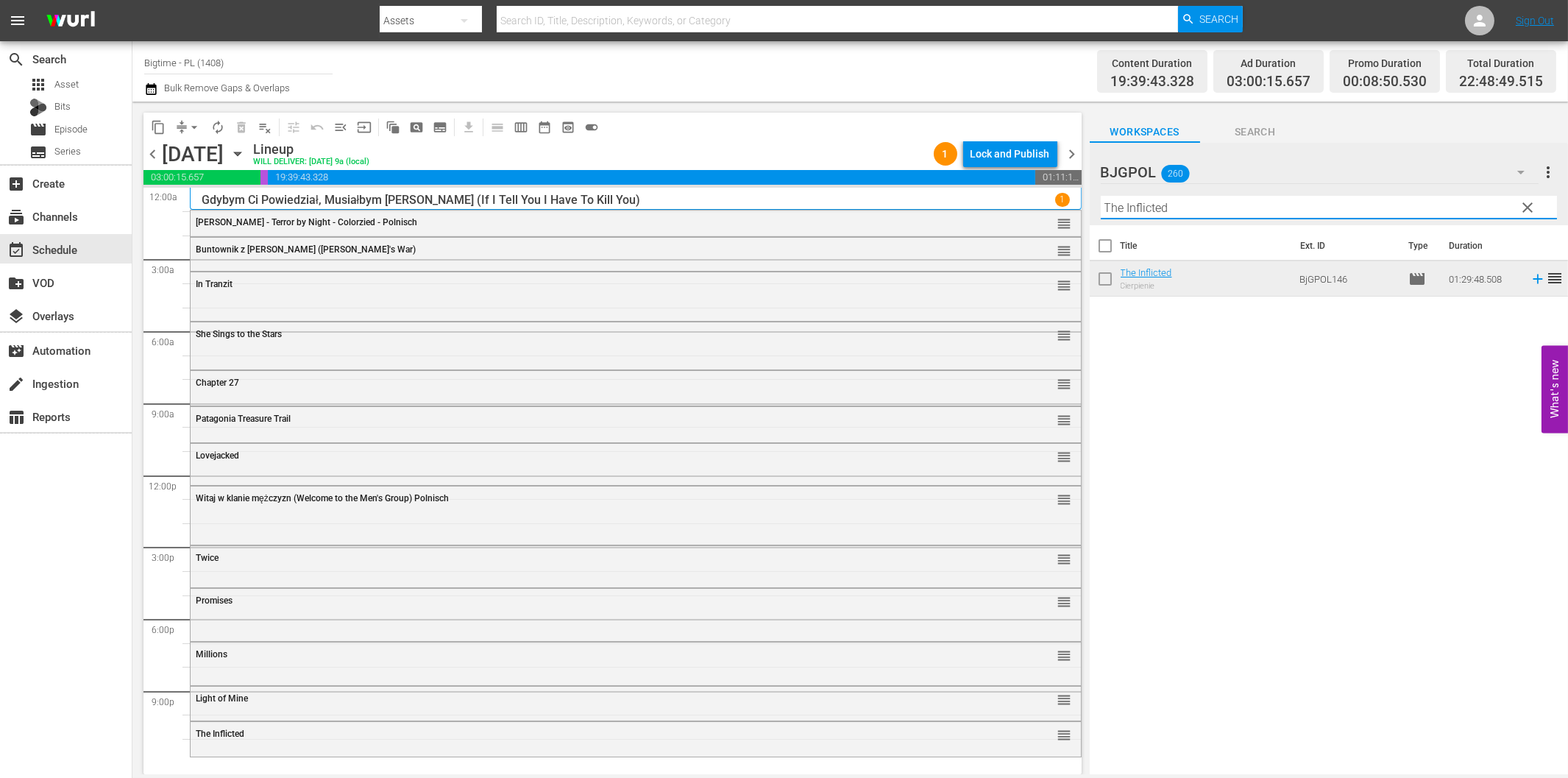
click at [1189, 206] on input "The Inflicted" at bounding box center [1330, 208] width 457 height 24
paste input "Blood Games"
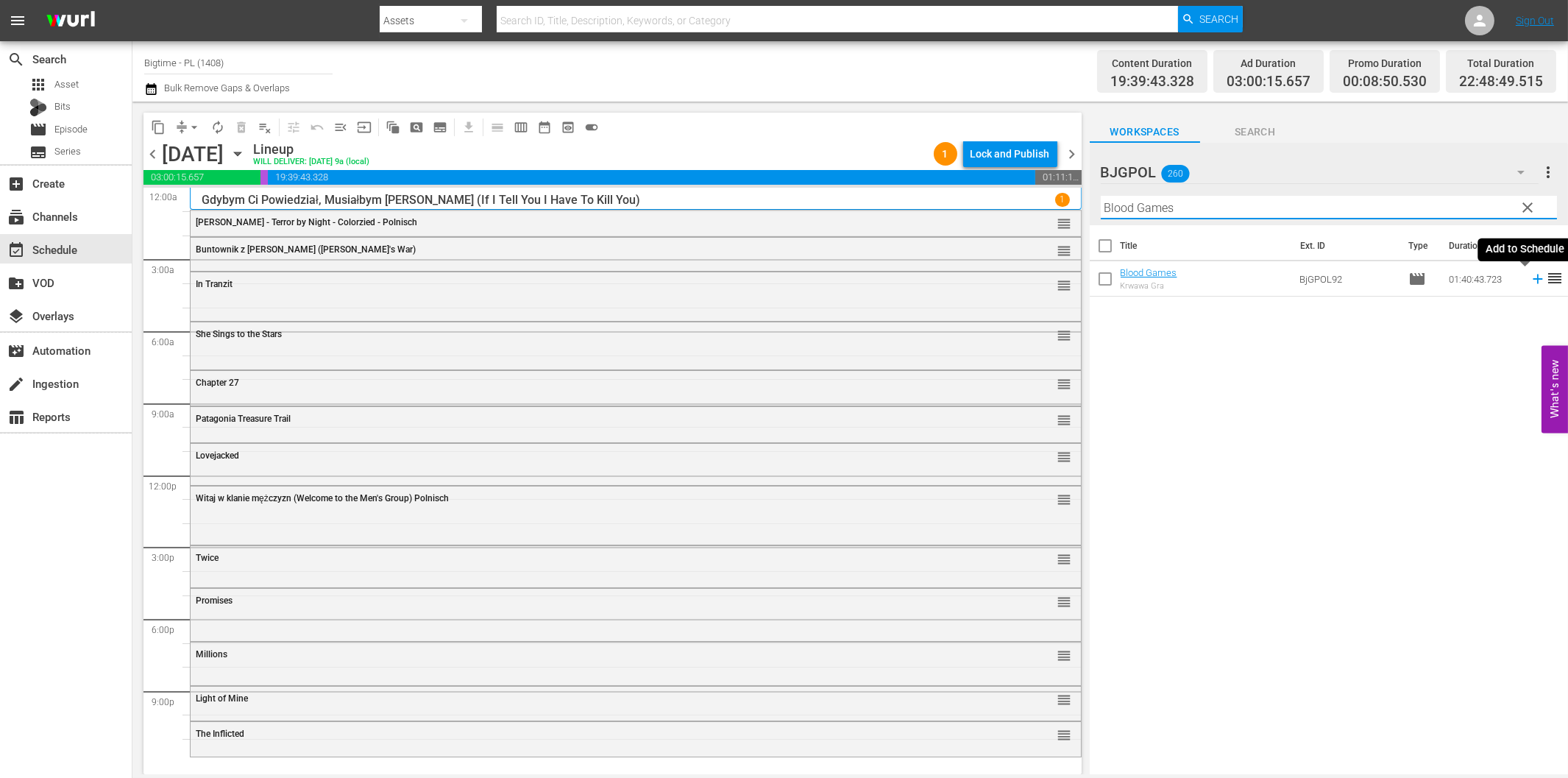
type input "Blood Games"
click at [1533, 281] on icon at bounding box center [1537, 279] width 9 height 9
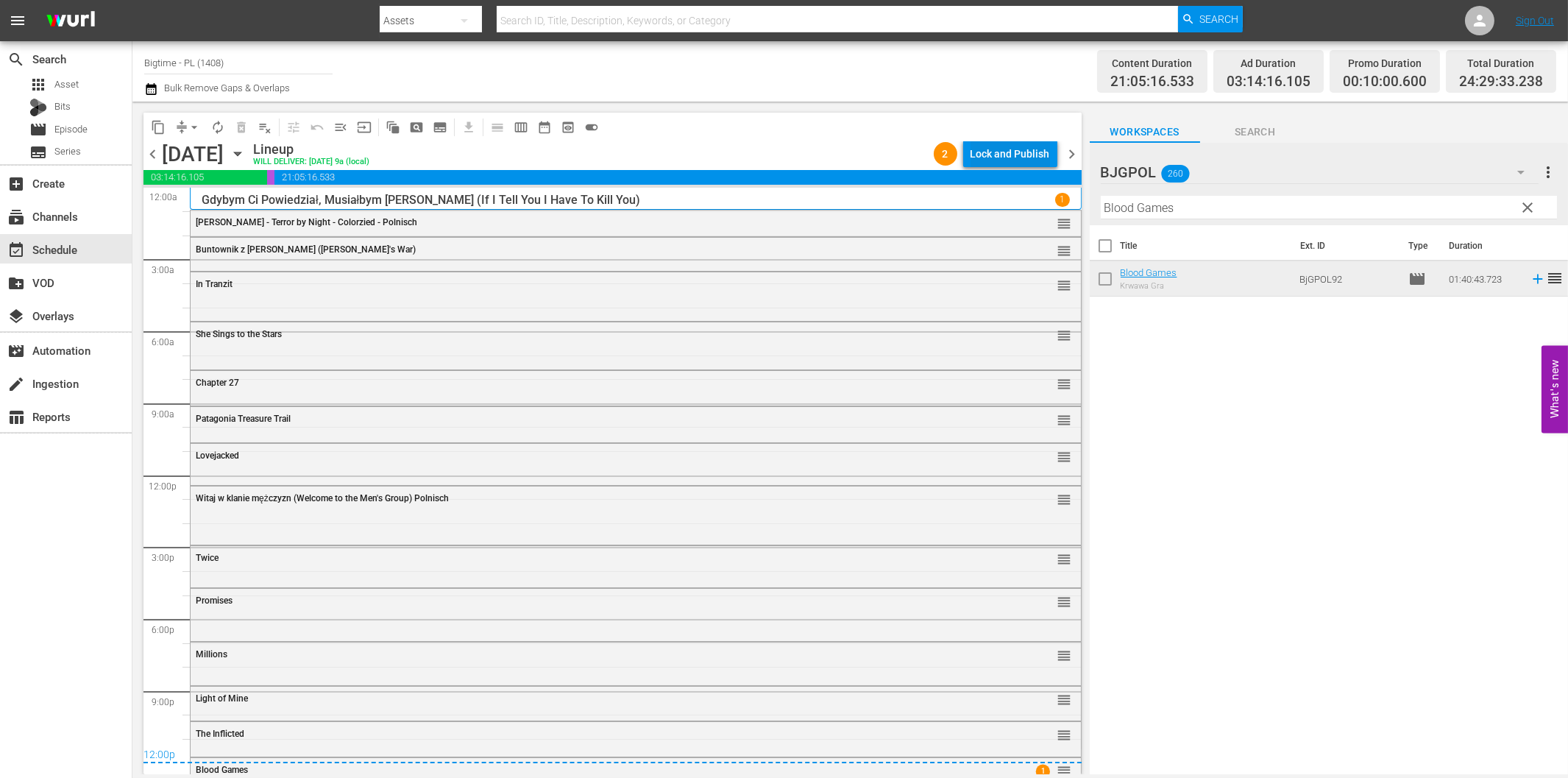
click at [1054, 162] on button "Lock and Publish" at bounding box center [1010, 154] width 94 height 27
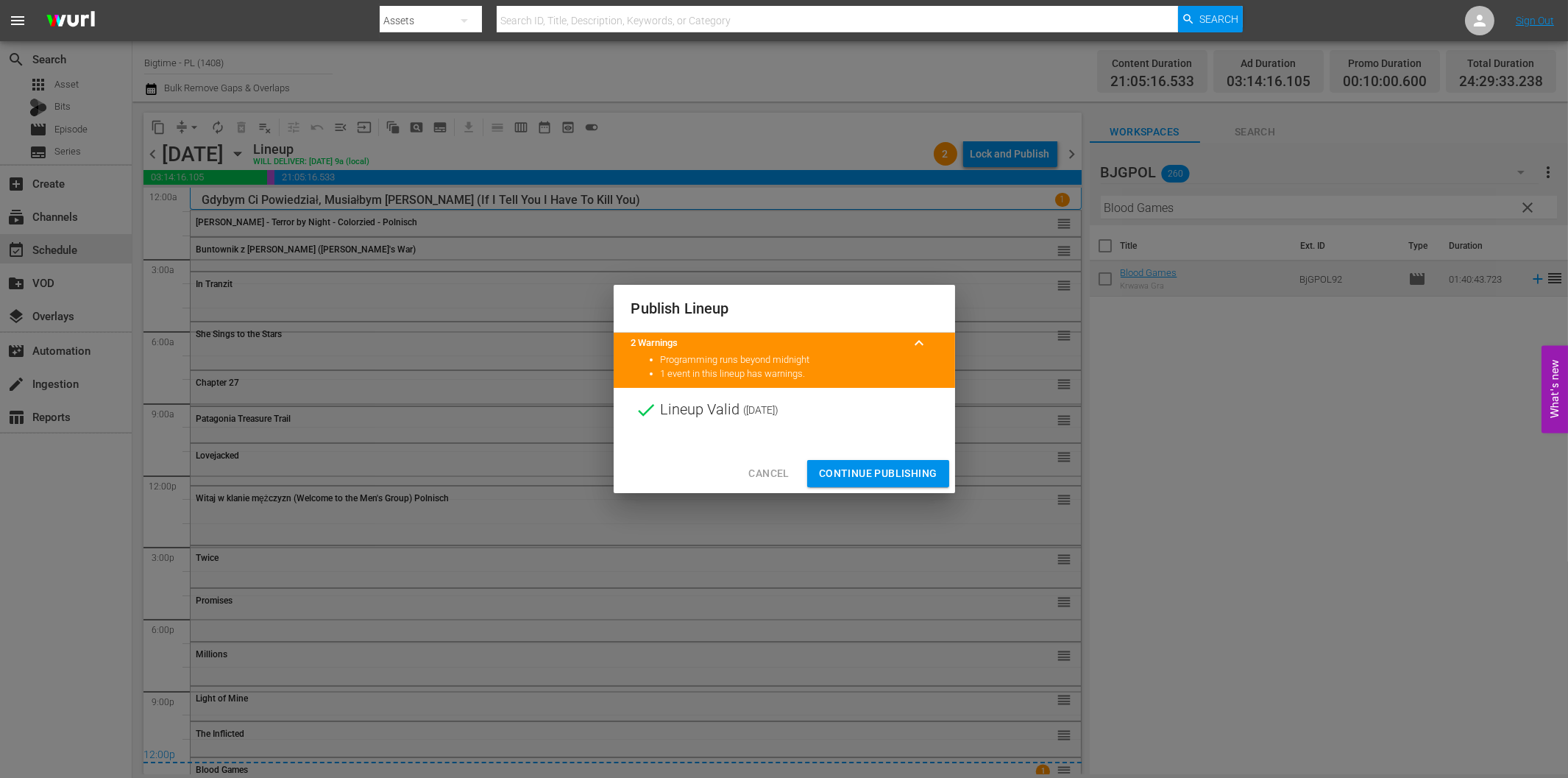
click at [887, 472] on span "Continue Publishing" at bounding box center [878, 473] width 118 height 18
